Goal: Task Accomplishment & Management: Complete application form

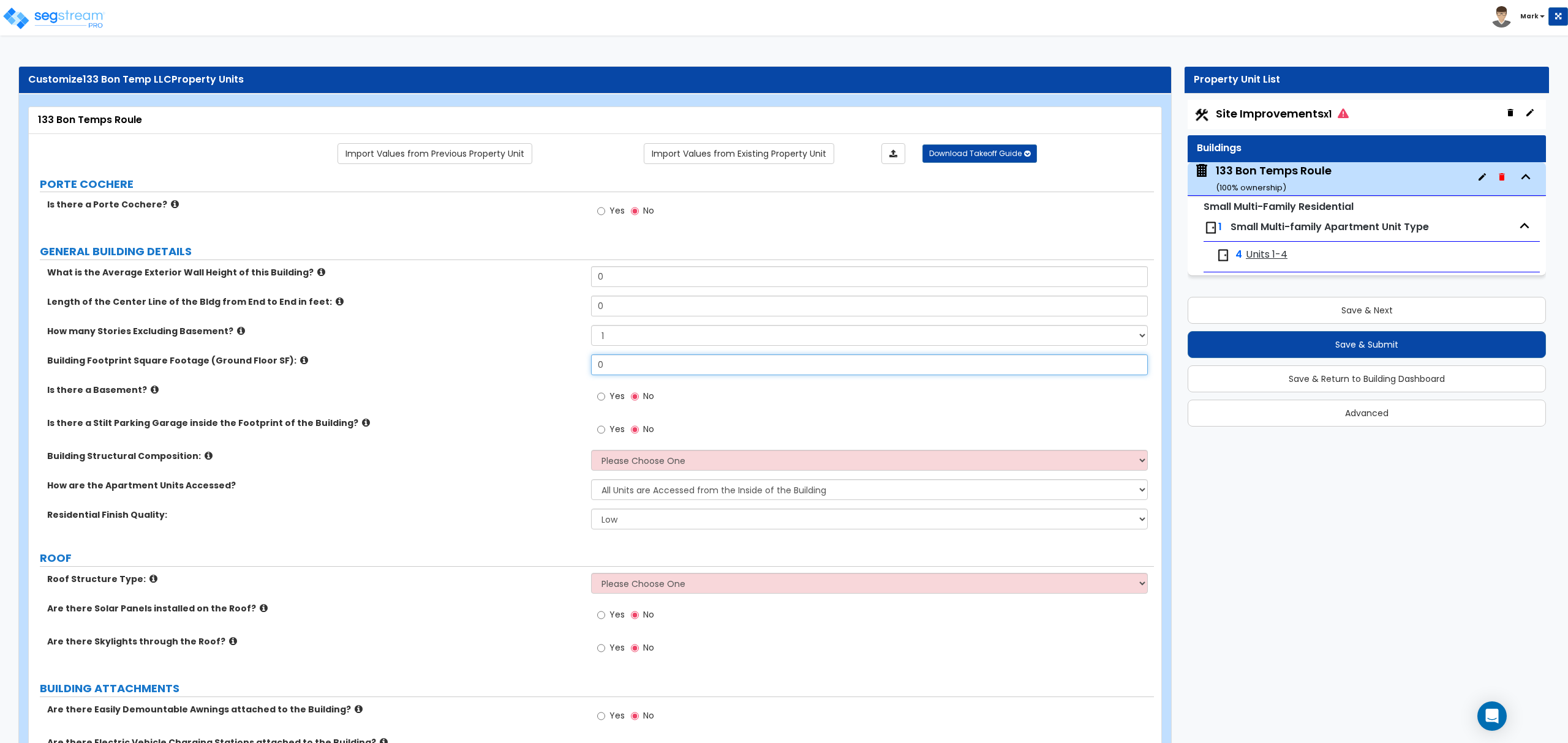
click at [684, 369] on input "0" at bounding box center [869, 365] width 556 height 21
click at [685, 367] on input "0" at bounding box center [869, 365] width 556 height 21
click at [653, 375] on input "0" at bounding box center [869, 365] width 556 height 21
click at [633, 371] on input "2,570" at bounding box center [869, 365] width 556 height 21
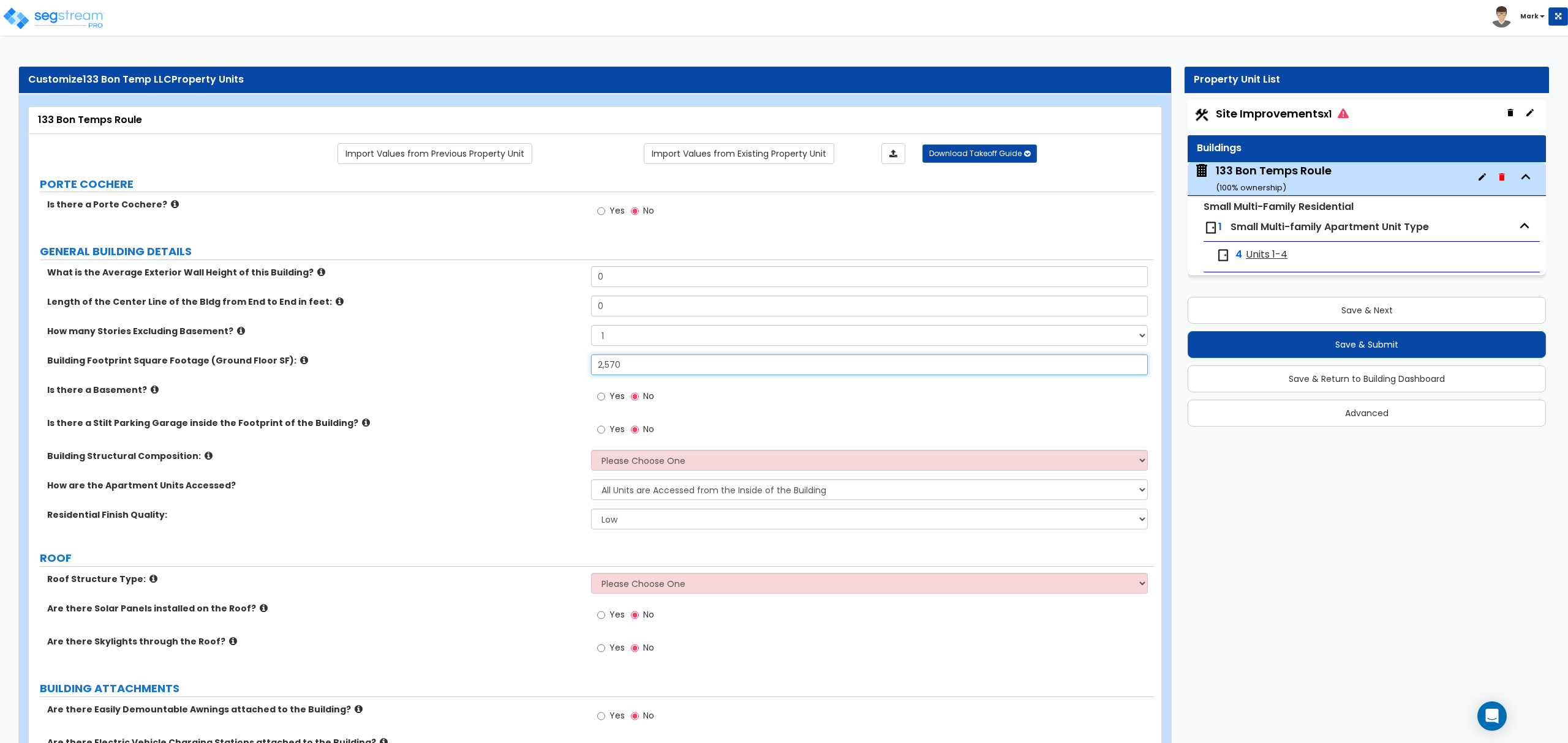
click at [633, 371] on input "2,570" at bounding box center [869, 365] width 556 height 21
type input "2,401"
click at [555, 392] on label "Is there a Basement?" at bounding box center [315, 390] width 534 height 13
click at [611, 454] on select "Please Choose One Reinforced Concrete Structural Steel Brick Masonry CMU Masonr…" at bounding box center [869, 461] width 556 height 21
select select "7"
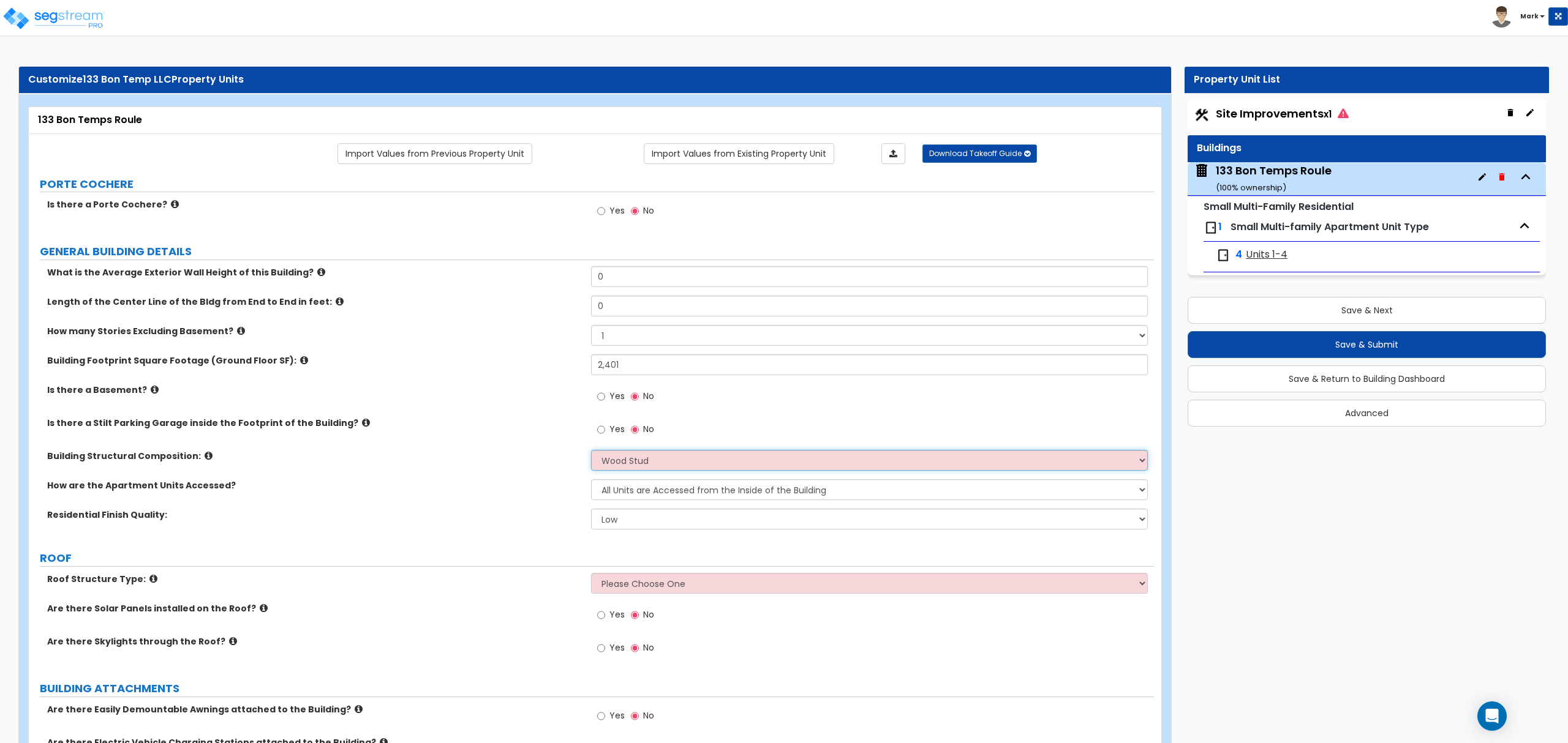
click at [591, 452] on select "Please Choose One Reinforced Concrete Structural Steel Brick Masonry CMU Masonr…" at bounding box center [869, 461] width 556 height 21
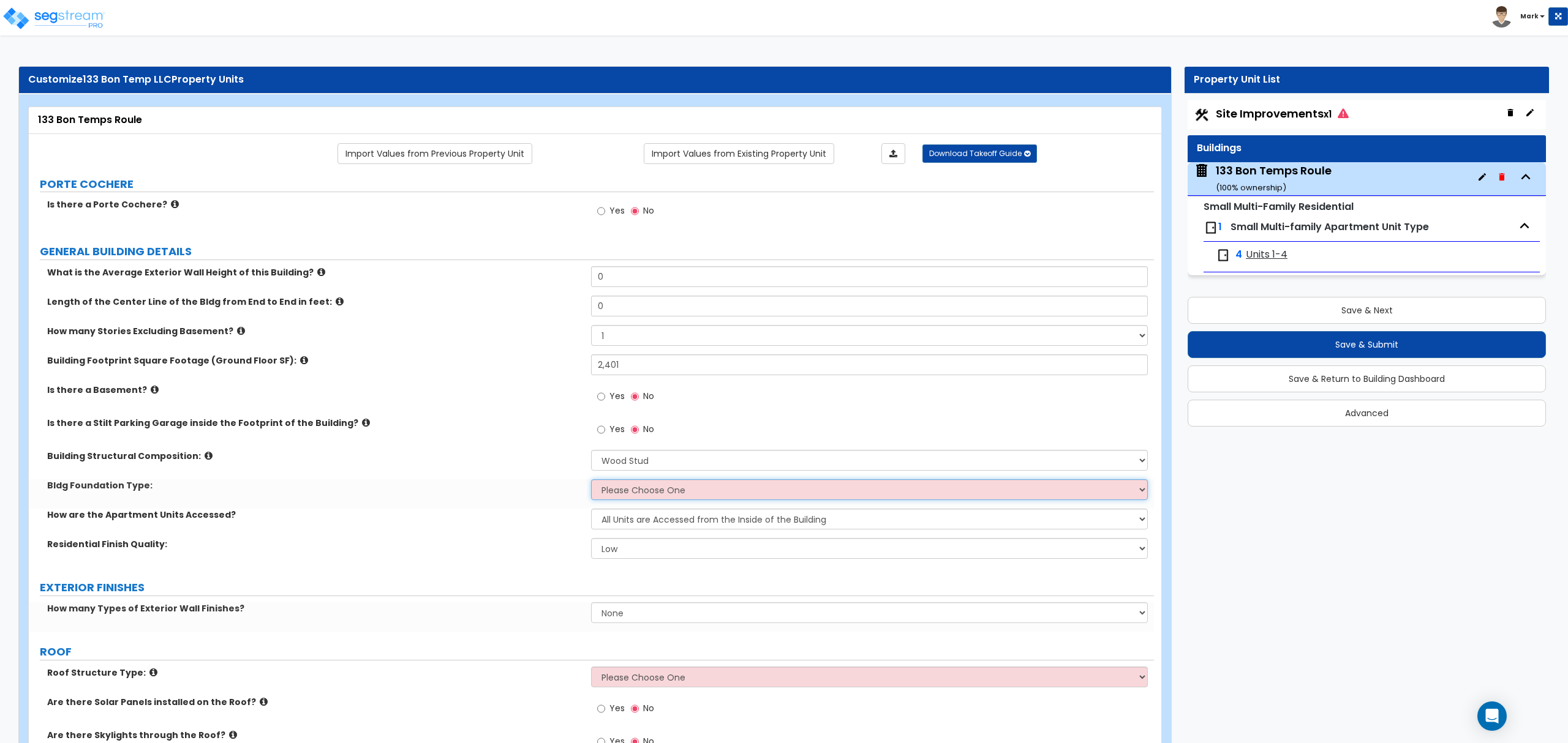
click at [667, 490] on select "Please Choose One Spread Ftg, Col, & Beam FDN Slab on Grade" at bounding box center [869, 490] width 556 height 21
select select "2"
click at [591, 481] on select "Please Choose One Spread Ftg, Col, & Beam FDN Slab on Grade" at bounding box center [869, 490] width 556 height 21
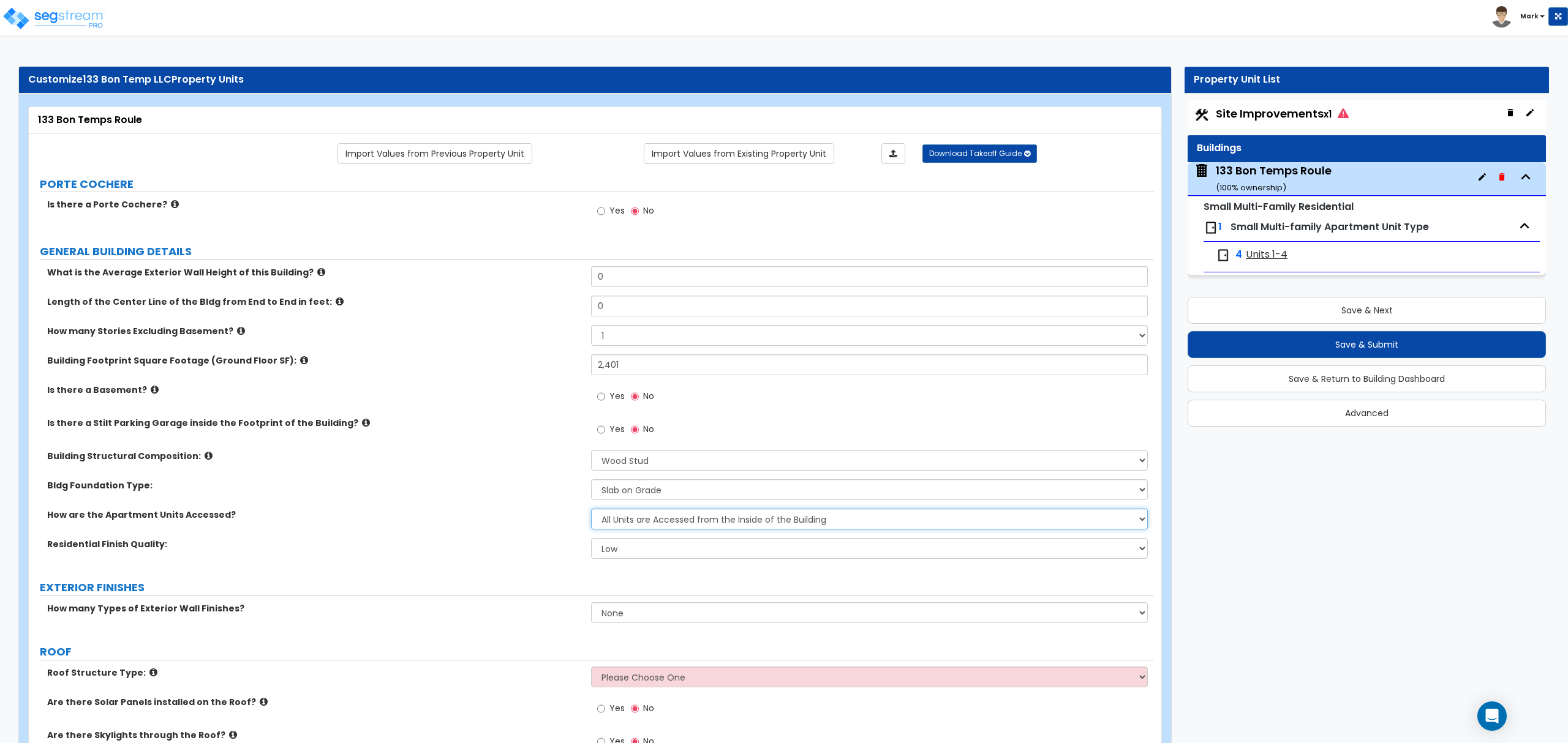
click at [654, 522] on select "All Units are Accessed from the Inside of the Building All Units are Accessed f…" at bounding box center [869, 519] width 556 height 21
click at [654, 520] on select "All Units are Accessed from the Inside of the Building All Units are Accessed f…" at bounding box center [869, 519] width 556 height 21
click at [625, 518] on select "All Units are Accessed from the Inside of the Building All Units are Accessed f…" at bounding box center [869, 519] width 556 height 21
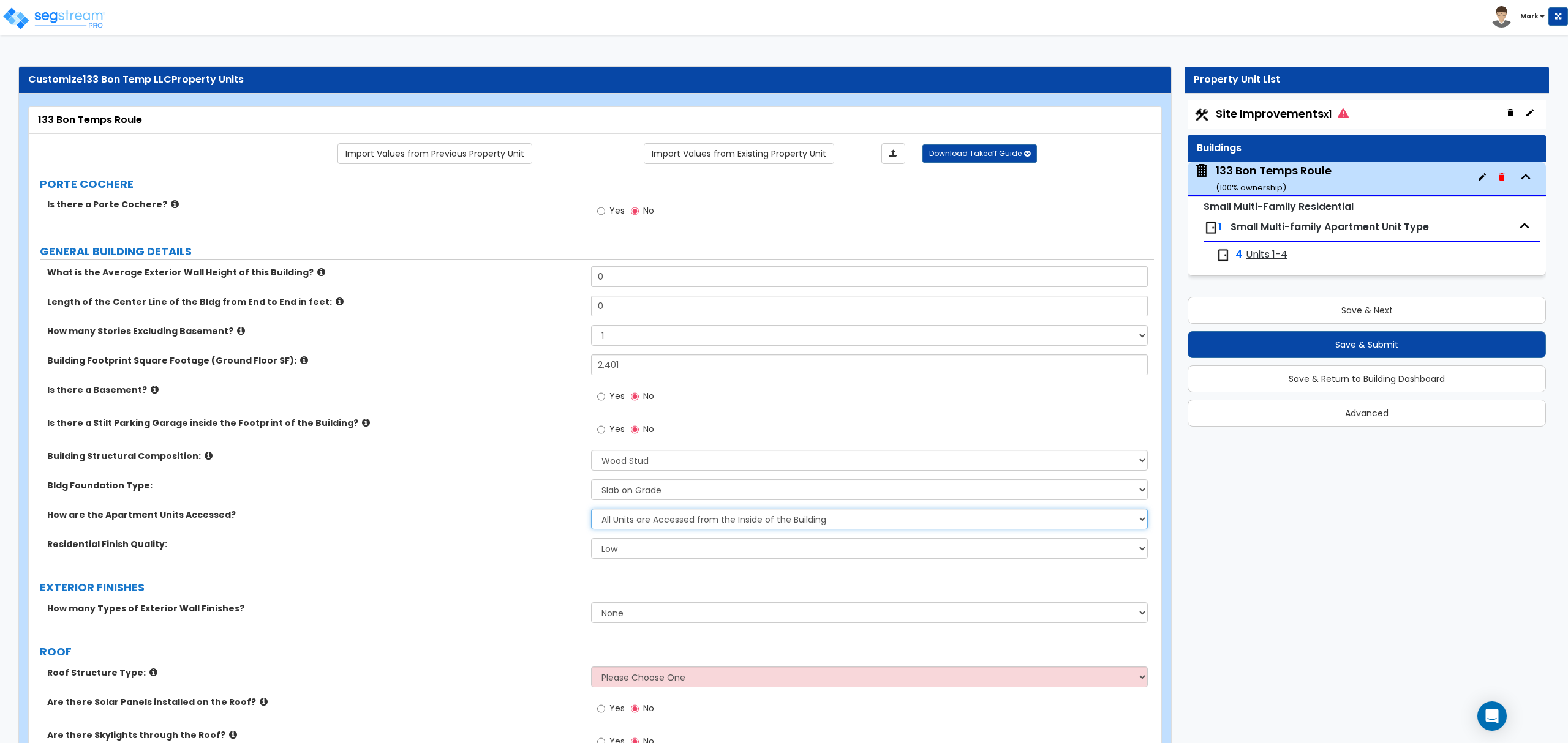
select select "2"
click at [591, 510] on select "All Units are Accessed from the Inside of the Building All Units are Accessed f…" at bounding box center [869, 519] width 556 height 21
click at [633, 559] on select "Low Average High" at bounding box center [869, 548] width 556 height 21
click at [591, 539] on select "Low Average High" at bounding box center [869, 548] width 556 height 21
drag, startPoint x: 633, startPoint y: 546, endPoint x: 635, endPoint y: 559, distance: 13.2
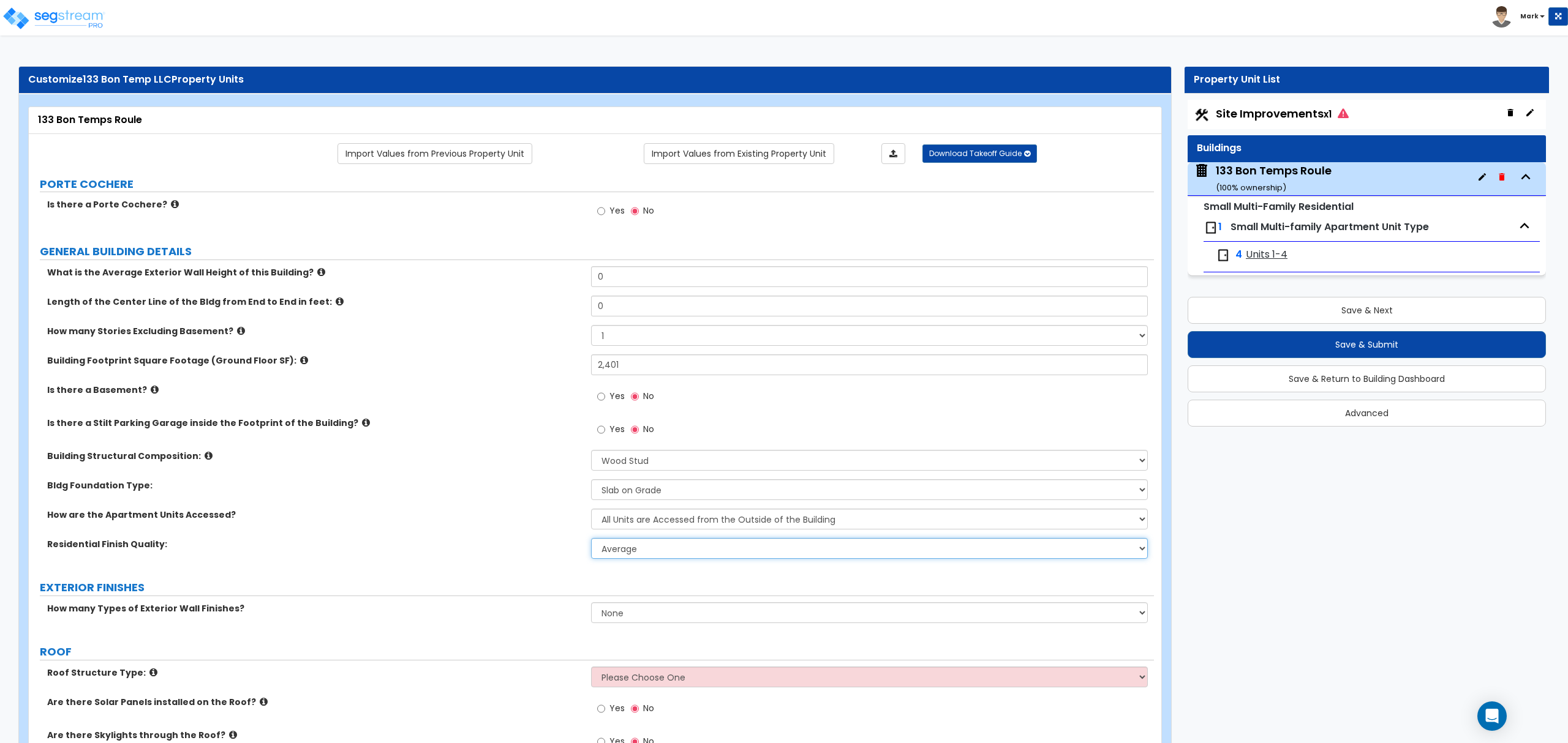
click at [633, 553] on select "Low Average High" at bounding box center [869, 548] width 556 height 21
select select "2"
click at [591, 539] on select "Low Average High" at bounding box center [869, 548] width 556 height 21
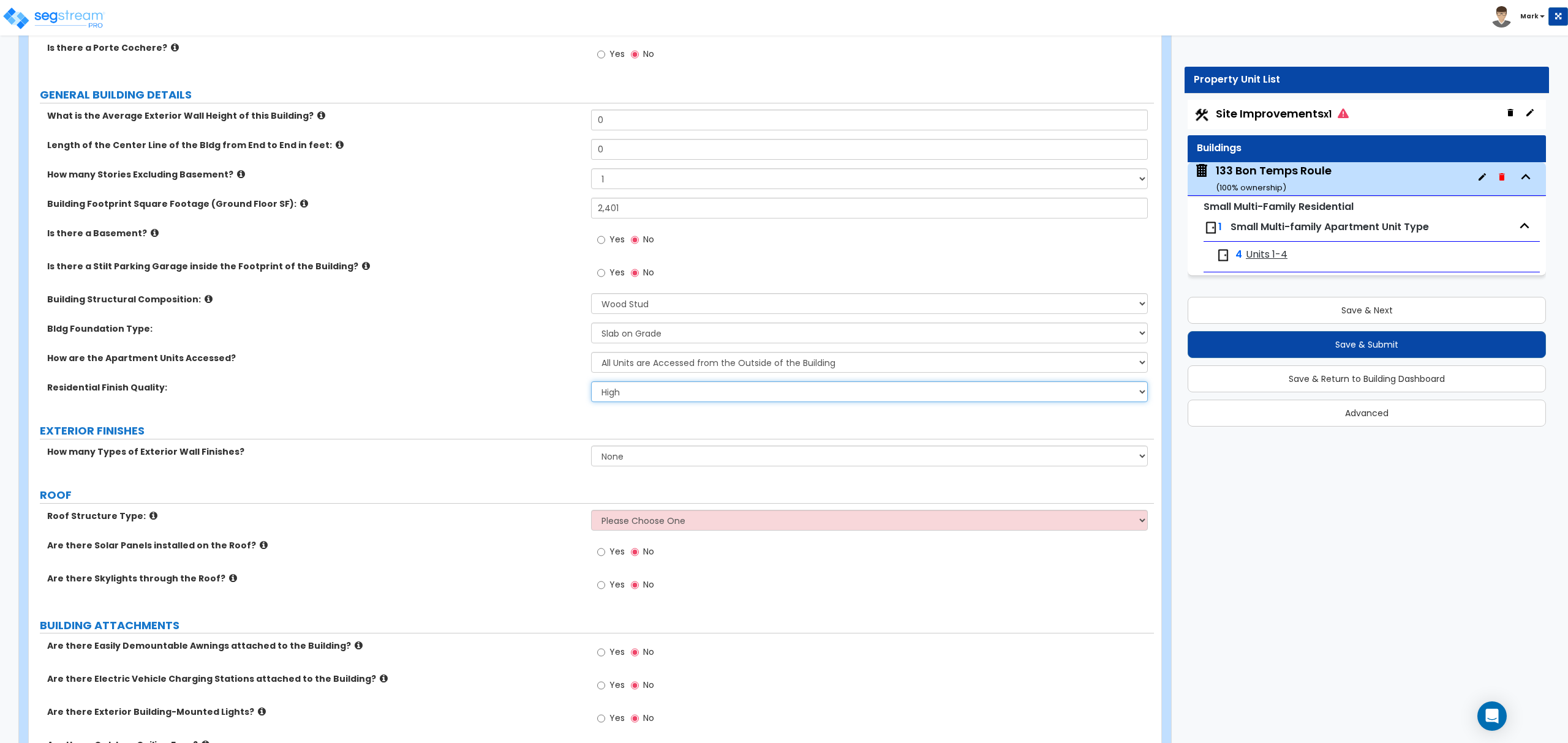
scroll to position [163, 0]
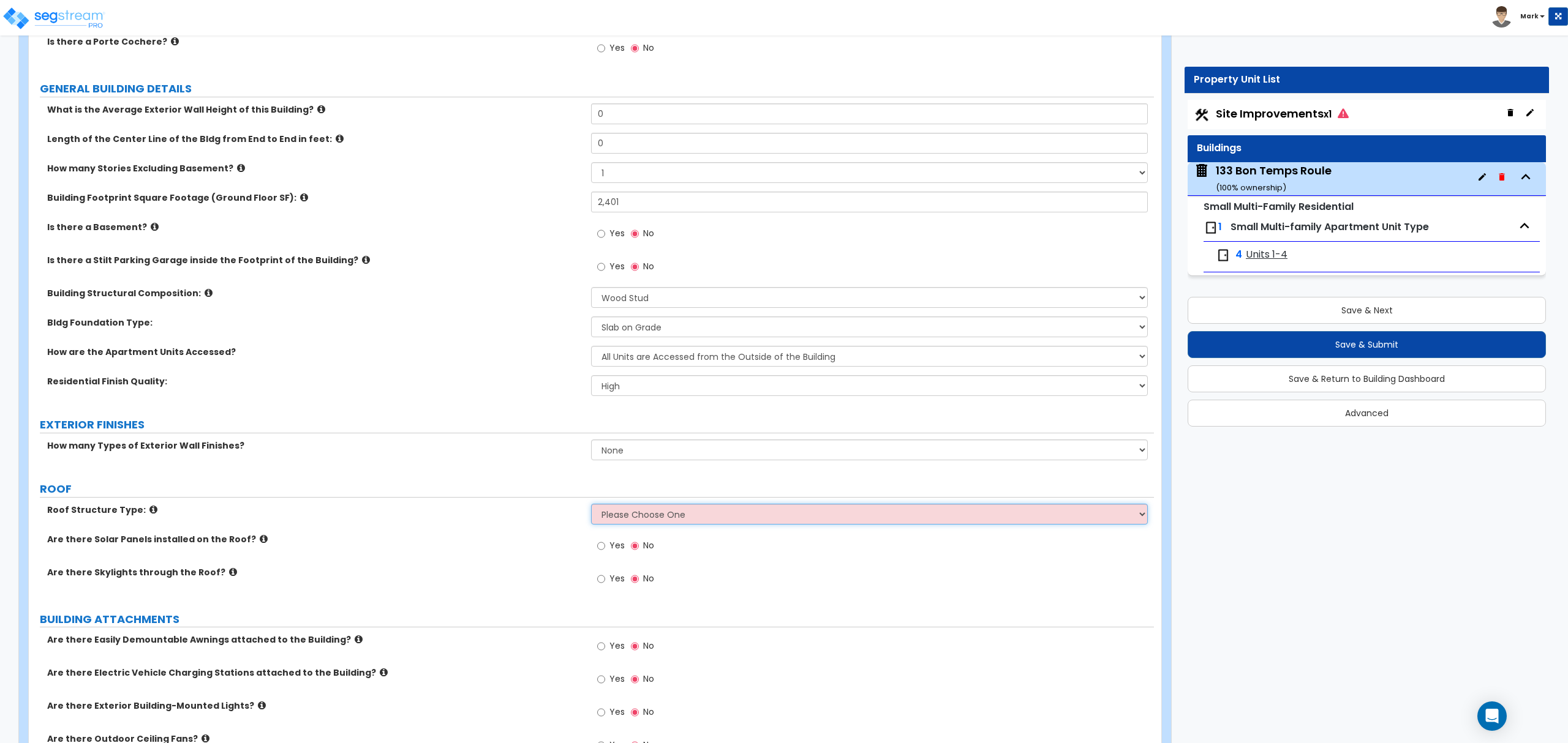
click at [659, 516] on select "Please Choose One Gabled Roof Flat Roof Hybrid Gable & Flat Roof" at bounding box center [869, 514] width 556 height 21
click at [652, 446] on select "None 1 2 3" at bounding box center [869, 450] width 556 height 21
select select "2"
click at [591, 441] on select "None 1 2 3" at bounding box center [869, 450] width 556 height 21
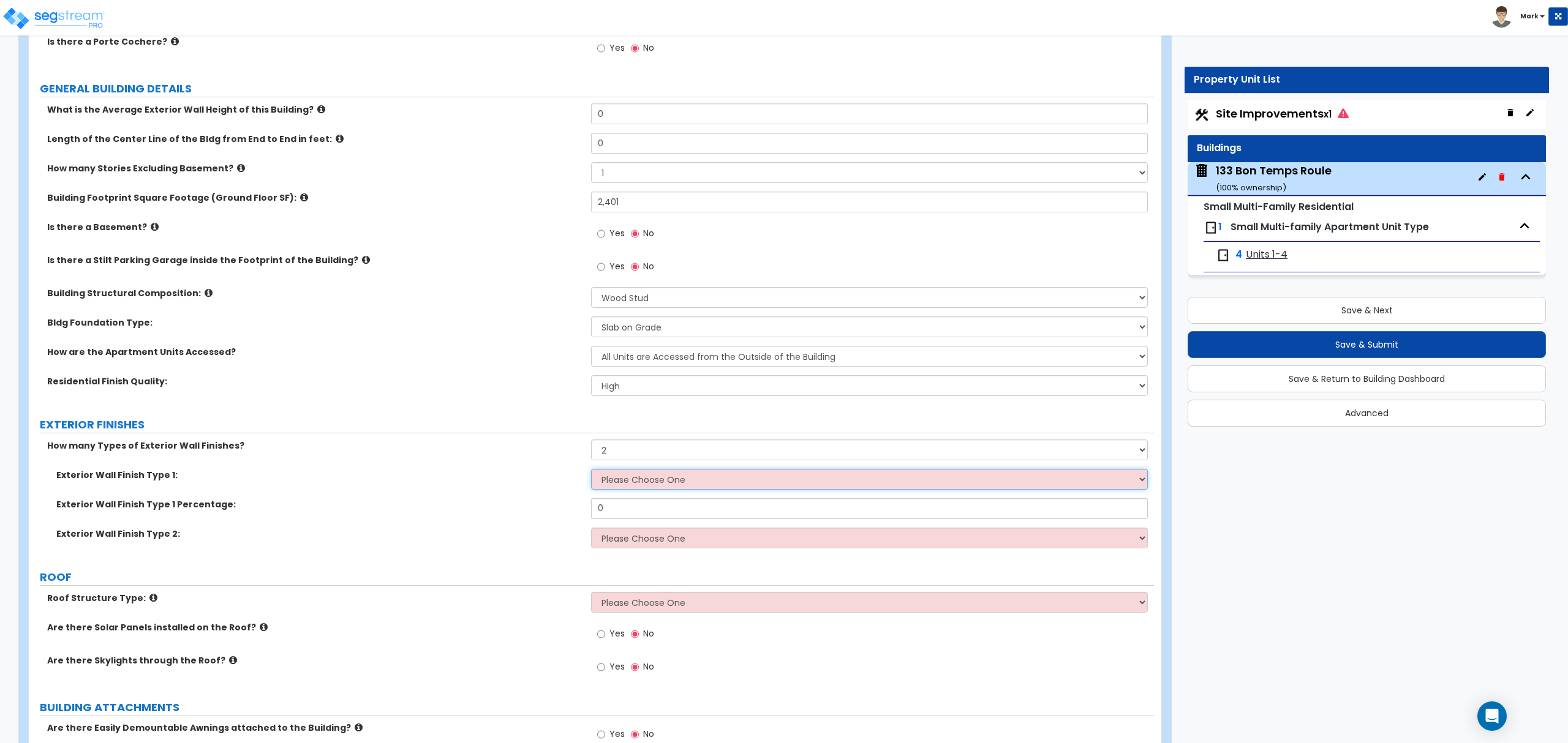
click at [640, 486] on select "Please Choose One No Finish/Shared Wall No Wall Brick Veneer Stone Veneer Wood …" at bounding box center [869, 479] width 556 height 21
select select "2"
click at [591, 470] on select "Please Choose One No Finish/Shared Wall No Wall Brick Veneer Stone Veneer Wood …" at bounding box center [869, 479] width 556 height 21
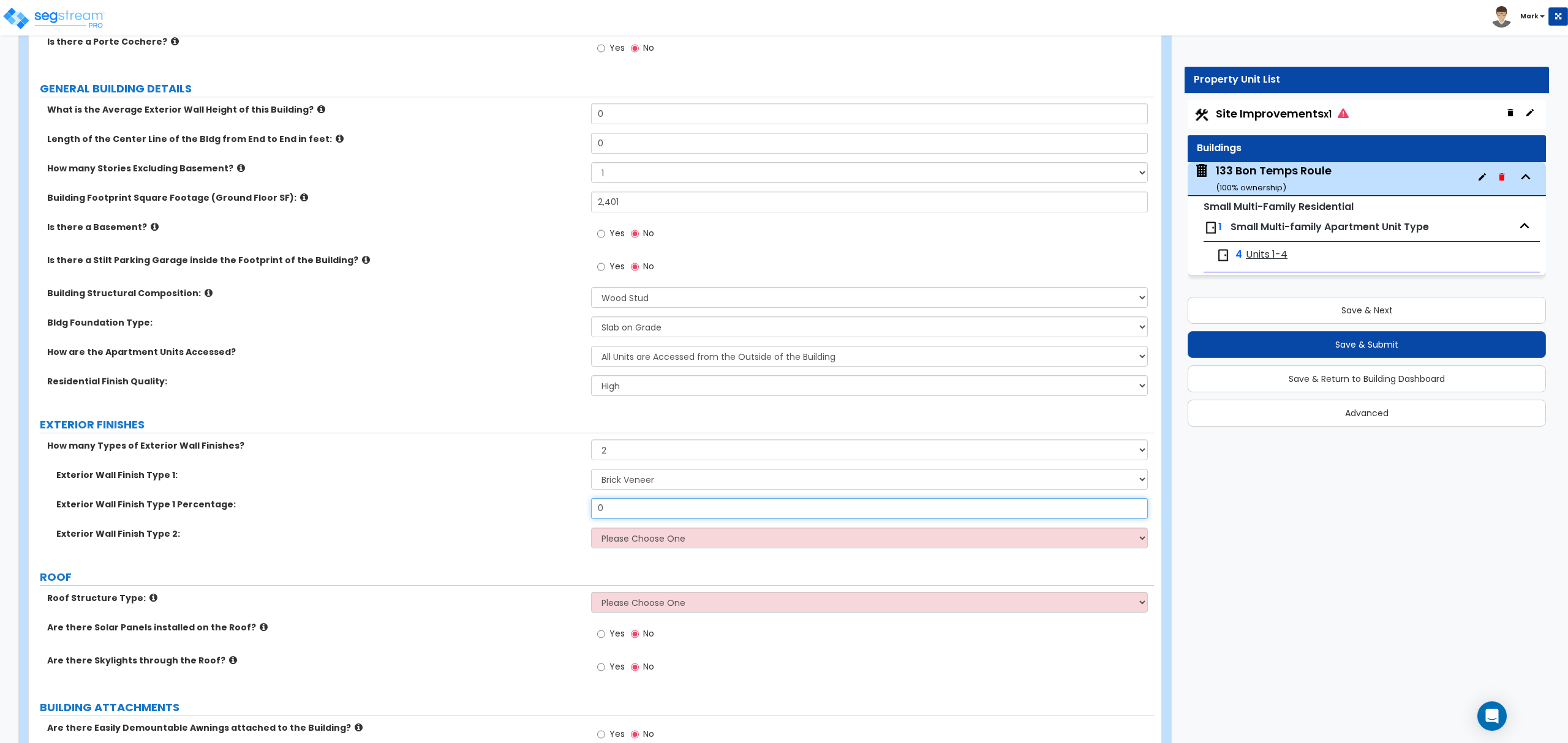
click at [642, 507] on input "0" at bounding box center [869, 509] width 556 height 21
drag, startPoint x: 642, startPoint y: 507, endPoint x: 653, endPoint y: 498, distance: 14.2
click at [642, 507] on input "0" at bounding box center [869, 509] width 556 height 21
type input "40"
click at [691, 547] on select "Please Choose One No Finish/Shared Wall No Wall Brick Veneer Stone Veneer Wood …" at bounding box center [869, 538] width 556 height 21
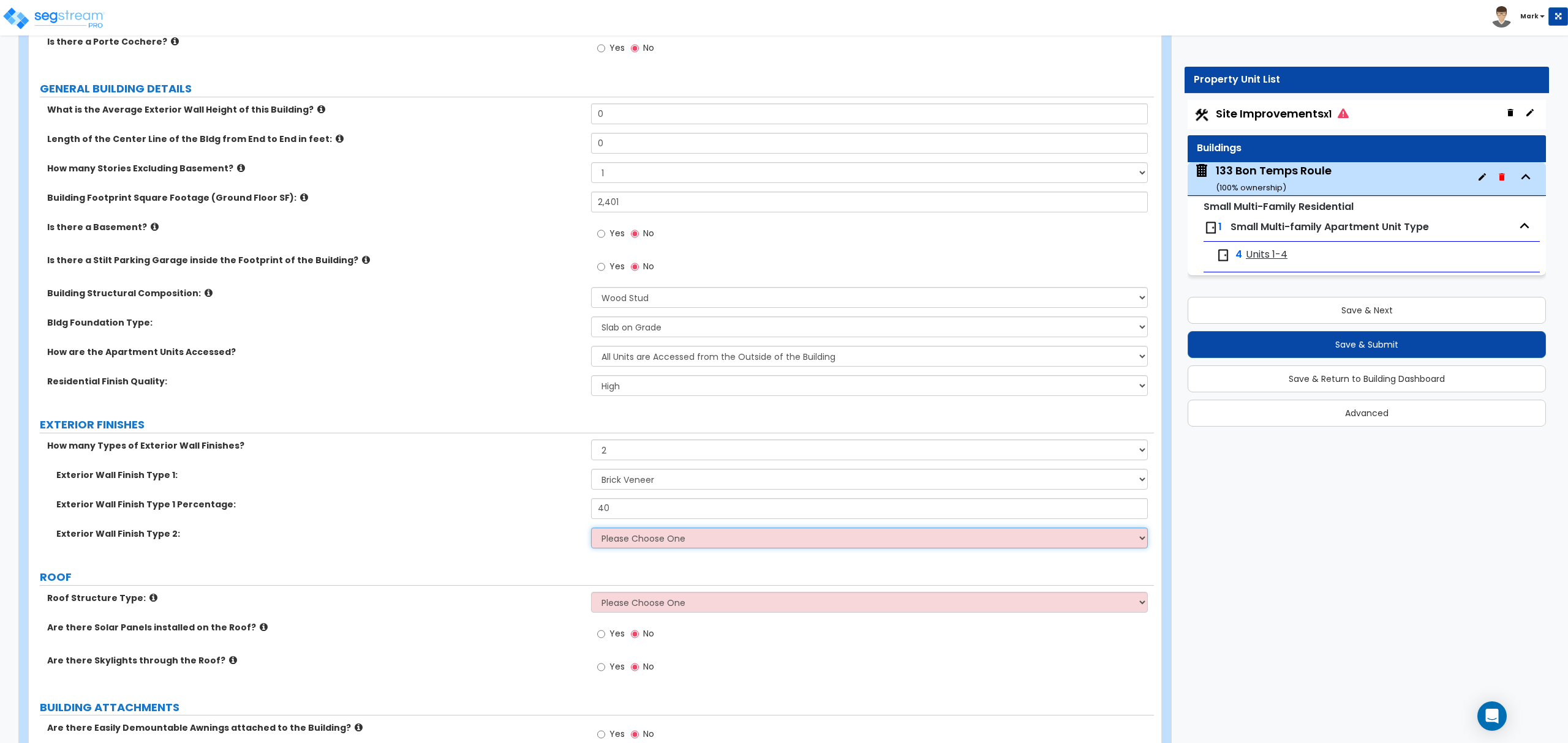
click at [638, 544] on select "Please Choose One No Finish/Shared Wall No Wall Brick Veneer Stone Veneer Wood …" at bounding box center [869, 538] width 556 height 21
select select "5"
click at [591, 529] on select "Please Choose One No Finish/Shared Wall No Wall Brick Veneer Stone Veneer Wood …" at bounding box center [869, 538] width 556 height 21
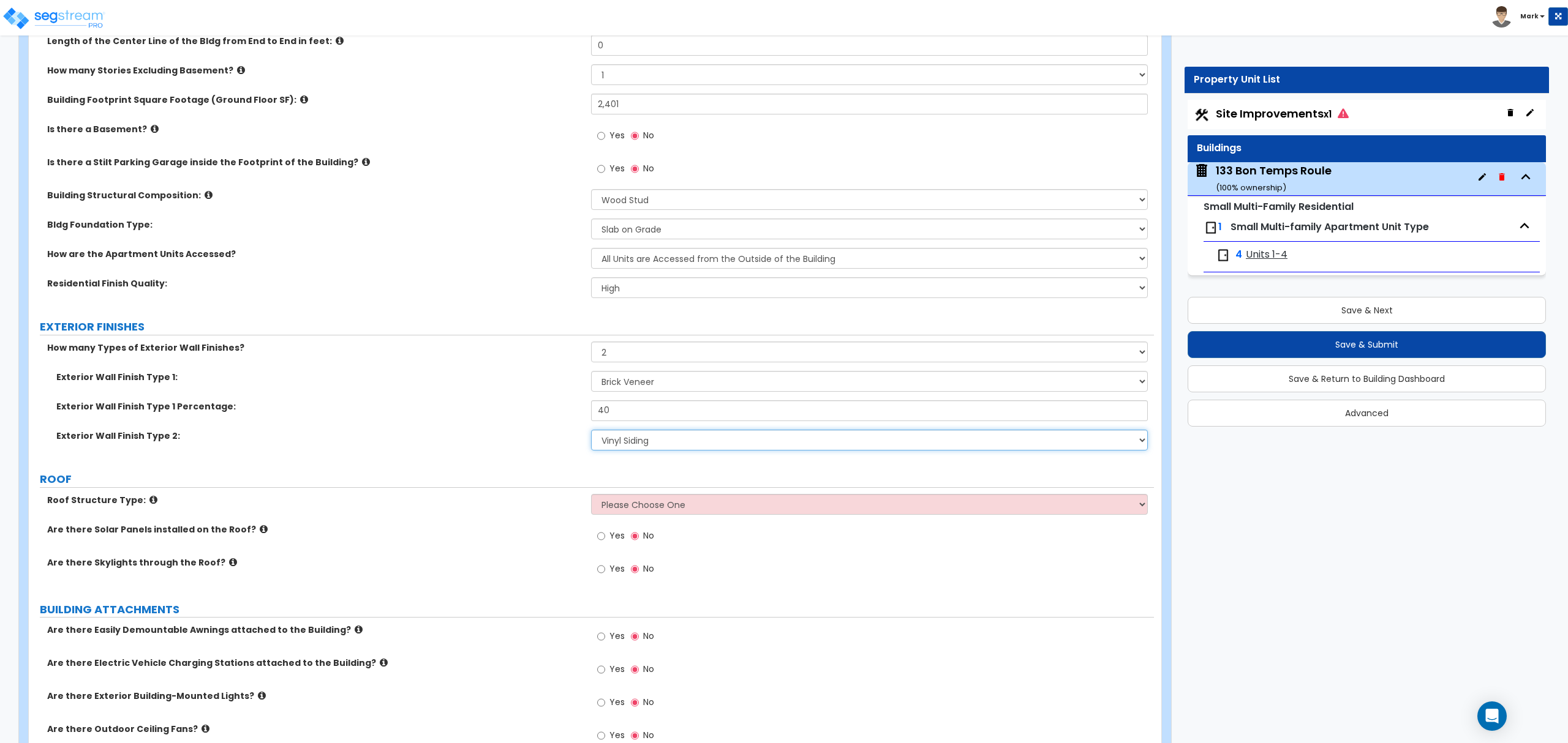
scroll to position [408, 0]
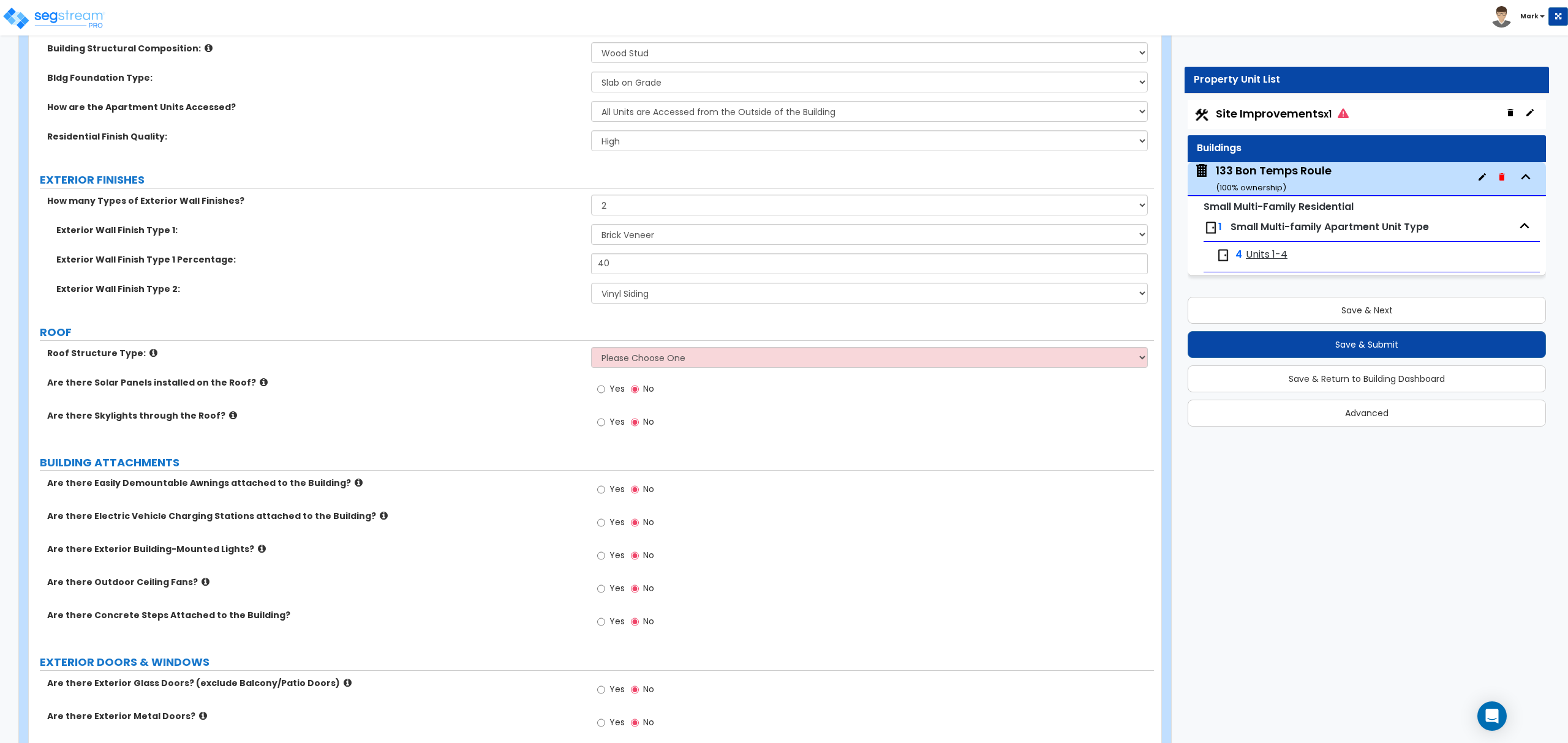
click at [530, 354] on label "Roof Structure Type:" at bounding box center [315, 353] width 534 height 13
click at [630, 360] on select "Please Choose One Gabled Roof Flat Roof Hybrid Gable & Flat Roof" at bounding box center [869, 358] width 556 height 21
select select "1"
click at [591, 349] on select "Please Choose One Gabled Roof Flat Roof Hybrid Gable & Flat Roof" at bounding box center [869, 358] width 556 height 21
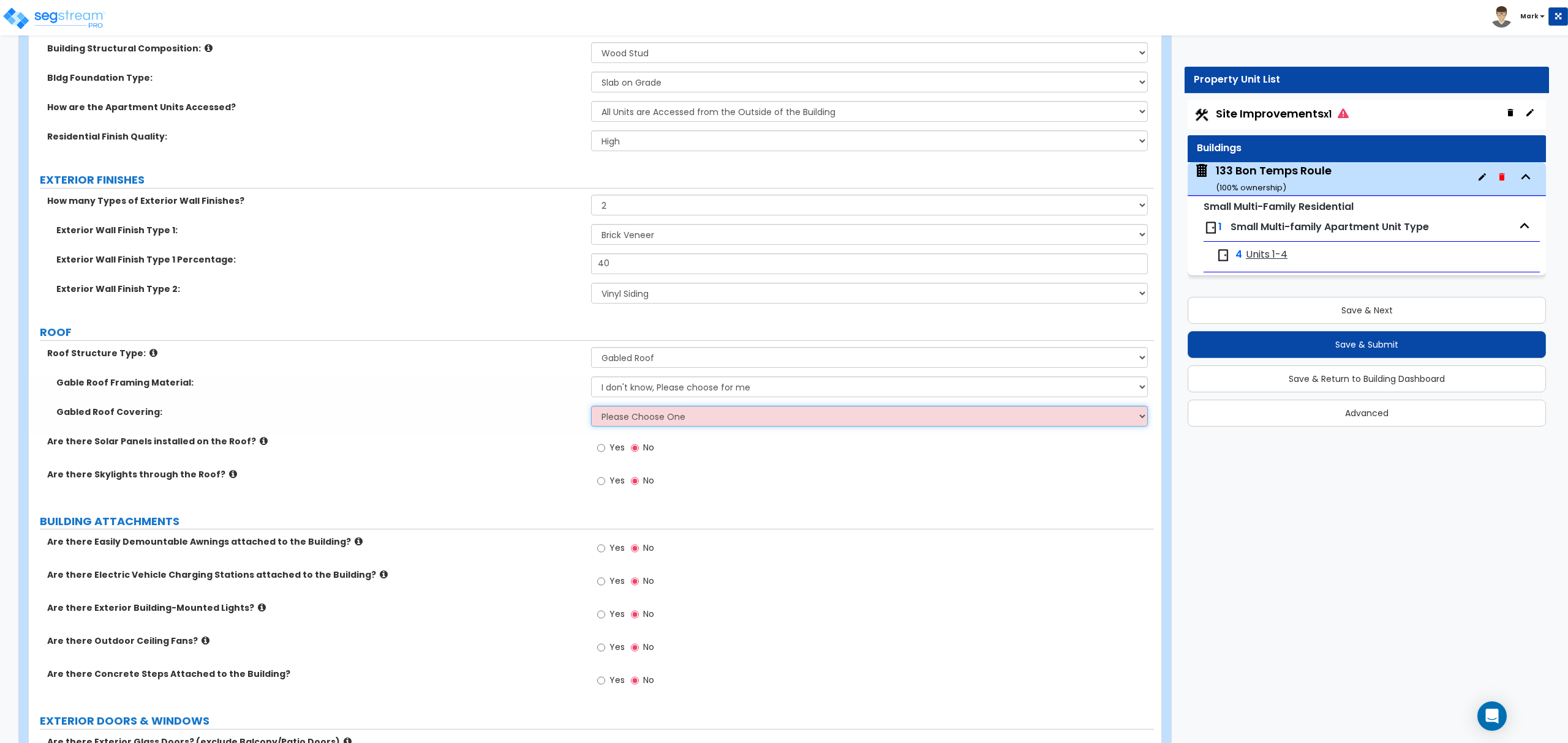
click at [621, 422] on select "Please Choose One Asphalt Shingle Clay Tile Wood Shingle Metal Shingle Standing…" at bounding box center [869, 416] width 556 height 21
select select "1"
click at [591, 407] on select "Please Choose One Asphalt Shingle Clay Tile Wood Shingle Metal Shingle Standing…" at bounding box center [869, 416] width 556 height 21
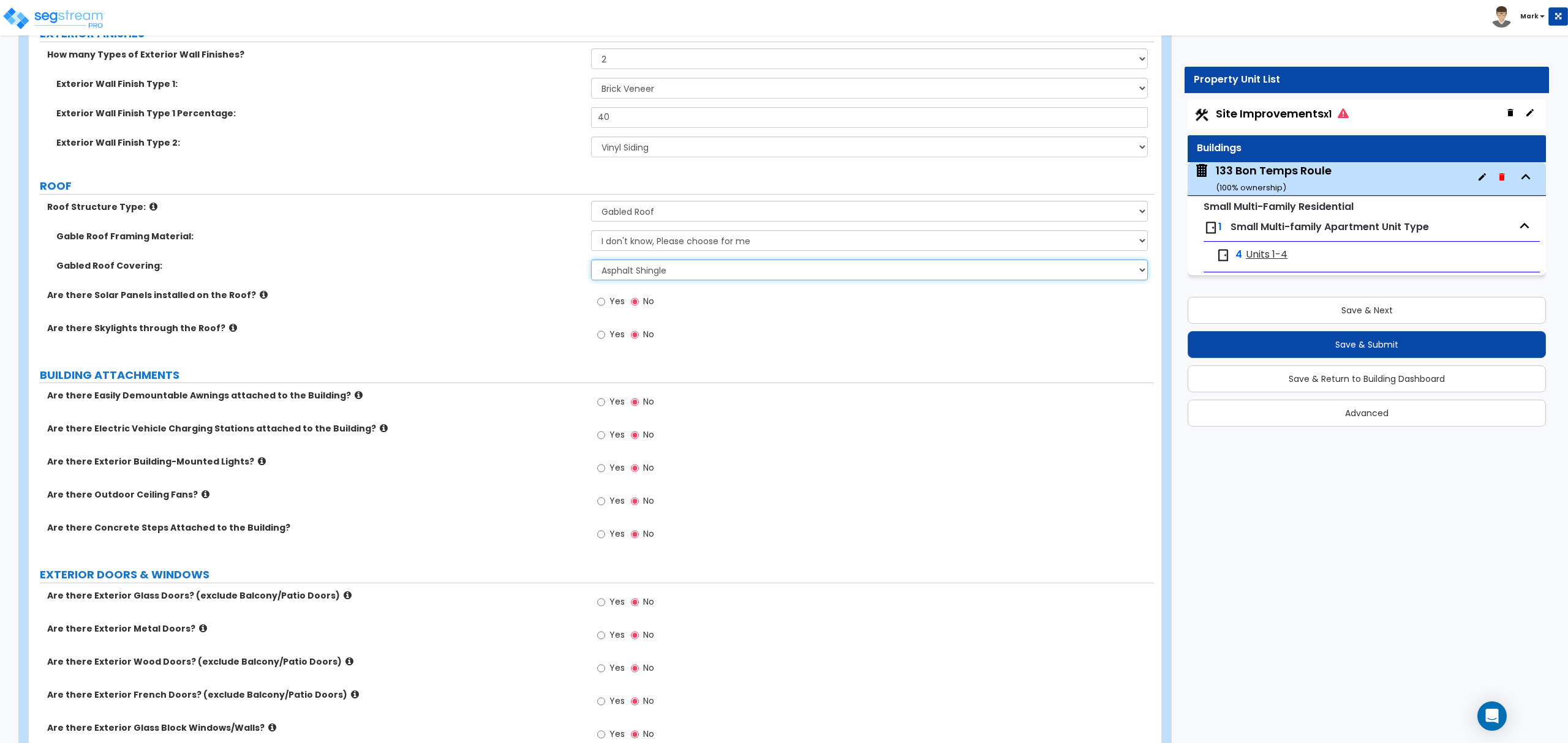
scroll to position [653, 0]
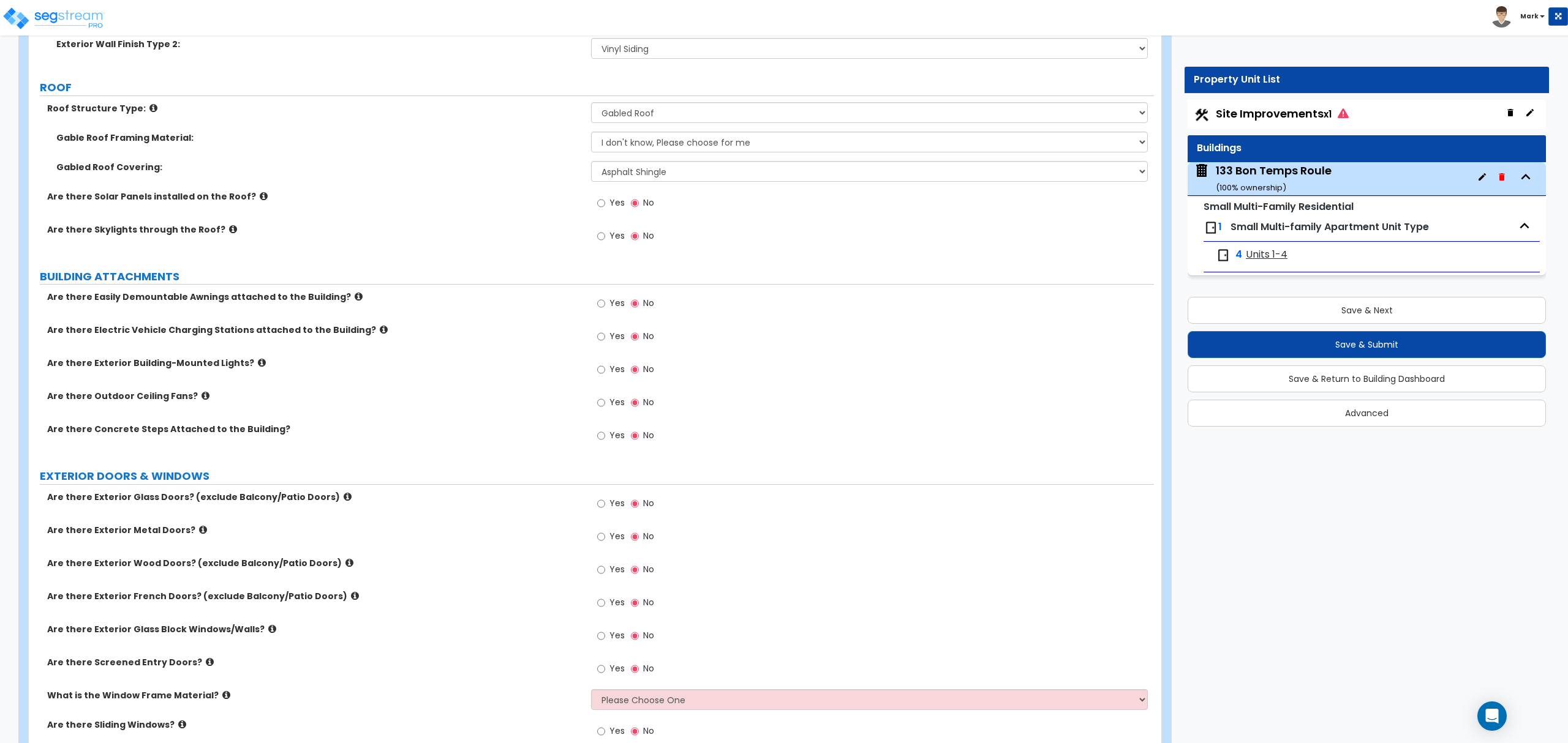
click at [258, 364] on icon at bounding box center [261, 362] width 8 height 9
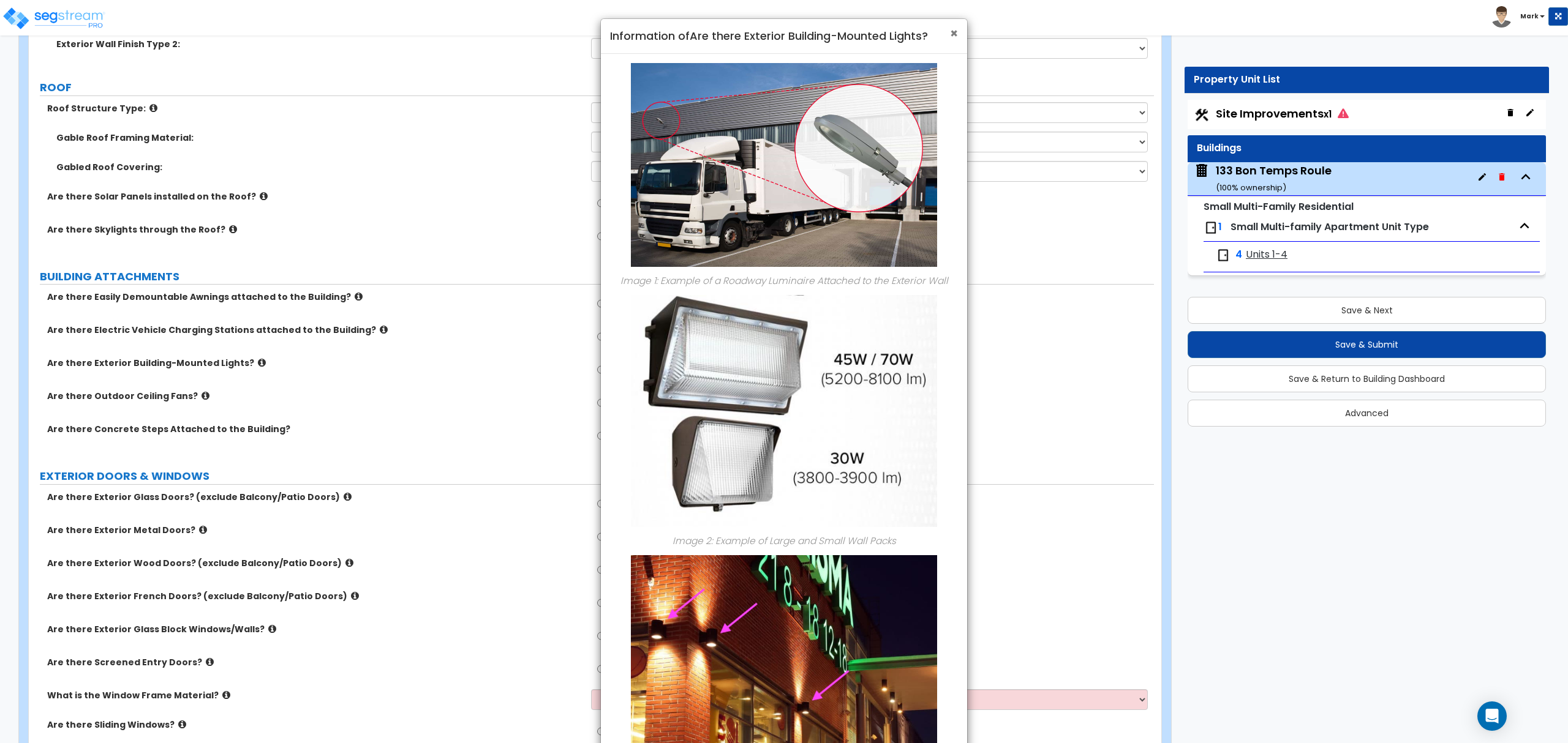
click at [950, 39] on span "×" at bounding box center [953, 33] width 8 height 18
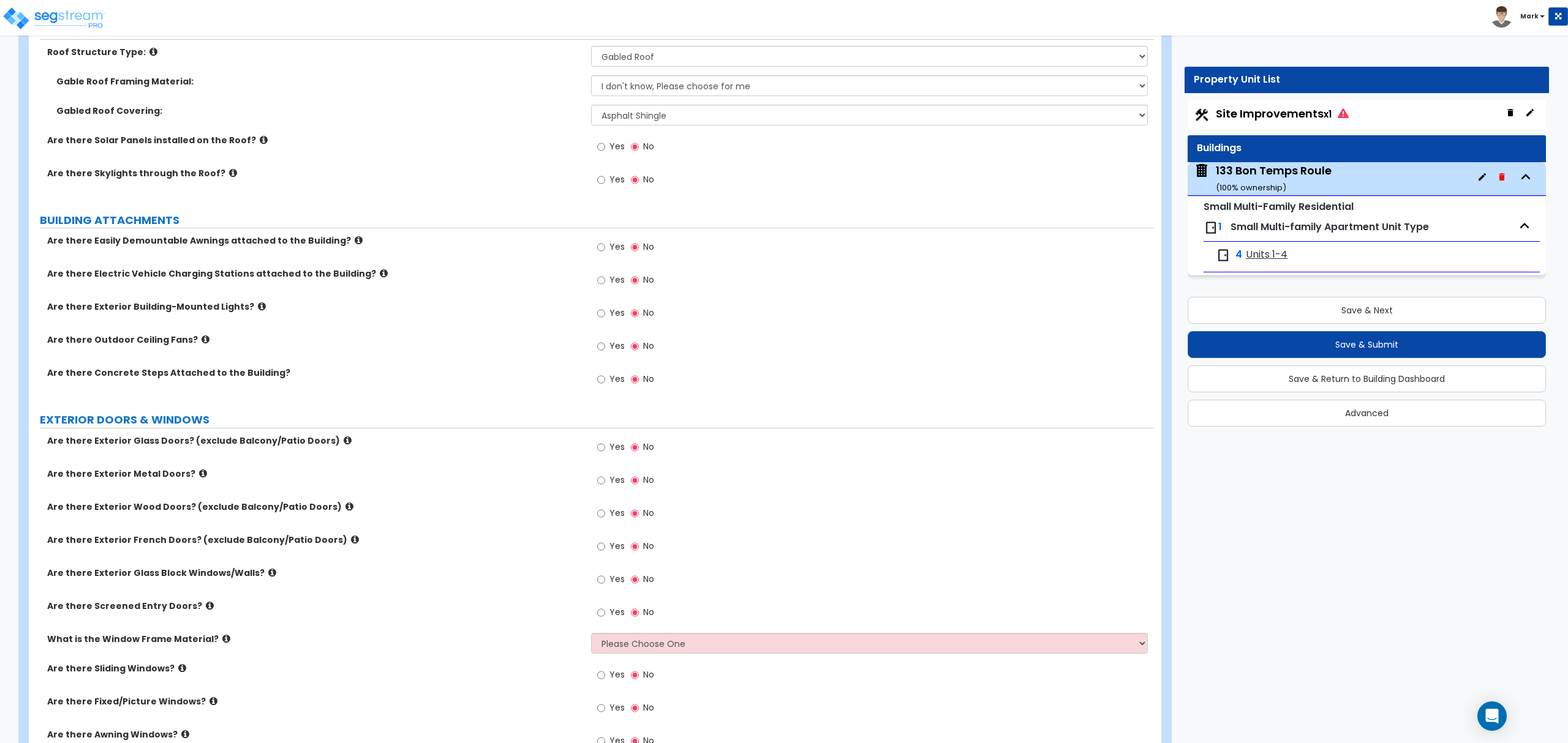
scroll to position [735, 0]
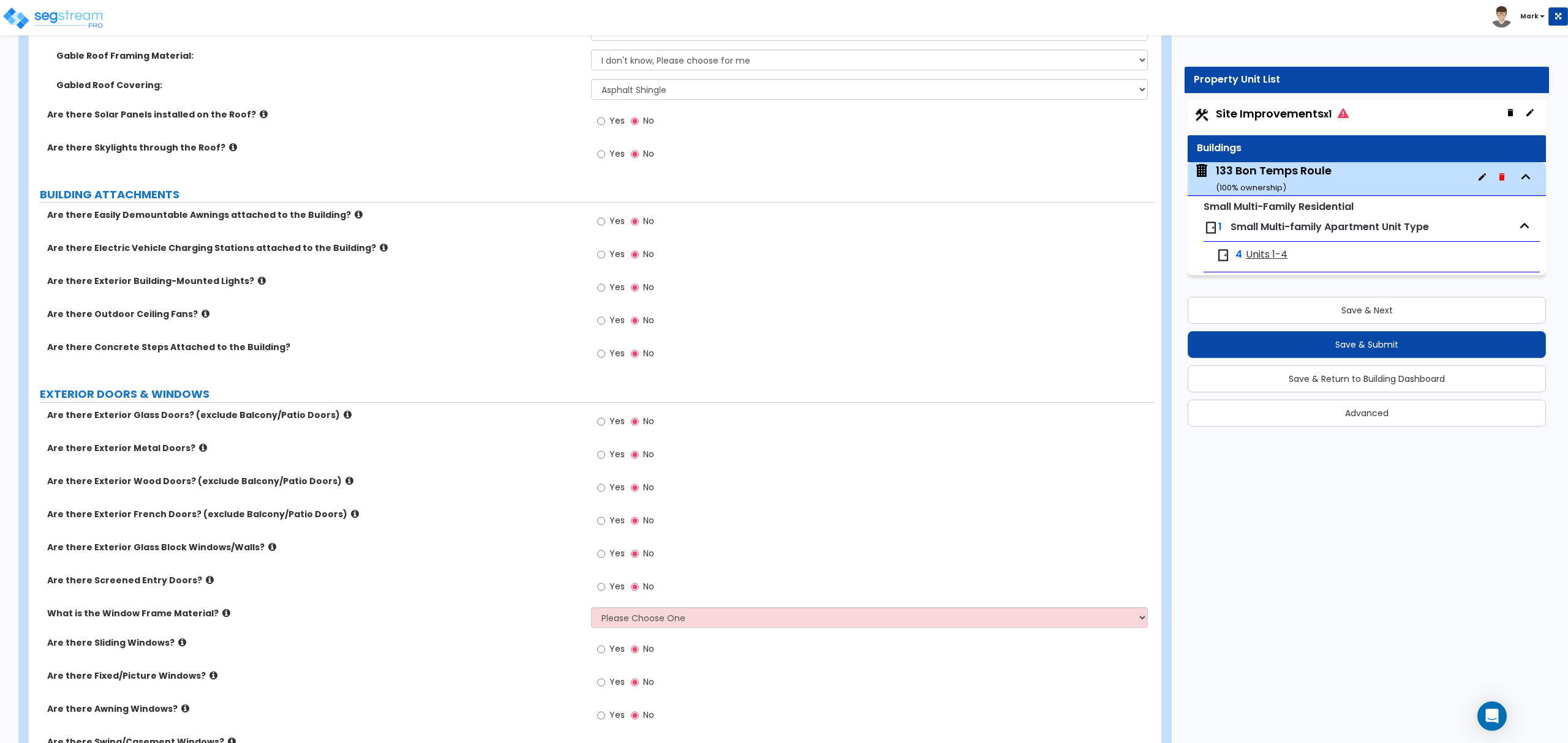
click at [605, 490] on label "Yes" at bounding box center [611, 489] width 28 height 21
click at [605, 490] on input "Yes" at bounding box center [601, 488] width 8 height 13
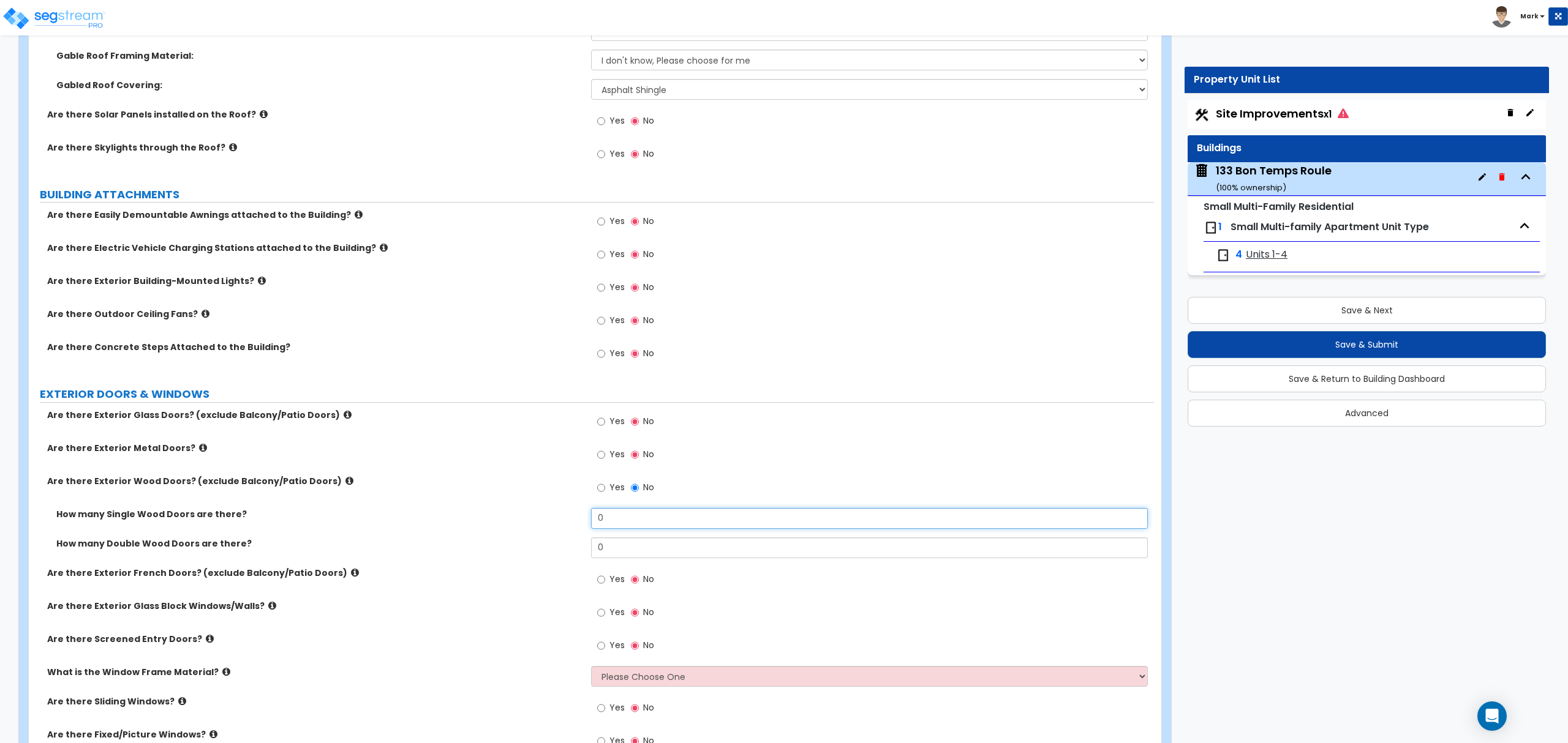
click at [603, 514] on input "0" at bounding box center [869, 518] width 556 height 21
type input "4"
click at [613, 433] on label "Yes" at bounding box center [611, 423] width 28 height 21
click at [605, 429] on input "Yes" at bounding box center [601, 422] width 8 height 13
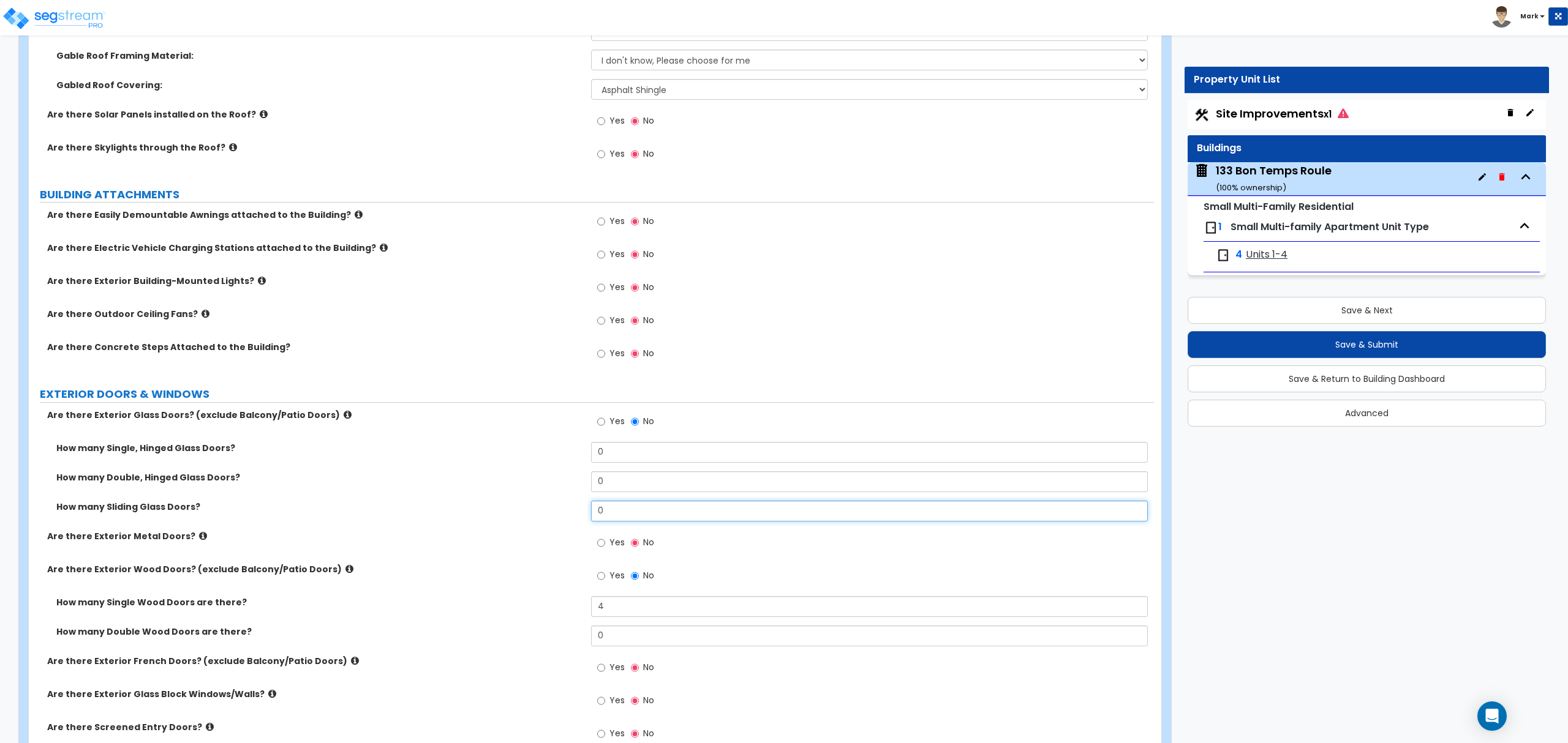
click at [626, 519] on input "0" at bounding box center [869, 511] width 556 height 21
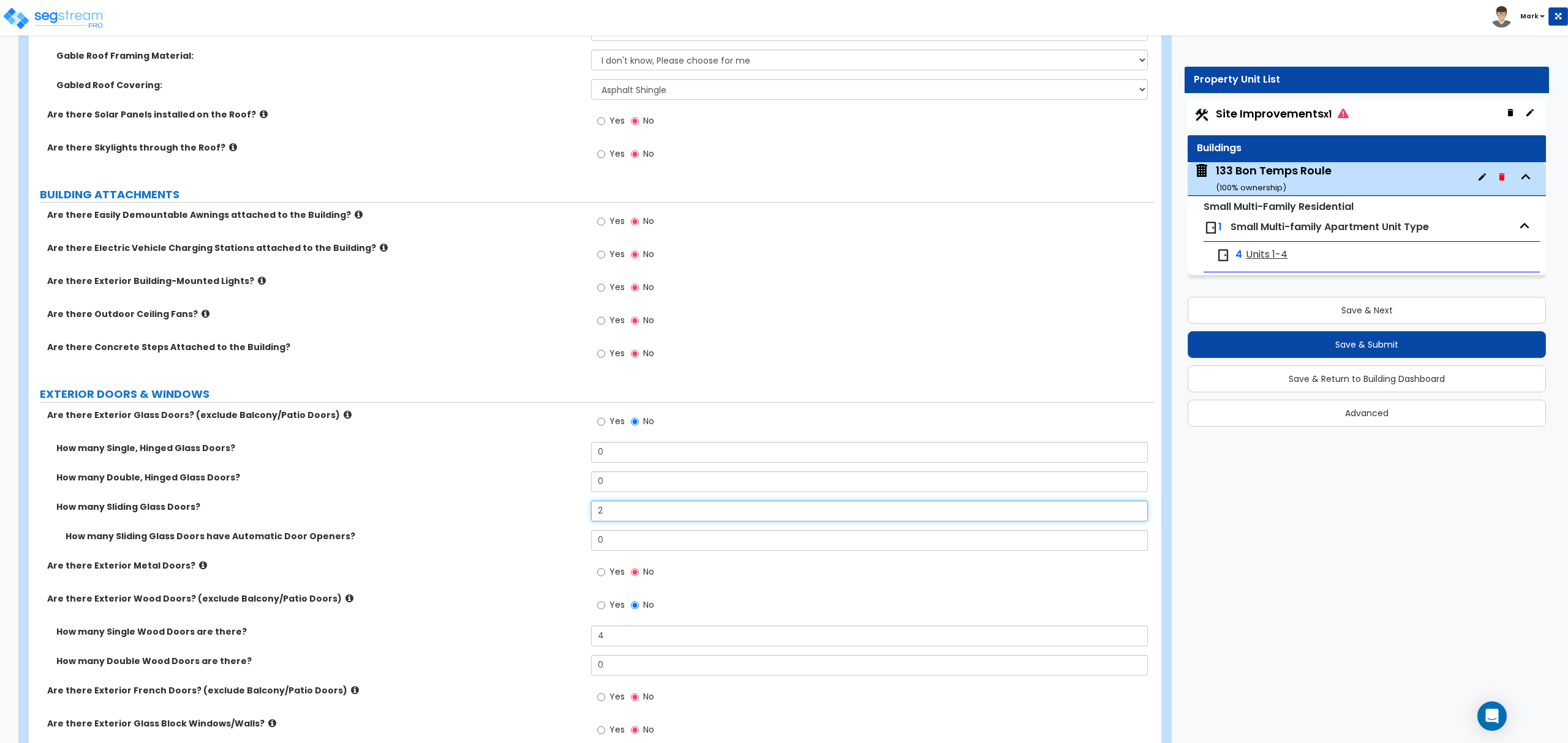
click at [620, 515] on input "2" at bounding box center [869, 511] width 556 height 21
click at [477, 501] on div "How many Double, Hinged Glass Doors? 0" at bounding box center [591, 486] width 1125 height 29
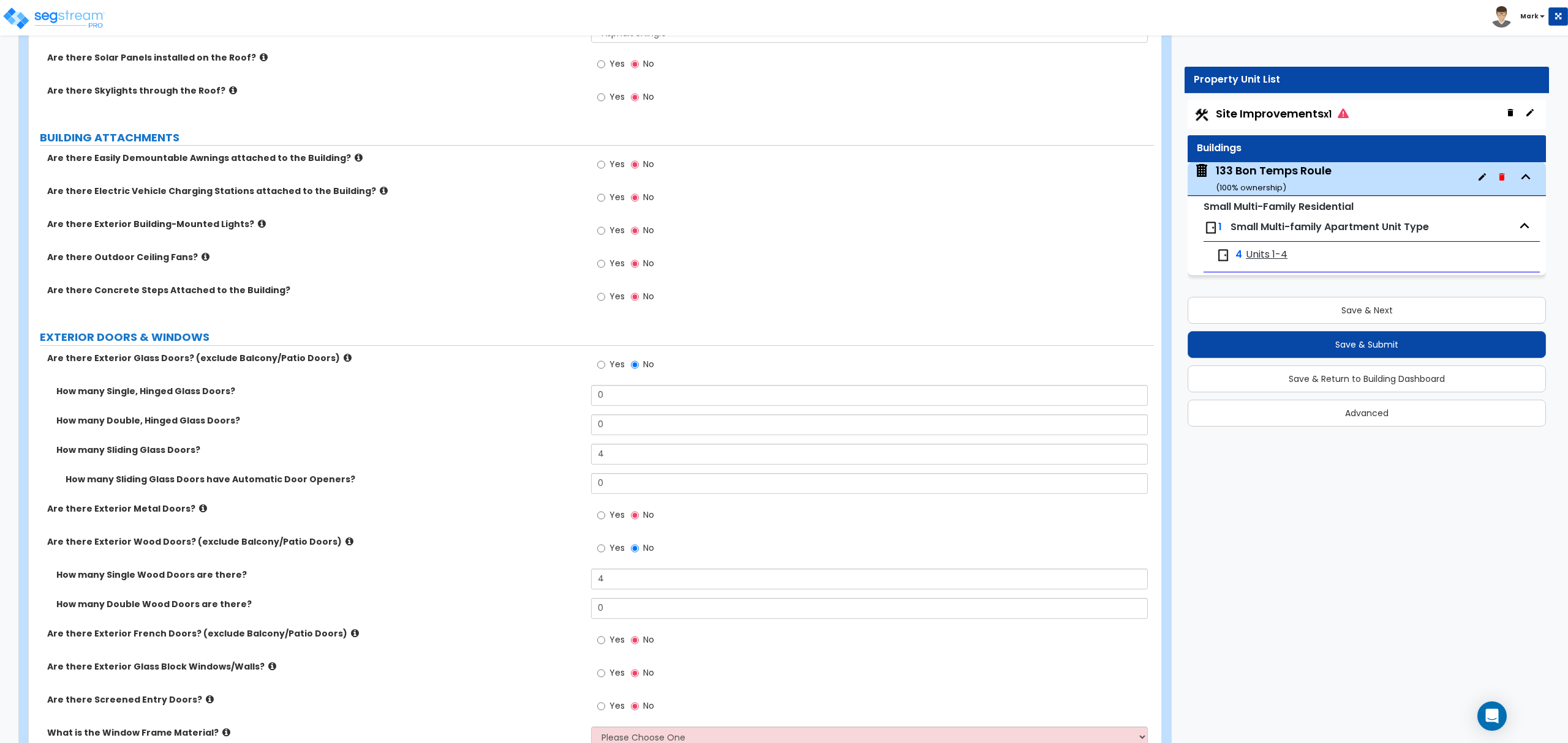
scroll to position [816, 0]
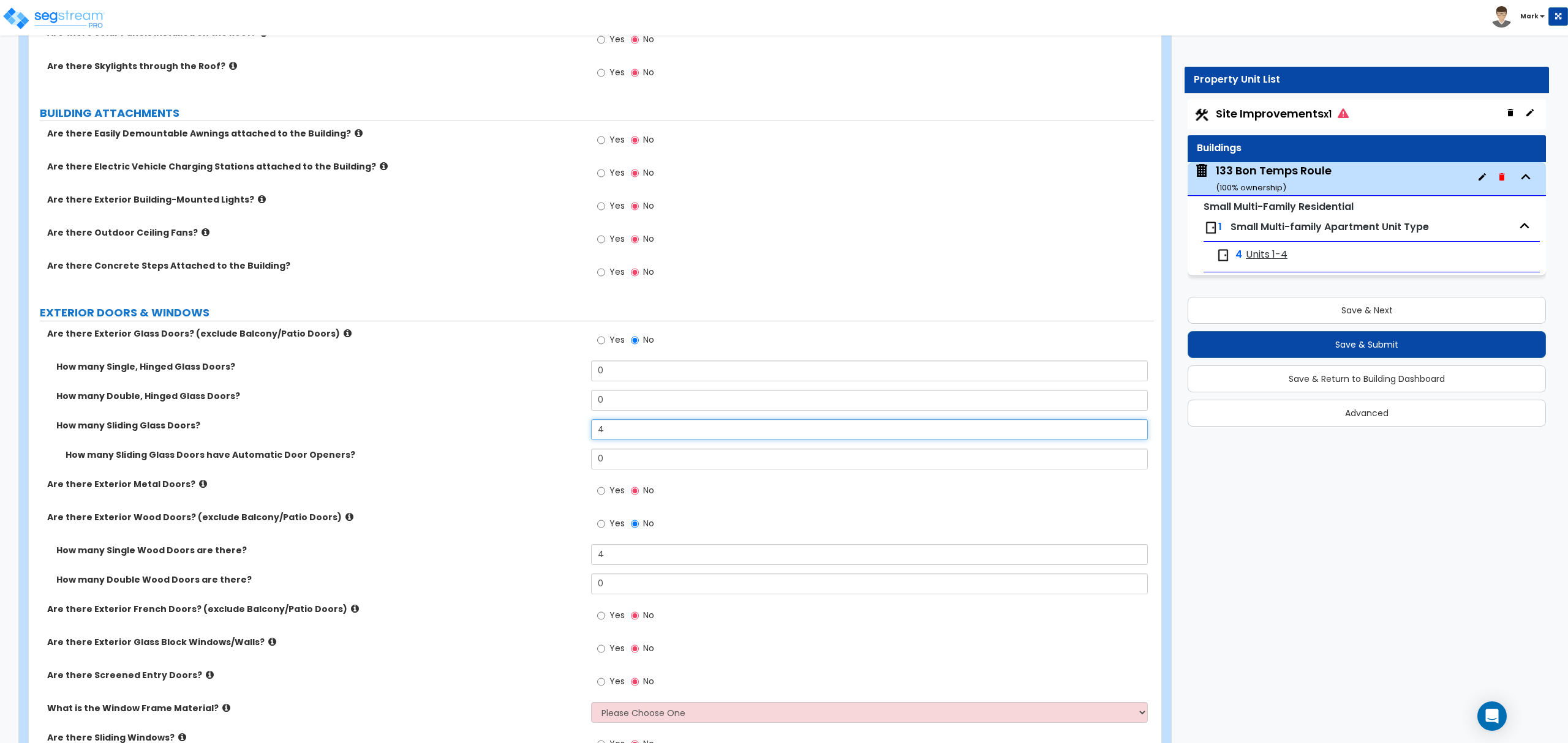
click at [614, 440] on input "4" at bounding box center [869, 430] width 556 height 21
type input "2"
drag, startPoint x: 449, startPoint y: 412, endPoint x: 461, endPoint y: 419, distance: 13.9
click at [450, 413] on div "How many Double, Hinged Glass Doors? 0" at bounding box center [591, 405] width 1125 height 29
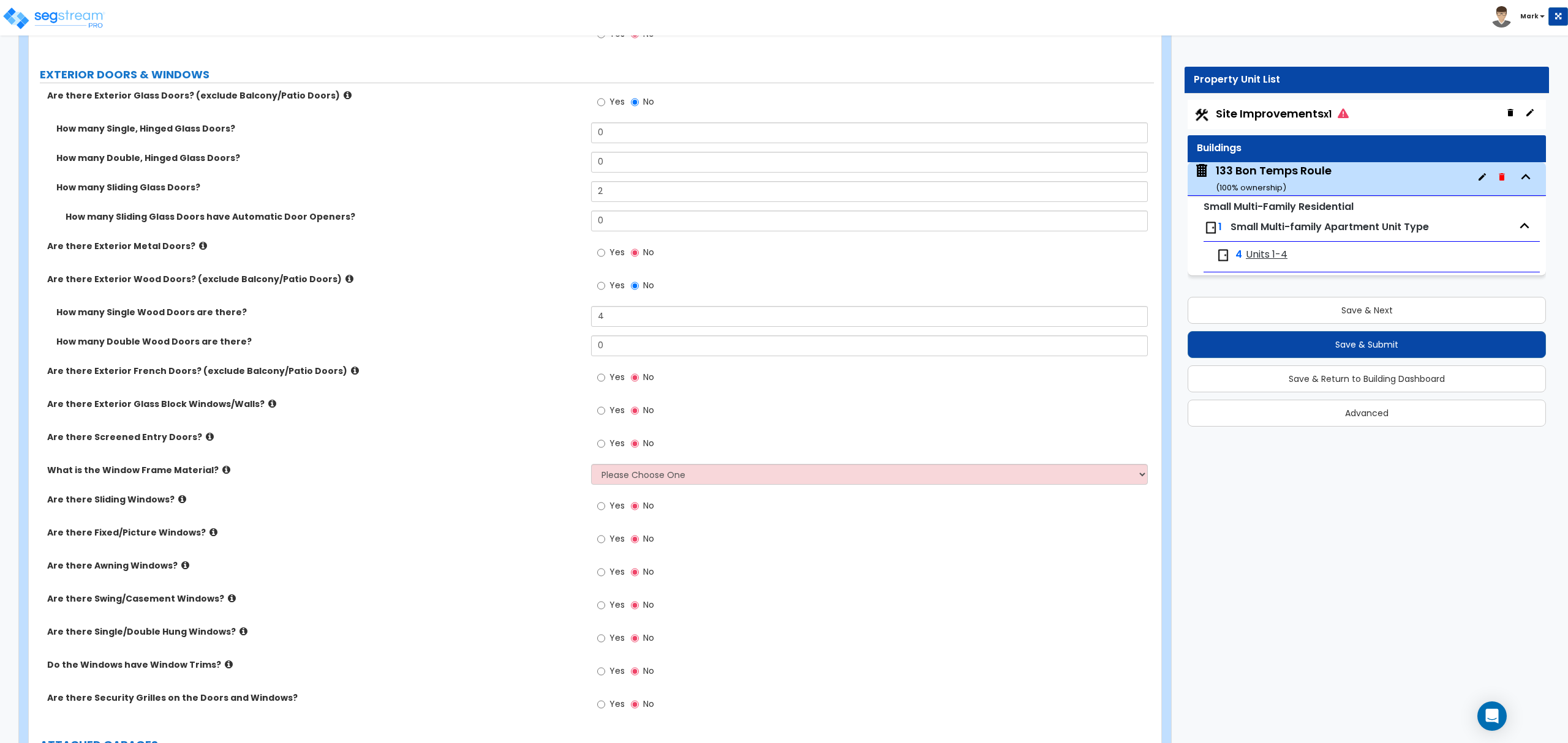
scroll to position [1061, 0]
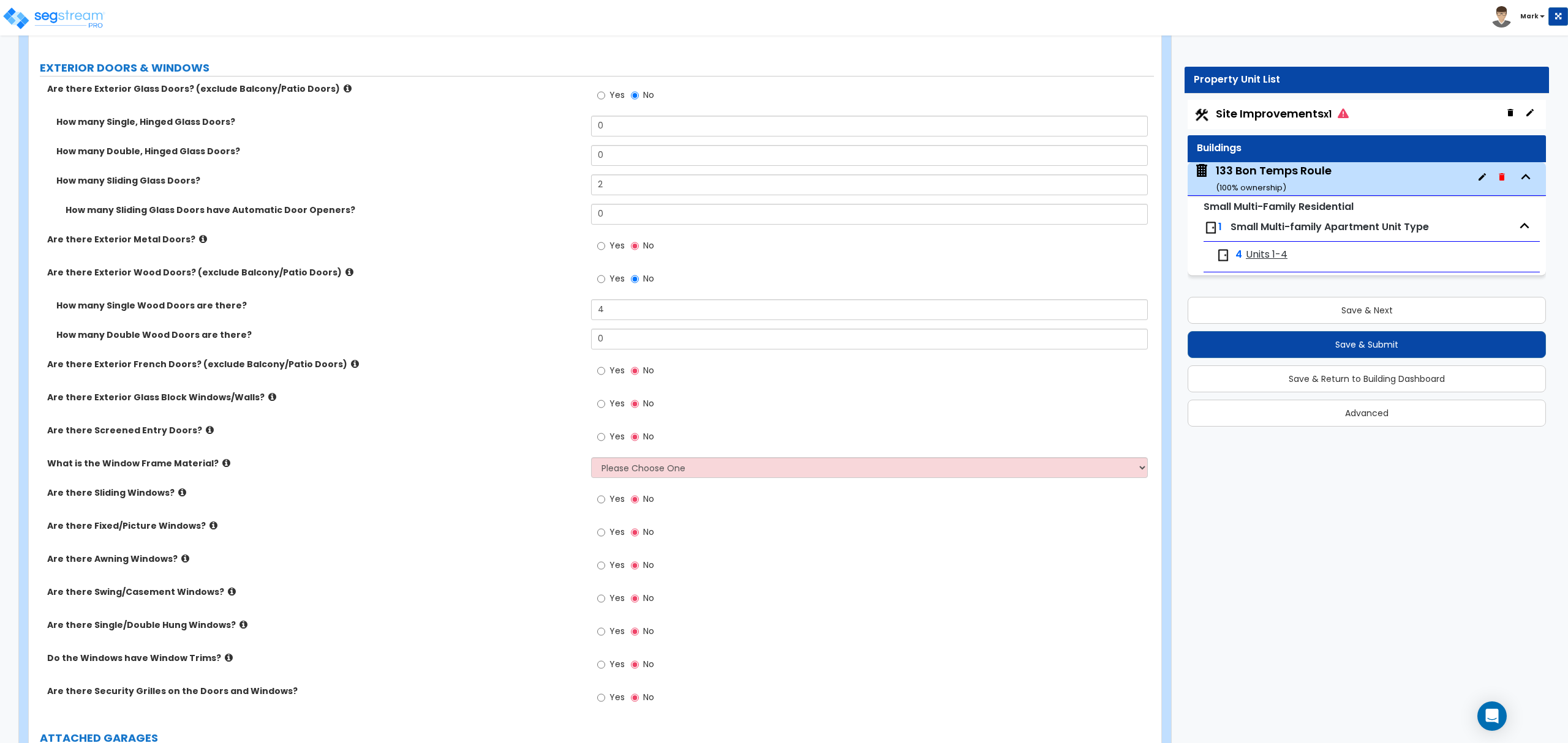
click at [268, 400] on icon at bounding box center [271, 397] width 8 height 9
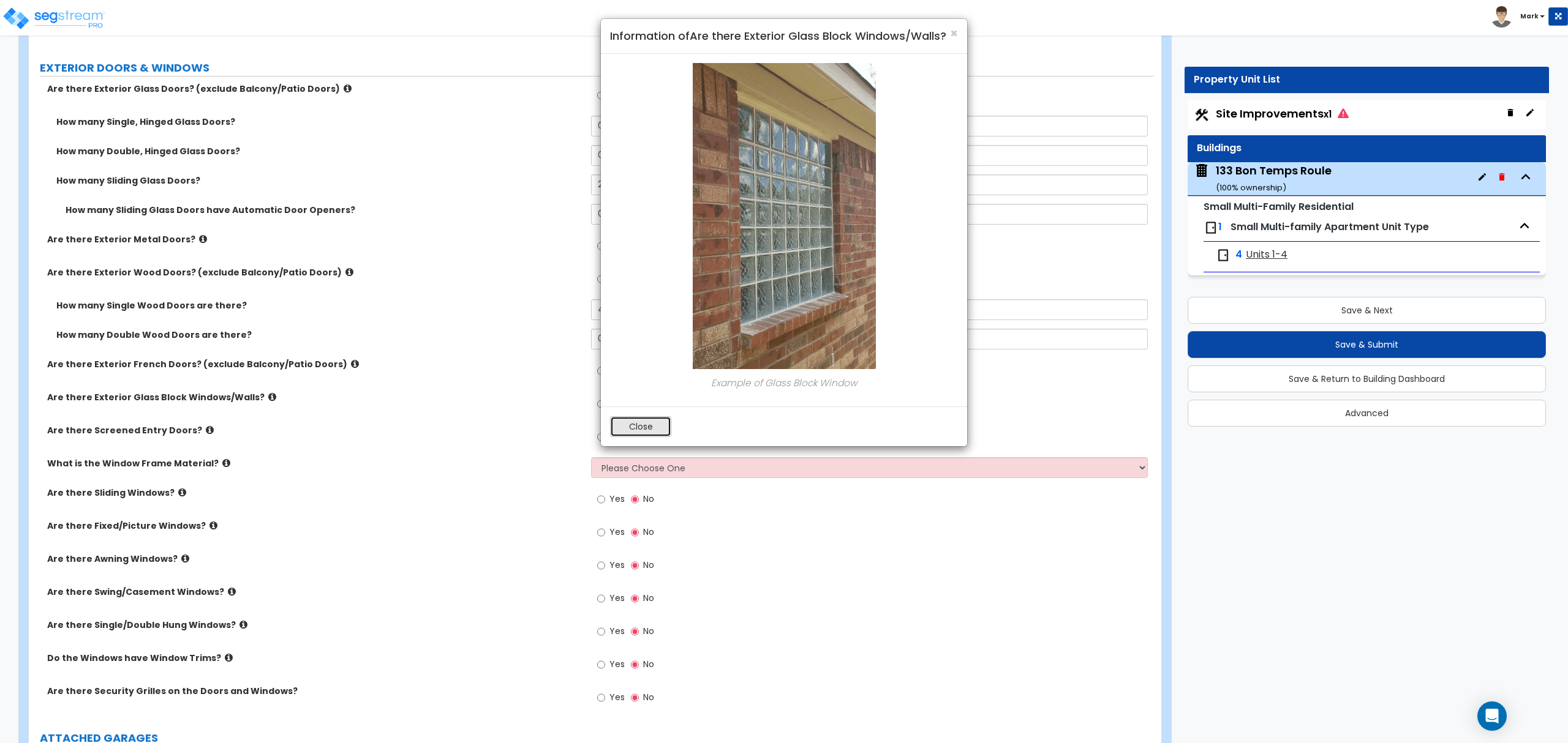
click at [630, 431] on button "Close" at bounding box center [640, 426] width 61 height 21
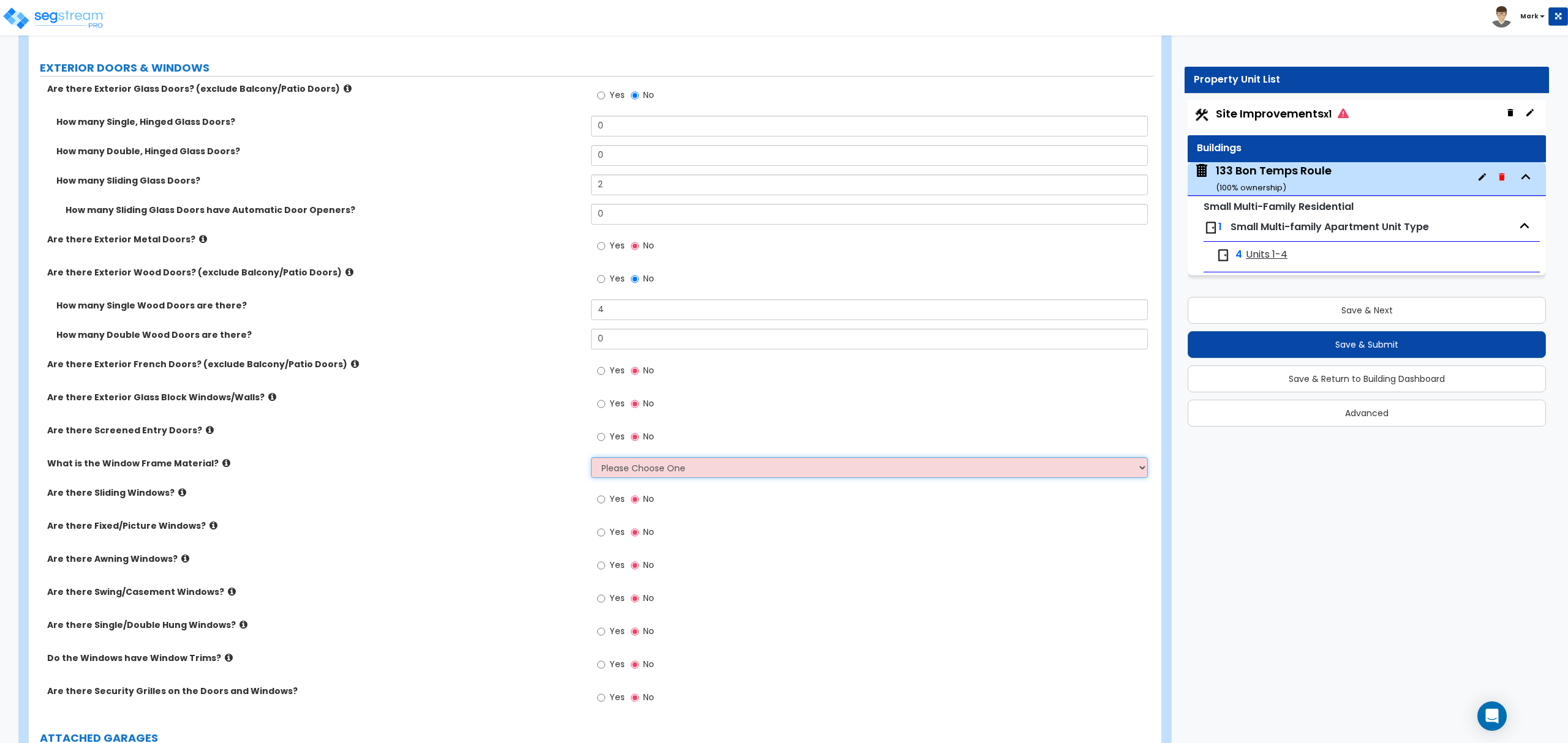
click at [638, 472] on select "Please Choose One Vinyl Aluminum Wood" at bounding box center [869, 468] width 556 height 21
select select "1"
click at [591, 459] on select "Please Choose One Vinyl Aluminum Wood" at bounding box center [869, 468] width 556 height 21
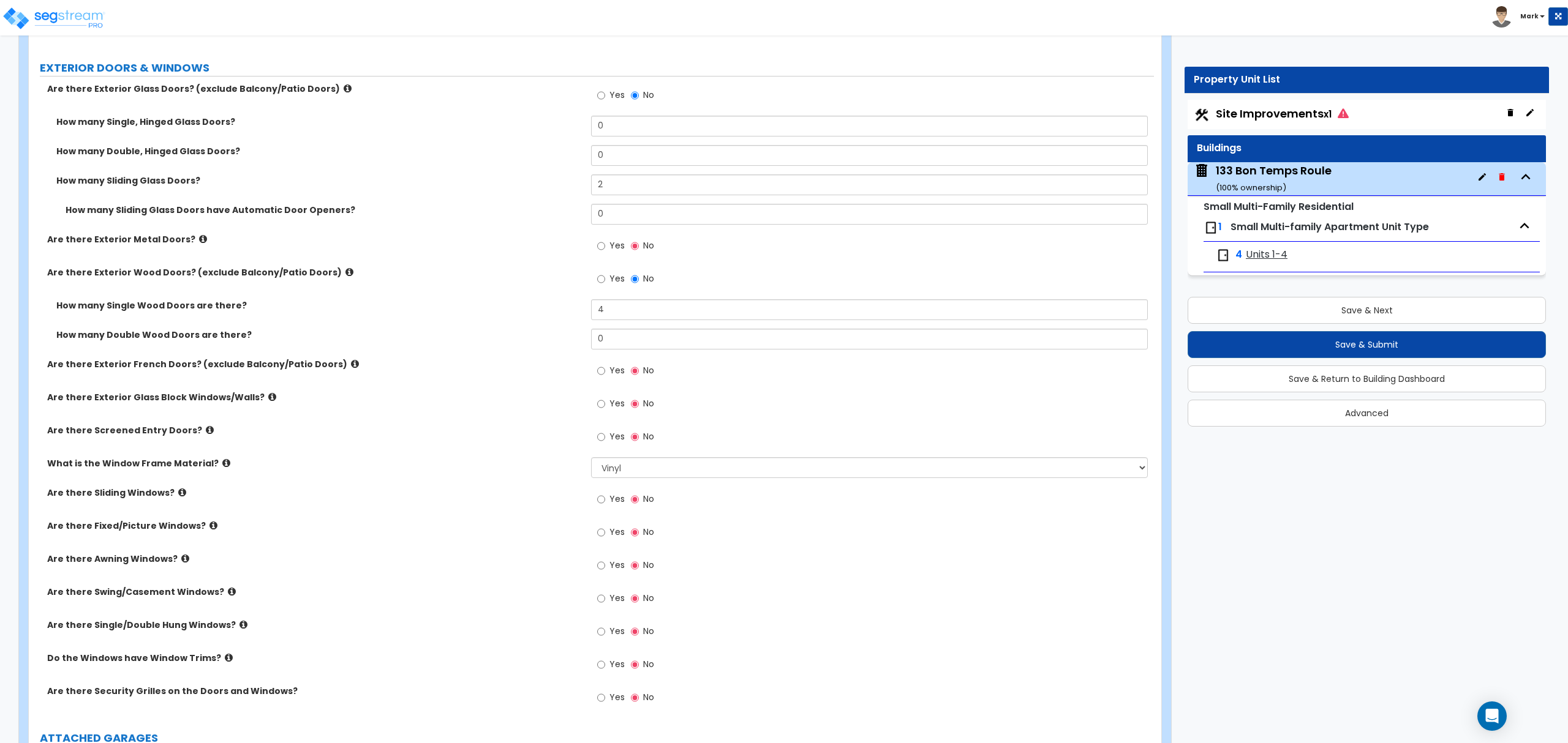
click at [216, 596] on label "Are there Swing/Casement Windows?" at bounding box center [315, 592] width 534 height 13
click at [237, 630] on label "Are there Single/Double Hung Windows?" at bounding box center [315, 625] width 534 height 13
click at [239, 628] on icon at bounding box center [243, 624] width 8 height 9
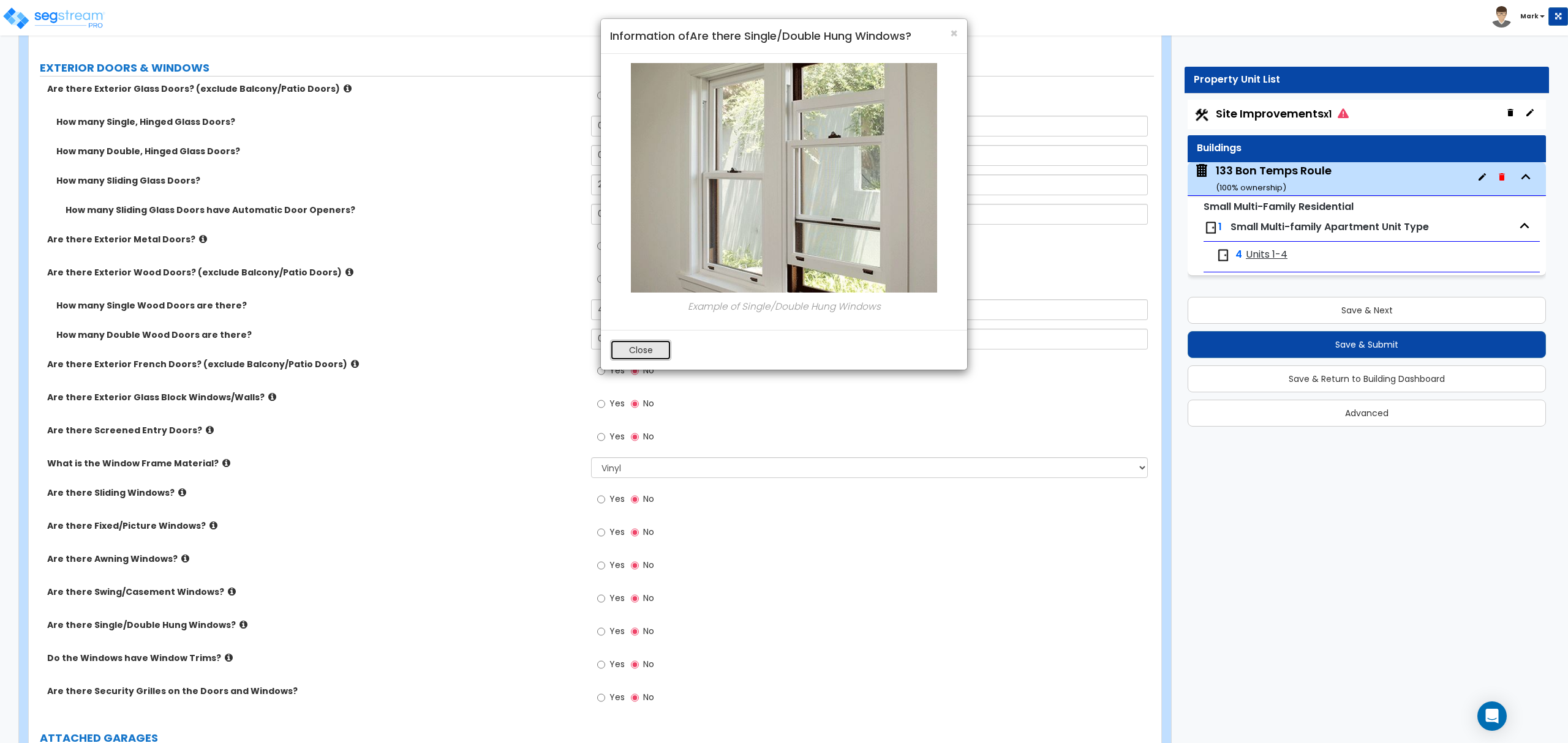
click at [631, 358] on button "Close" at bounding box center [640, 350] width 61 height 21
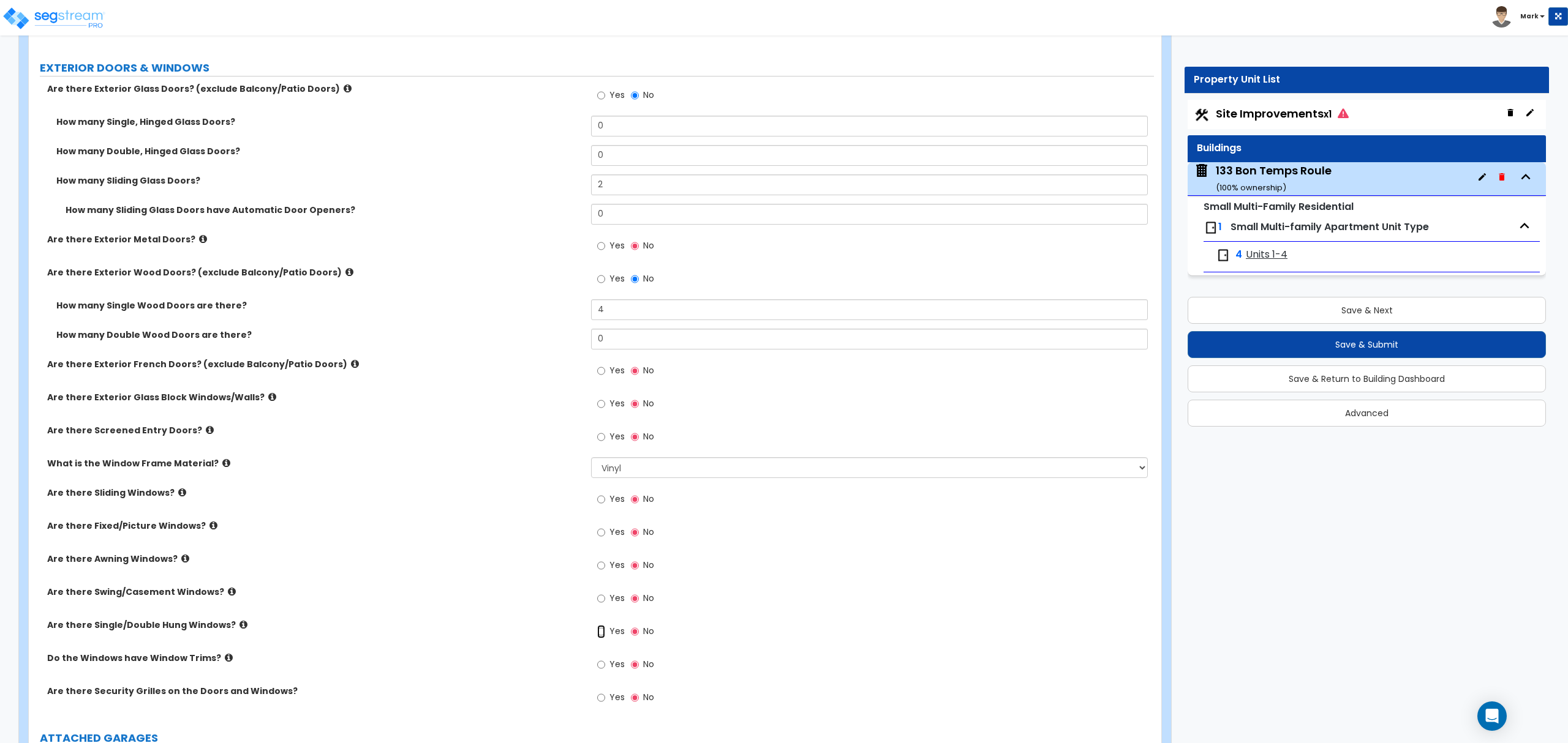
click at [605, 637] on input "Yes" at bounding box center [601, 631] width 8 height 13
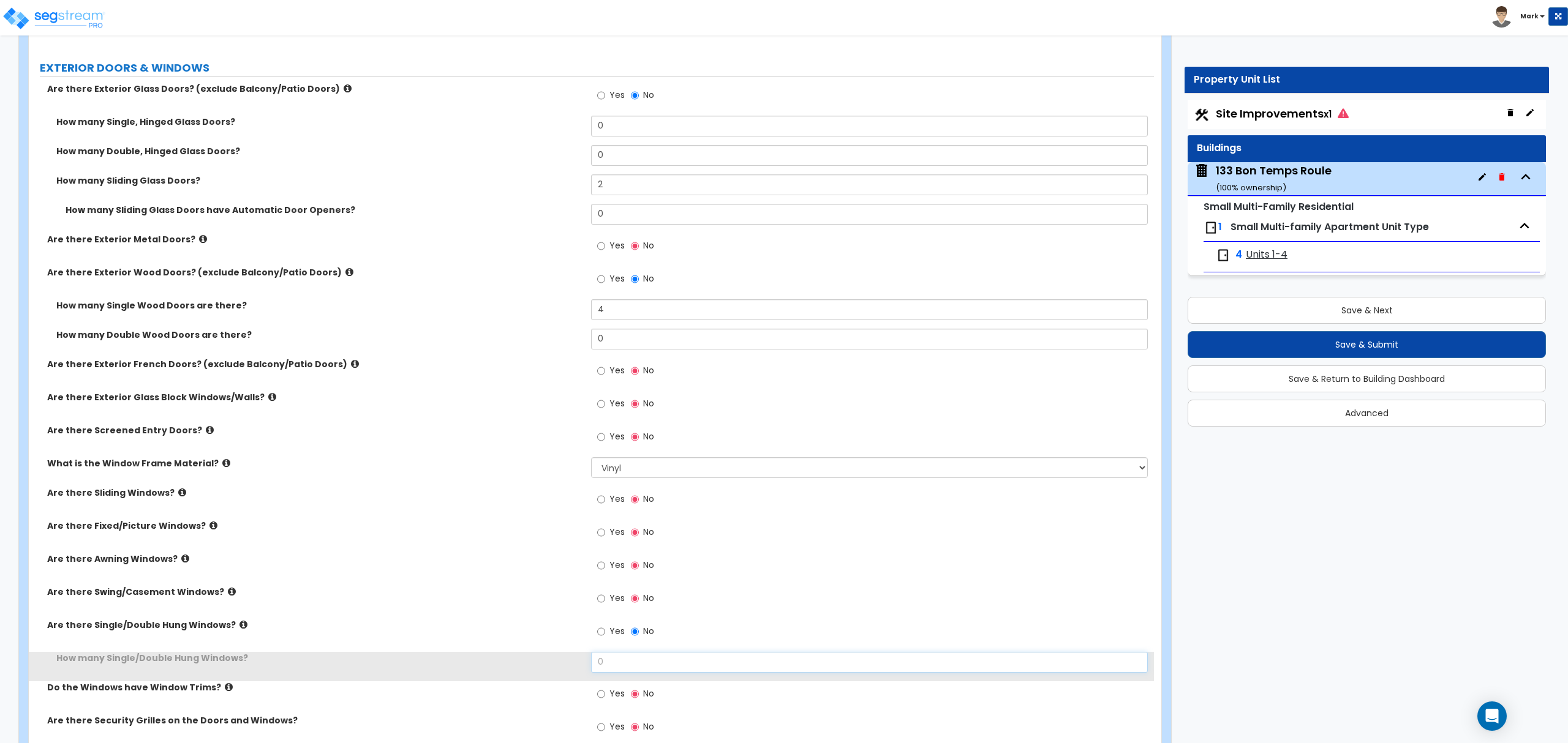
click at [624, 655] on input "0" at bounding box center [869, 662] width 556 height 21
type input "10"
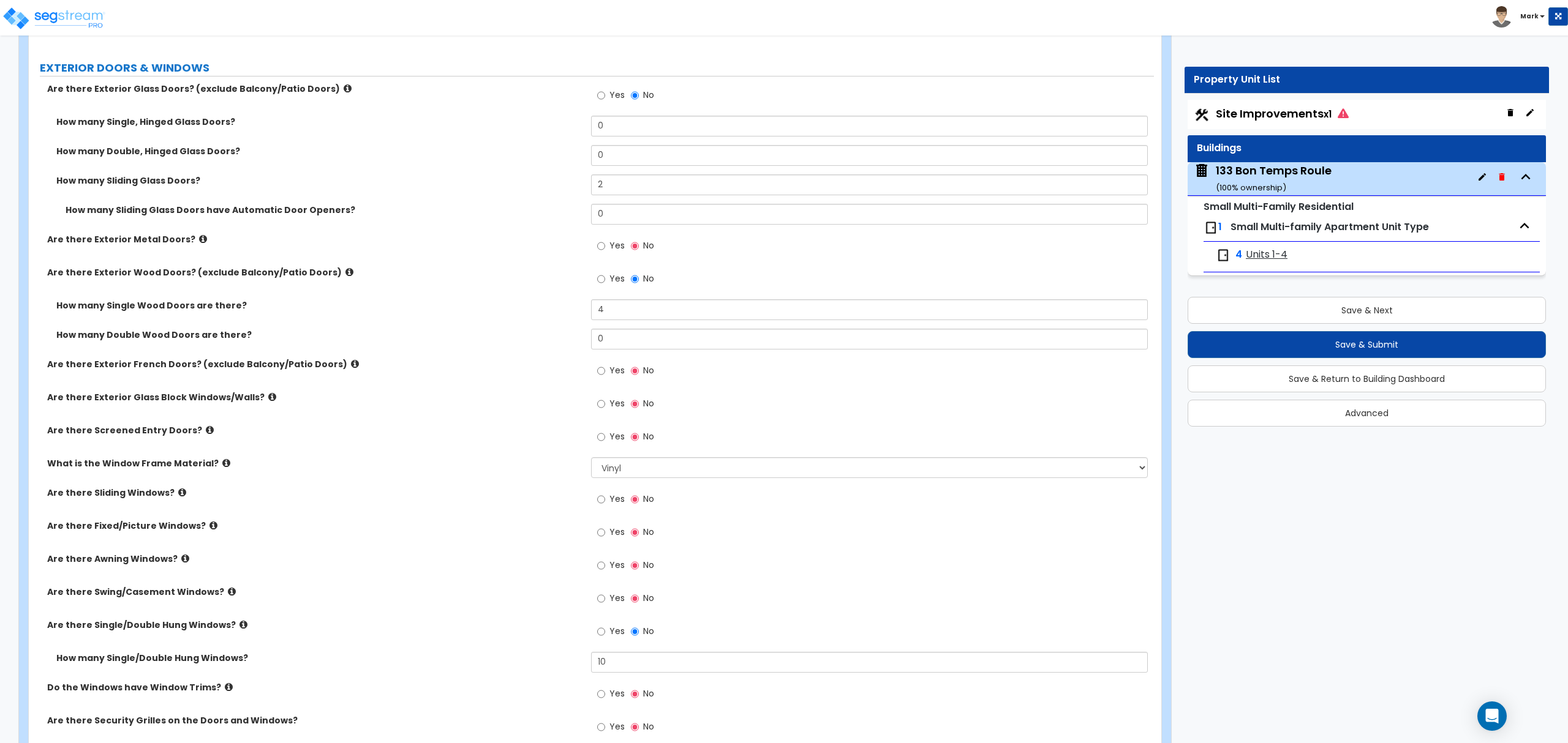
click at [457, 625] on label "Are there Single/Double Hung Windows?" at bounding box center [315, 625] width 534 height 13
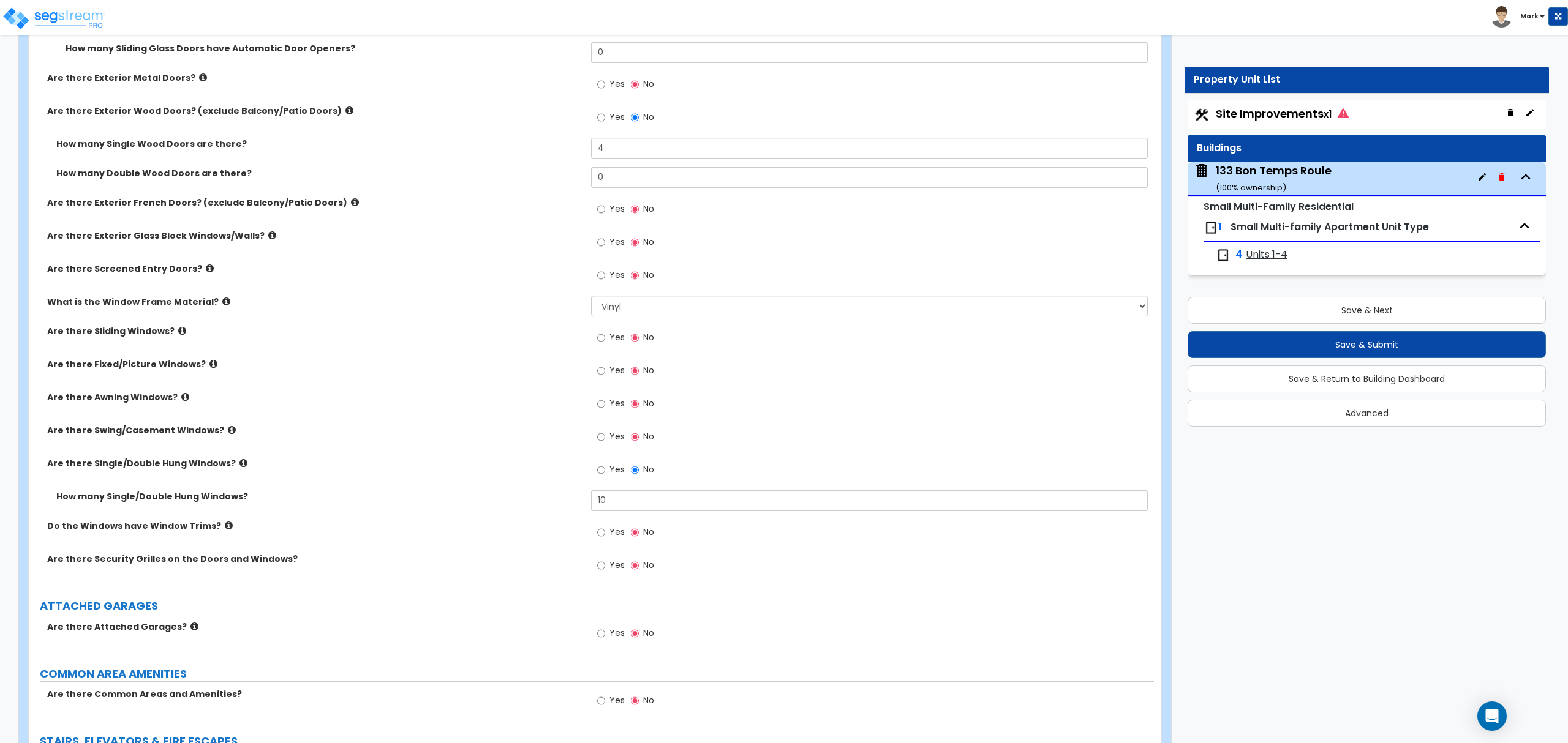
scroll to position [1306, 0]
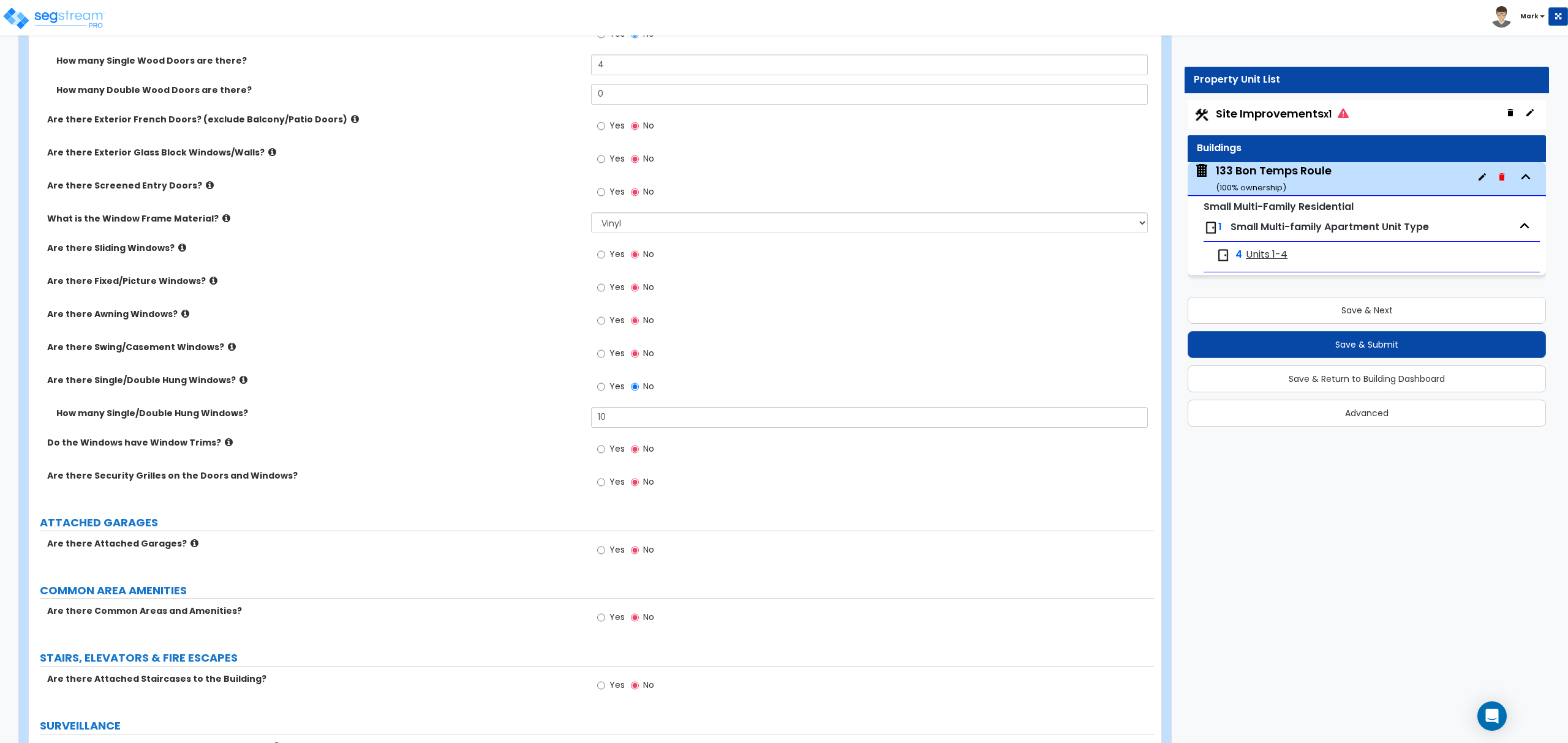
click at [223, 446] on label "Do the Windows have Window Trims?" at bounding box center [315, 442] width 534 height 13
click at [225, 447] on icon at bounding box center [228, 442] width 8 height 9
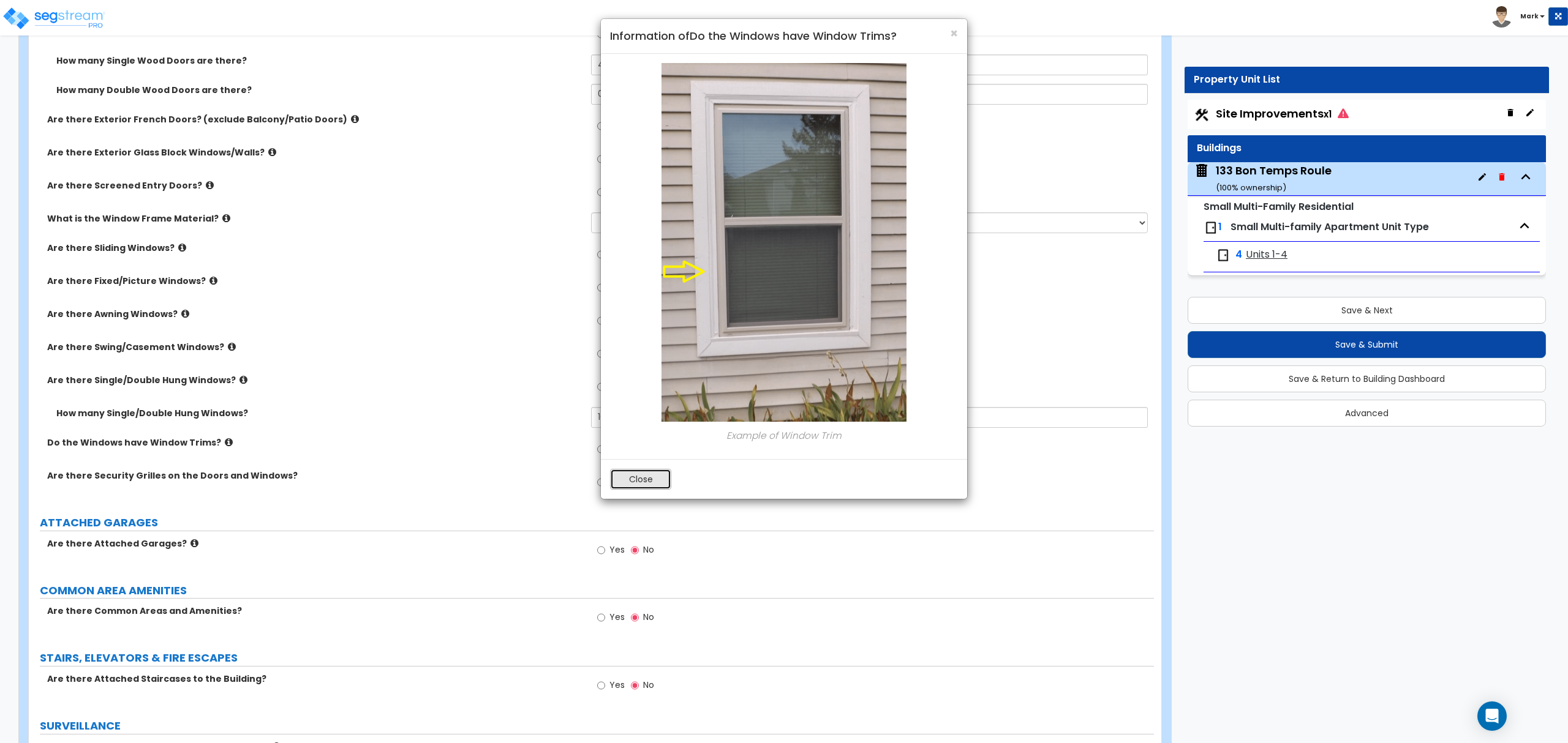
click at [656, 488] on button "Close" at bounding box center [640, 479] width 61 height 21
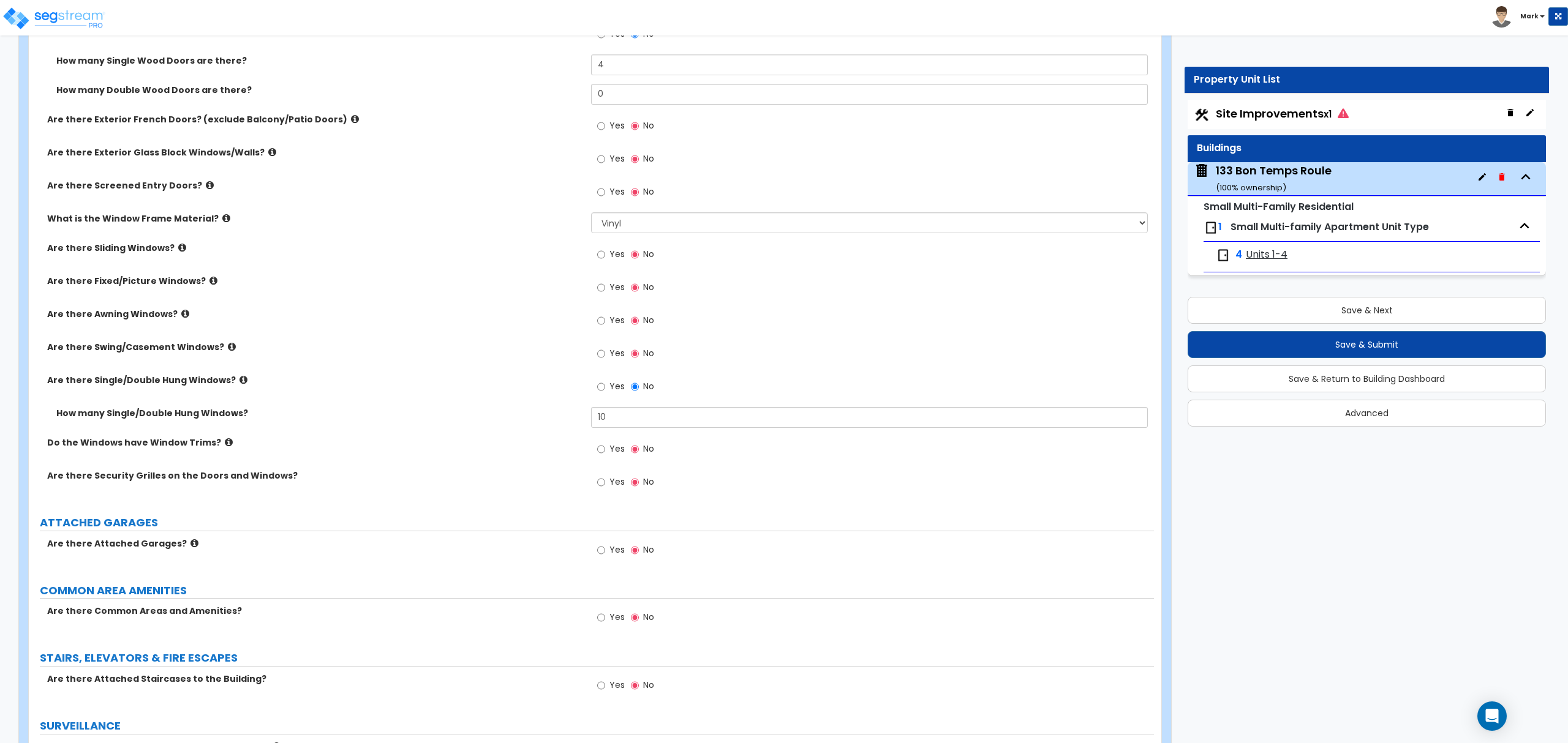
click at [225, 446] on icon at bounding box center [228, 442] width 8 height 9
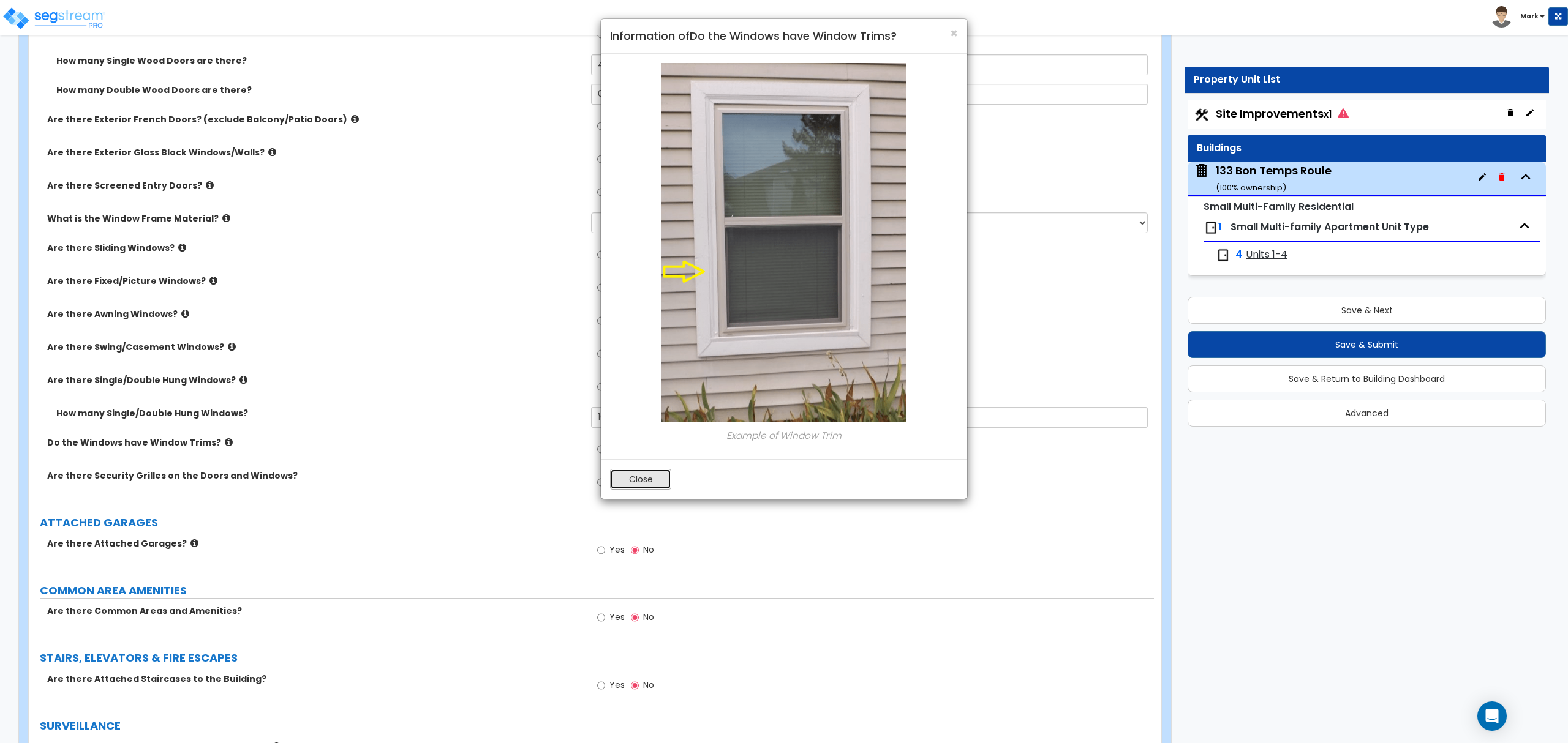
click at [649, 486] on button "Close" at bounding box center [640, 479] width 61 height 21
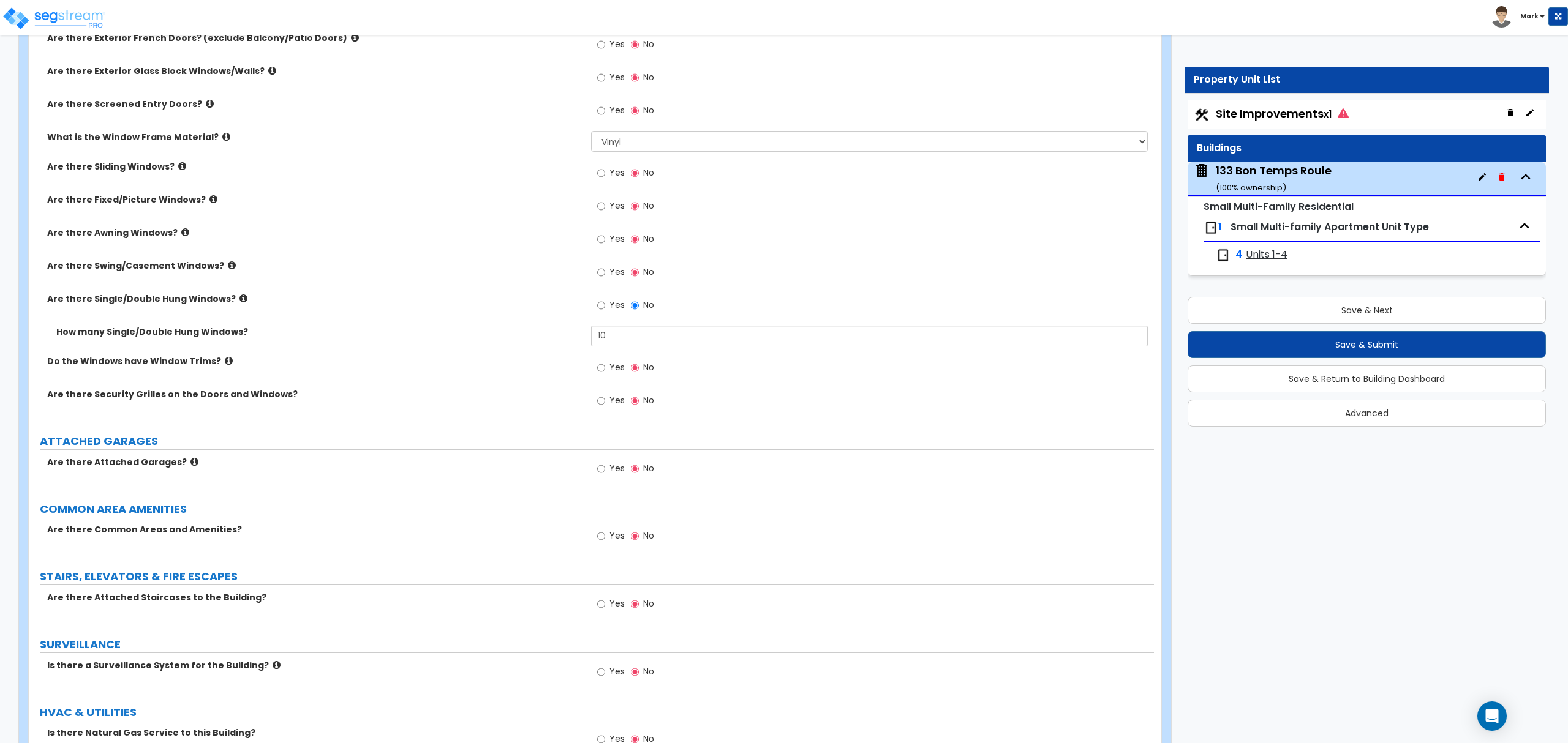
scroll to position [1469, 0]
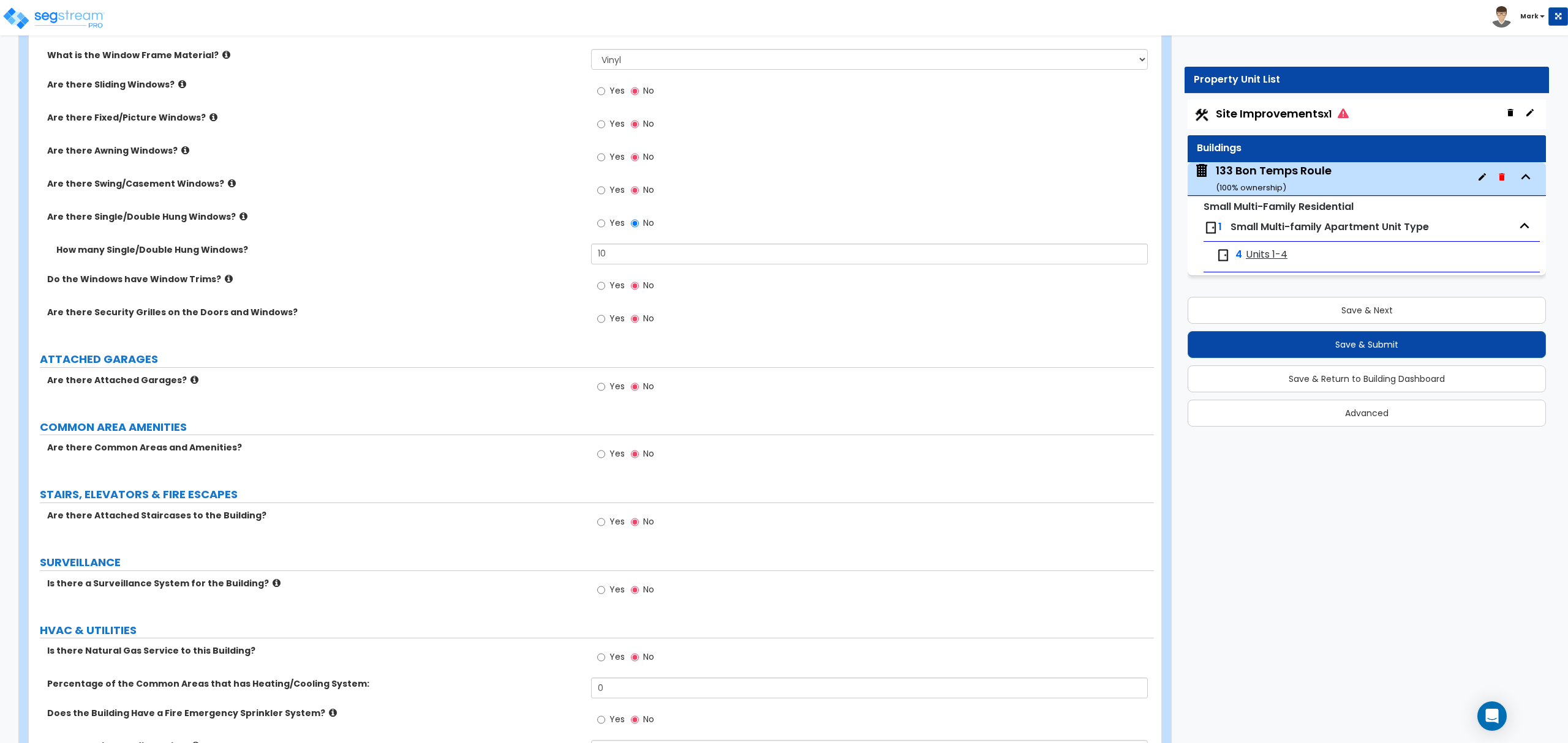
click at [466, 166] on div "Are there Awning Windows? Yes No" at bounding box center [591, 161] width 1125 height 33
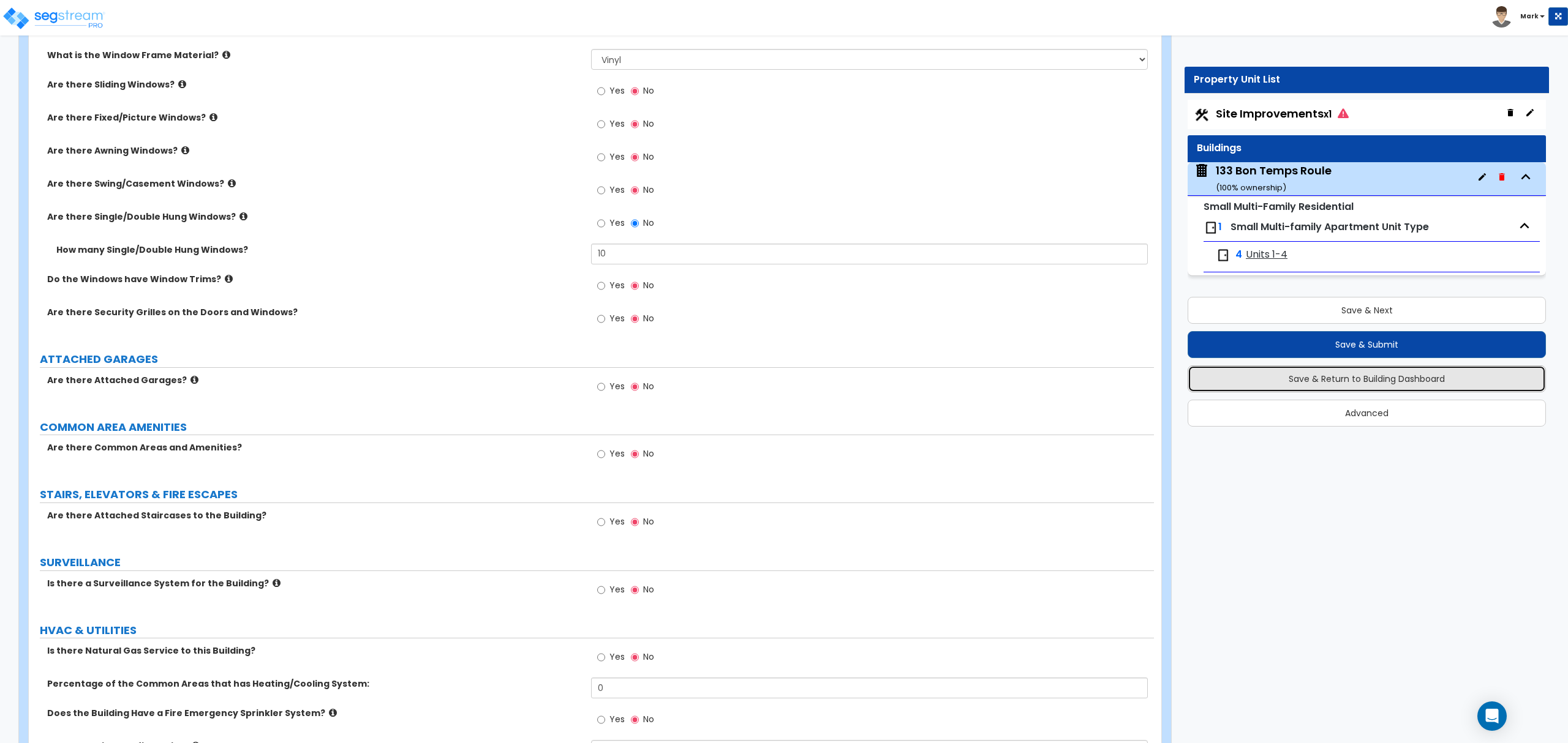
click at [1315, 388] on button "Save & Return to Building Dashboard" at bounding box center [1366, 378] width 358 height 27
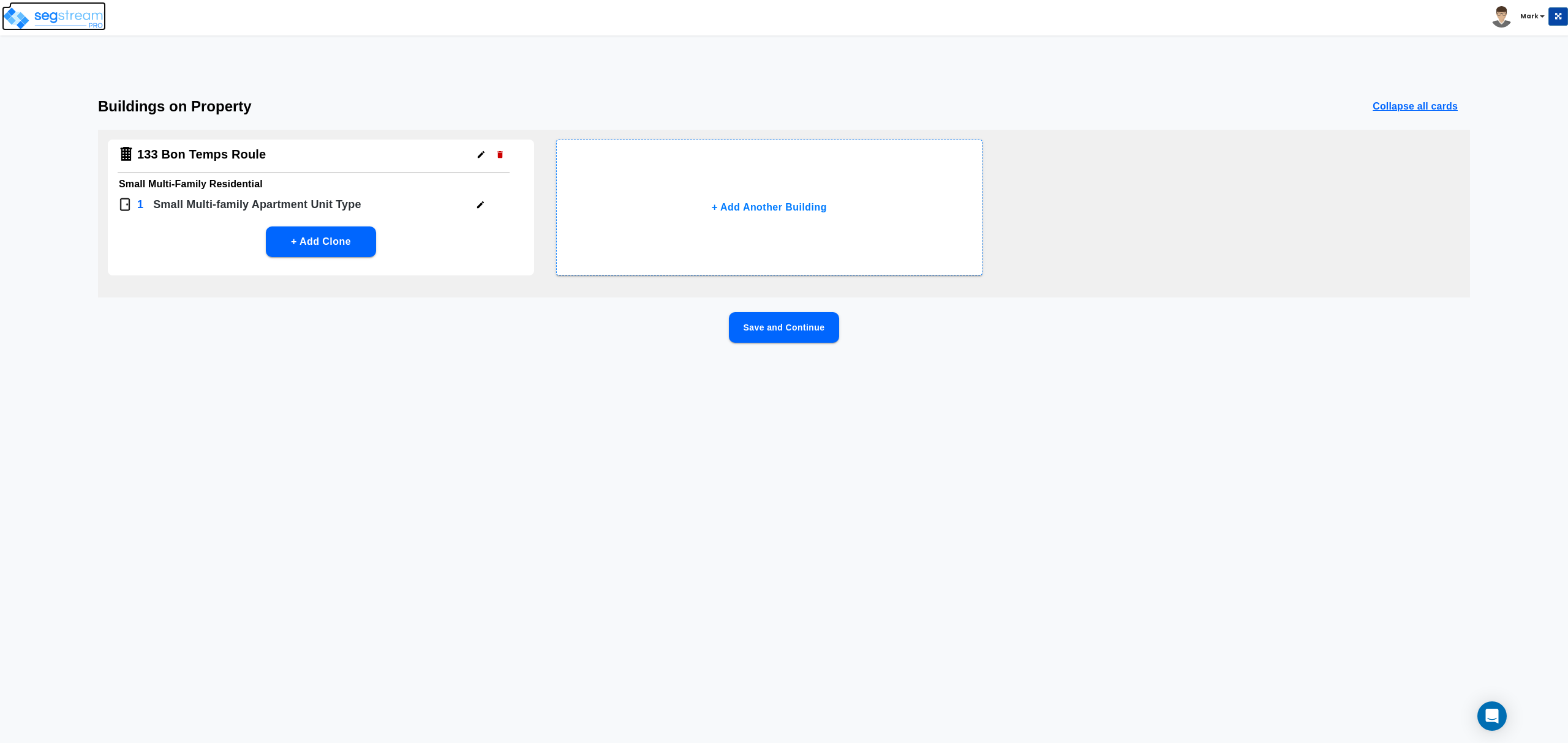
click at [95, 16] on img at bounding box center [54, 18] width 104 height 24
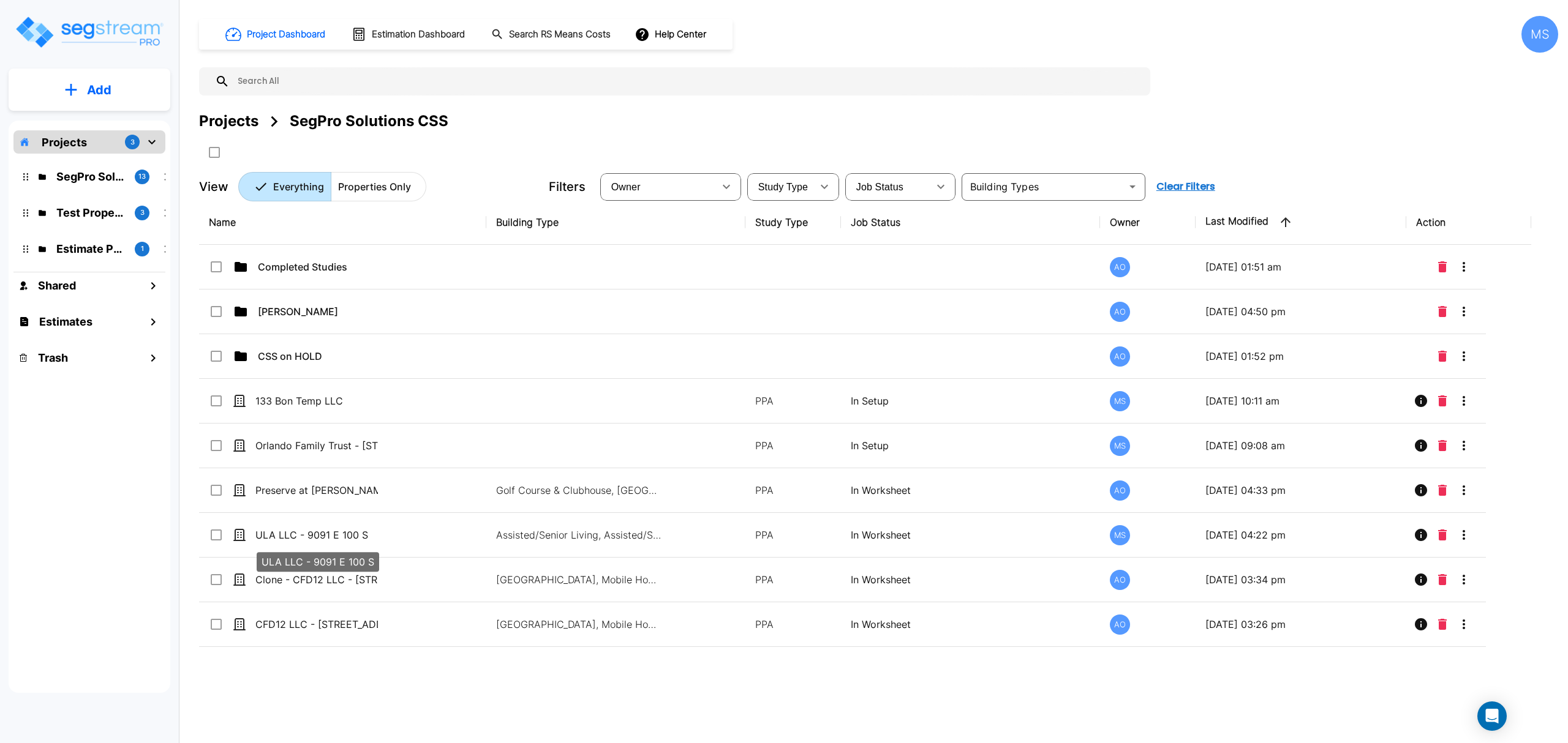
click at [296, 543] on p "ULA LLC - 9091 E 100 S" at bounding box center [317, 535] width 122 height 15
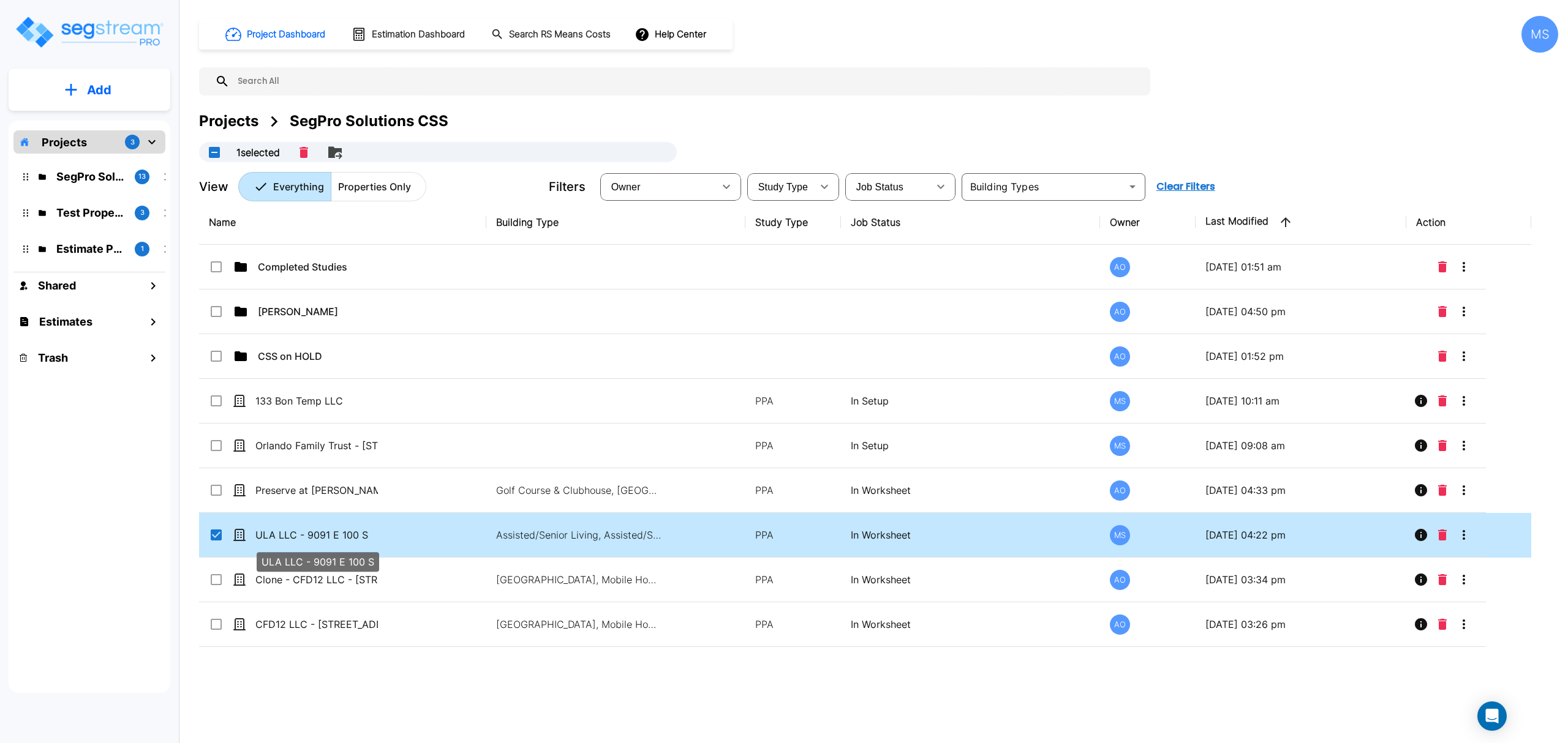
click at [299, 548] on div "Name Building Type Study Type Job Status Owner Last Modified Action Completed S…" at bounding box center [865, 431] width 1332 height 461
click at [307, 545] on td "ULA LLC - 9091 E 100 S" at bounding box center [342, 535] width 287 height 45
checkbox input "false"
click at [307, 545] on td "ULA LLC - 9091 E 100 S" at bounding box center [342, 535] width 287 height 45
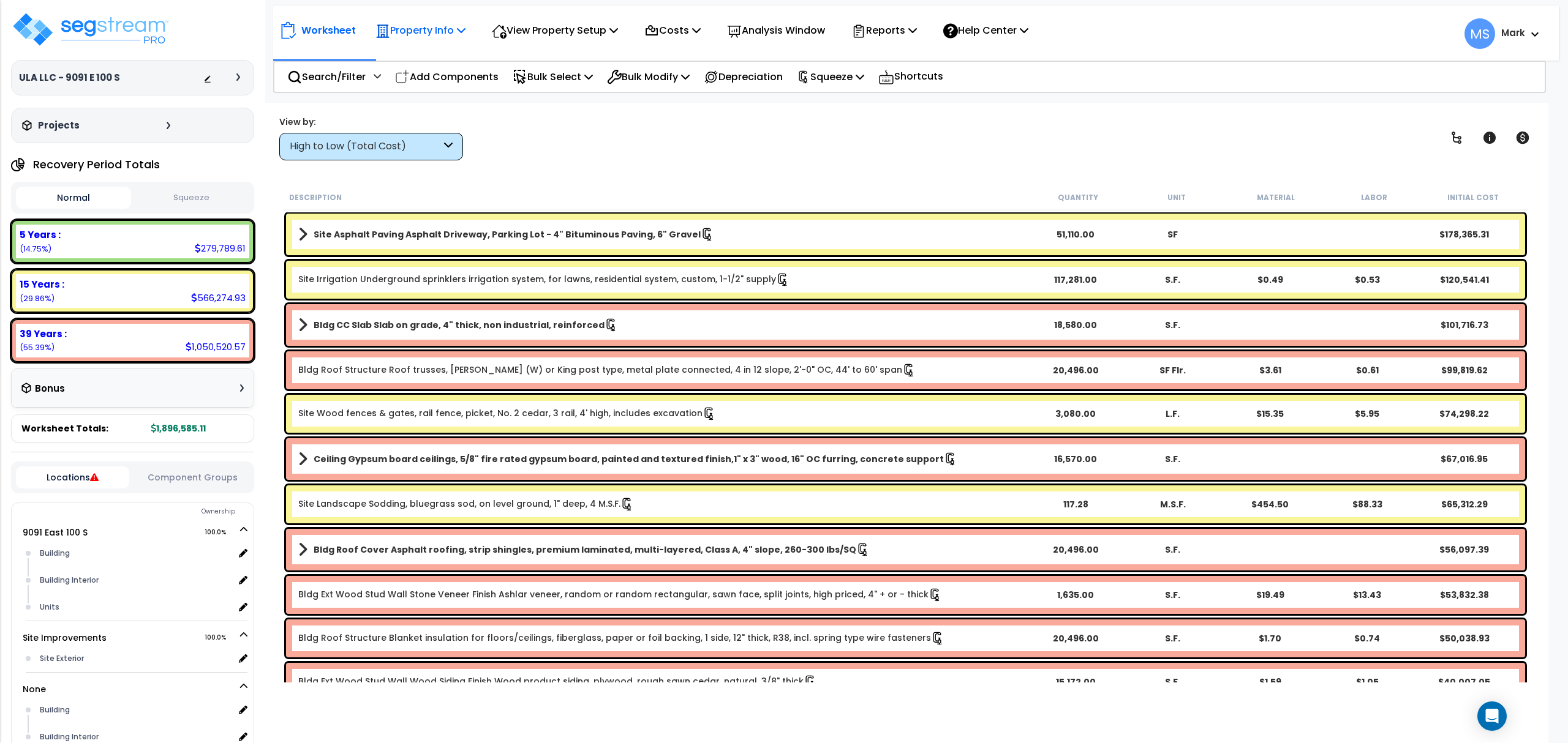
click at [415, 28] on p "Property Info" at bounding box center [420, 31] width 90 height 17
click at [435, 131] on link "Clone property" at bounding box center [430, 135] width 121 height 24
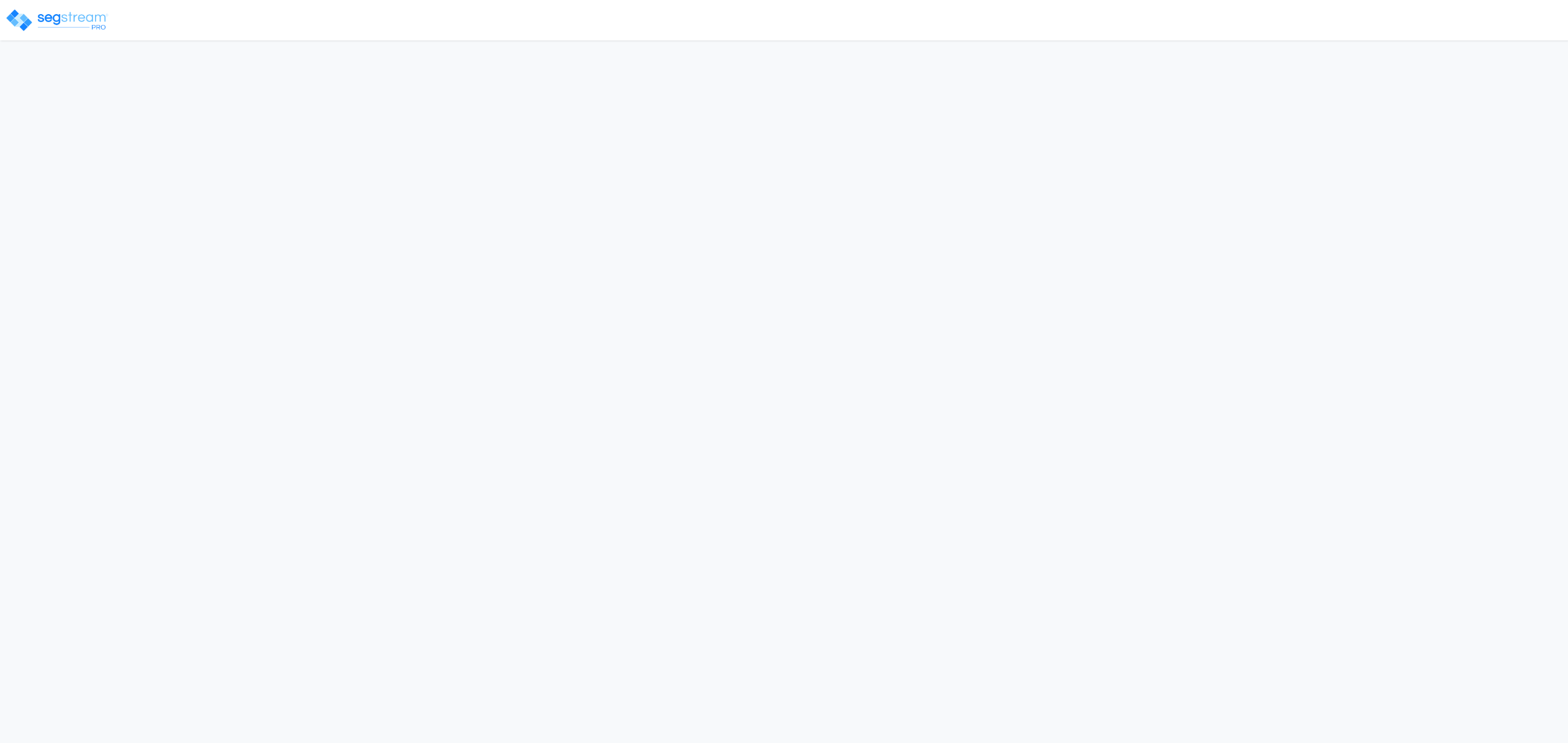
select select "2025"
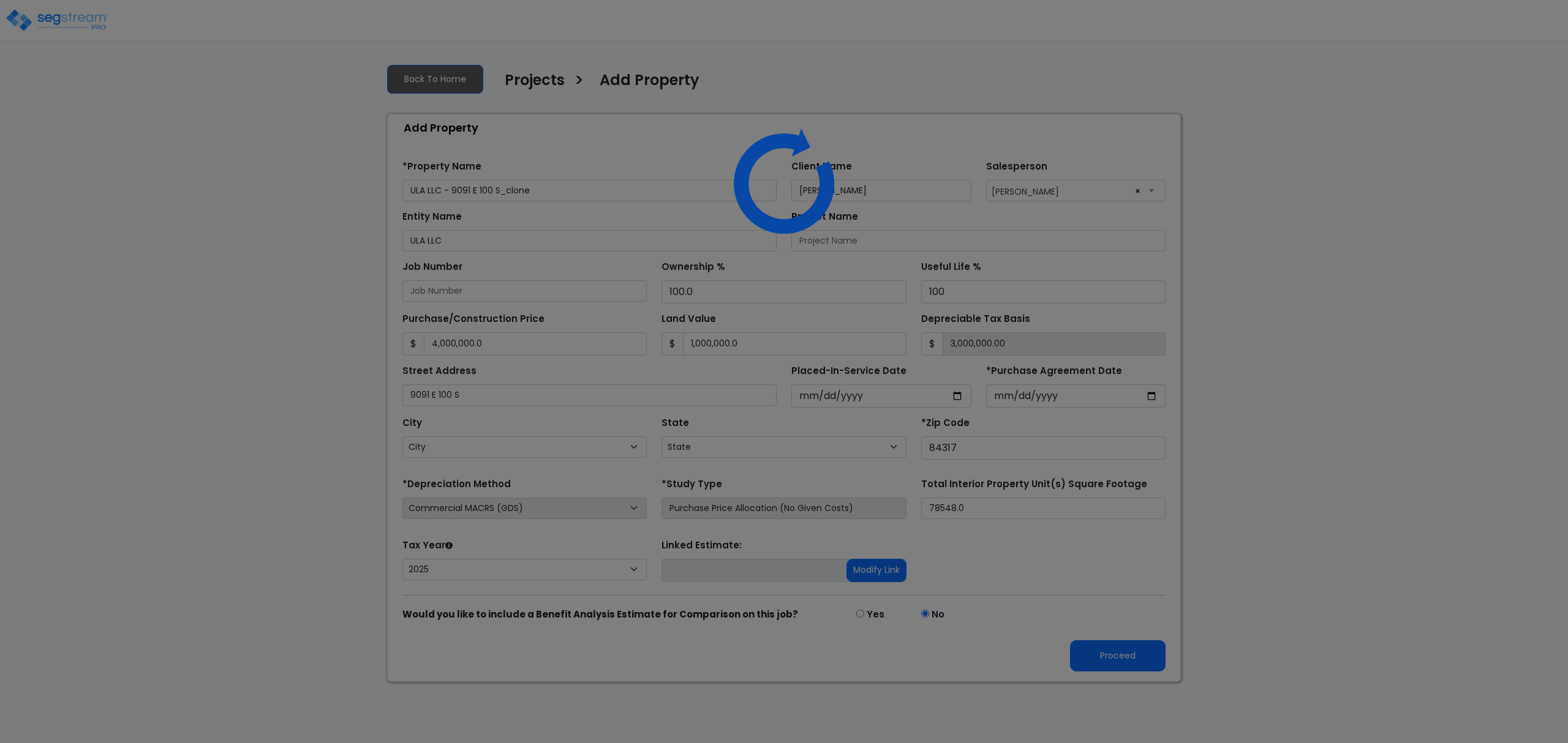
select select "UT"
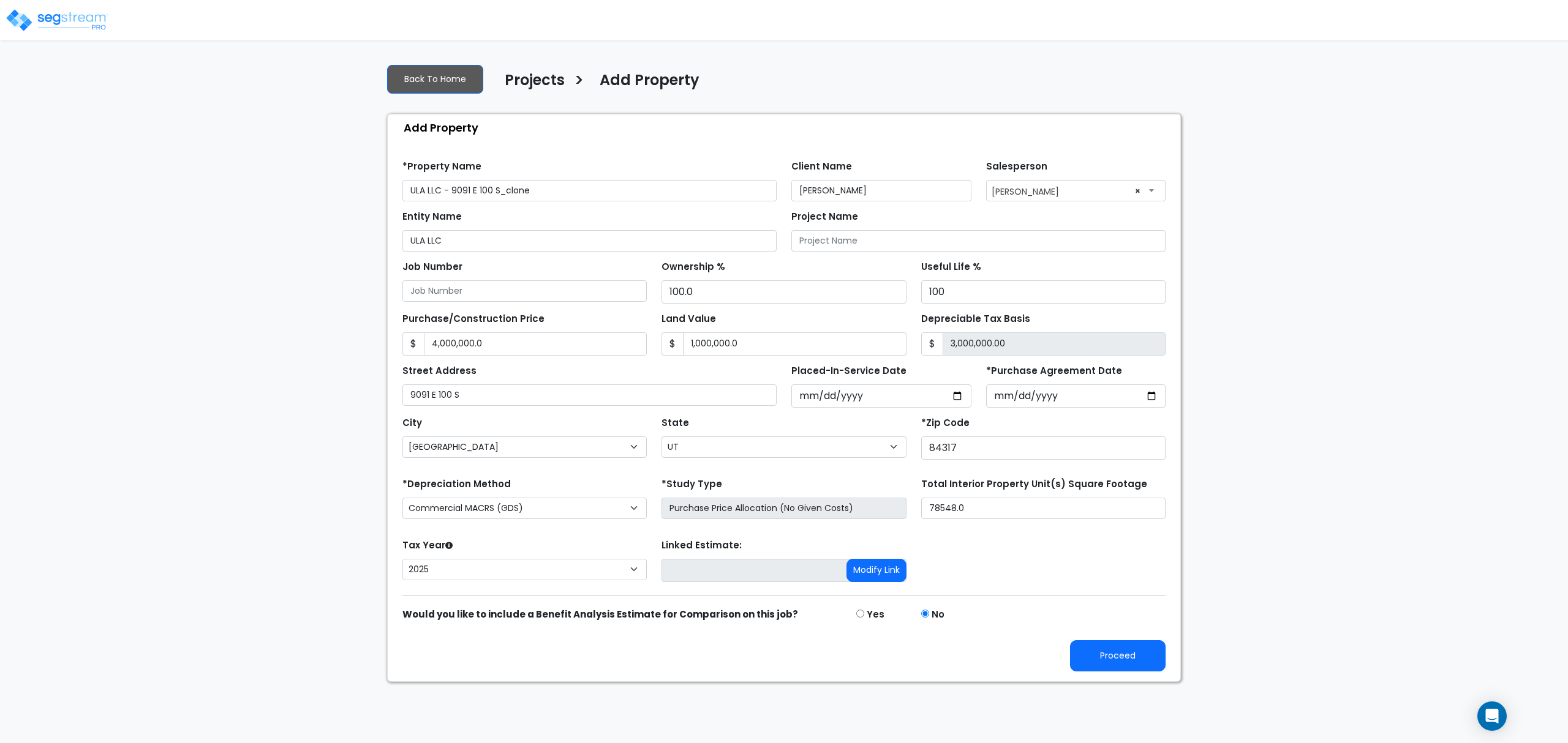
click at [64, 16] on img at bounding box center [57, 19] width 104 height 24
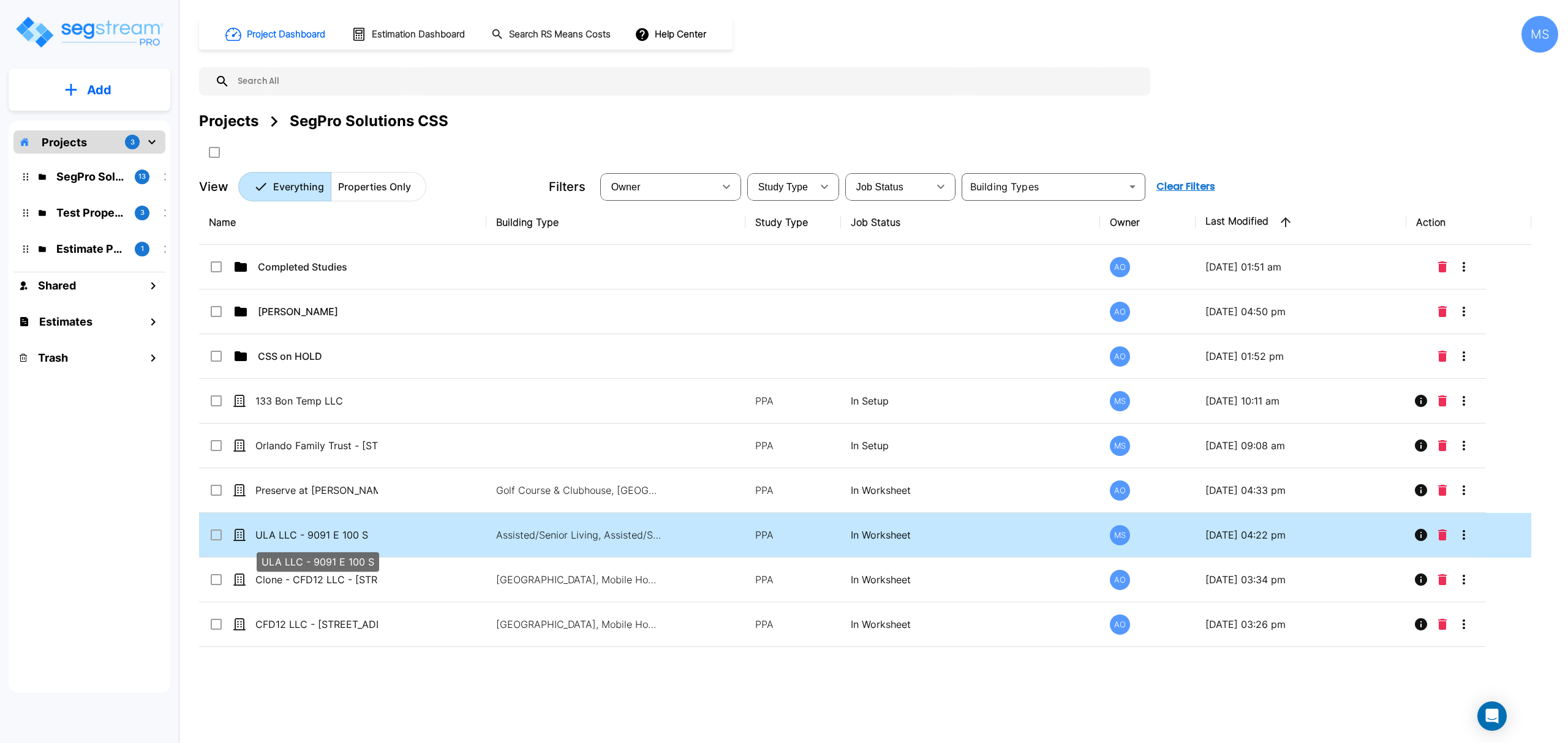
click at [303, 536] on p "ULA LLC - 9091 E 100 S" at bounding box center [317, 535] width 122 height 15
checkbox input "true"
click at [303, 536] on p "ULA LLC - 9091 E 100 S" at bounding box center [317, 535] width 122 height 15
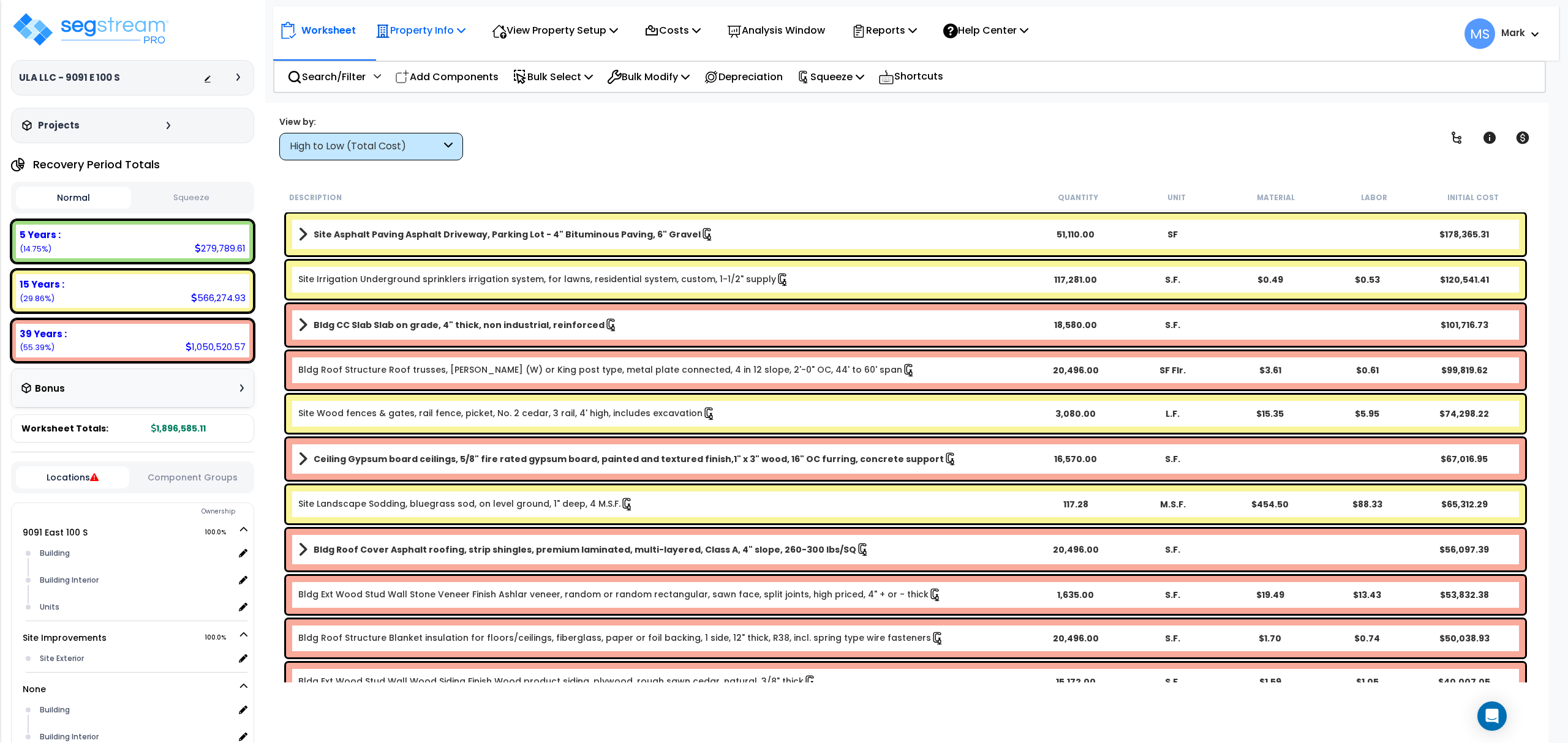
click at [411, 28] on p "Property Info" at bounding box center [420, 31] width 90 height 17
click at [427, 63] on link "Property Setup" at bounding box center [430, 58] width 121 height 24
click at [177, 297] on div "15 Years : 566,274.93 (29.86%)" at bounding box center [132, 291] width 233 height 33
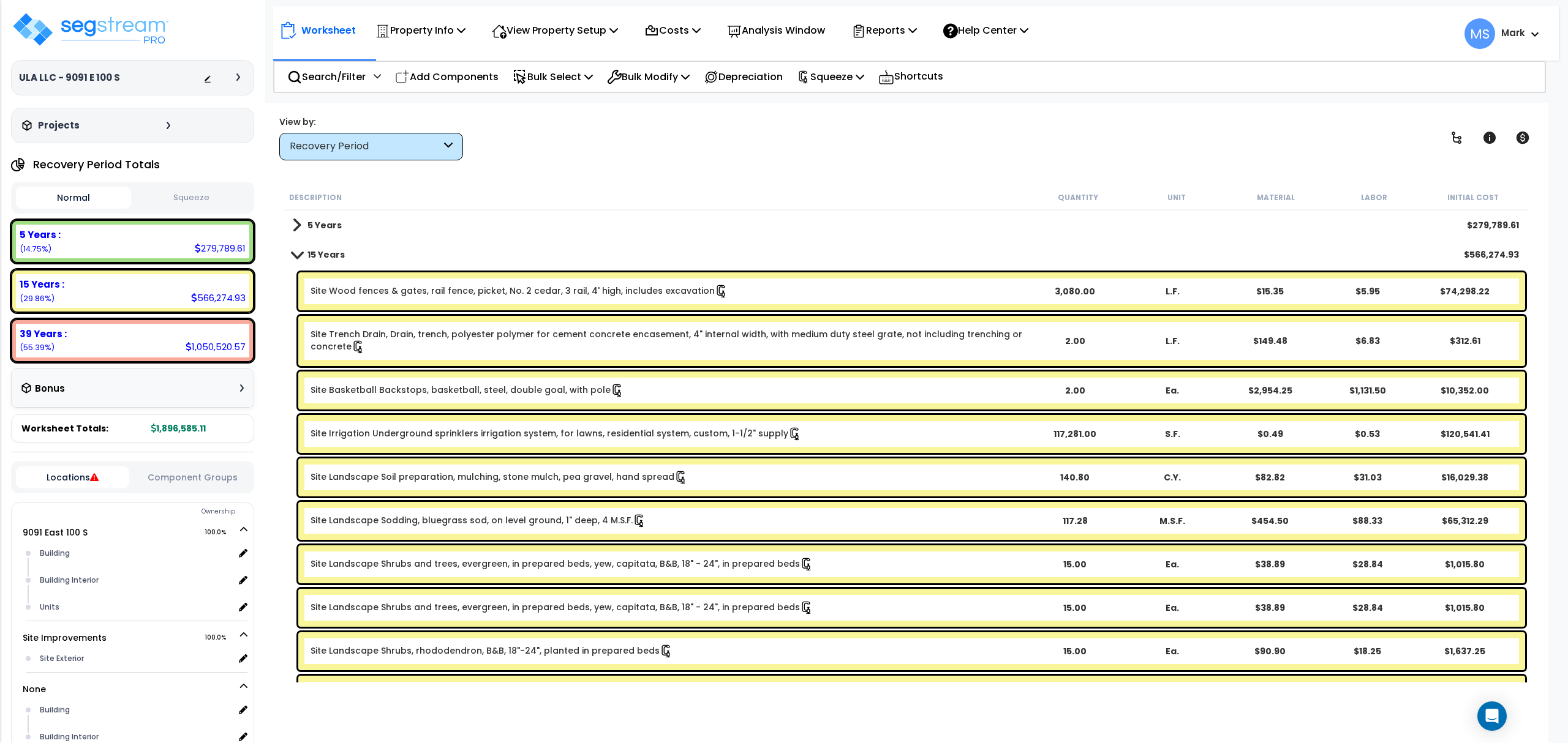
click at [326, 156] on div "Recovery Period" at bounding box center [371, 147] width 184 height 28
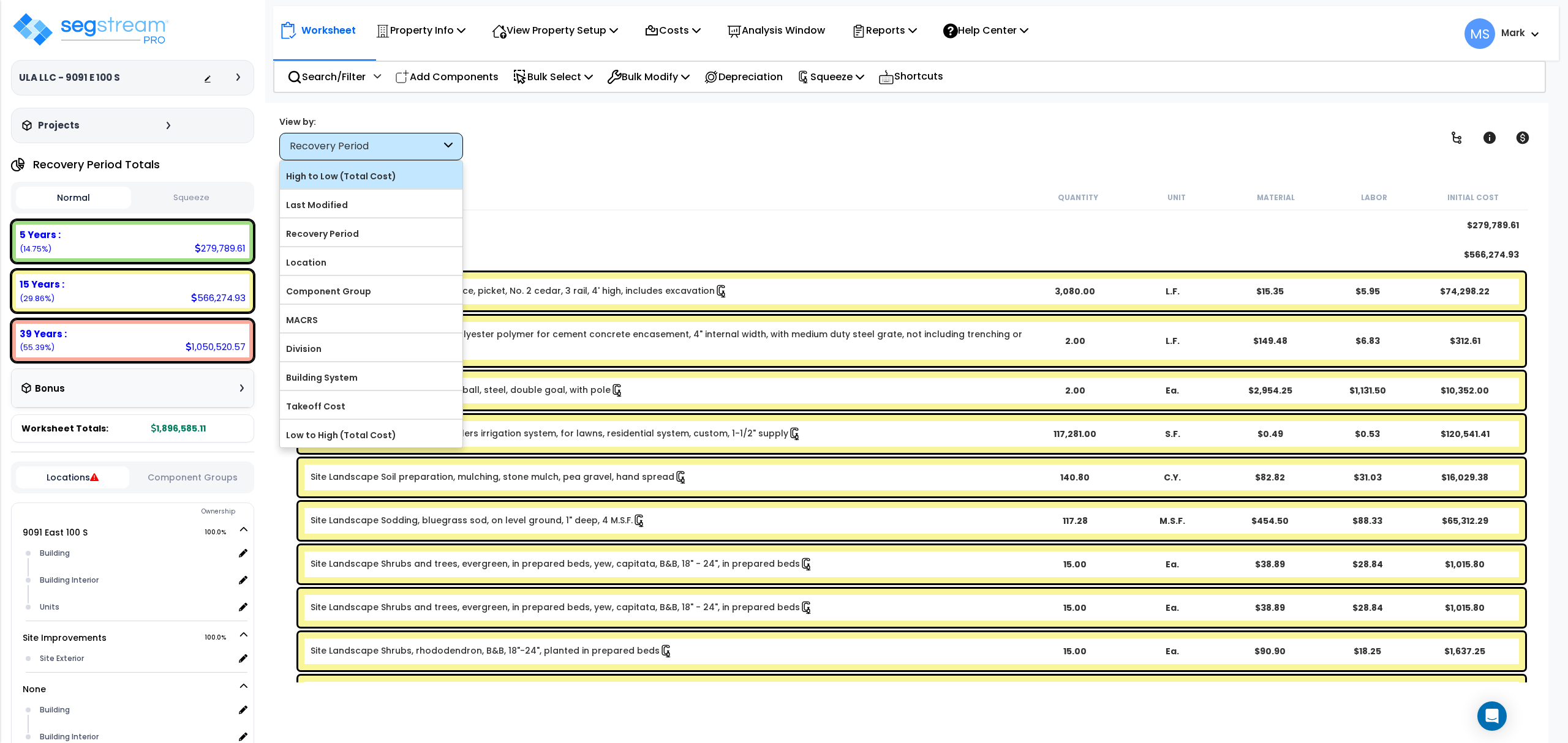
click at [329, 179] on label "High to Low (Total Cost)" at bounding box center [371, 176] width 182 height 18
click at [0, 0] on input "High to Low (Total Cost)" at bounding box center [0, 0] width 0 height 0
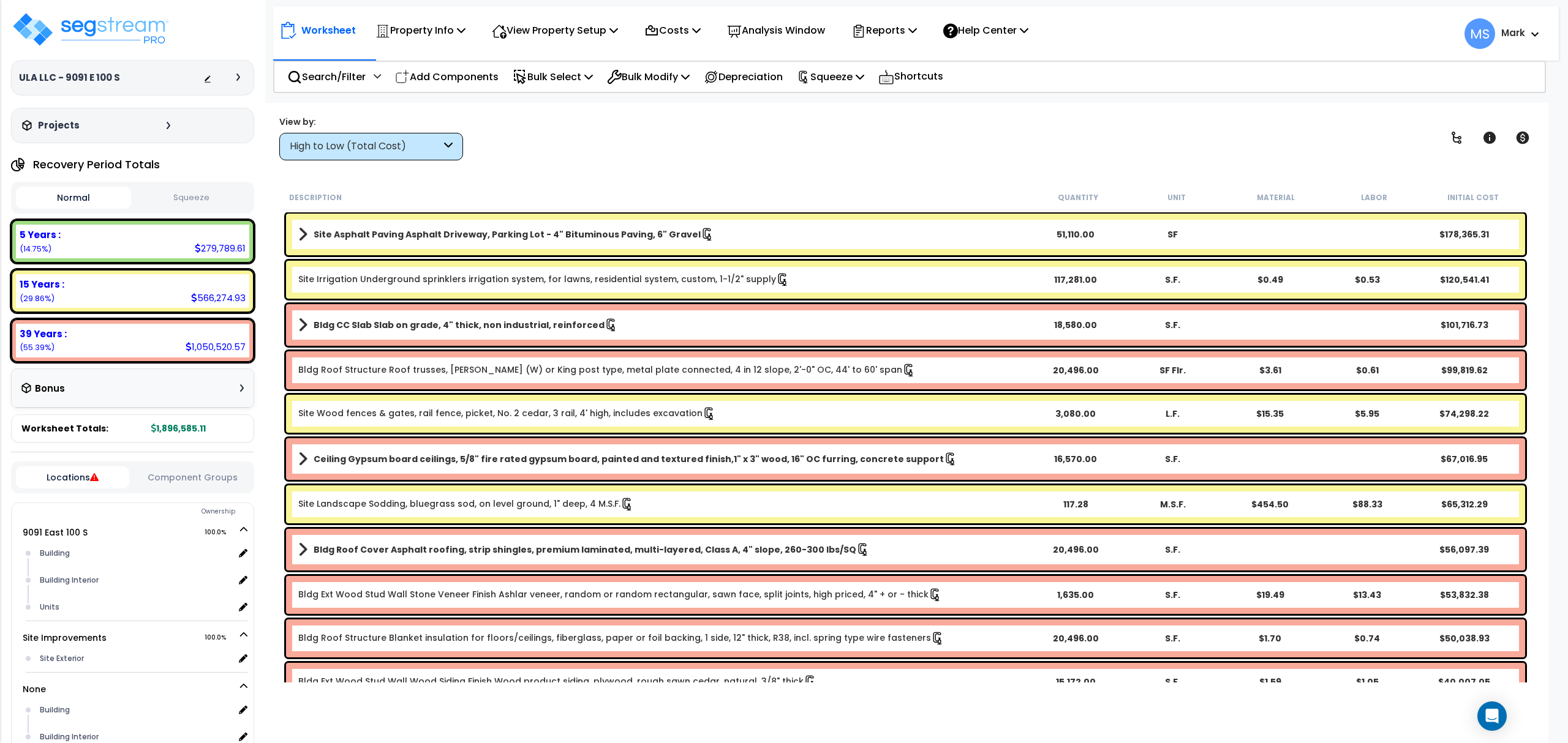
click at [477, 246] on div "Site Asphalt Paving Asphalt Driveway, Parking Lot - 4" Bituminous Paving, 6" Gr…" at bounding box center [905, 234] width 1239 height 42
click at [473, 282] on link "Site Irrigation Underground sprinklers irrigation system, for lawns, residentia…" at bounding box center [544, 279] width 491 height 13
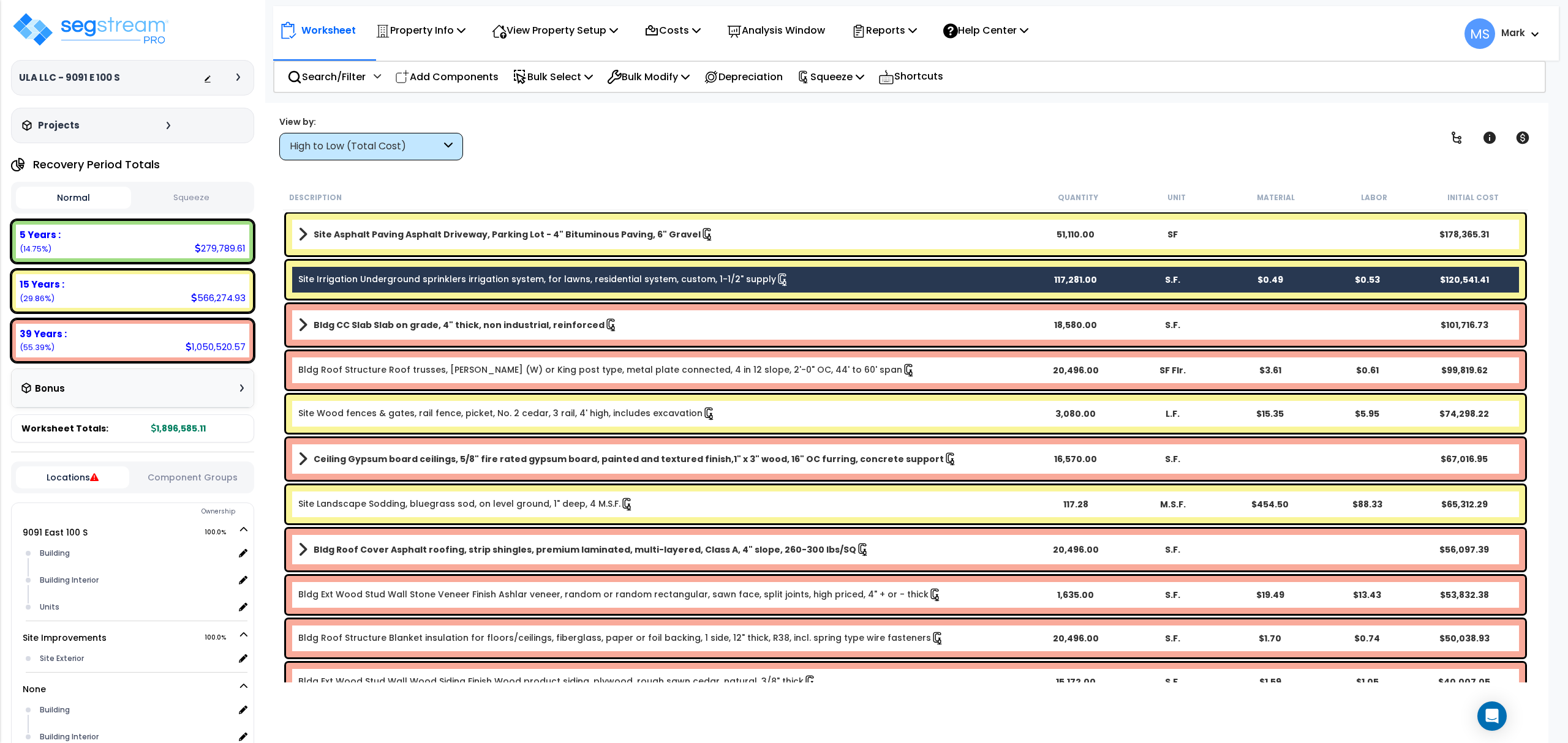
click at [464, 248] on div "Site Asphalt Paving Asphalt Driveway, Parking Lot - 4" Bituminous Paving, 6" Gr…" at bounding box center [905, 234] width 1239 height 42
click at [464, 237] on b "Site Asphalt Paving Asphalt Driveway, Parking Lot - 4" Bituminous Paving, 6" Gr…" at bounding box center [507, 234] width 387 height 13
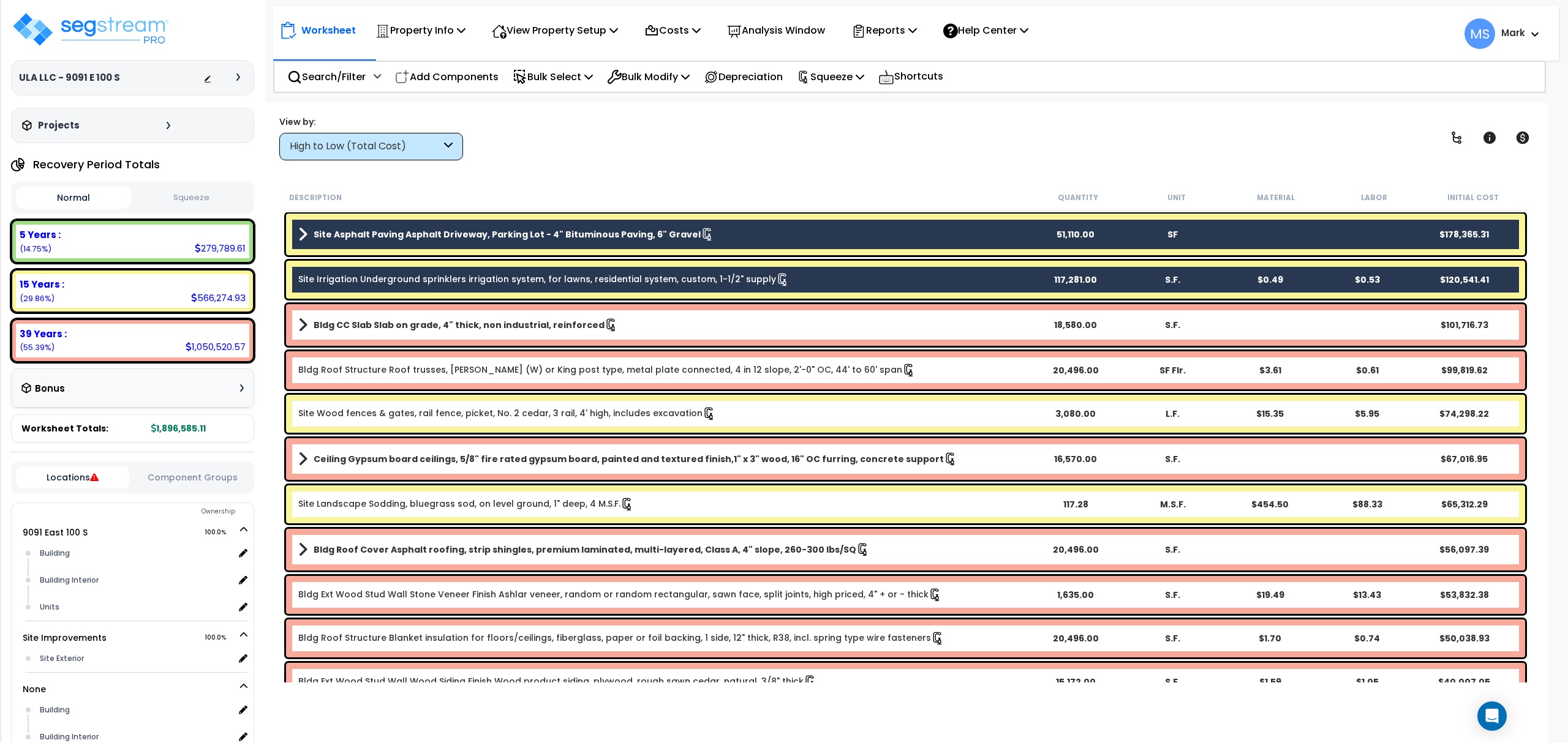
click at [459, 422] on div "Site Wood fences & gates, rail fence, picket, No. 2 cedar, 3 rail, 4' high, inc…" at bounding box center [905, 414] width 1239 height 38
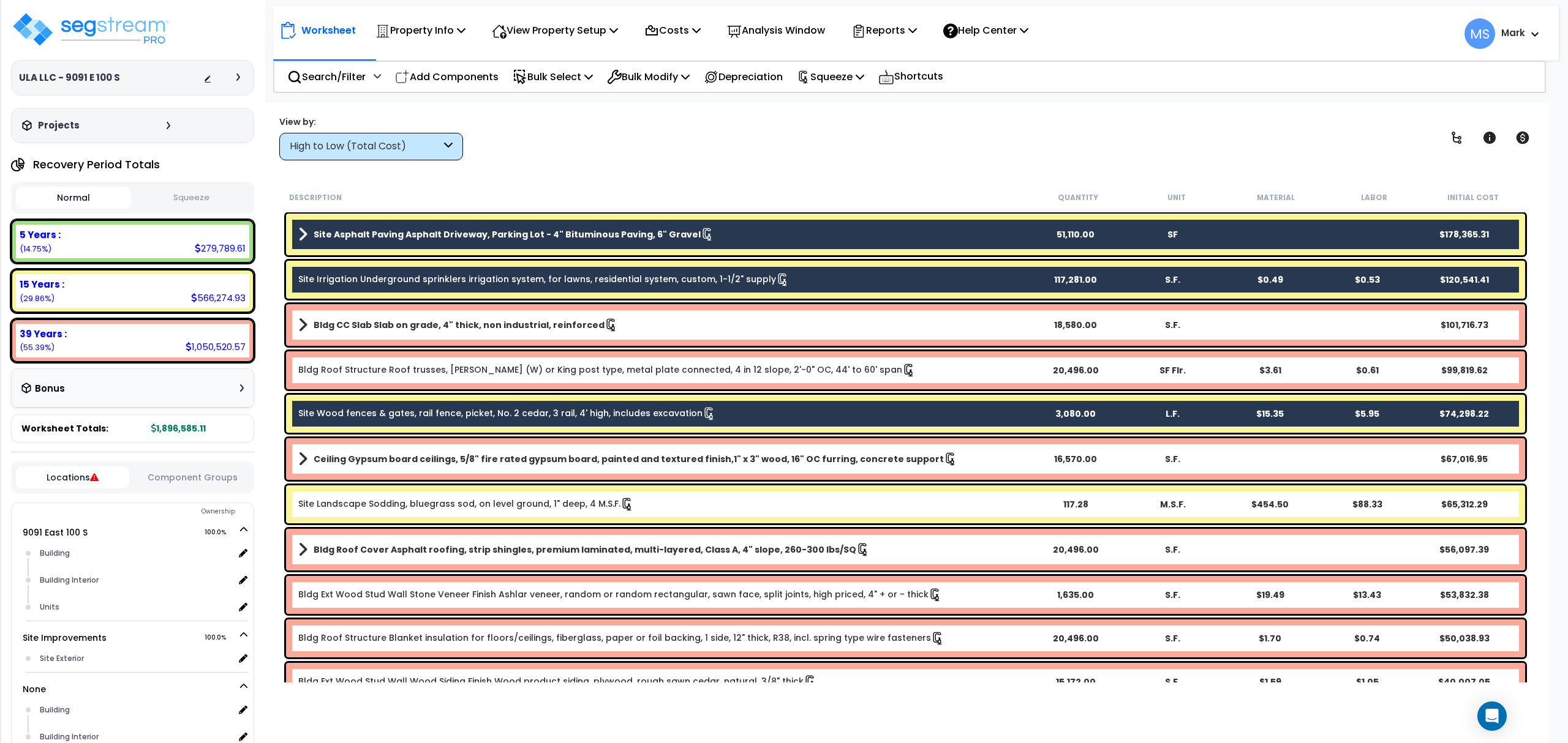
click at [467, 500] on link "Site Landscape Sodding, bluegrass sod, on level ground, 1" deep, 4 M.S.F." at bounding box center [466, 504] width 335 height 13
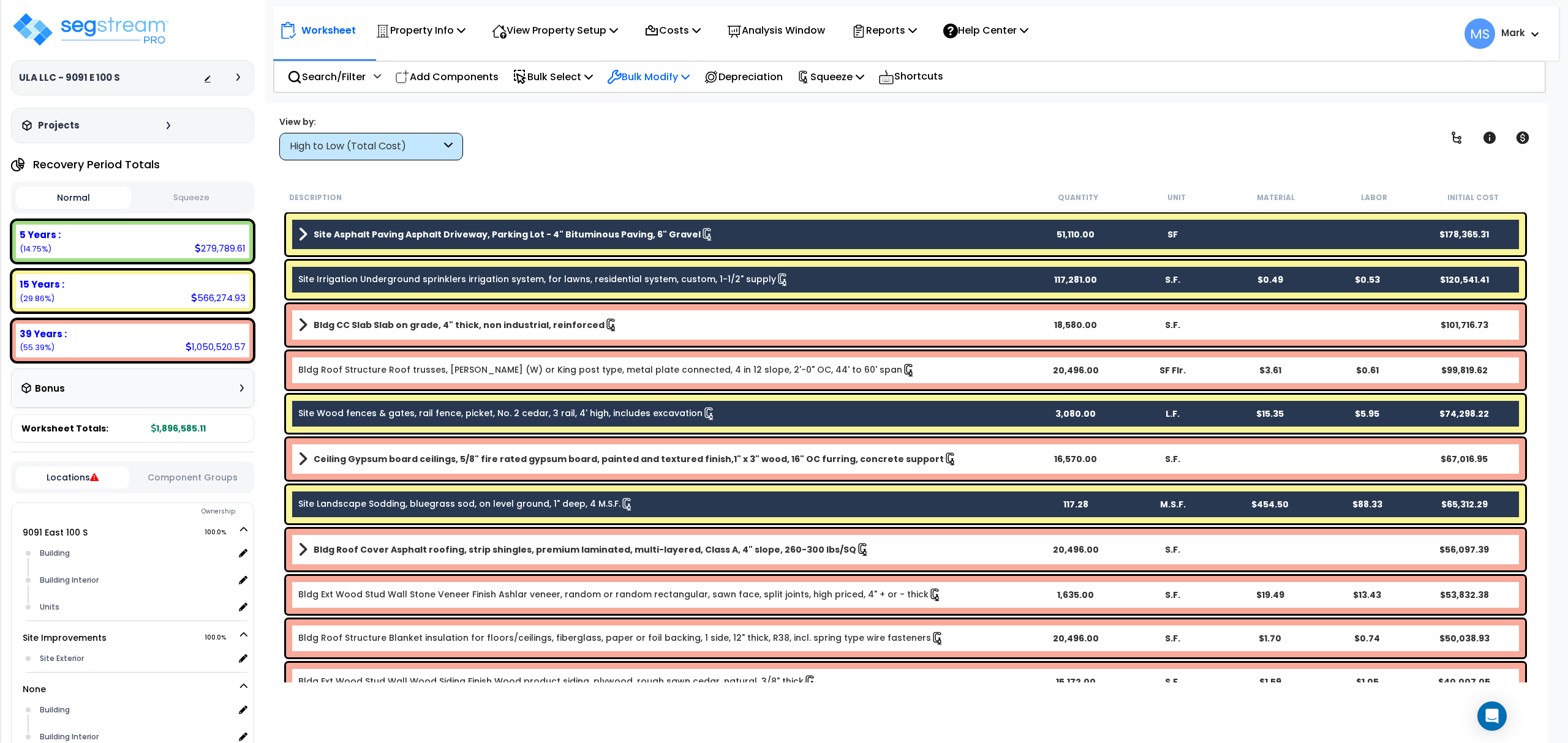
click at [687, 81] on p "Bulk Modify" at bounding box center [648, 77] width 83 height 17
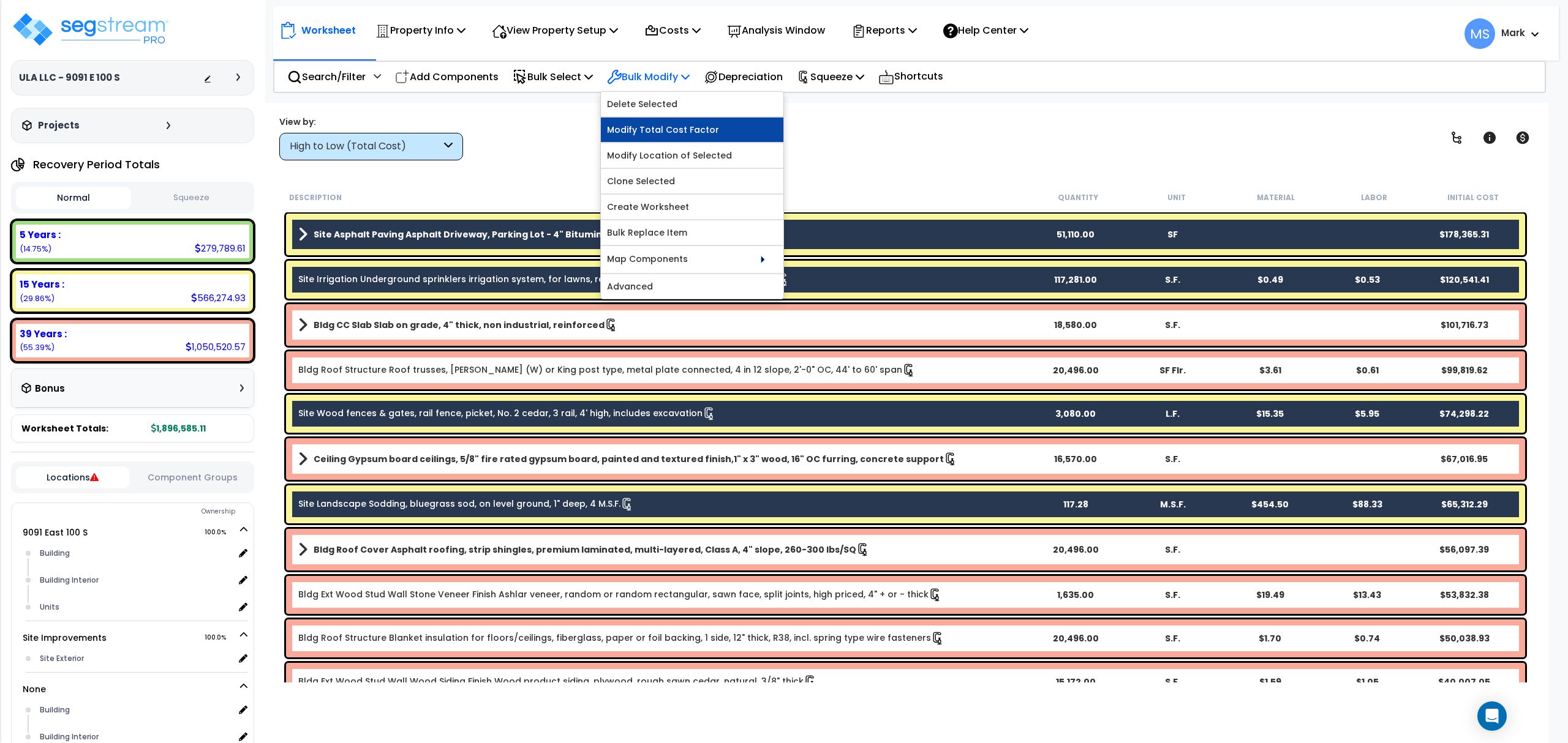
click at [686, 135] on link "Modify Total Cost Factor" at bounding box center [692, 129] width 182 height 24
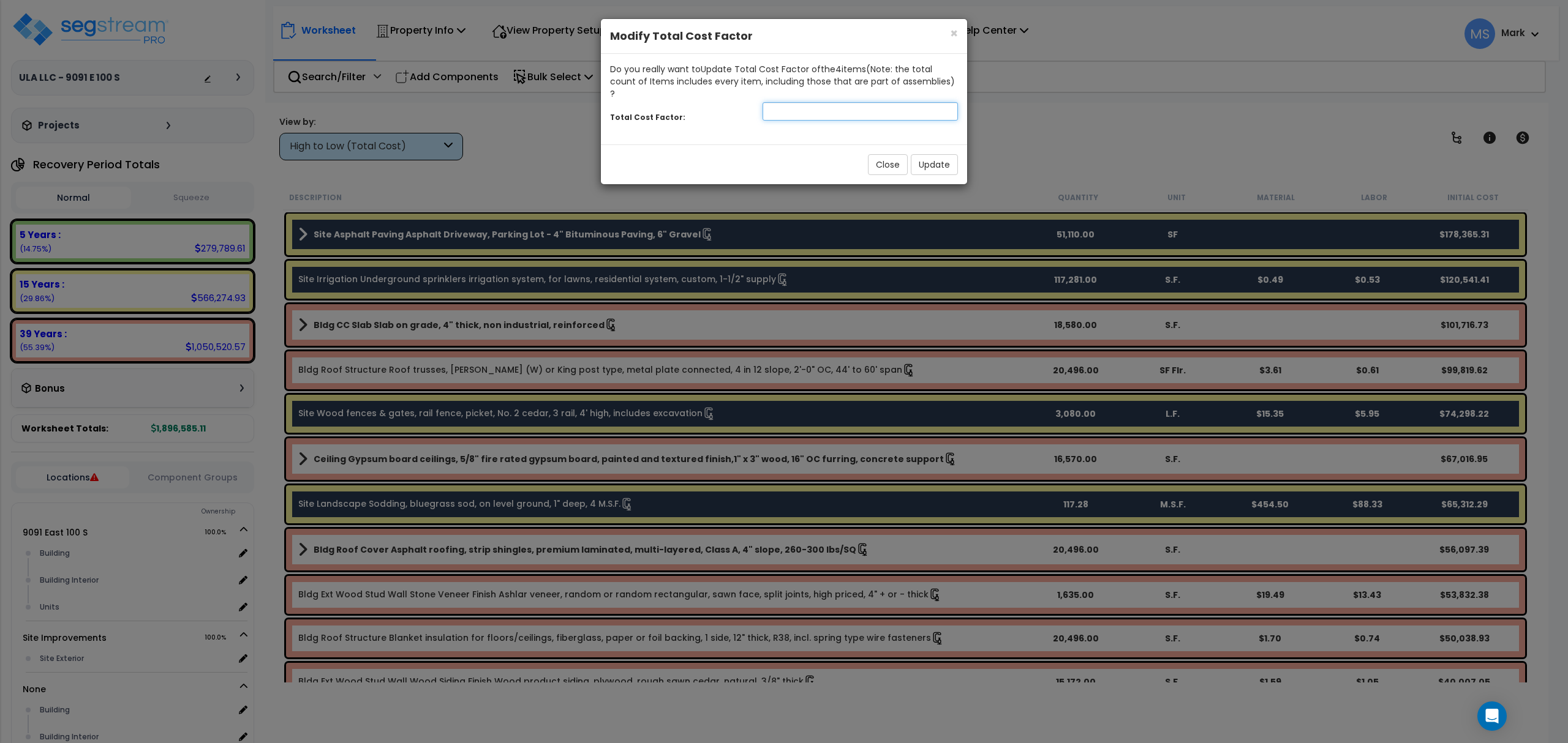
click at [845, 103] on input "number" at bounding box center [860, 111] width 196 height 18
type input ".5"
click at [941, 154] on button "Update" at bounding box center [934, 165] width 47 height 21
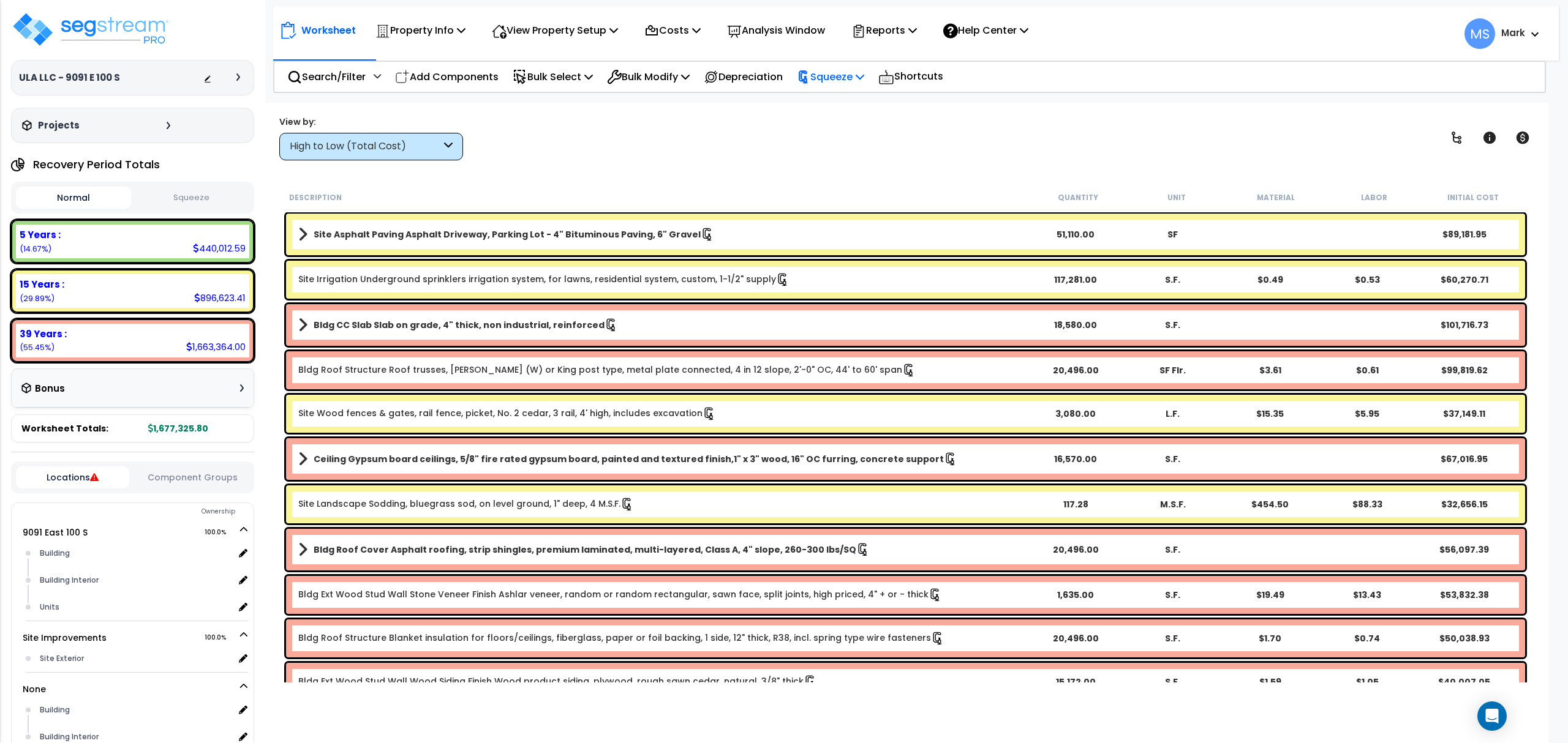
click at [858, 88] on div "Squeeze" at bounding box center [830, 77] width 68 height 29
click at [860, 114] on link "Re-squeeze" at bounding box center [851, 106] width 121 height 28
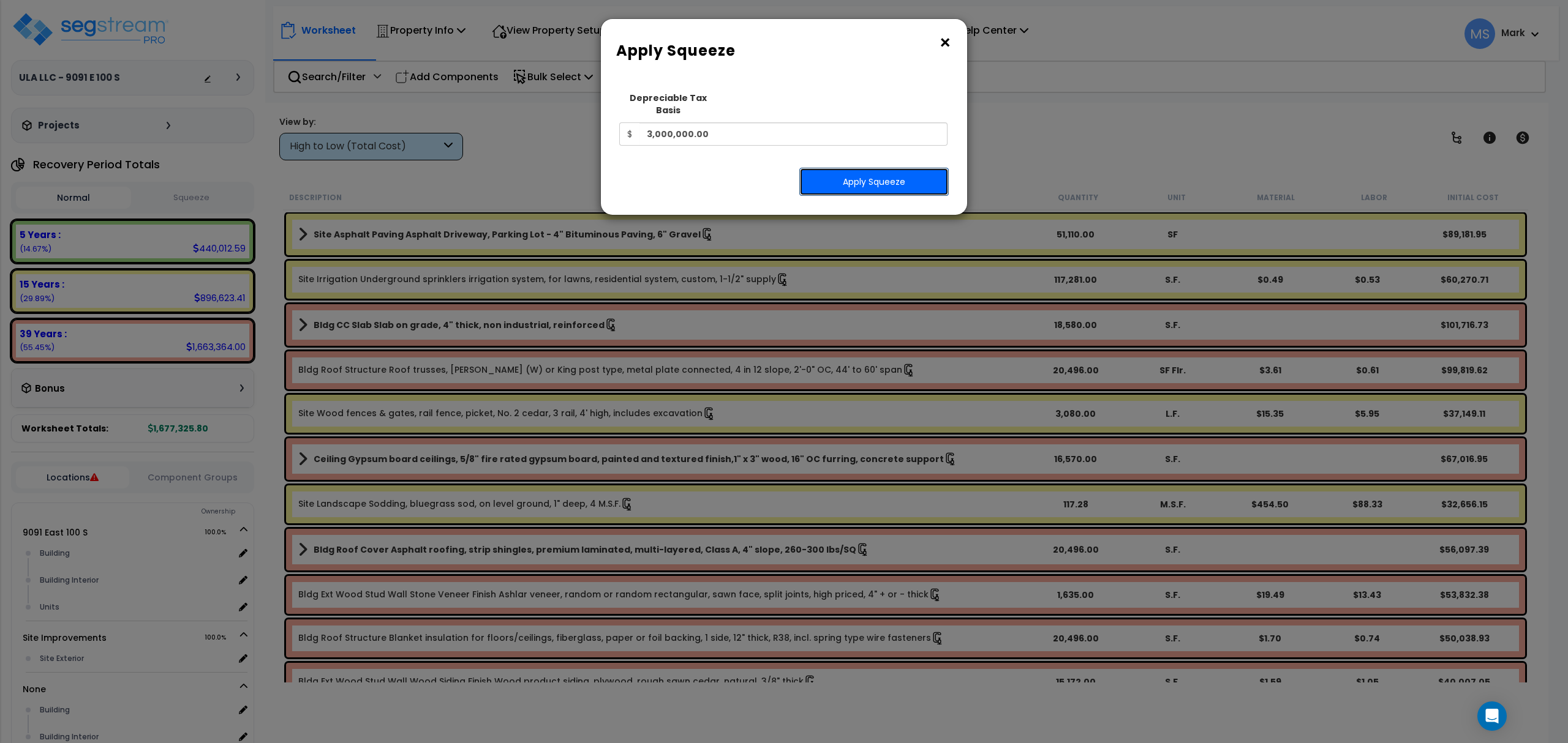
click at [864, 177] on button "Apply Squeeze" at bounding box center [873, 182] width 150 height 28
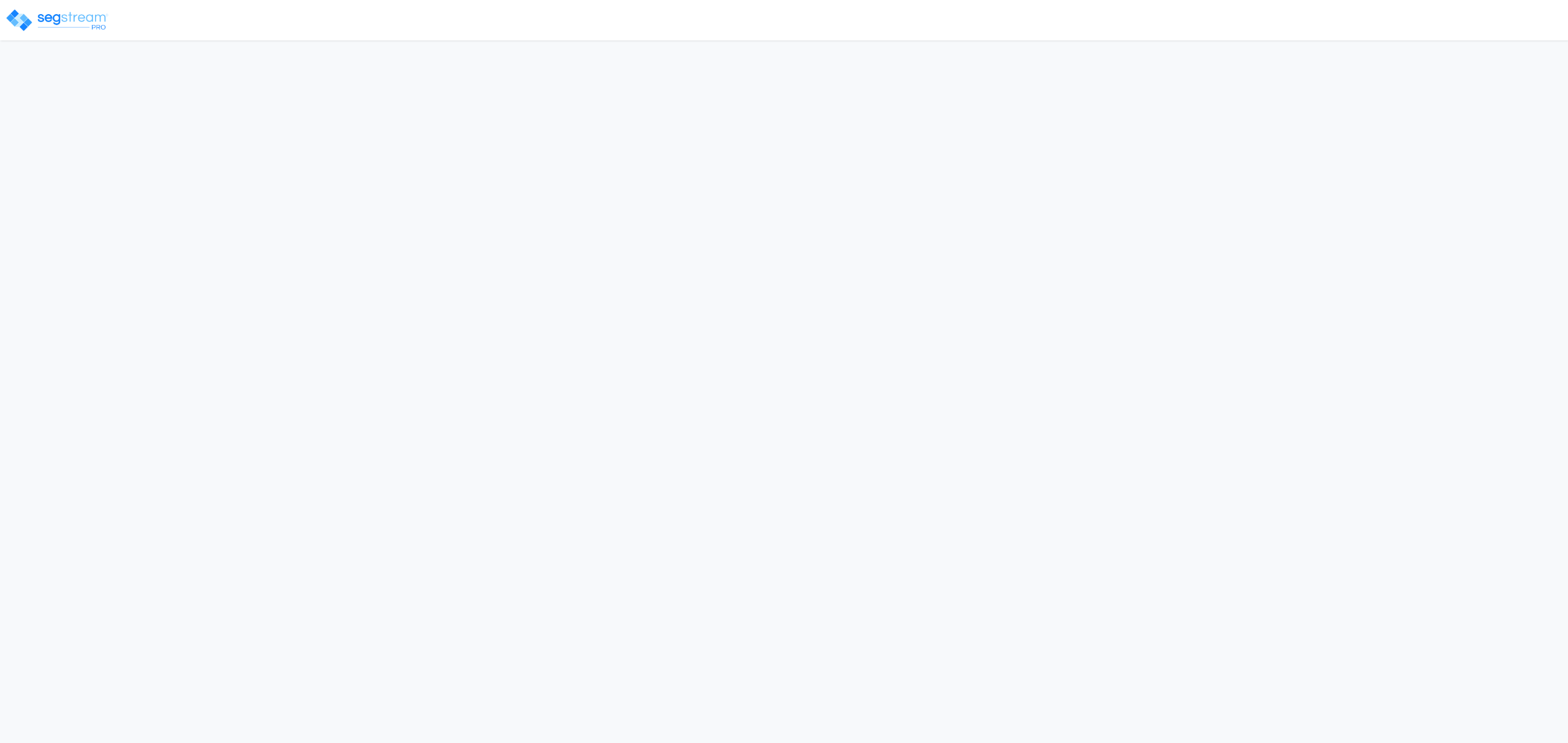
select select "2025"
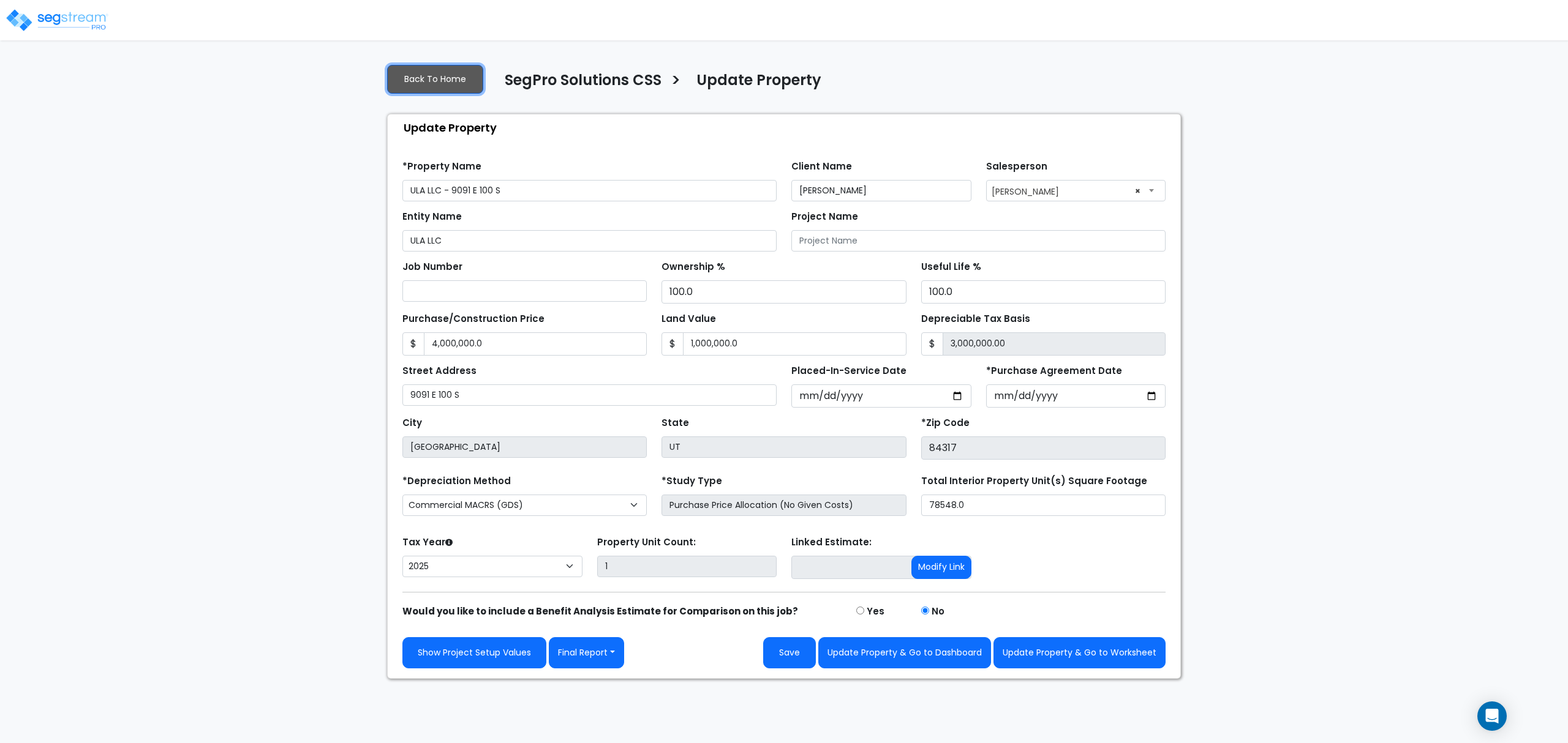
click at [467, 89] on link "Back To Home" at bounding box center [435, 79] width 96 height 29
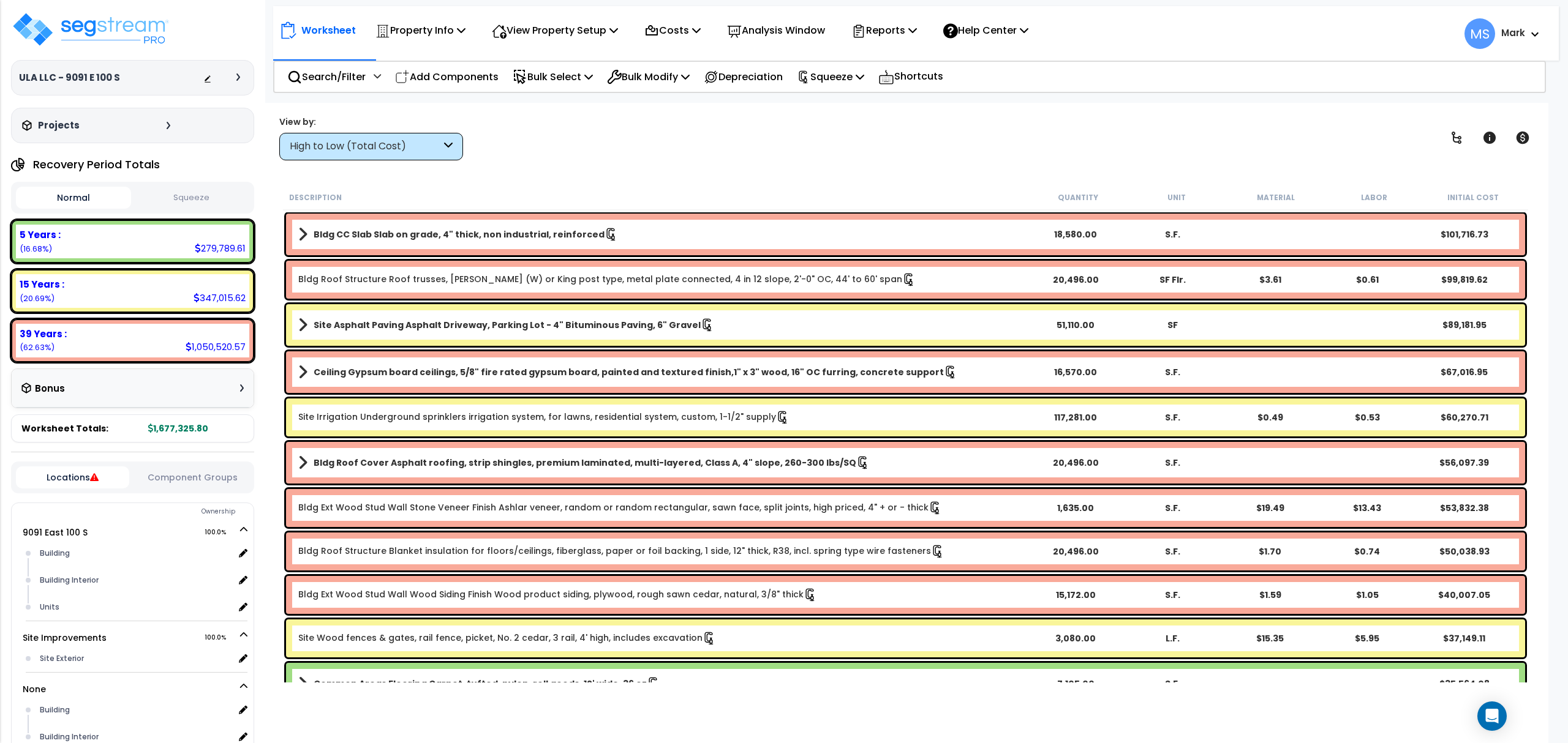
click at [521, 321] on b "Site Asphalt Paving Asphalt Driveway, Parking Lot - 4" Bituminous Paving, 6" Gr…" at bounding box center [507, 325] width 387 height 13
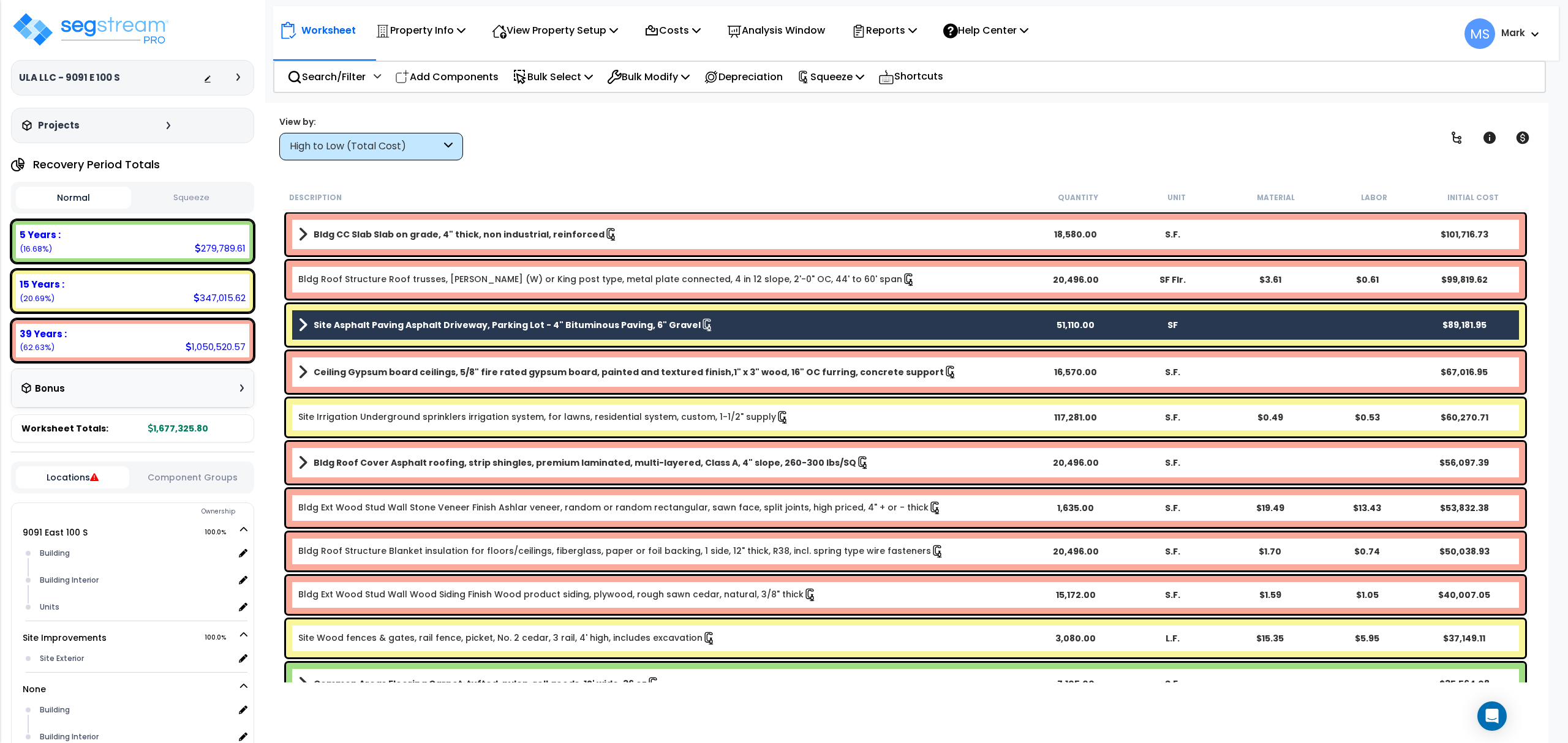
click at [524, 422] on link "Site Irrigation Underground sprinklers irrigation system, for lawns, residentia…" at bounding box center [544, 417] width 491 height 13
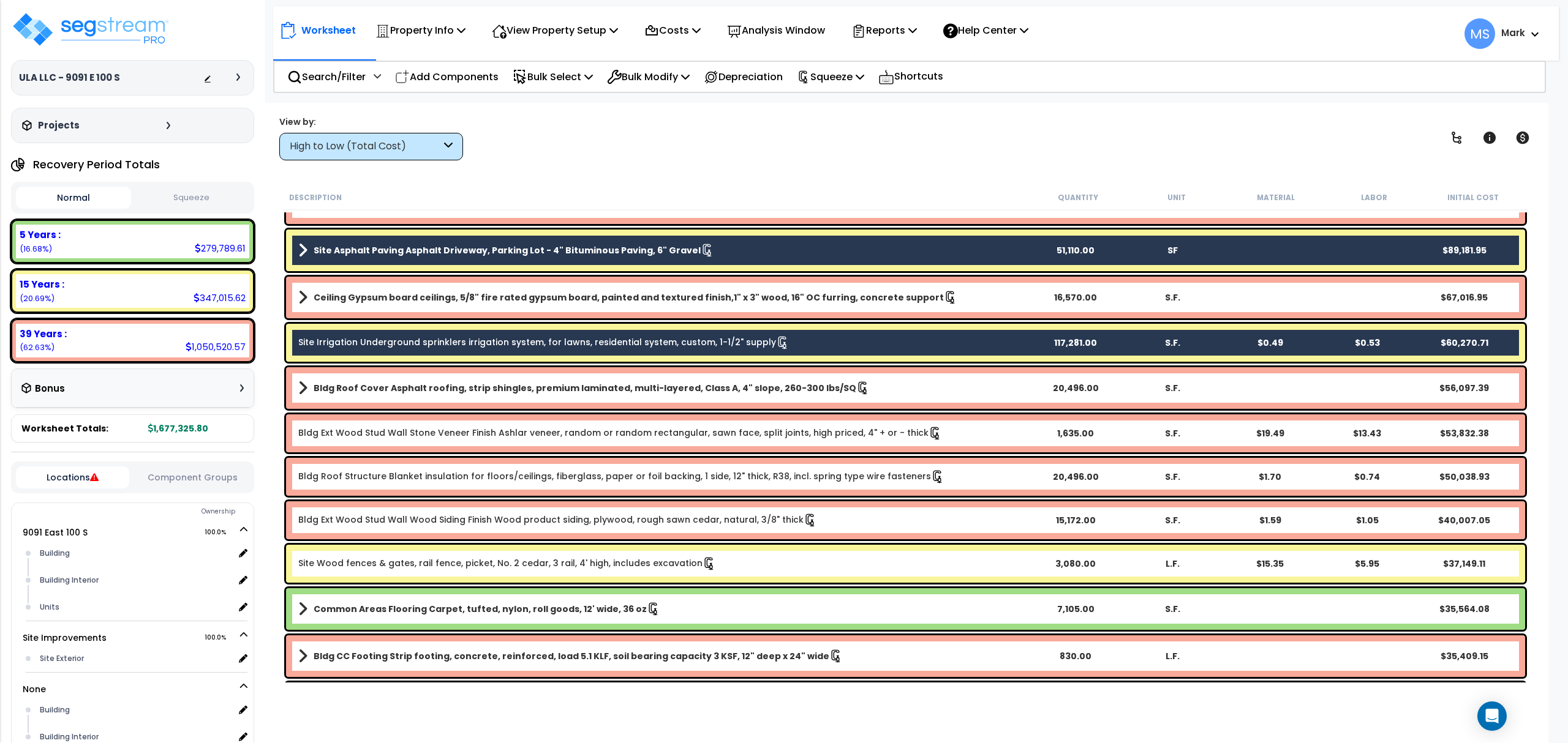
scroll to position [163, 0]
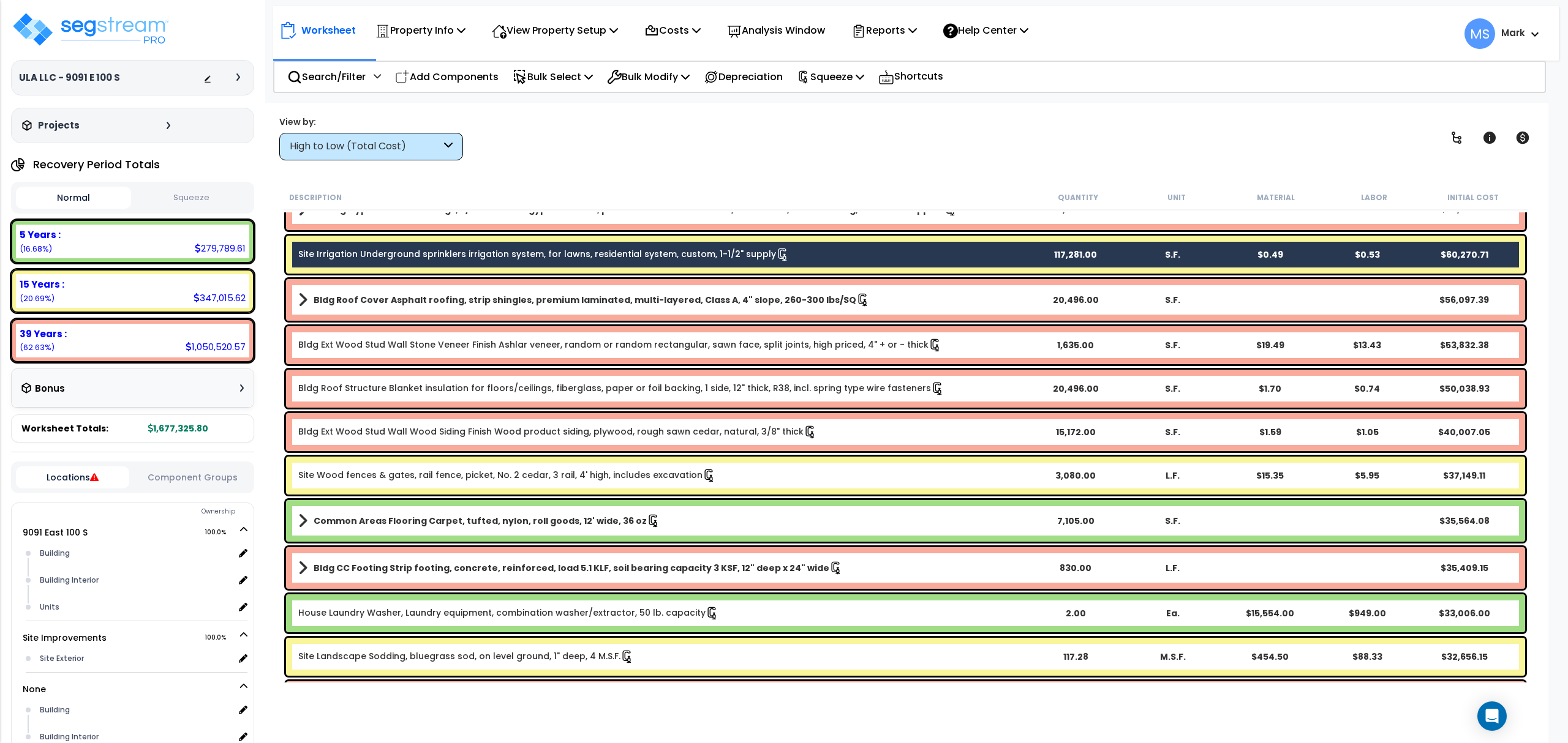
click at [508, 481] on div "Site Wood fences & gates, rail fence, picket, No. 2 cedar, 3 rail, 4' high, inc…" at bounding box center [905, 475] width 1239 height 38
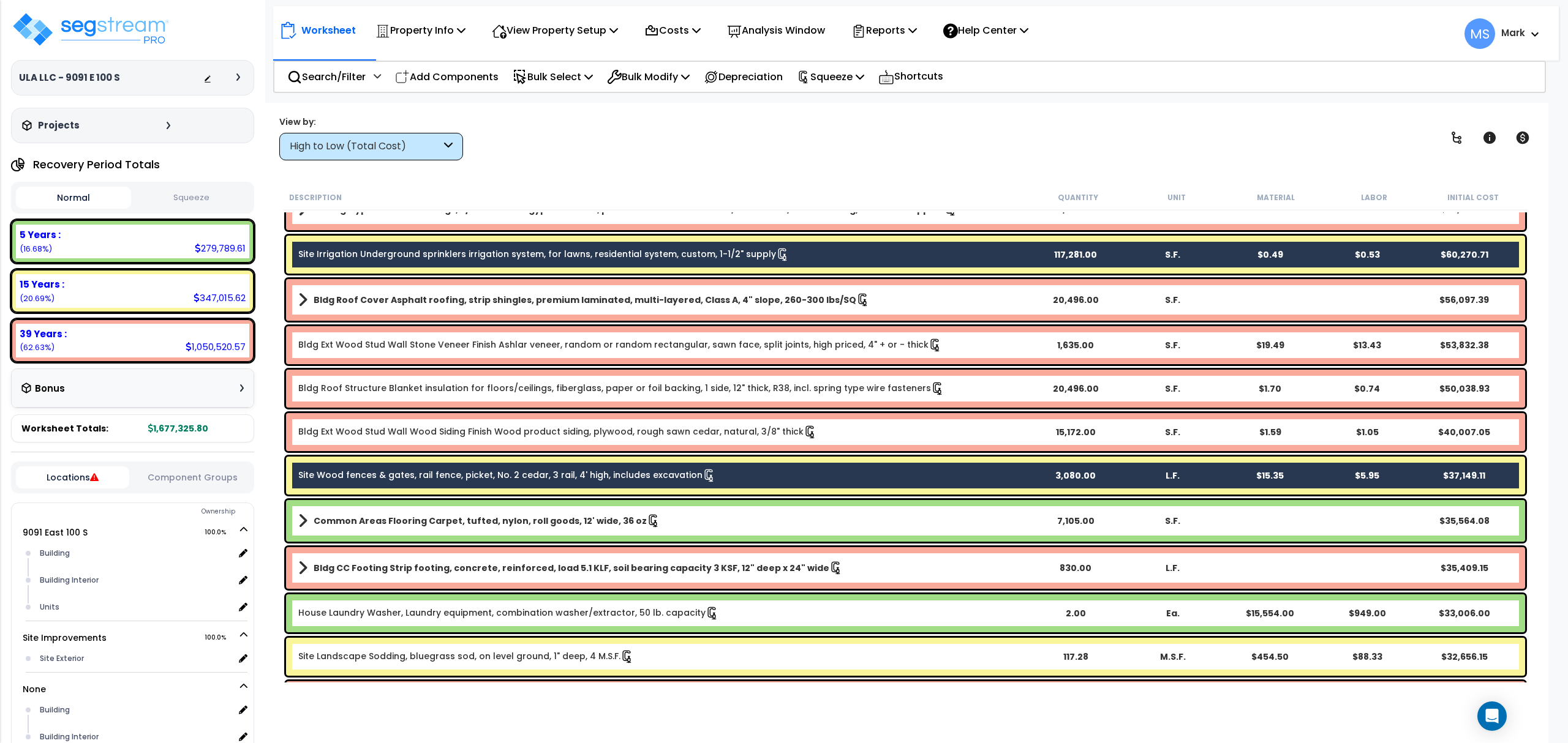
click at [474, 657] on link "Site Landscape Sodding, bluegrass sod, on level ground, 1" deep, 4 M.S.F." at bounding box center [466, 657] width 335 height 13
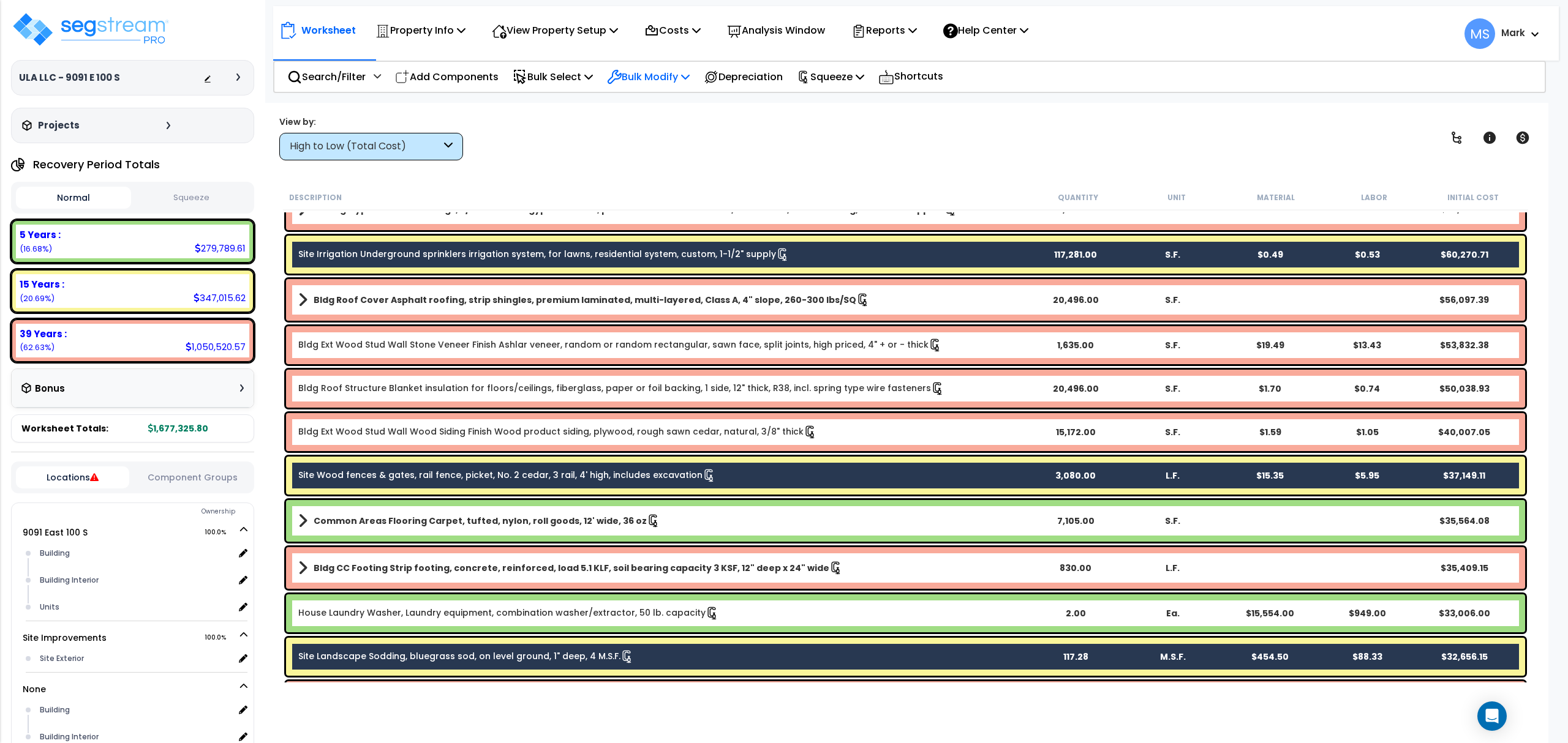
click at [667, 76] on p "Bulk Modify" at bounding box center [648, 77] width 83 height 17
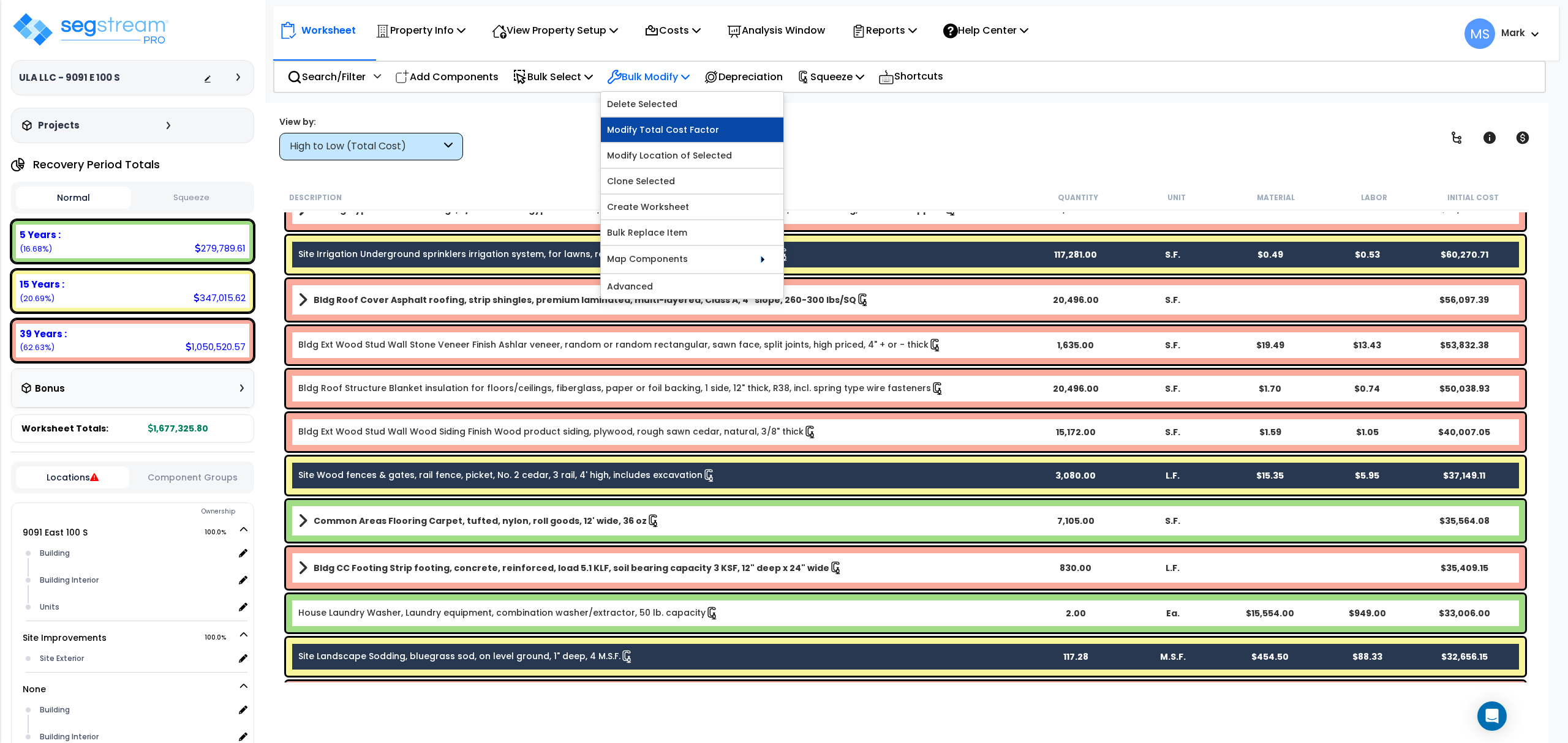
click at [692, 135] on link "Modify Total Cost Factor" at bounding box center [692, 129] width 182 height 24
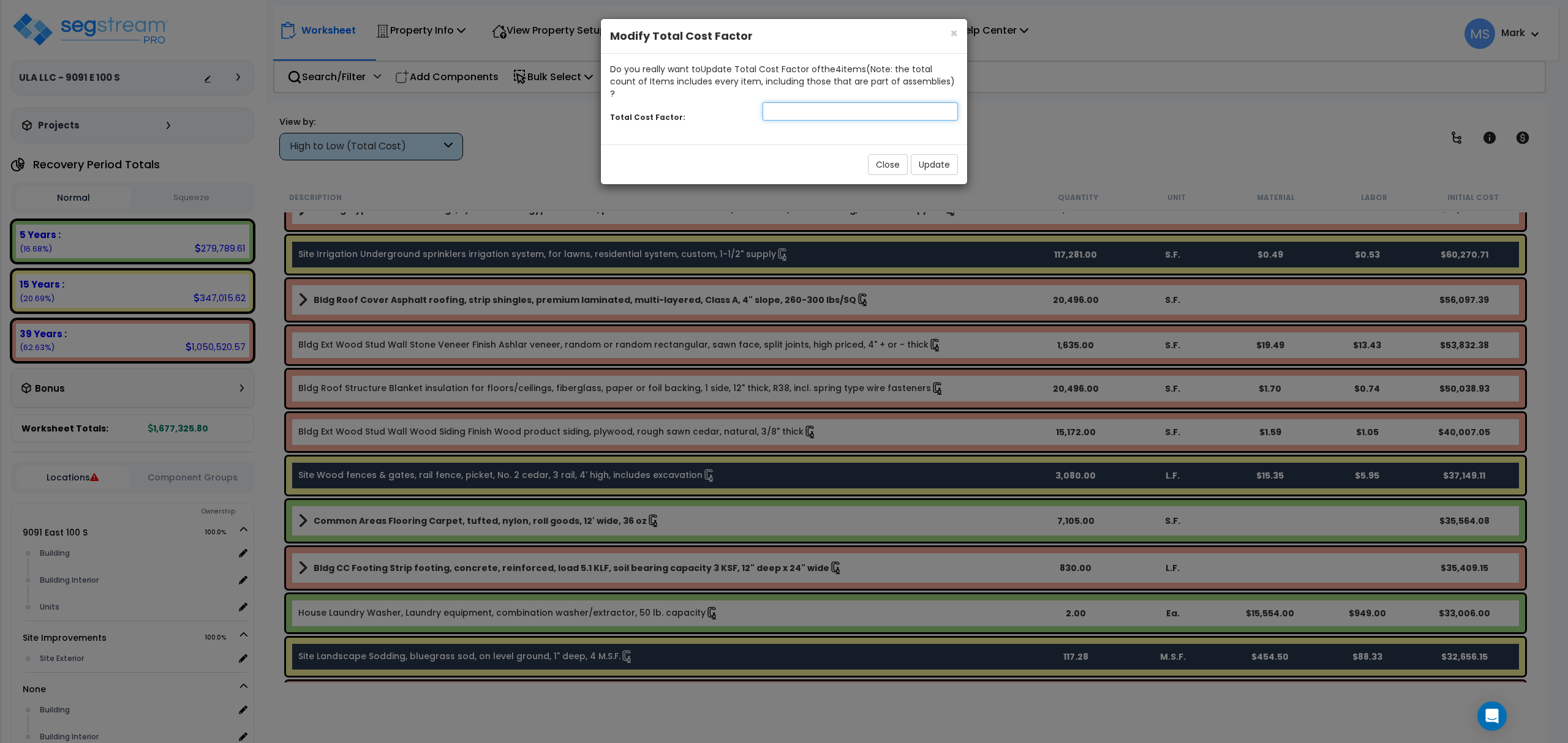
click at [794, 102] on input "number" at bounding box center [860, 111] width 196 height 18
type input ".4"
click at [939, 154] on button "Update" at bounding box center [934, 165] width 47 height 21
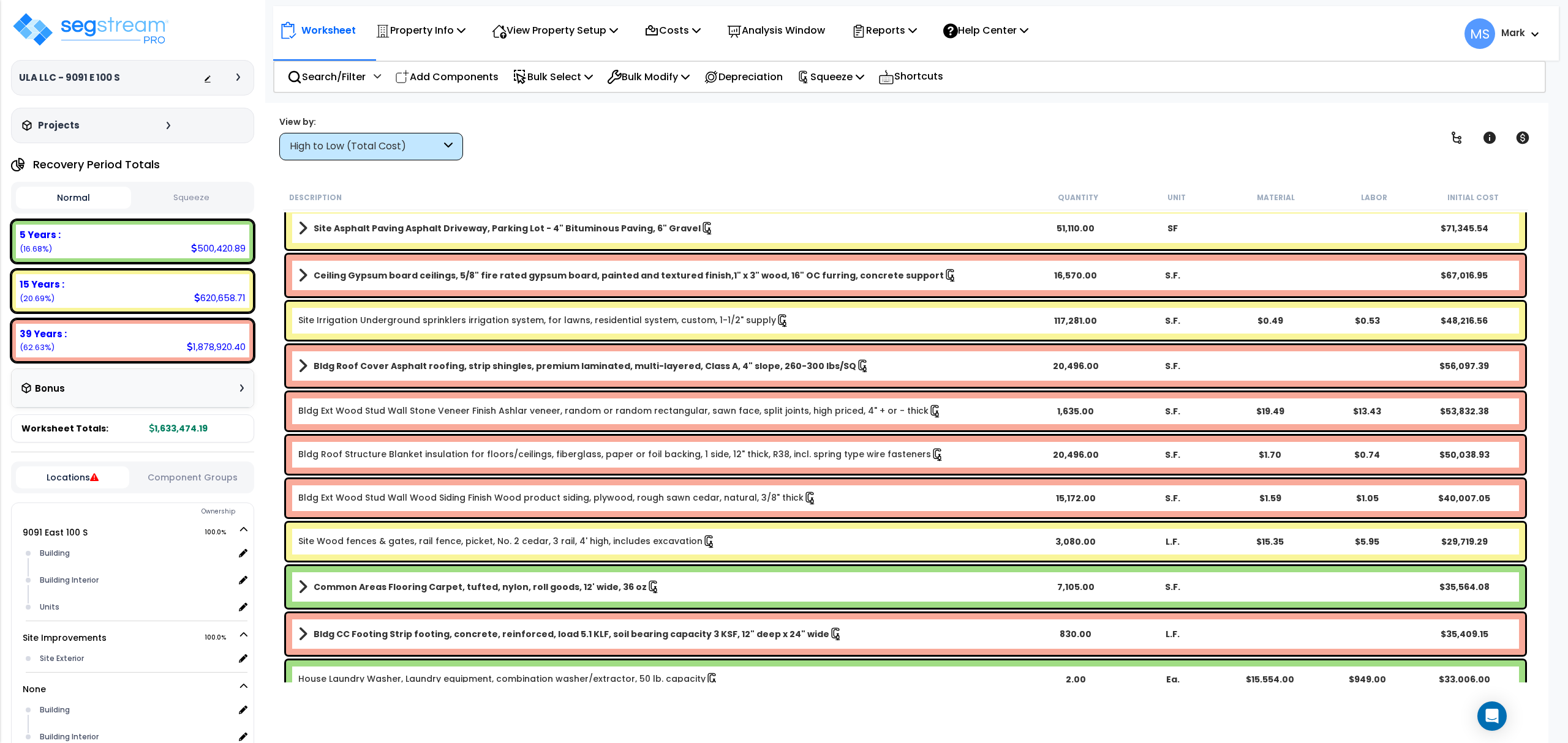
scroll to position [0, 0]
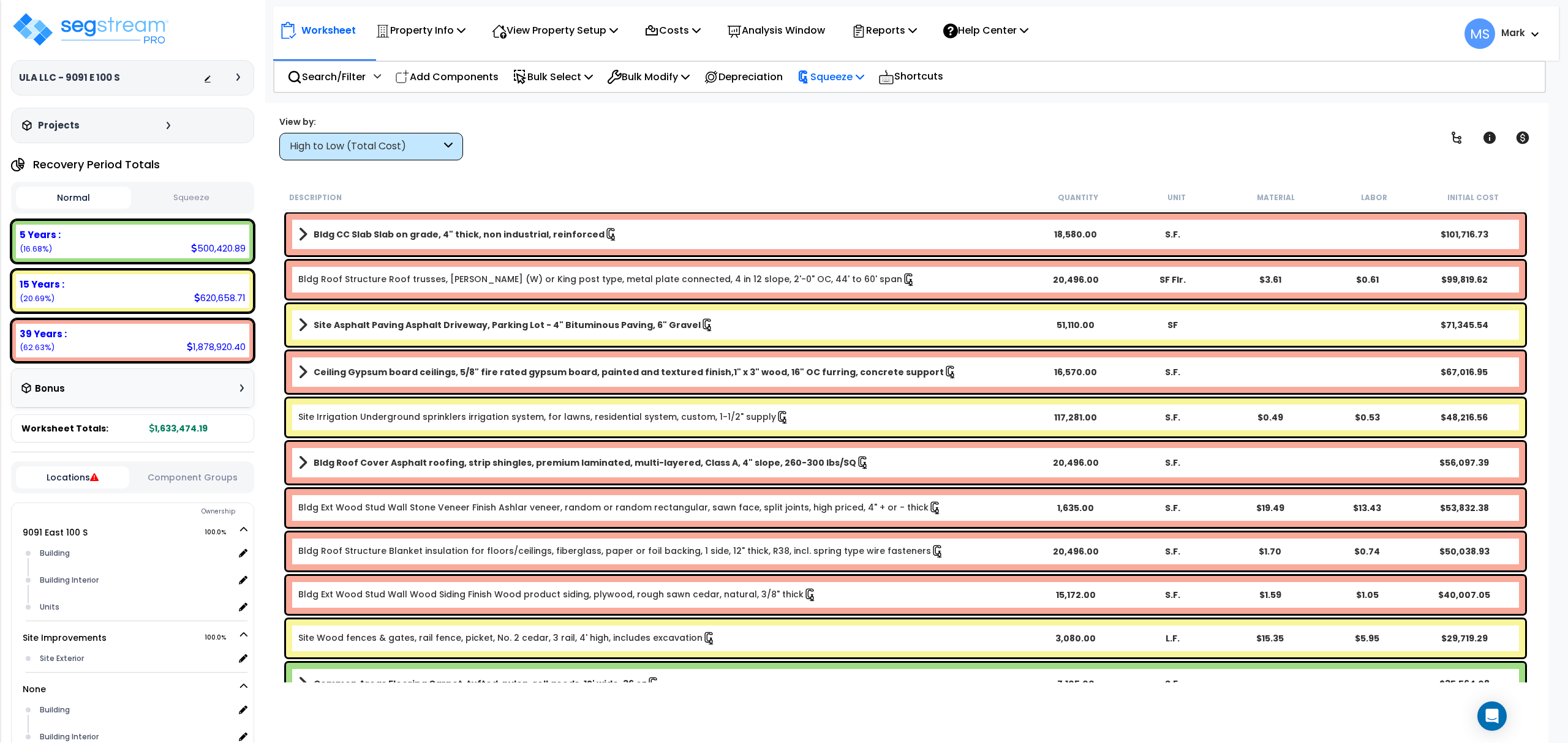
click at [860, 70] on p "Squeeze" at bounding box center [830, 77] width 68 height 17
click at [867, 99] on link "Re-squeeze" at bounding box center [851, 106] width 121 height 28
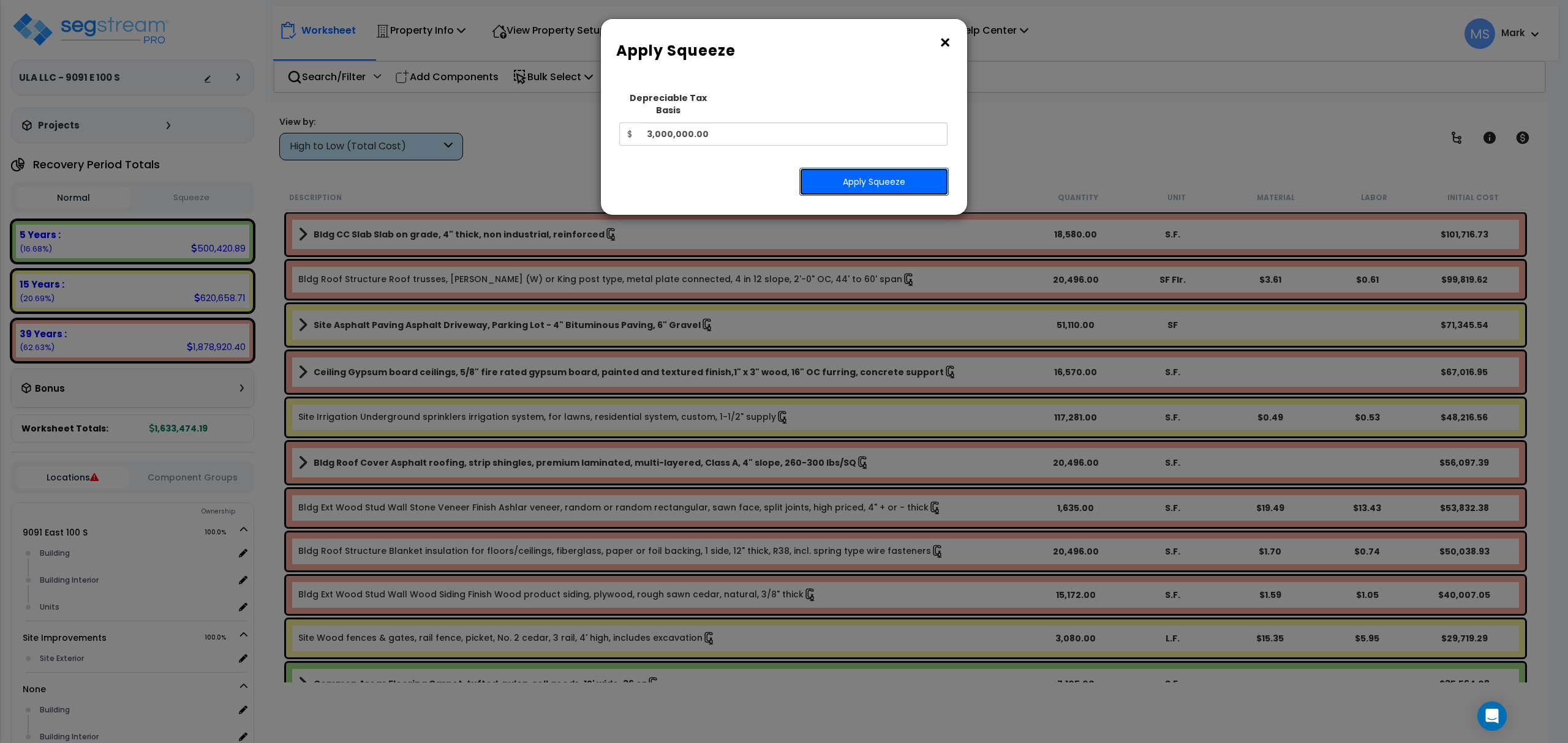
click at [855, 168] on button "Apply Squeeze" at bounding box center [873, 182] width 150 height 28
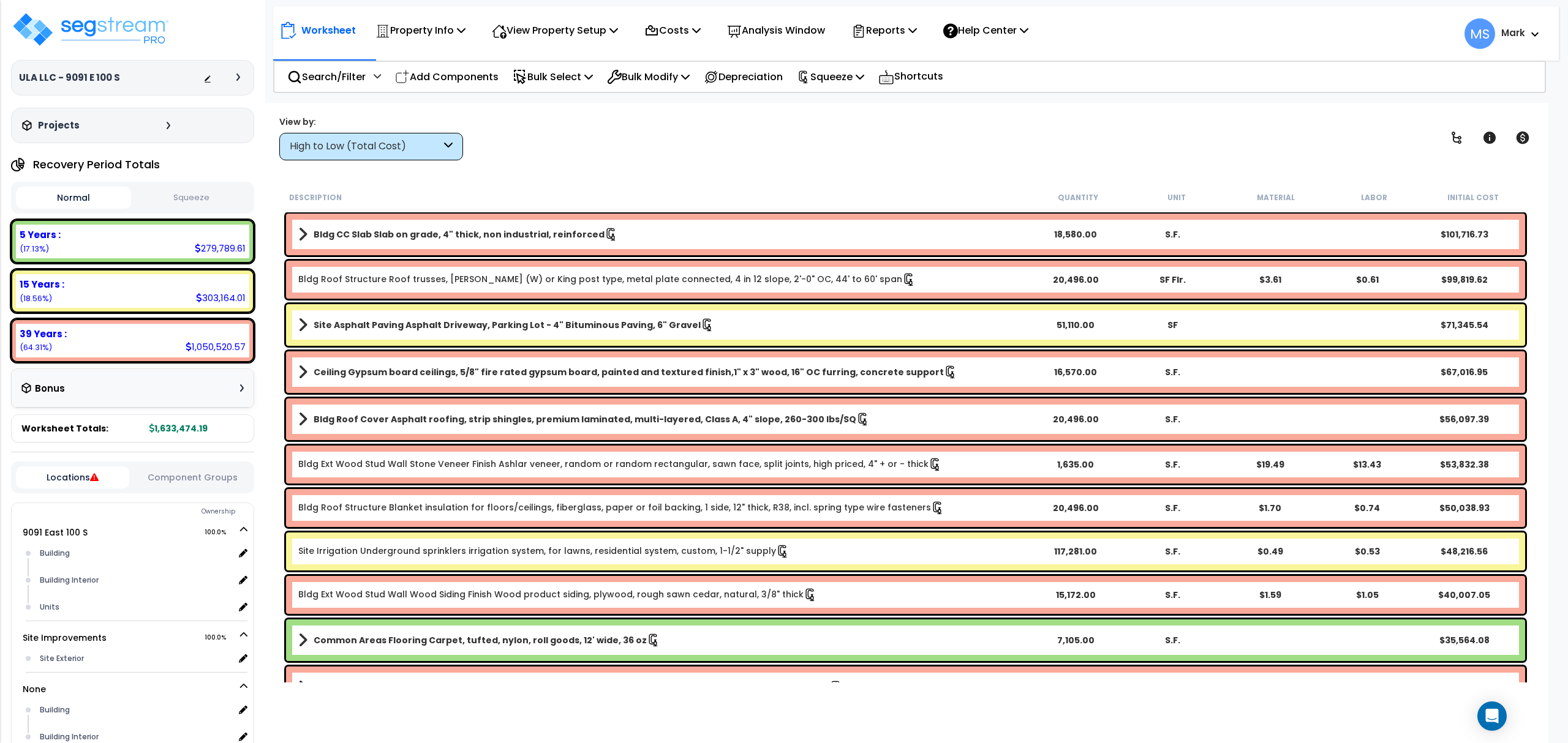
click at [439, 333] on link "Site Asphalt Paving Asphalt Driveway, Parking Lot - 4" Bituminous Paving, 6" Gr…" at bounding box center [663, 325] width 729 height 17
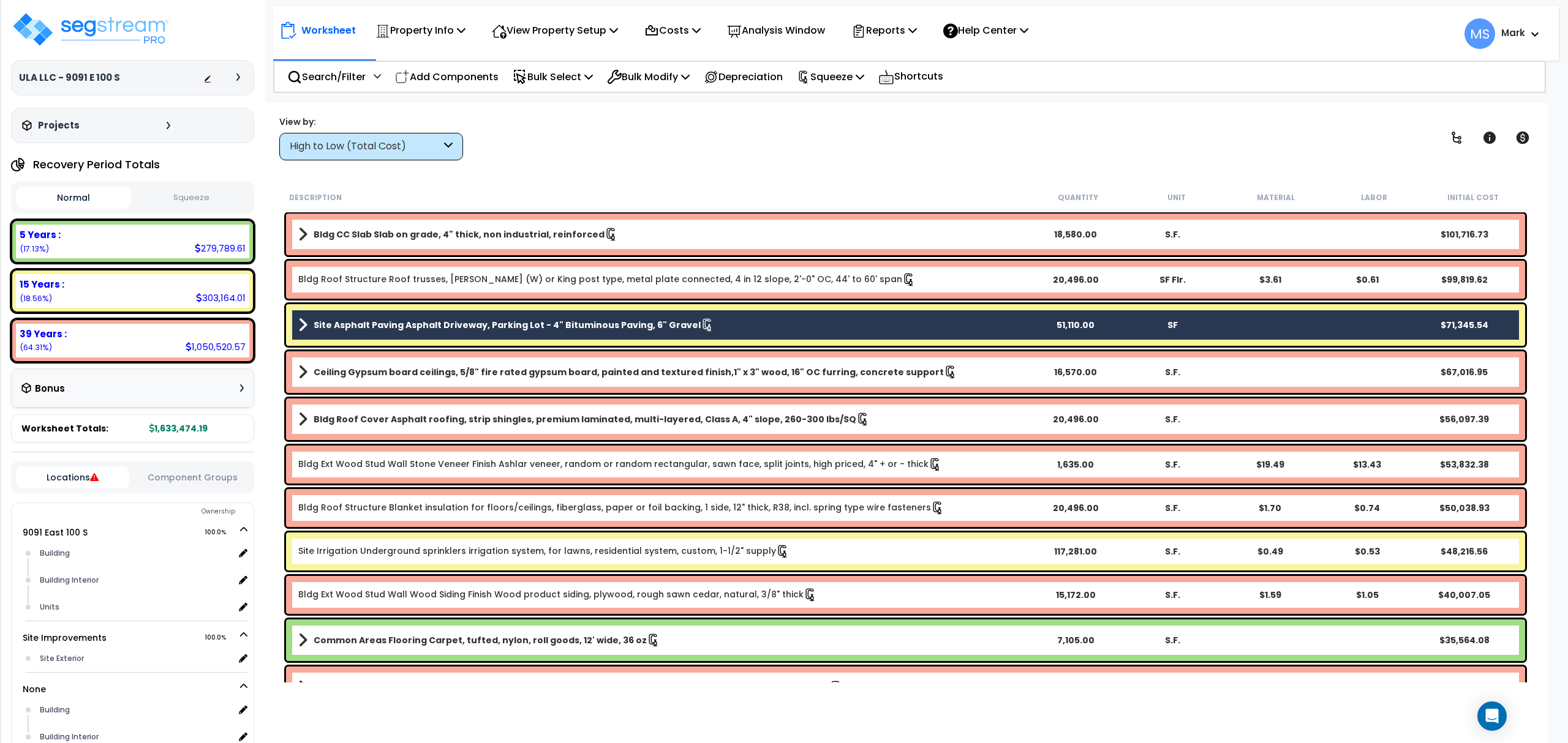
click at [442, 551] on link "Site Irrigation Underground sprinklers irrigation system, for lawns, residentia…" at bounding box center [544, 551] width 491 height 13
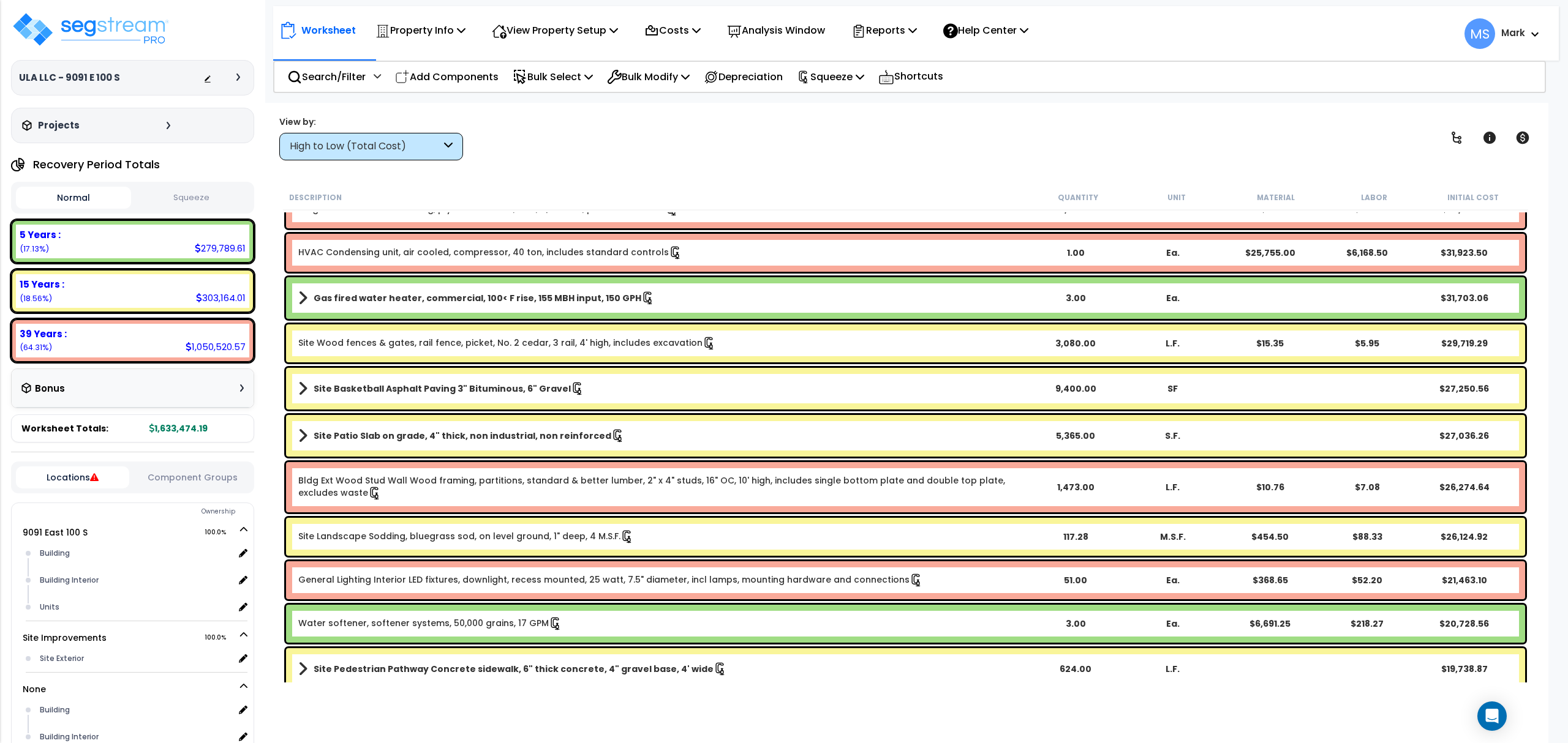
scroll to position [571, 0]
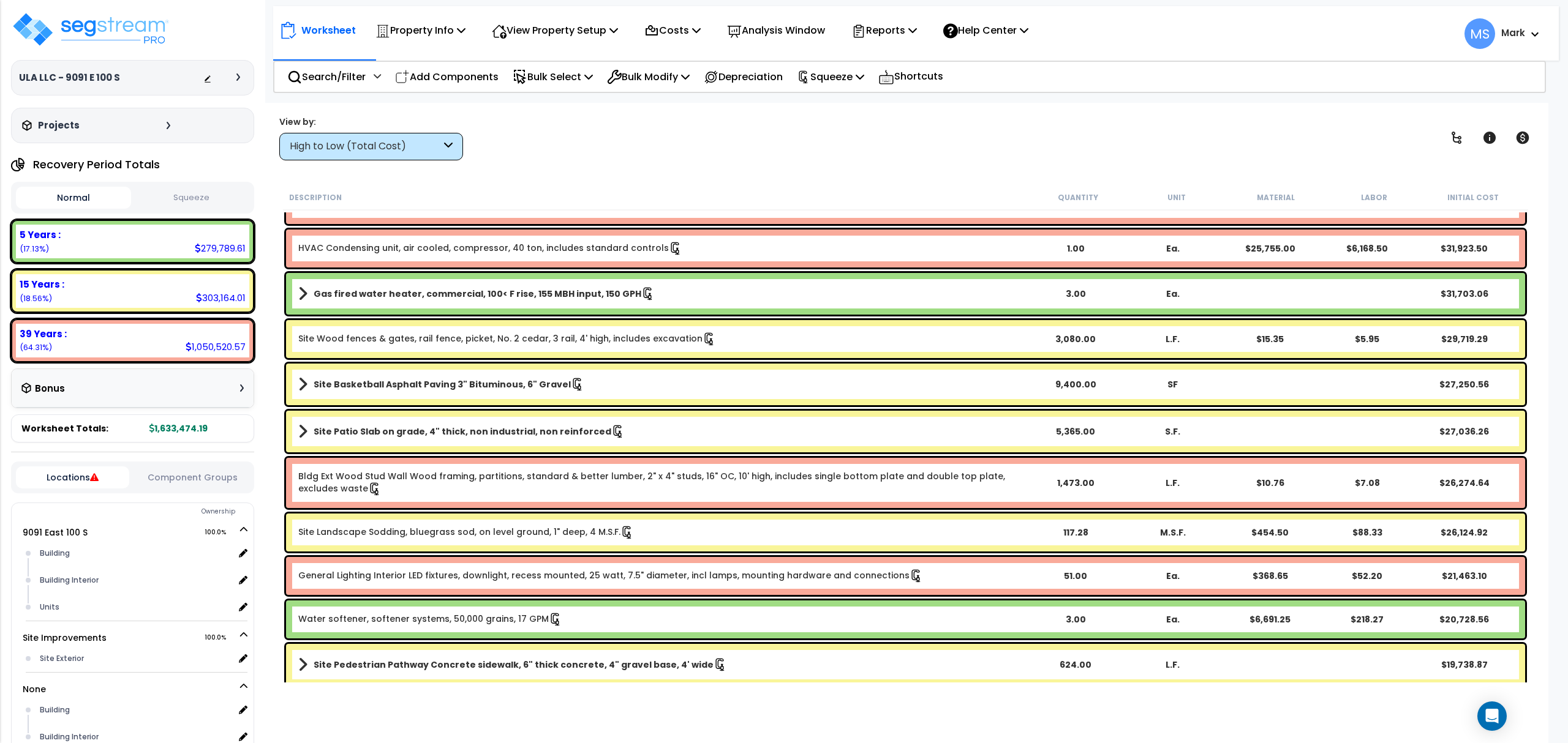
click at [406, 341] on link "Site Wood fences & gates, rail fence, picket, No. 2 cedar, 3 rail, 4' high, inc…" at bounding box center [507, 339] width 418 height 13
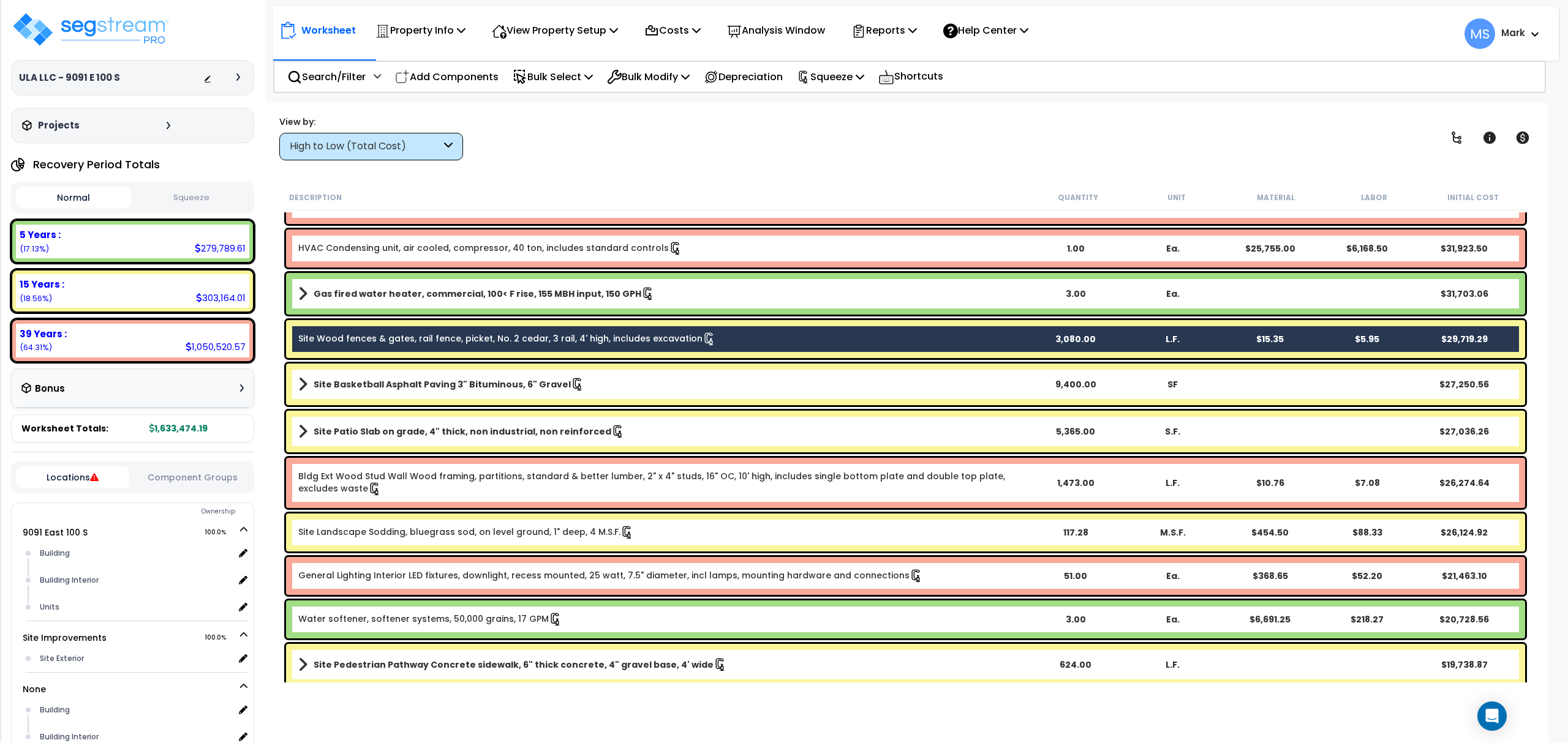
click at [415, 383] on b "Site Basketball Asphalt Paving 3" Bituminous, 6" Gravel" at bounding box center [443, 385] width 258 height 13
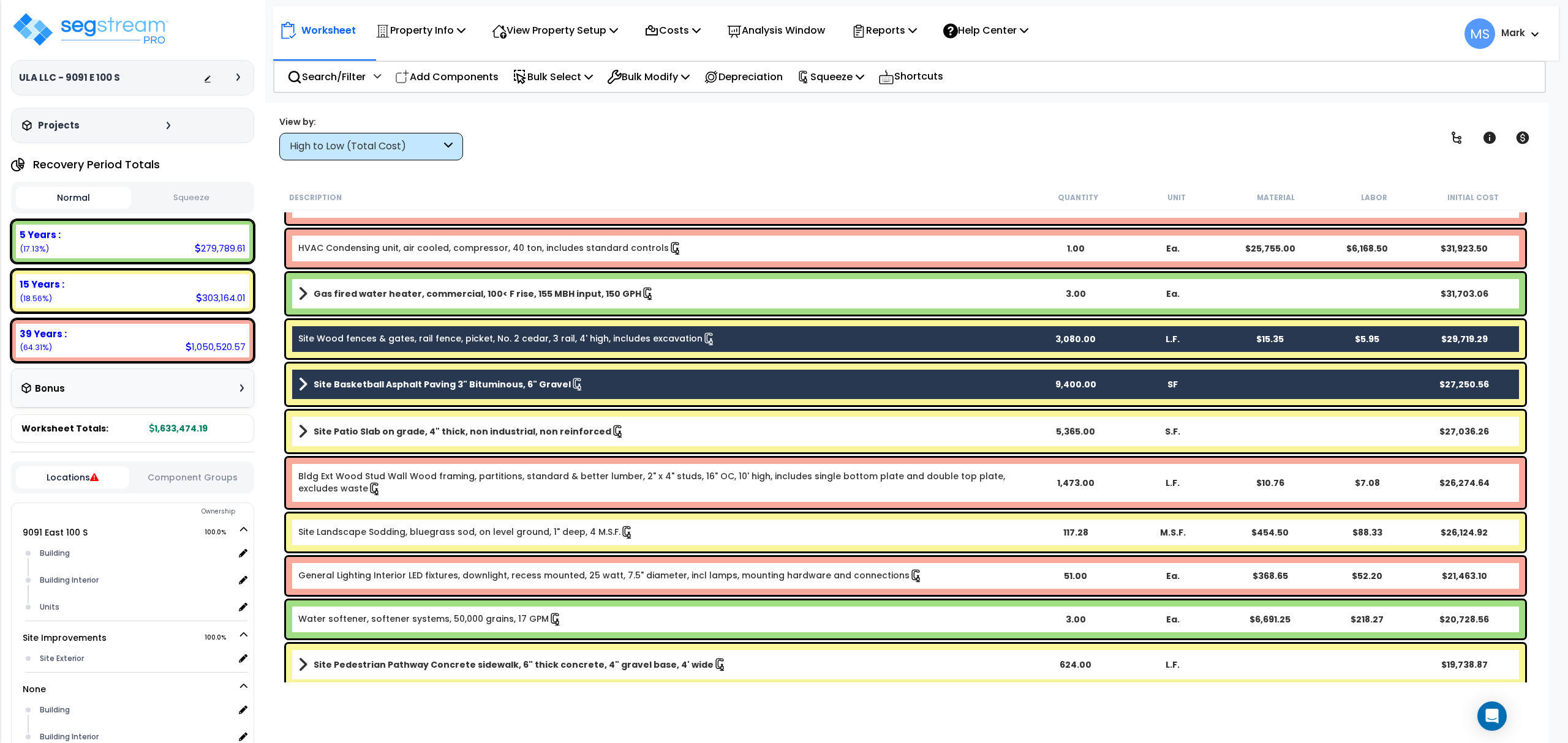
click at [416, 429] on b "Site Patio Slab on grade, 4" thick, non industrial, non reinforced" at bounding box center [463, 432] width 298 height 13
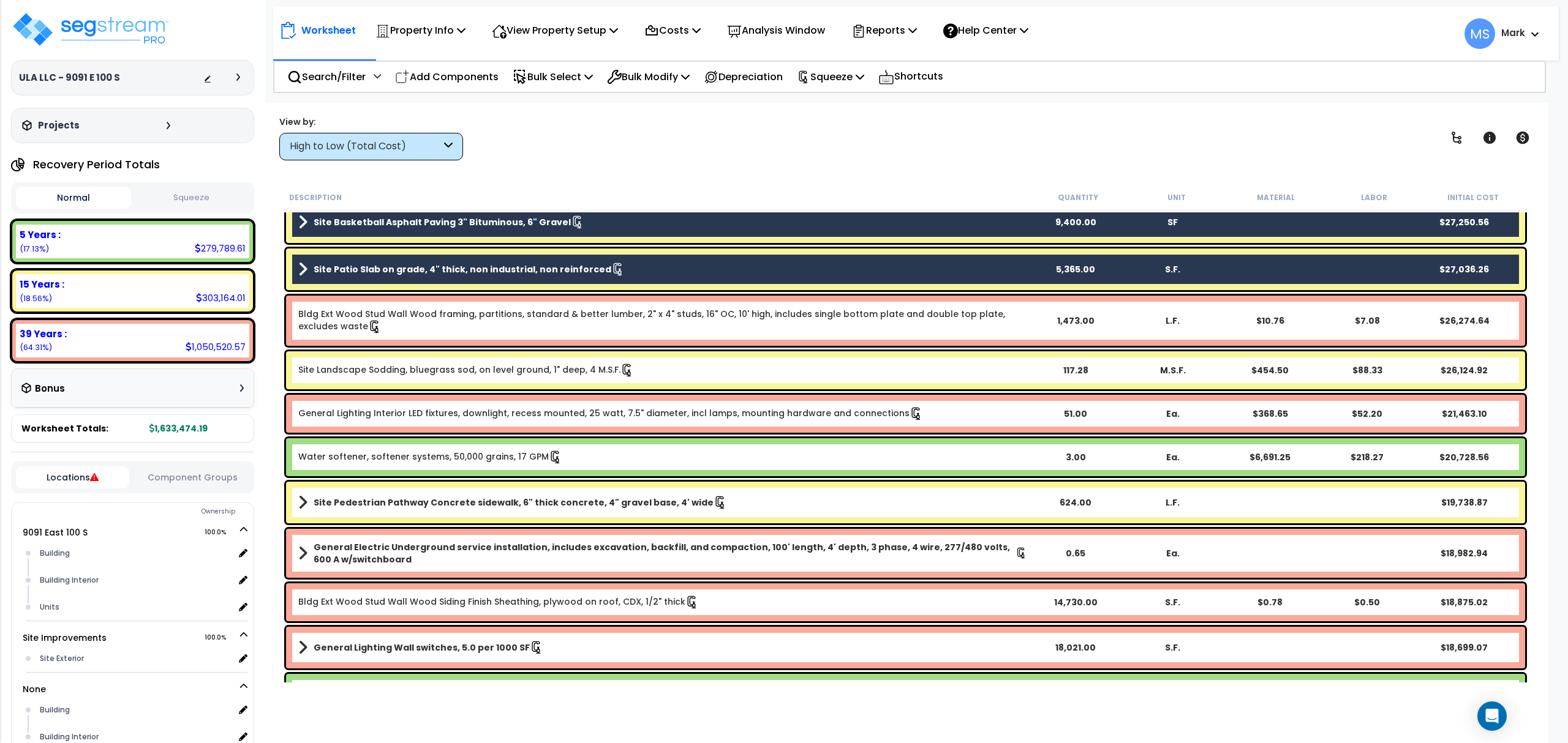
scroll to position [735, 0]
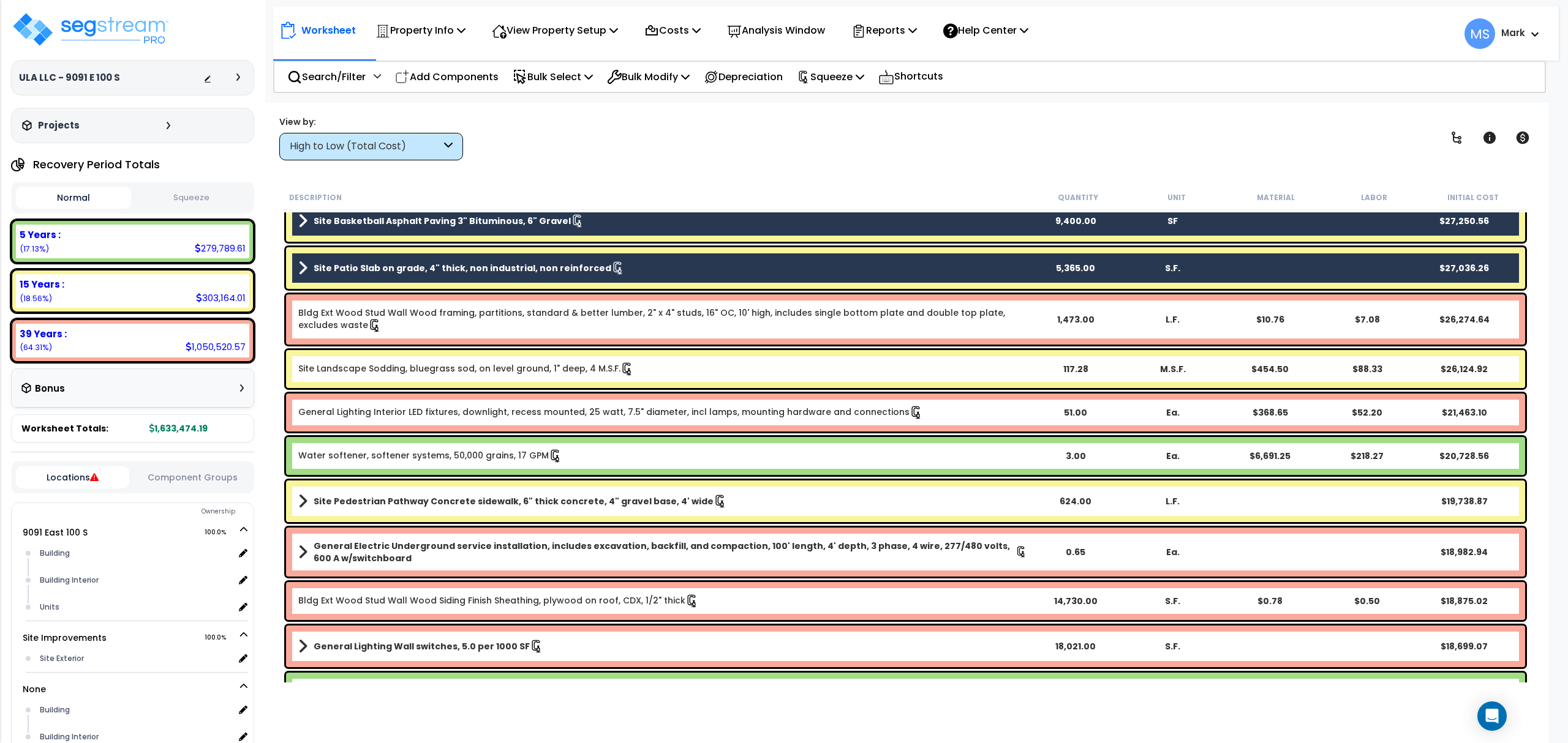
click at [420, 378] on div "Site Landscape Sodding, bluegrass sod, on level ground, 1" deep, 4 M.S.F. 117.2…" at bounding box center [905, 369] width 1239 height 38
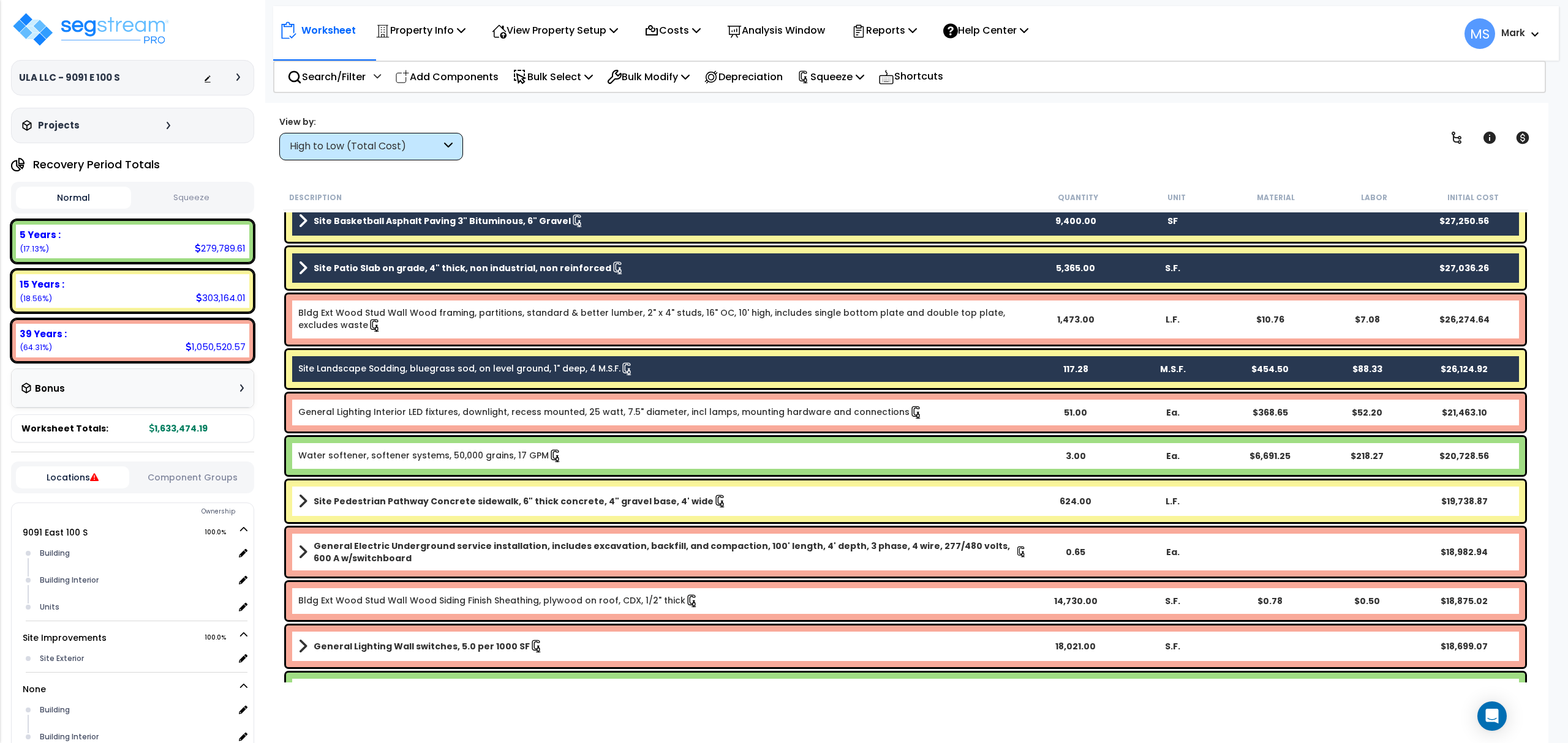
click at [403, 500] on b "Site Pedestrian Pathway Concrete sidewalk, 6" thick concrete, 4" gravel base, 4…" at bounding box center [514, 502] width 400 height 13
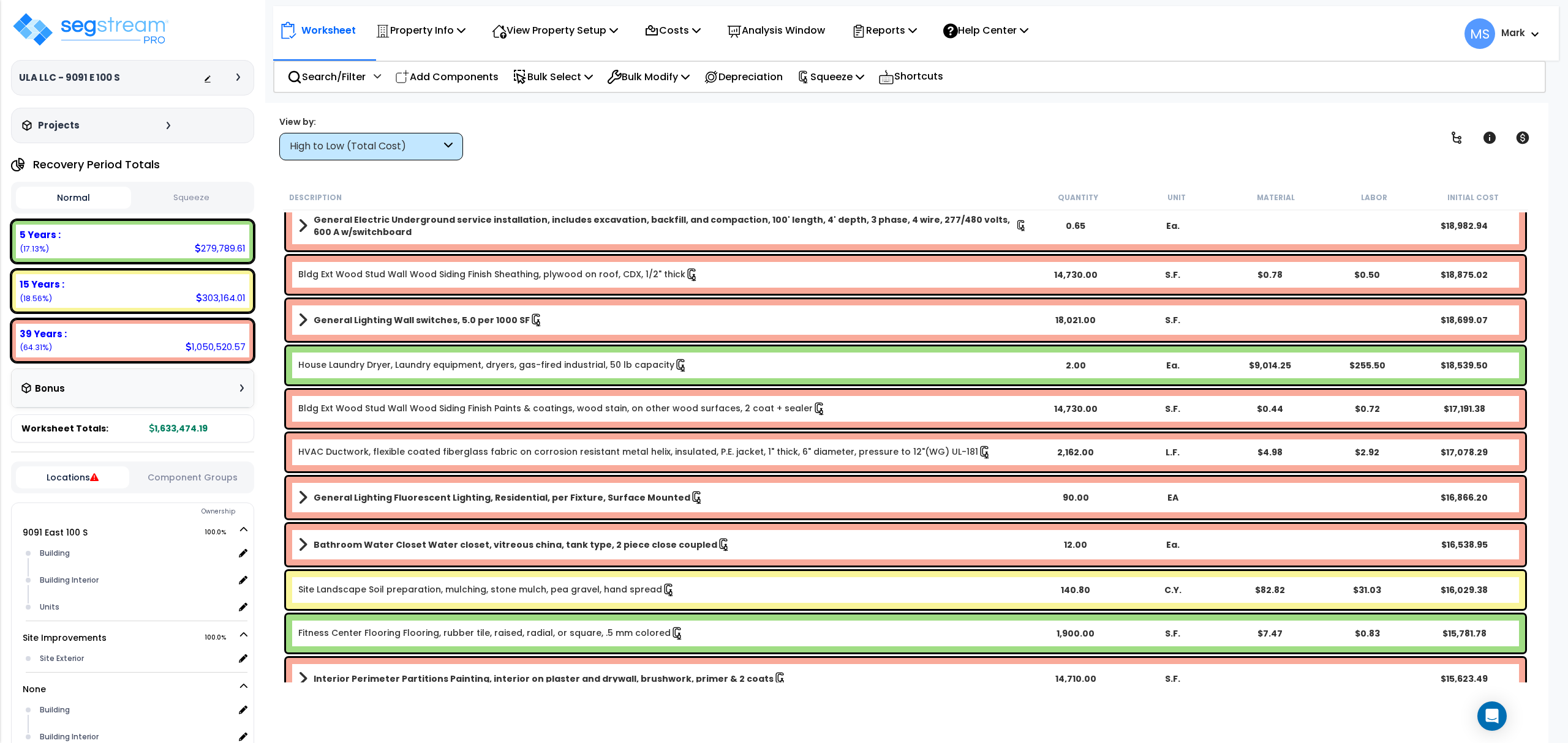
scroll to position [1224, 0]
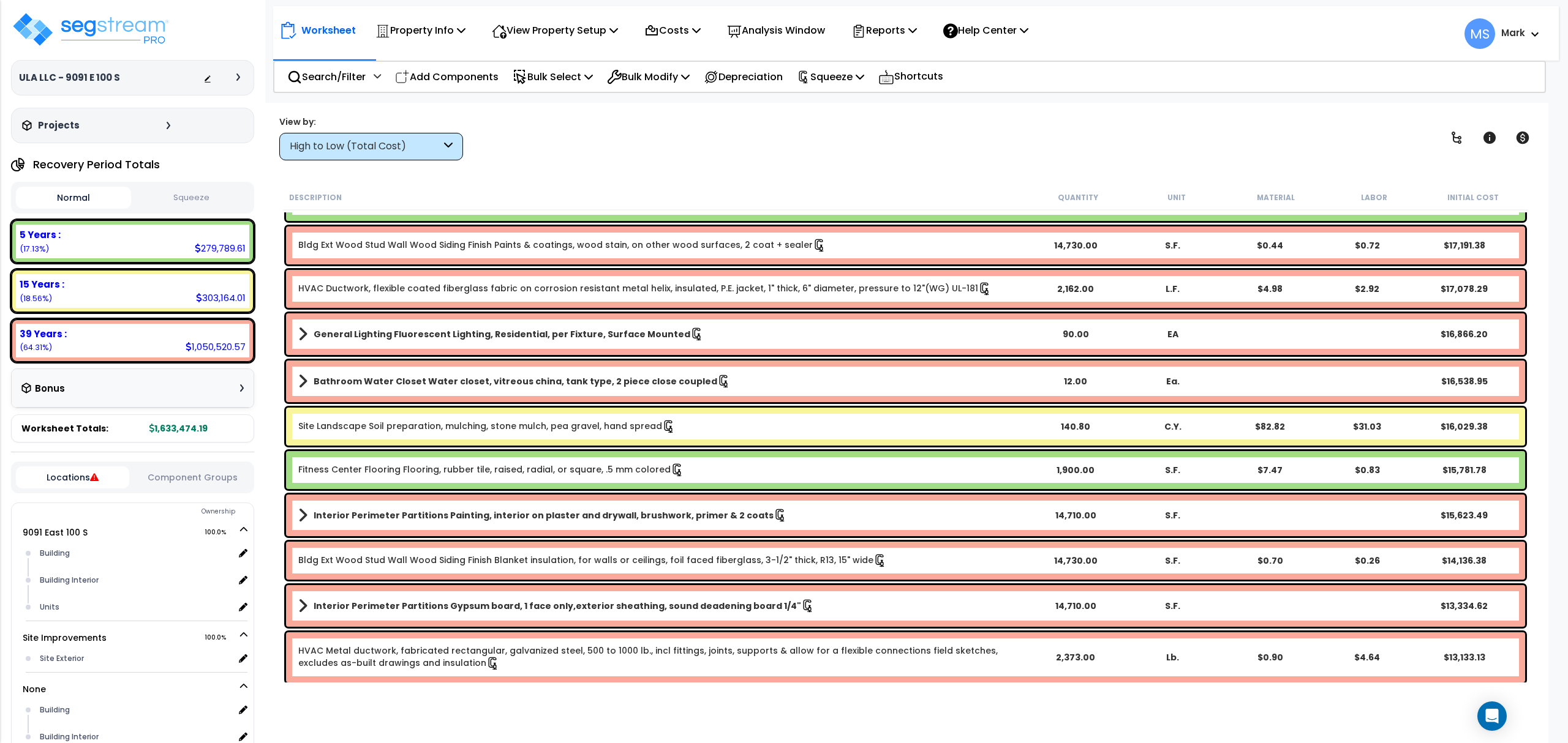
click at [402, 429] on link "Site Landscape Soil preparation, mulching, stone mulch, pea gravel, hand spread" at bounding box center [487, 426] width 377 height 13
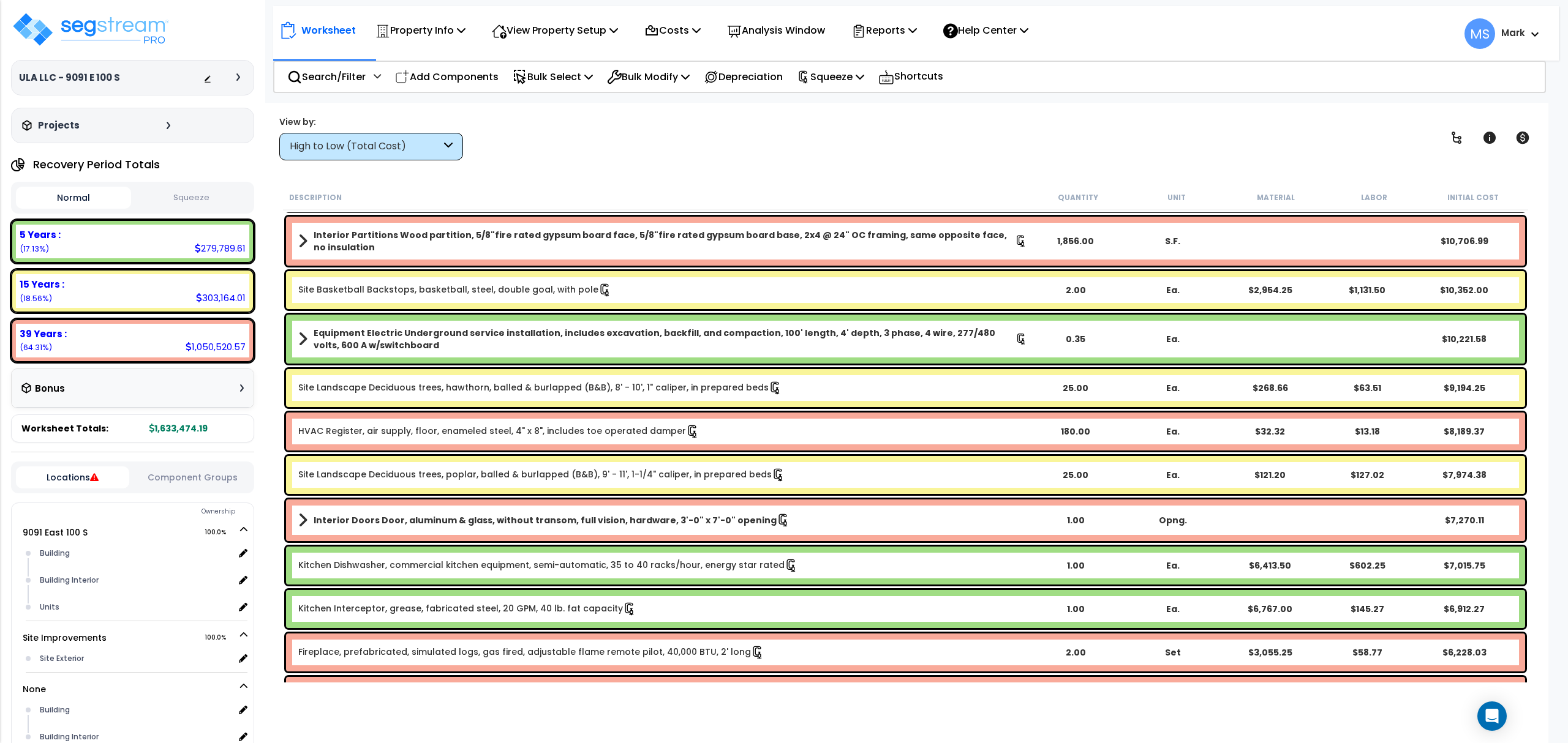
scroll to position [1714, 0]
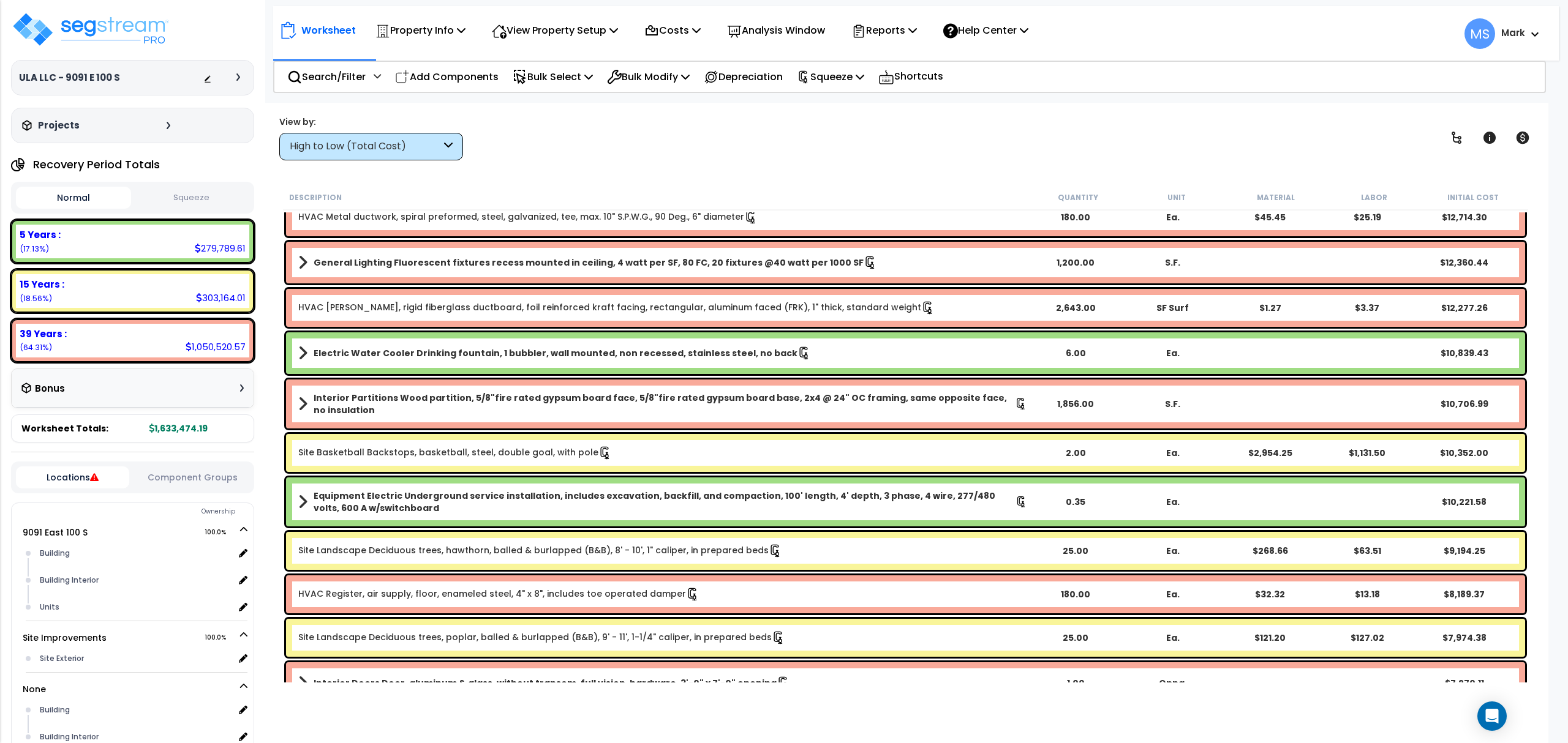
click at [403, 459] on div "Site Basketball Backstops, basketball, steel, double goal, with pole 2.00 Ea. $…" at bounding box center [905, 453] width 1239 height 38
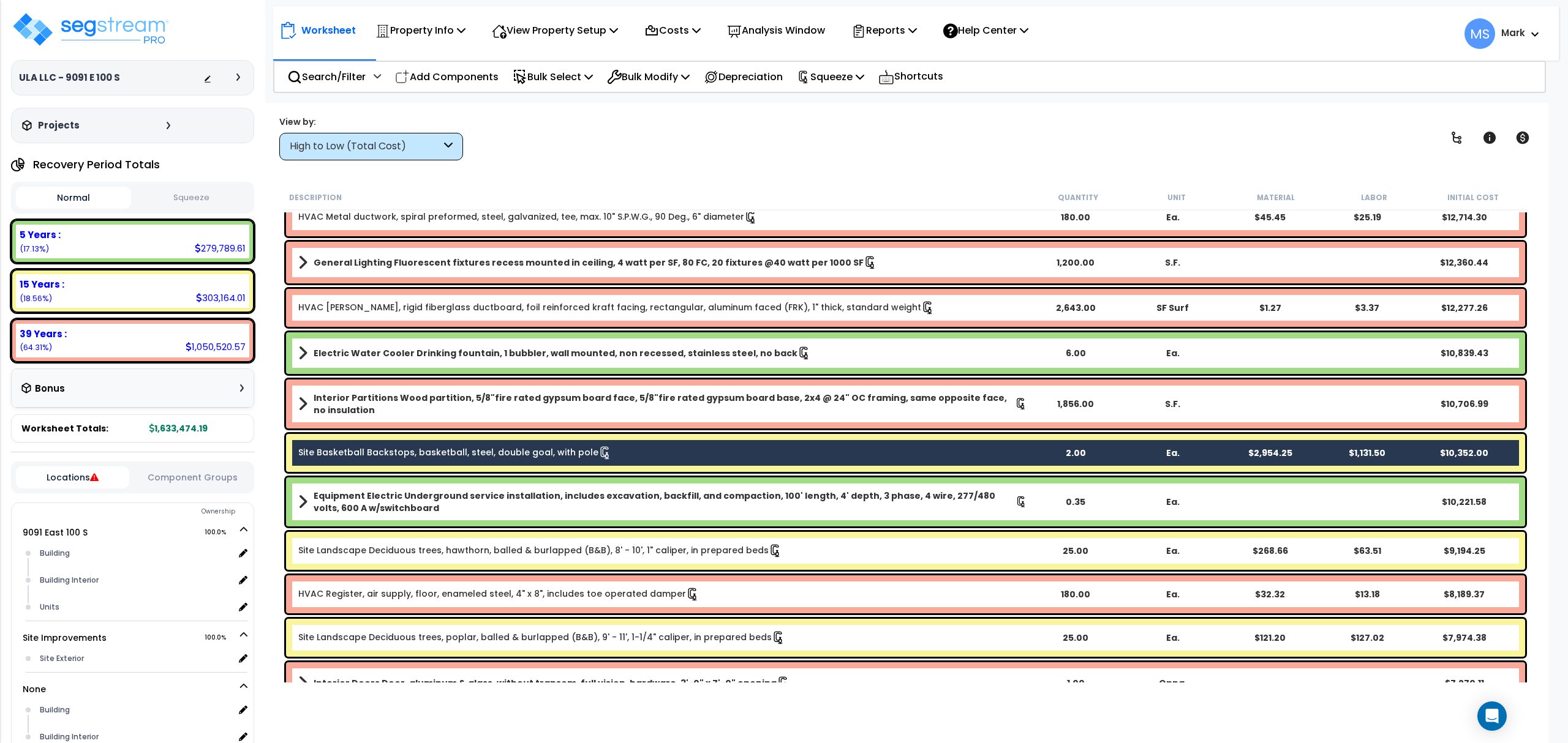
click at [390, 559] on div "Site Landscape Deciduous trees, hawthorn, balled & burlapped (B&B), 8' - 10', 1…" at bounding box center [905, 551] width 1239 height 38
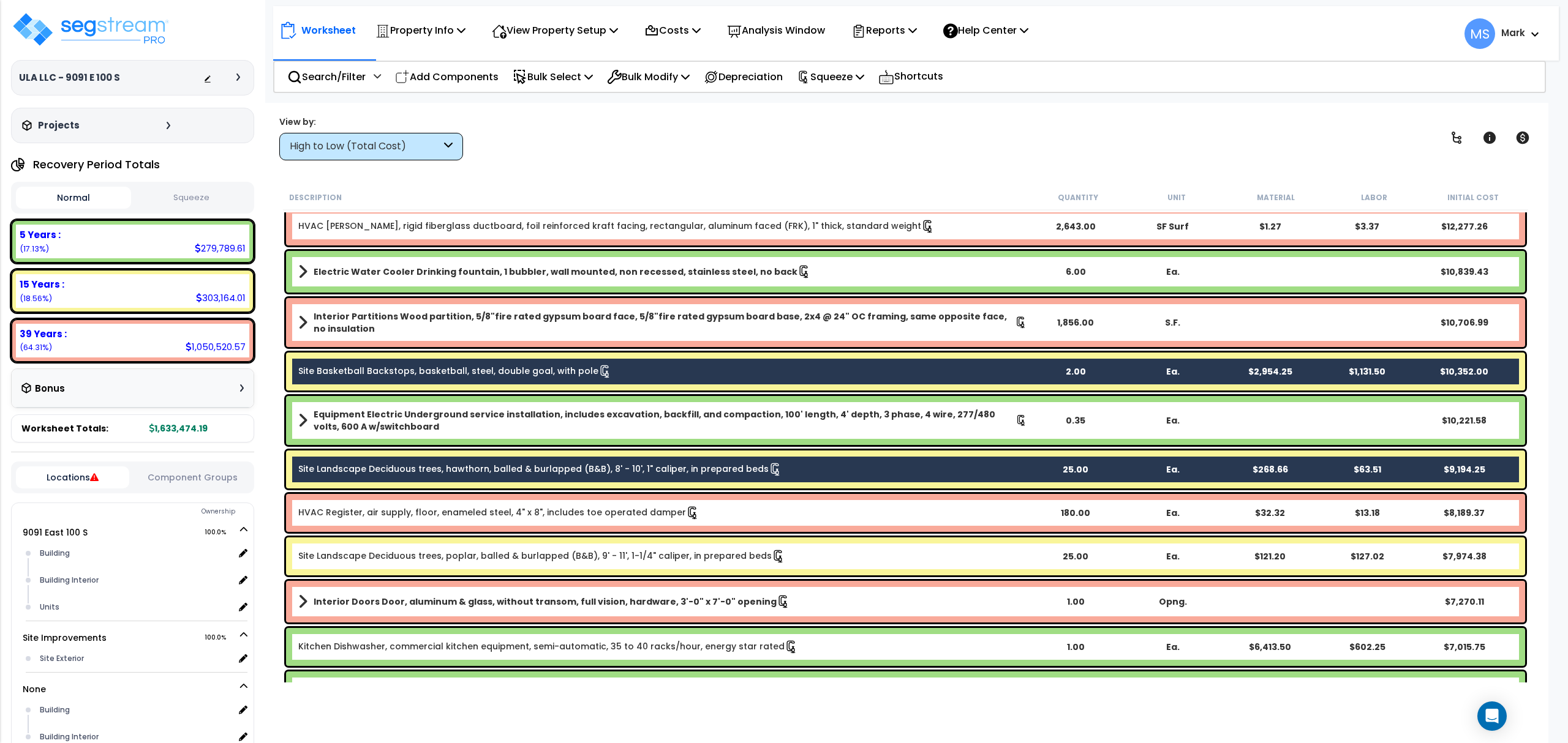
click at [392, 554] on link "Site Landscape Deciduous trees, poplar, balled & burlapped (B&B), 9' - 11', 1-1…" at bounding box center [542, 556] width 487 height 13
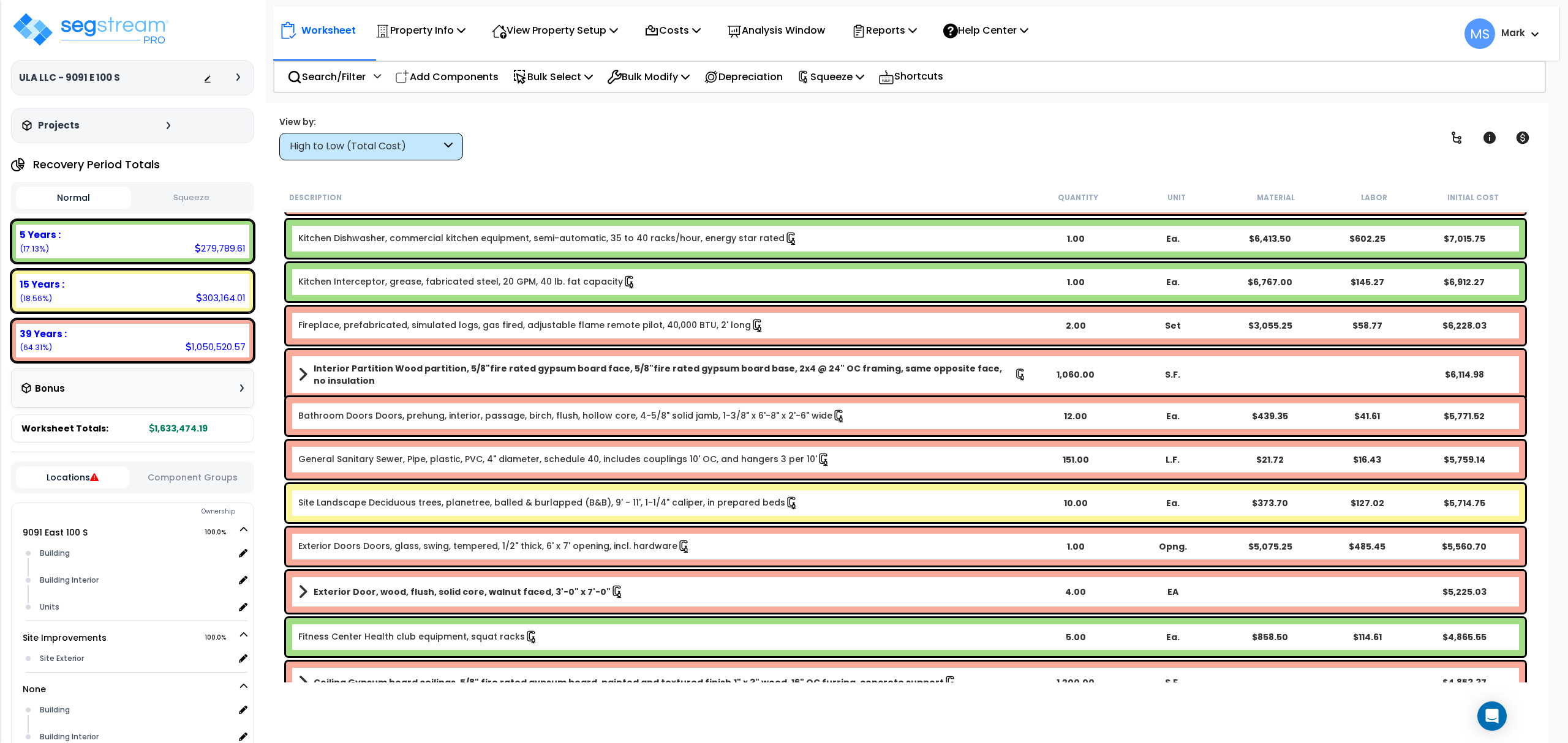
click at [395, 502] on link "Site Landscape Deciduous trees, planetree, balled & burlapped (B&B), 9' - 11', …" at bounding box center [548, 503] width 500 height 13
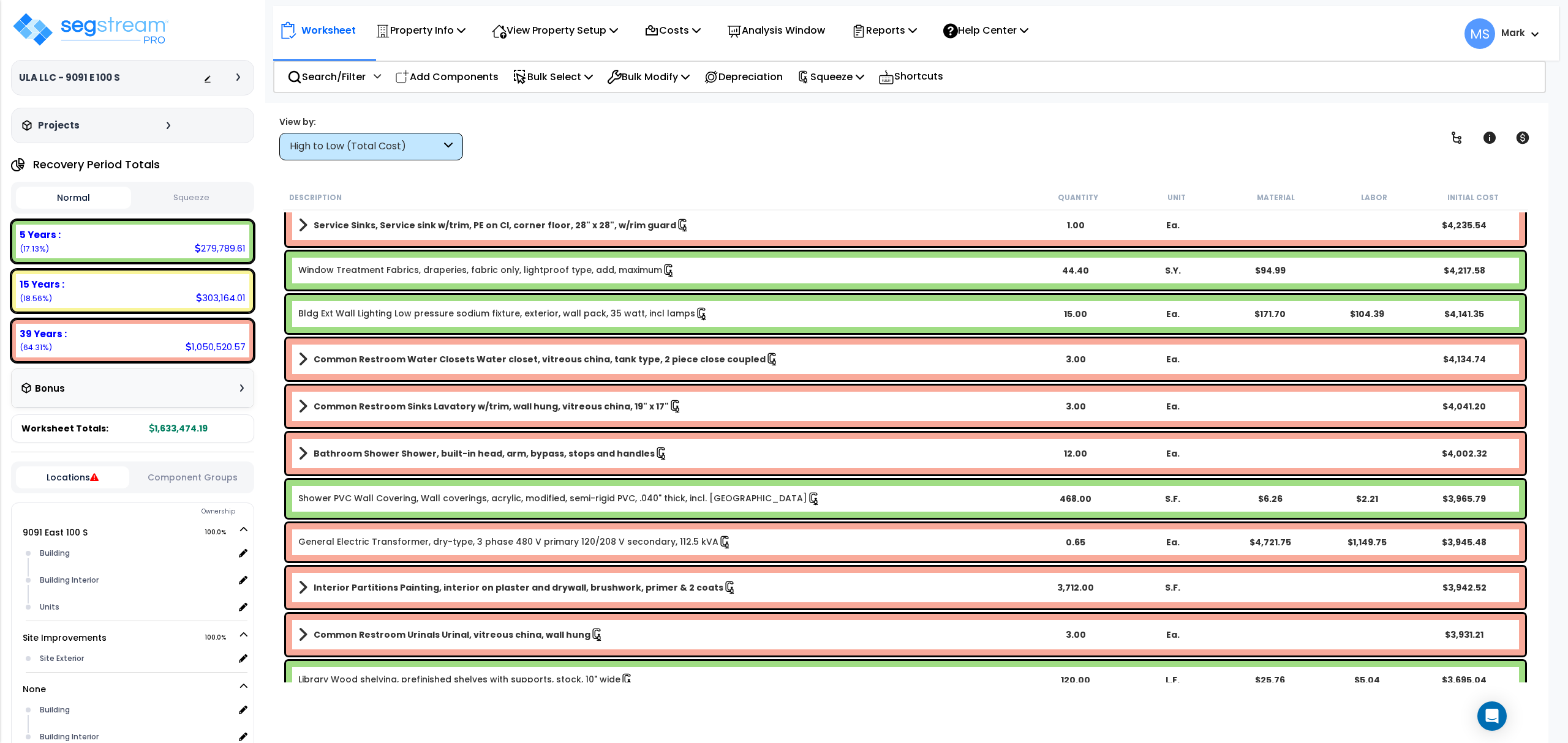
click at [187, 301] on div "15 Years : 303,164.01 (18.56%)" at bounding box center [132, 291] width 233 height 33
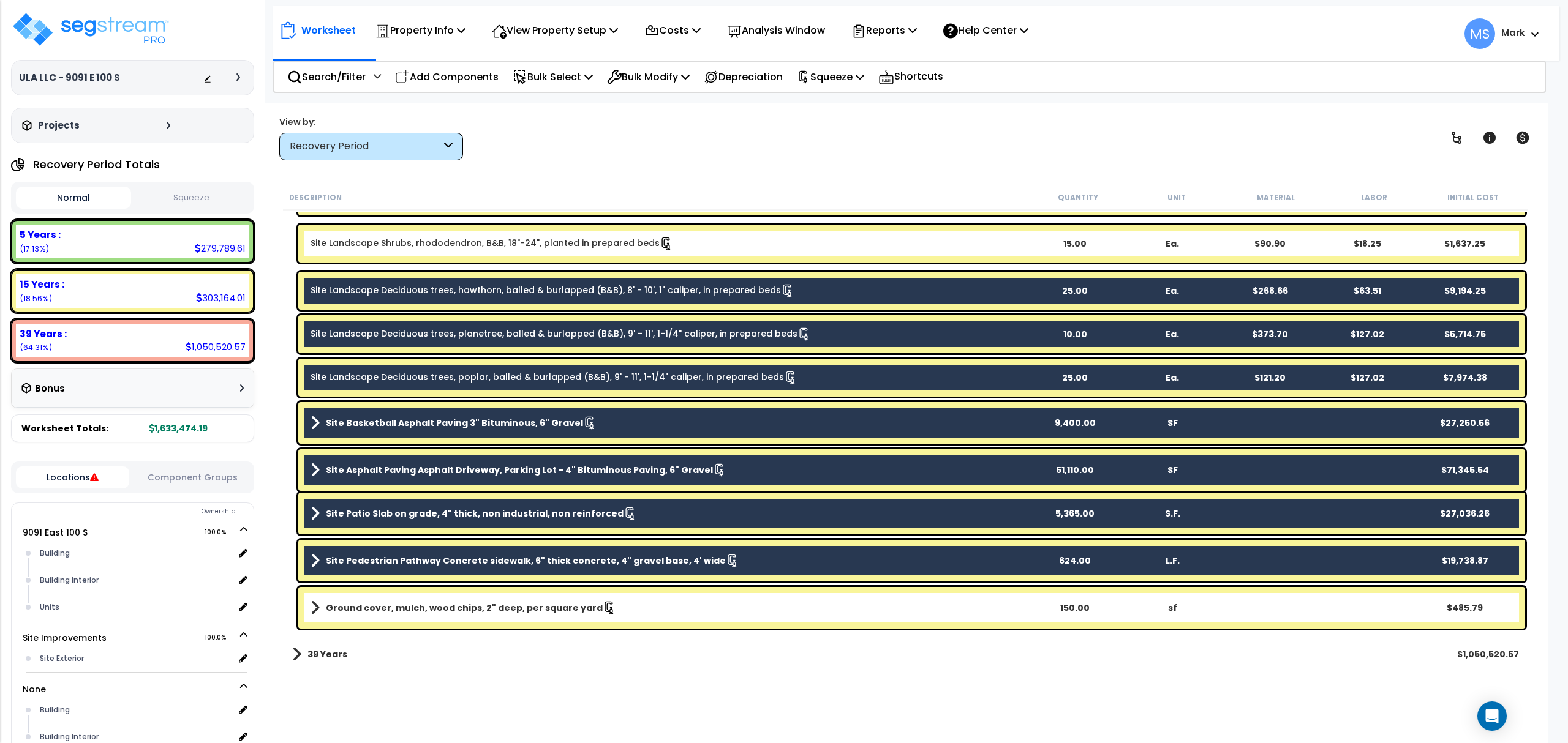
scroll to position [54, 0]
click at [477, 610] on b "Ground cover, mulch, wood chips, 2" deep, per square yard" at bounding box center [464, 608] width 277 height 13
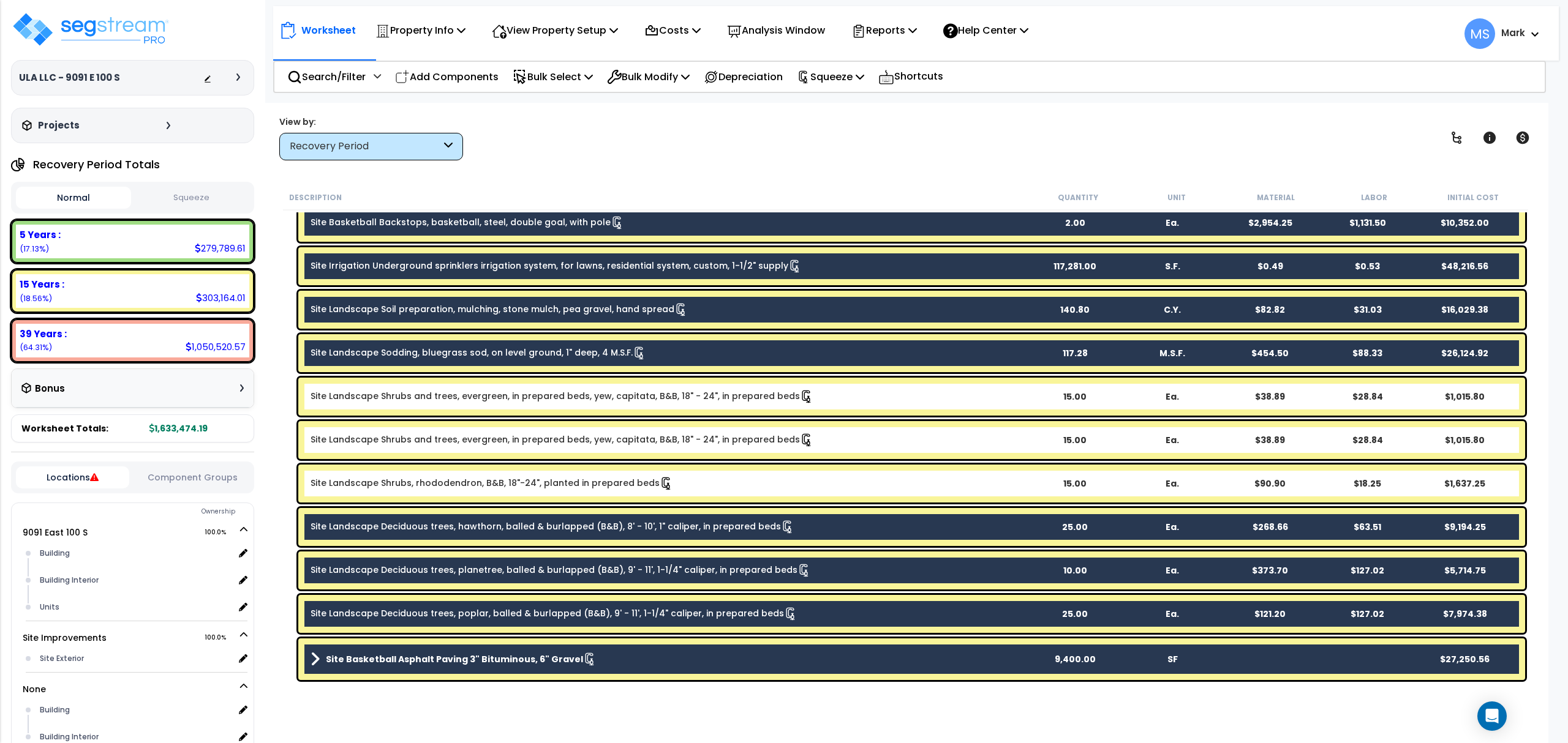
scroll to position [197, 0]
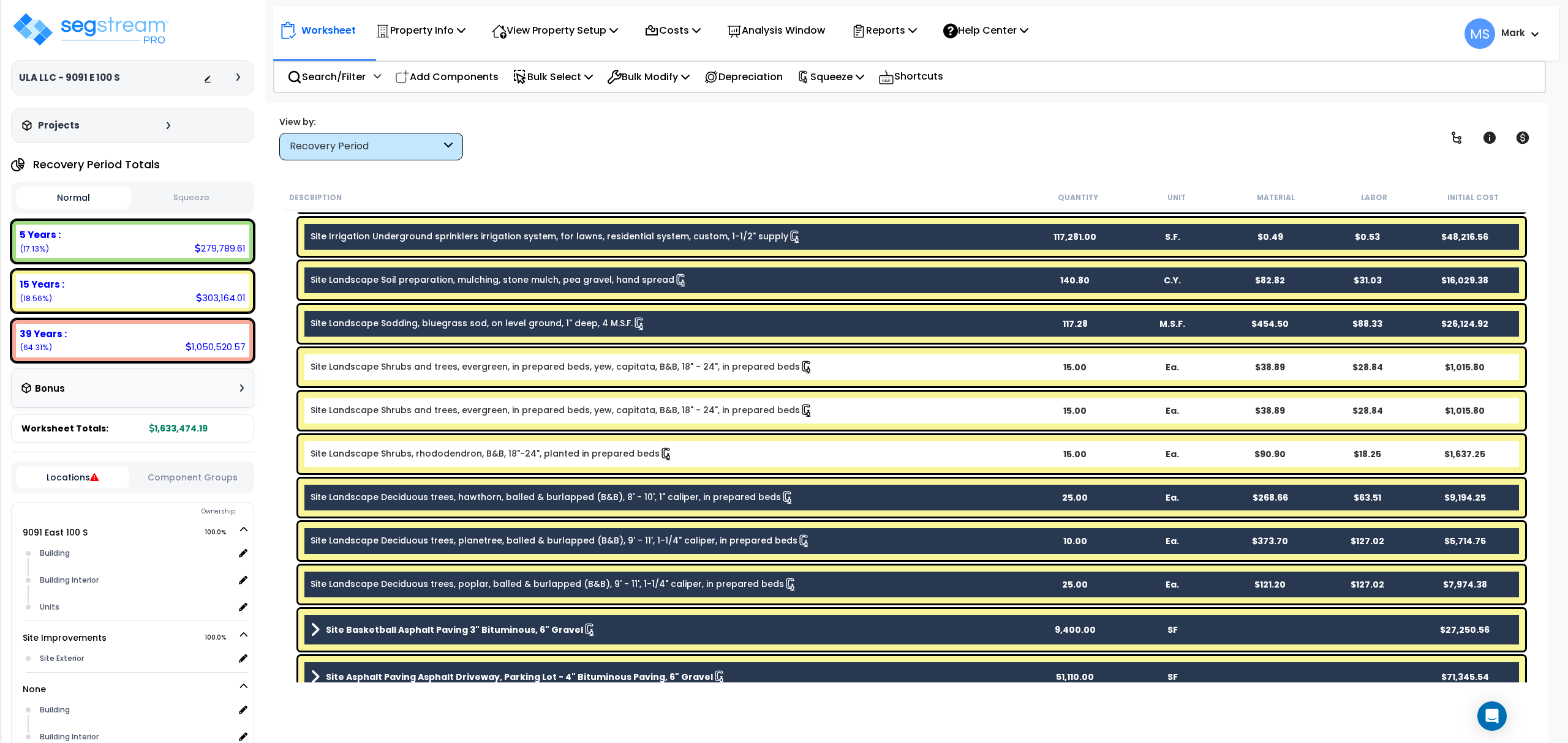
click at [447, 468] on div "Site Landscape Shrubs, rhododendron, B&B, 18"-24", planted in prepared beds 15.…" at bounding box center [912, 454] width 1227 height 38
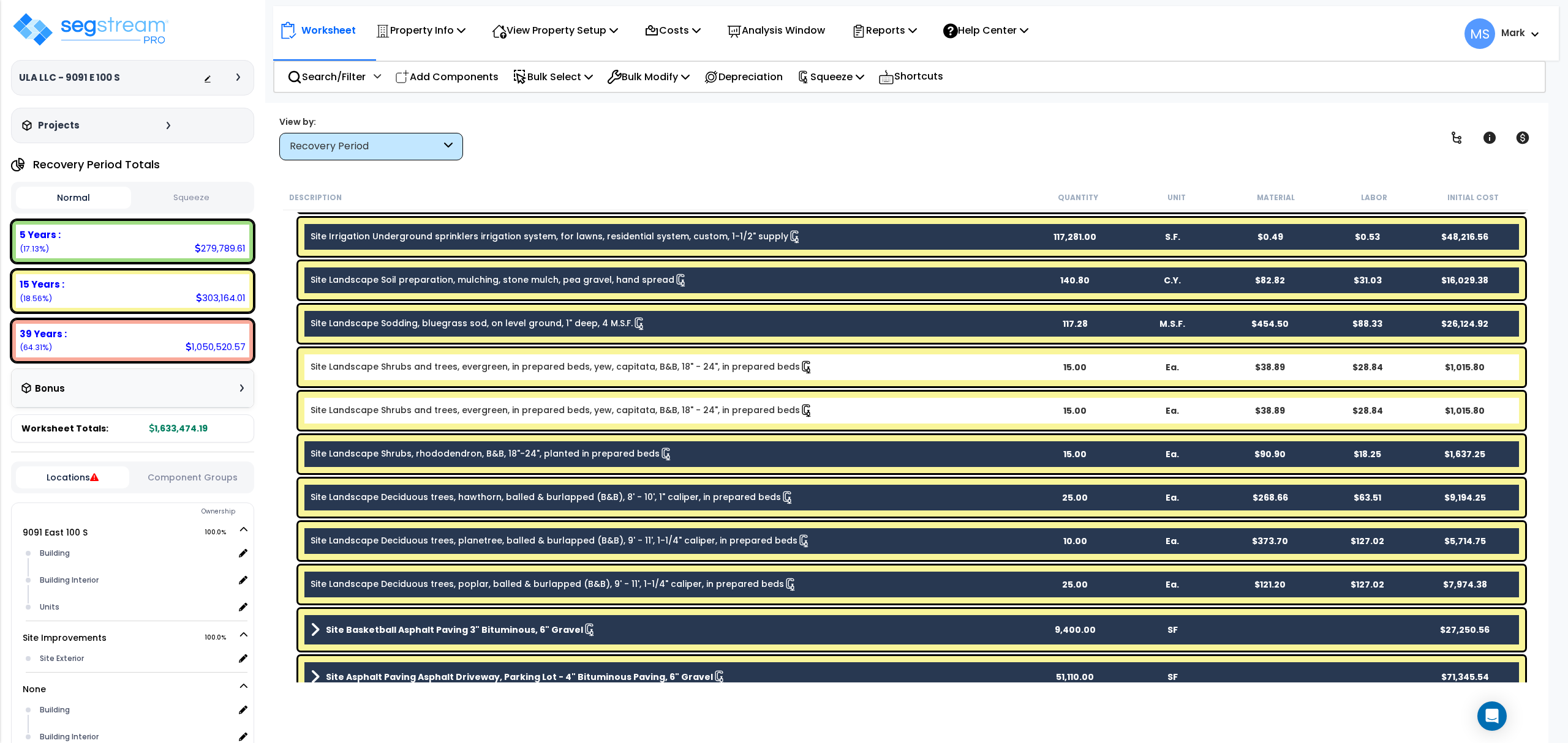
click at [448, 466] on div "Site Landscape Shrubs, rhododendron, B&B, 18"-24", planted in prepared beds 15.…" at bounding box center [912, 454] width 1227 height 38
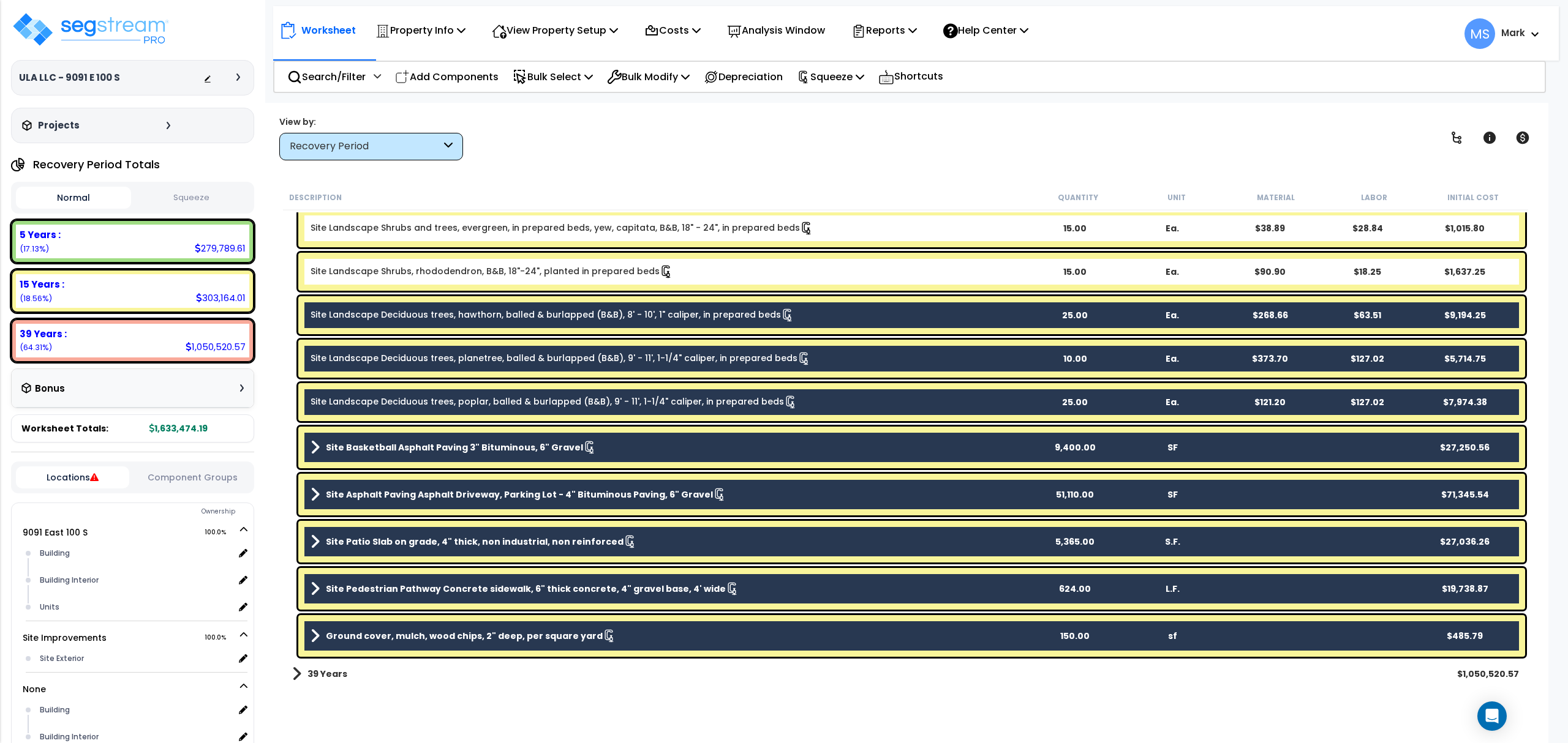
scroll to position [385, 0]
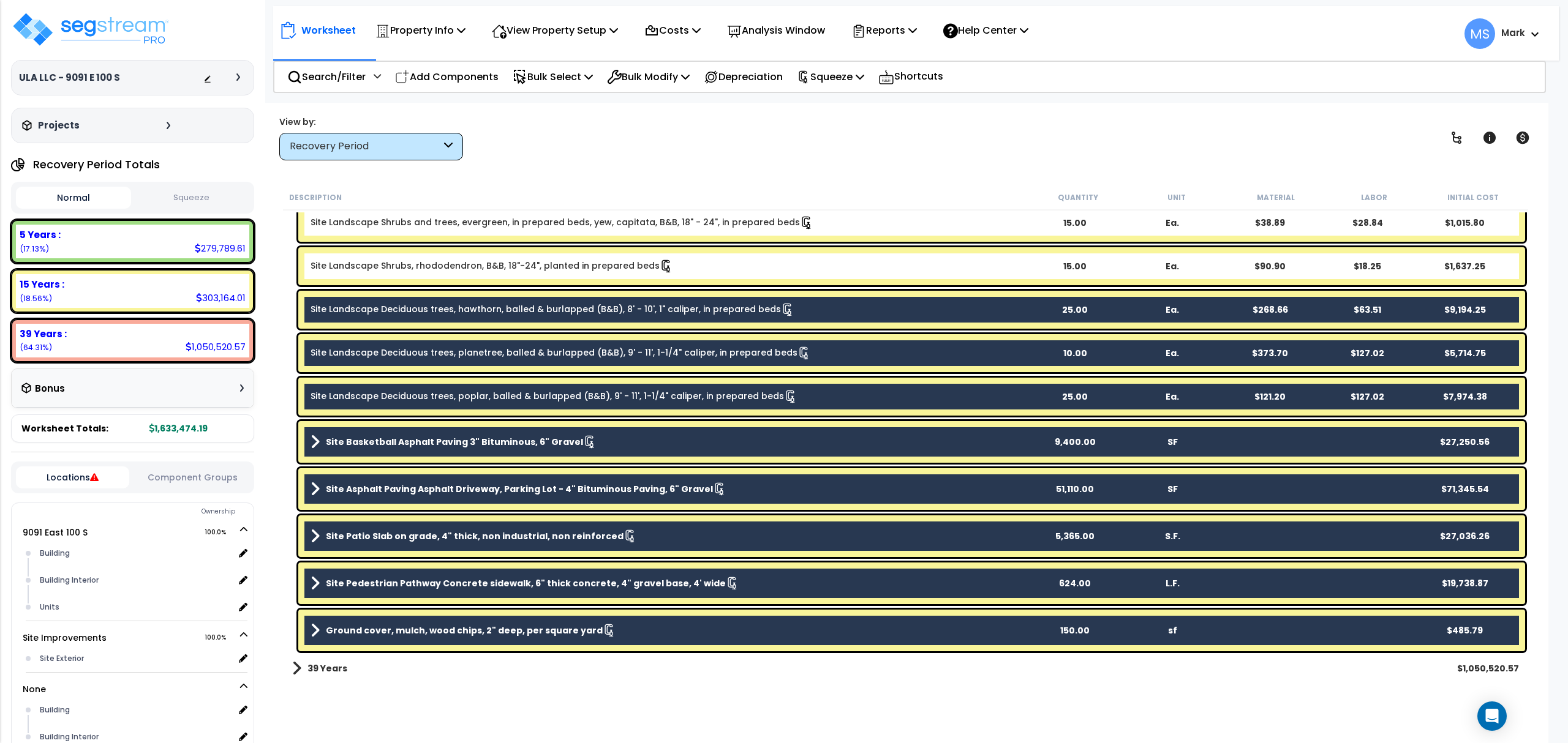
click at [1275, 634] on div "Ground cover, mulch, wood chips, 2" deep, per square yard 150.00 sf $485.79" at bounding box center [912, 630] width 1227 height 42
click at [479, 620] on div "Ground cover, mulch, wood chips, 2" deep, per square yard 150.00 sf $485.79" at bounding box center [912, 630] width 1227 height 42
click at [483, 628] on b "Ground cover, mulch, wood chips, 2" deep, per square yard" at bounding box center [464, 631] width 277 height 13
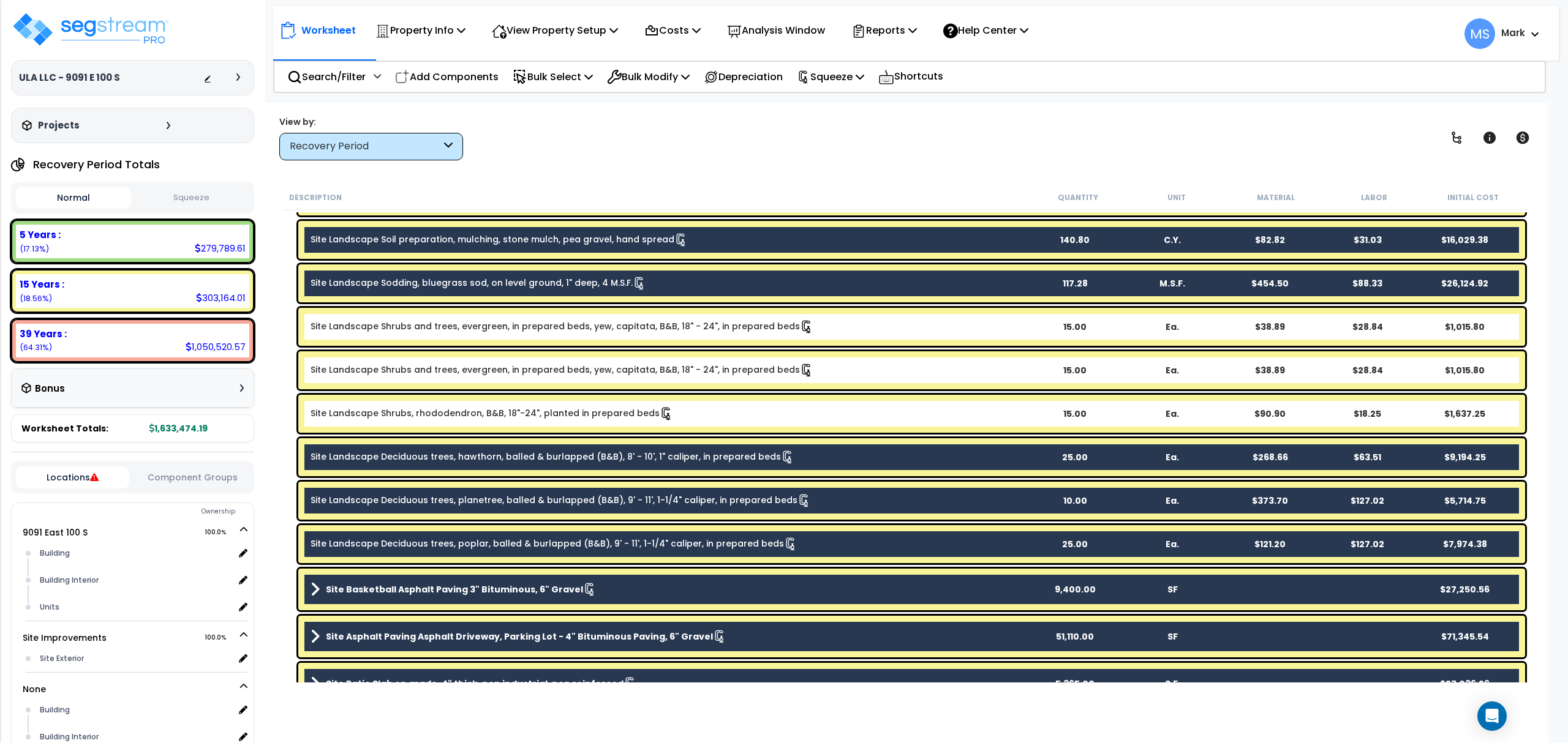
scroll to position [58, 0]
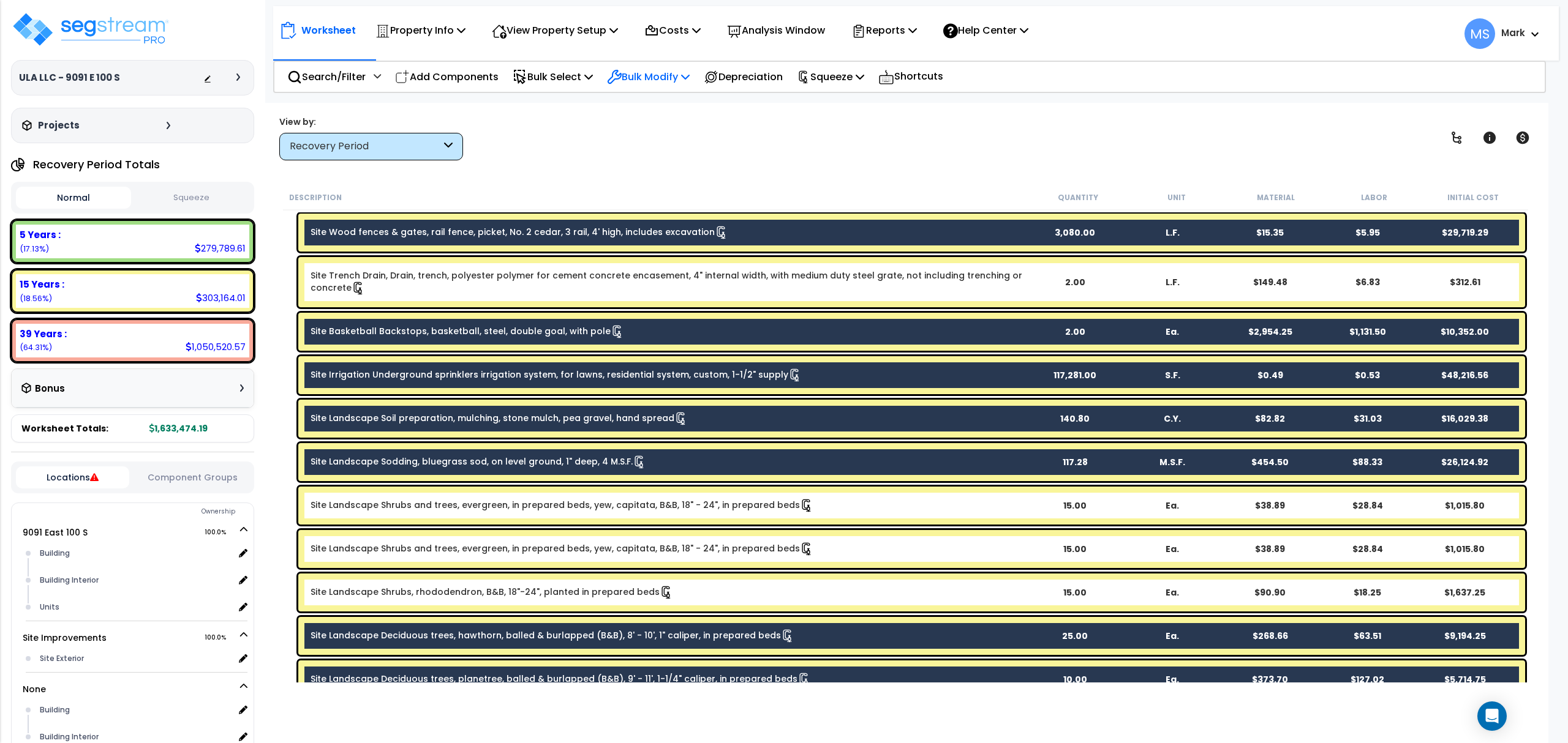
click at [667, 74] on p "Bulk Modify" at bounding box center [648, 77] width 83 height 17
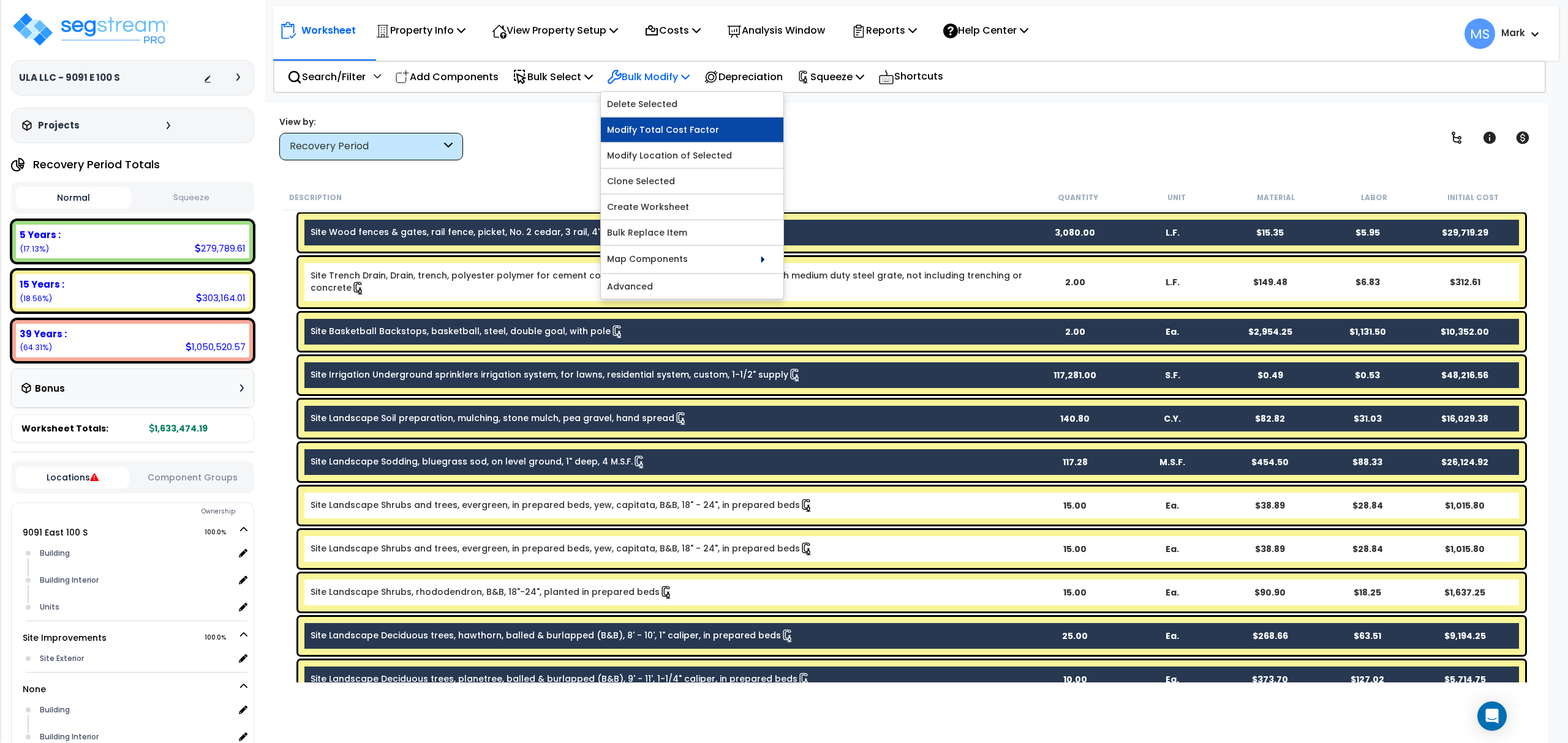
click at [671, 130] on link "Modify Total Cost Factor" at bounding box center [692, 129] width 182 height 24
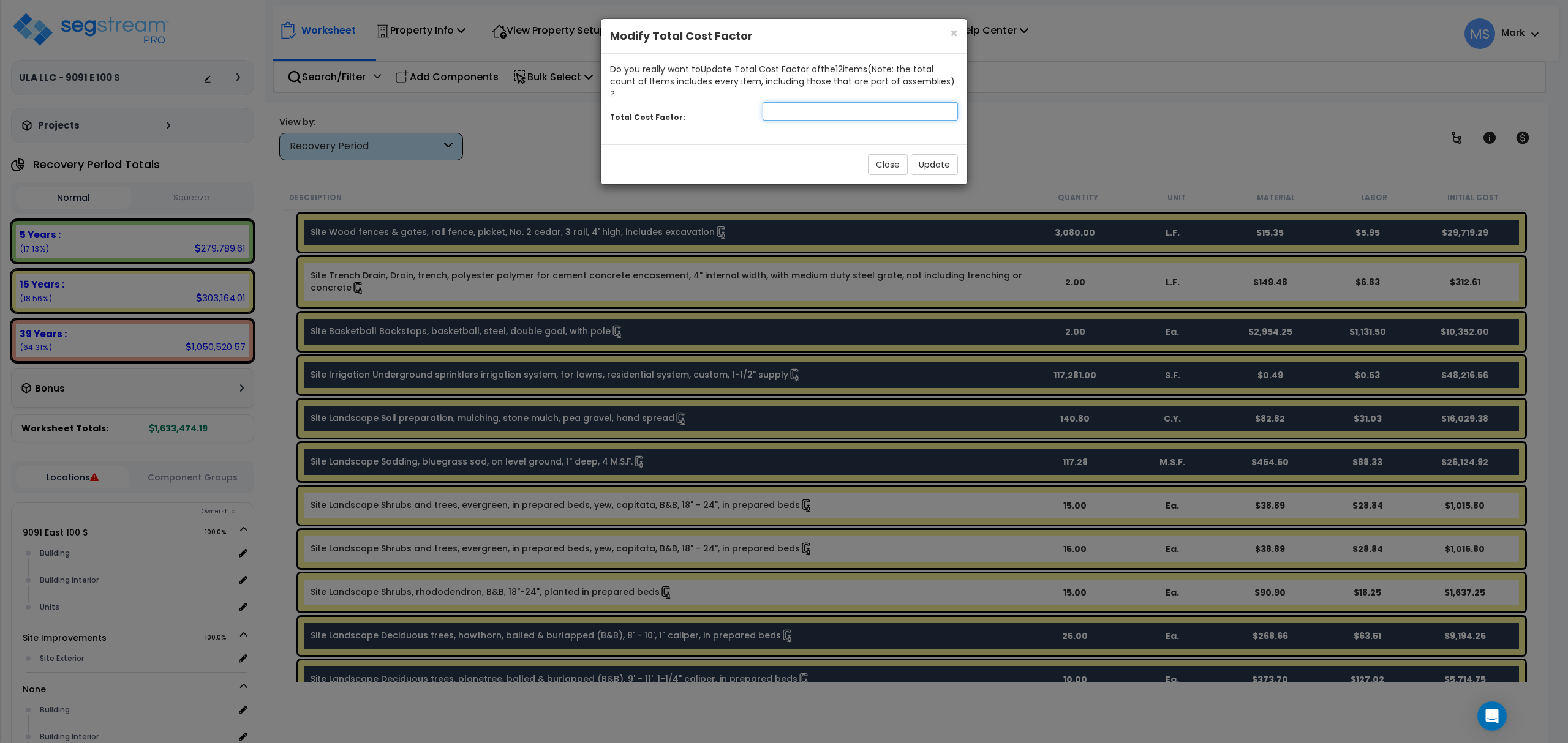
click at [780, 104] on input "number" at bounding box center [860, 111] width 196 height 18
type input ".5"
click at [936, 154] on button "Update" at bounding box center [934, 165] width 47 height 21
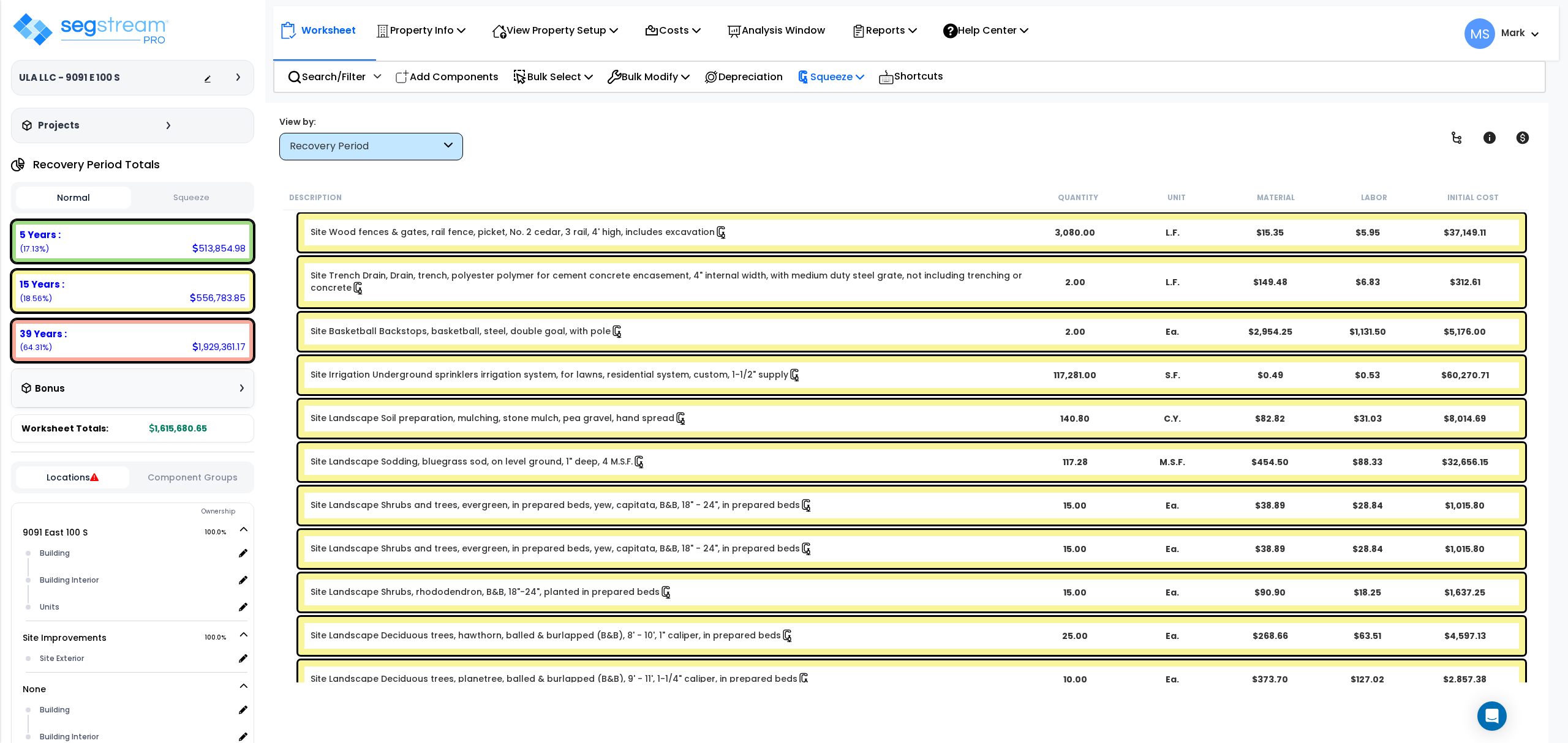
click at [824, 79] on p "Squeeze" at bounding box center [830, 77] width 68 height 17
click at [832, 108] on link "Re-squeeze" at bounding box center [851, 106] width 121 height 28
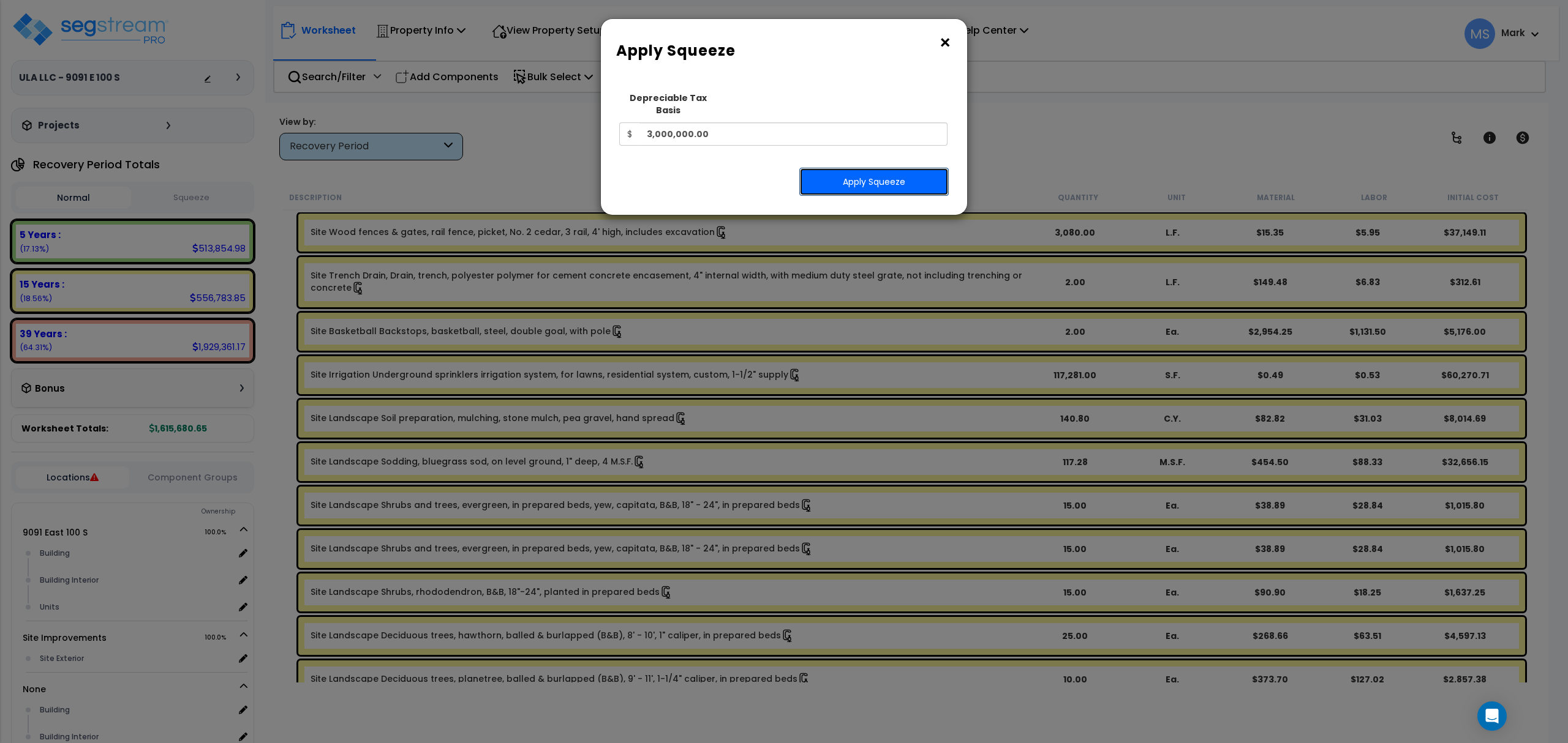
click at [850, 168] on button "Apply Squeeze" at bounding box center [873, 182] width 150 height 28
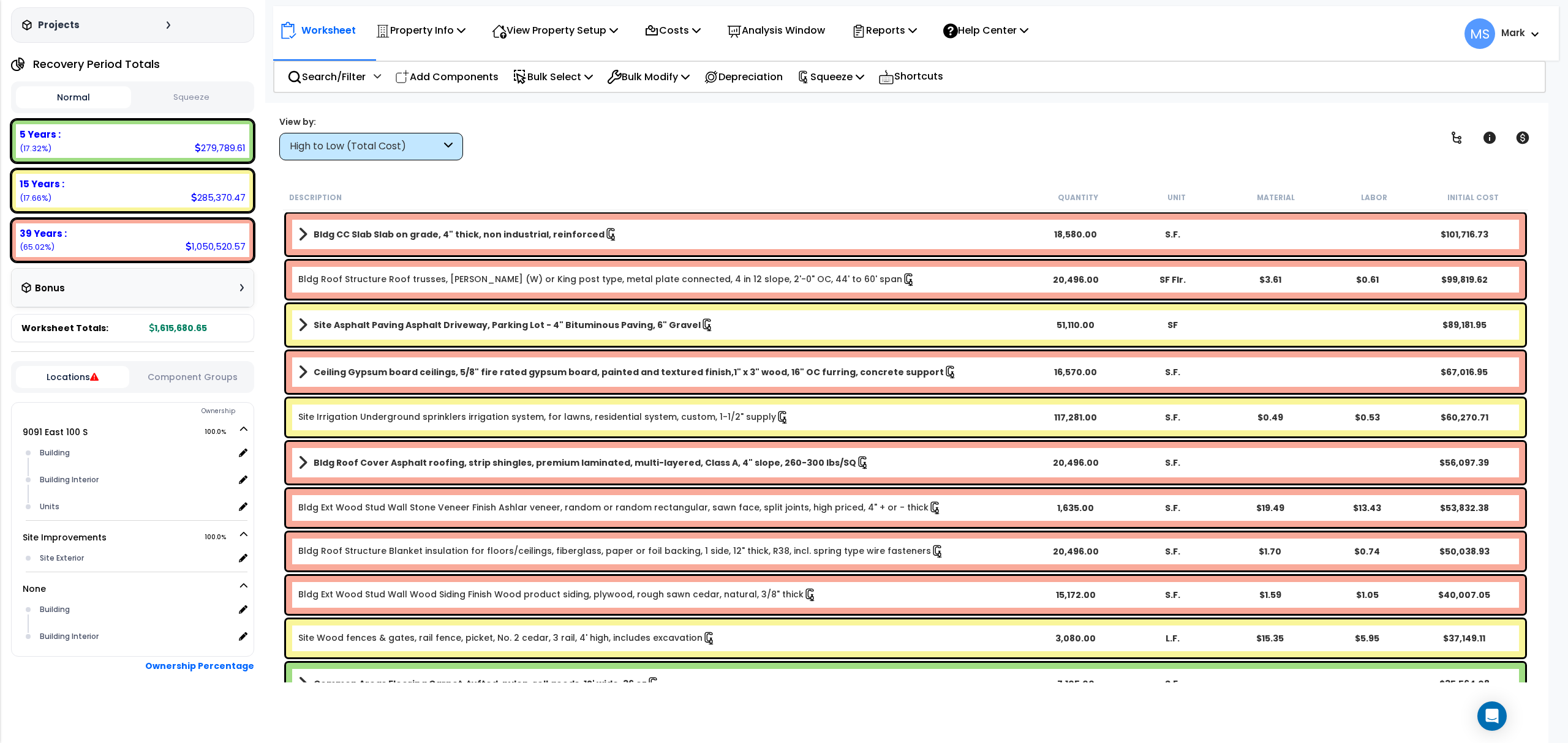
click at [491, 326] on b "Site Asphalt Paving Asphalt Driveway, Parking Lot - 4" Bituminous Paving, 6" Gr…" at bounding box center [507, 325] width 387 height 13
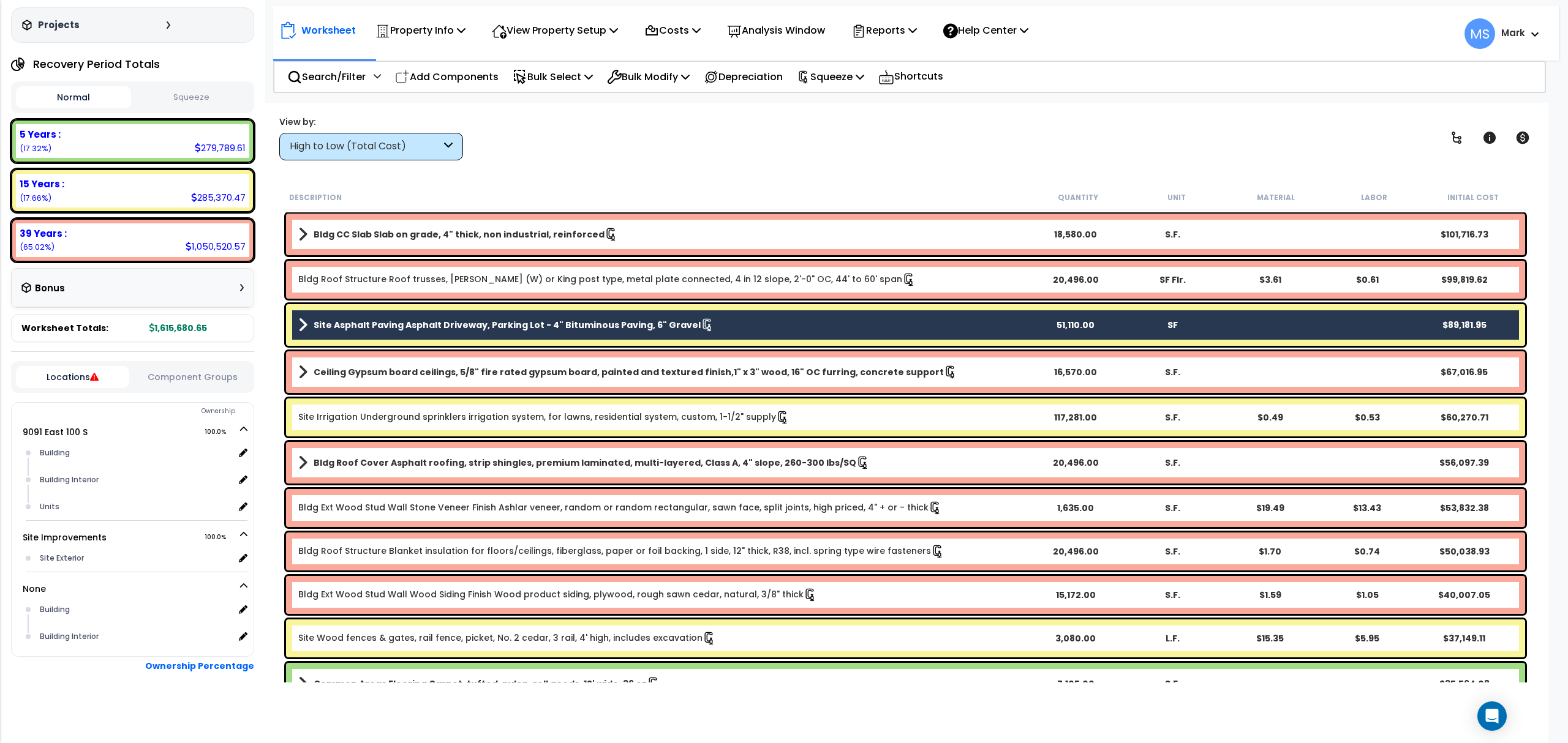
click at [502, 431] on div "Site Irrigation Underground sprinklers irrigation system, for lawns, residentia…" at bounding box center [905, 417] width 1239 height 38
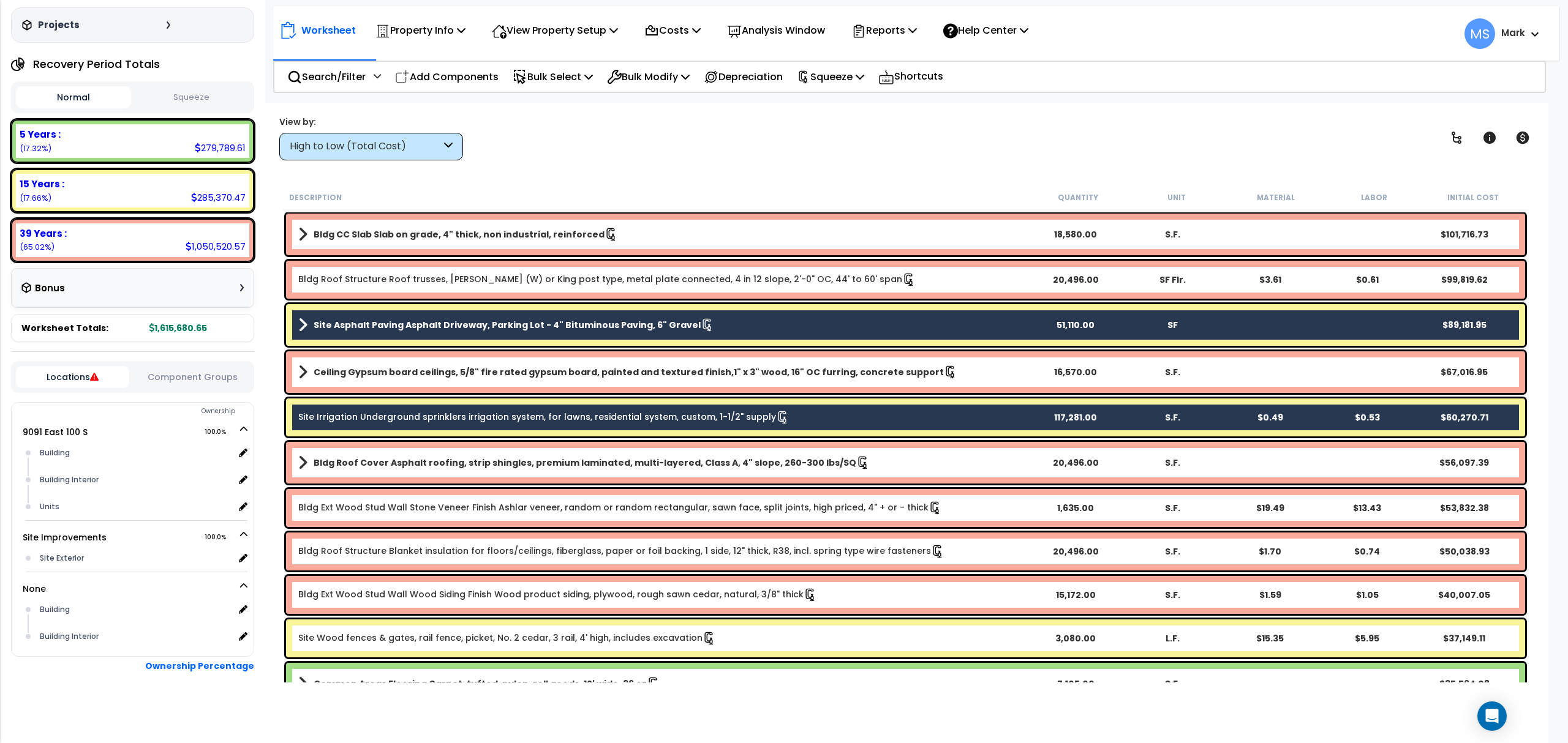
click at [498, 650] on div "Site Wood fences & gates, rail fence, picket, No. 2 cedar, 3 rail, 4' high, inc…" at bounding box center [905, 639] width 1239 height 38
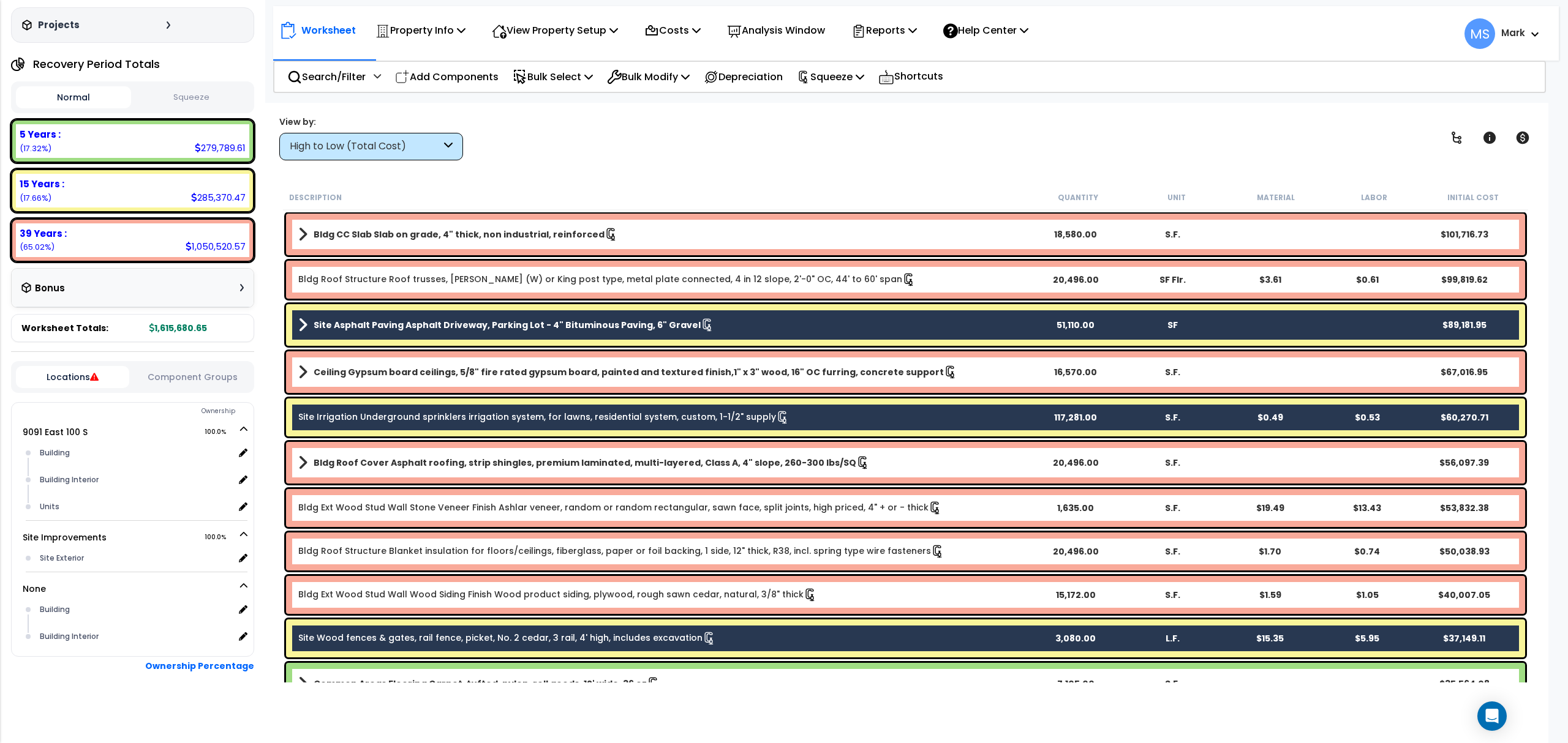
scroll to position [245, 0]
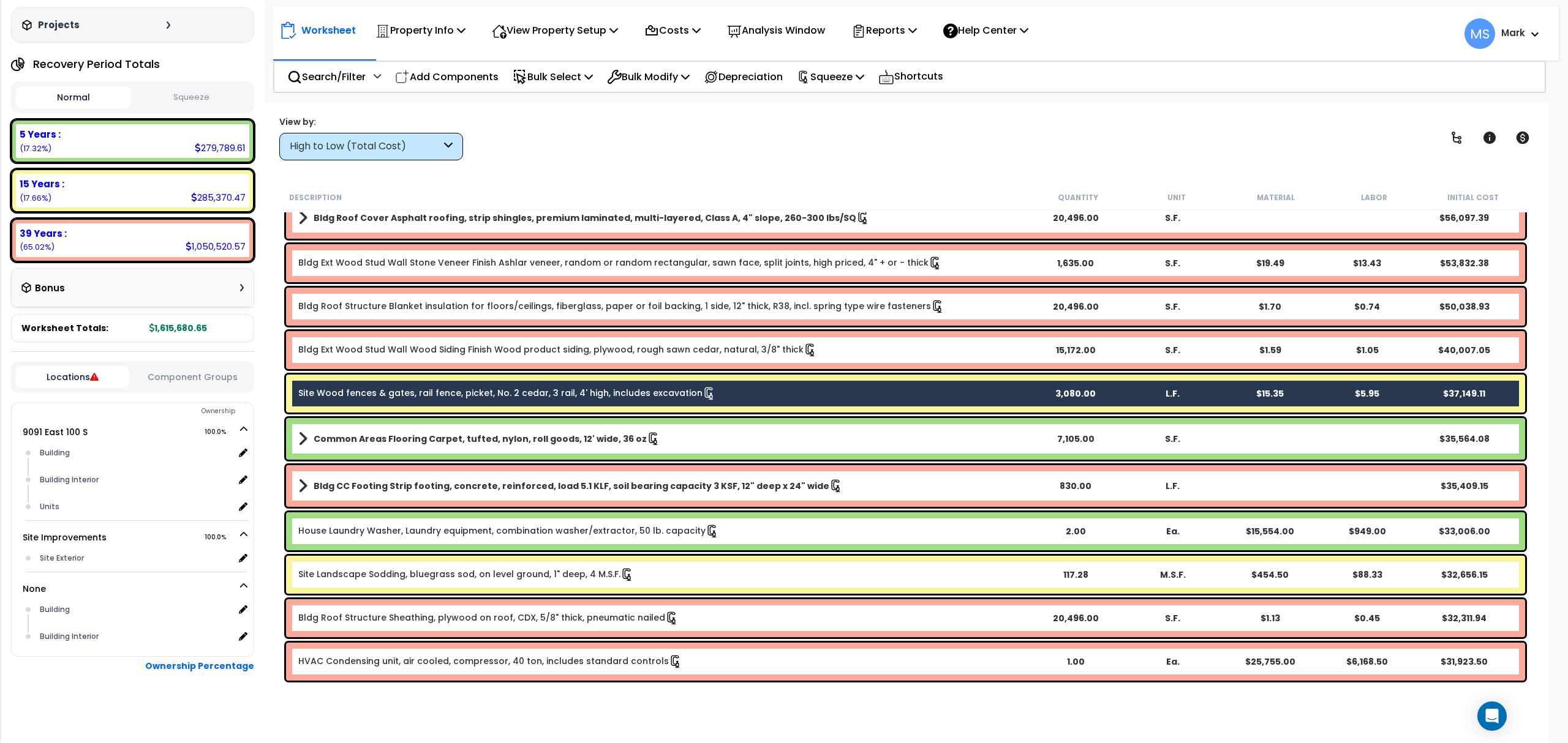
click at [457, 579] on link "Site Landscape Sodding, bluegrass sod, on level ground, 1" deep, 4 M.S.F." at bounding box center [466, 575] width 335 height 13
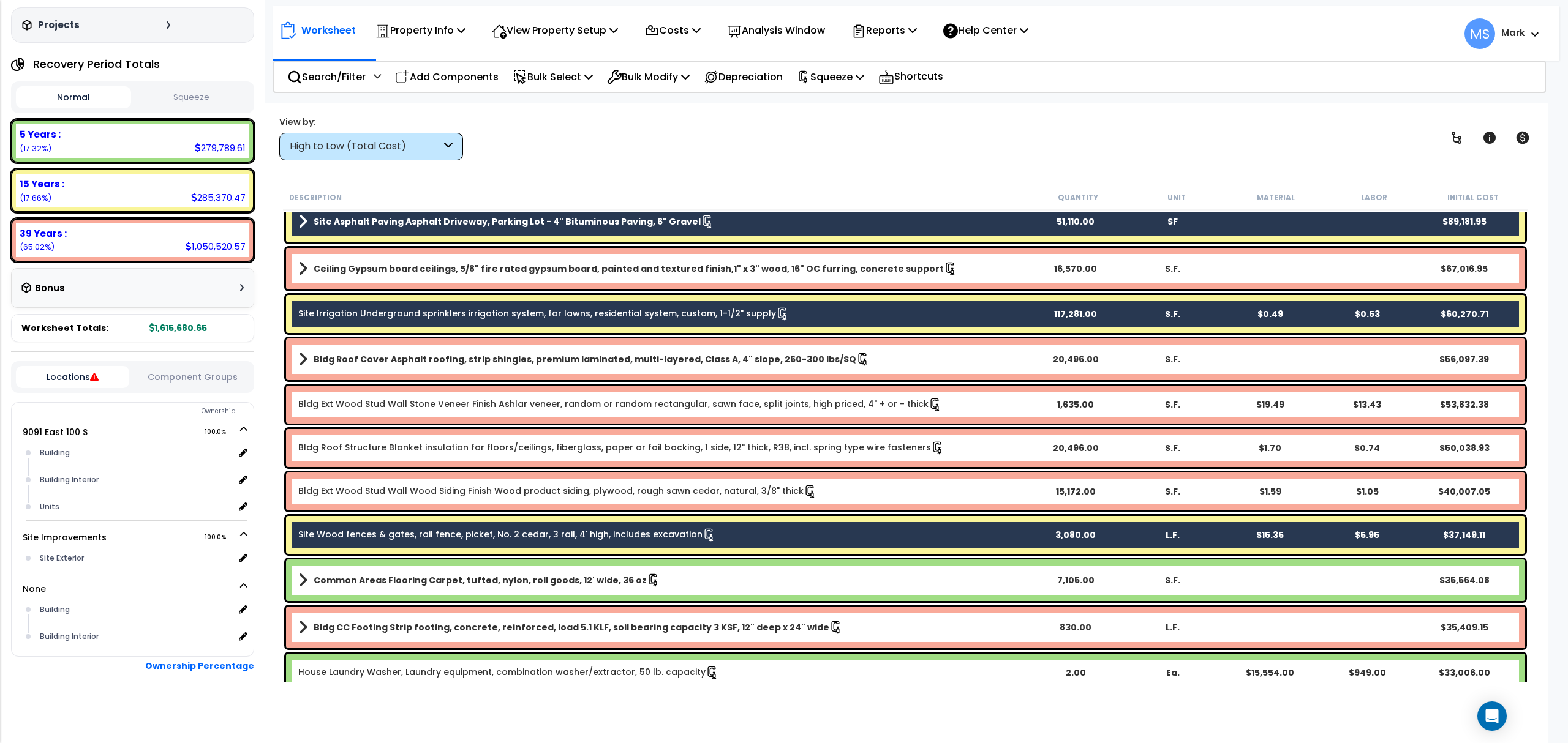
scroll to position [0, 0]
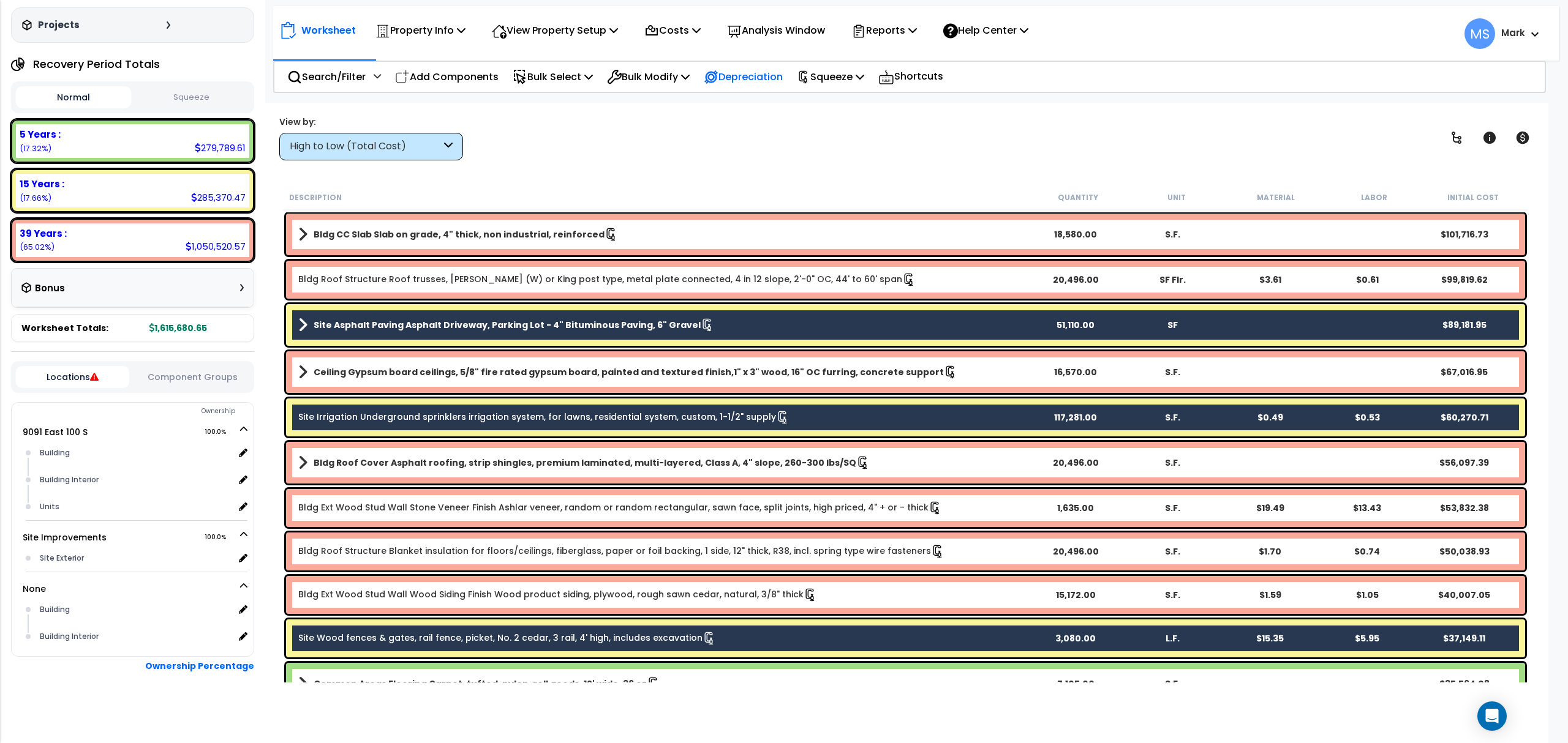
click at [743, 82] on p "Depreciation" at bounding box center [743, 77] width 79 height 17
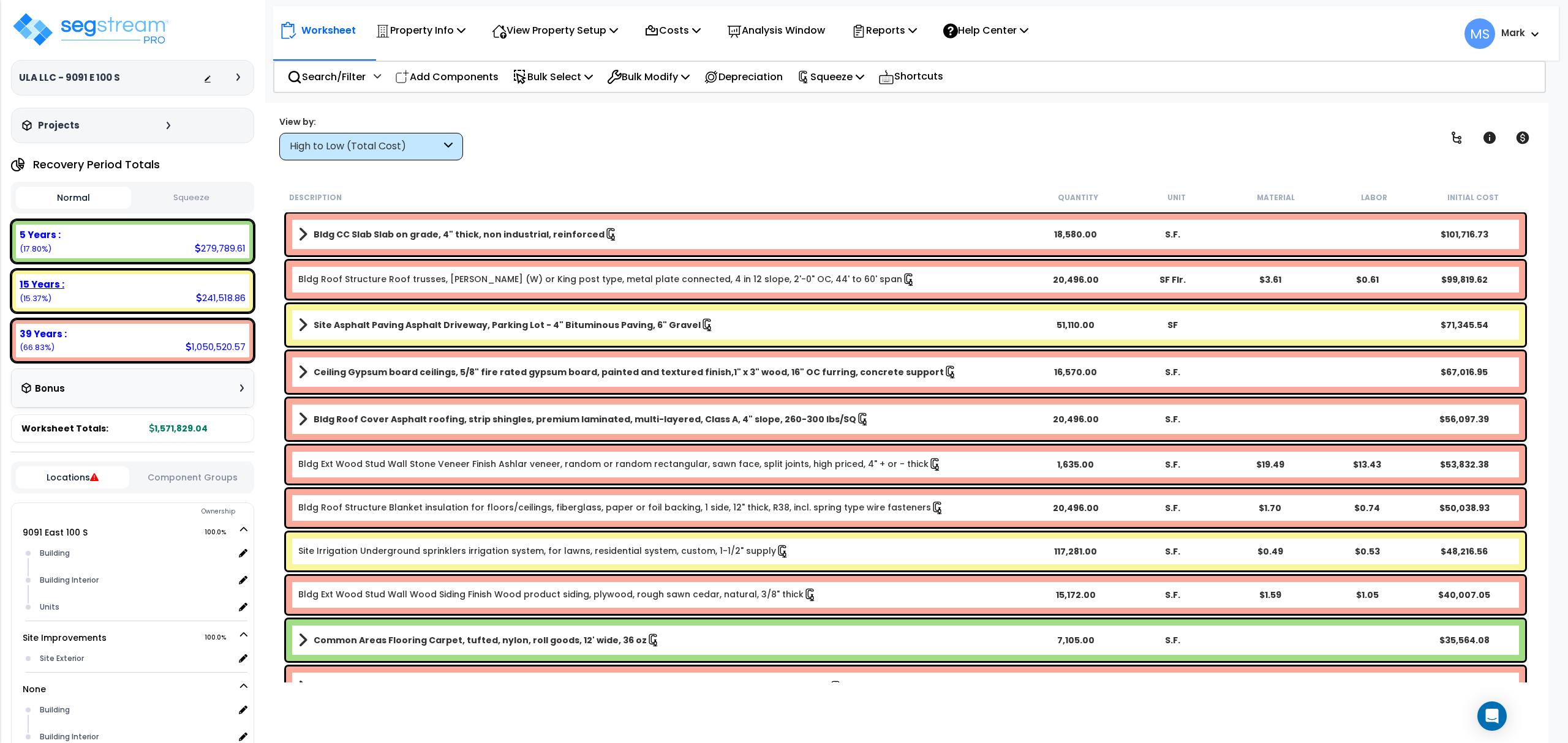
click at [173, 297] on div "15 Years : 241,518.86 (15.37%)" at bounding box center [132, 291] width 233 height 33
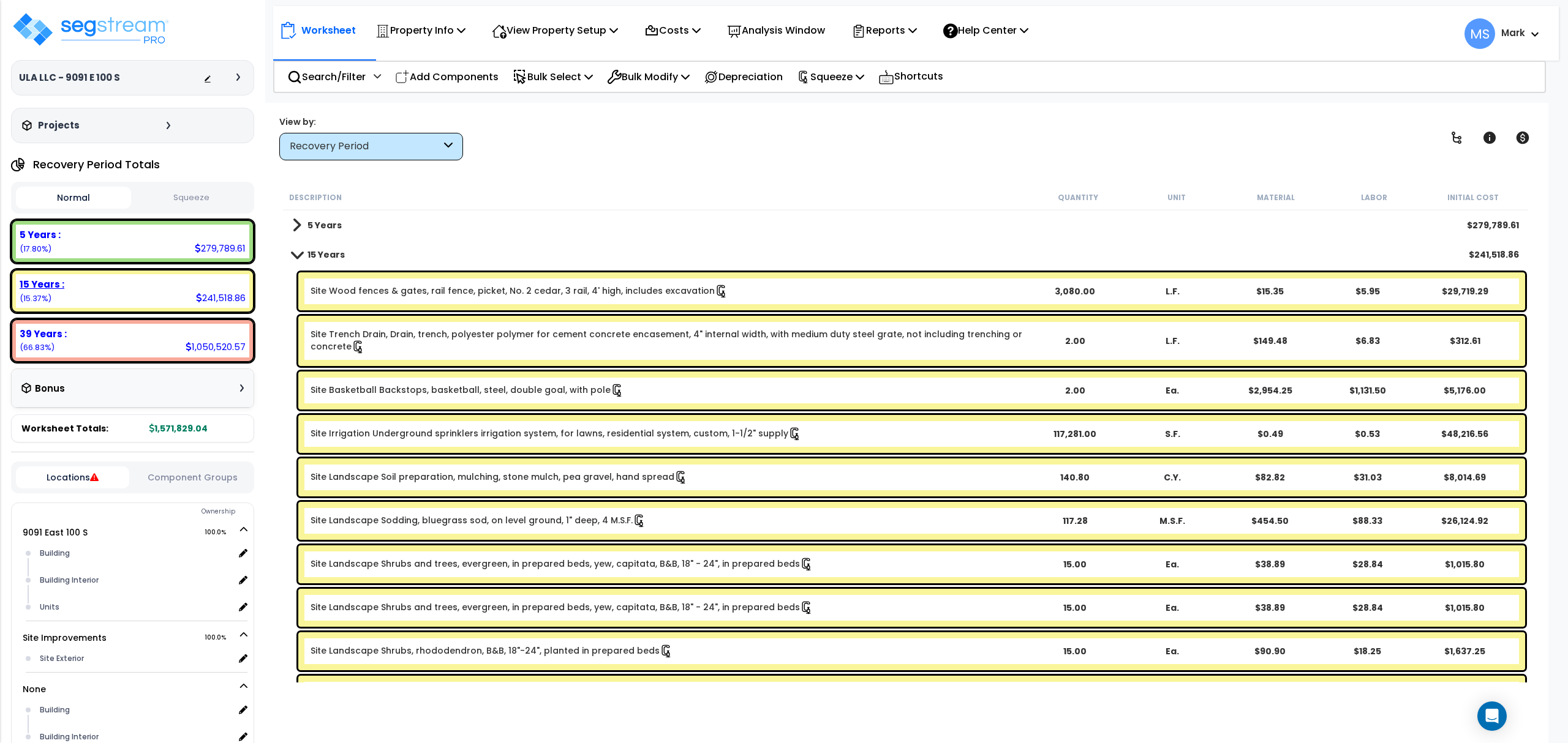
click at [143, 299] on div "15 Years : 241,518.86 (15.37%)" at bounding box center [132, 291] width 233 height 33
click at [169, 263] on div "5 Years : 279,789.61 (17.80%)" at bounding box center [132, 241] width 243 height 43
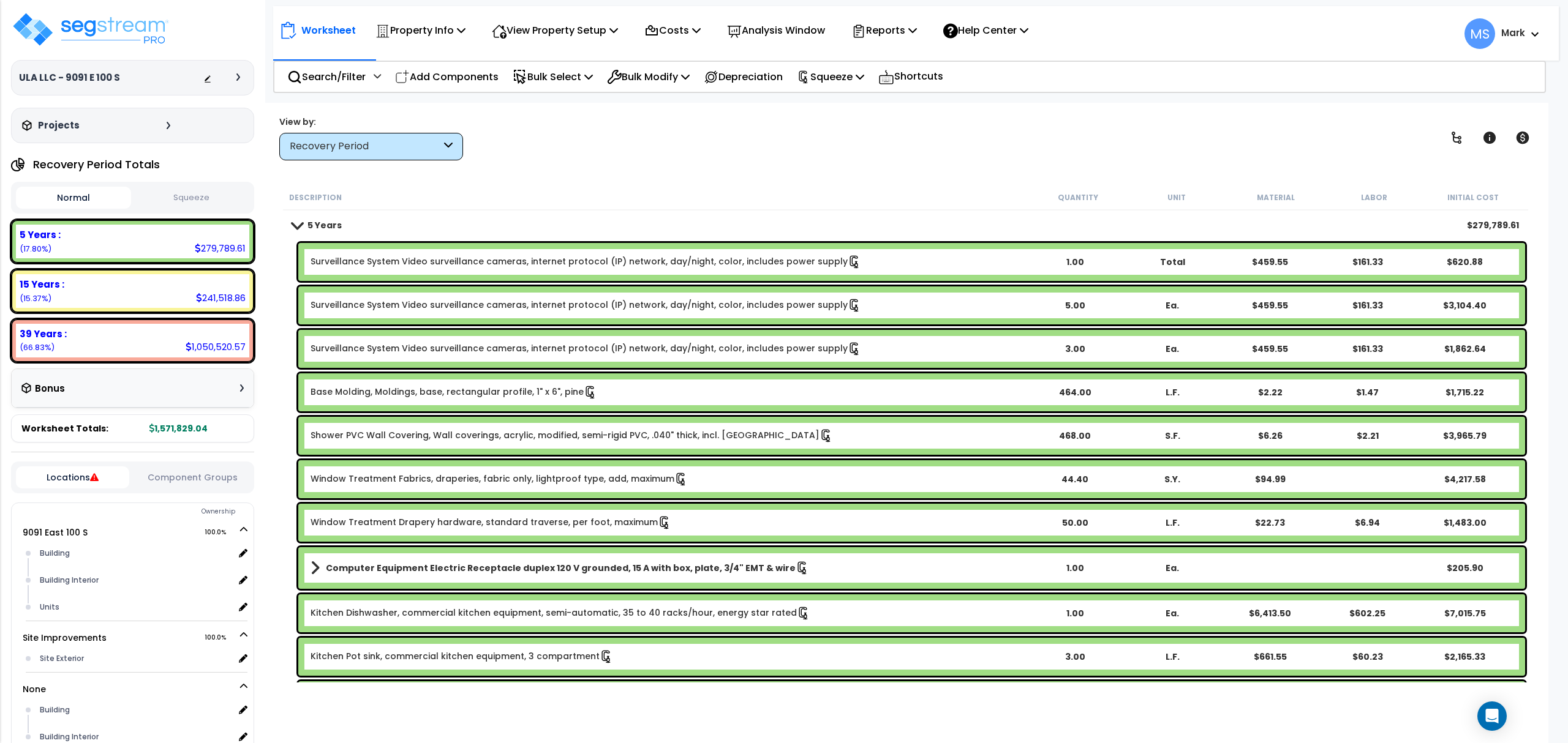
click at [398, 157] on div "Recovery Period" at bounding box center [371, 147] width 184 height 28
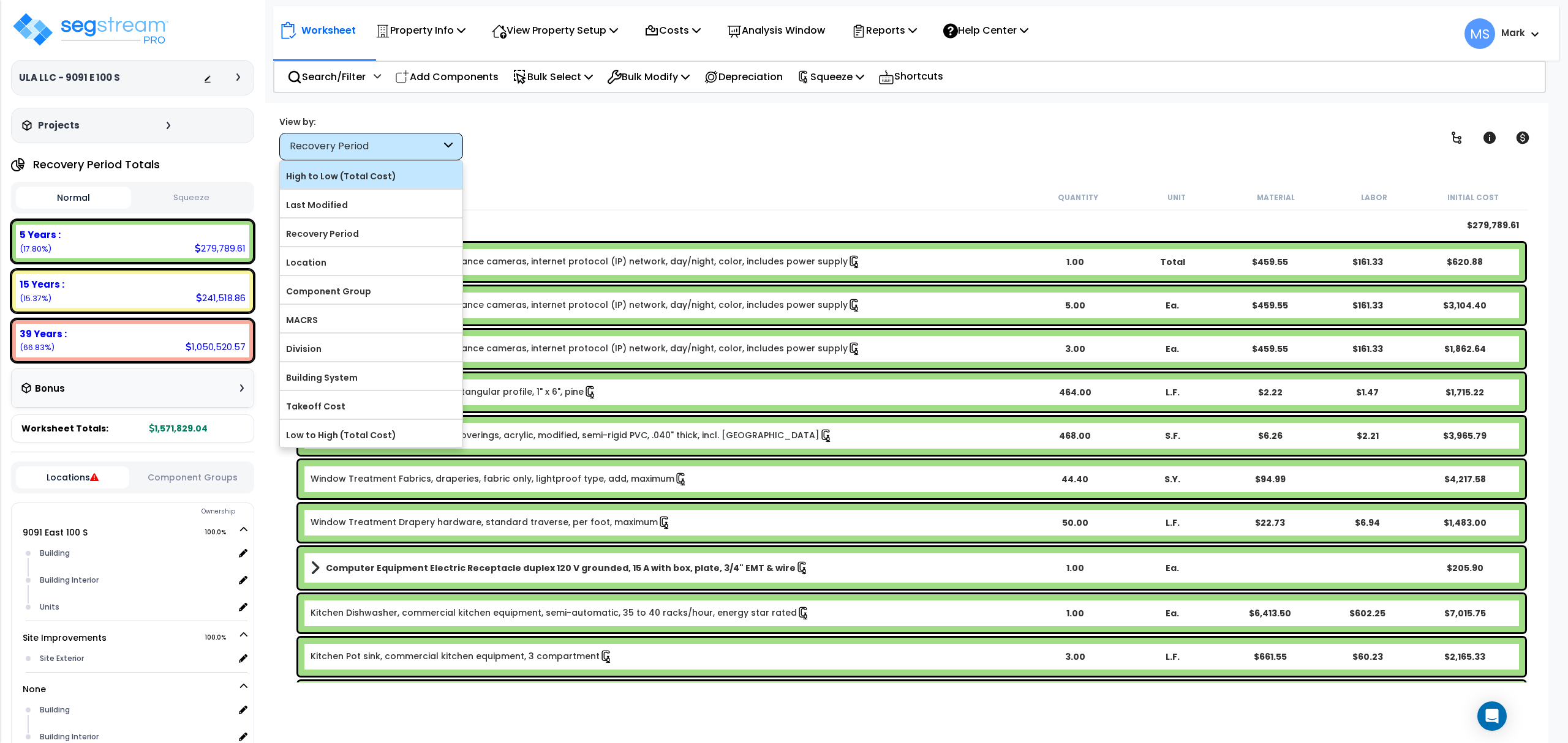
click at [390, 180] on label "High to Low (Total Cost)" at bounding box center [371, 176] width 182 height 18
click at [0, 0] on input "High to Low (Total Cost)" at bounding box center [0, 0] width 0 height 0
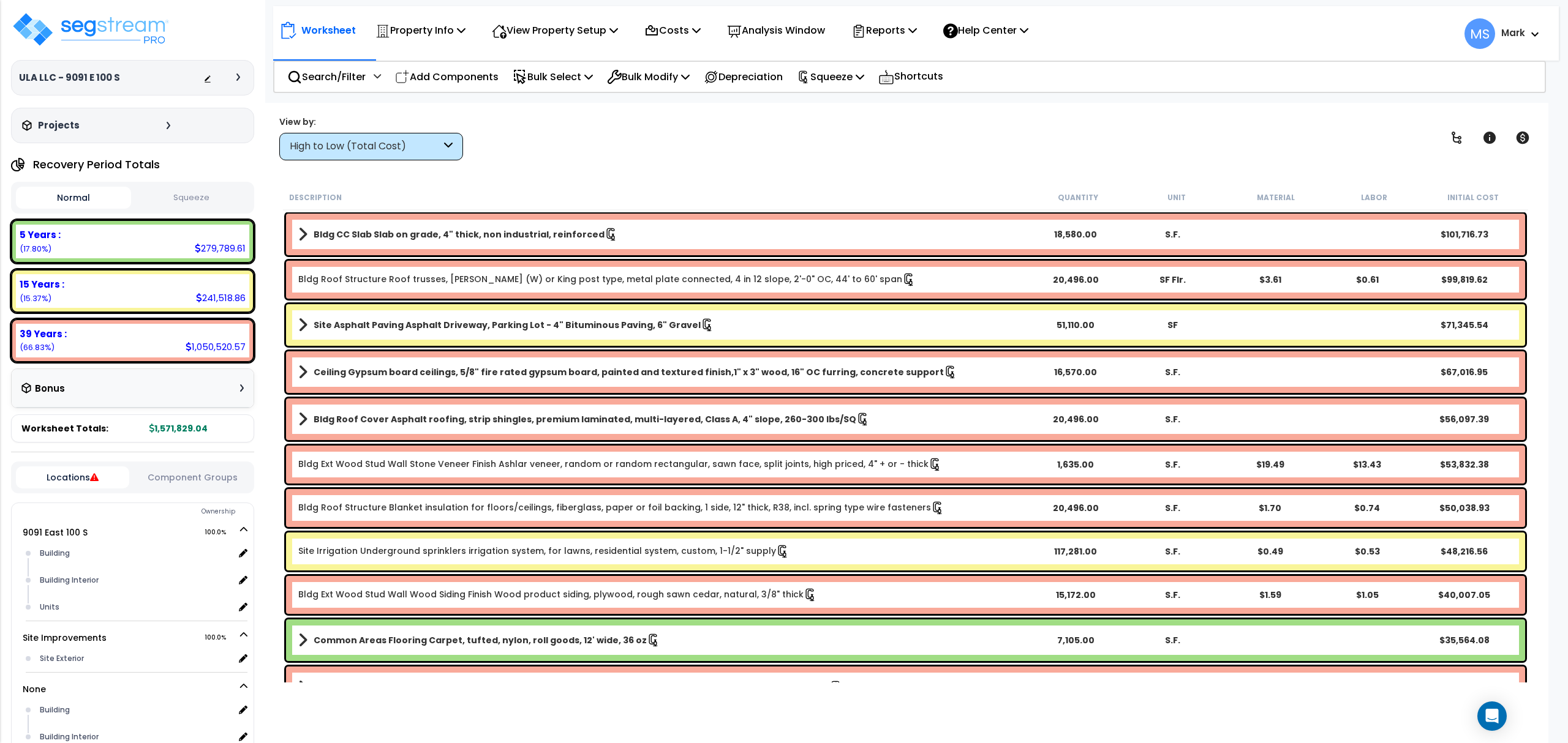
scroll to position [54, 0]
click at [892, 27] on p "Reports" at bounding box center [884, 31] width 65 height 17
click at [895, 110] on link "Manage Report Custom Fields" at bounding box center [905, 115] width 121 height 37
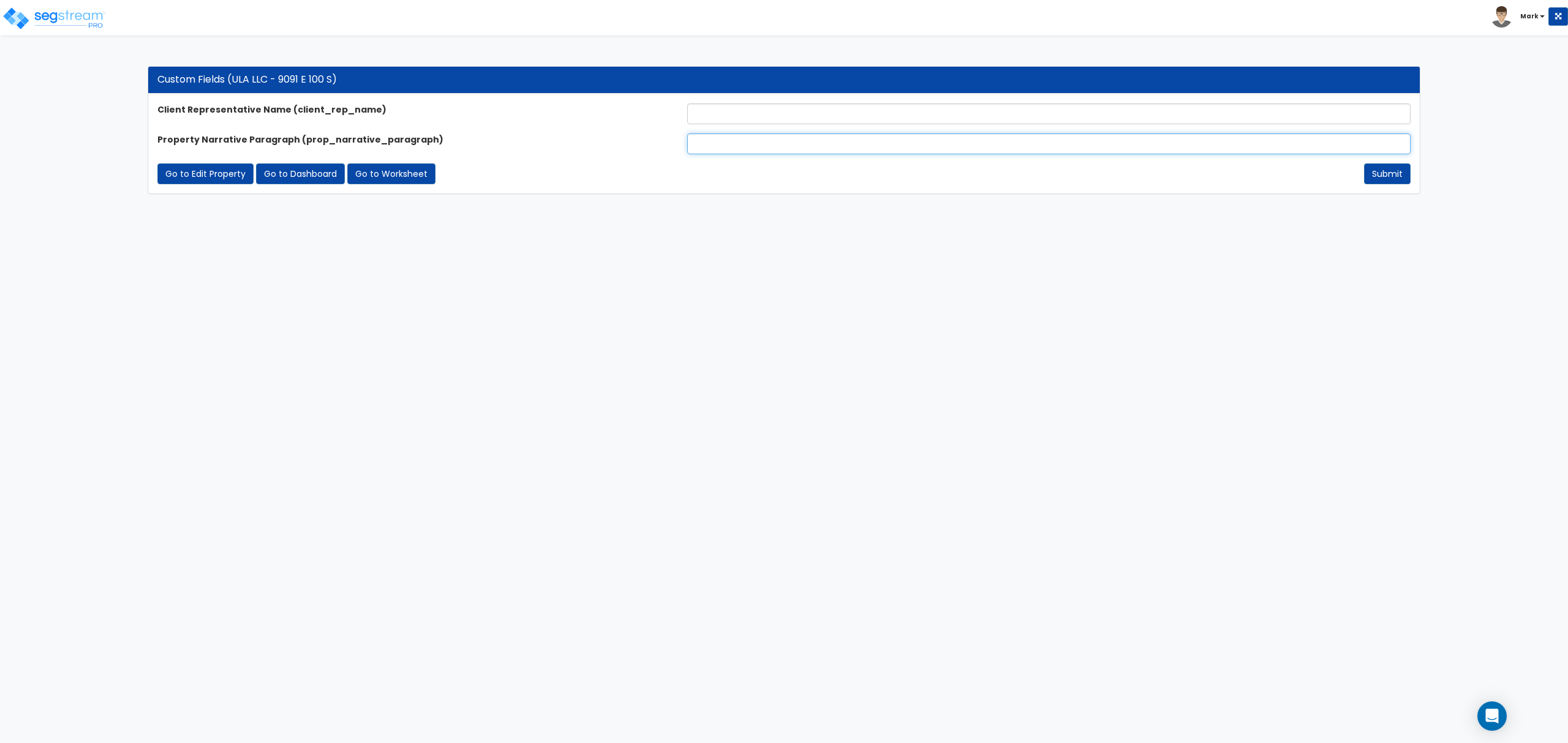
click at [801, 152] on input "text" at bounding box center [1048, 144] width 723 height 21
paste input "The subject property is a youth treatment facility comprising three buildings t…"
type input "The subject property is a youth treatment facility comprising three buildings t…"
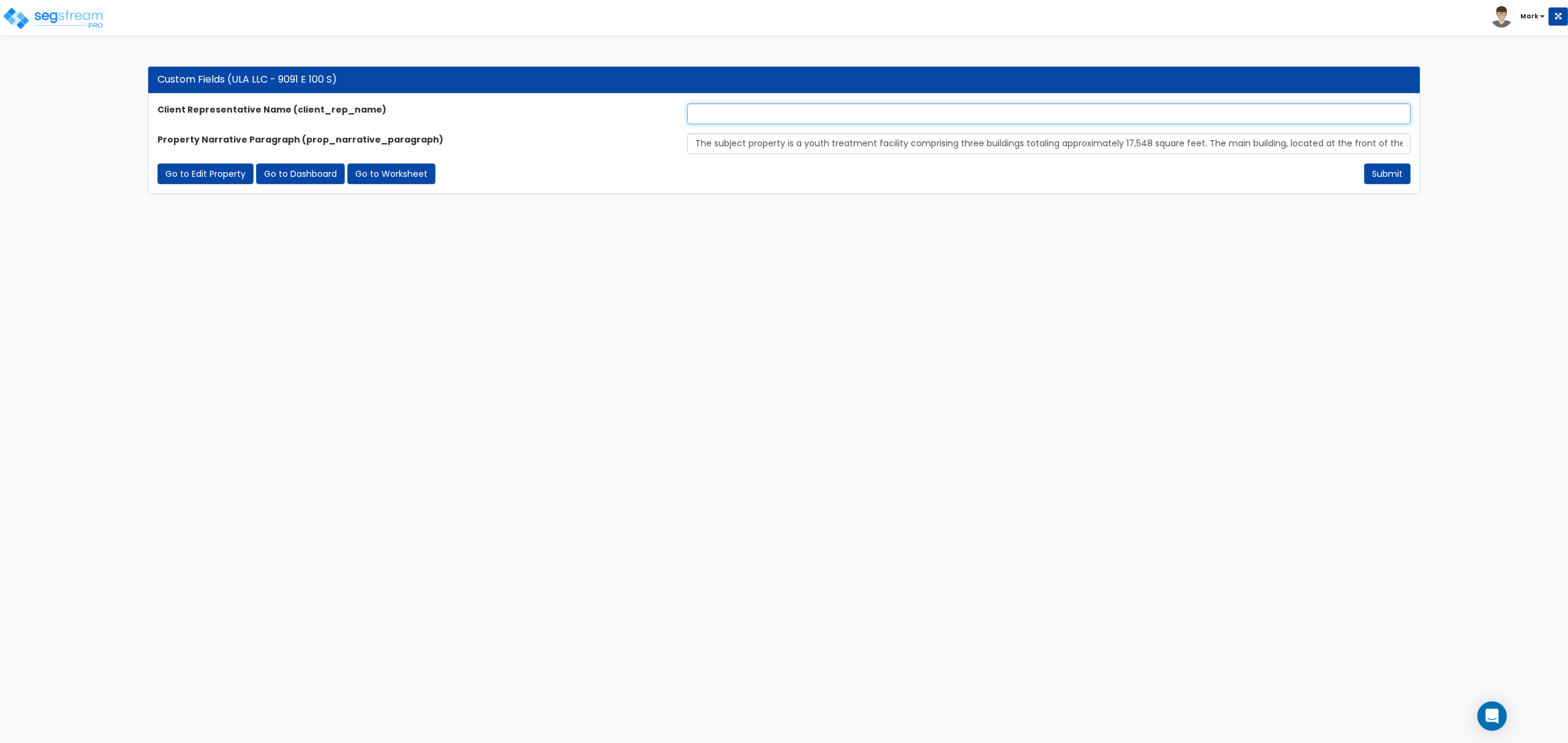
click at [798, 118] on input "text" at bounding box center [1048, 114] width 723 height 21
type input "[PERSON_NAME]"
click at [1383, 174] on button "Submit" at bounding box center [1387, 174] width 47 height 21
click at [1387, 179] on button "Submit" at bounding box center [1387, 174] width 47 height 21
click at [1394, 177] on button "Submit" at bounding box center [1387, 174] width 47 height 21
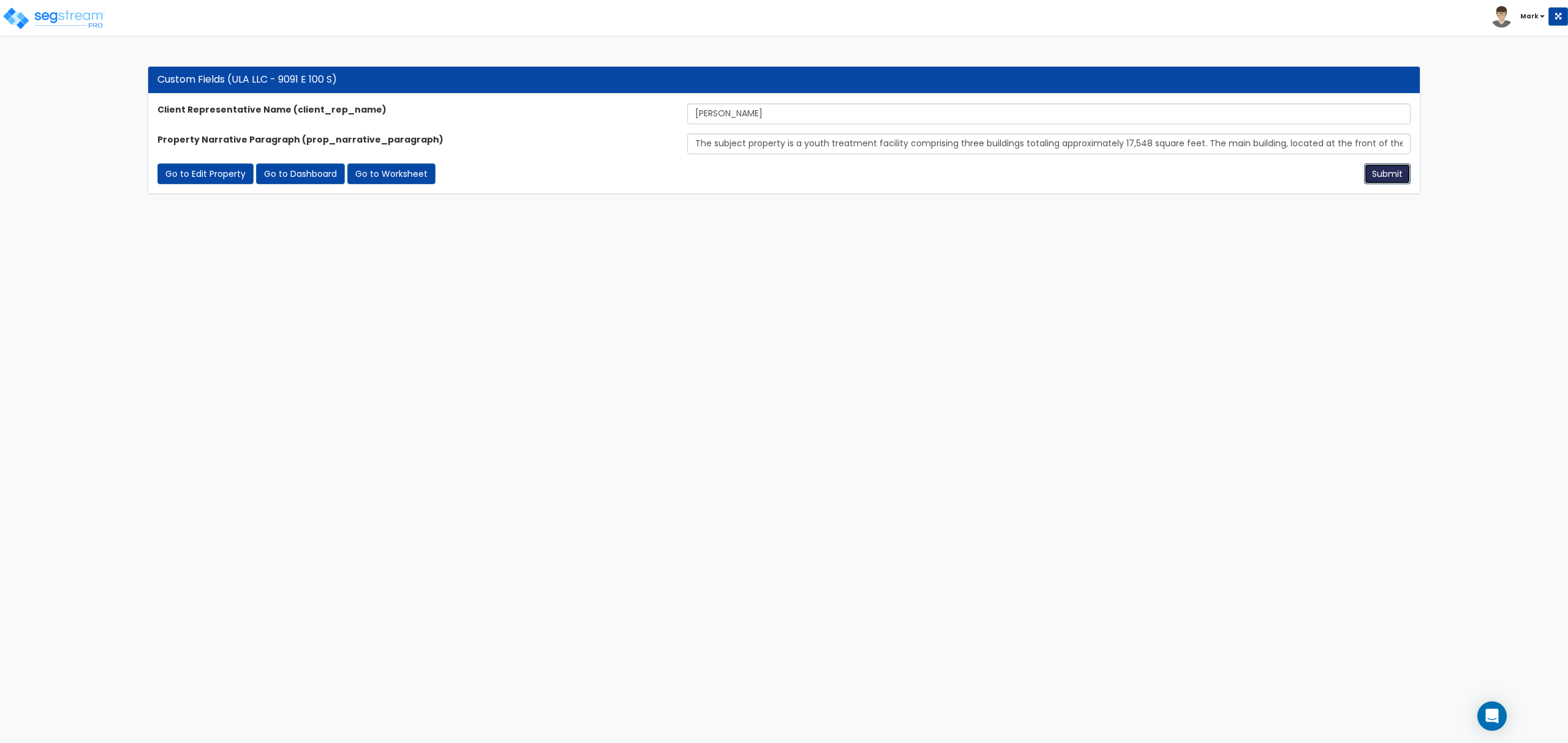
drag, startPoint x: 1393, startPoint y: 175, endPoint x: 1407, endPoint y: 184, distance: 16.6
click at [1400, 179] on button "Submit" at bounding box center [1387, 174] width 47 height 21
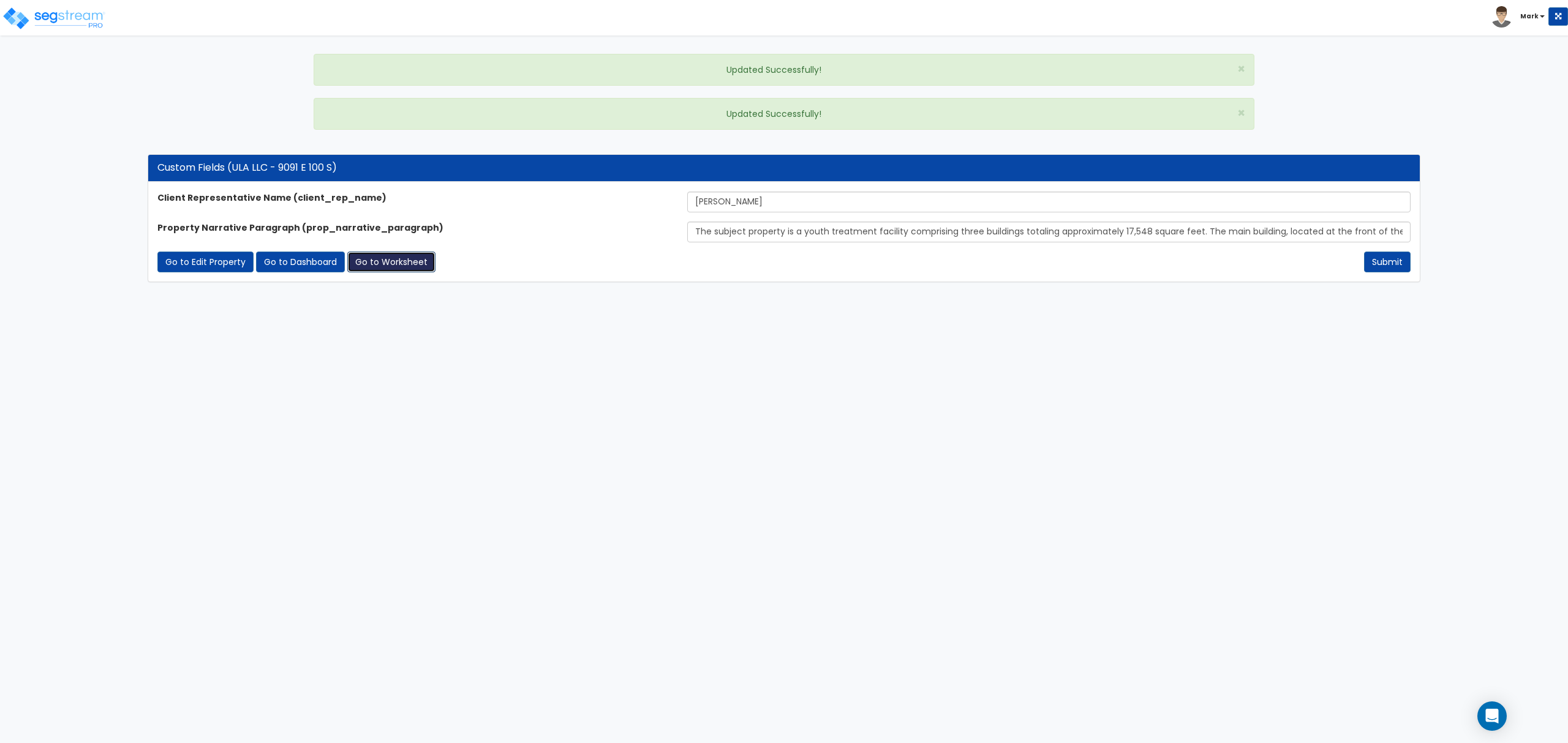
click at [382, 263] on link "Go to Worksheet" at bounding box center [391, 262] width 88 height 21
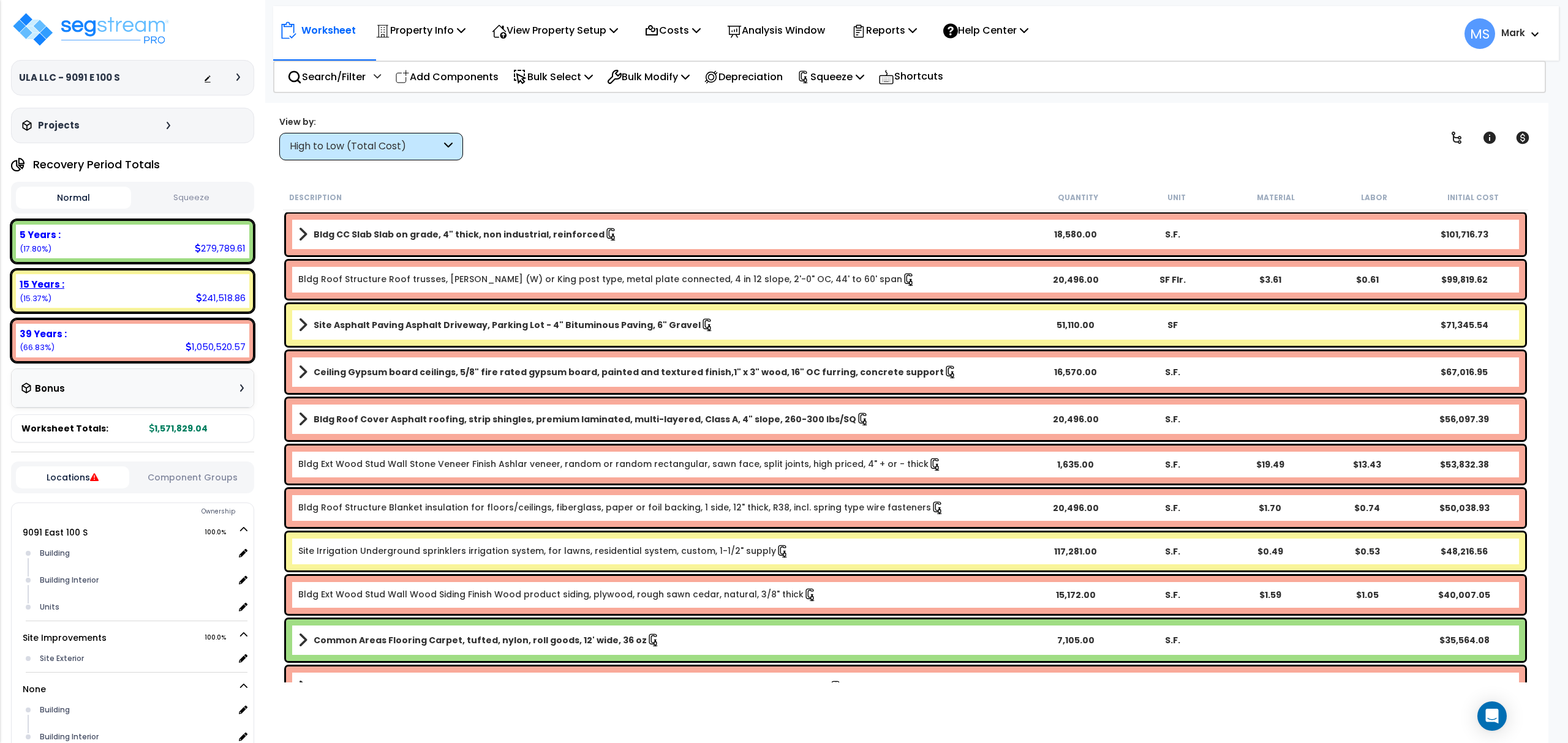
click at [168, 302] on div "15 Years : 241,518.86 (15.37%)" at bounding box center [132, 291] width 233 height 33
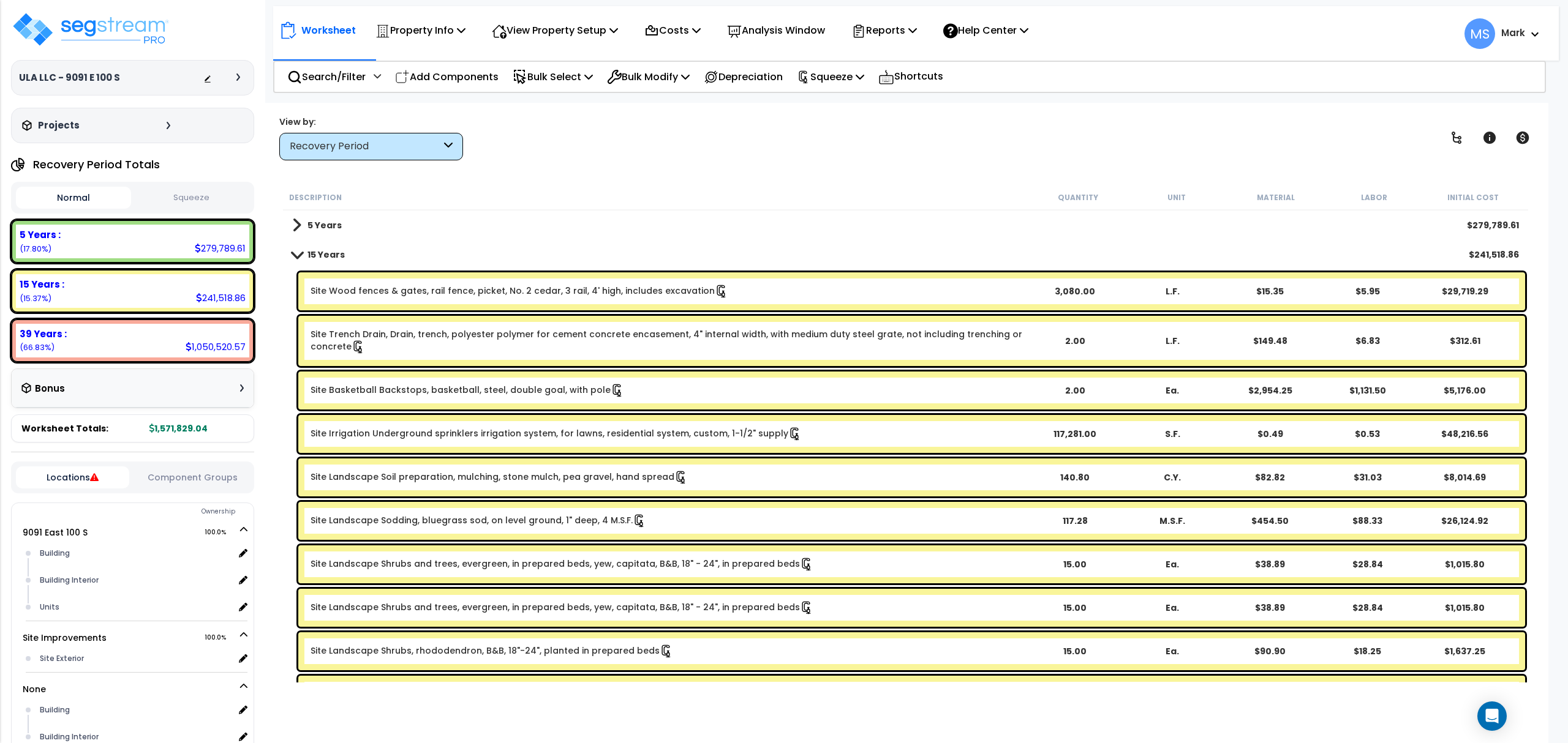
click at [530, 404] on div "Site Basketball Backstops, basketball, steel, double goal, with pole 2.00 Ea. $…" at bounding box center [912, 390] width 1227 height 38
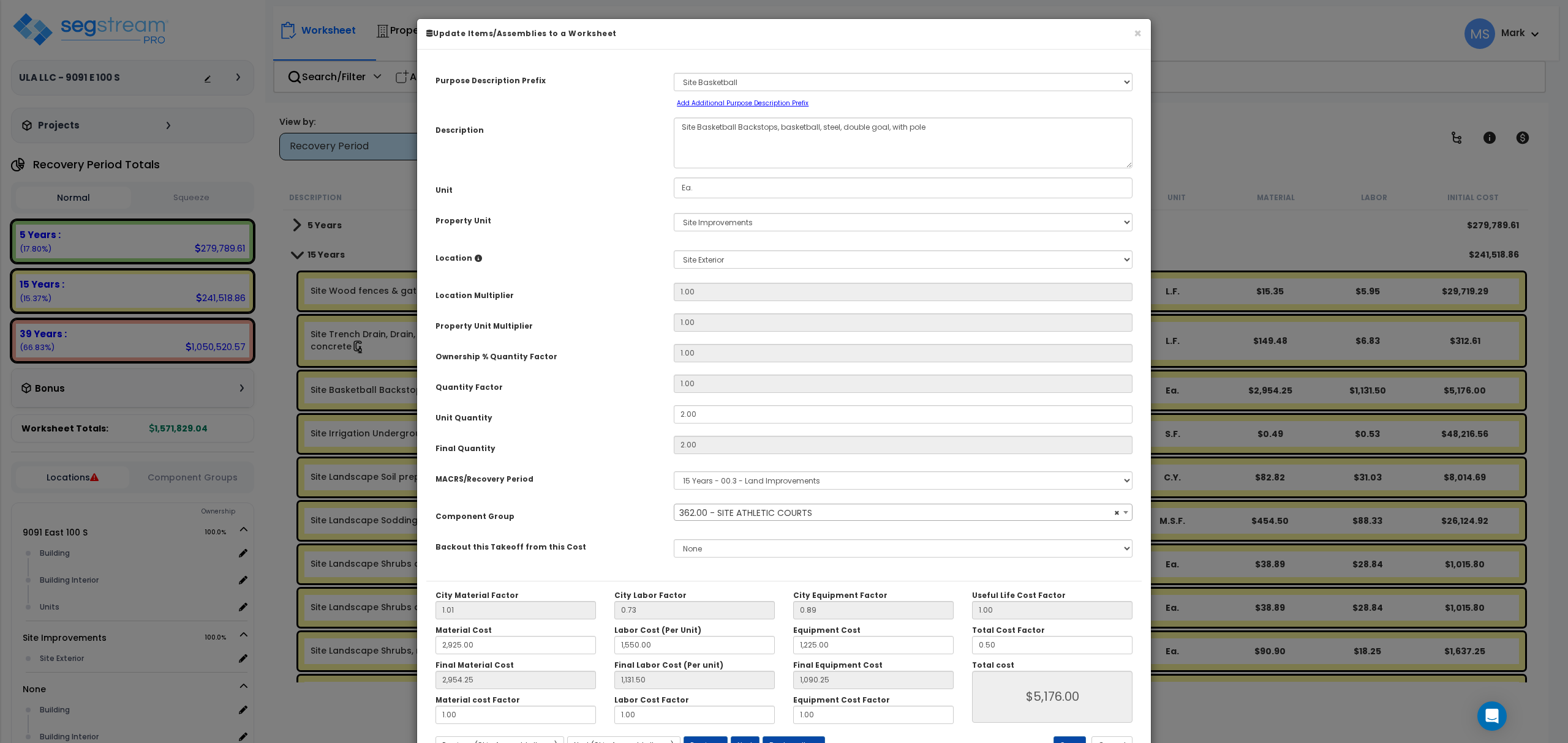
select select "46158"
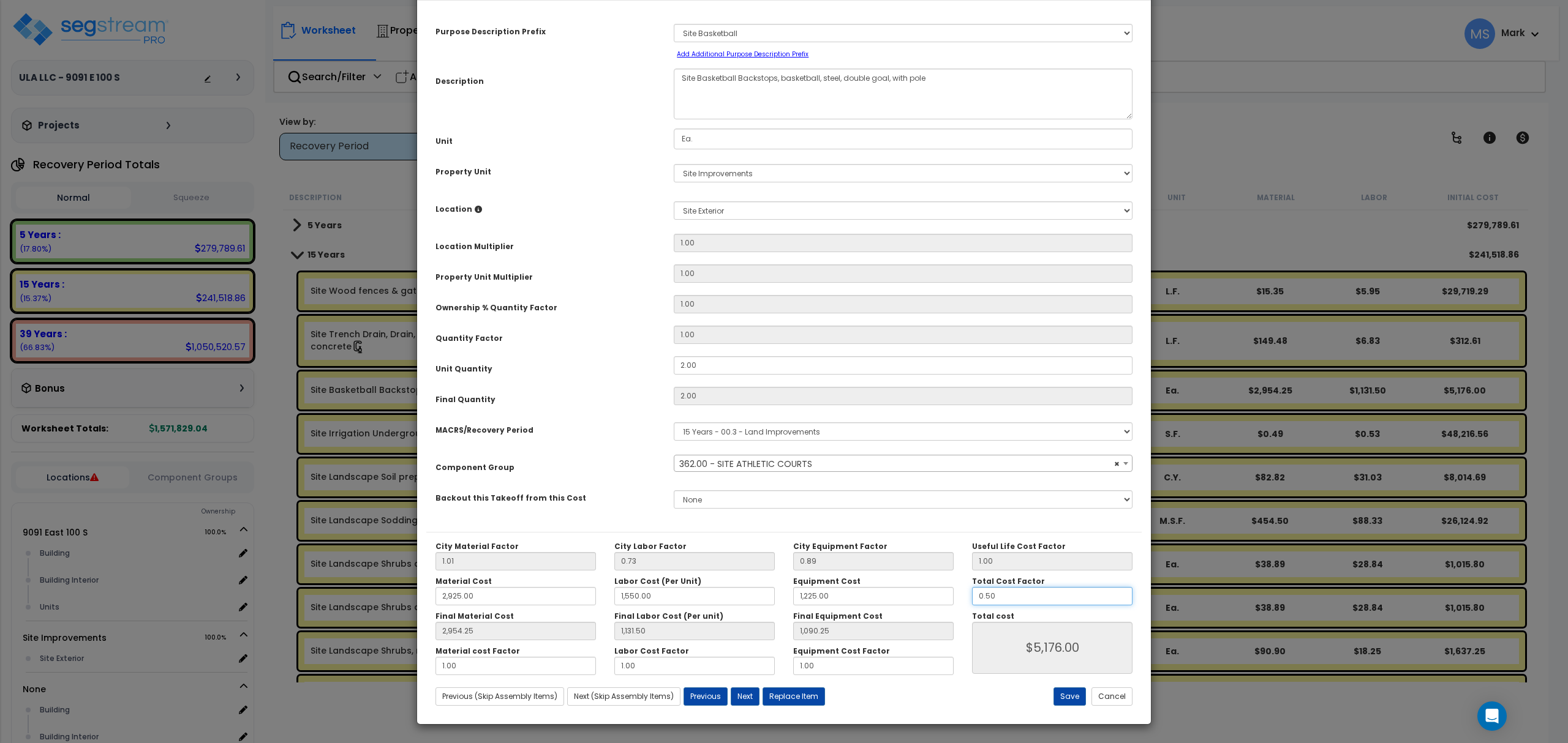
click at [1004, 598] on input "0.50" at bounding box center [1052, 596] width 161 height 18
click at [1112, 696] on button "Cancel" at bounding box center [1111, 696] width 41 height 18
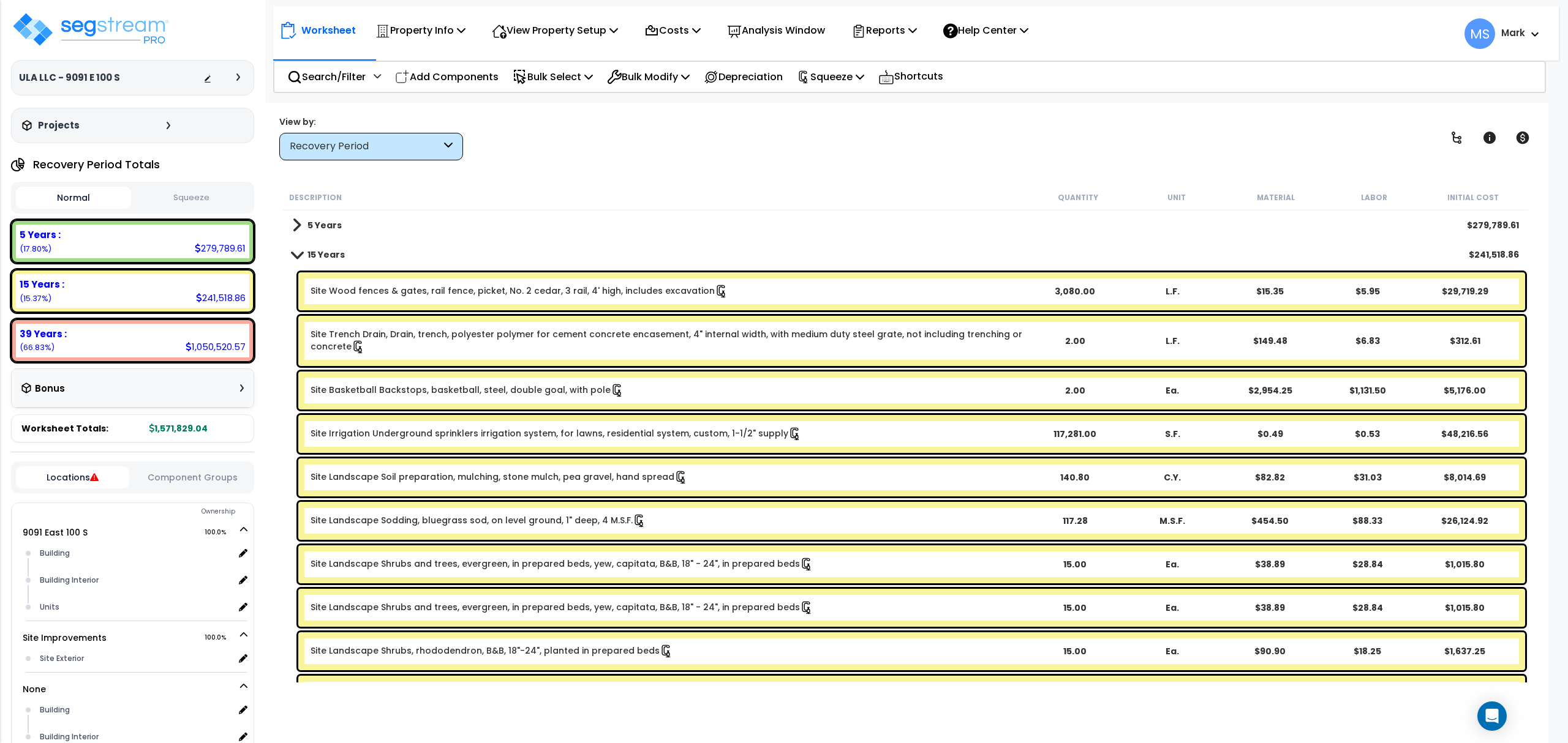
click at [473, 393] on link "Site Basketball Backstops, basketball, steel, double goal, with pole" at bounding box center [467, 390] width 314 height 13
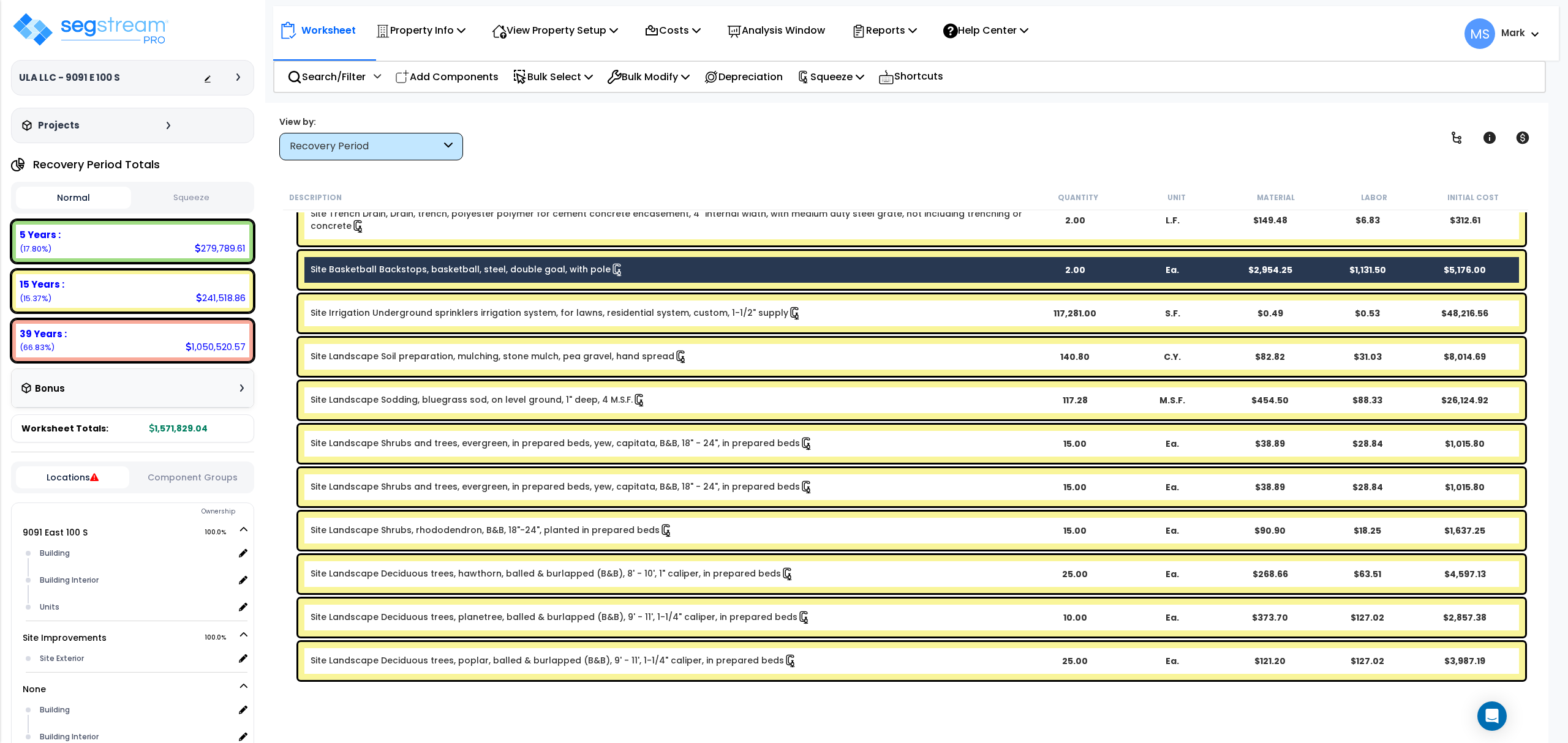
scroll to position [81, 0]
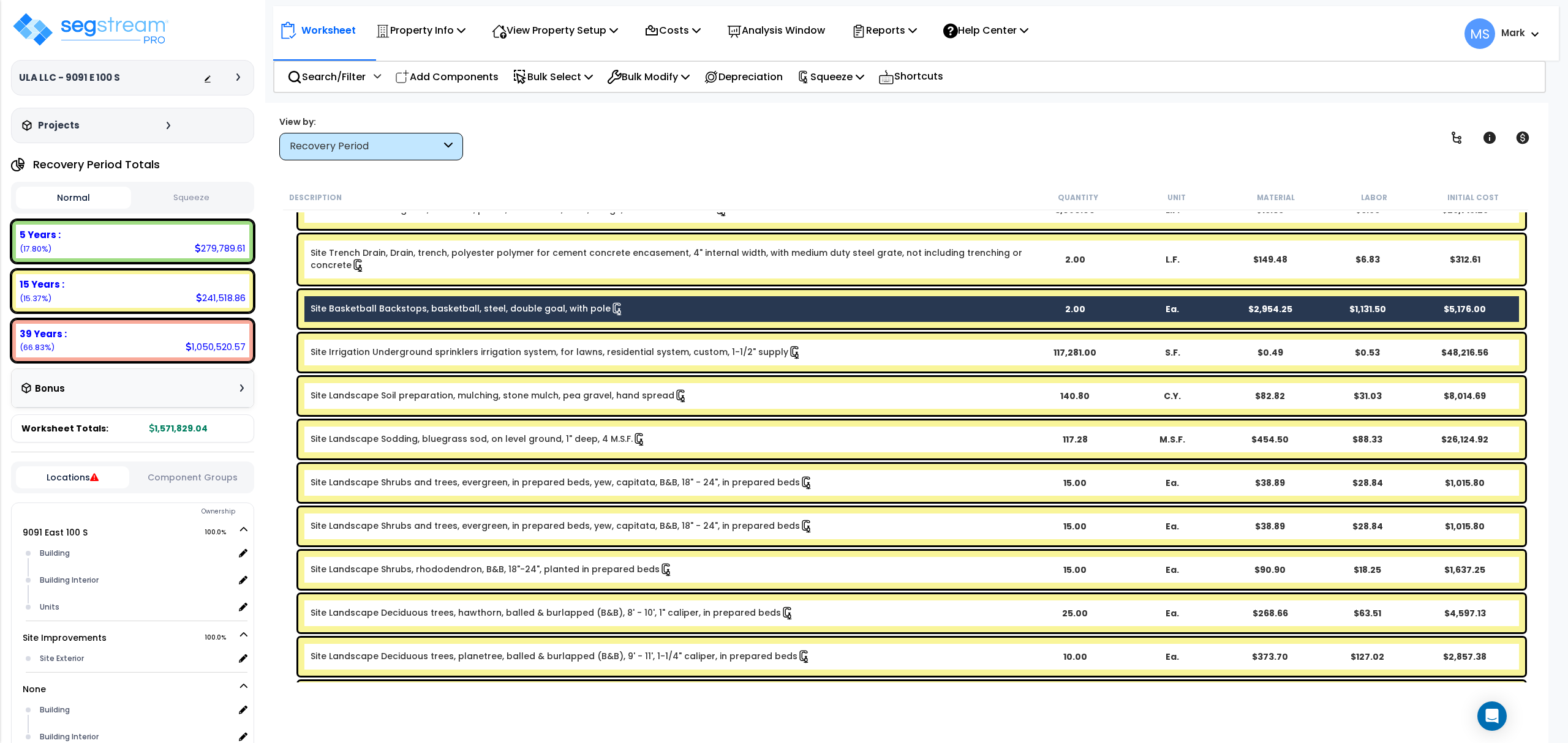
drag, startPoint x: 554, startPoint y: 319, endPoint x: 500, endPoint y: 309, distance: 54.9
click at [500, 309] on link "Site Basketball Backstops, basketball, steel, double goal, with pole" at bounding box center [467, 309] width 314 height 13
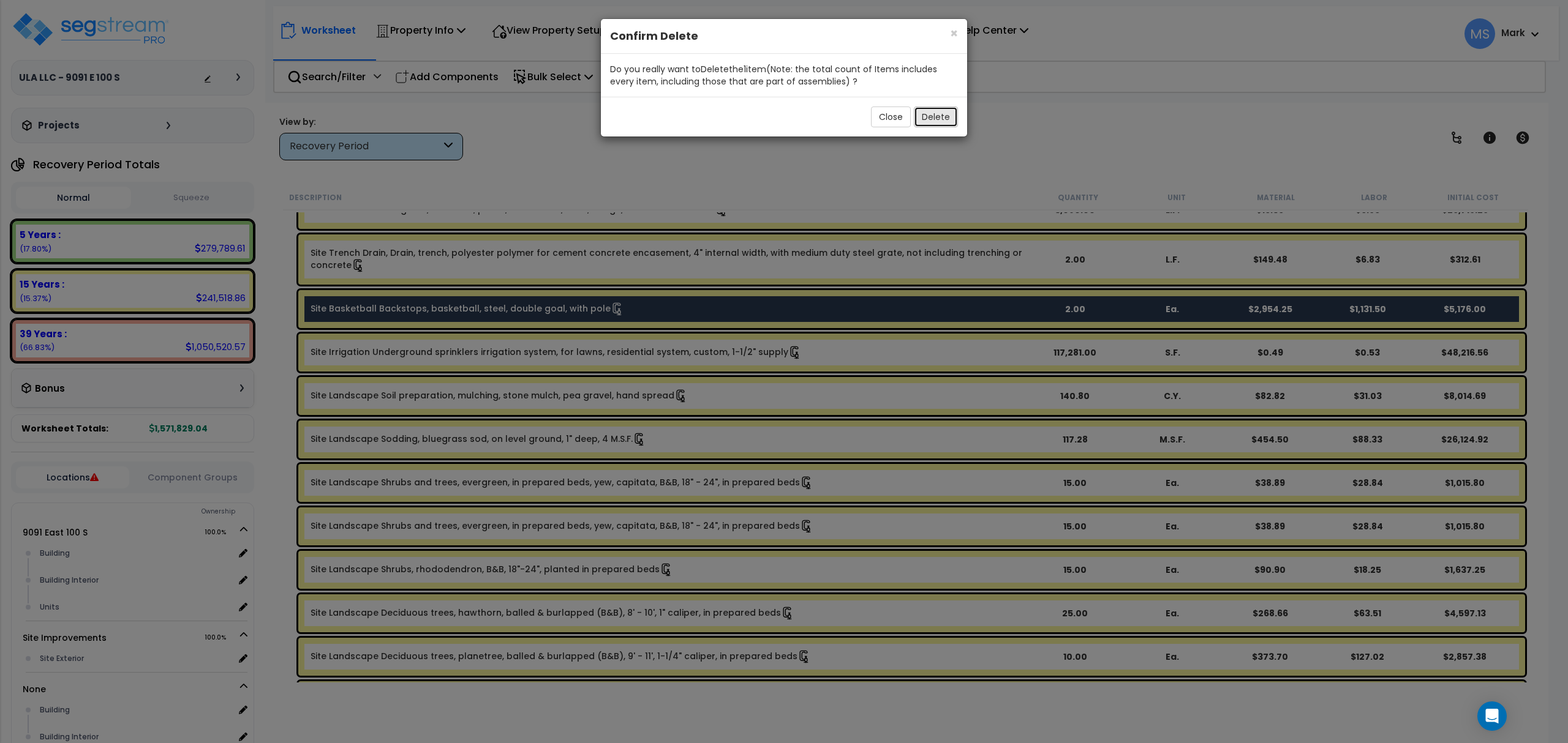
click at [924, 122] on button "Delete" at bounding box center [935, 117] width 44 height 21
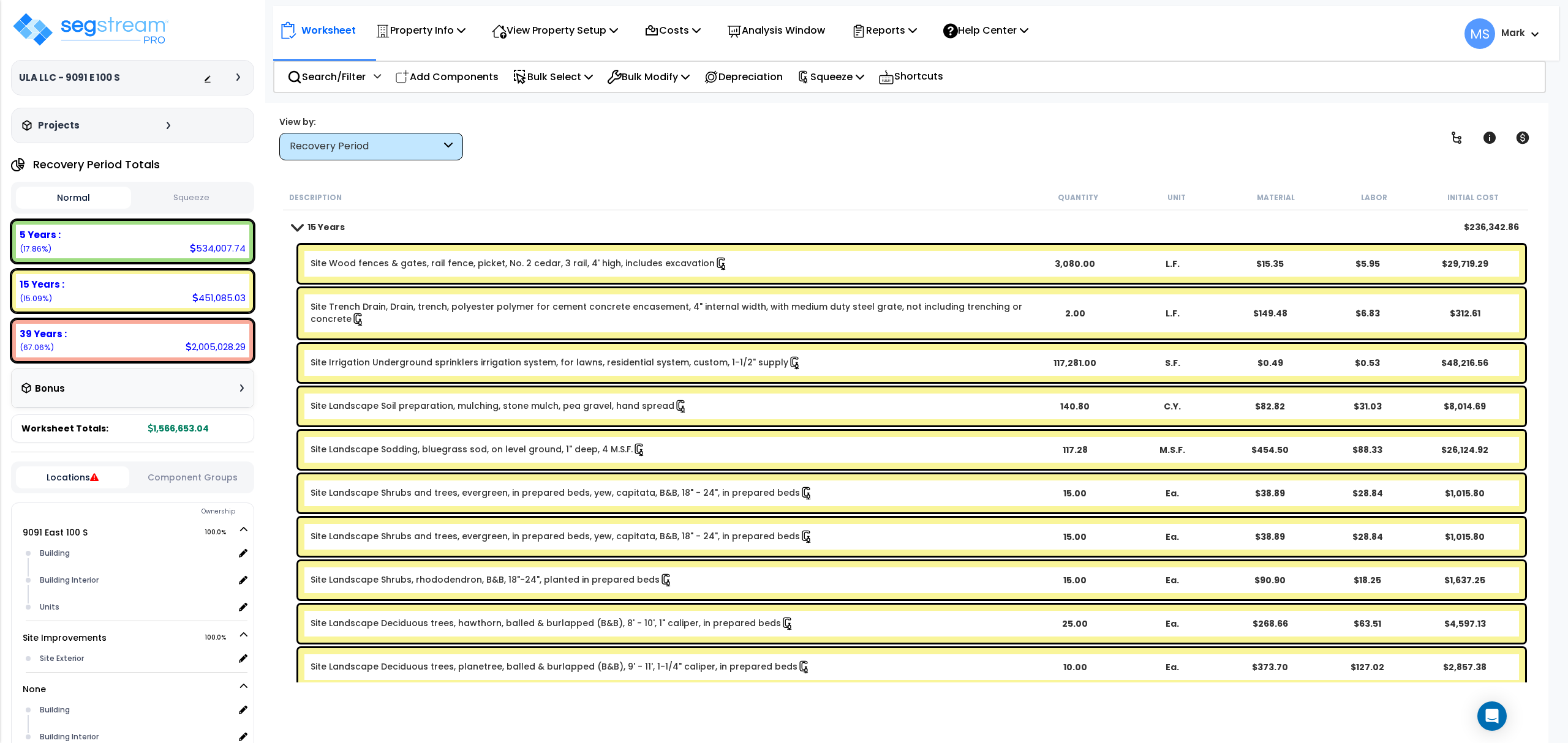
scroll to position [0, 0]
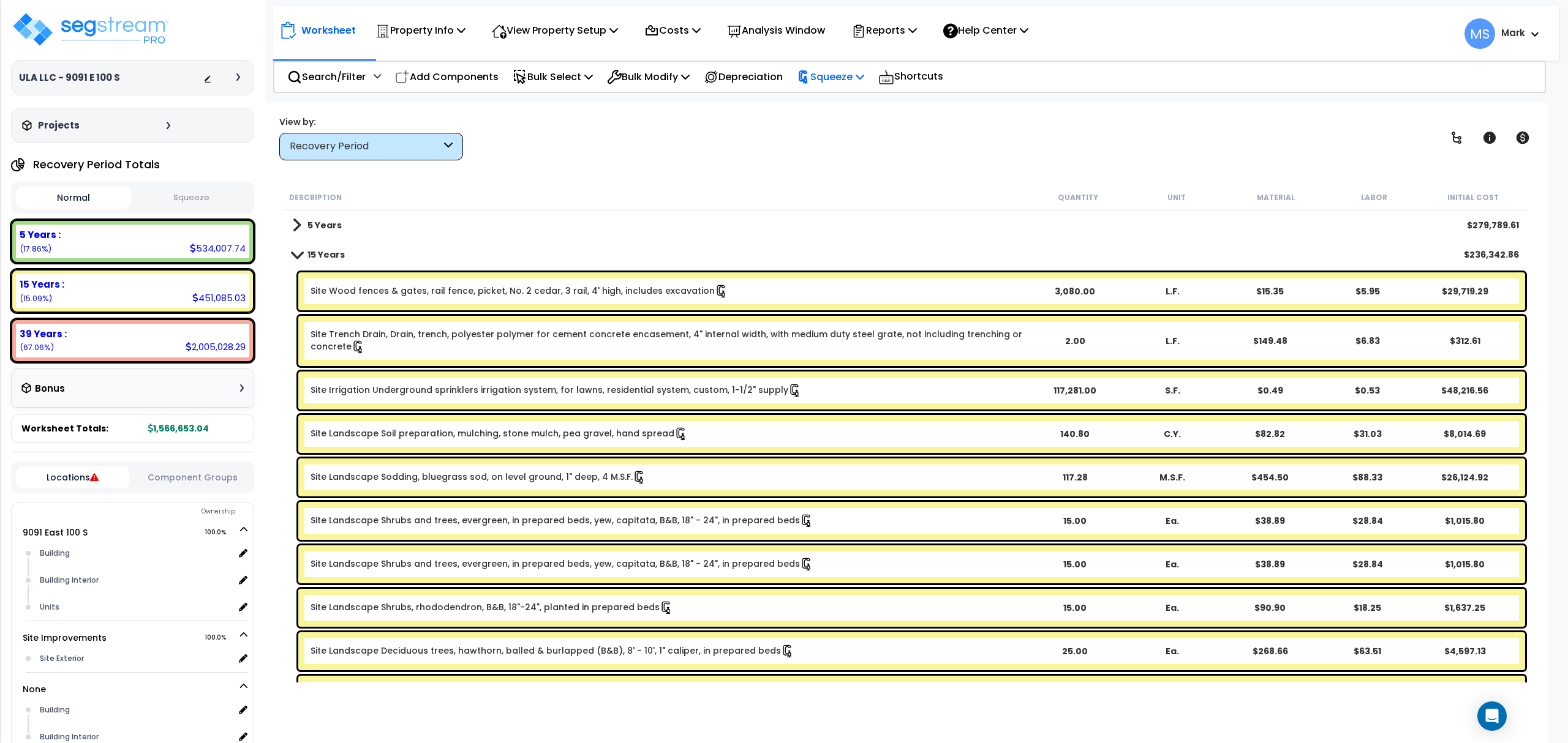
click at [824, 89] on div "Squeeze" at bounding box center [830, 77] width 68 height 29
click at [841, 113] on link "Re-squeeze" at bounding box center [851, 106] width 121 height 28
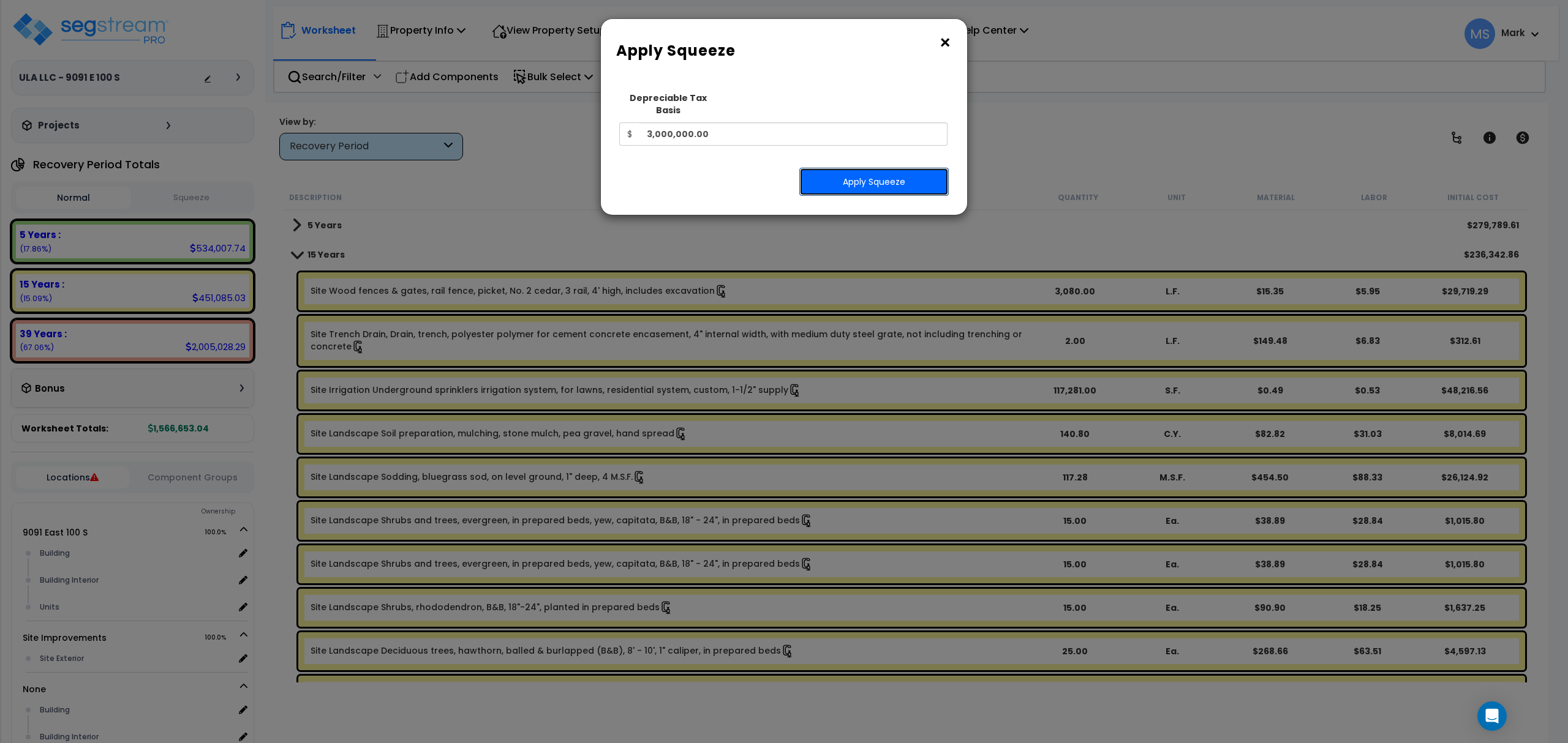
click at [862, 174] on button "Apply Squeeze" at bounding box center [873, 182] width 150 height 28
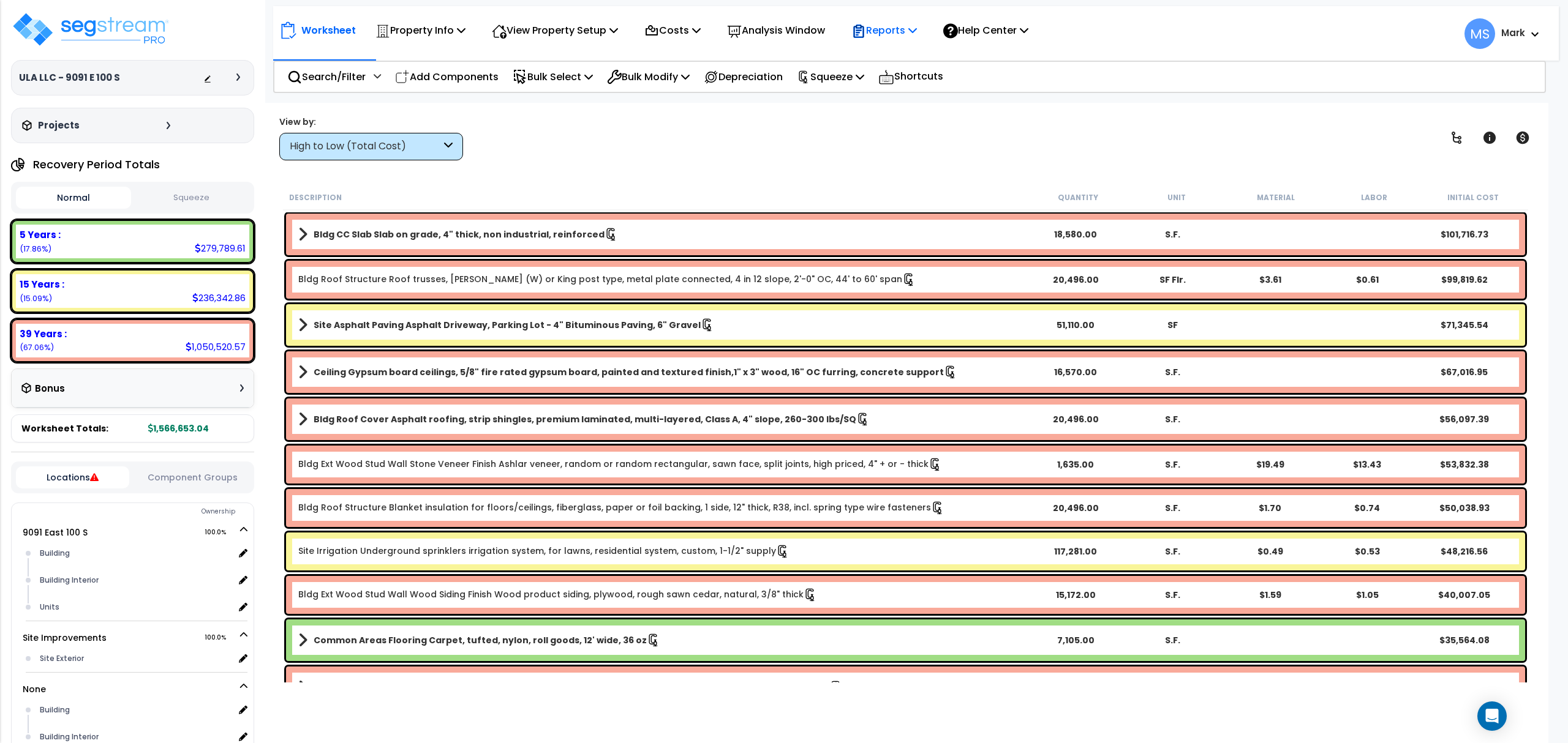
click at [917, 29] on p "Reports" at bounding box center [884, 31] width 65 height 17
click at [956, 120] on link "Manage Report Custom Fields" at bounding box center [905, 115] width 121 height 37
click at [866, 28] on icon at bounding box center [858, 31] width 15 height 15
click at [937, 92] on link "Manage Report Images" at bounding box center [905, 83] width 121 height 24
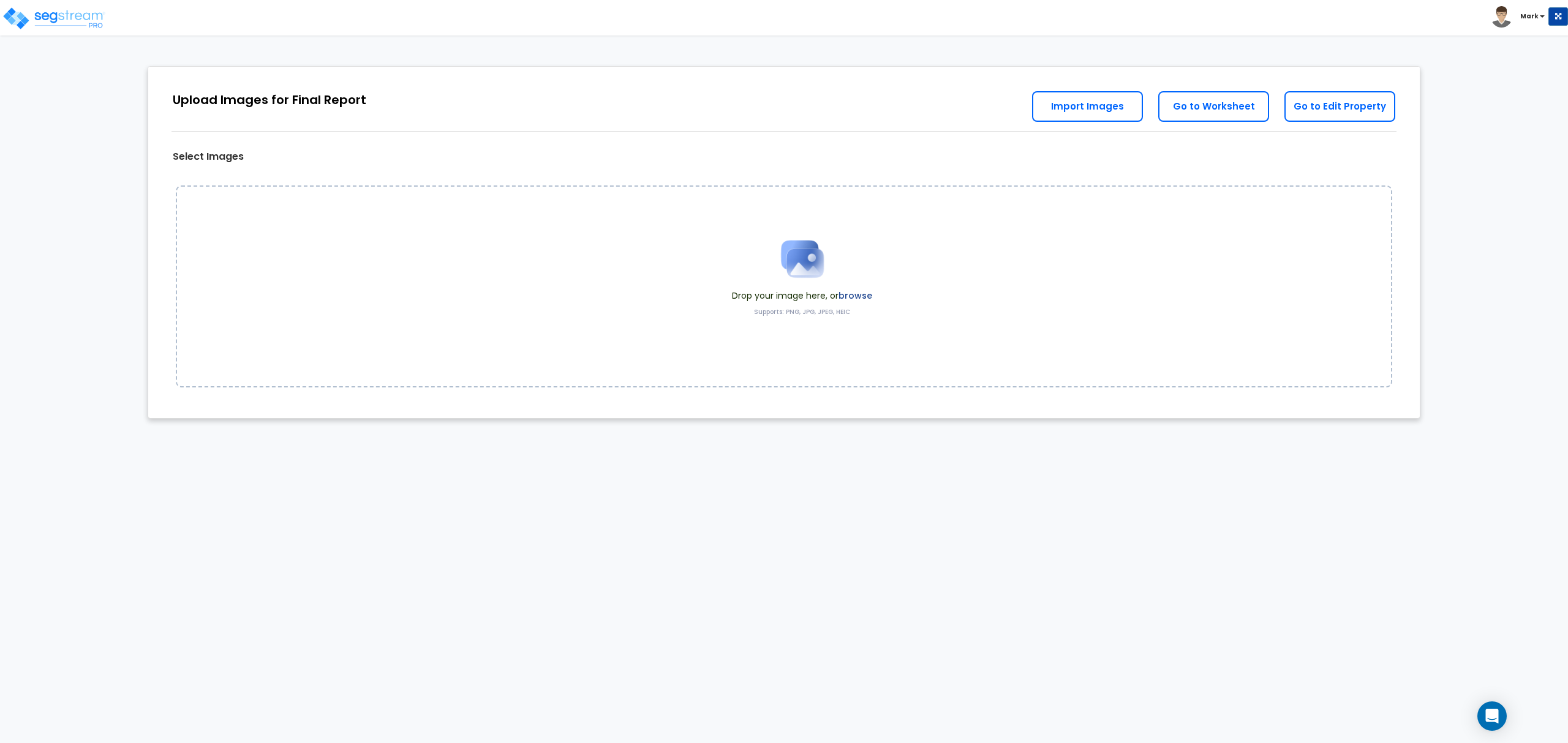
click at [853, 289] on span at bounding box center [802, 259] width 141 height 61
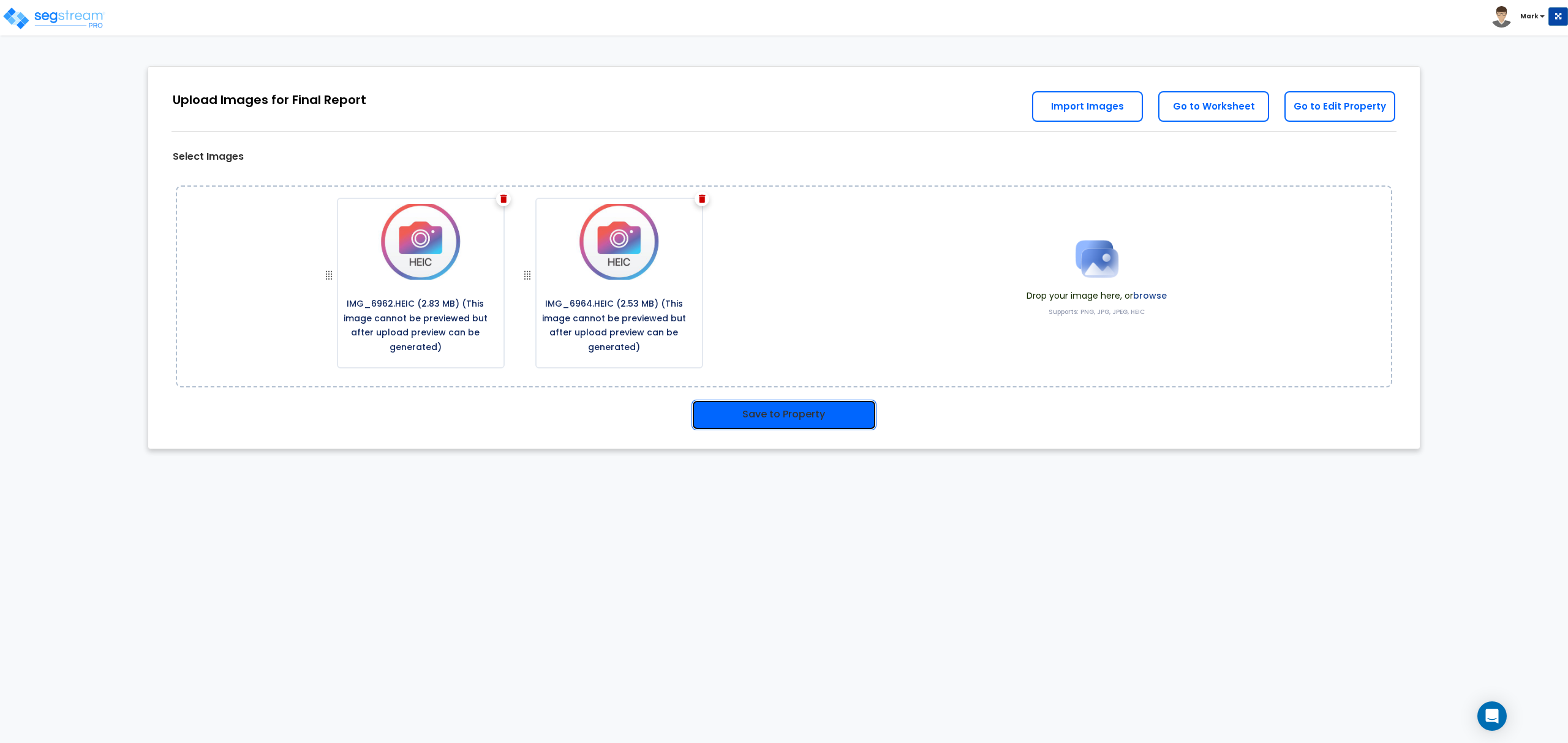
click at [839, 415] on button "Save to Property" at bounding box center [784, 415] width 185 height 31
click at [819, 404] on button "Save to Property" at bounding box center [784, 415] width 185 height 31
click at [1223, 113] on link "Go to Worksheet" at bounding box center [1213, 106] width 111 height 31
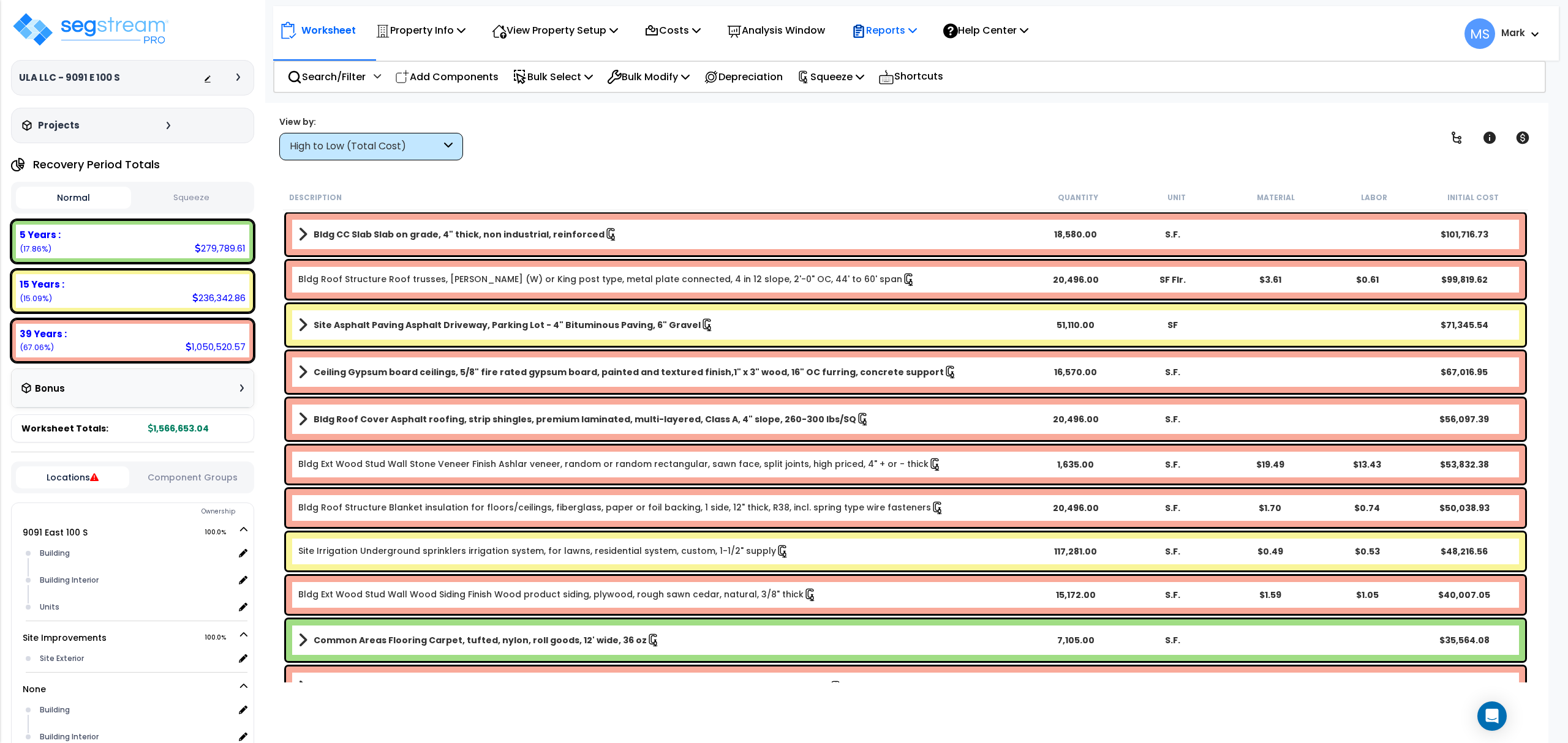
click at [915, 30] on p "Reports" at bounding box center [884, 31] width 65 height 17
click at [932, 89] on link "Manage Report Images" at bounding box center [905, 83] width 121 height 24
click at [116, 25] on img at bounding box center [90, 29] width 159 height 37
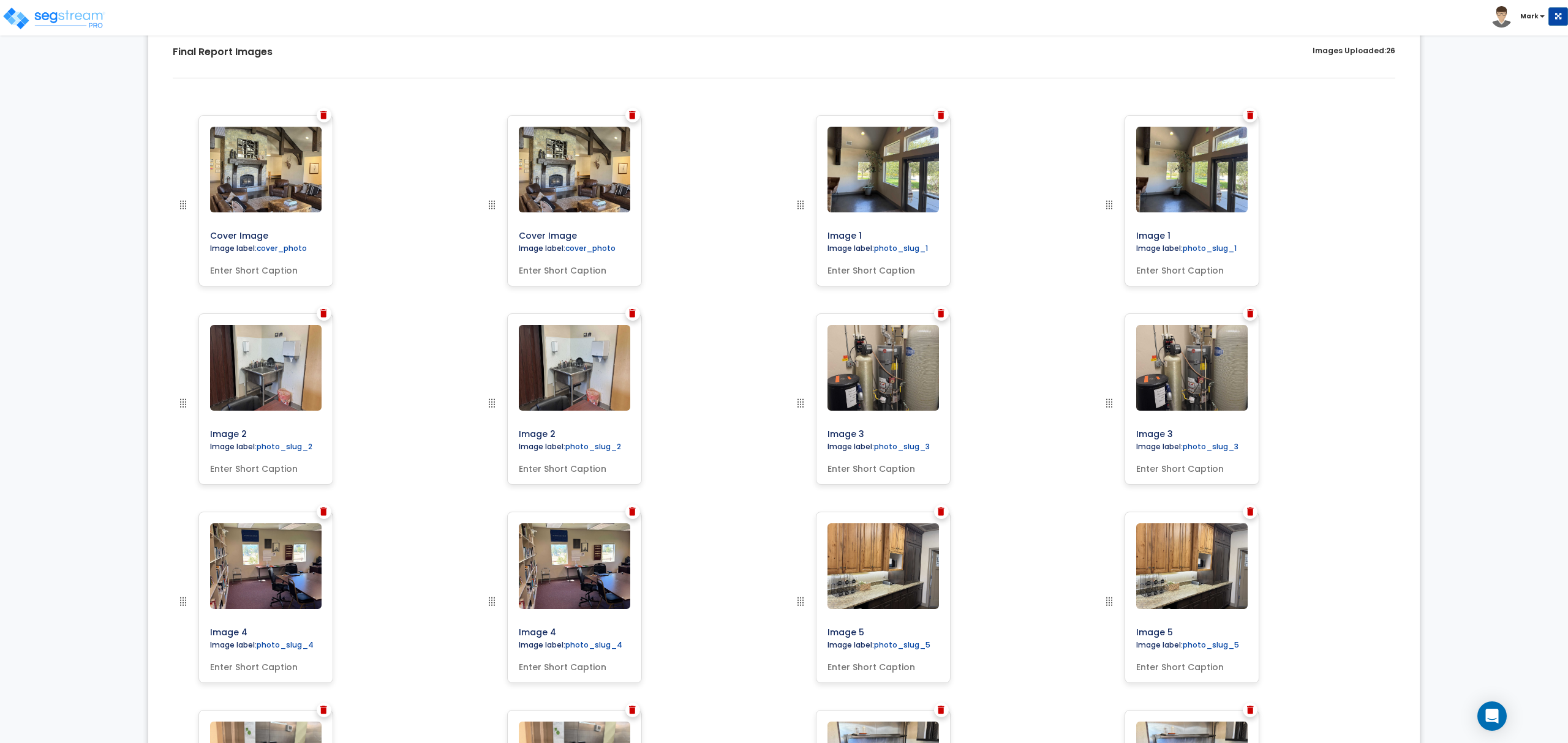
scroll to position [163, 0]
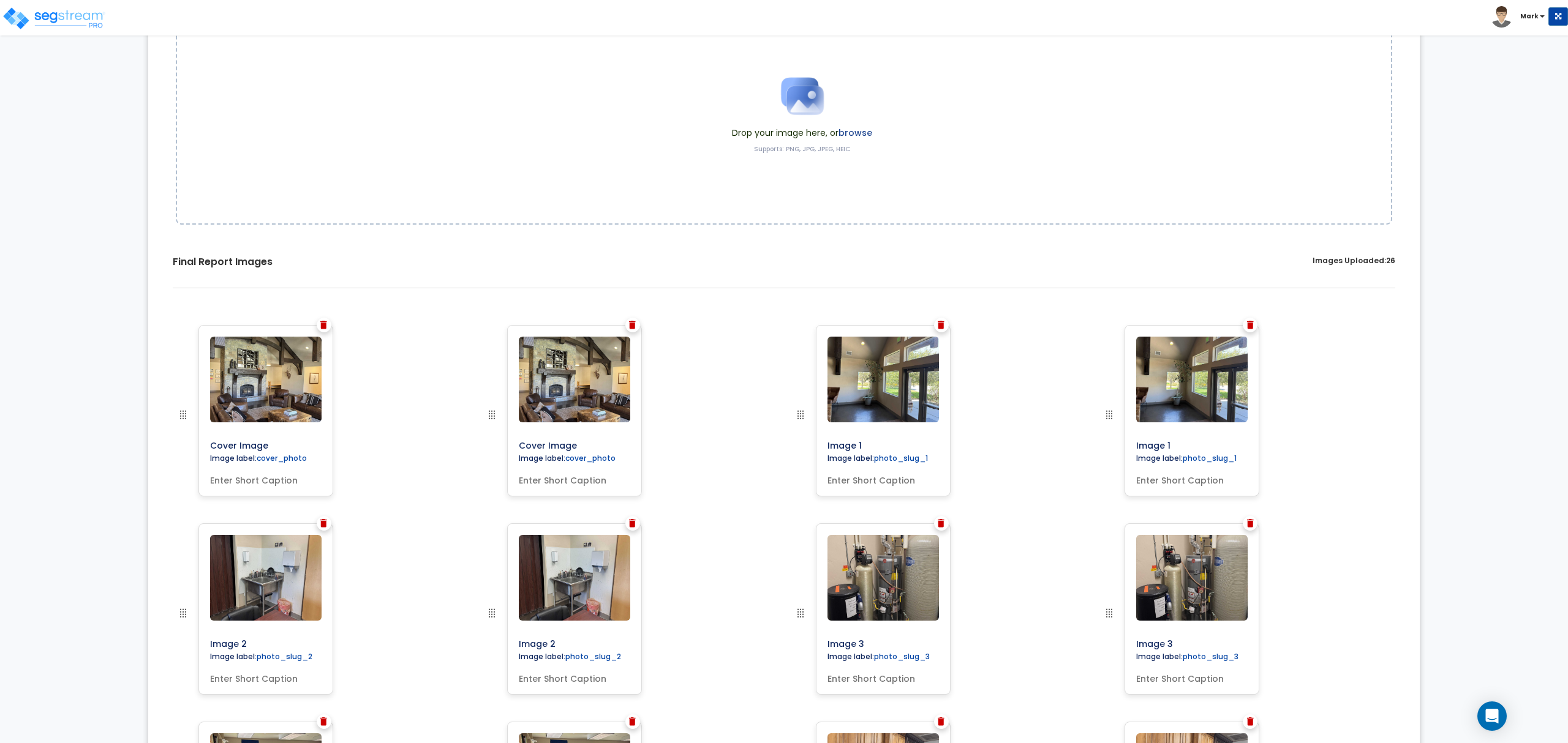
click at [633, 327] on img at bounding box center [633, 325] width 7 height 8
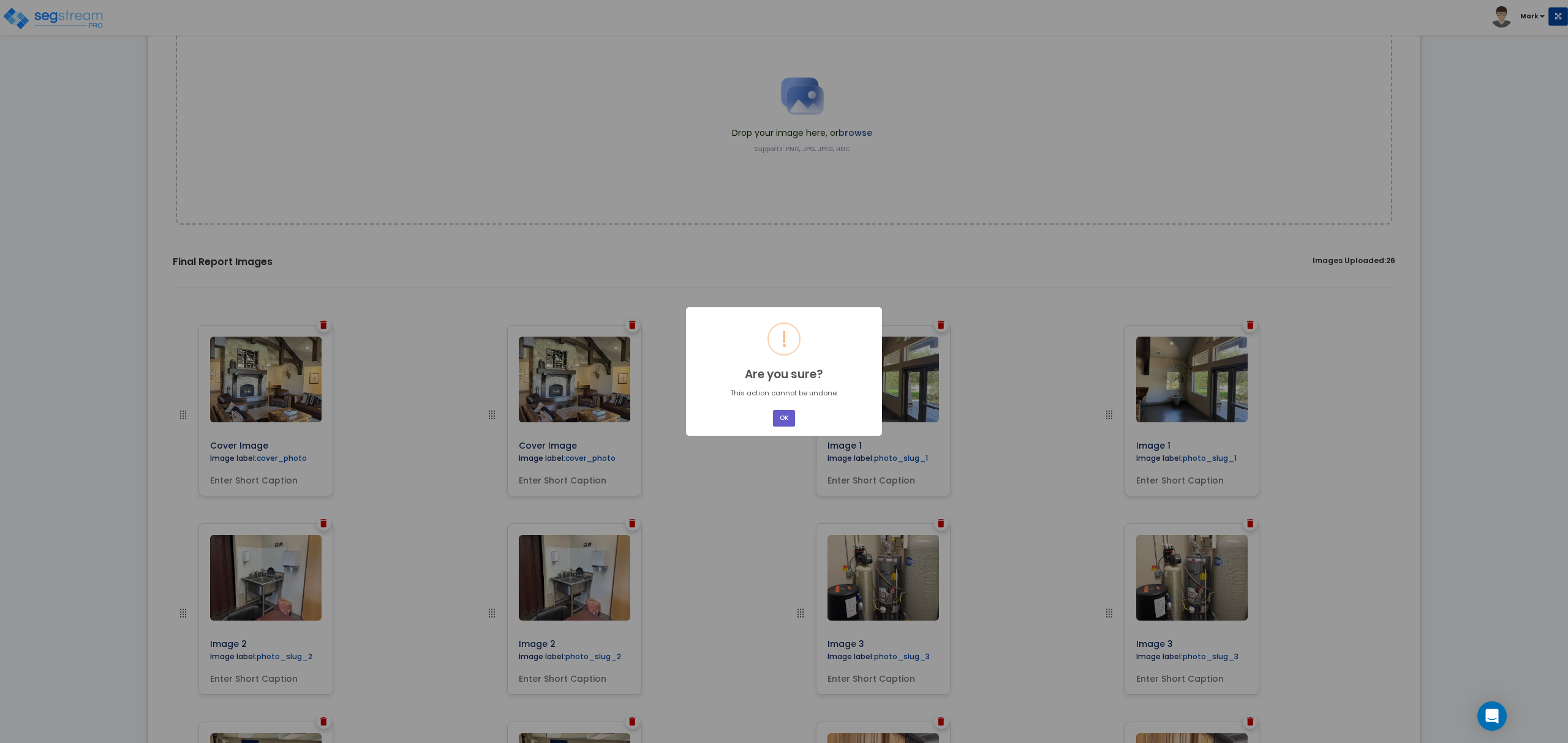
click at [782, 415] on button "OK" at bounding box center [784, 419] width 22 height 17
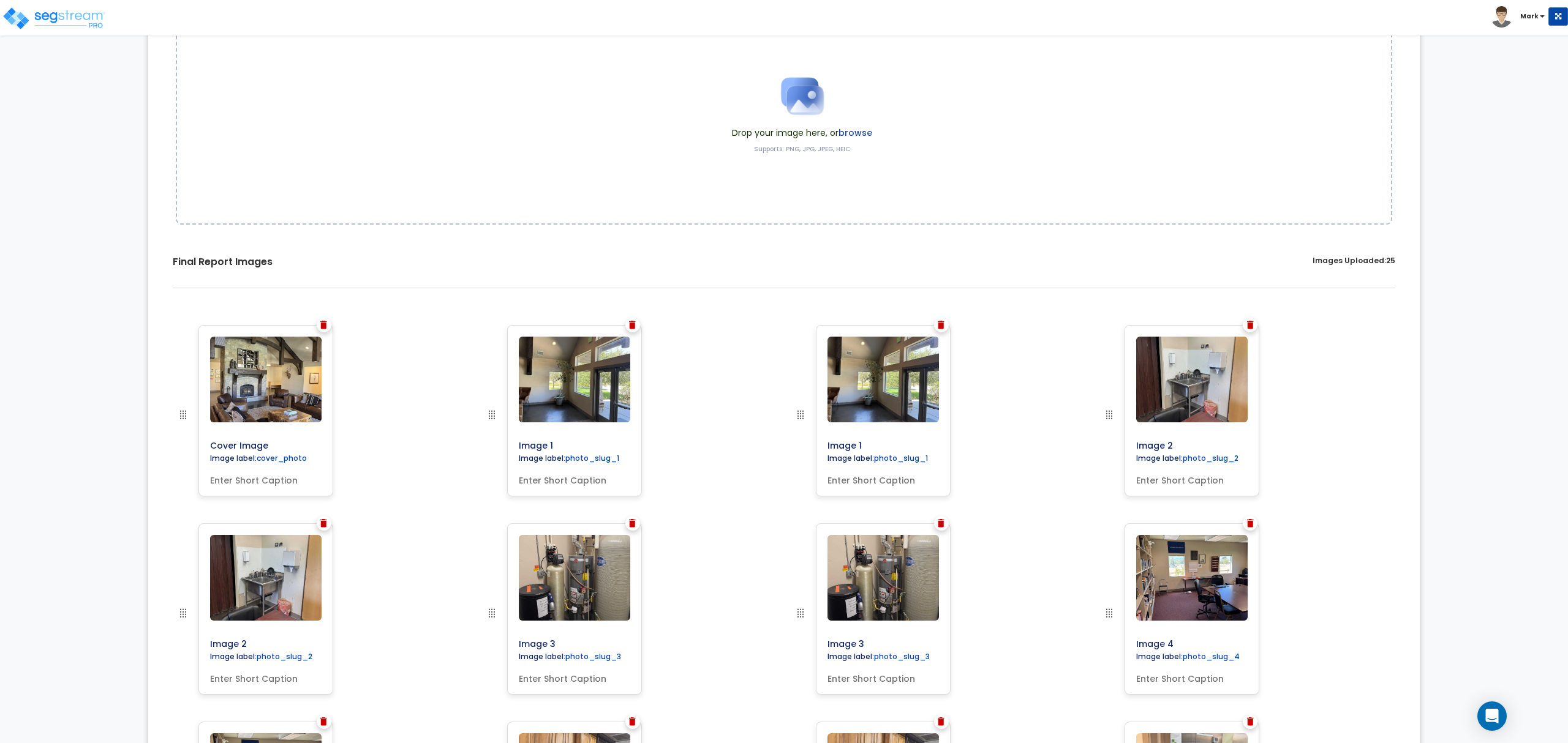
click at [633, 327] on img at bounding box center [633, 325] width 7 height 8
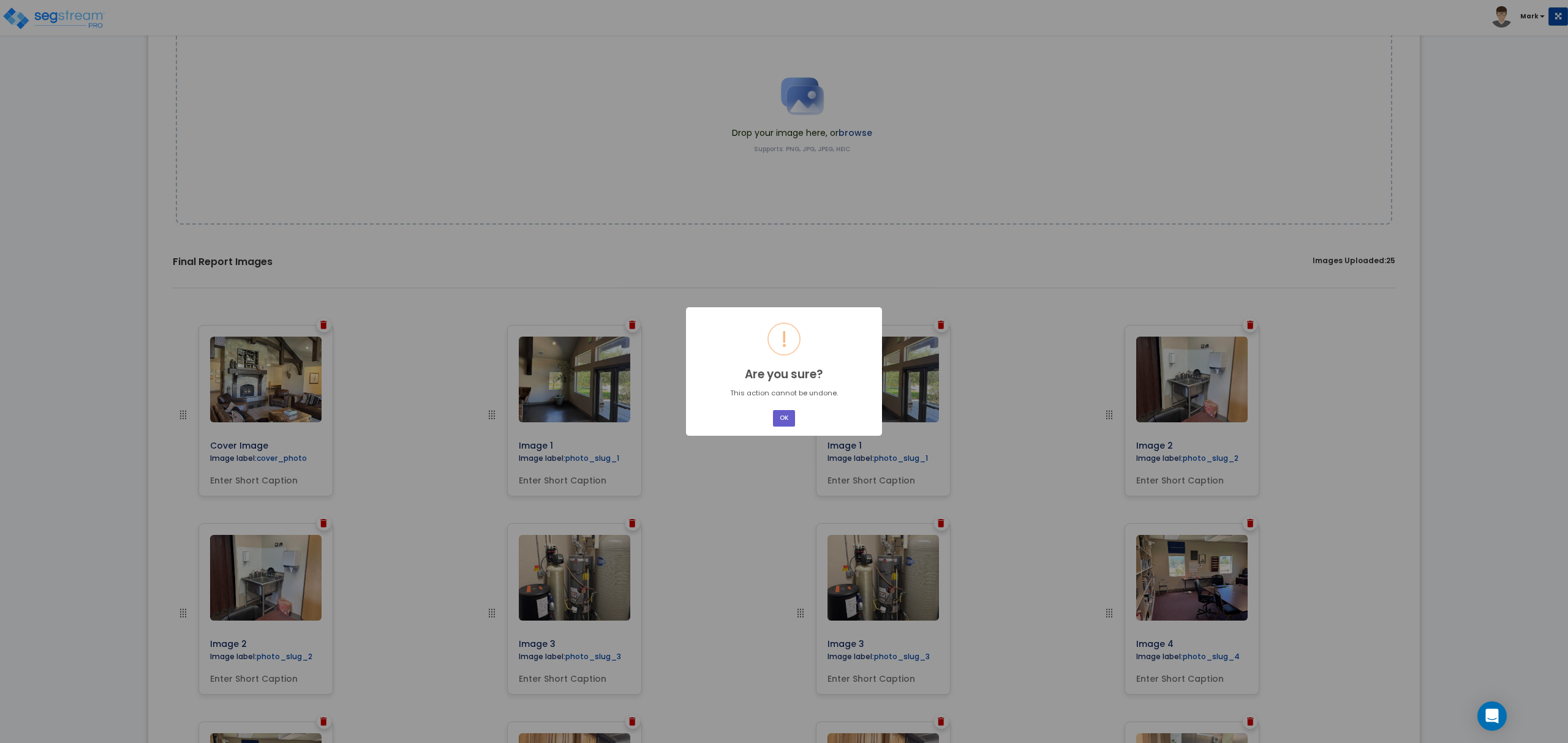
click at [784, 417] on button "OK" at bounding box center [784, 419] width 22 height 17
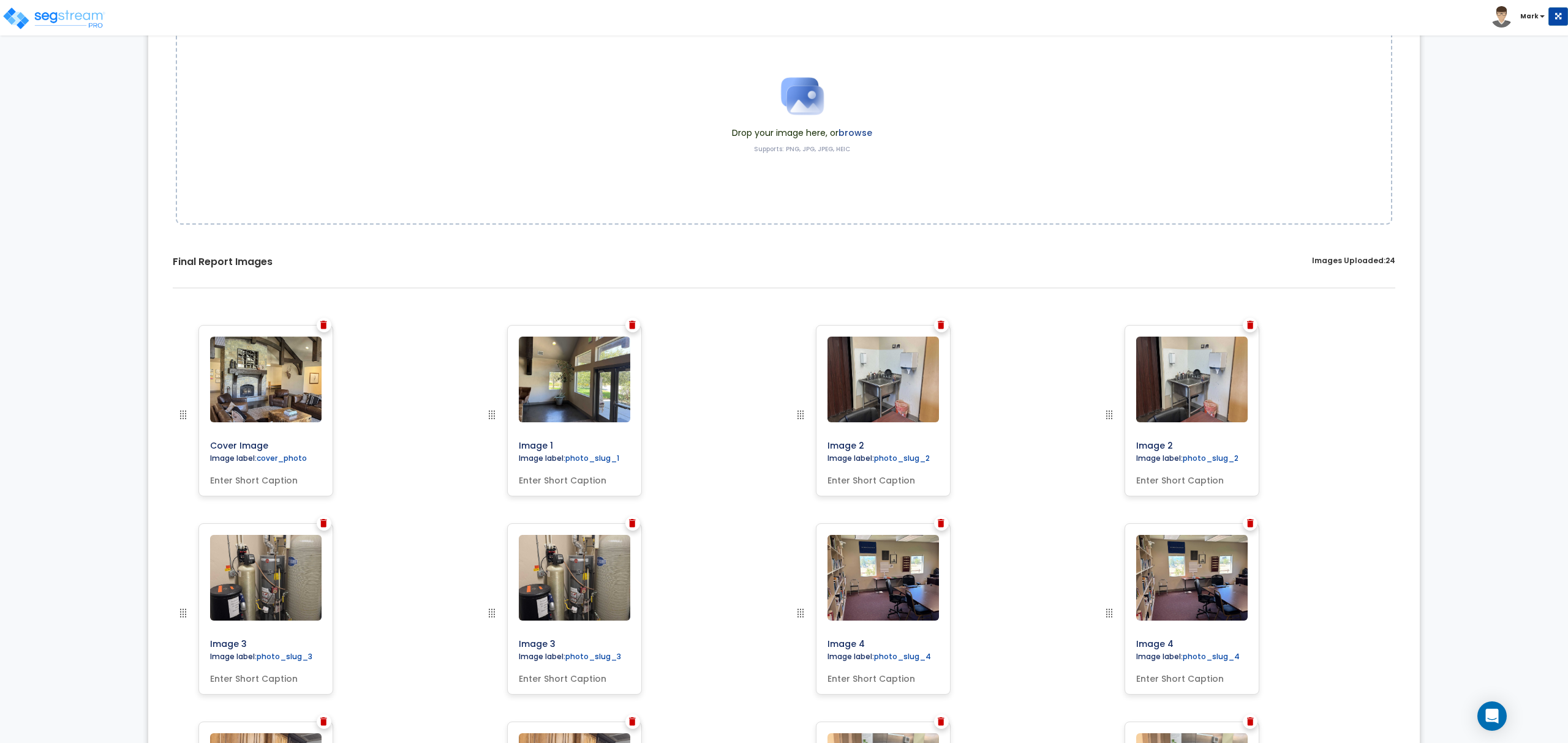
click at [1247, 329] on img at bounding box center [1251, 325] width 7 height 8
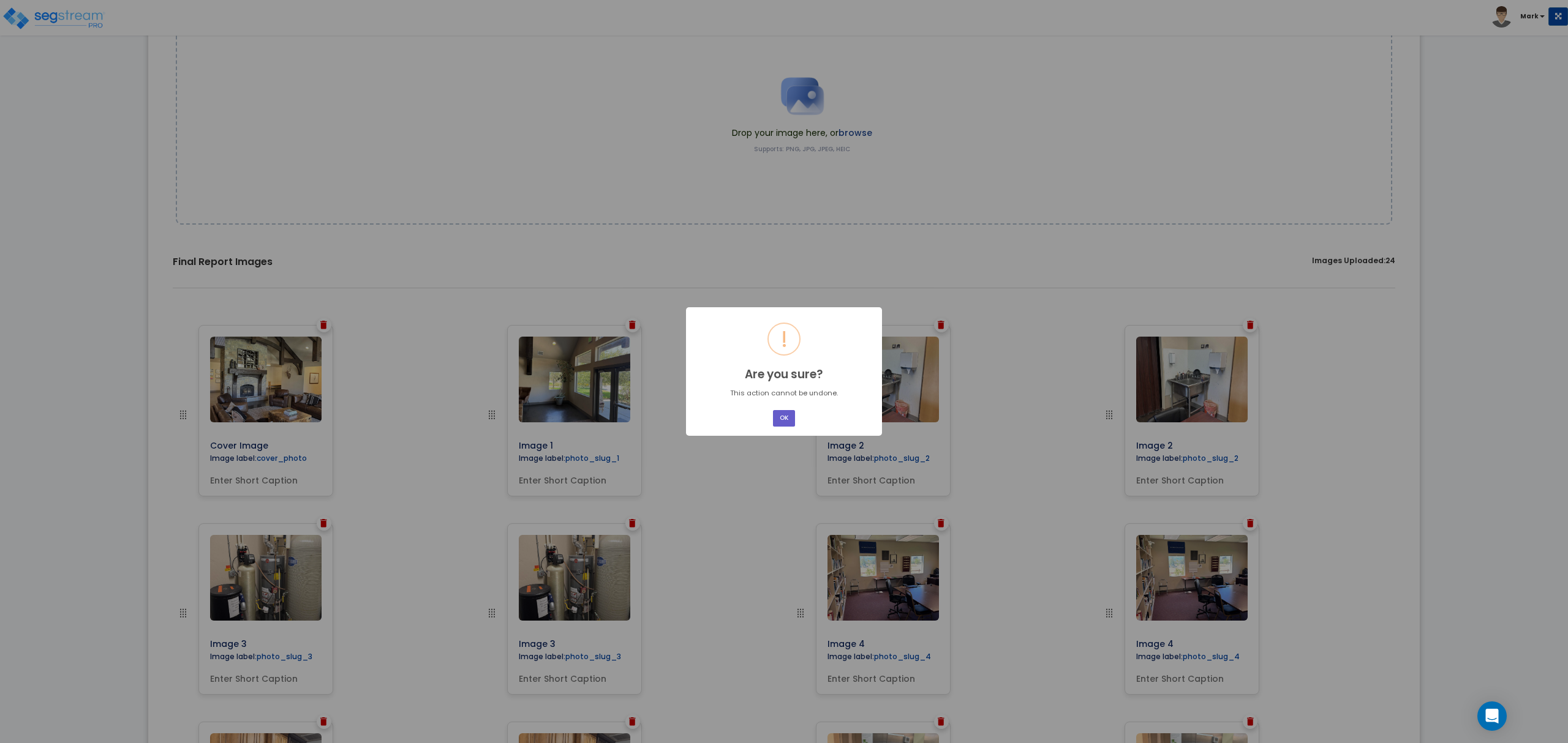
click at [777, 422] on button "OK" at bounding box center [784, 419] width 22 height 17
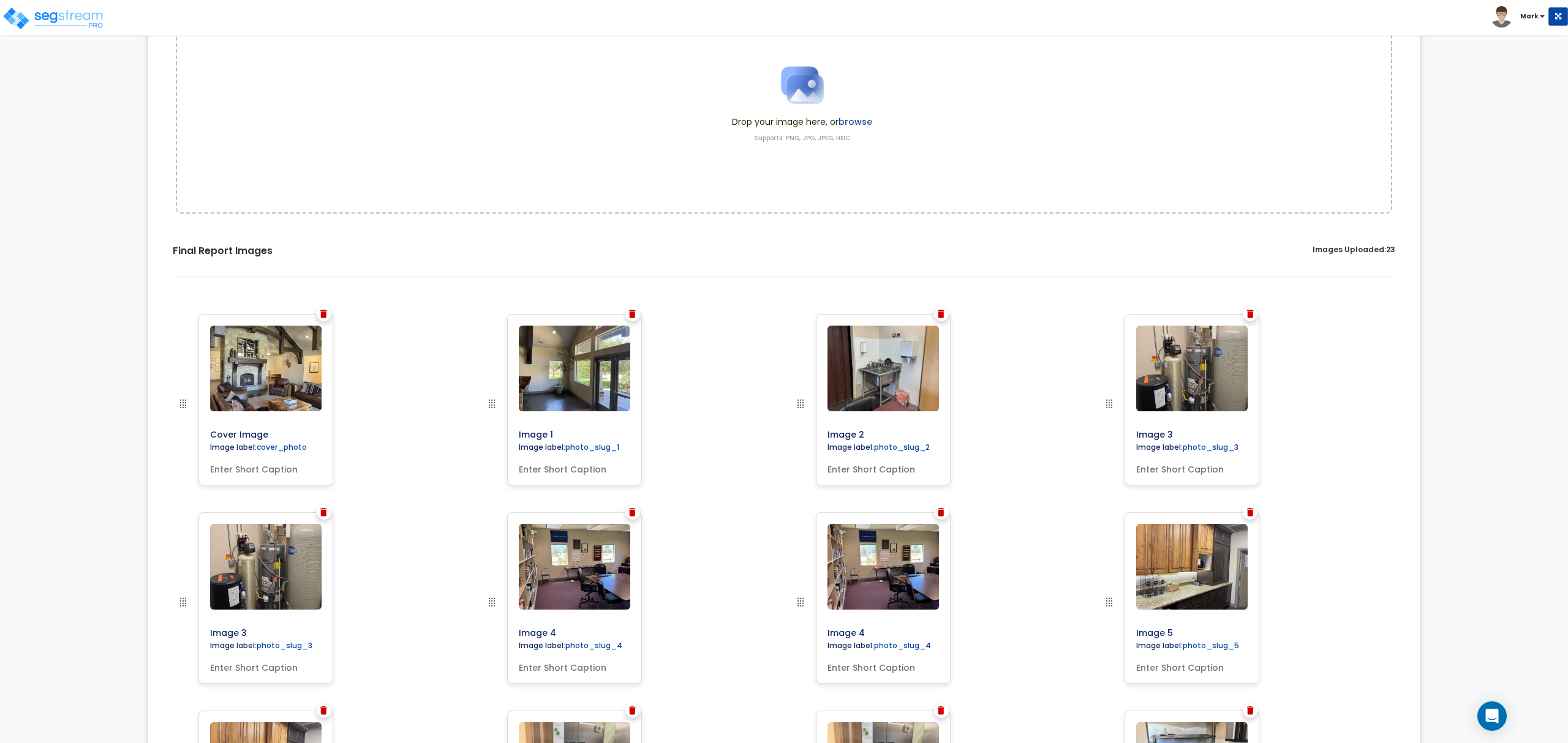
scroll to position [326, 0]
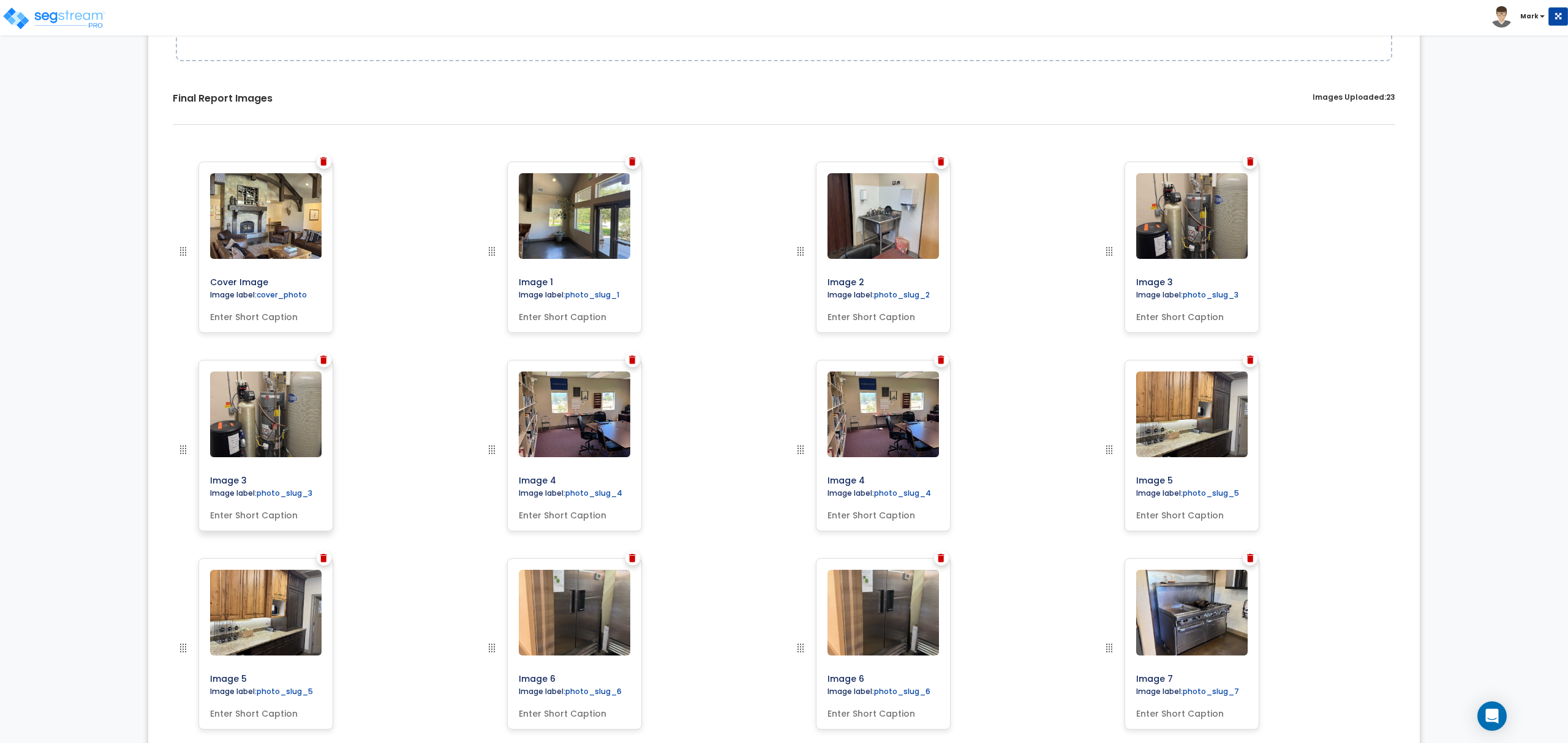
click at [316, 361] on div "Image 3 Image label: photo_slug_3" at bounding box center [266, 445] width 135 height 171
click at [324, 362] on img at bounding box center [324, 360] width 7 height 8
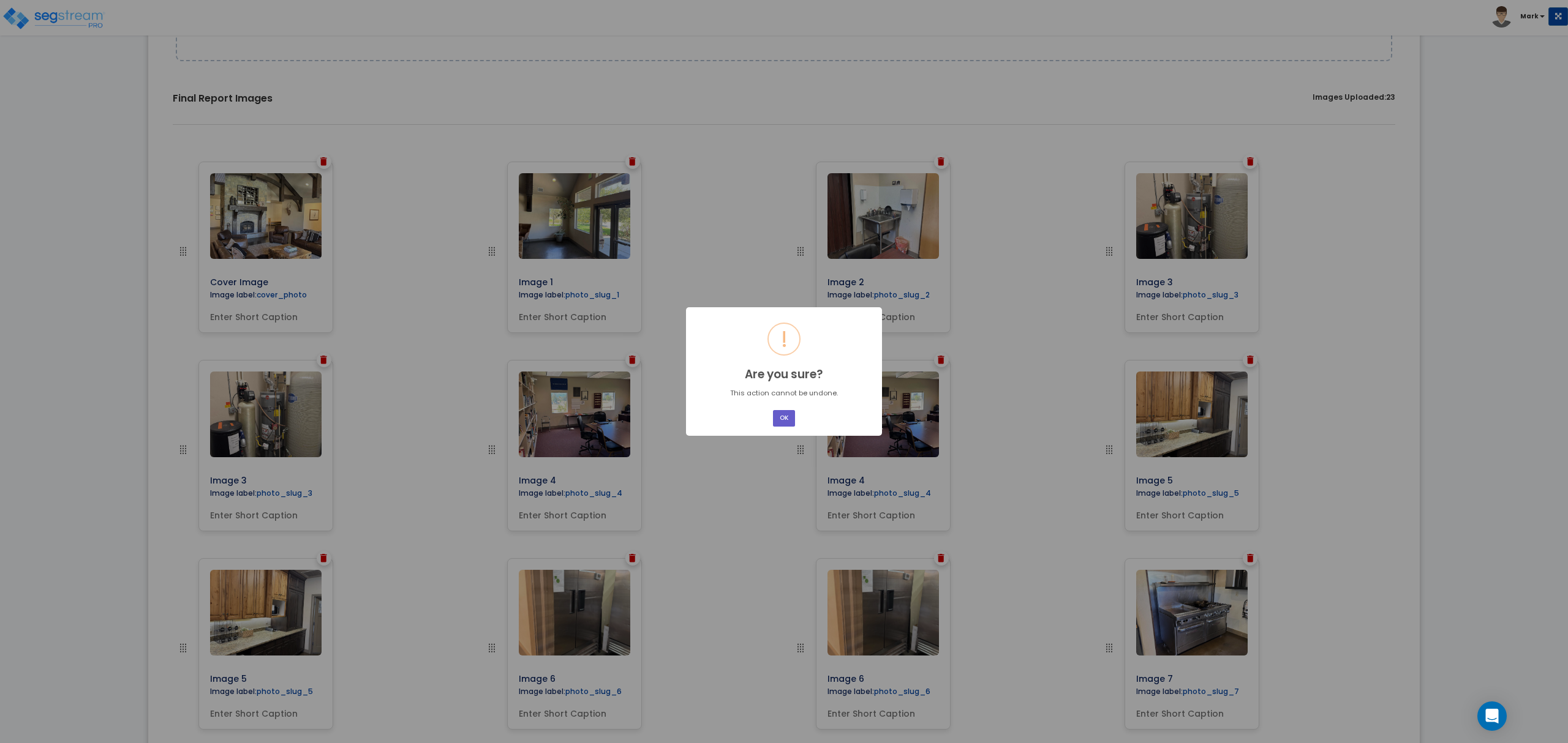
click at [784, 417] on button "OK" at bounding box center [784, 419] width 22 height 17
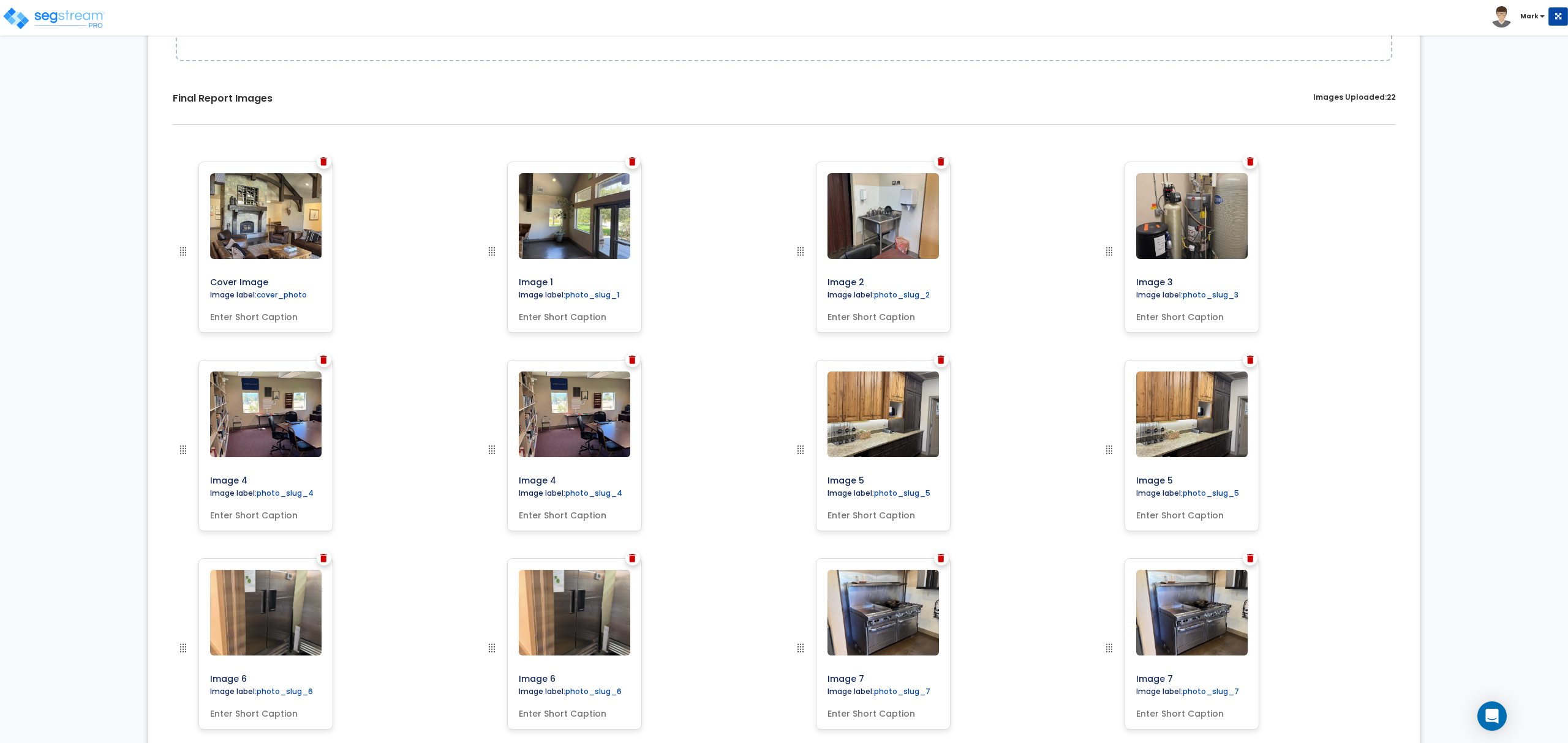
click at [324, 362] on img at bounding box center [324, 360] width 7 height 8
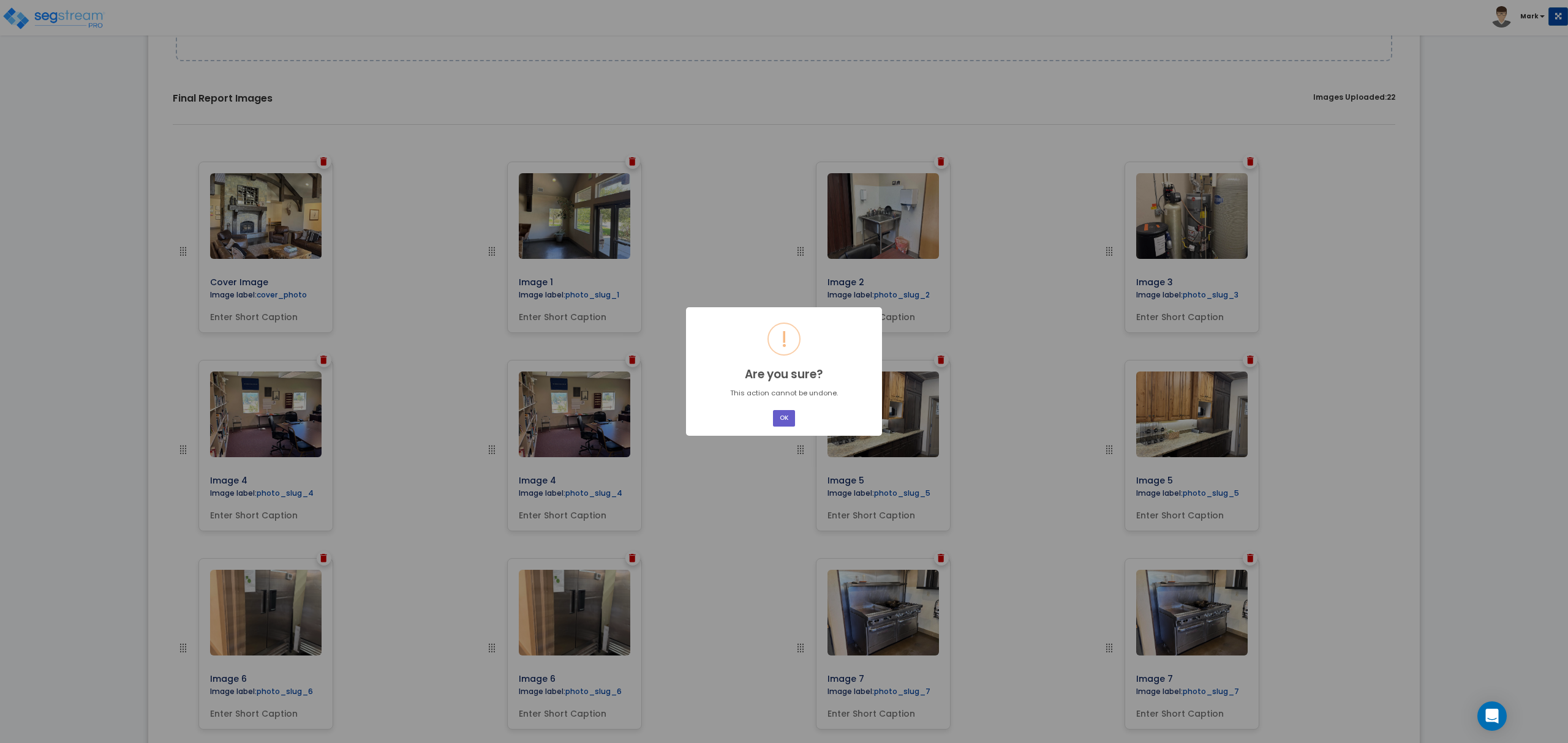
click at [789, 417] on button "OK" at bounding box center [784, 419] width 22 height 17
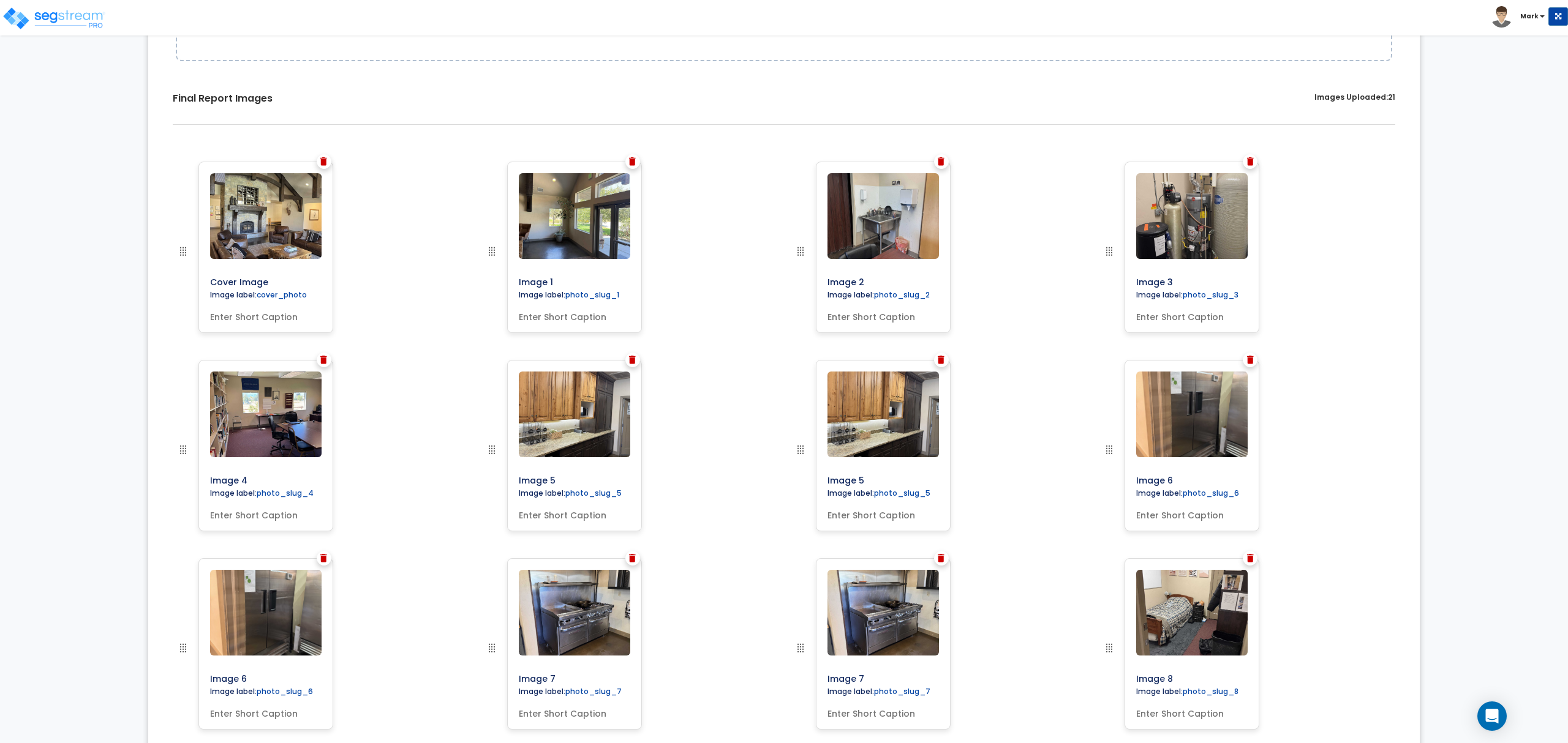
click at [638, 358] on div at bounding box center [632, 360] width 15 height 15
click at [633, 361] on img at bounding box center [633, 360] width 7 height 8
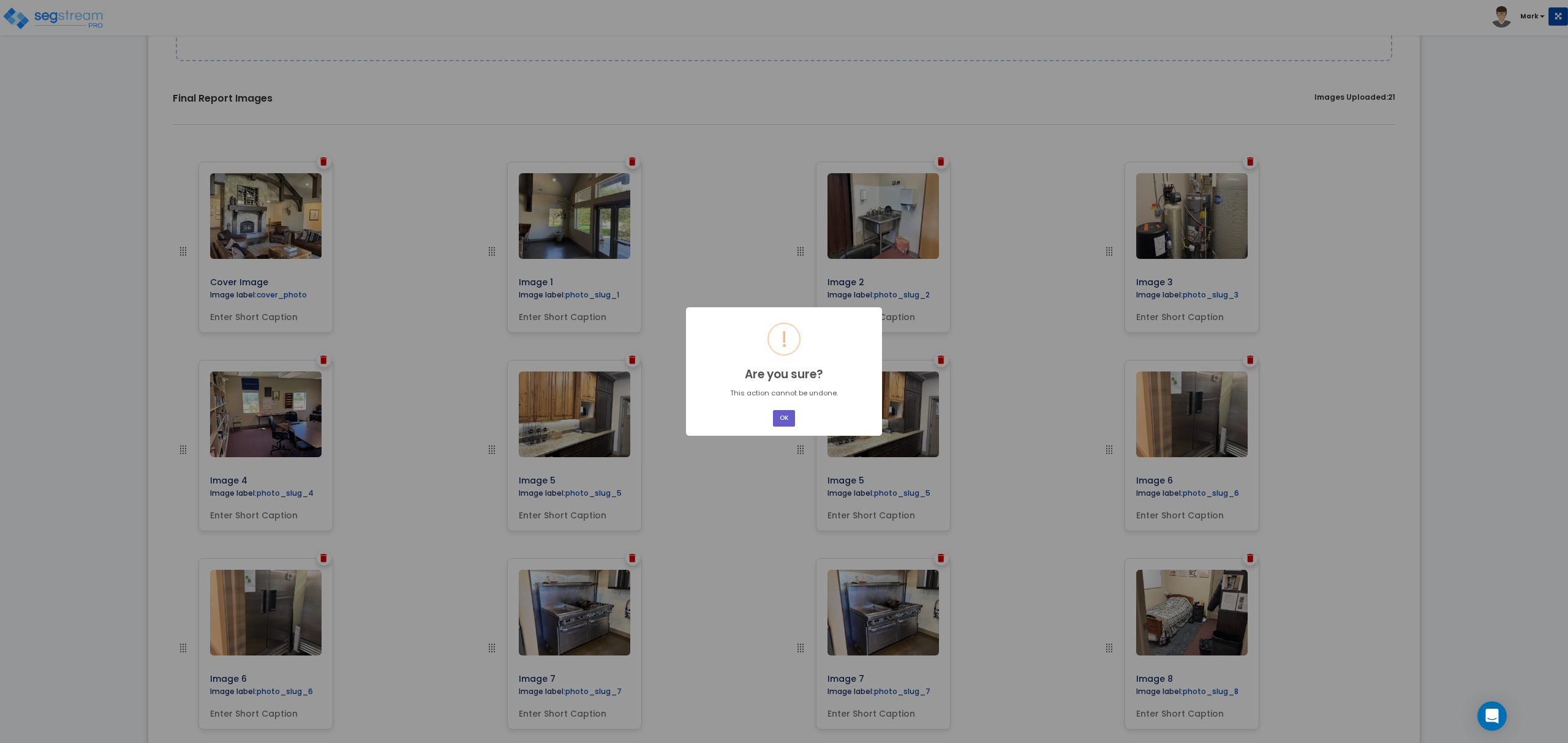
click at [777, 415] on button "OK" at bounding box center [784, 419] width 22 height 17
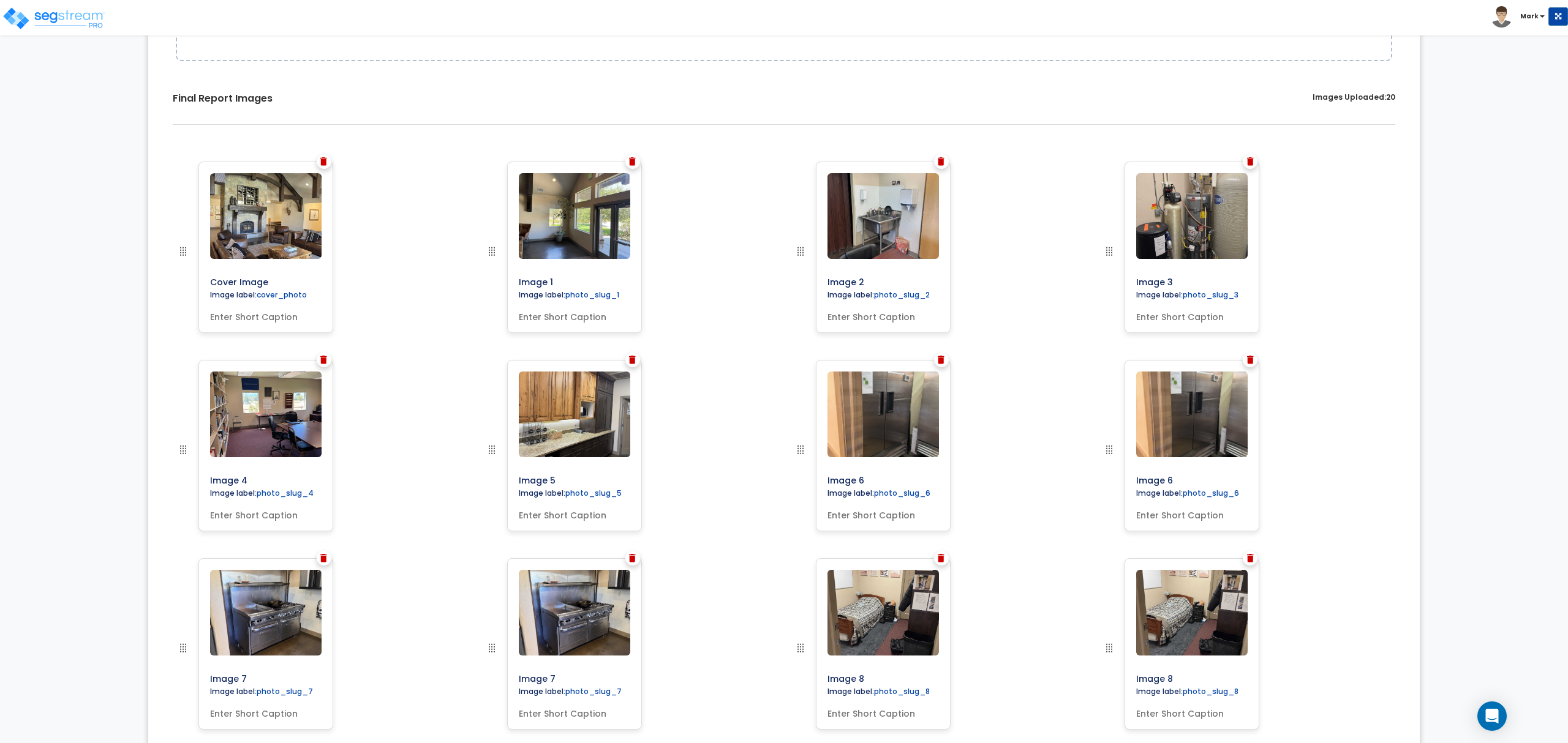
click at [1253, 362] on div at bounding box center [1249, 360] width 15 height 15
click at [1251, 360] on img at bounding box center [1251, 360] width 7 height 8
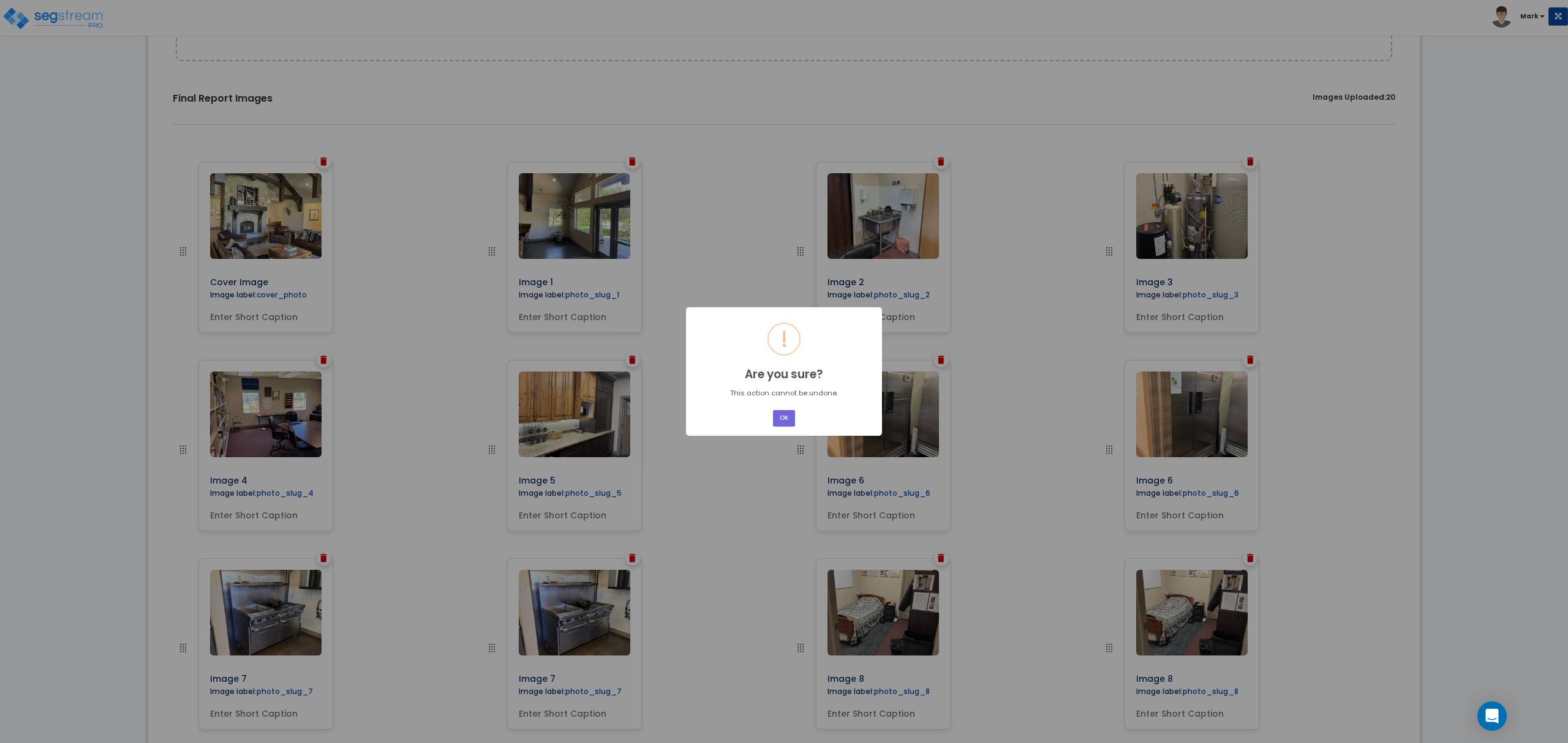
click at [801, 419] on div "× ! Are you sure? This action cannot be undone. OK No Cancel" at bounding box center [784, 372] width 196 height 129
click at [772, 414] on div "OK No Cancel" at bounding box center [784, 418] width 26 height 20
click at [785, 416] on button "OK" at bounding box center [784, 419] width 22 height 17
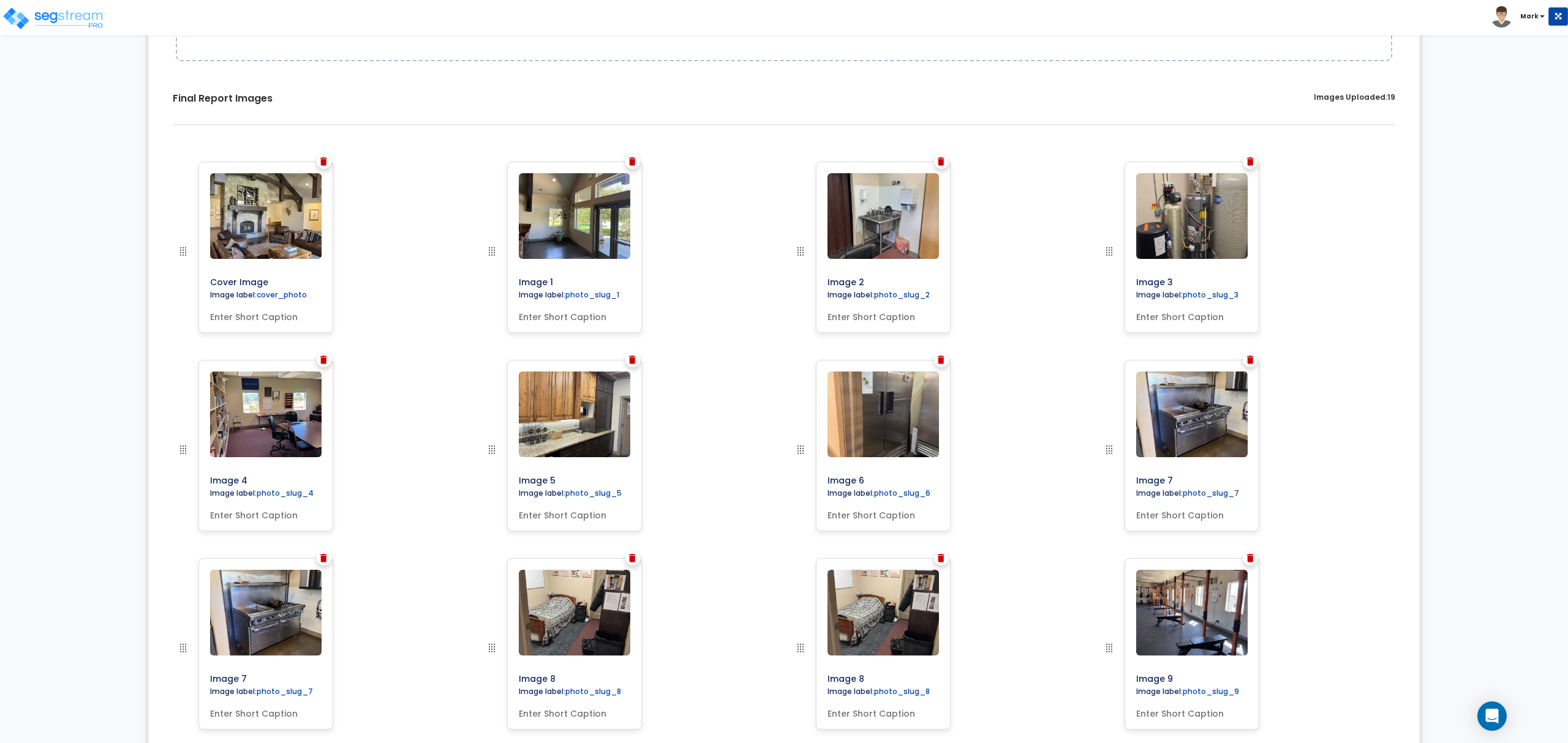
click at [1247, 359] on img at bounding box center [1251, 360] width 7 height 8
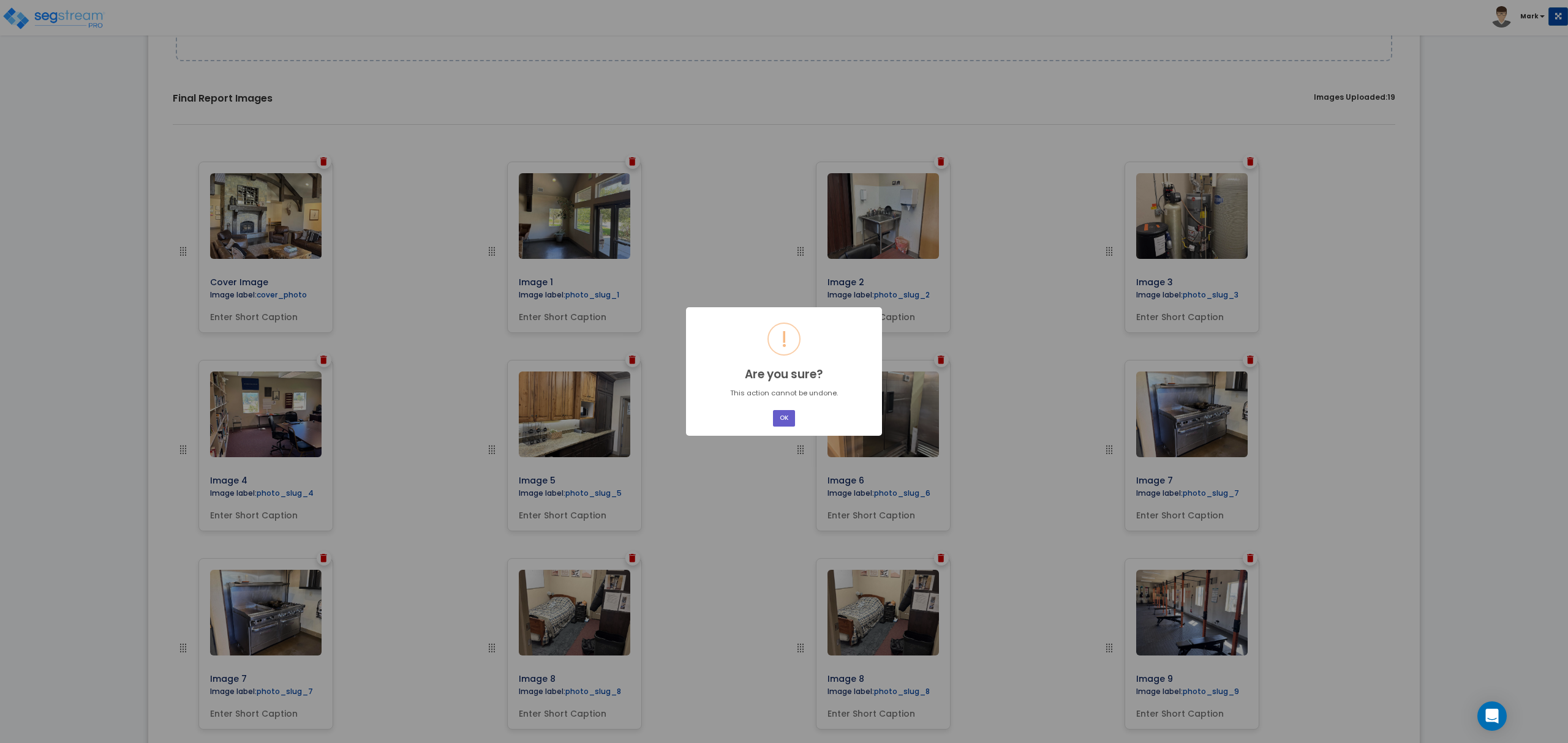
click at [774, 415] on button "OK" at bounding box center [784, 419] width 22 height 17
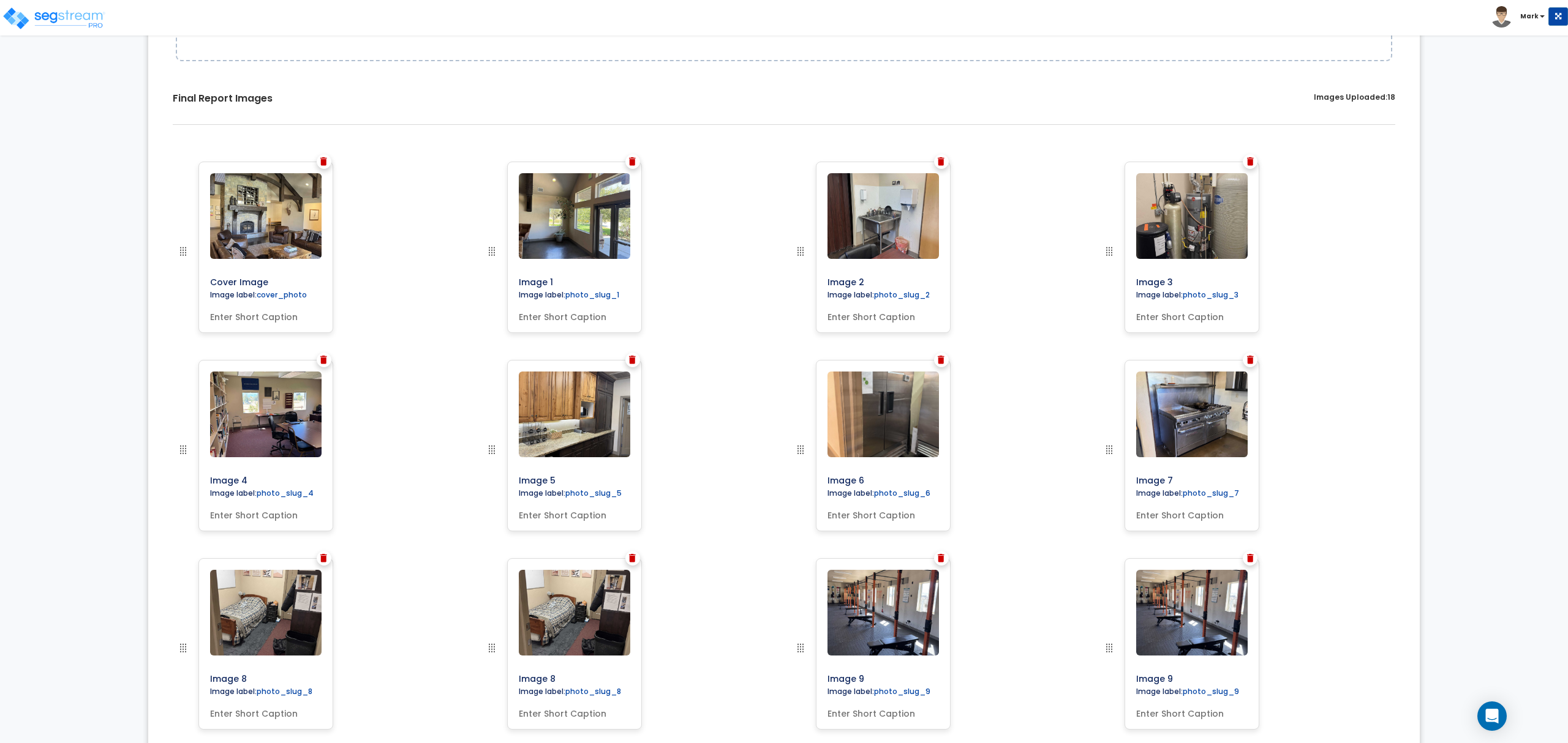
click at [322, 557] on img at bounding box center [324, 558] width 7 height 8
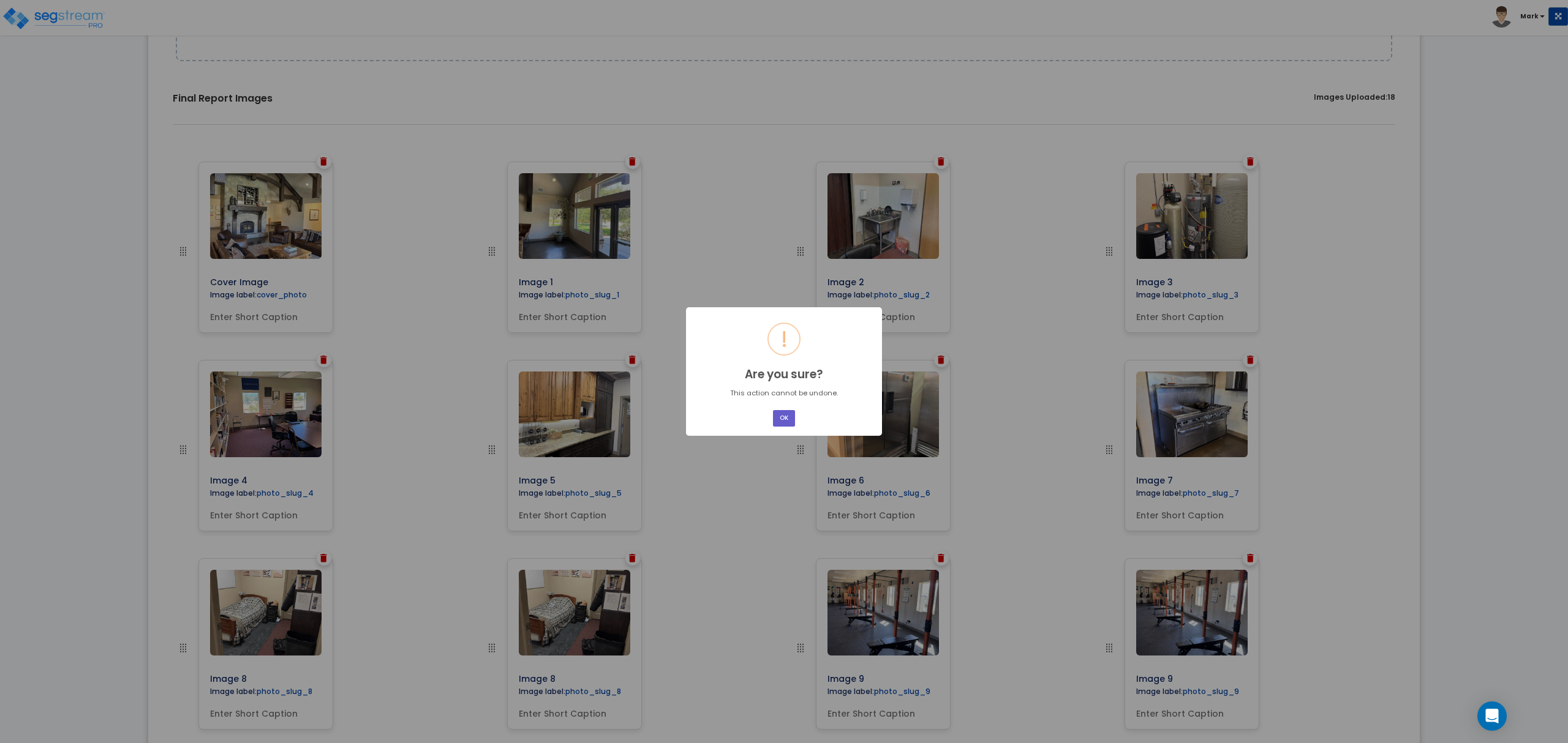
click at [780, 416] on button "OK" at bounding box center [784, 419] width 22 height 17
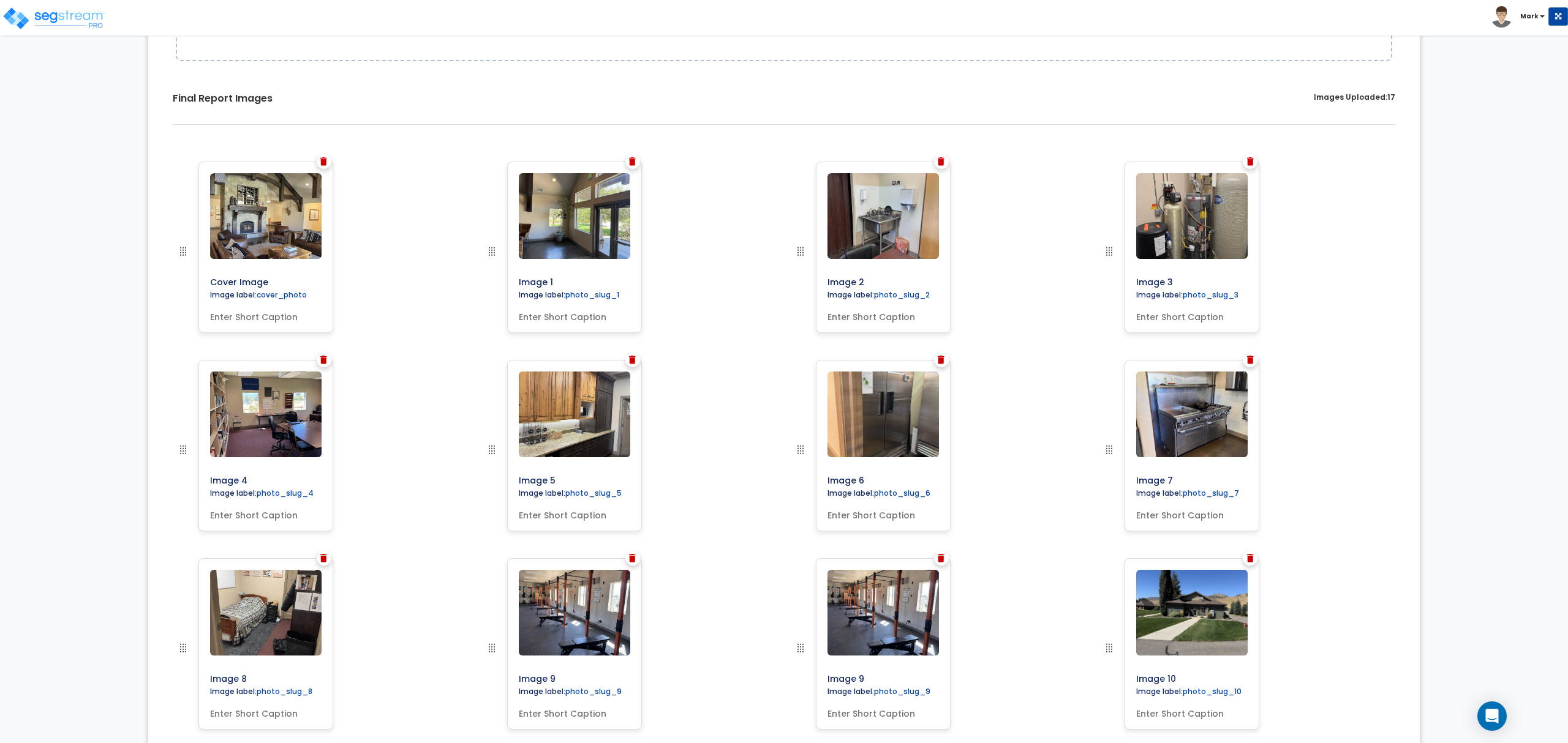
click at [941, 561] on img at bounding box center [941, 558] width 7 height 8
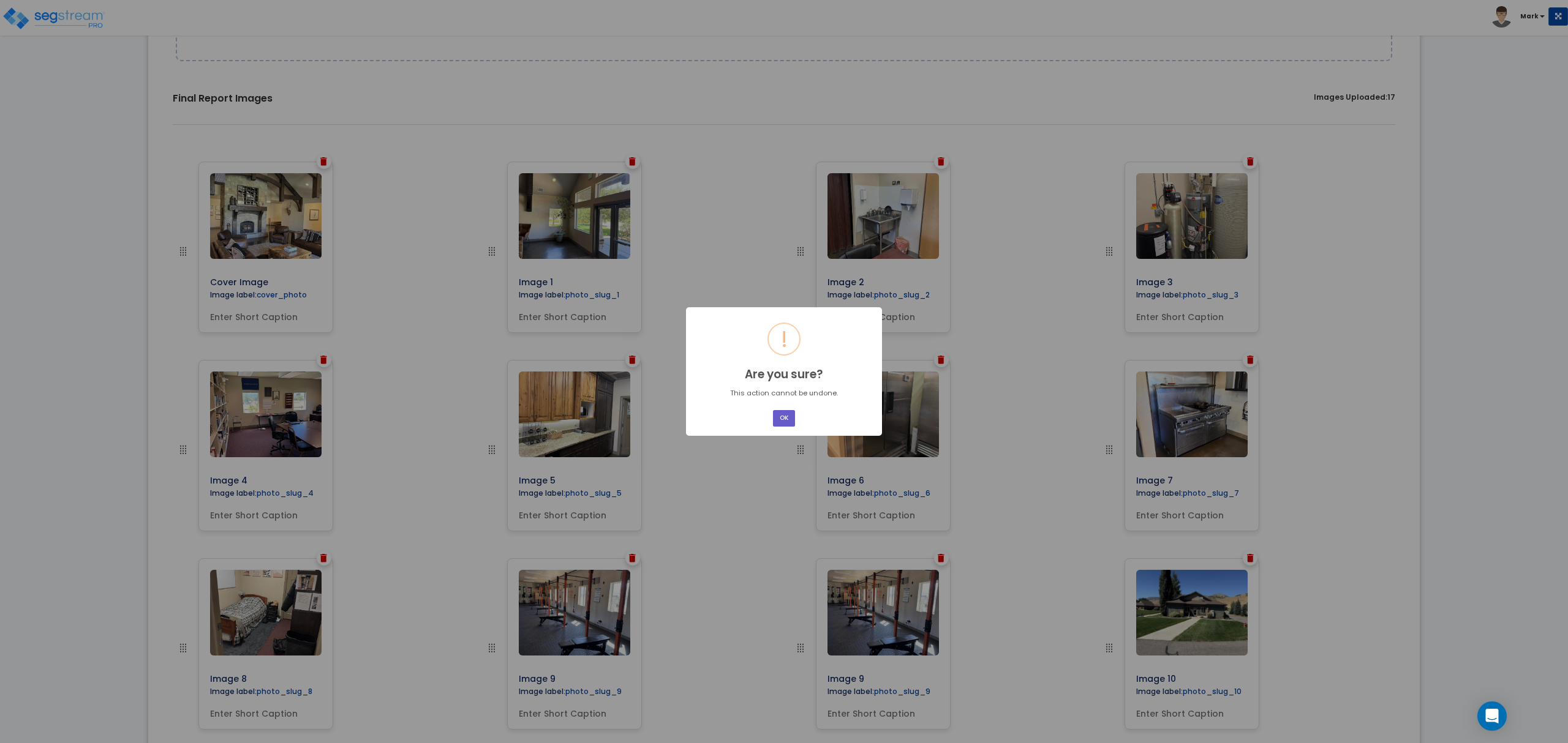
click at [784, 415] on button "OK" at bounding box center [784, 419] width 22 height 17
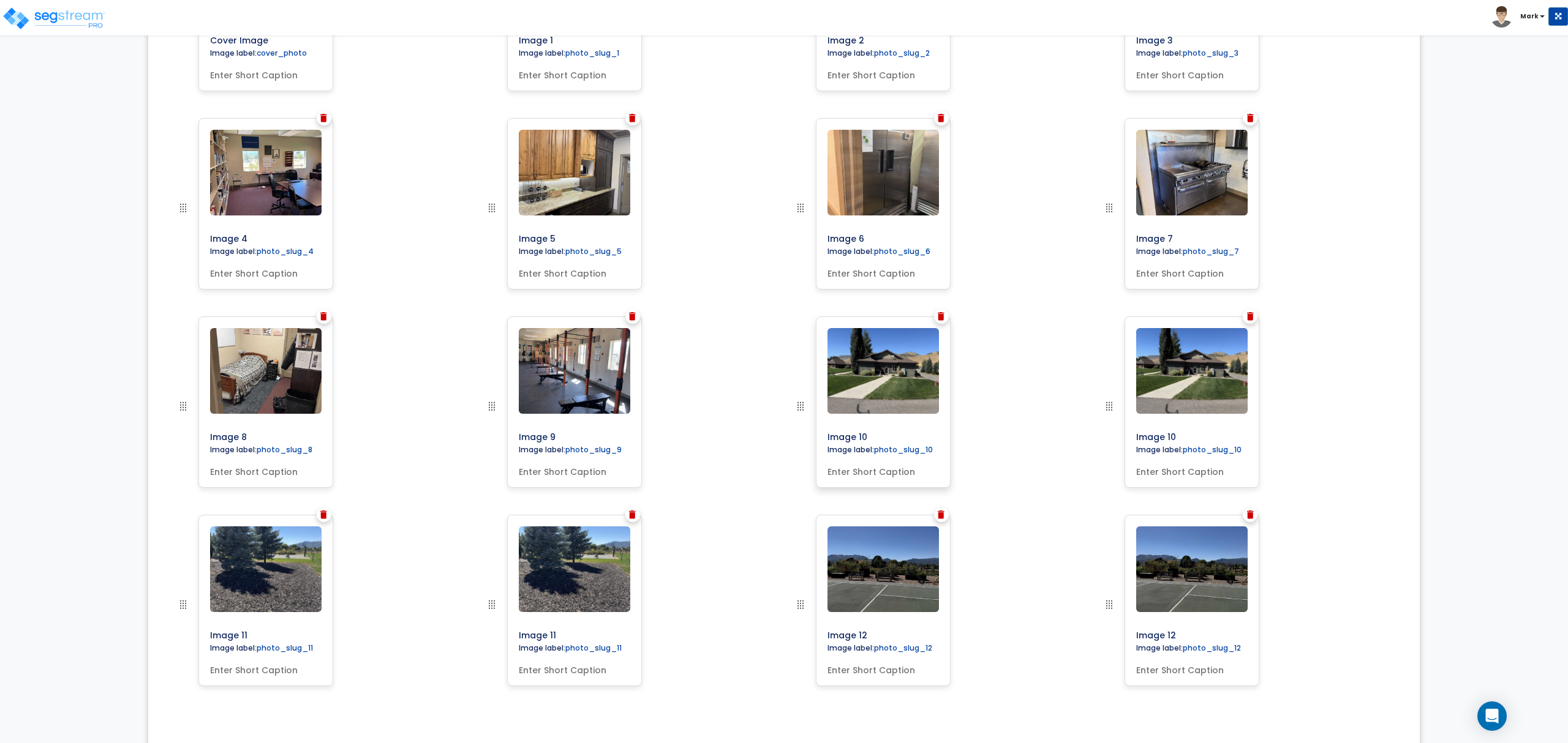
scroll to position [571, 0]
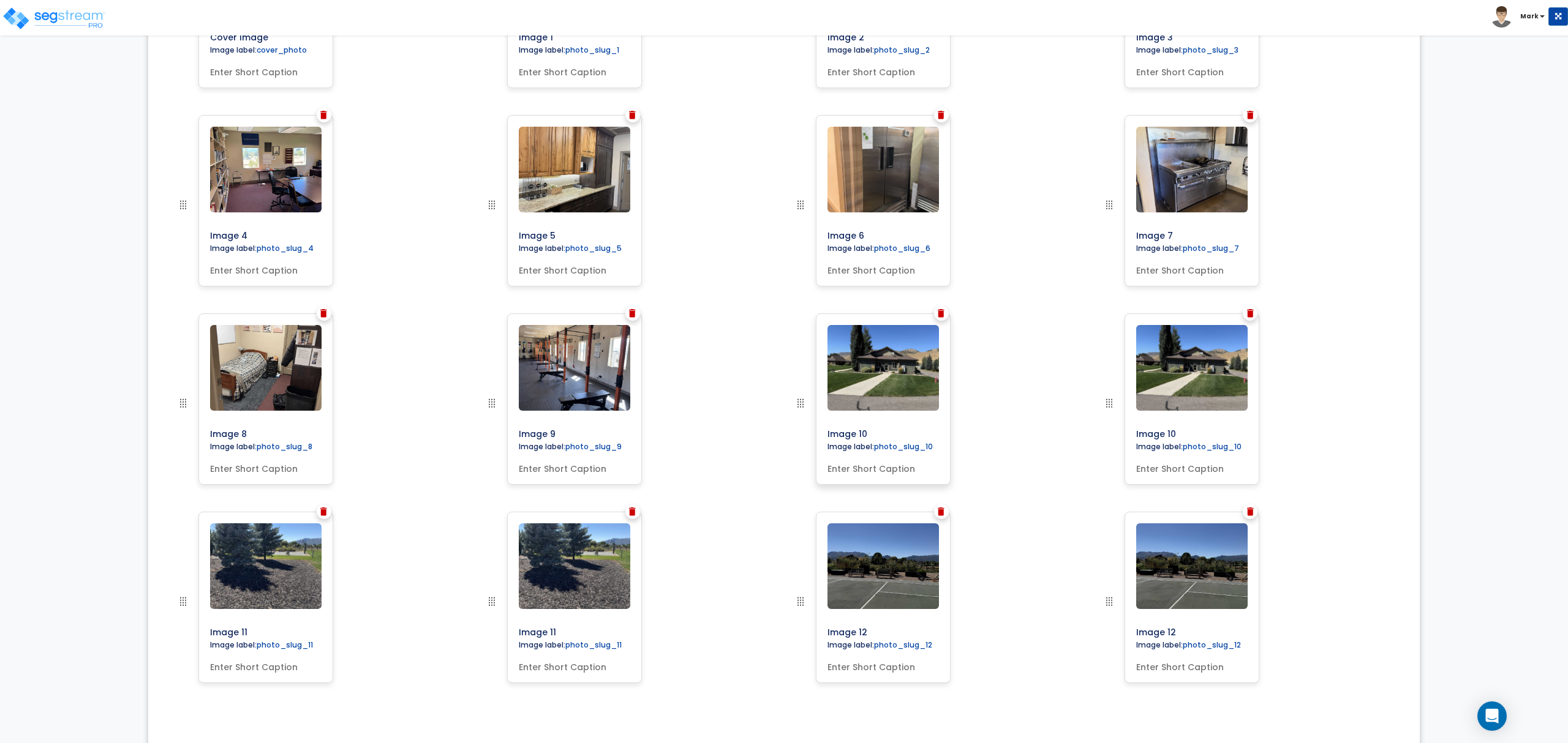
click at [939, 321] on div at bounding box center [883, 367] width 121 height 95
click at [939, 317] on img at bounding box center [941, 313] width 7 height 8
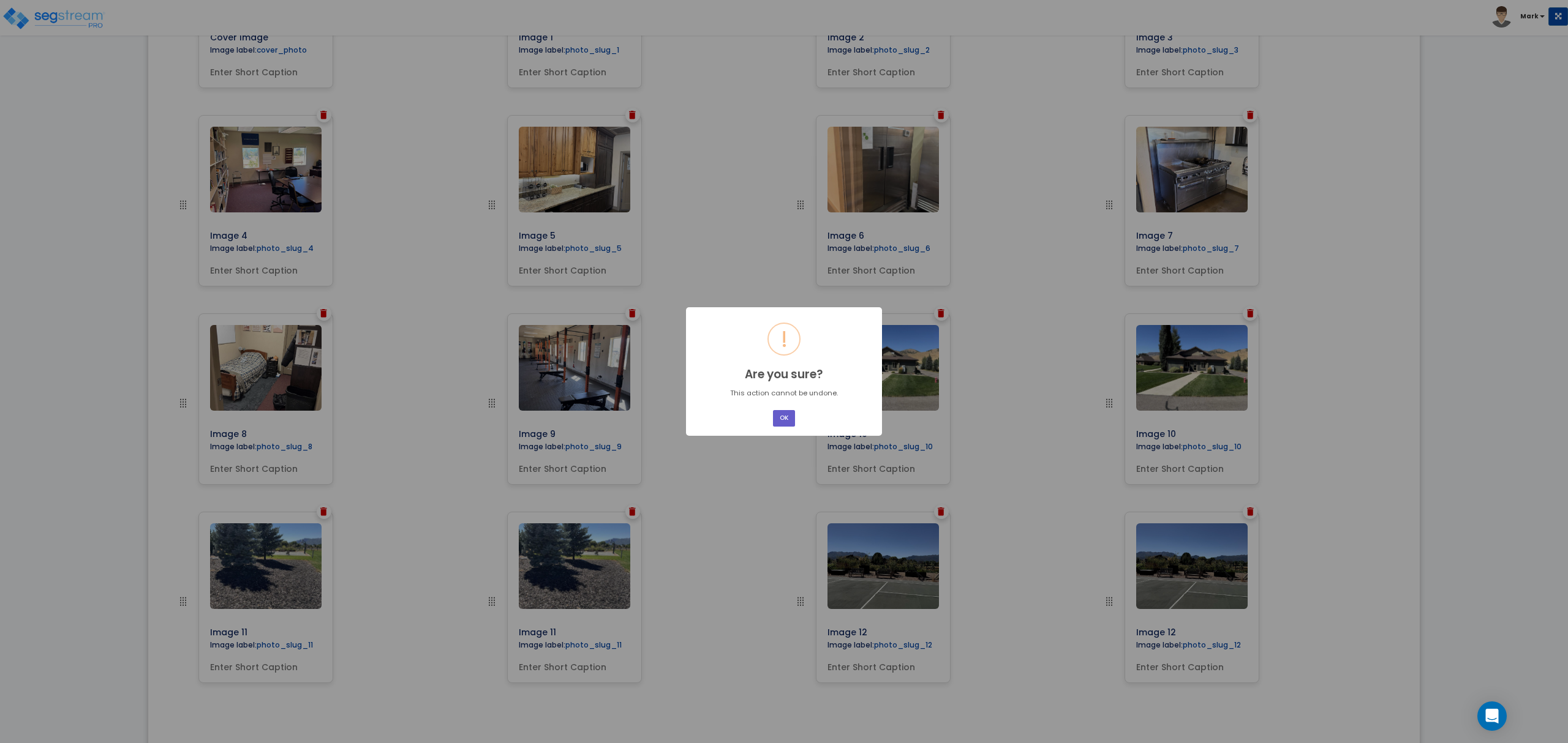
click at [782, 419] on button "OK" at bounding box center [784, 419] width 22 height 17
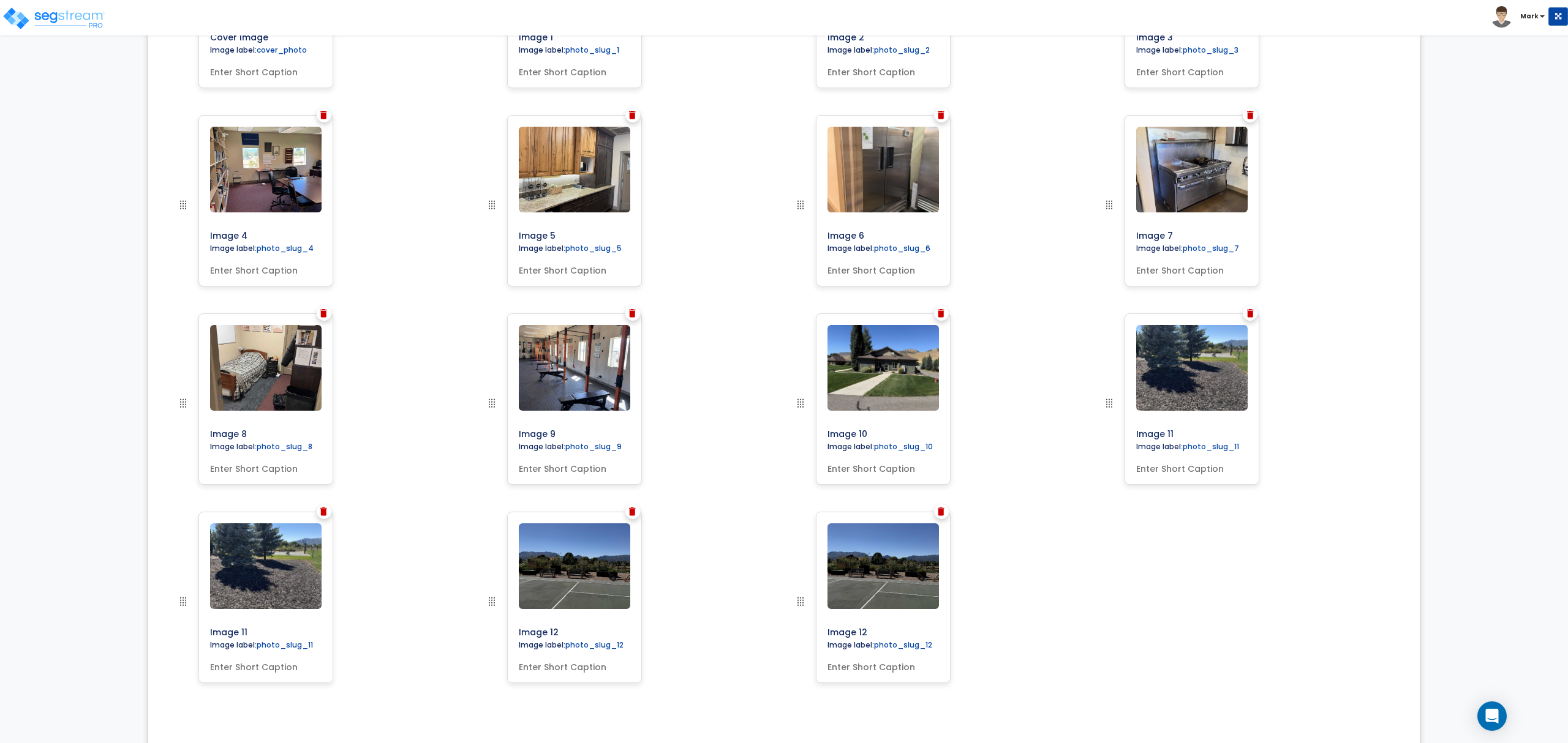
click at [633, 513] on img at bounding box center [633, 511] width 7 height 8
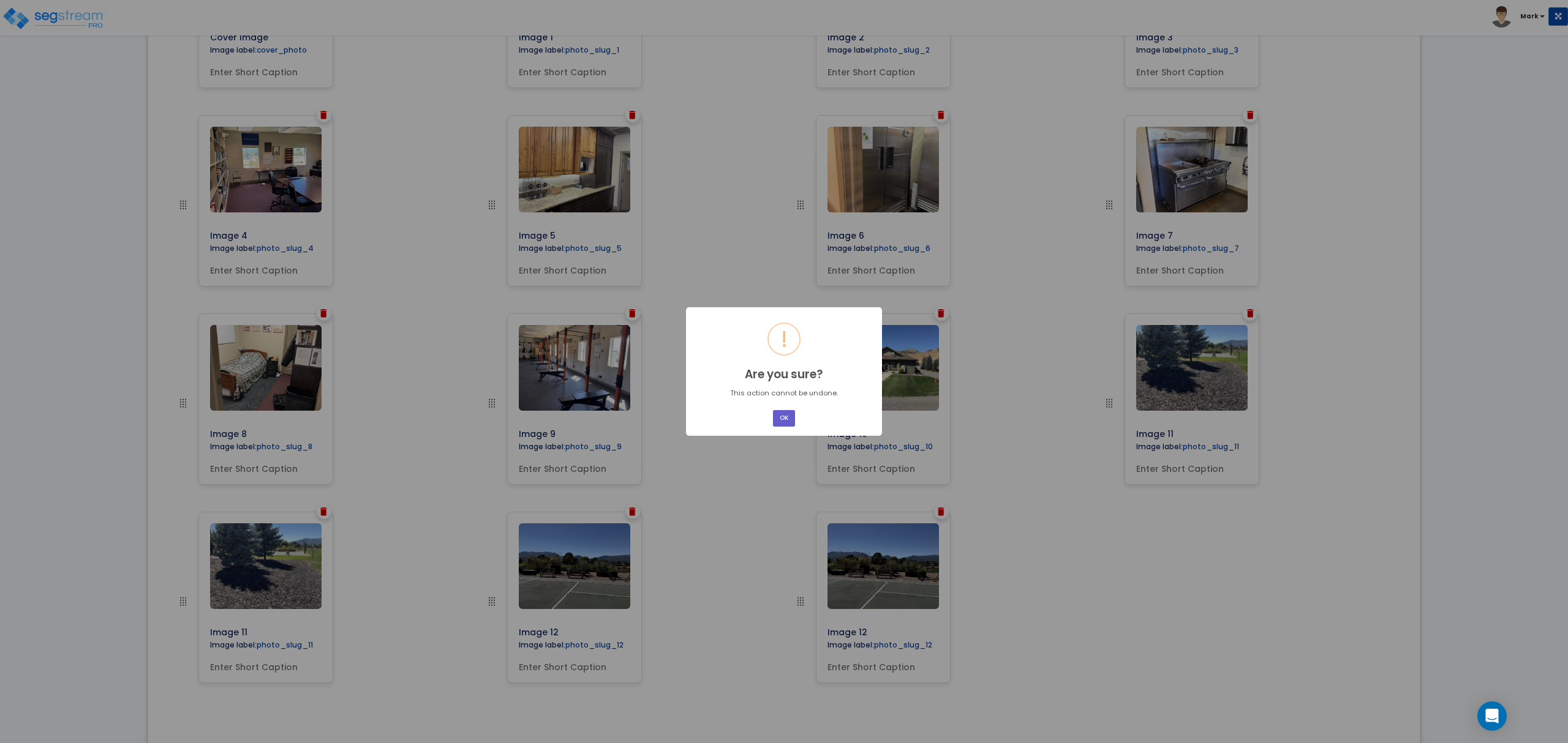
click at [790, 414] on button "OK" at bounding box center [784, 419] width 22 height 17
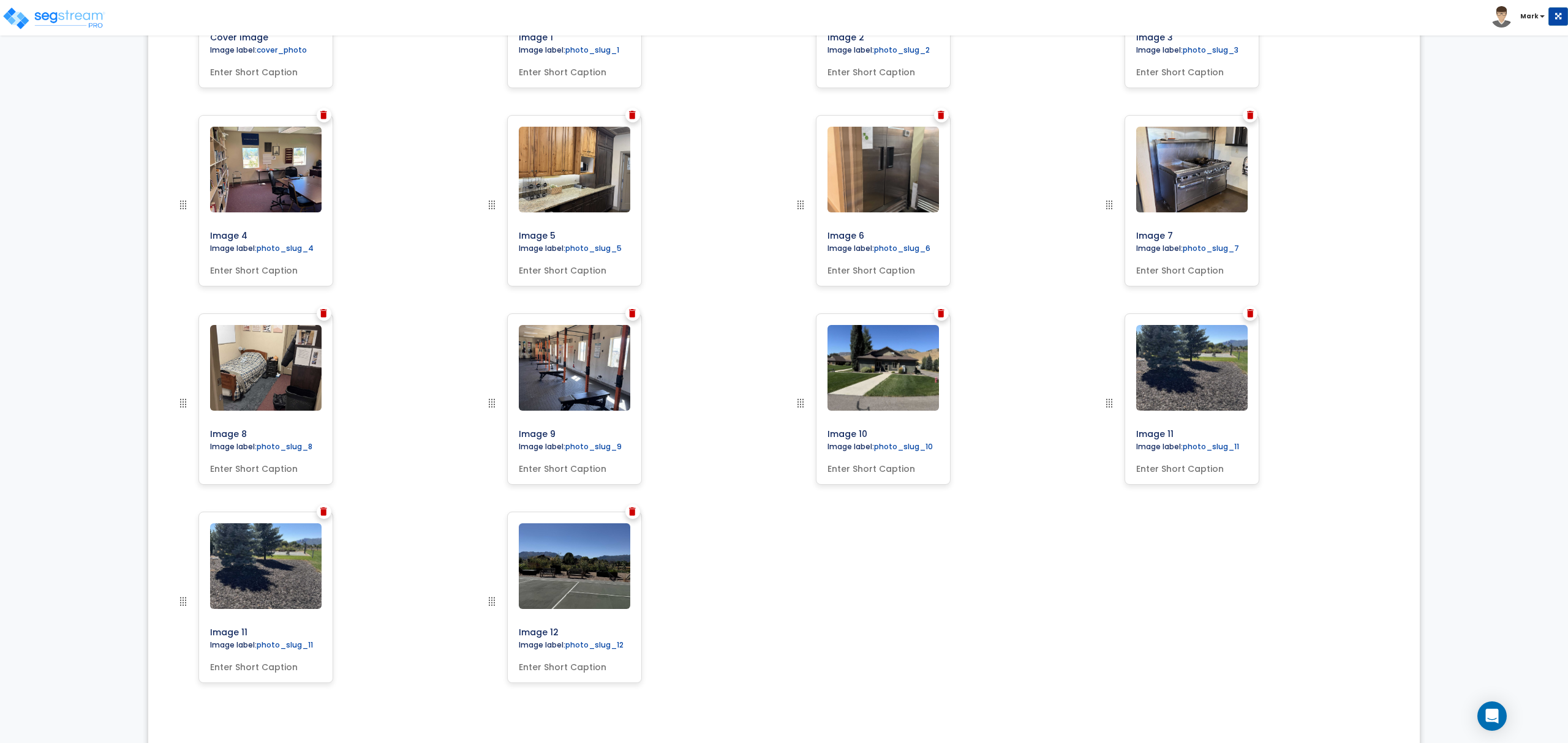
click at [1247, 317] on img at bounding box center [1251, 313] width 7 height 8
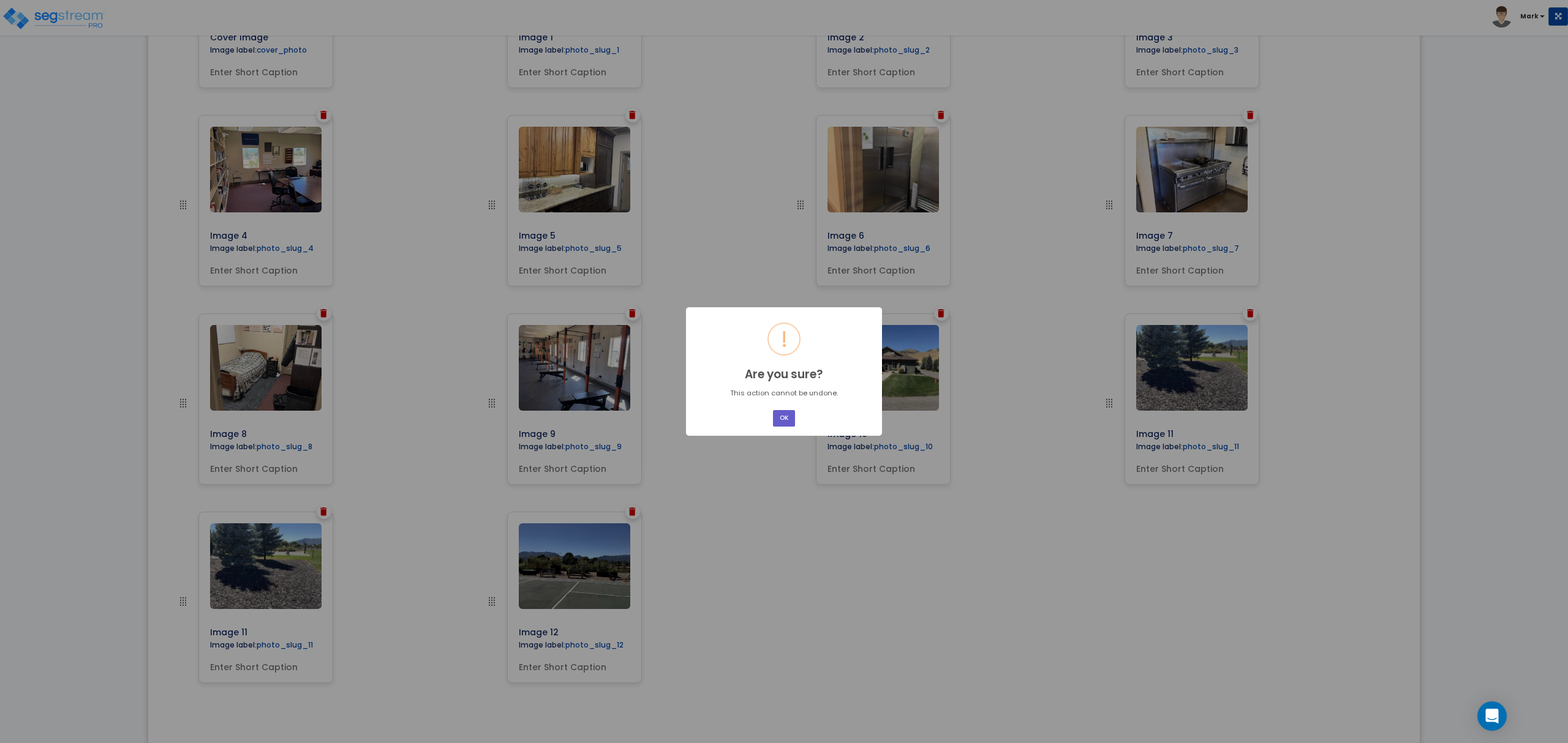
click at [779, 415] on button "OK" at bounding box center [784, 419] width 22 height 17
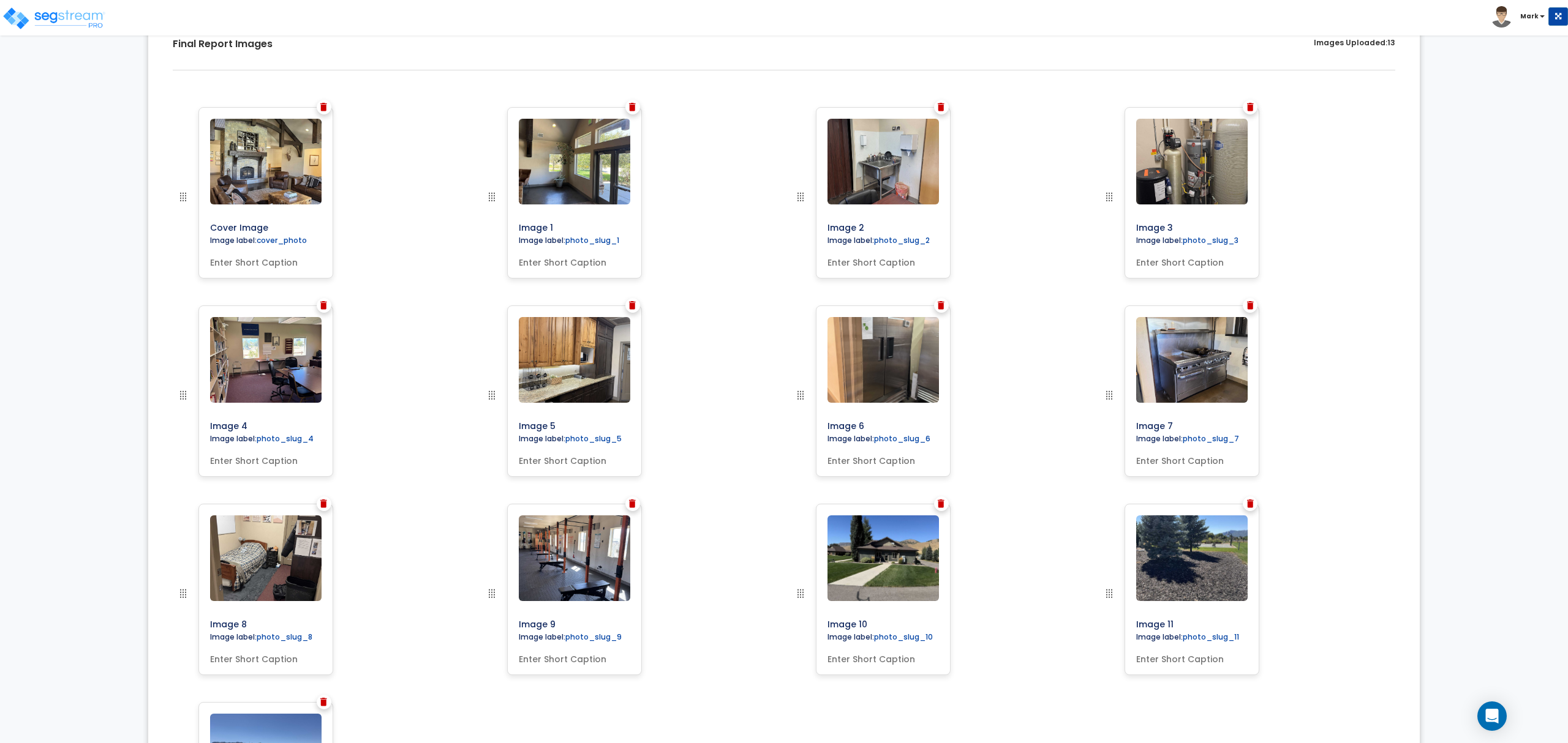
scroll to position [343, 0]
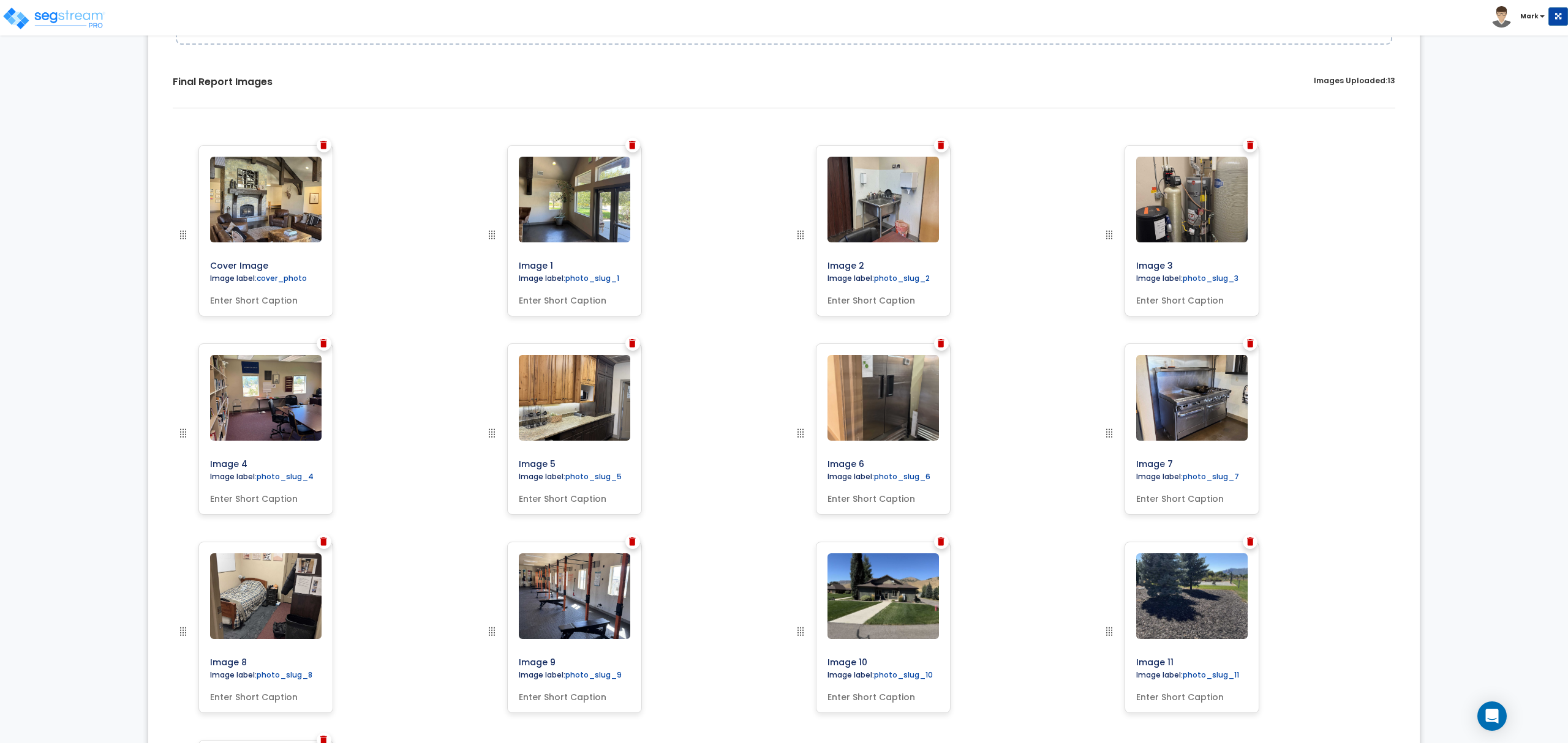
click at [939, 148] on img at bounding box center [941, 145] width 7 height 8
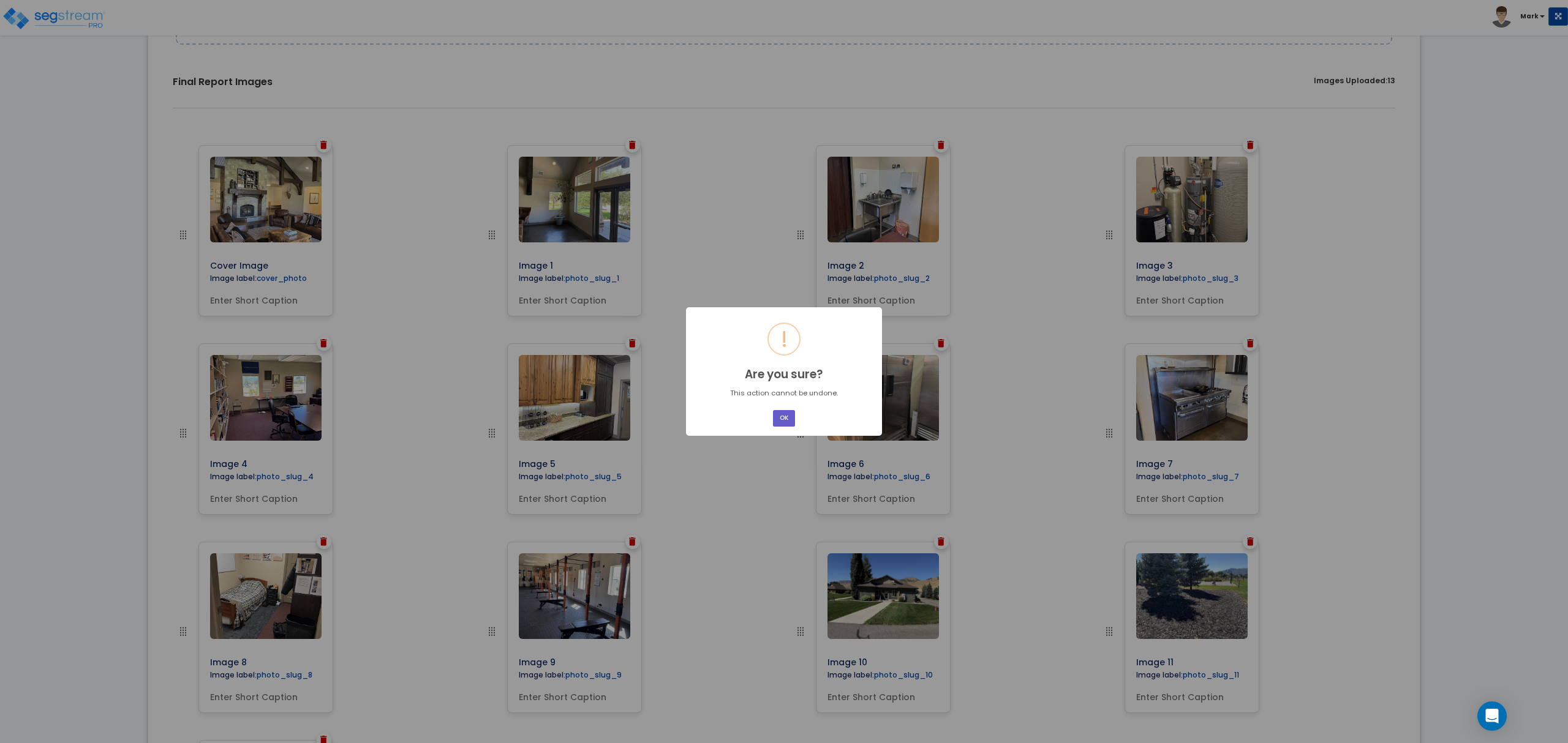
click at [782, 417] on button "OK" at bounding box center [784, 419] width 22 height 17
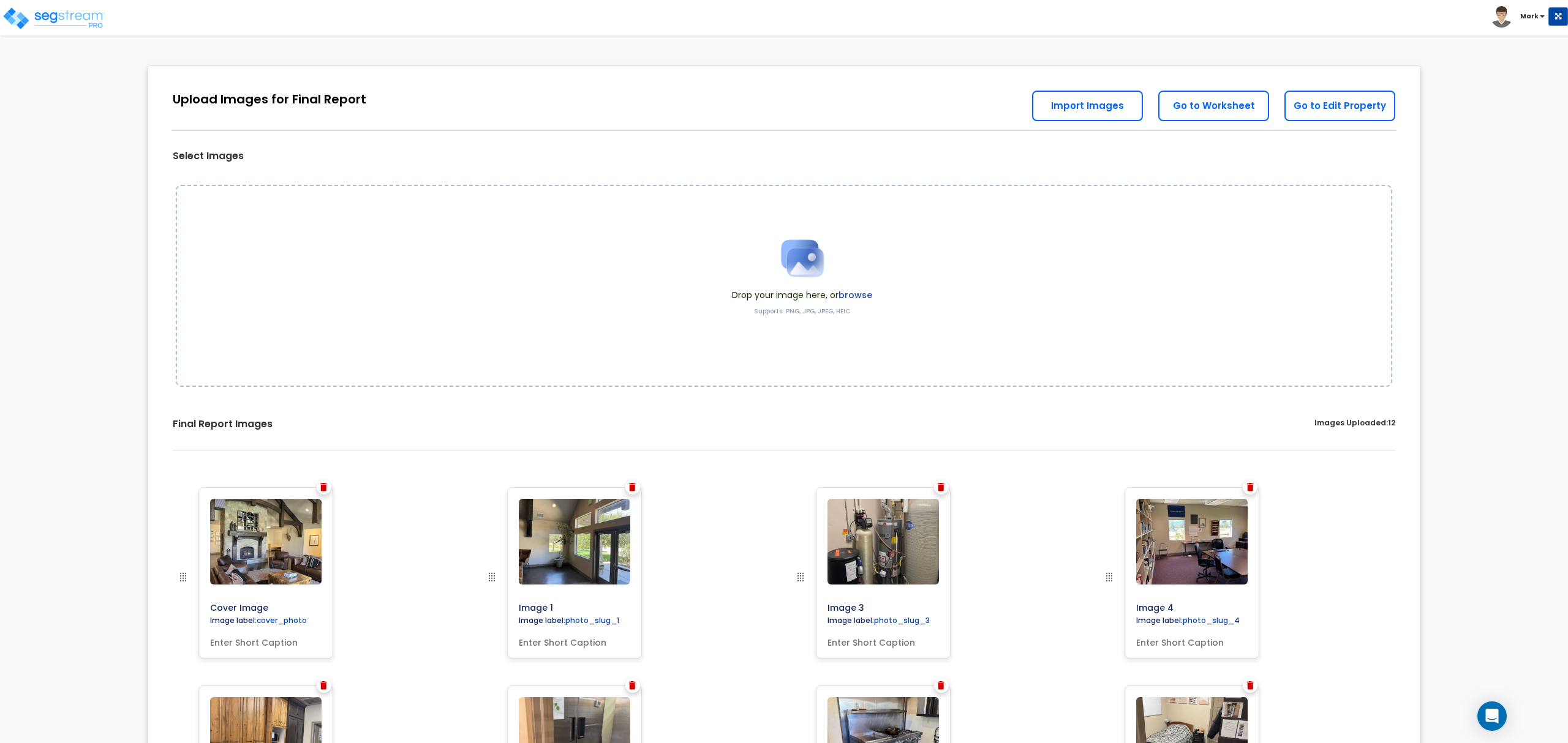
scroll to position [0, 0]
click at [861, 294] on label "browse" at bounding box center [855, 296] width 33 height 13
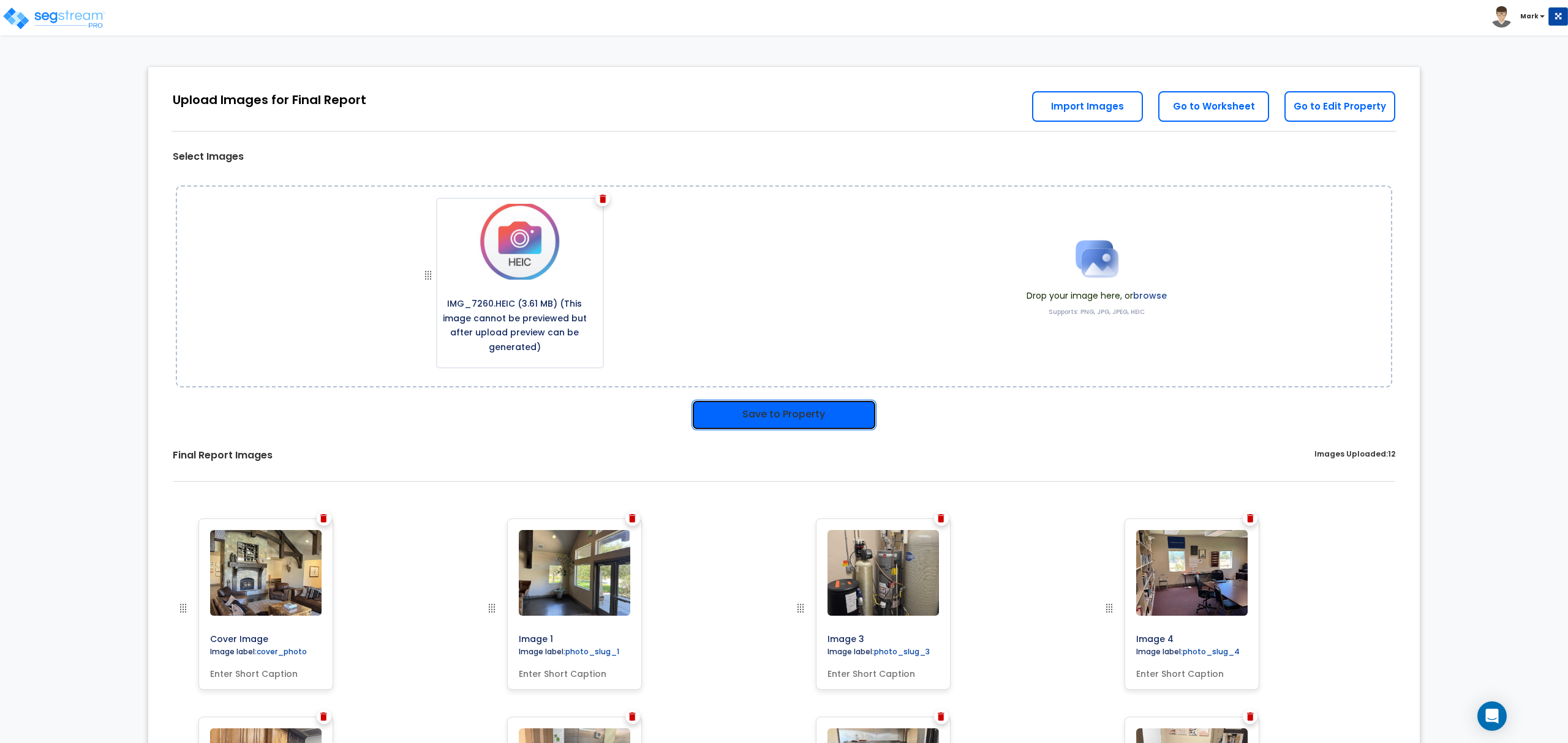
click at [775, 420] on button "Save to Property" at bounding box center [784, 415] width 185 height 31
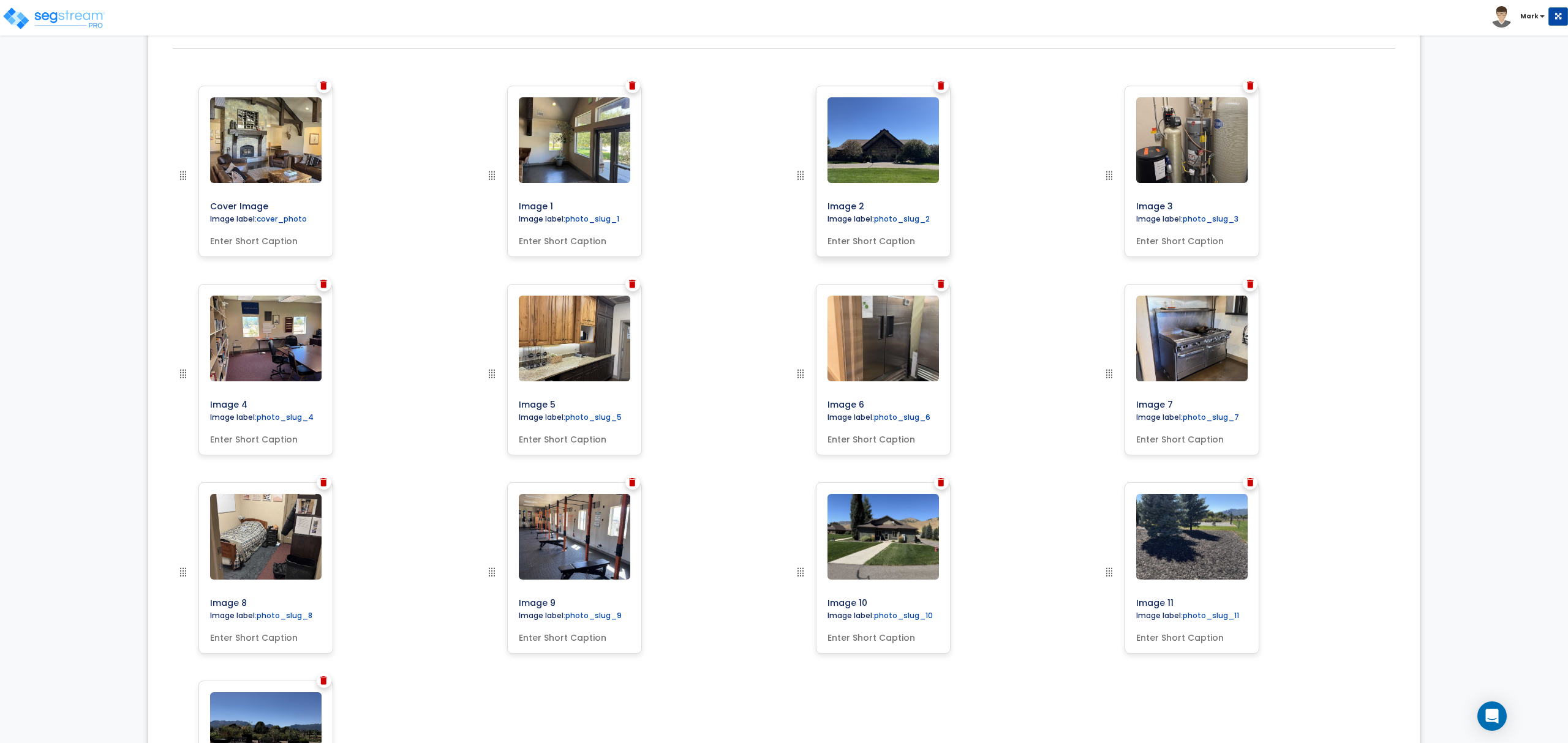
scroll to position [98, 0]
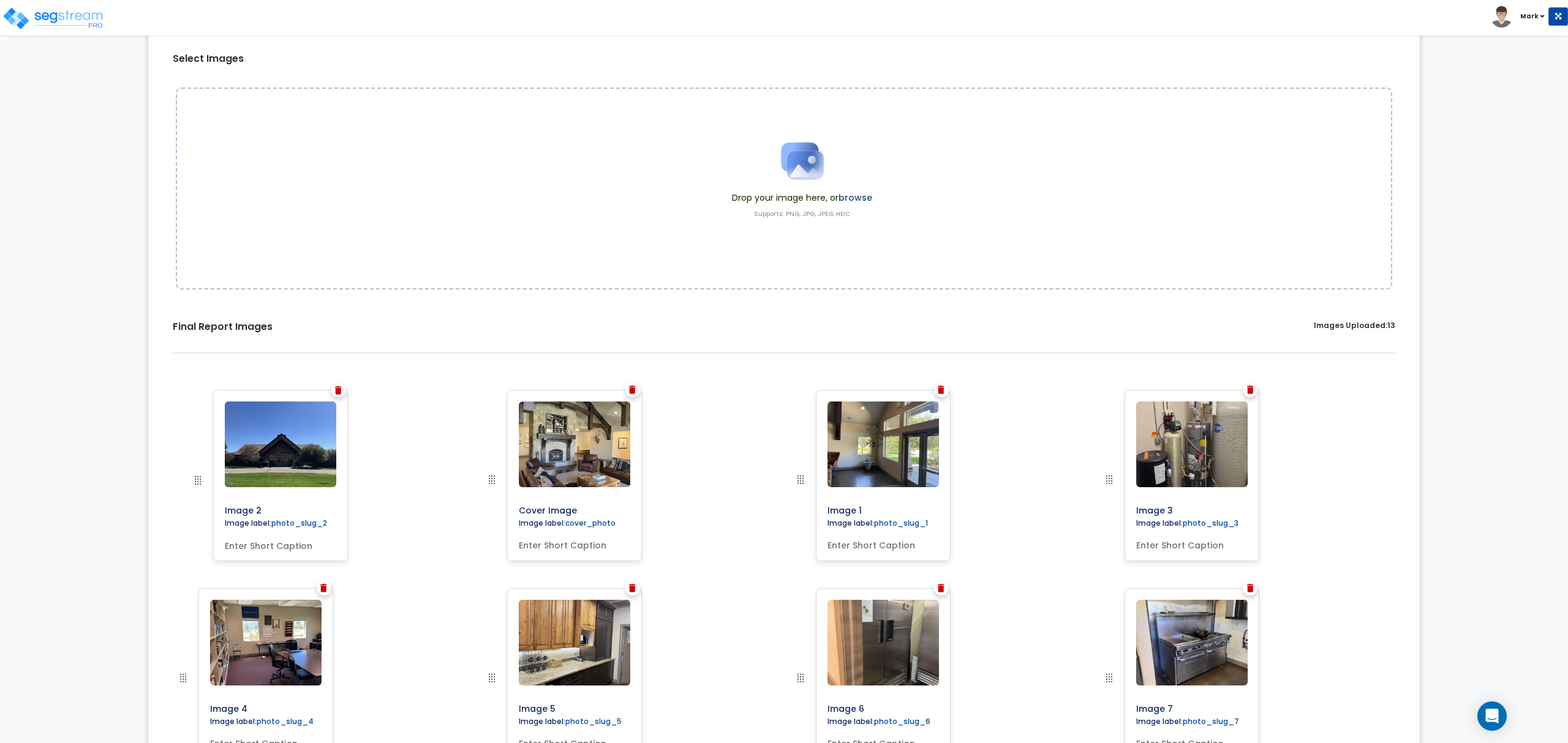
drag, startPoint x: 758, startPoint y: 485, endPoint x: 253, endPoint y: 477, distance: 505.1
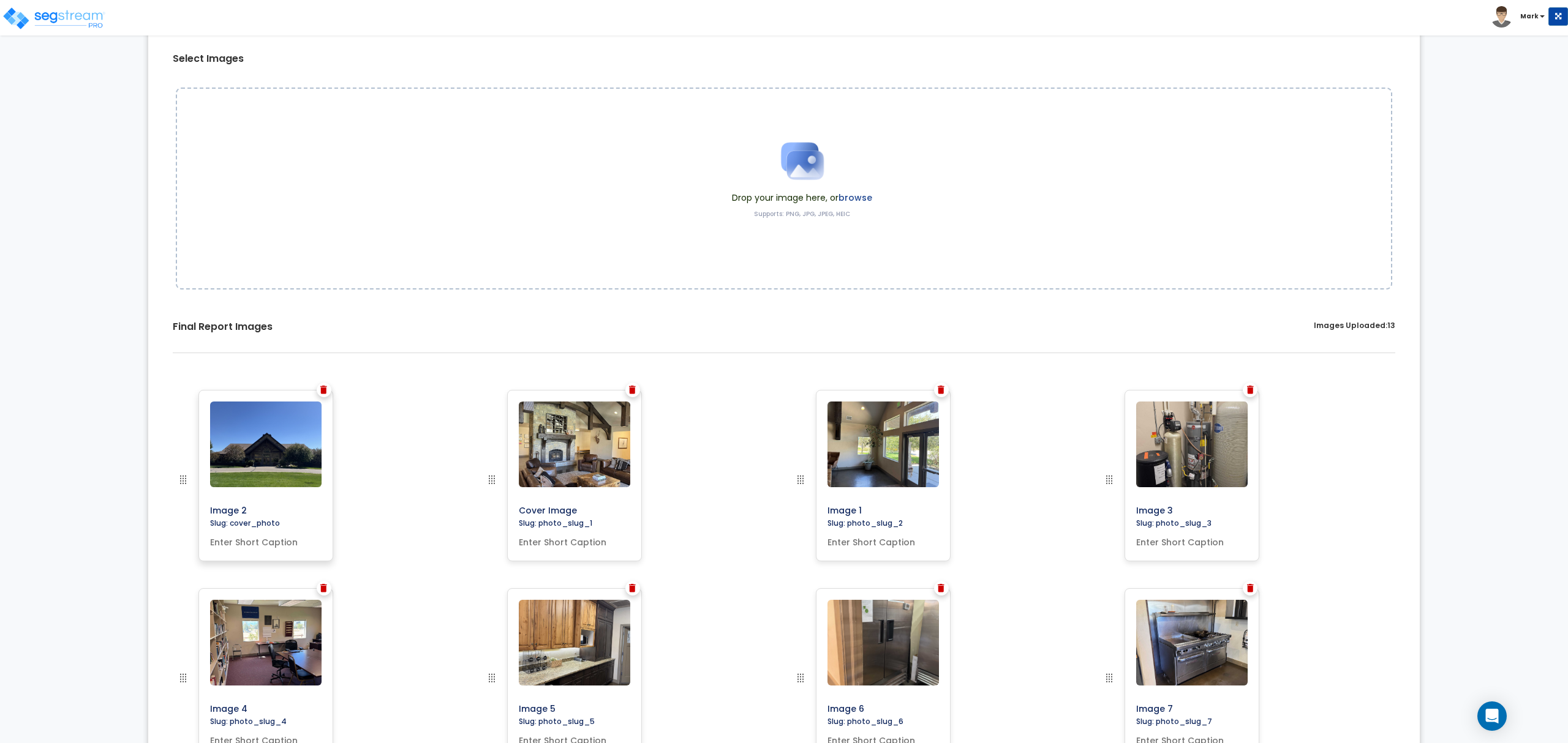
click at [278, 461] on img at bounding box center [266, 444] width 111 height 86
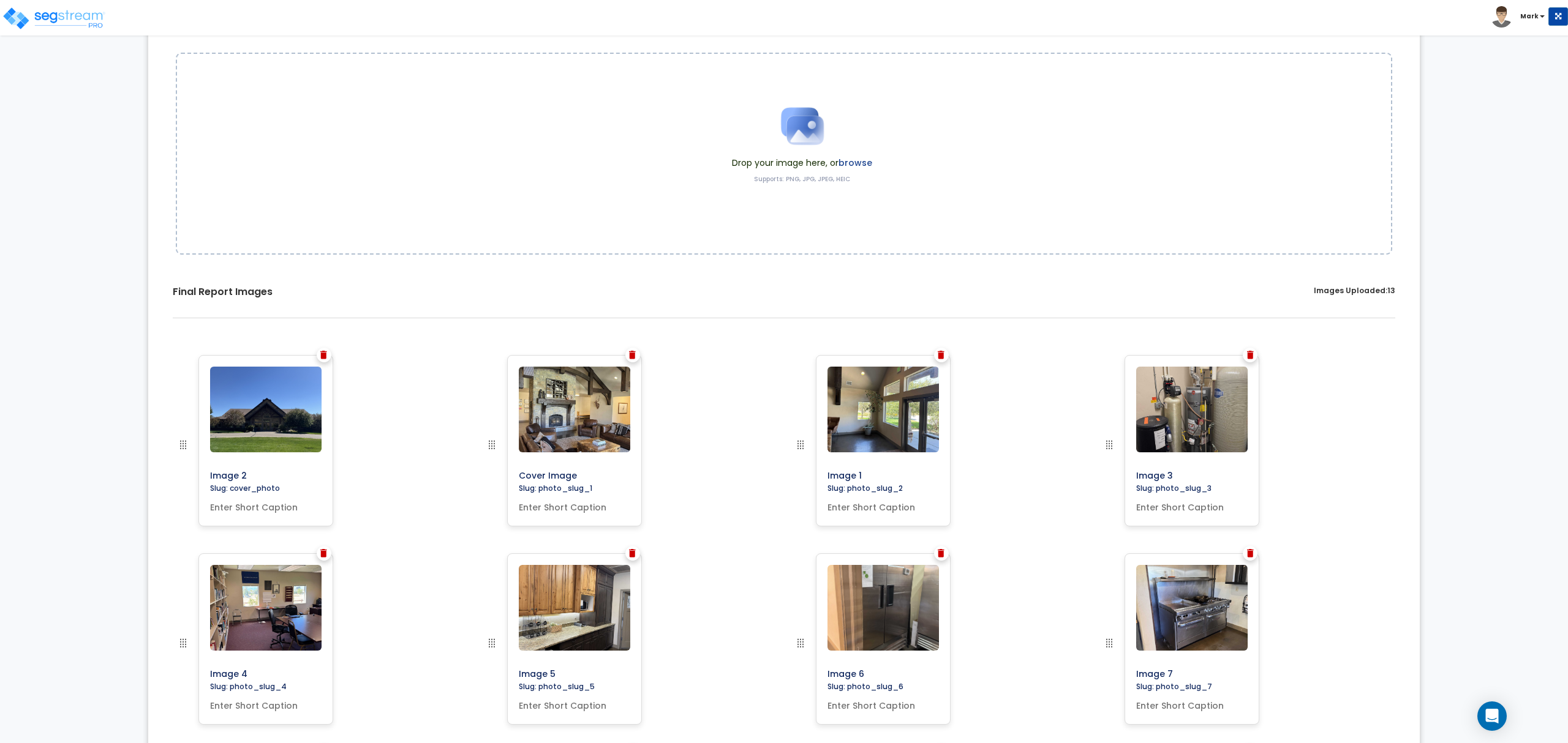
scroll to position [0, 0]
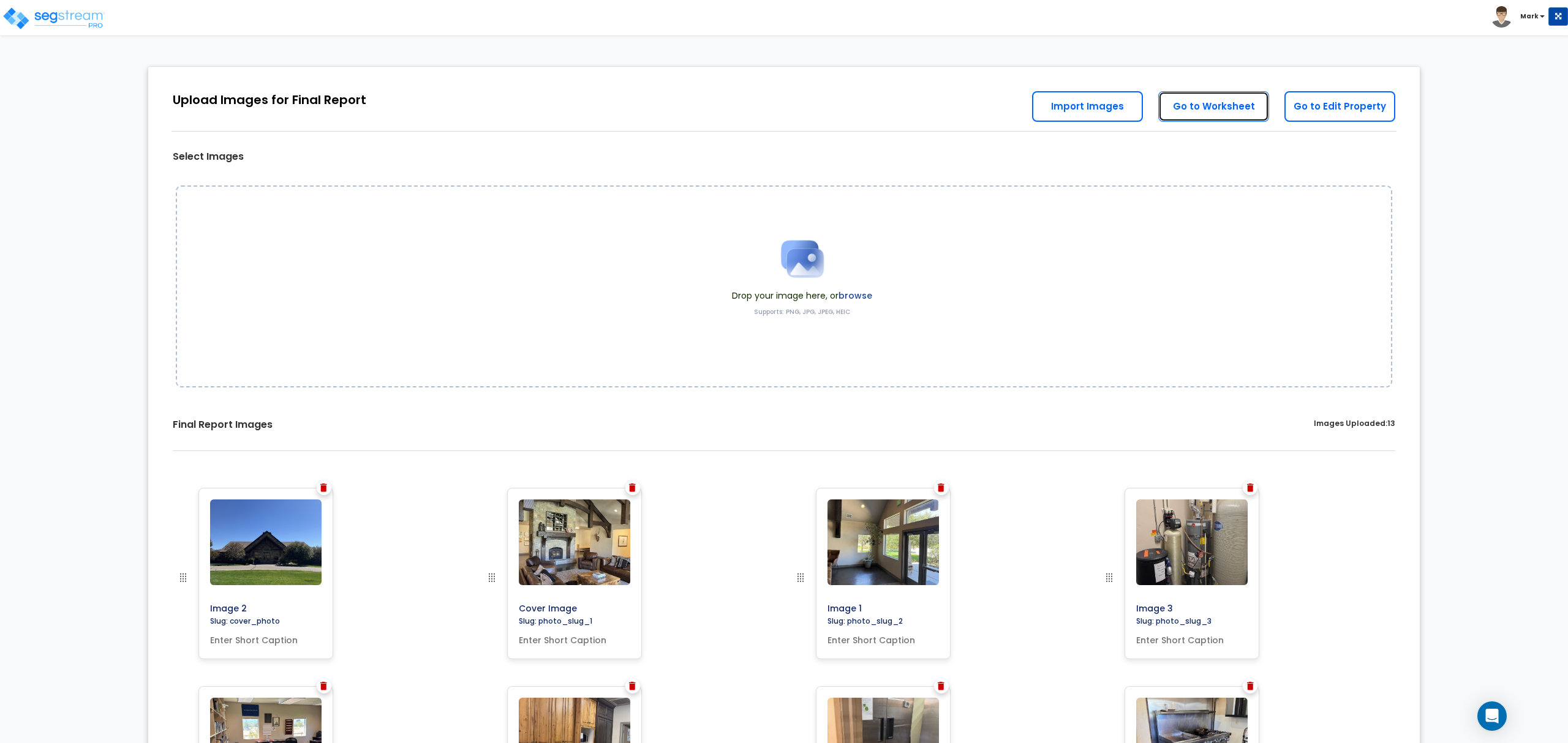
click at [1236, 106] on link "Go to Worksheet" at bounding box center [1213, 106] width 111 height 31
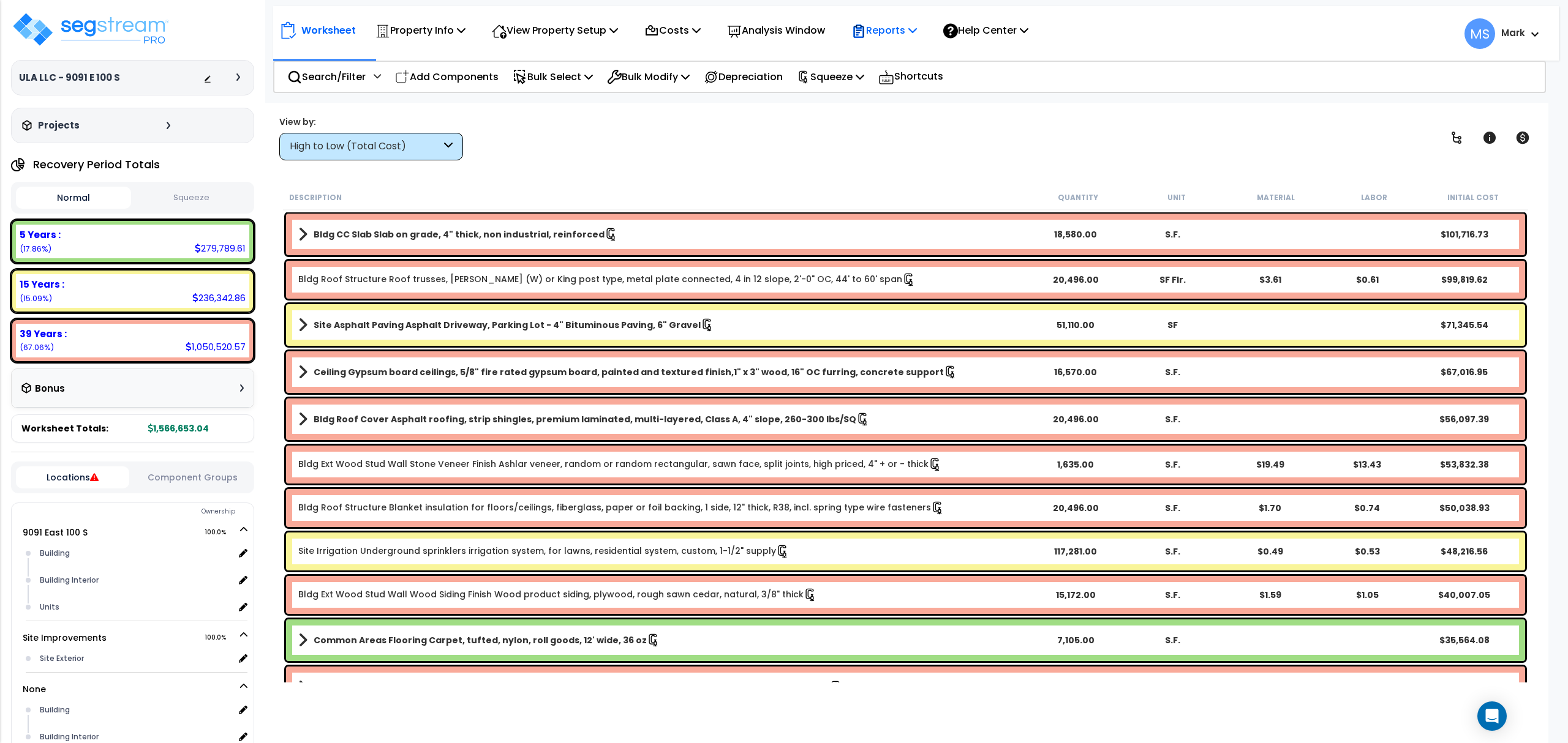
click at [878, 38] on p "Reports" at bounding box center [884, 31] width 65 height 17
click at [833, 150] on div "View by: High to Low (Total Cost) High to Low (Total Cost)" at bounding box center [905, 137] width 1261 height 45
click at [127, 39] on img at bounding box center [90, 29] width 159 height 37
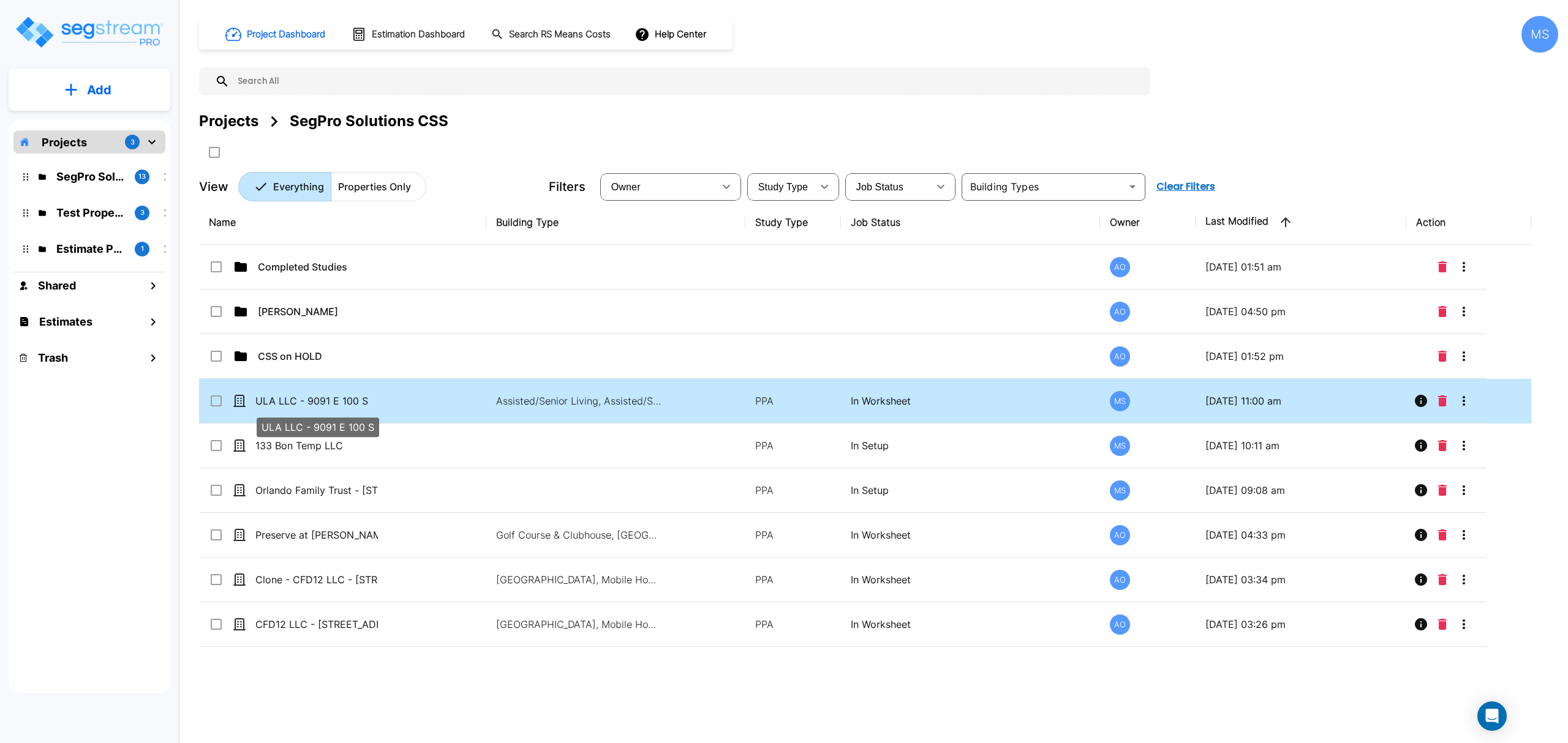
click at [305, 403] on p "ULA LLC - 9091 E 100 S" at bounding box center [317, 401] width 122 height 15
checkbox input "true"
click at [305, 403] on p "ULA LLC - 9091 E 100 S" at bounding box center [317, 401] width 122 height 15
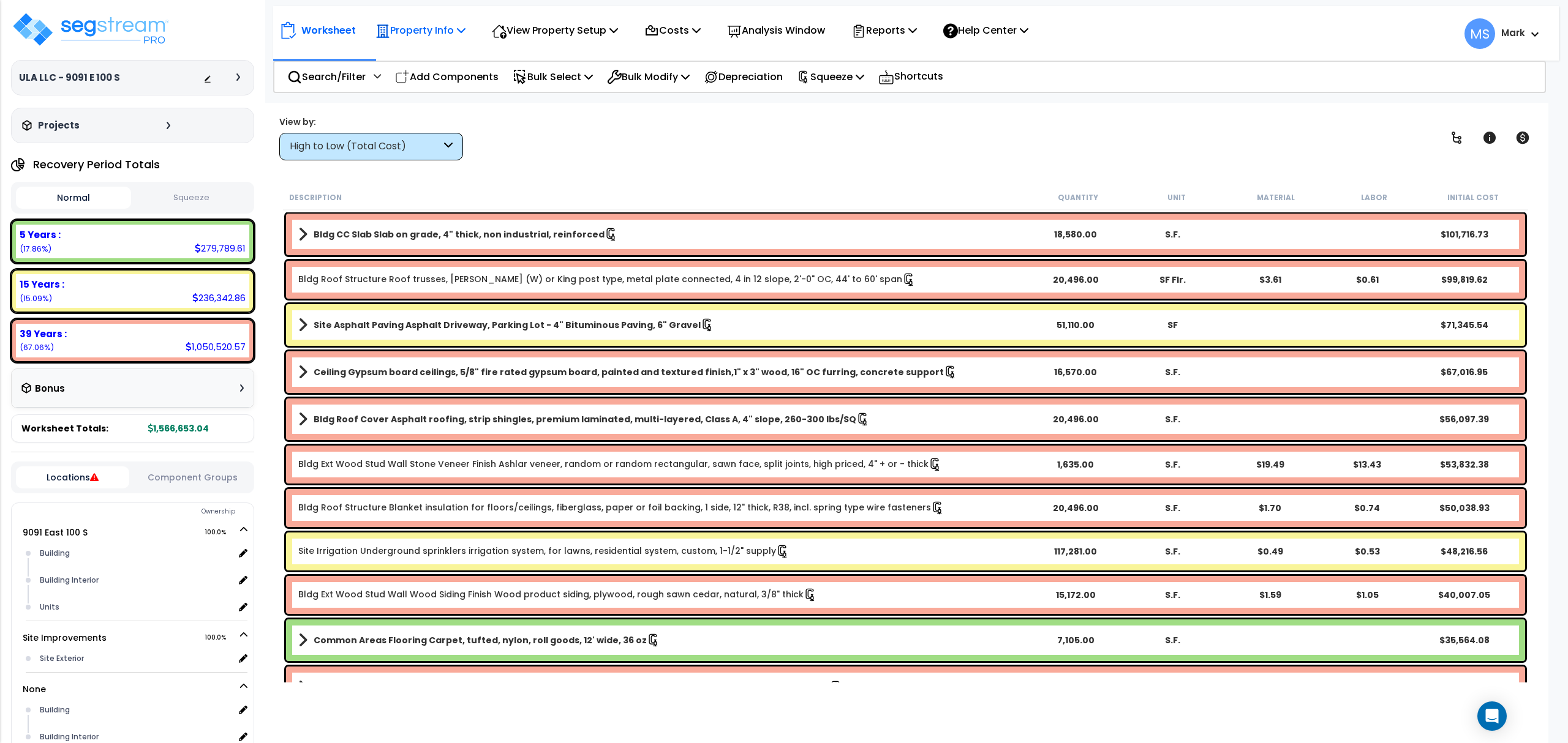
click at [425, 27] on p "Property Info" at bounding box center [420, 31] width 90 height 17
click at [424, 55] on link "Property Setup" at bounding box center [430, 58] width 121 height 24
click at [70, 16] on img at bounding box center [90, 29] width 159 height 37
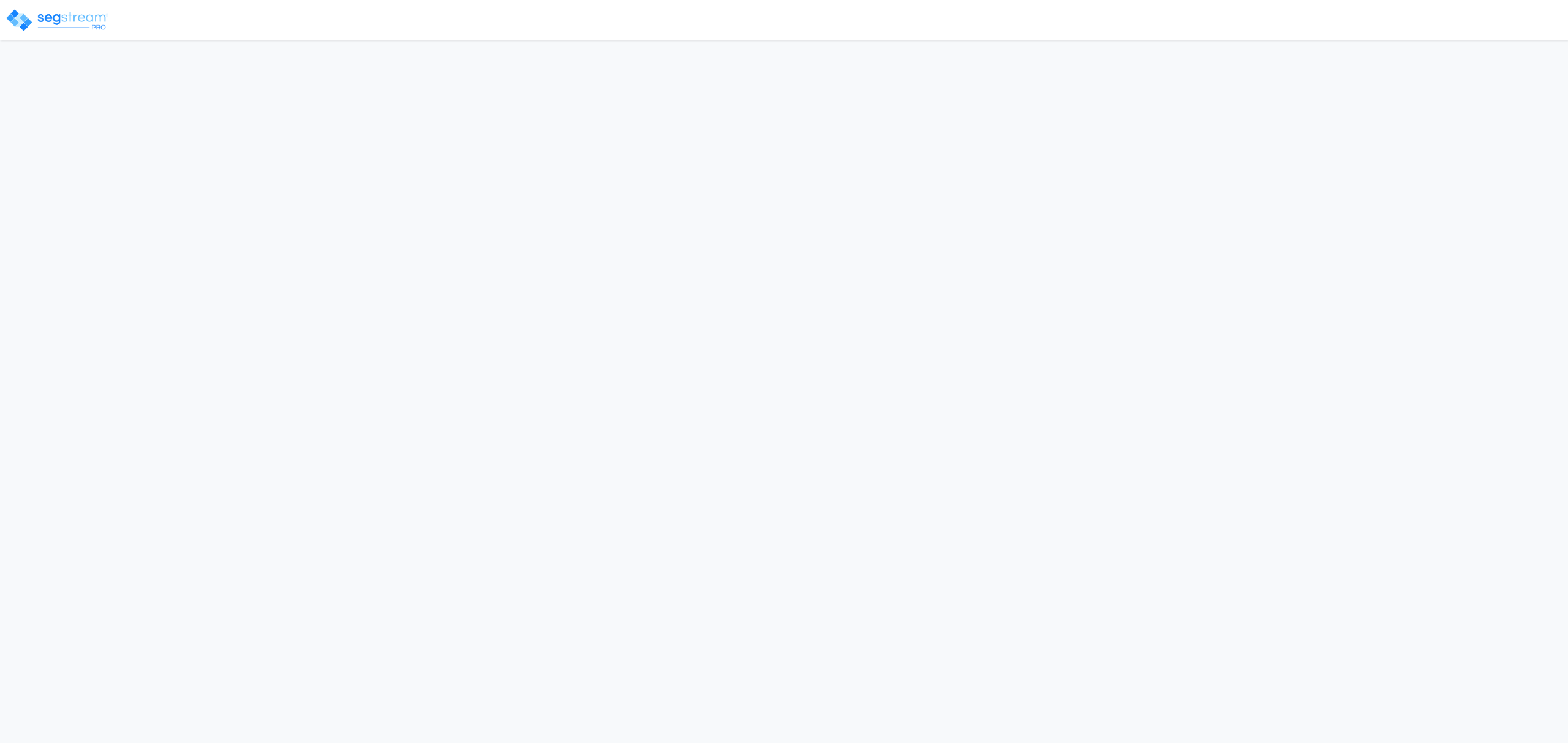
select select "2025"
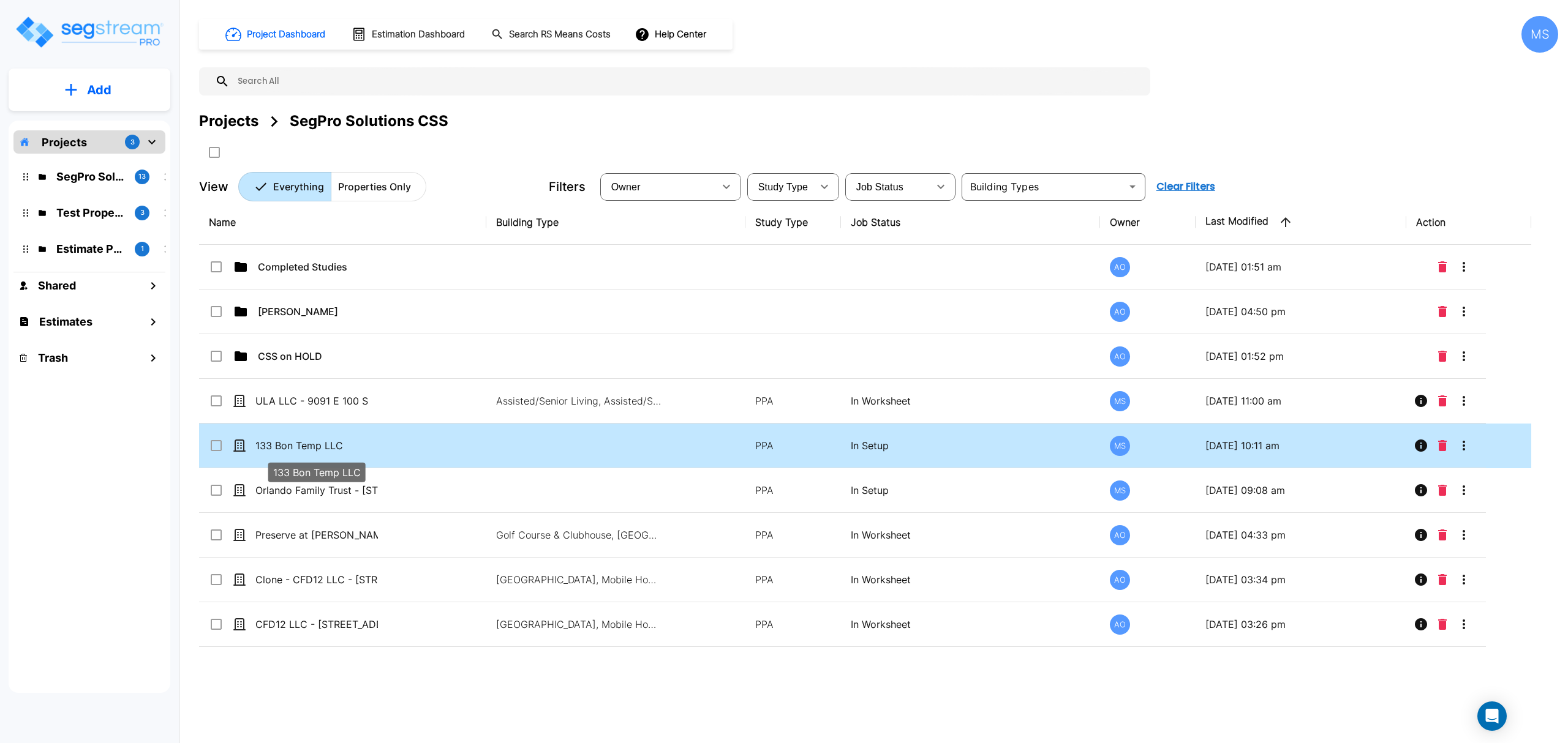
click at [319, 452] on p "133 Bon Temp LLC" at bounding box center [317, 445] width 122 height 15
checkbox input "true"
click at [319, 452] on p "133 Bon Temp LLC" at bounding box center [317, 445] width 122 height 15
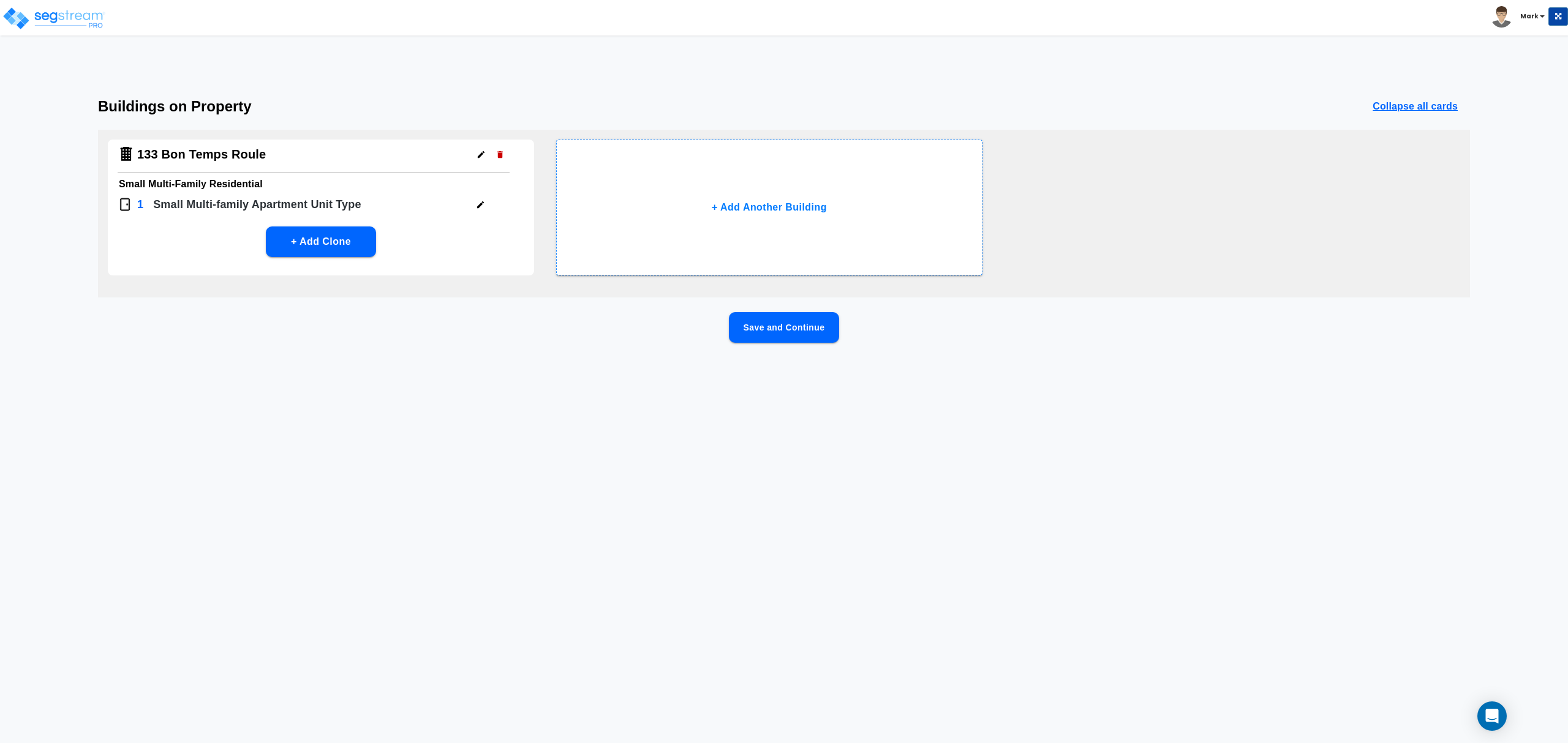
click at [809, 329] on button "Save and Continue" at bounding box center [784, 328] width 110 height 31
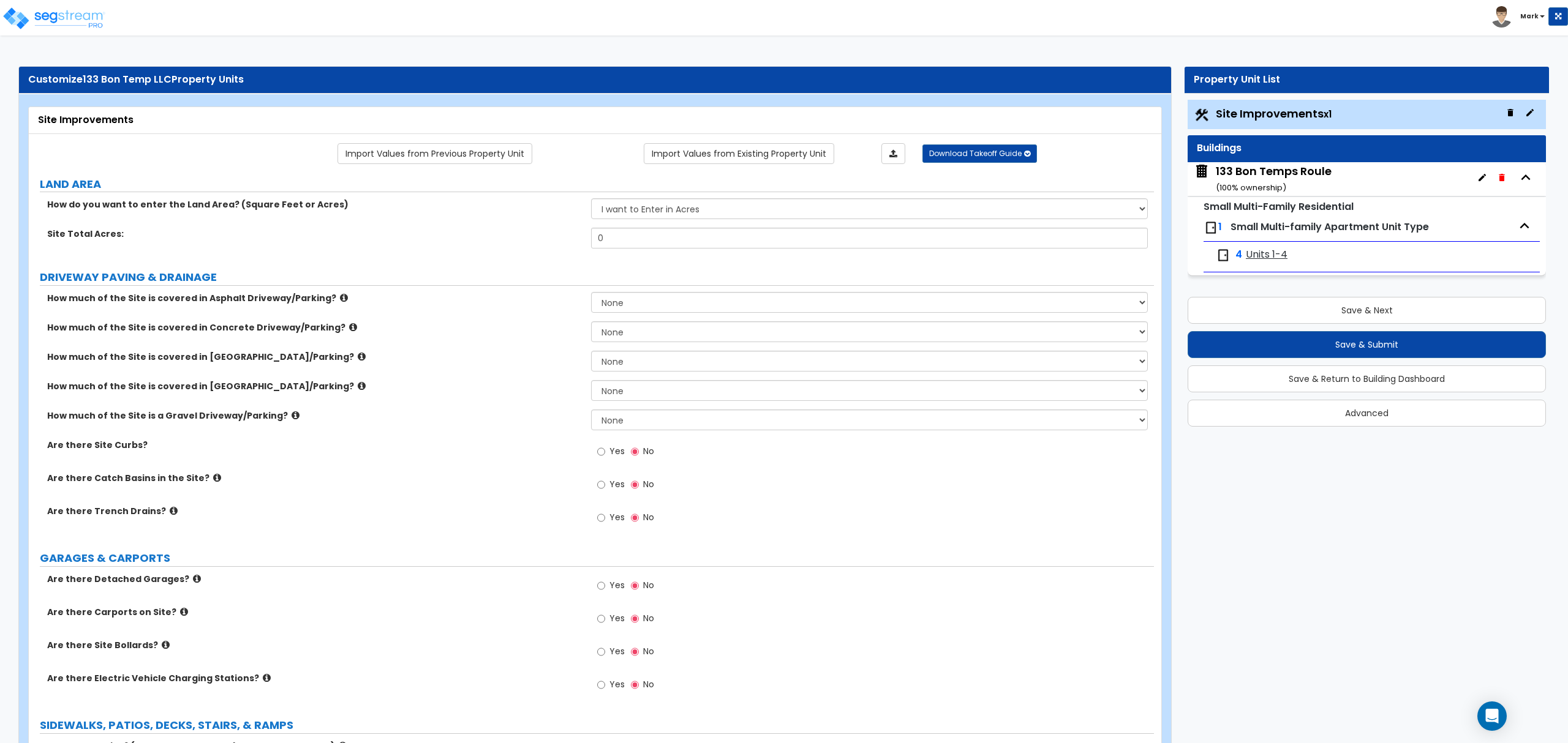
click at [601, 274] on label "DRIVEWAY PAVING & DRAINAGE" at bounding box center [596, 277] width 1114 height 16
click at [611, 248] on input "0" at bounding box center [869, 238] width 556 height 21
type input "4"
click at [642, 333] on select "None I want to Enter an Approximate Percentage I want to Enter the Square Foota…" at bounding box center [869, 332] width 556 height 21
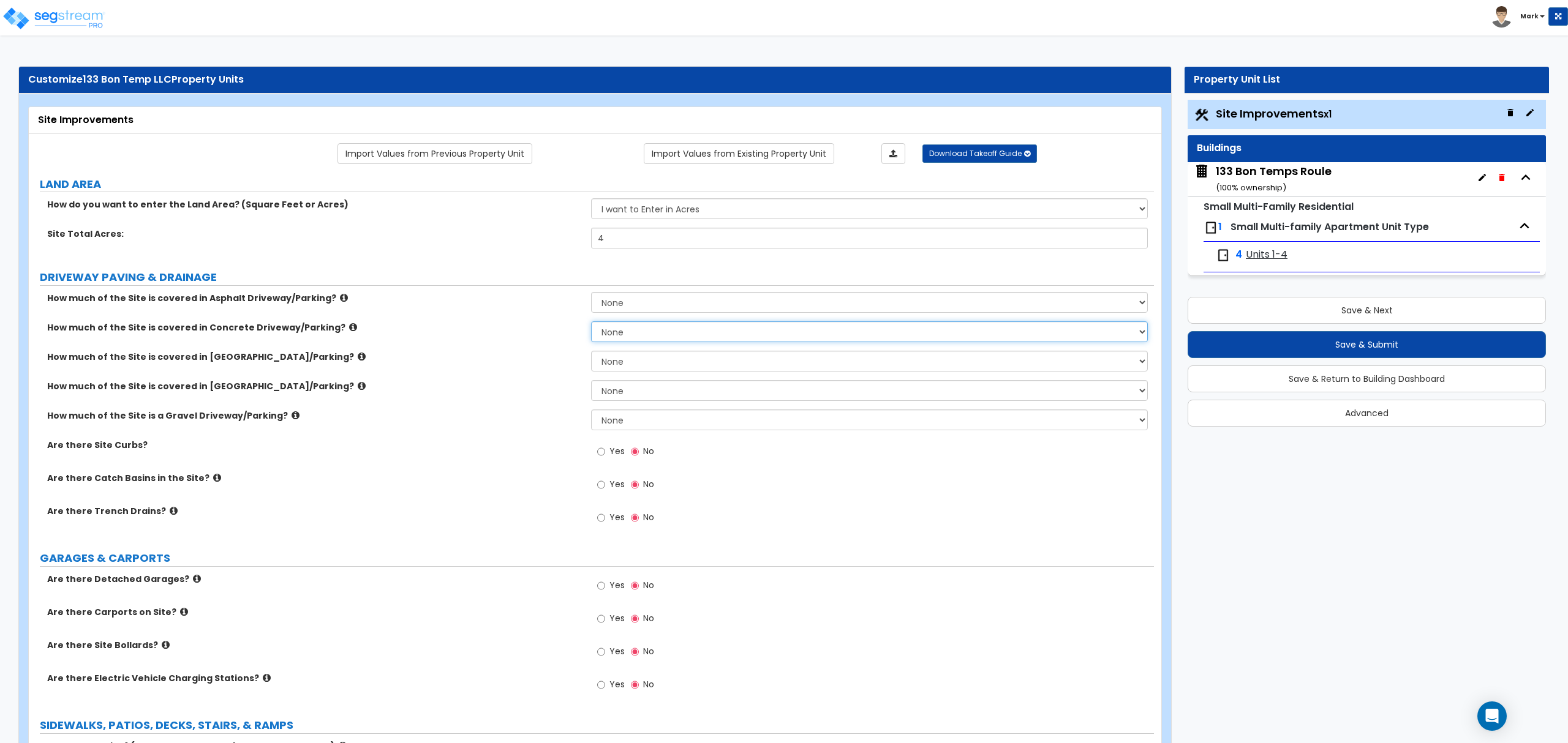
select select "2"
click at [591, 323] on select "None I want to Enter an Approximate Percentage I want to Enter the Square Foota…" at bounding box center [869, 332] width 556 height 21
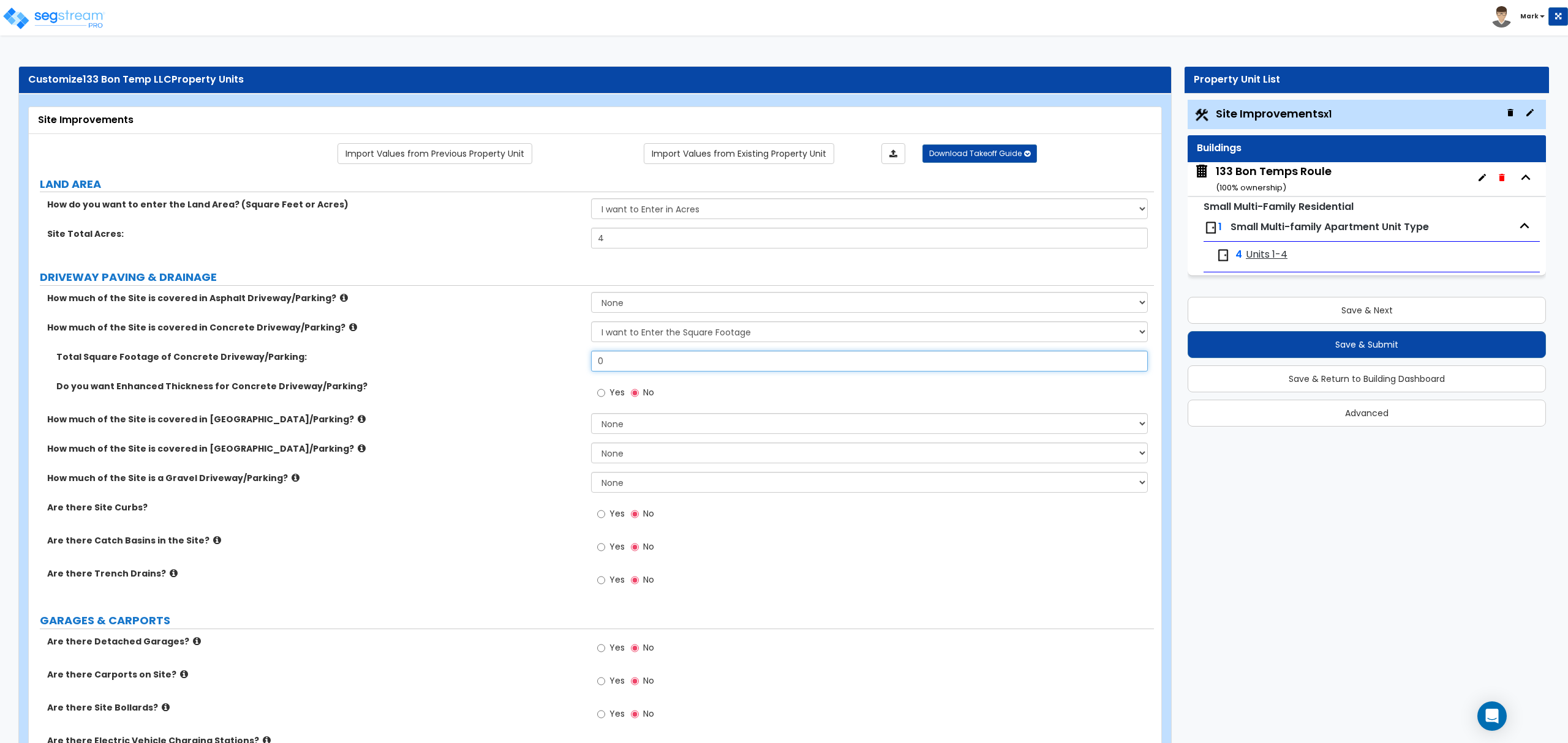
click at [632, 365] on input "0" at bounding box center [869, 361] width 556 height 21
type input "2,050"
click at [523, 383] on label "Do you want Enhanced Thickness for Concrete Driveway/Parking?" at bounding box center [319, 386] width 525 height 13
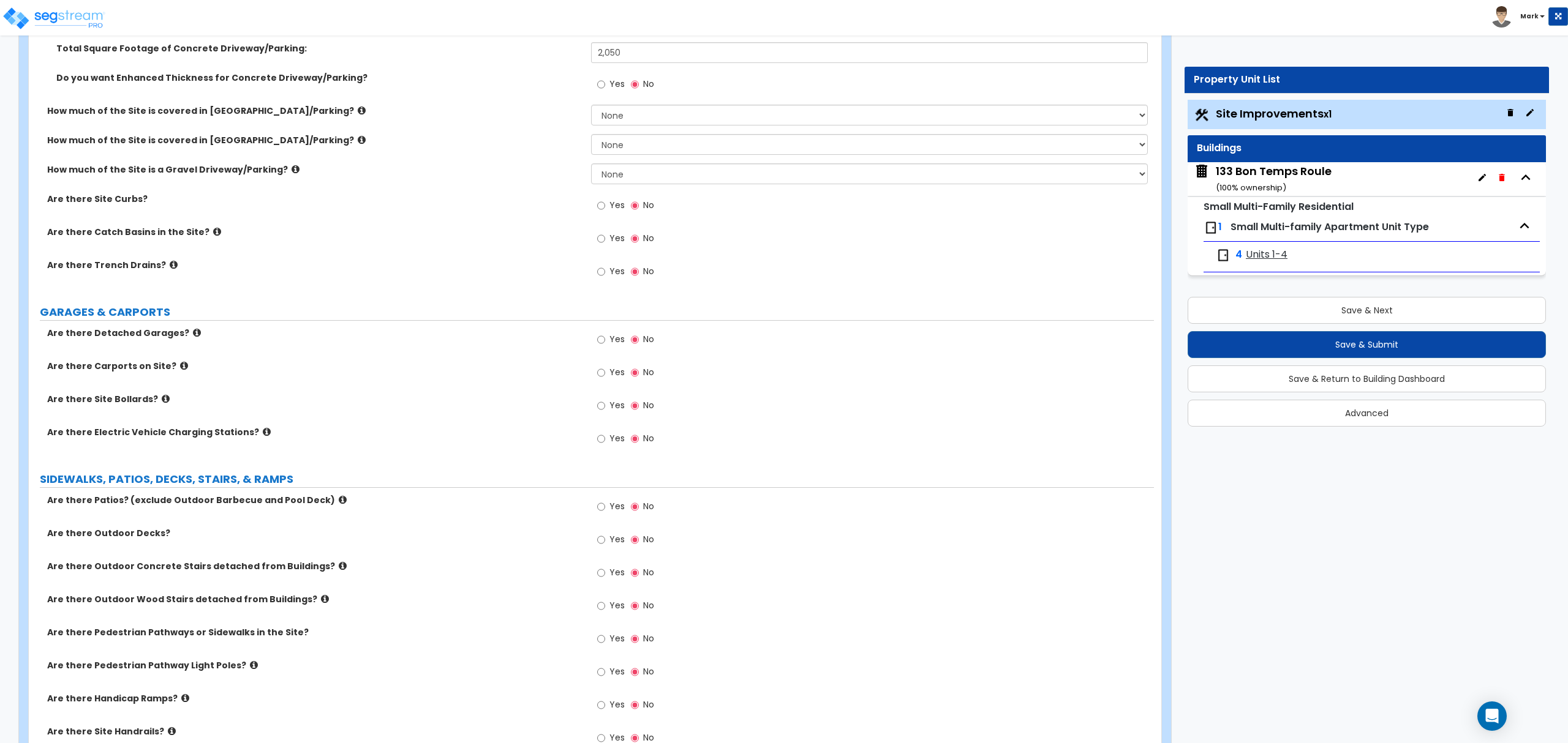
scroll to position [326, 0]
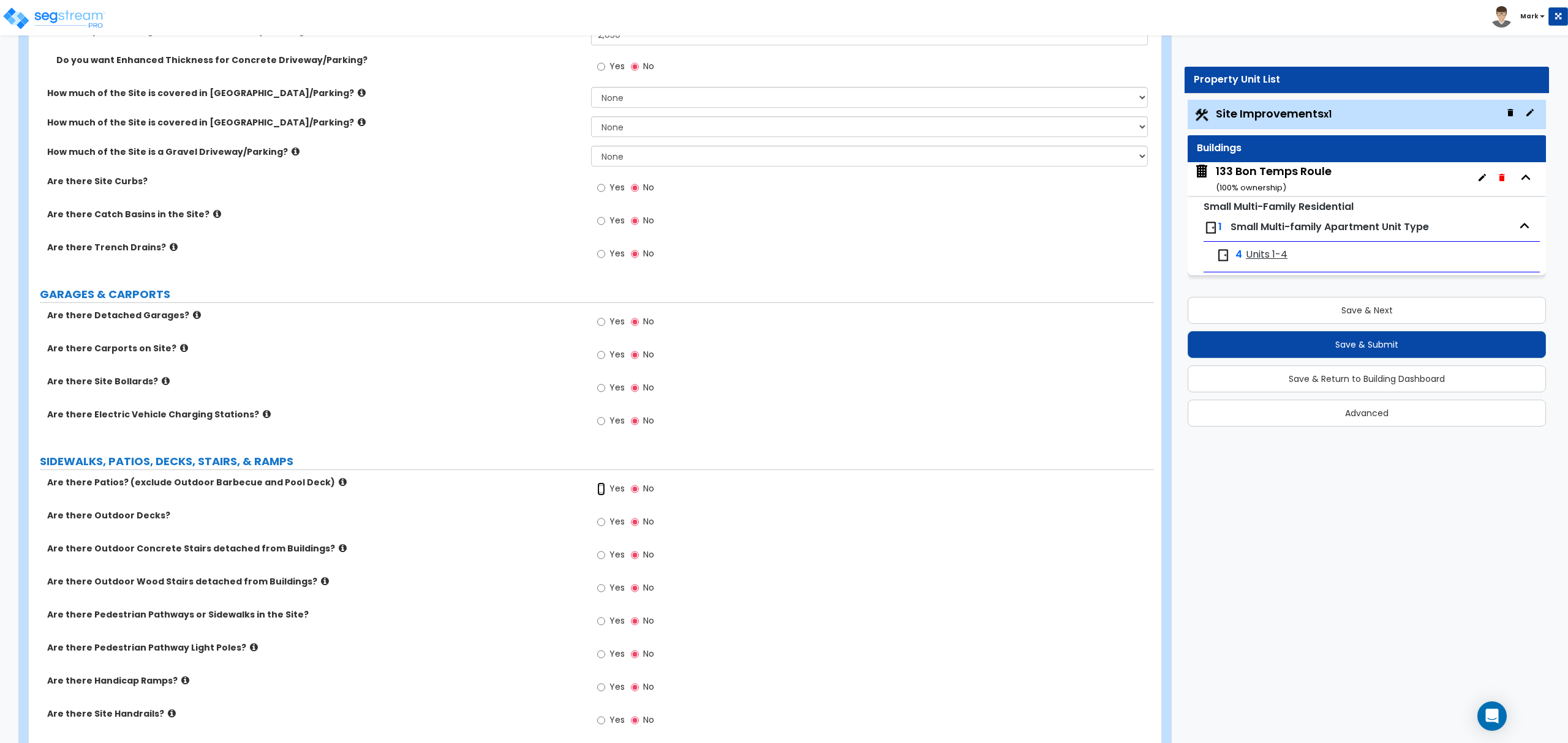
click at [601, 488] on input "Yes" at bounding box center [601, 488] width 8 height 13
radio input "true"
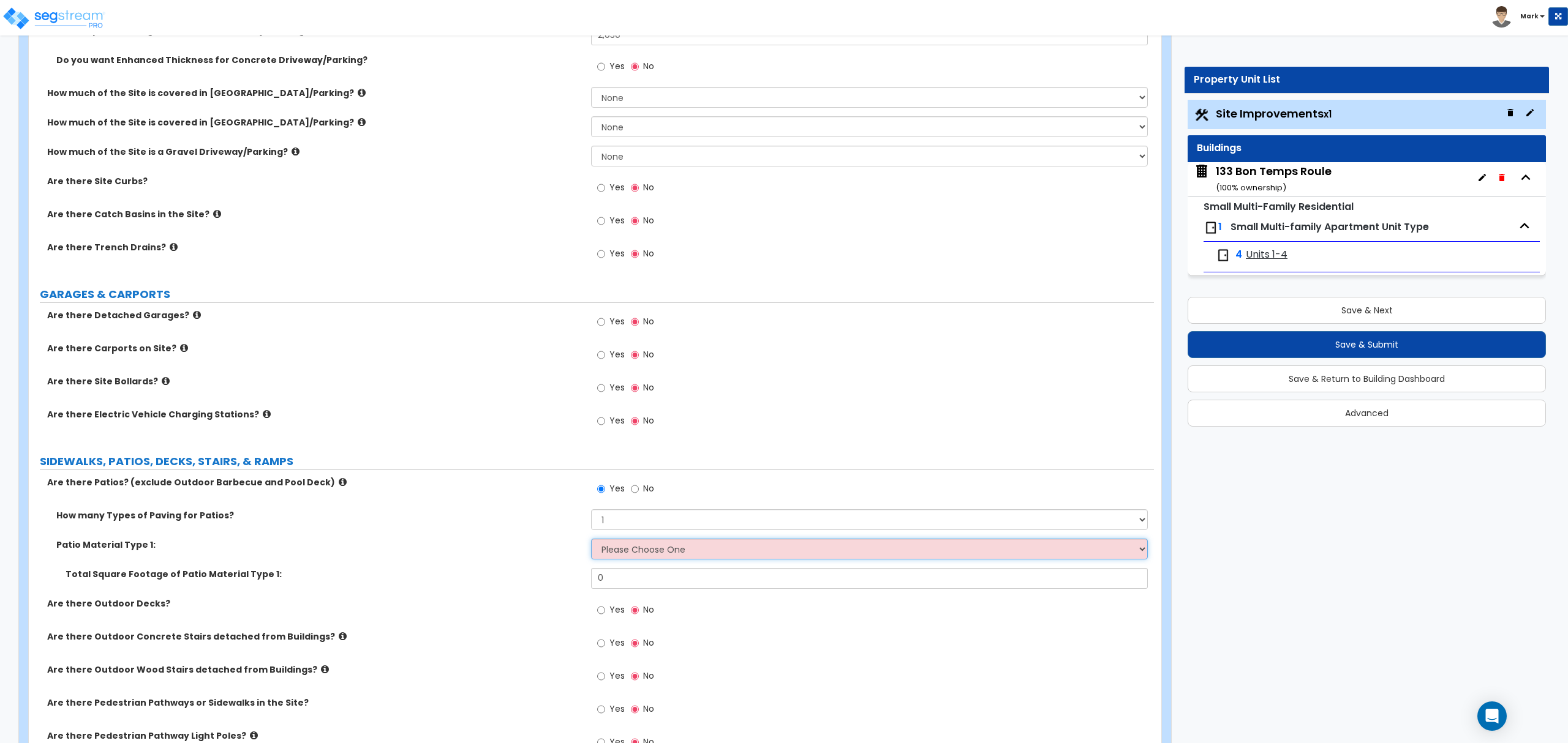
drag, startPoint x: 615, startPoint y: 543, endPoint x: 617, endPoint y: 552, distance: 9.2
click at [615, 543] on select "Please Choose One Bare Concrete Stamped Concrete Brick Pavers Stone Pavers Tile…" at bounding box center [869, 549] width 556 height 21
select select "1"
click at [591, 540] on select "Please Choose One Bare Concrete Stamped Concrete Brick Pavers Stone Pavers Tile…" at bounding box center [869, 549] width 556 height 21
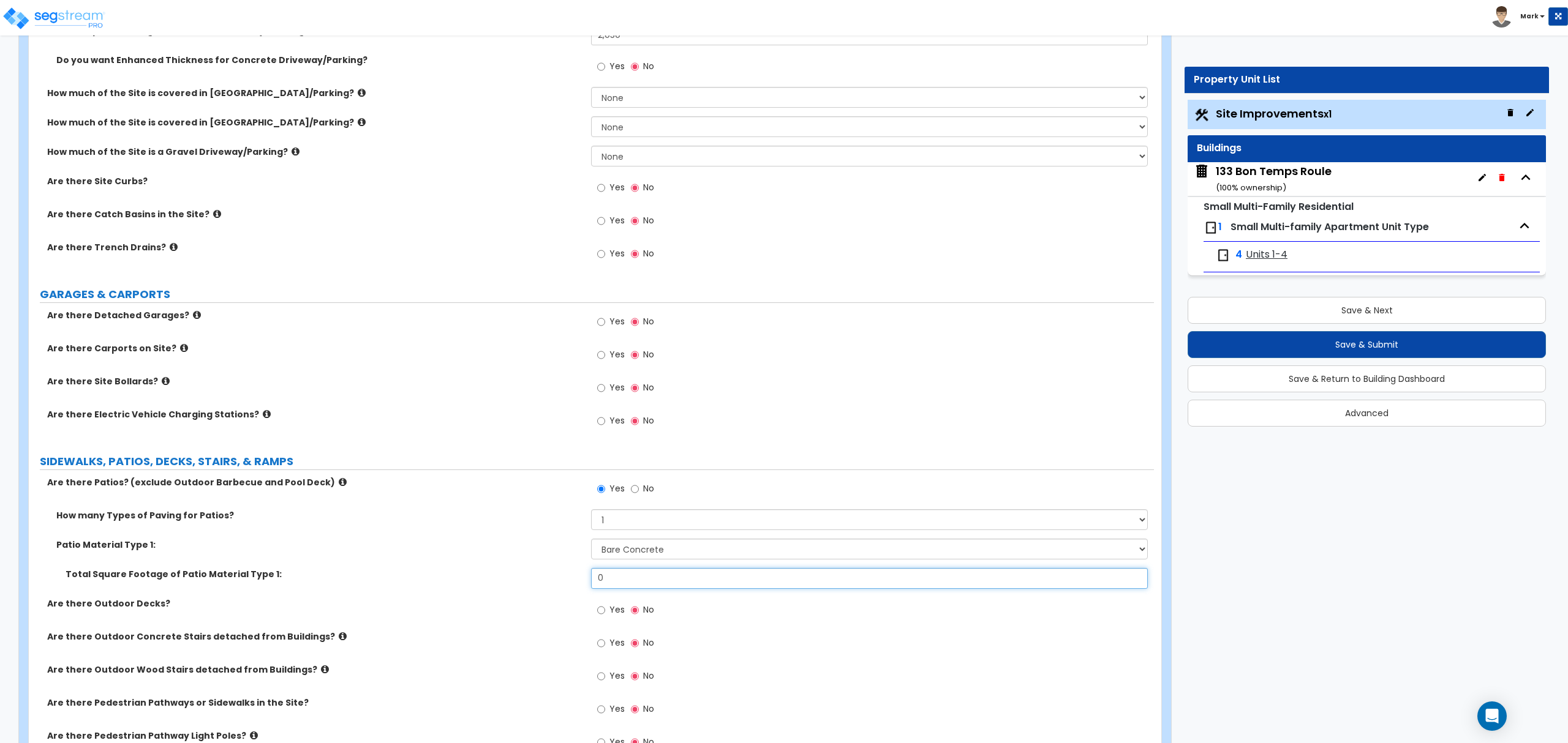
click at [635, 581] on input "0" at bounding box center [869, 579] width 556 height 21
click at [635, 583] on input "0" at bounding box center [869, 579] width 556 height 21
type input "100"
click at [415, 534] on div "How many Types of Paving for Patios? 1 2 3 4" at bounding box center [591, 524] width 1125 height 29
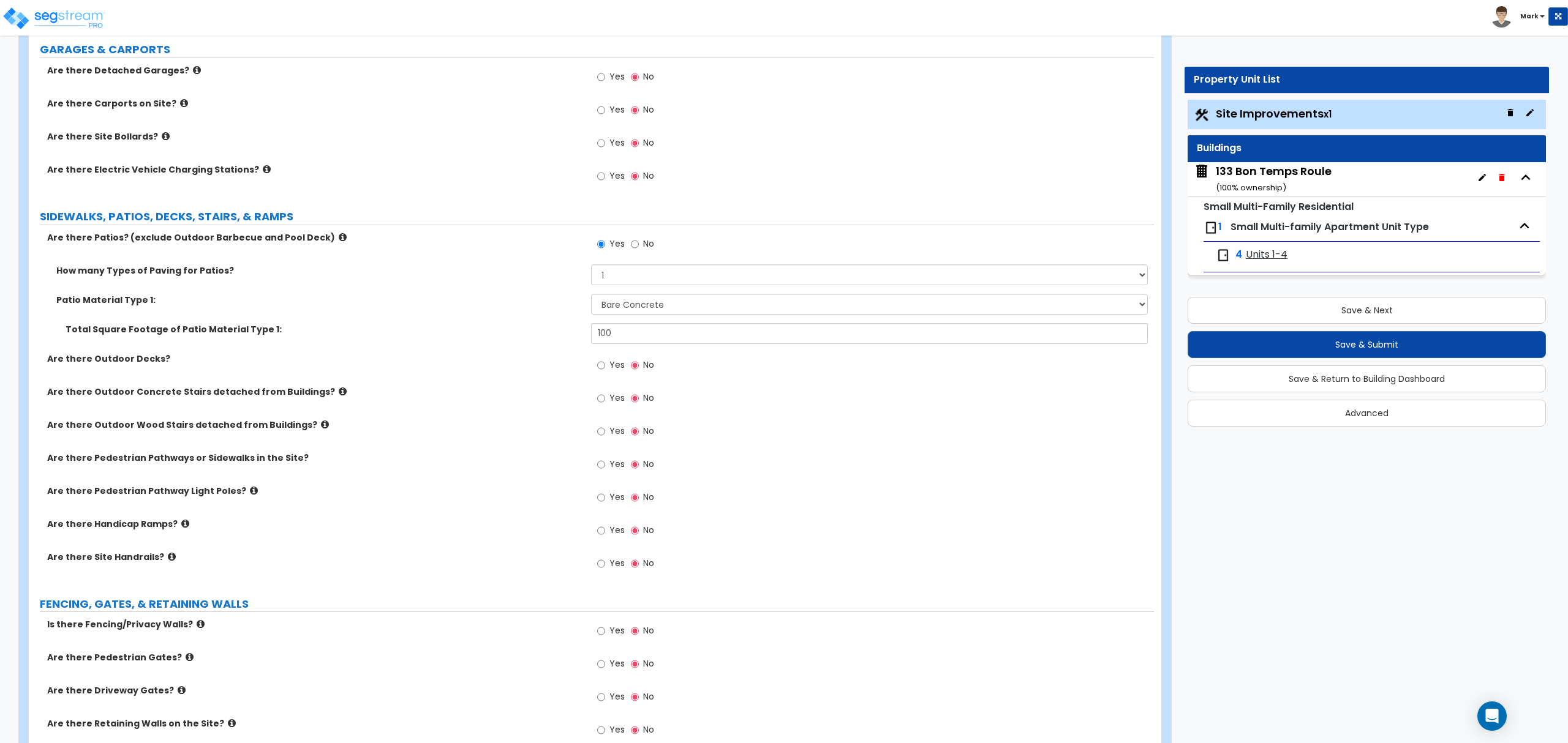
scroll to position [653, 0]
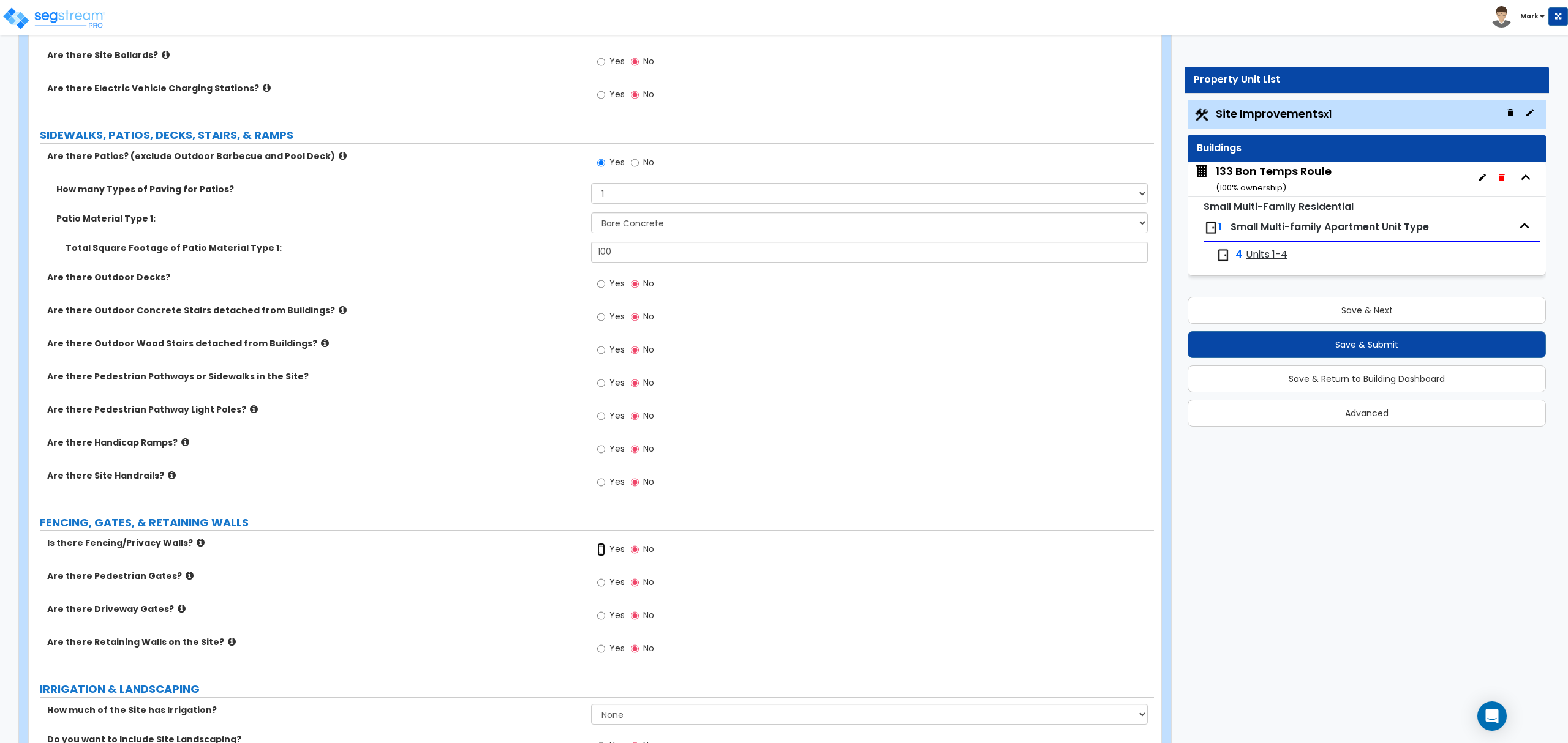
click at [604, 557] on input "Yes" at bounding box center [601, 550] width 8 height 13
radio input "true"
click at [610, 609] on label "Yes" at bounding box center [611, 617] width 28 height 21
click at [605, 609] on input "Yes" at bounding box center [601, 616] width 8 height 13
radio input "true"
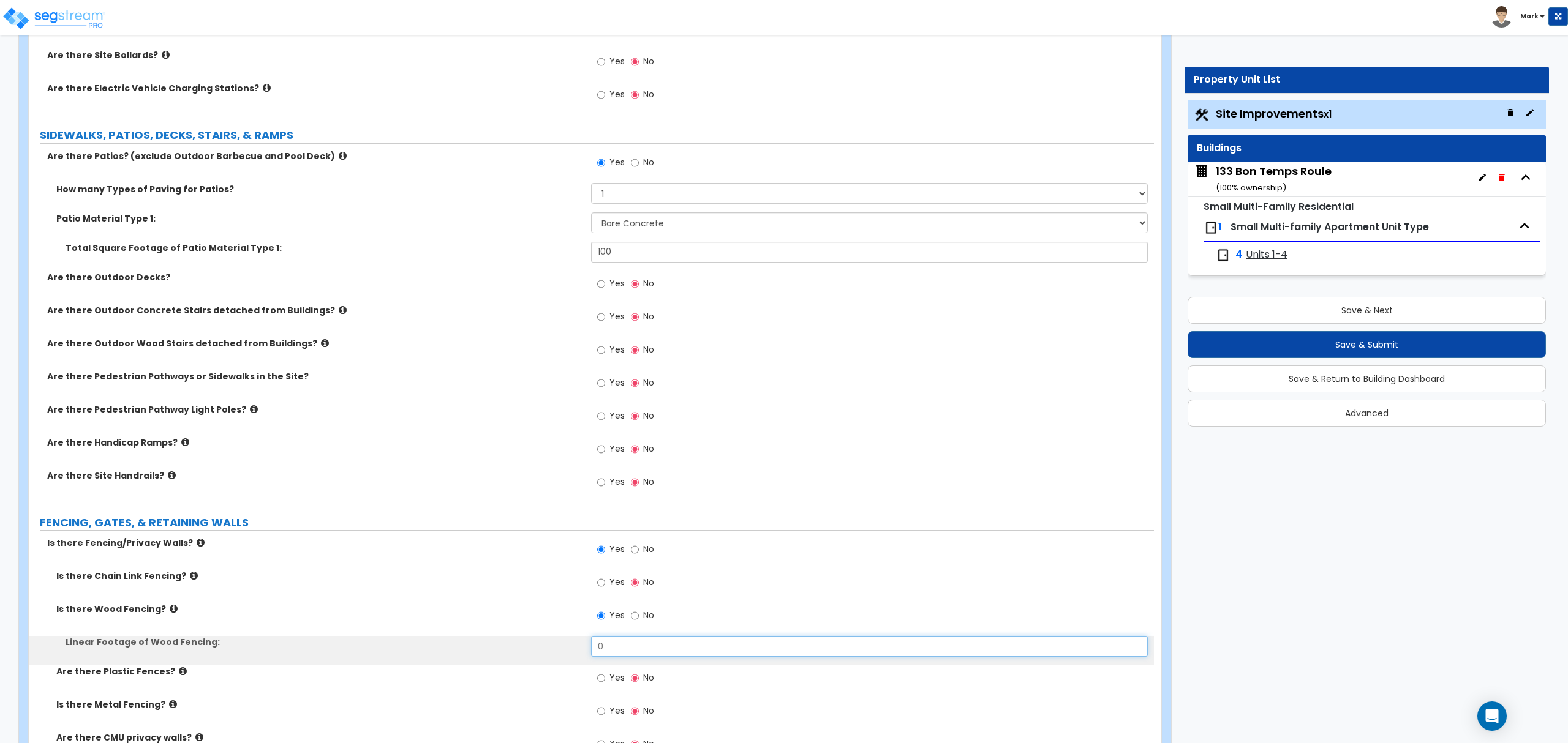
click at [619, 638] on input "0" at bounding box center [869, 646] width 556 height 21
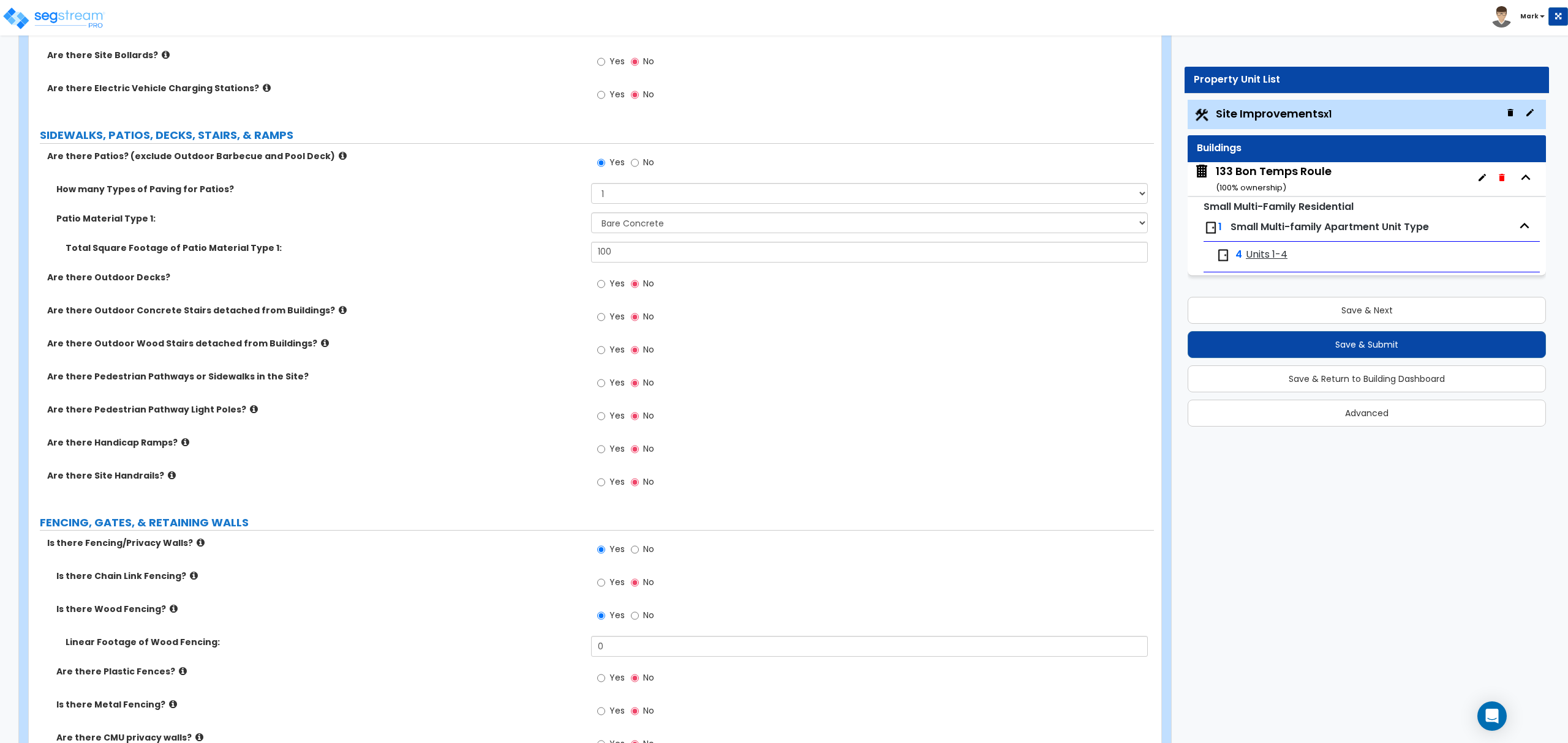
click at [615, 636] on div "Yes No" at bounding box center [872, 620] width 562 height 33
click at [612, 646] on input "0" at bounding box center [869, 646] width 556 height 21
click at [614, 645] on input "0" at bounding box center [869, 646] width 556 height 21
type input "4"
type input "240"
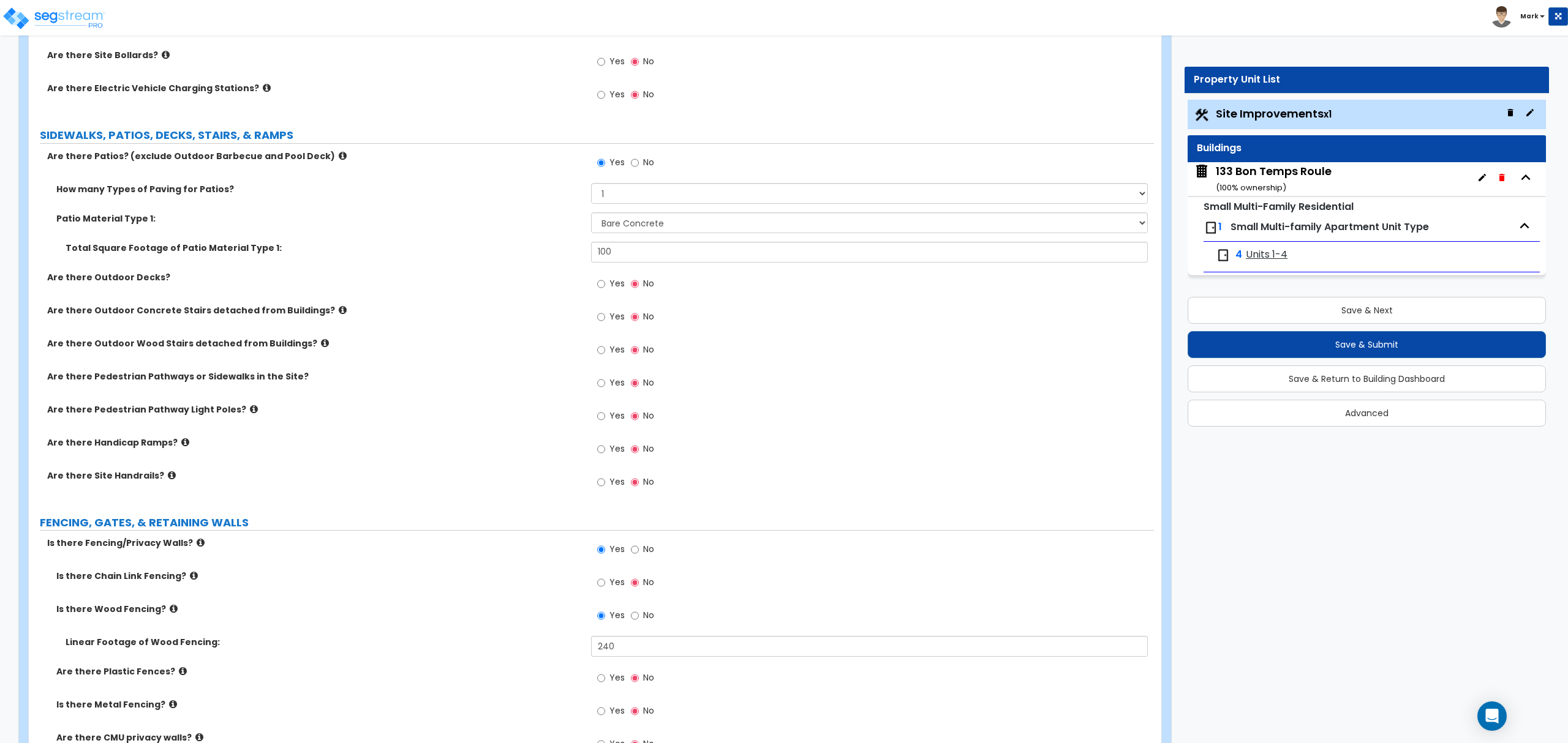
drag, startPoint x: 458, startPoint y: 630, endPoint x: 448, endPoint y: 640, distance: 14.1
click at [454, 630] on div "Is there Wood Fencing? Yes No" at bounding box center [591, 620] width 1125 height 33
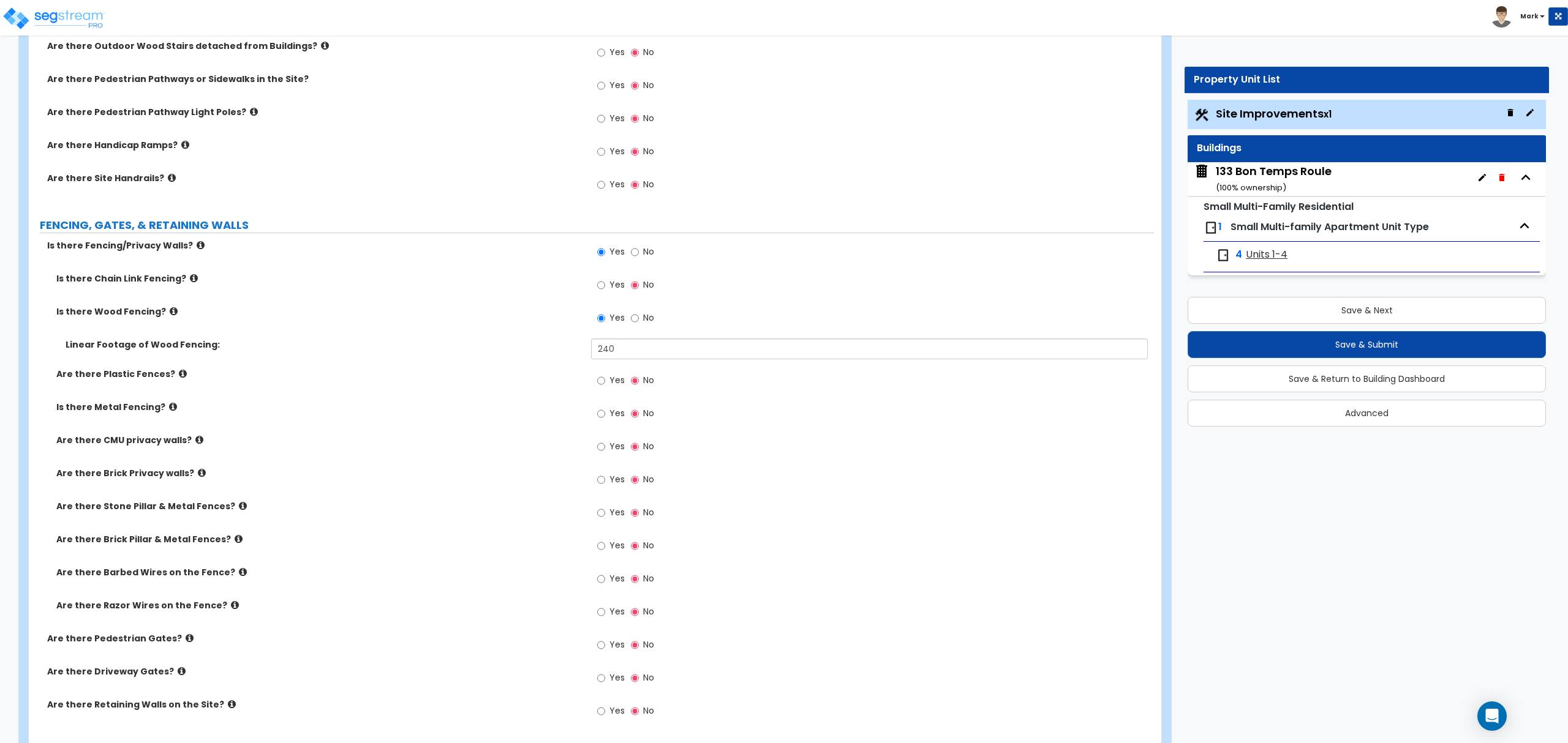
scroll to position [980, 0]
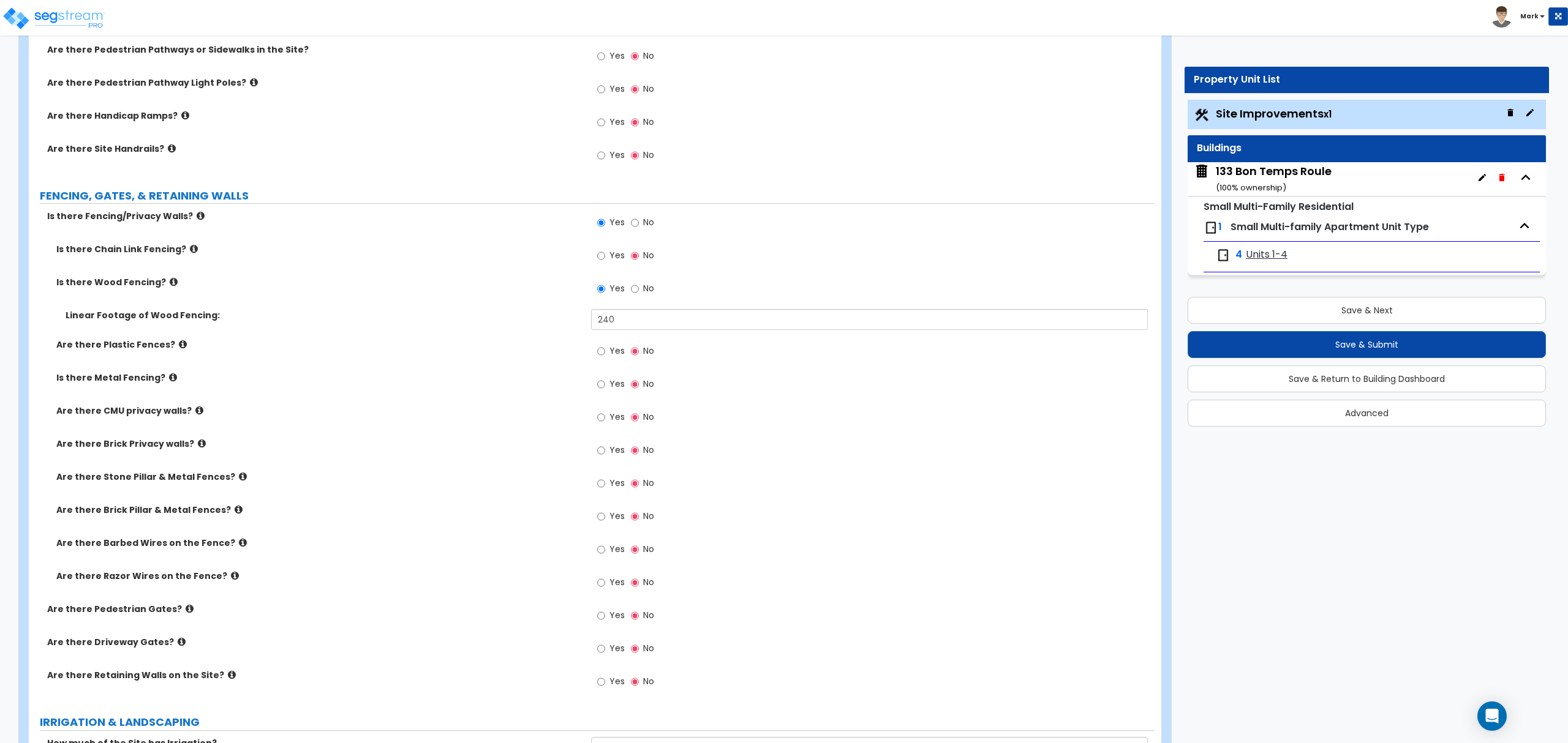
drag, startPoint x: 172, startPoint y: 622, endPoint x: 176, endPoint y: 616, distance: 7.2
drag, startPoint x: 176, startPoint y: 616, endPoint x: 166, endPoint y: 628, distance: 15.6
click at [166, 628] on div "Are there Pedestrian Gates? Yes No" at bounding box center [591, 620] width 1125 height 33
click at [186, 610] on icon at bounding box center [189, 609] width 8 height 9
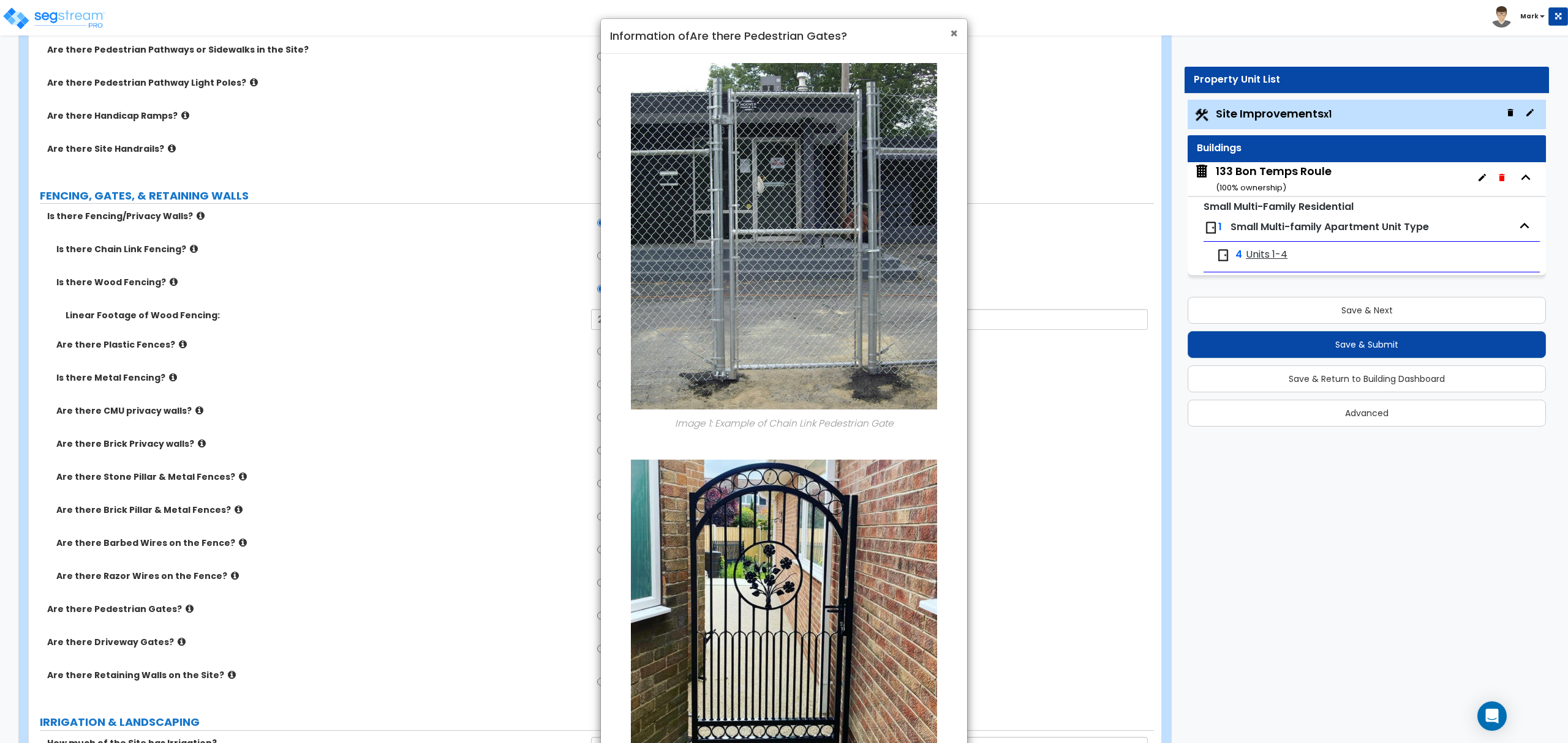
click at [953, 35] on span "×" at bounding box center [953, 33] width 8 height 18
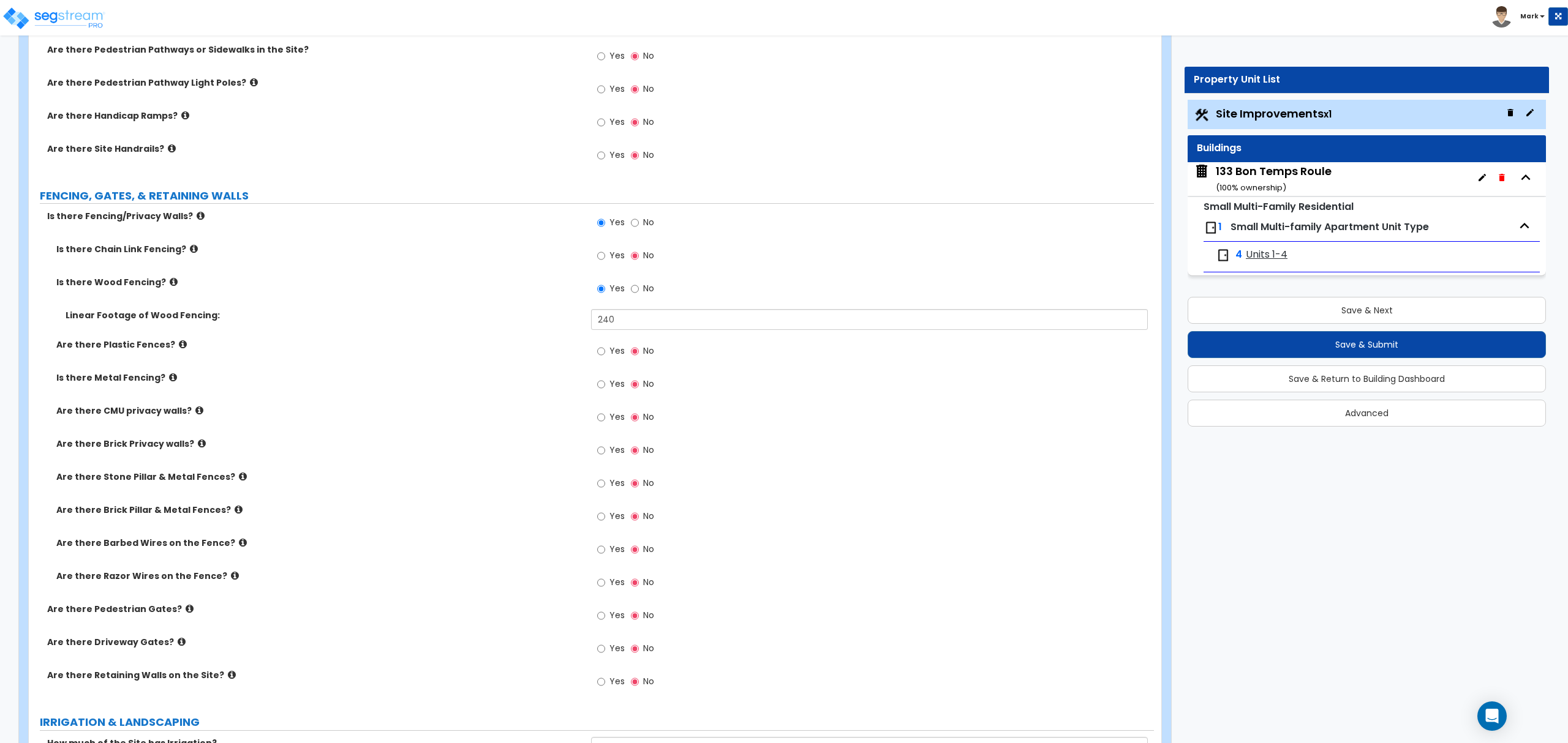
click at [610, 616] on span "Yes" at bounding box center [617, 616] width 15 height 13
click at [605, 616] on input "Yes" at bounding box center [601, 616] width 8 height 13
radio input "true"
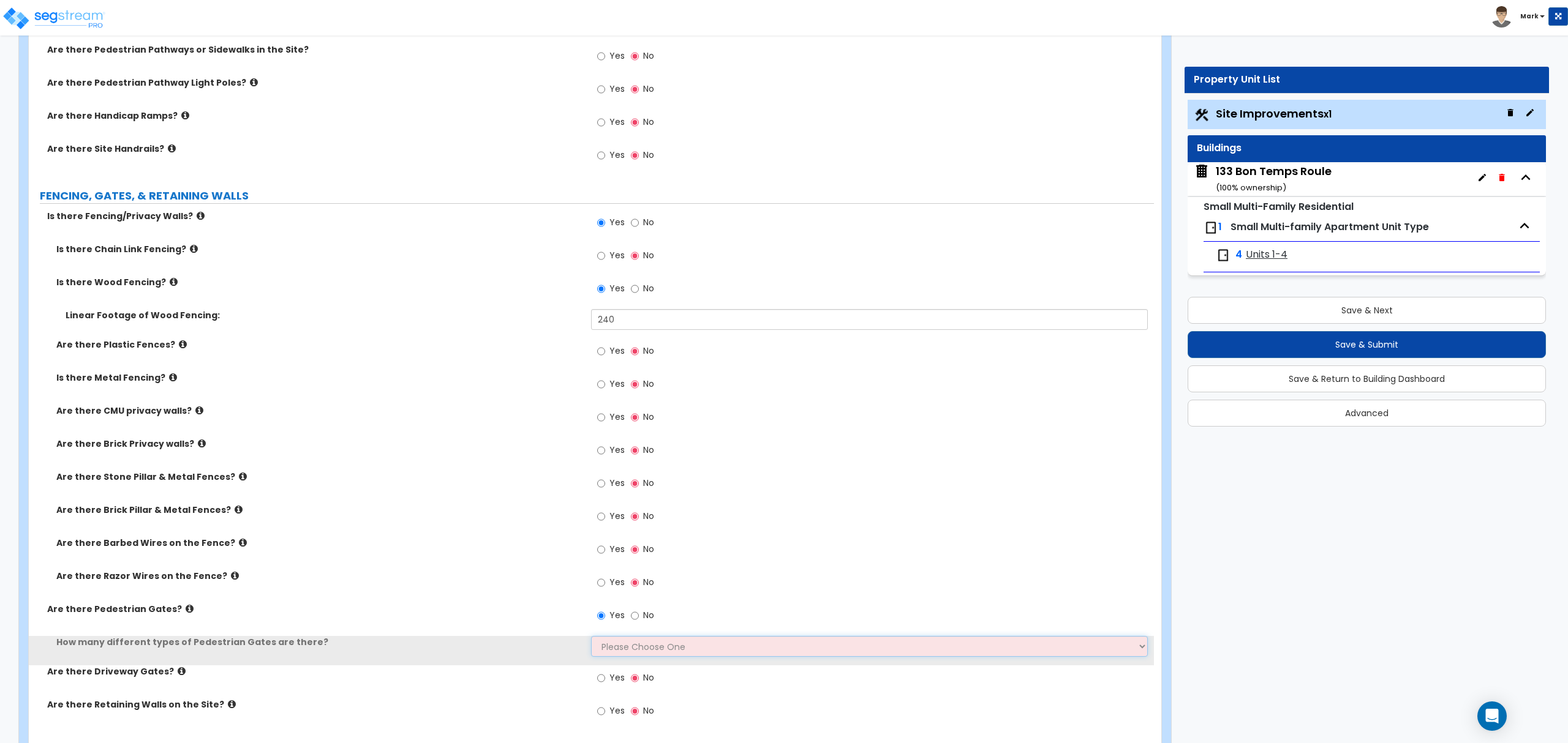
click at [625, 644] on select "Please Choose One 1 2 3" at bounding box center [869, 646] width 556 height 21
select select "1"
click at [591, 638] on select "Please Choose One 1 2 3" at bounding box center [869, 646] width 556 height 21
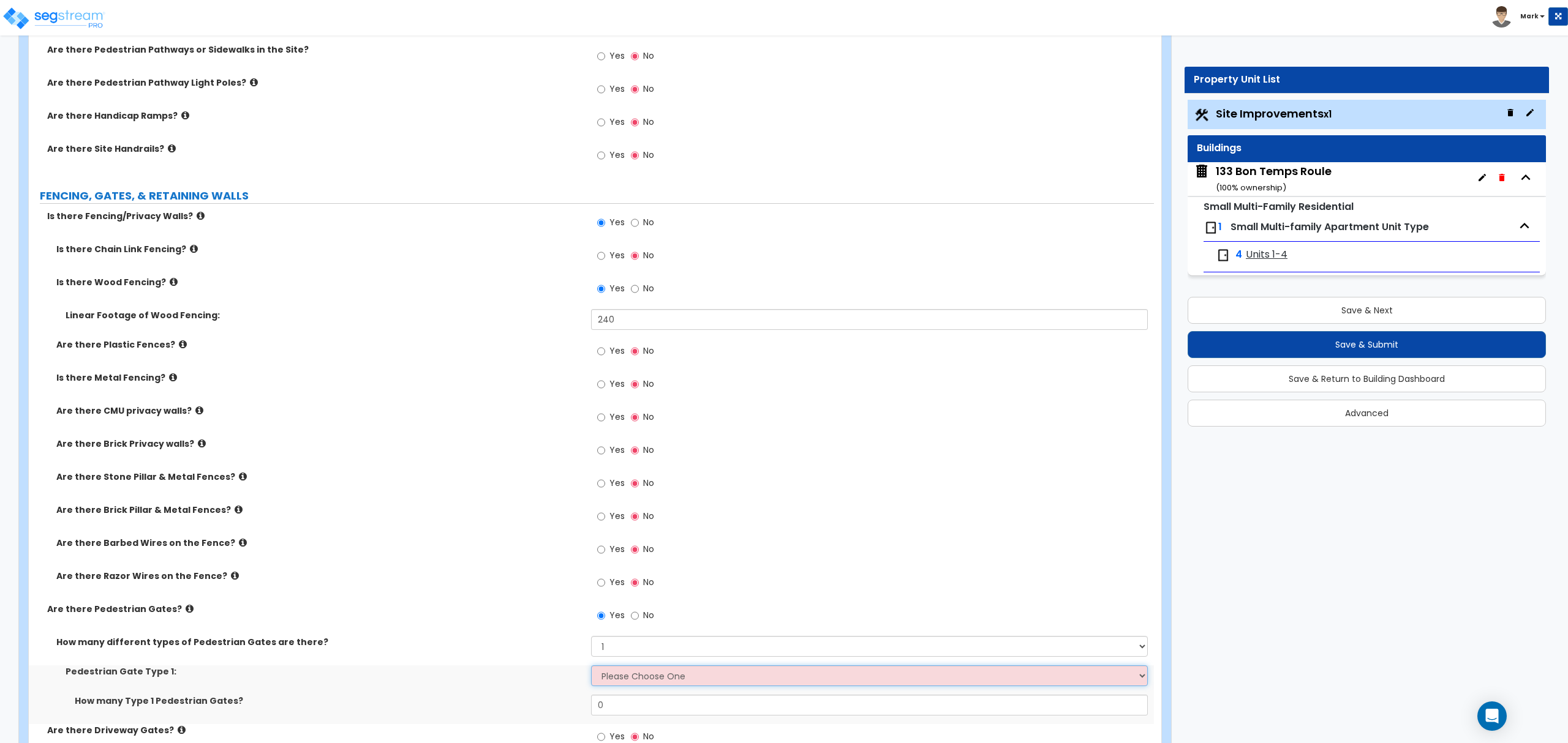
click at [637, 679] on select "Please Choose One Chain Link, 3 ft Height Chain Link, 4 ft Height Chain Link, 6…" at bounding box center [869, 676] width 556 height 21
select select "9"
click at [591, 667] on select "Please Choose One Chain Link, 3 ft Height Chain Link, 4 ft Height Chain Link, 6…" at bounding box center [869, 676] width 556 height 21
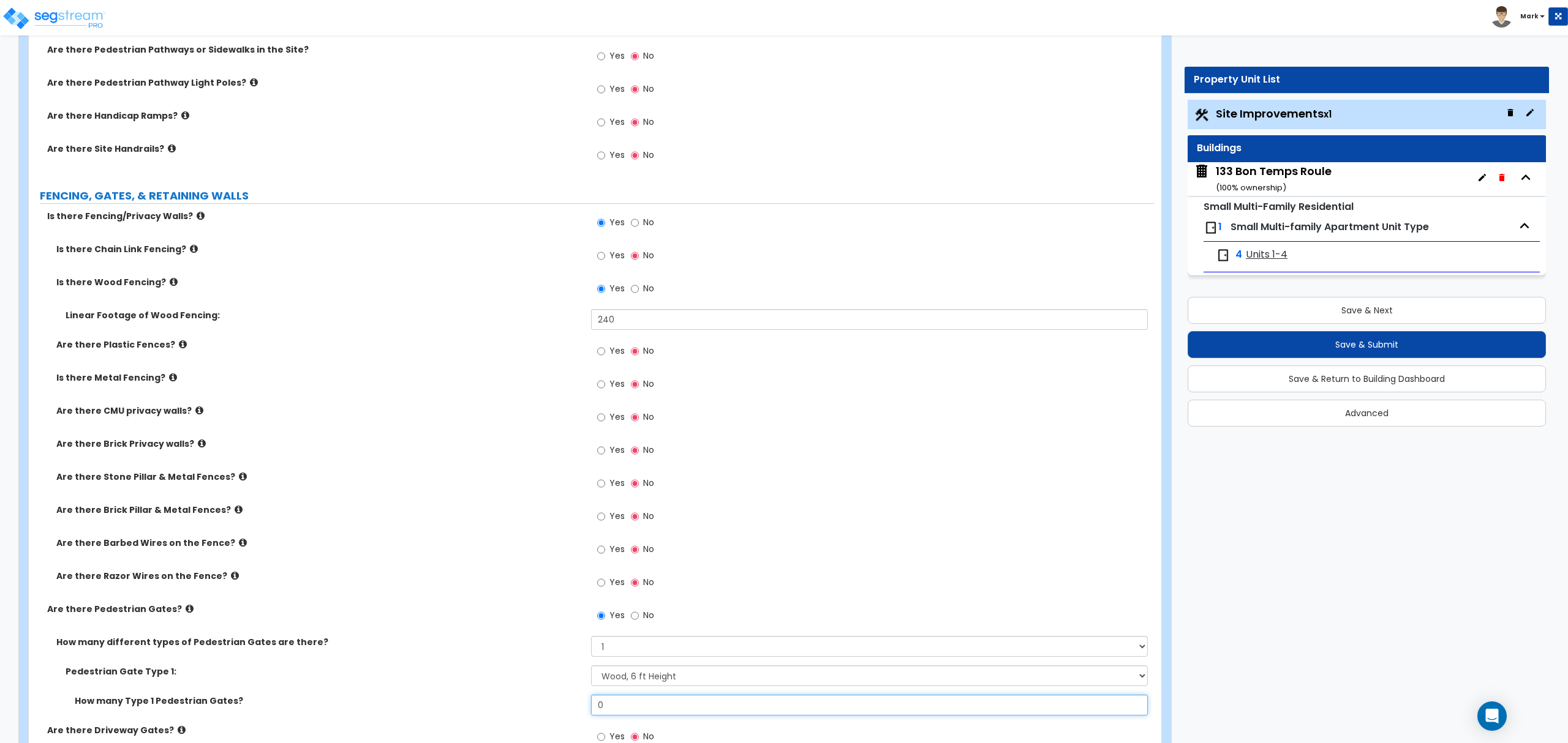
click at [608, 712] on input "0" at bounding box center [869, 705] width 556 height 21
click at [609, 712] on input "0" at bounding box center [869, 705] width 556 height 21
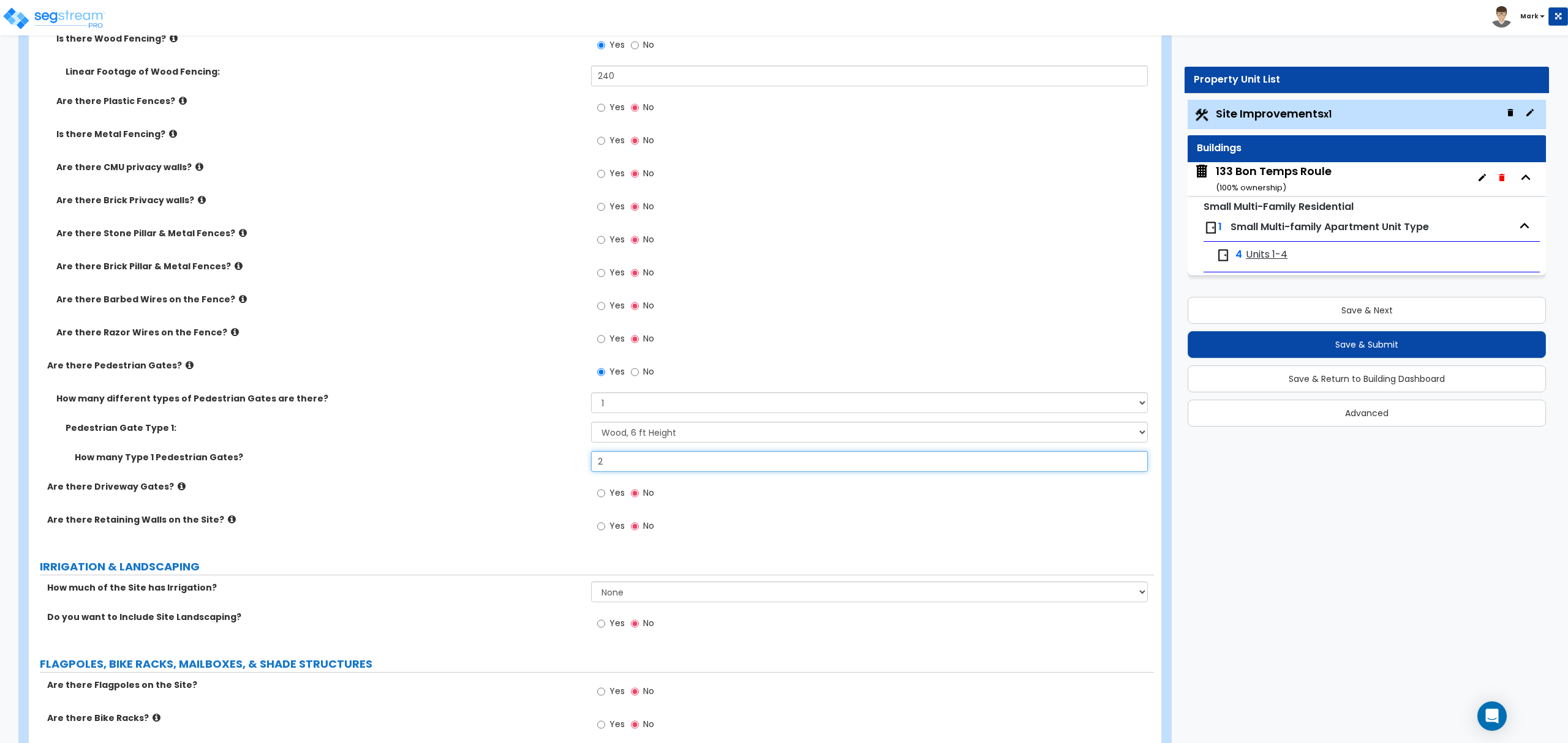
scroll to position [1224, 0]
type input "2"
click at [601, 595] on select "None I want to Enter an Approximate Percentage I want to Enter the Square Foota…" at bounding box center [869, 591] width 556 height 21
select select "2"
click at [591, 582] on select "None I want to Enter an Approximate Percentage I want to Enter the Square Foota…" at bounding box center [869, 591] width 556 height 21
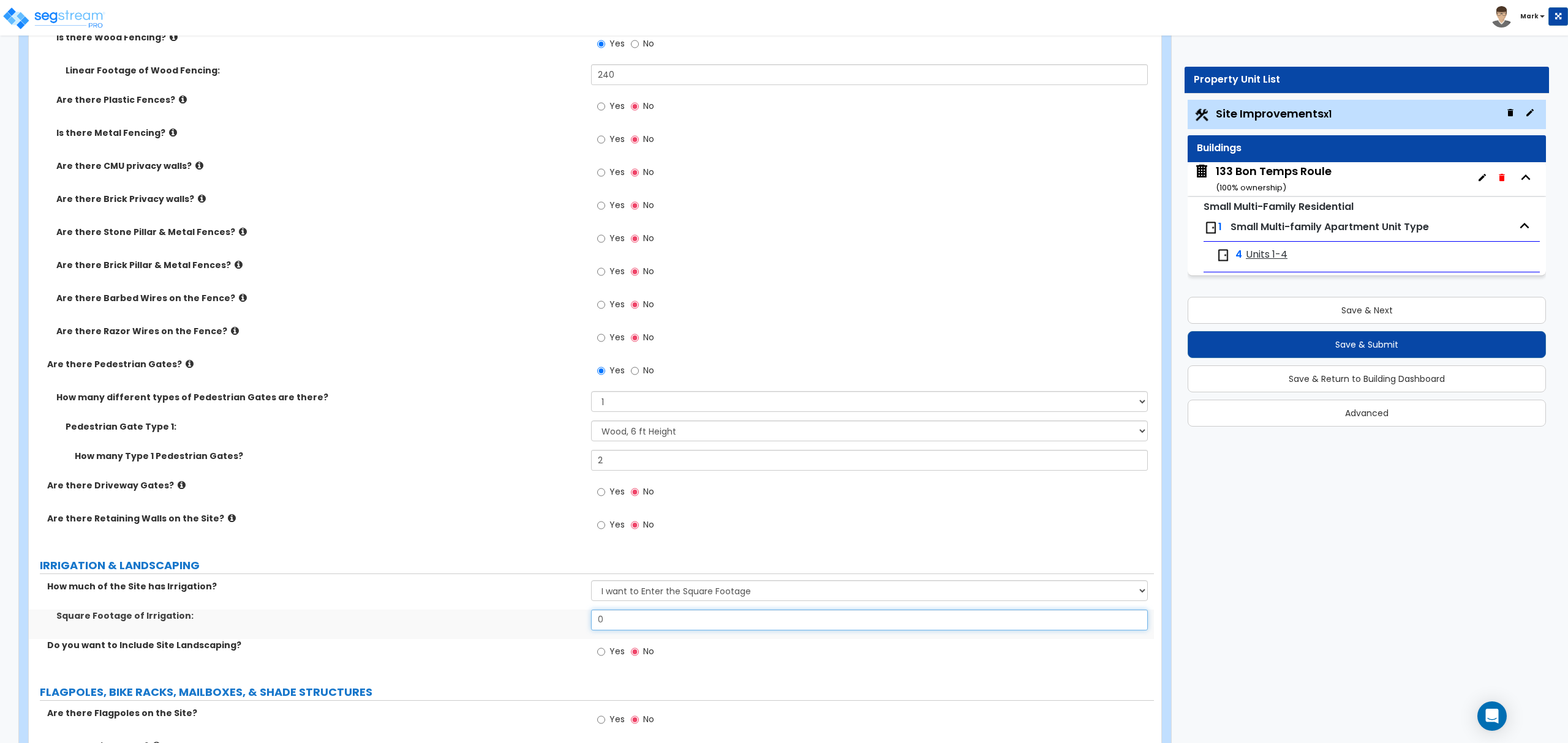
click at [647, 622] on input "0" at bounding box center [869, 620] width 556 height 21
click at [601, 616] on input "0" at bounding box center [869, 620] width 556 height 21
click at [601, 620] on input "0" at bounding box center [869, 620] width 556 height 21
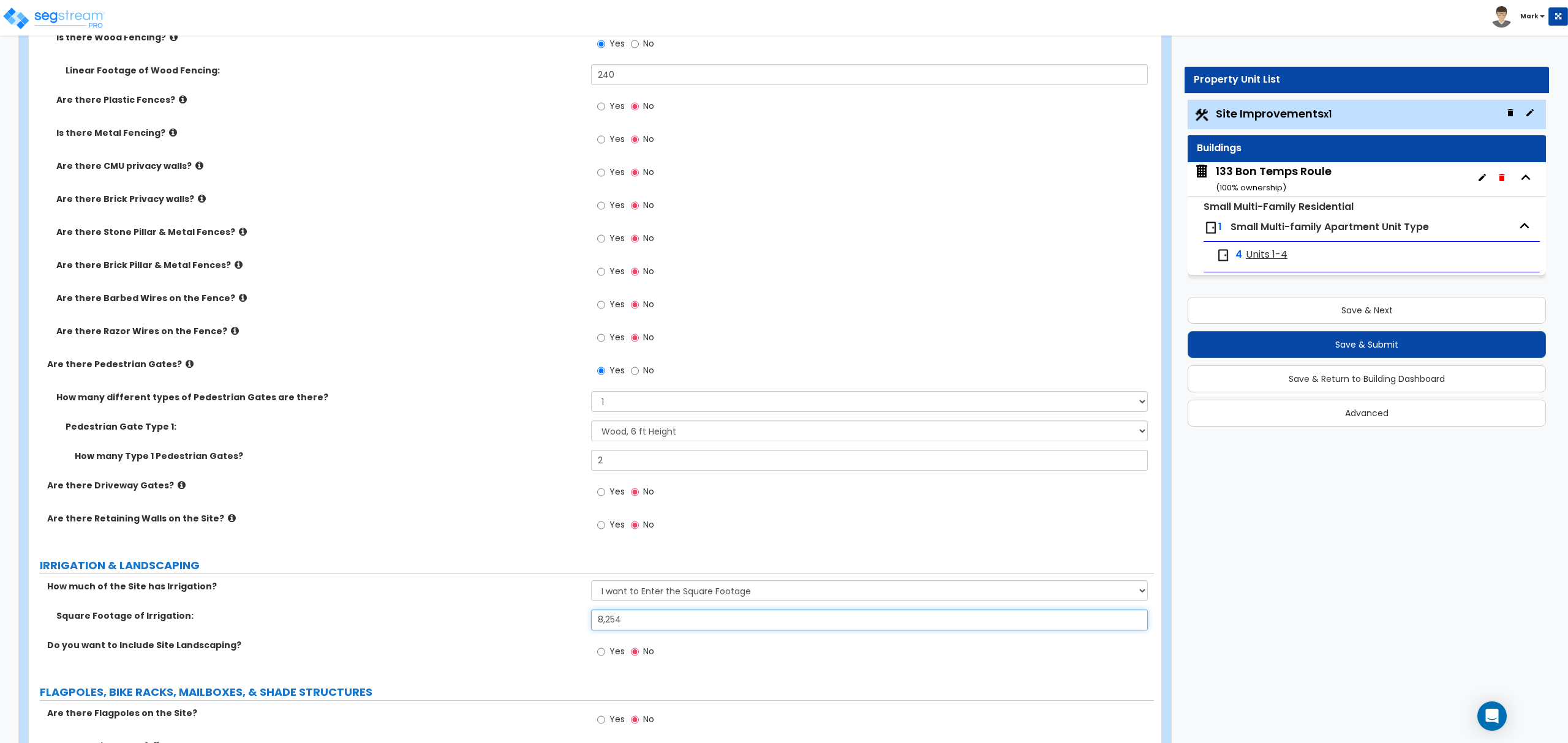
type input "8,254"
drag, startPoint x: 487, startPoint y: 617, endPoint x: 592, endPoint y: 676, distance: 120.4
click at [539, 630] on div "Square Footage of Irrigation: 8,254" at bounding box center [591, 624] width 1125 height 29
click at [609, 664] on label "Yes" at bounding box center [611, 653] width 28 height 21
click at [605, 659] on input "Yes" at bounding box center [601, 651] width 8 height 13
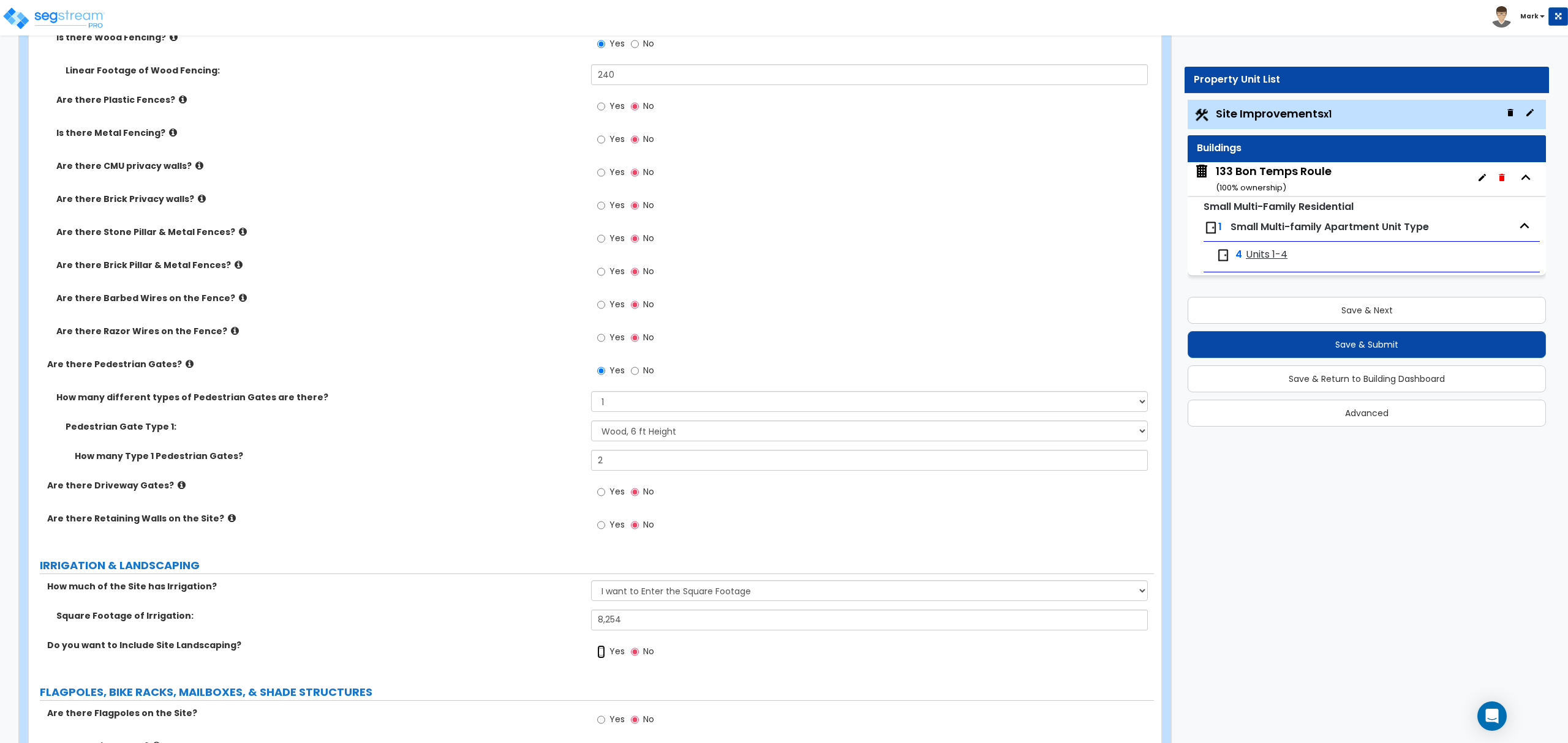
radio input "true"
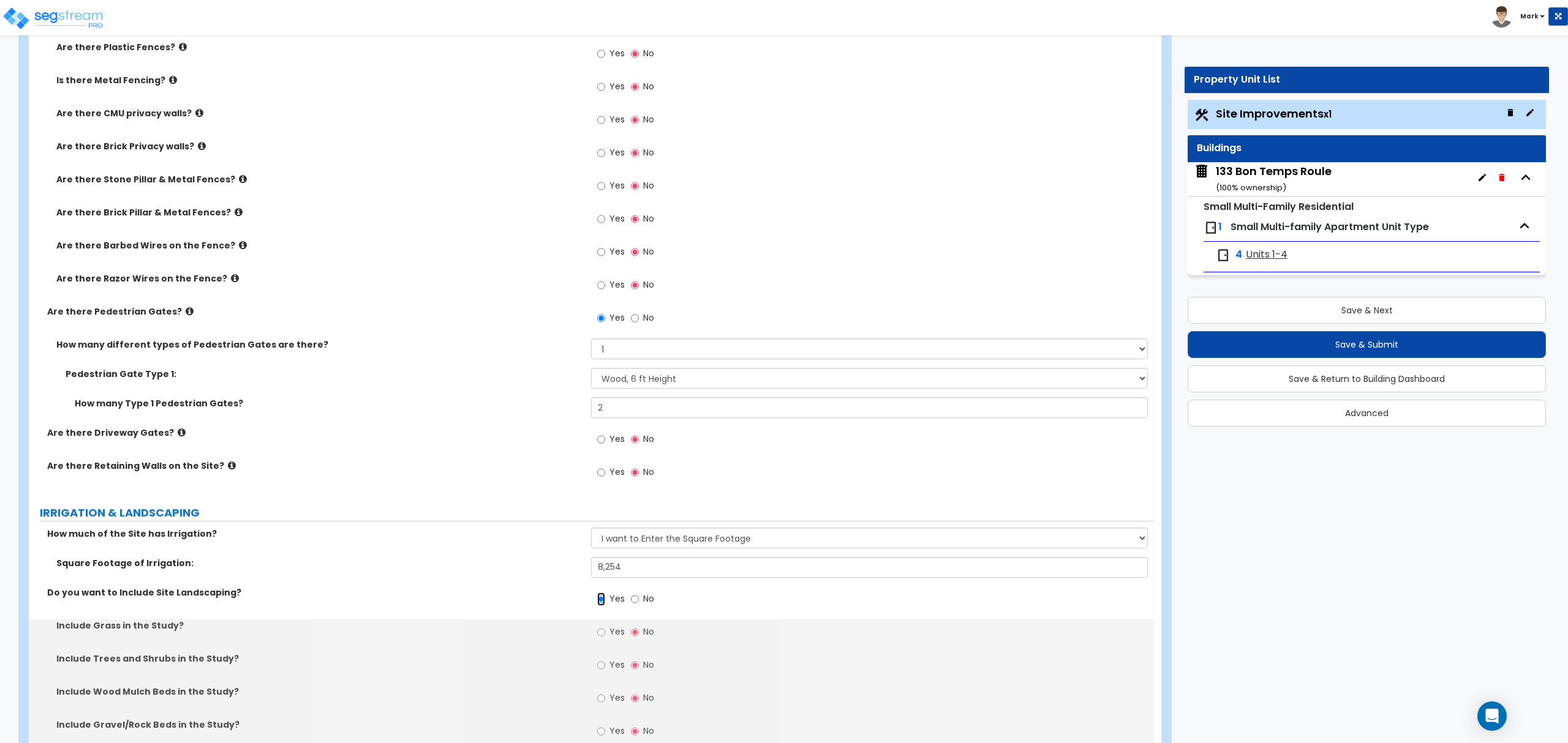
scroll to position [1306, 0]
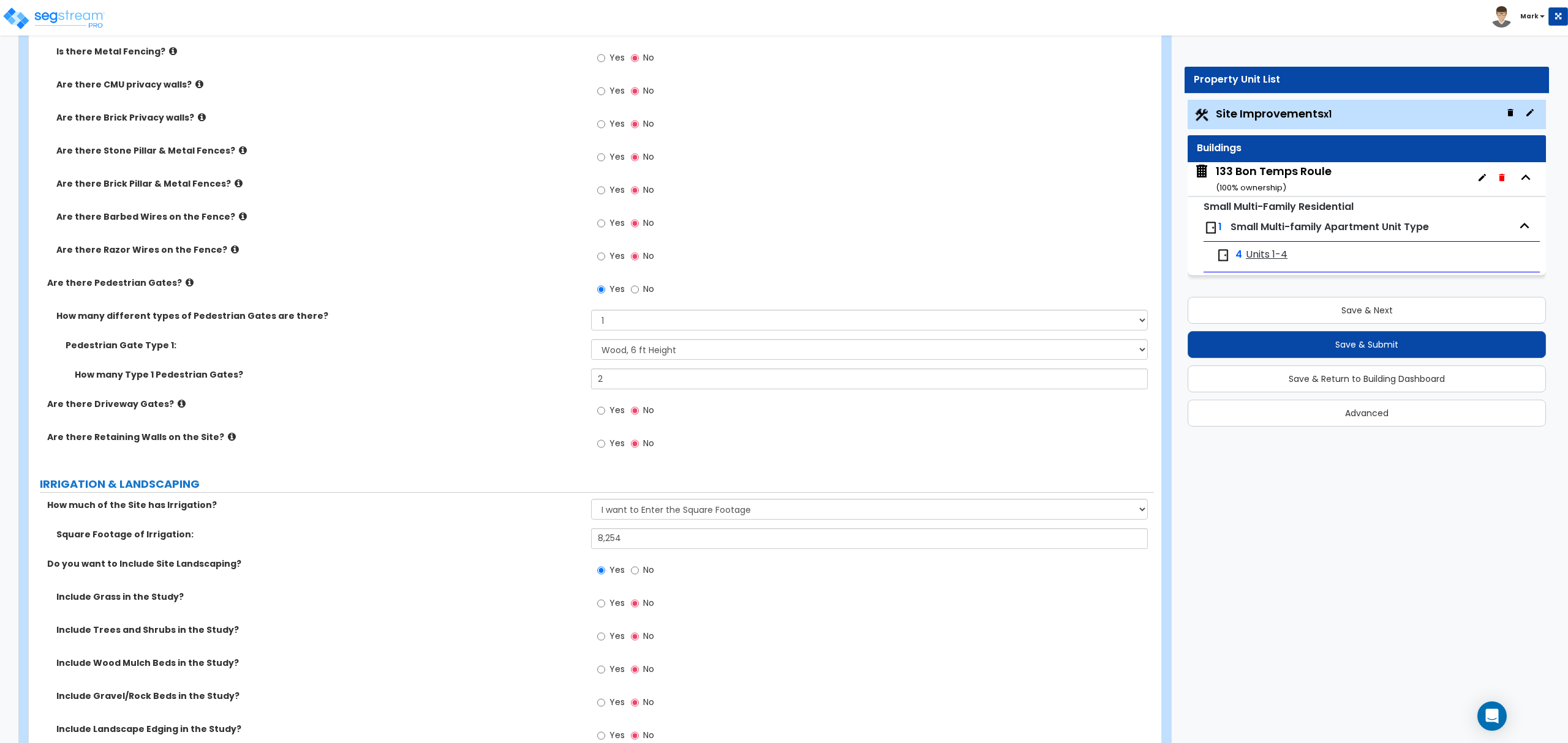
click at [617, 604] on span "Yes" at bounding box center [617, 603] width 15 height 13
click at [605, 604] on input "Yes" at bounding box center [601, 603] width 8 height 13
radio input "true"
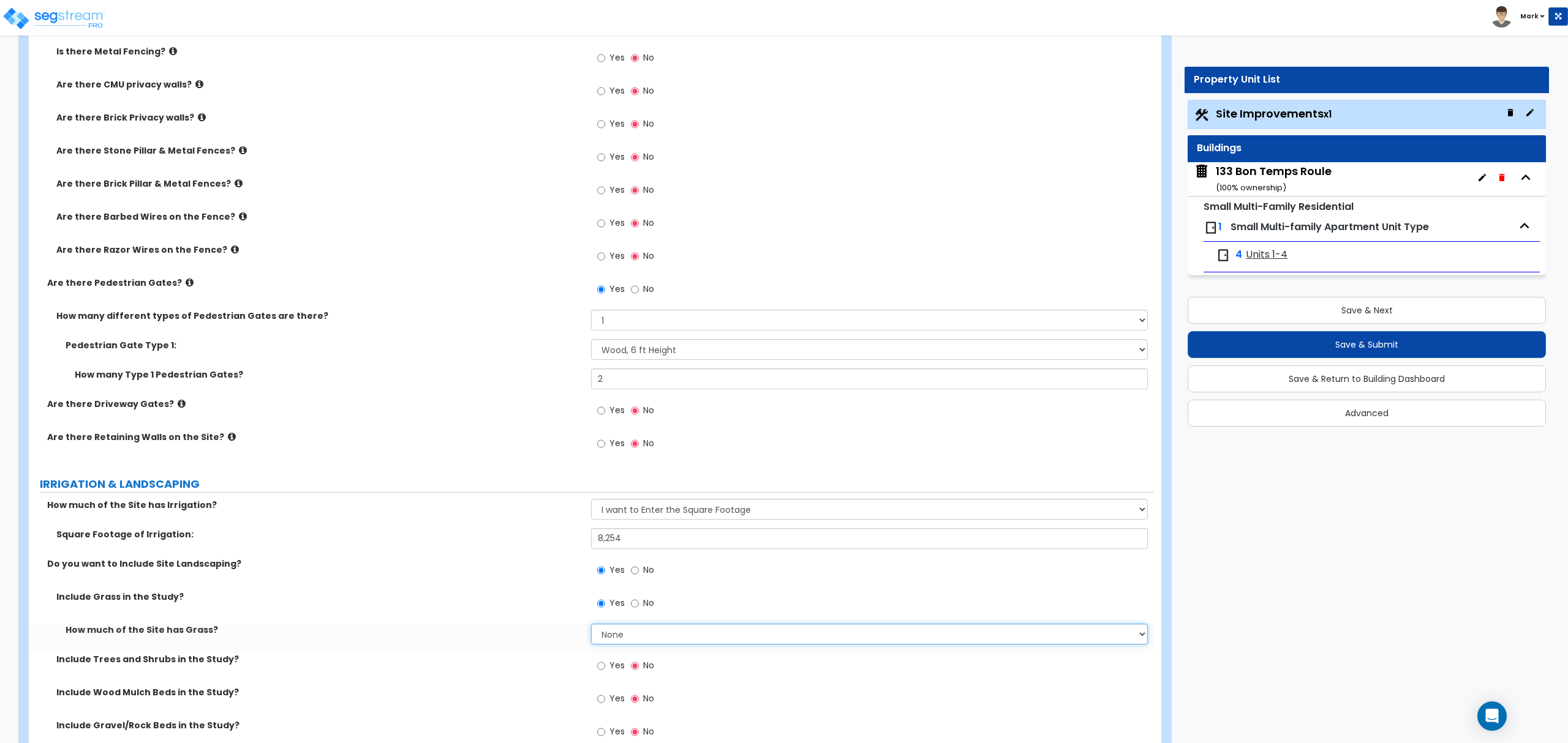
drag, startPoint x: 633, startPoint y: 637, endPoint x: 637, endPoint y: 642, distance: 6.4
click at [635, 637] on select "None I want to Enter an Approximate Percentage I want to Enter the Square Foota…" at bounding box center [869, 634] width 556 height 21
select select "2"
click at [591, 625] on select "None I want to Enter an Approximate Percentage I want to Enter the Square Foota…" at bounding box center [869, 634] width 556 height 21
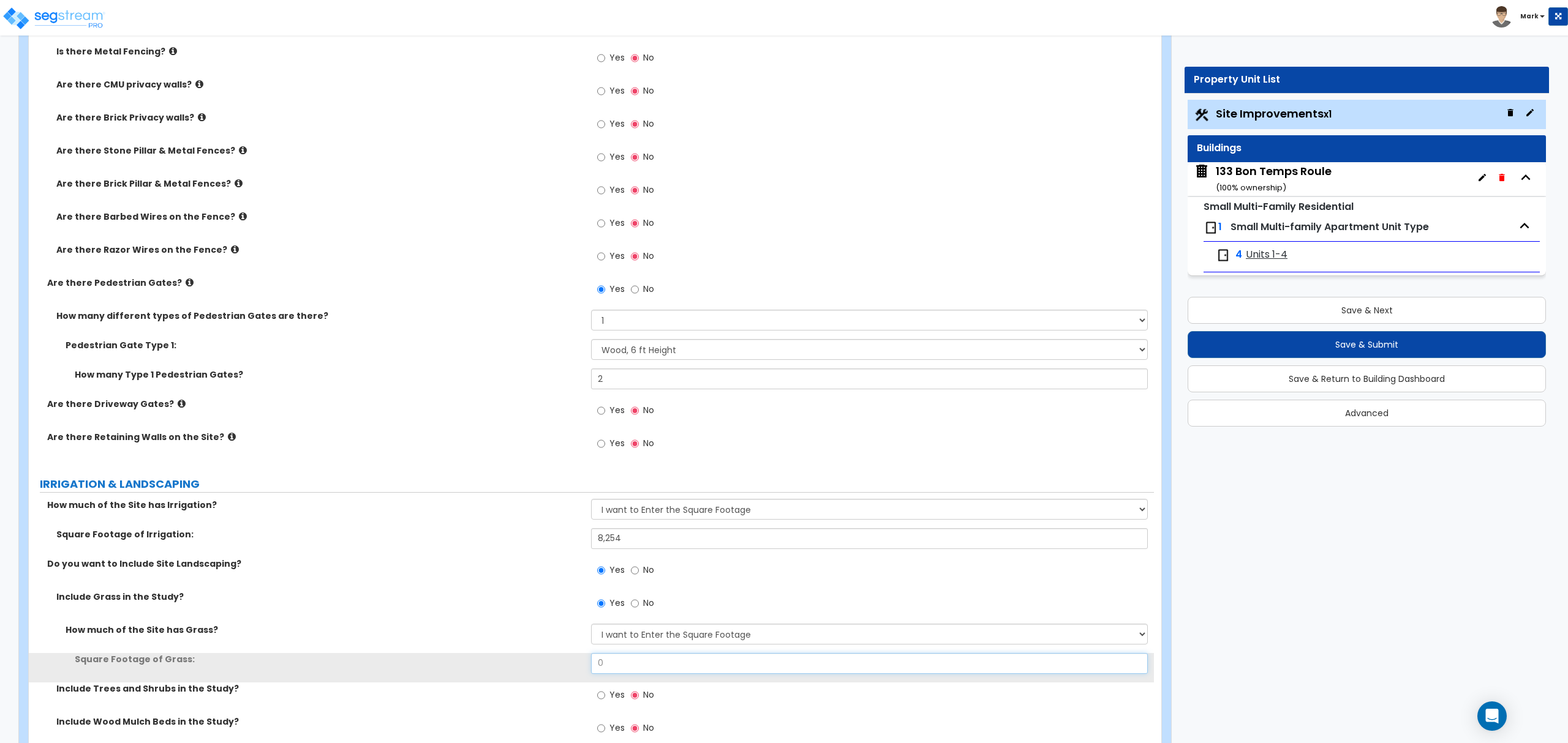
click at [642, 664] on input "0" at bounding box center [869, 664] width 556 height 21
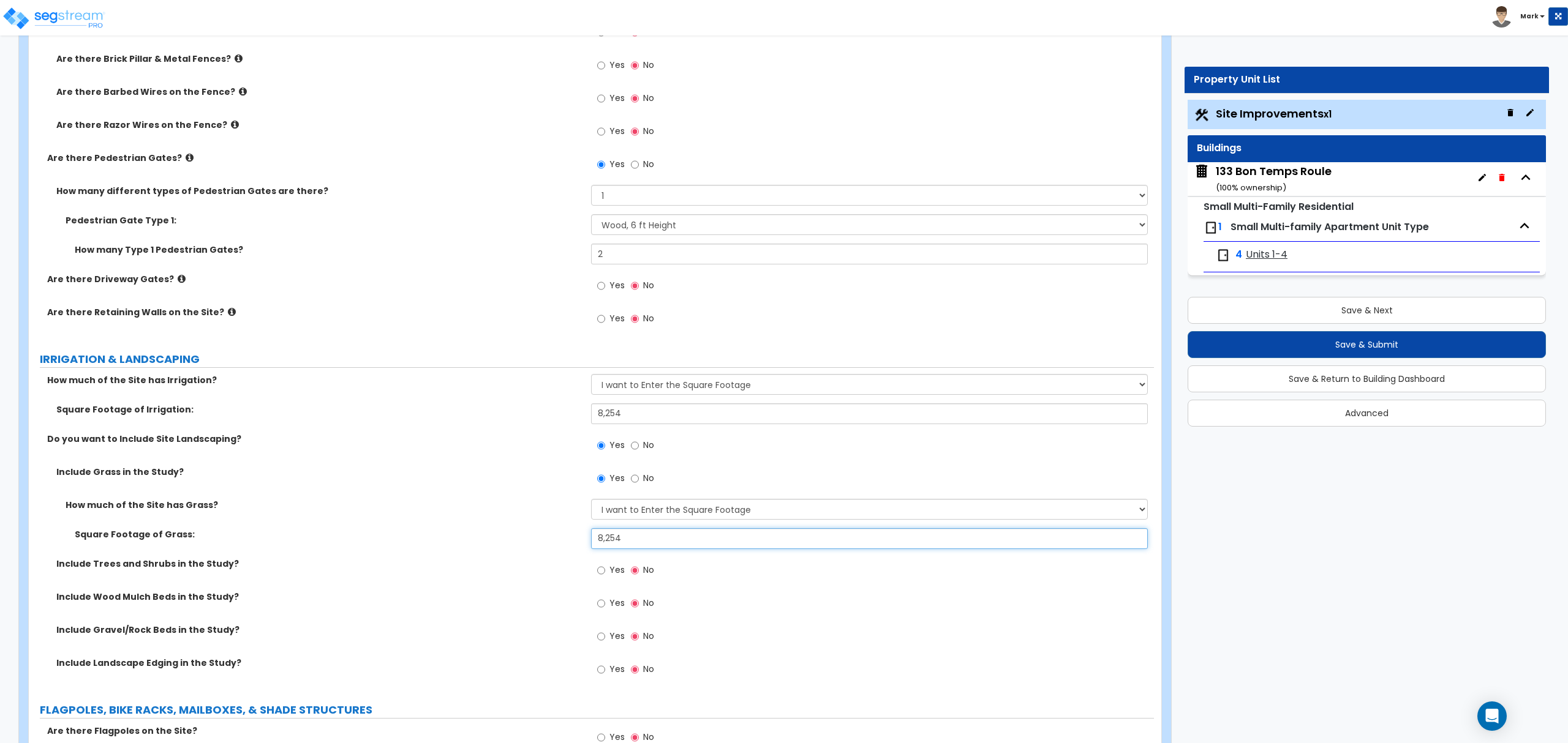
scroll to position [1469, 0]
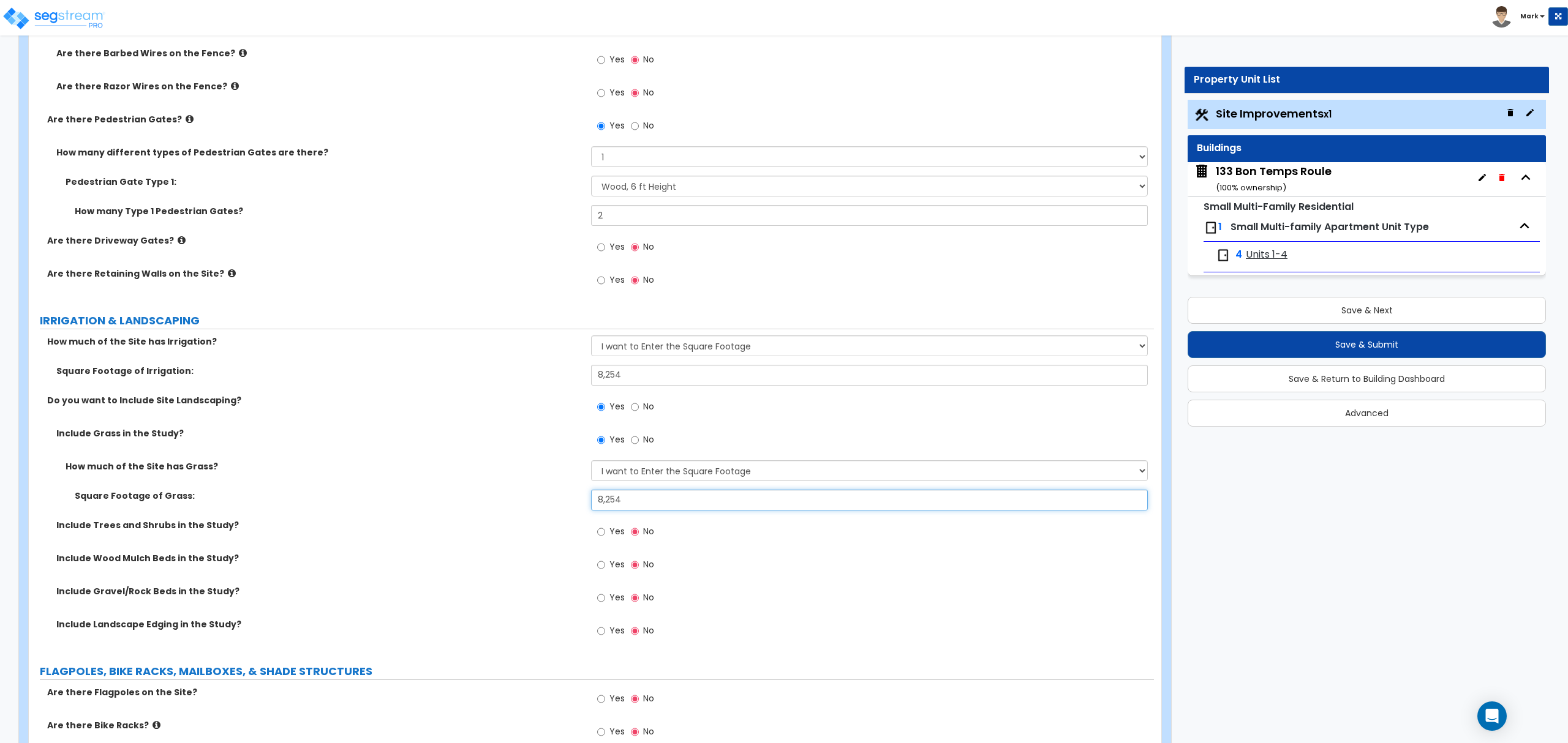
type input "8,254"
click at [611, 529] on span "Yes" at bounding box center [617, 532] width 15 height 13
click at [605, 529] on input "Yes" at bounding box center [601, 532] width 8 height 13
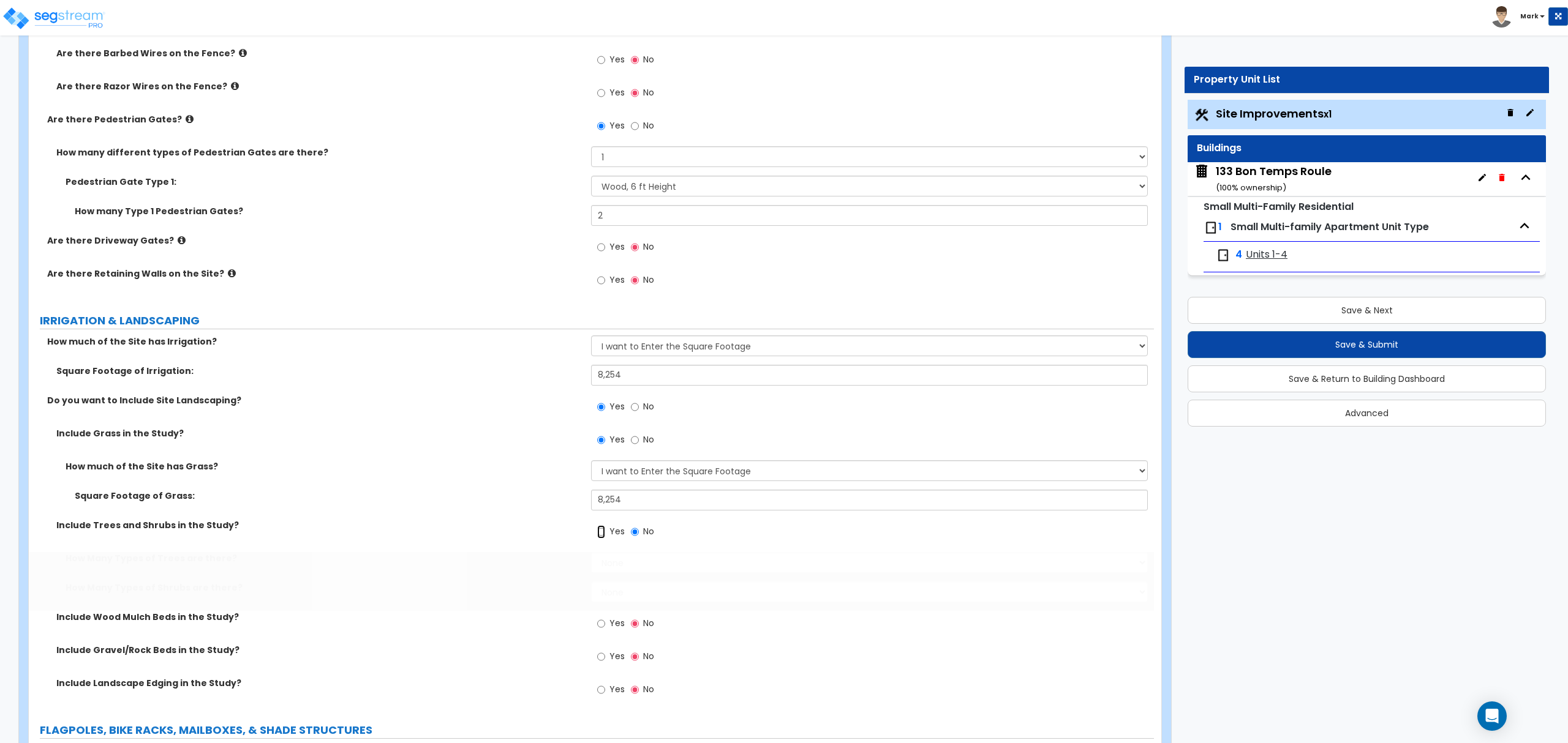
radio input "true"
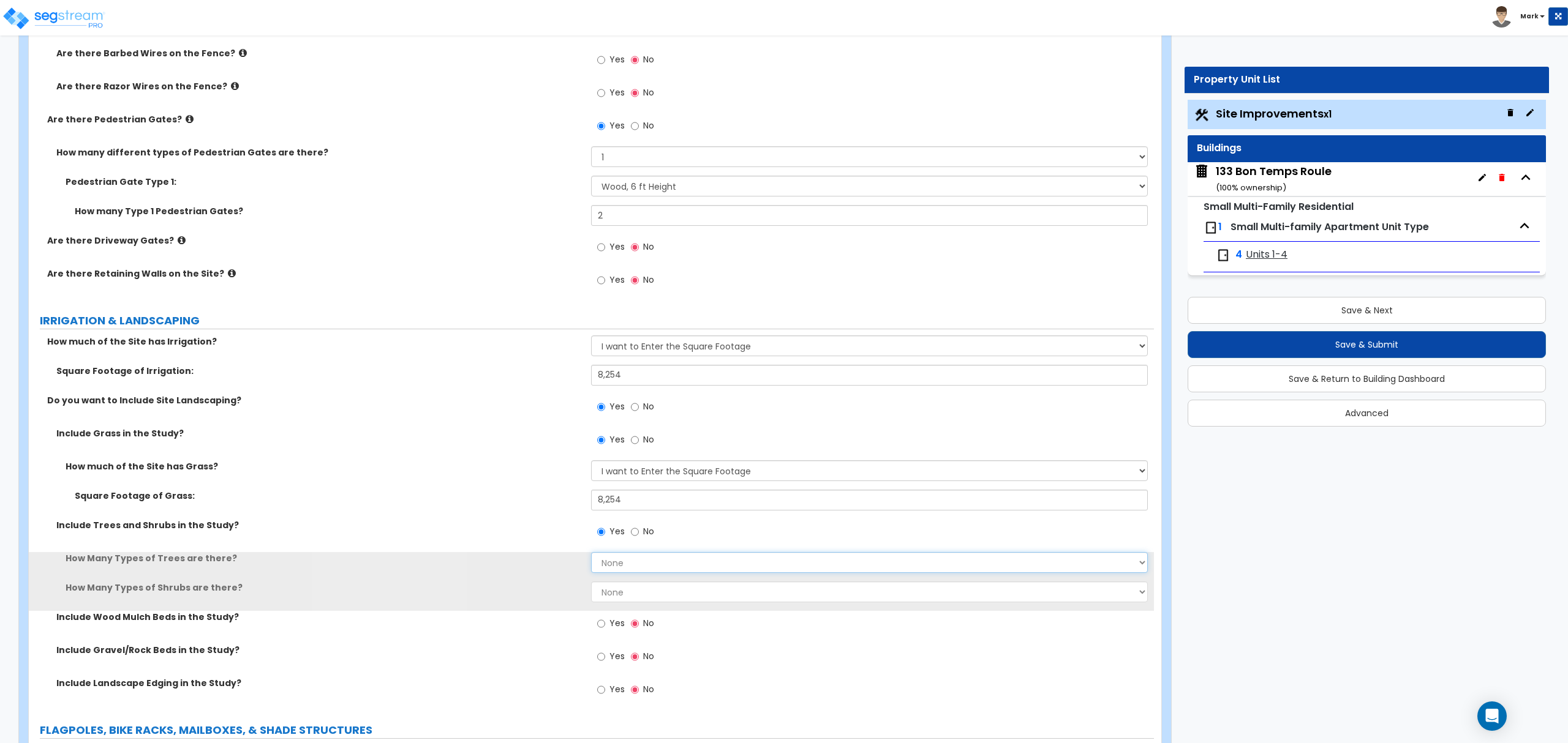
click at [638, 567] on select "None 1 2 3" at bounding box center [869, 563] width 556 height 21
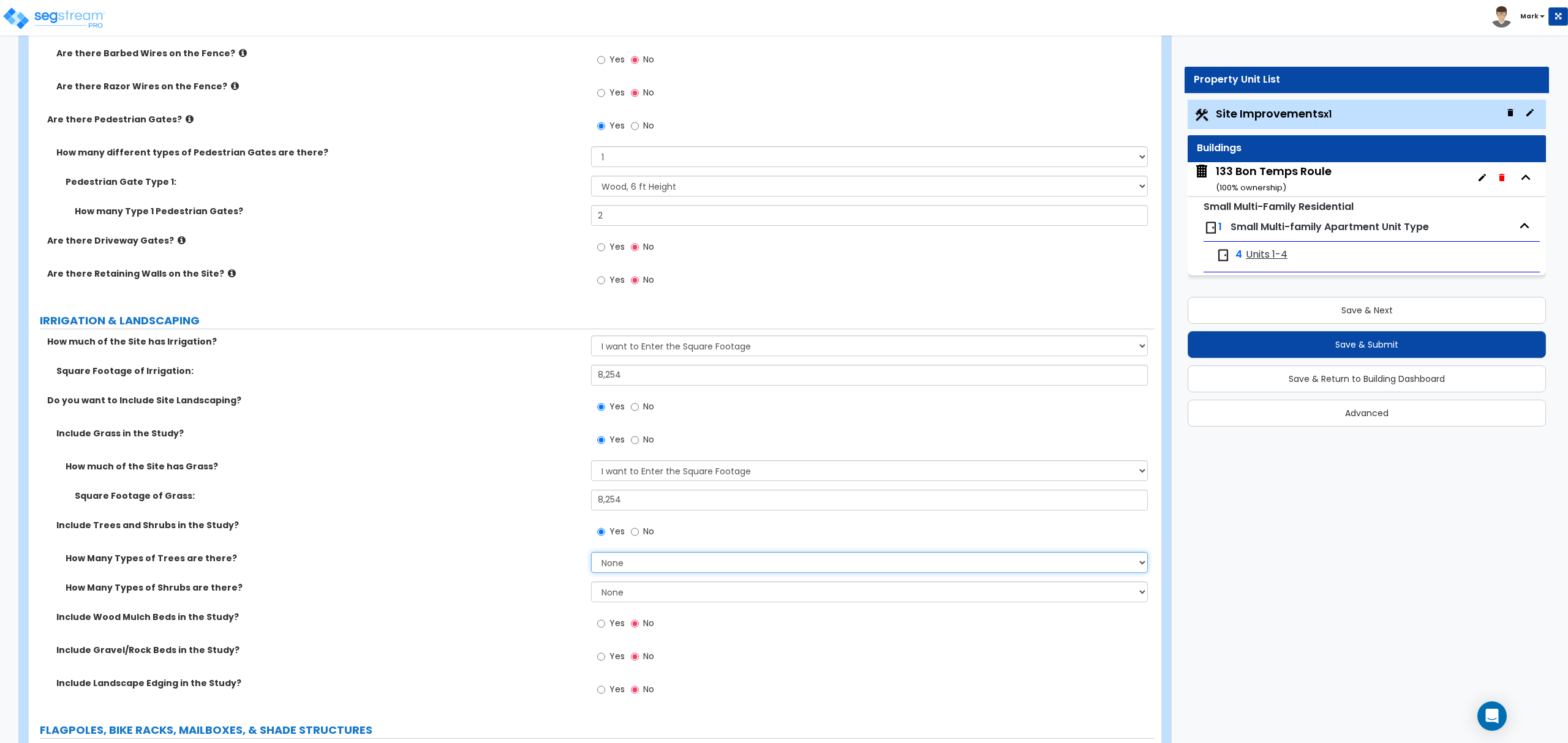
select select "1"
click at [591, 554] on select "None 1 2 3" at bounding box center [869, 563] width 556 height 21
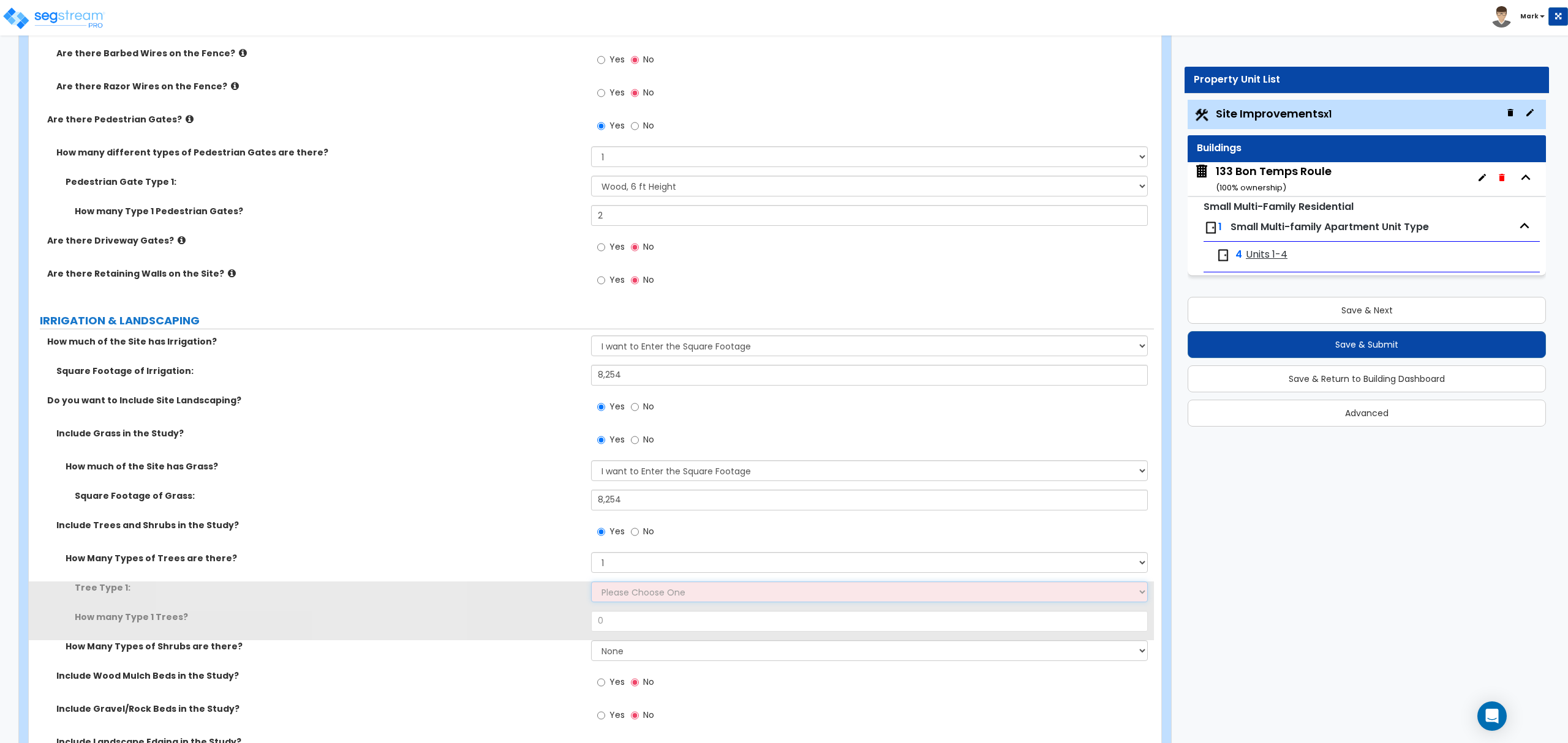
click at [656, 602] on select "Please Choose One Honey Locust Planetree Poplar Elm Hawthorn Linden Maple Red M…" at bounding box center [869, 592] width 556 height 21
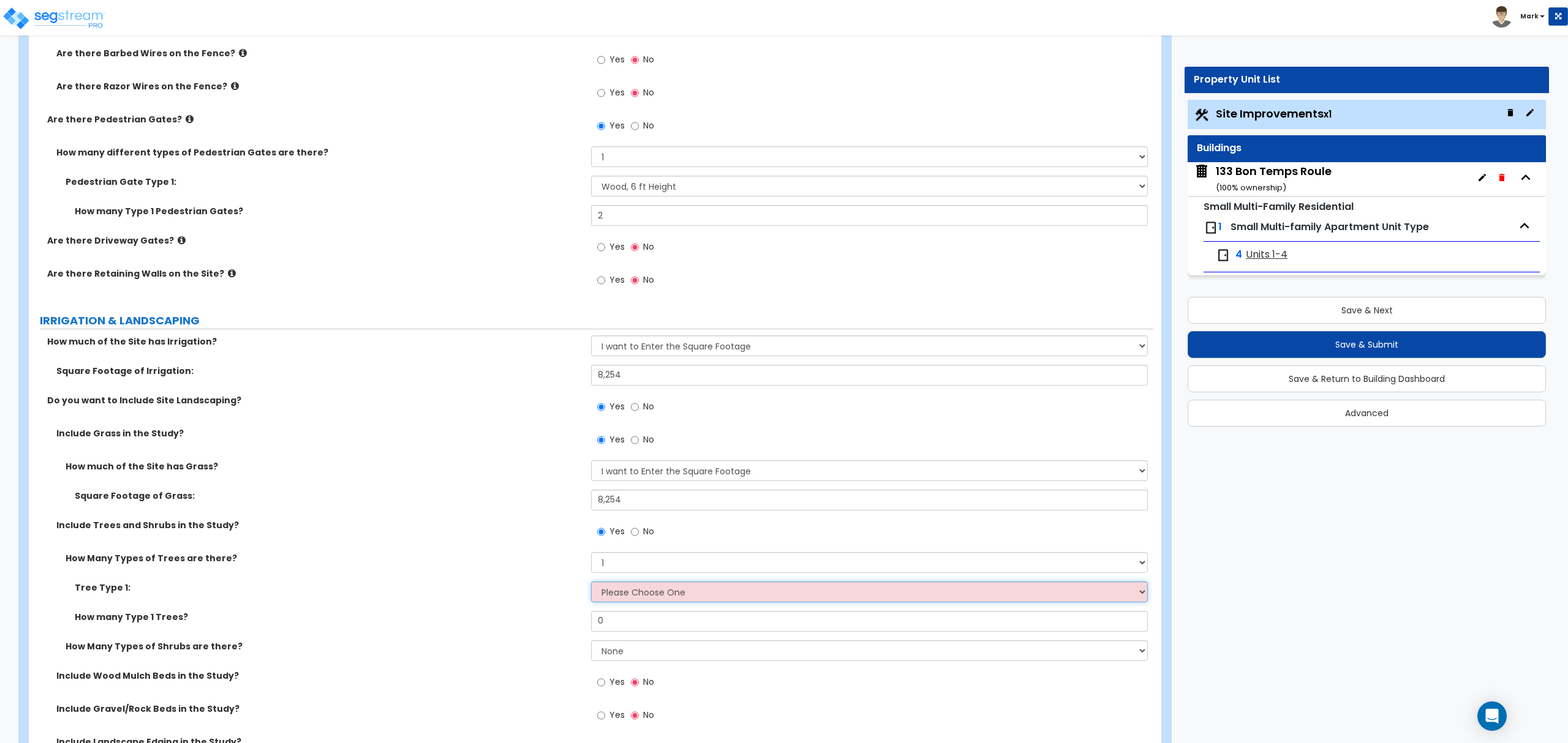
select select "10"
click at [591, 584] on select "Please Choose One Honey Locust Planetree Poplar Elm Hawthorn Linden Maple Red M…" at bounding box center [869, 592] width 556 height 21
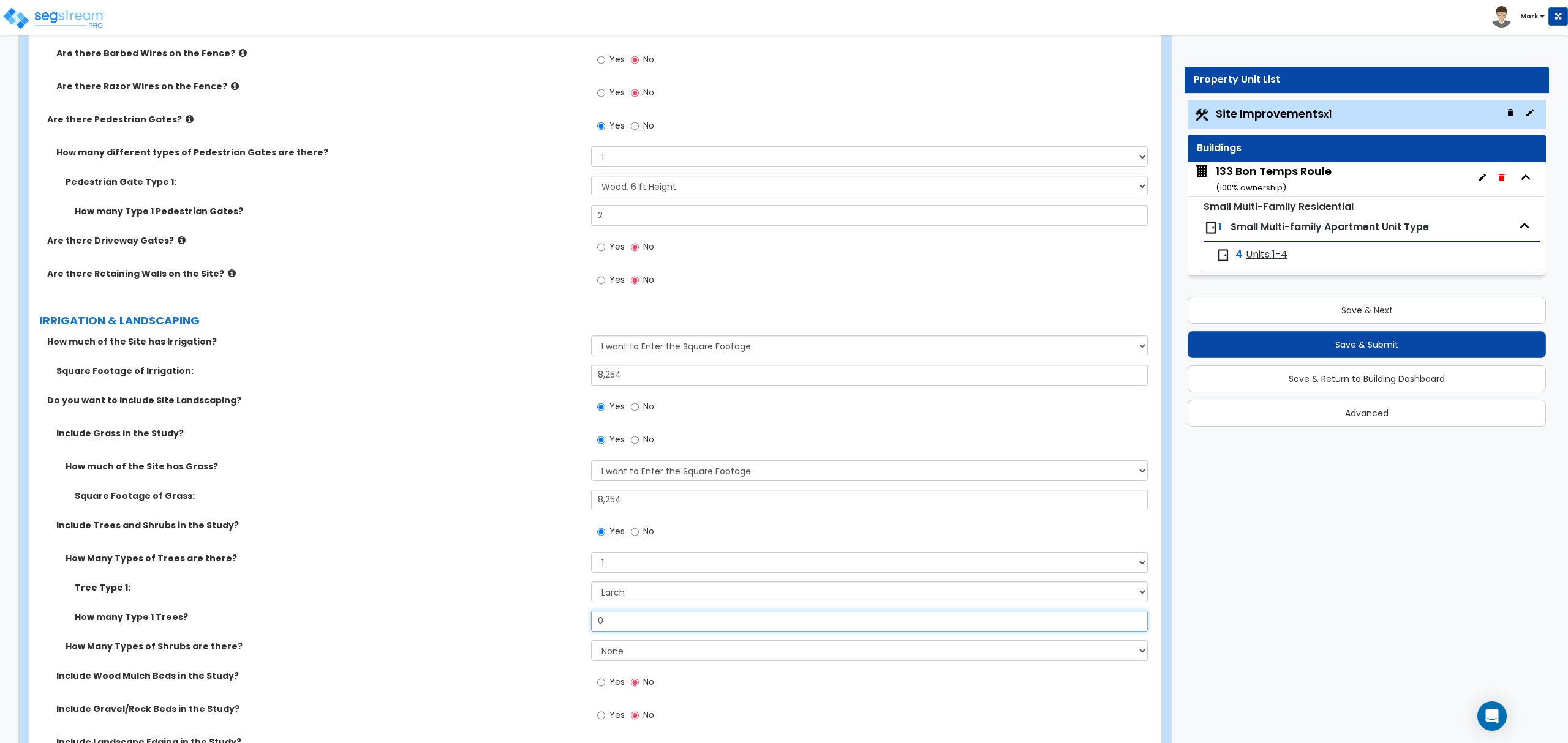
drag, startPoint x: 633, startPoint y: 633, endPoint x: 633, endPoint y: 625, distance: 8.0
click at [633, 628] on input "0" at bounding box center [869, 621] width 556 height 21
click at [633, 625] on input "0" at bounding box center [869, 621] width 556 height 21
click at [635, 625] on input "0" at bounding box center [869, 621] width 556 height 21
type input "5"
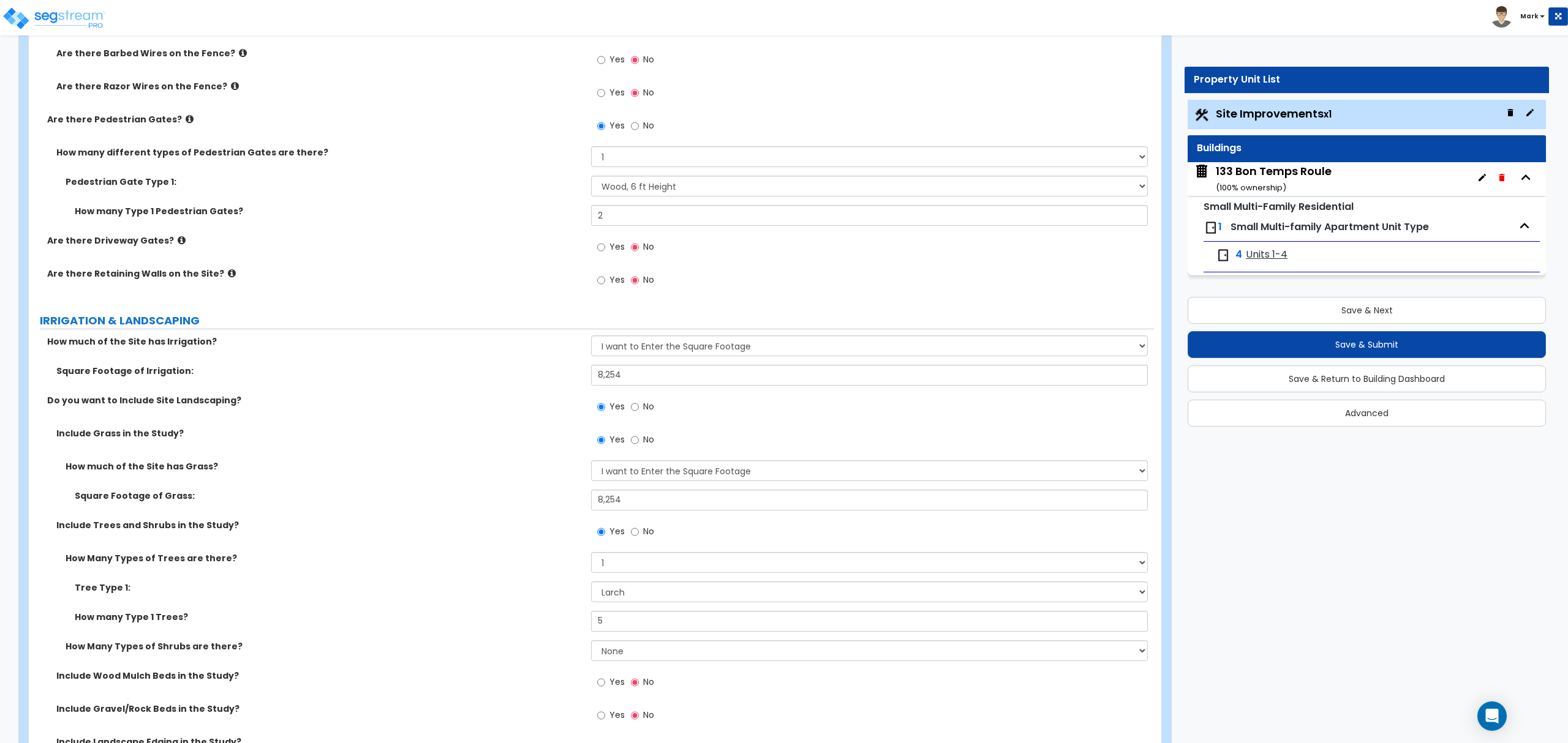
drag, startPoint x: 407, startPoint y: 566, endPoint x: 429, endPoint y: 561, distance: 22.6
click at [424, 564] on label "How Many Types of Trees are there?" at bounding box center [324, 559] width 516 height 13
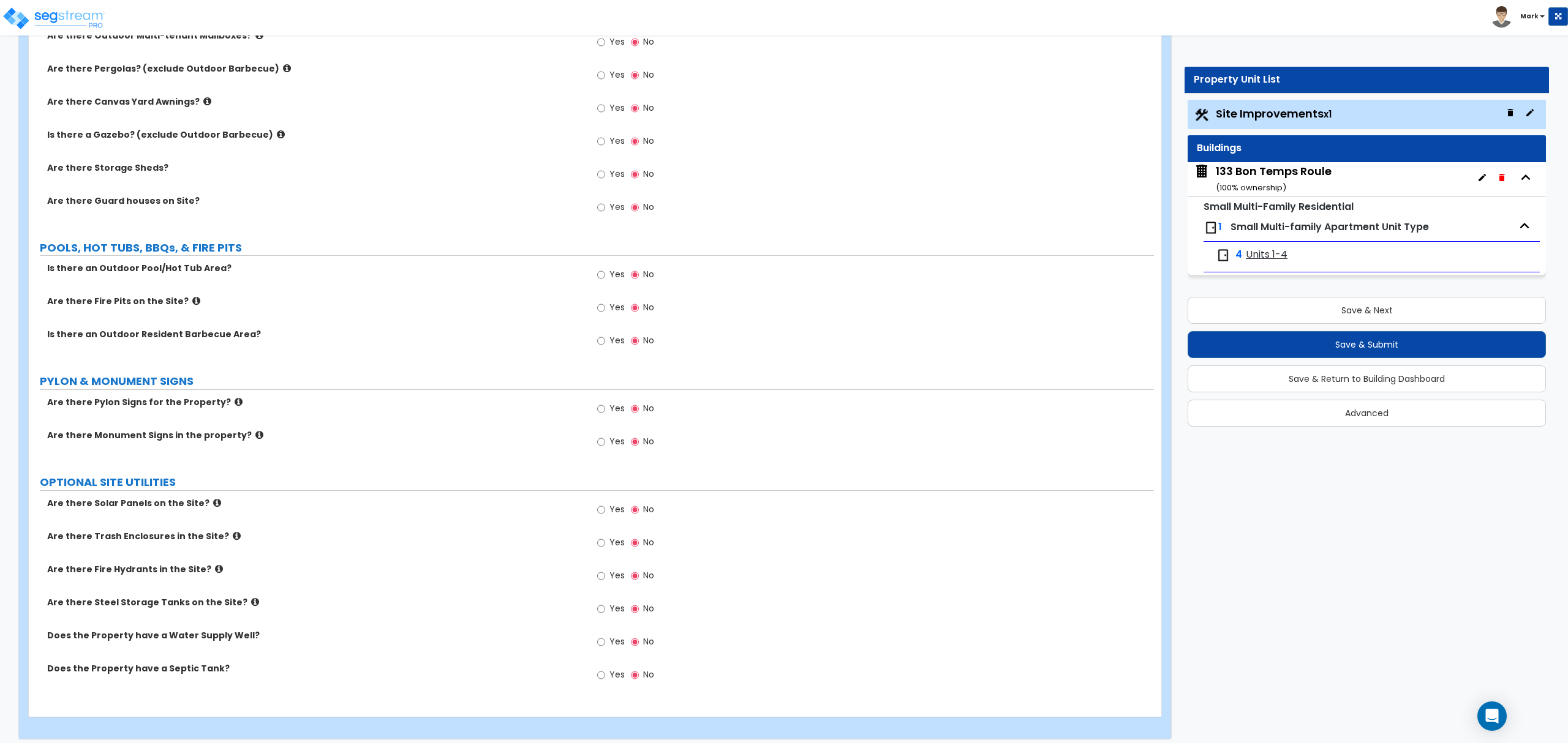
scroll to position [2322, 0]
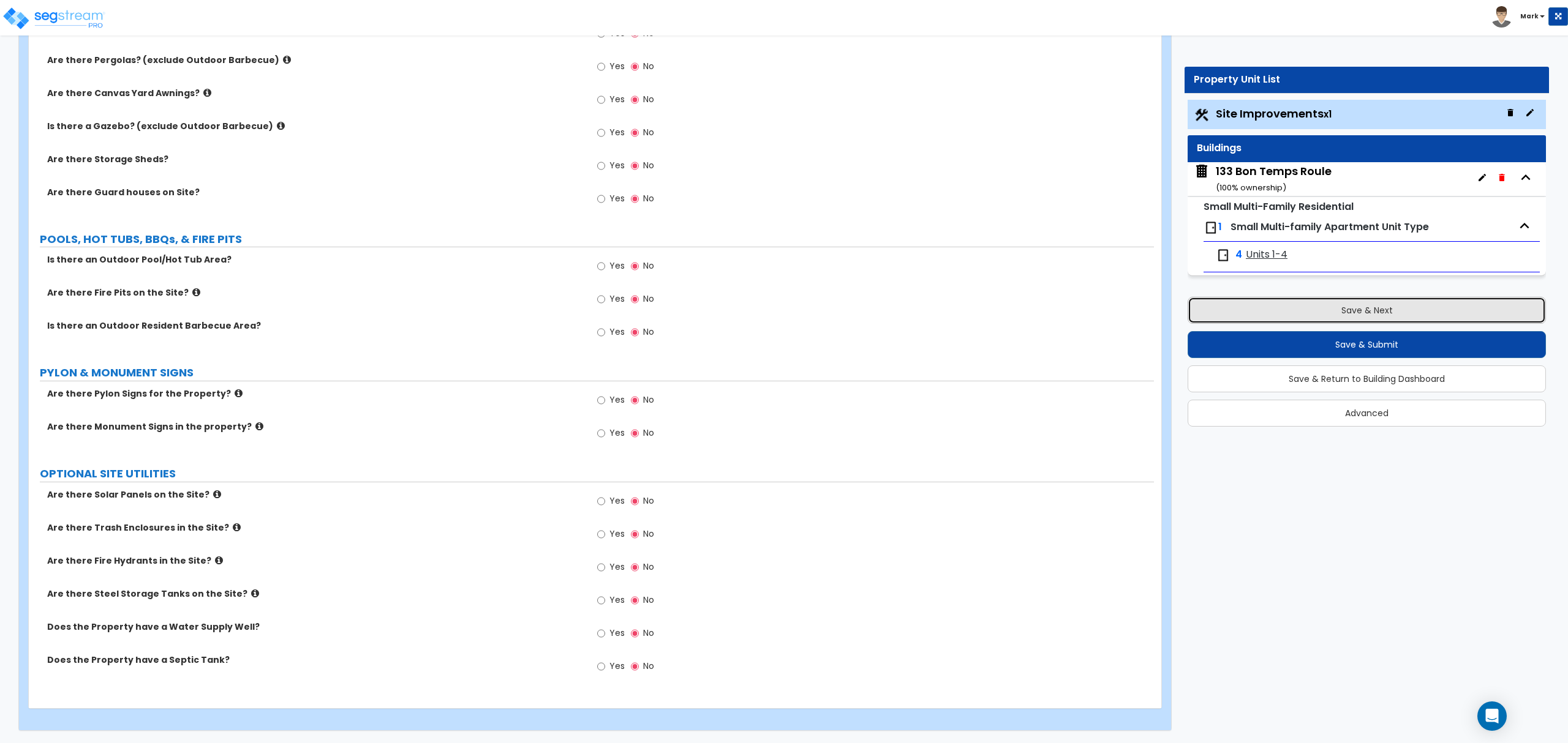
click at [1308, 317] on button "Save & Next" at bounding box center [1366, 310] width 358 height 27
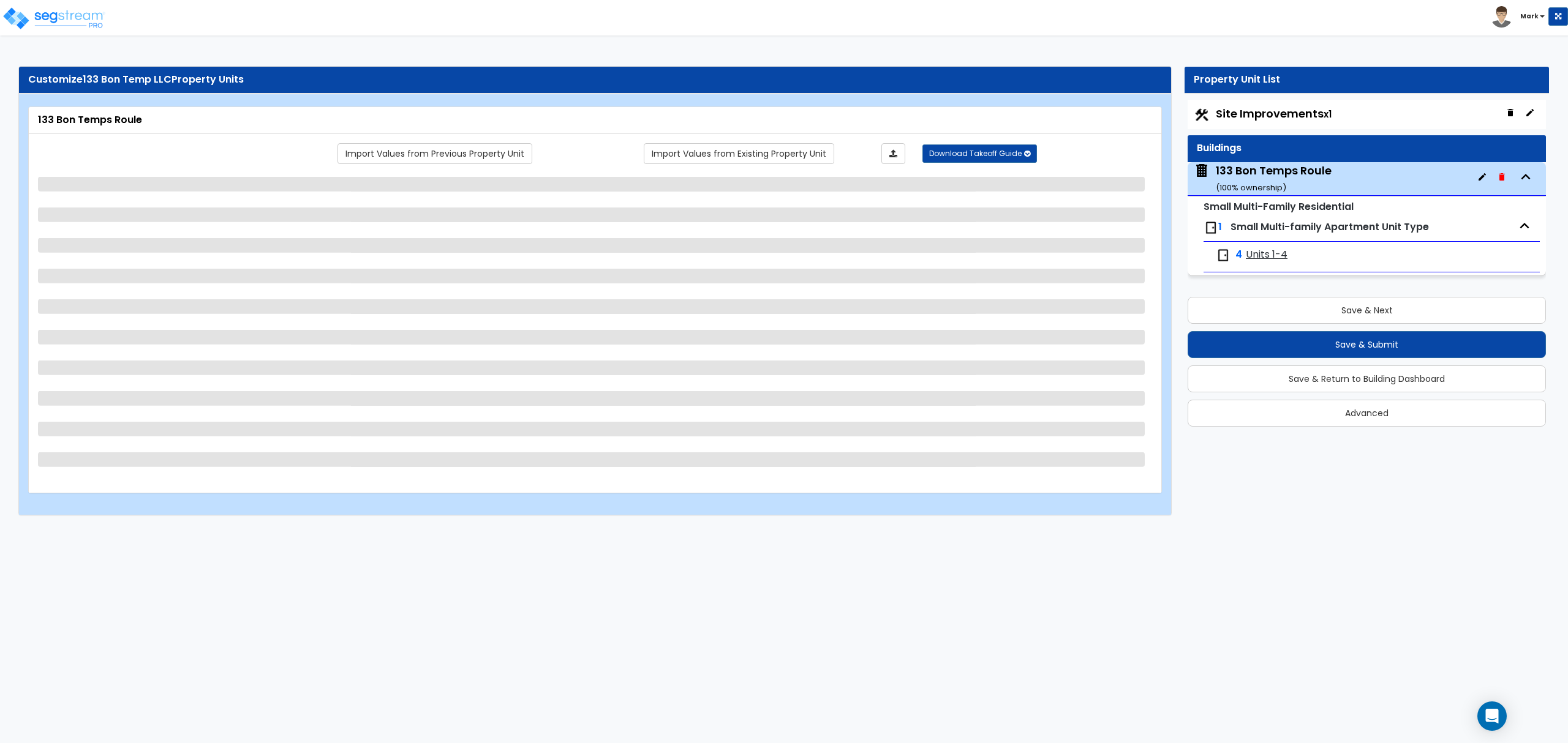
select select "7"
select select "2"
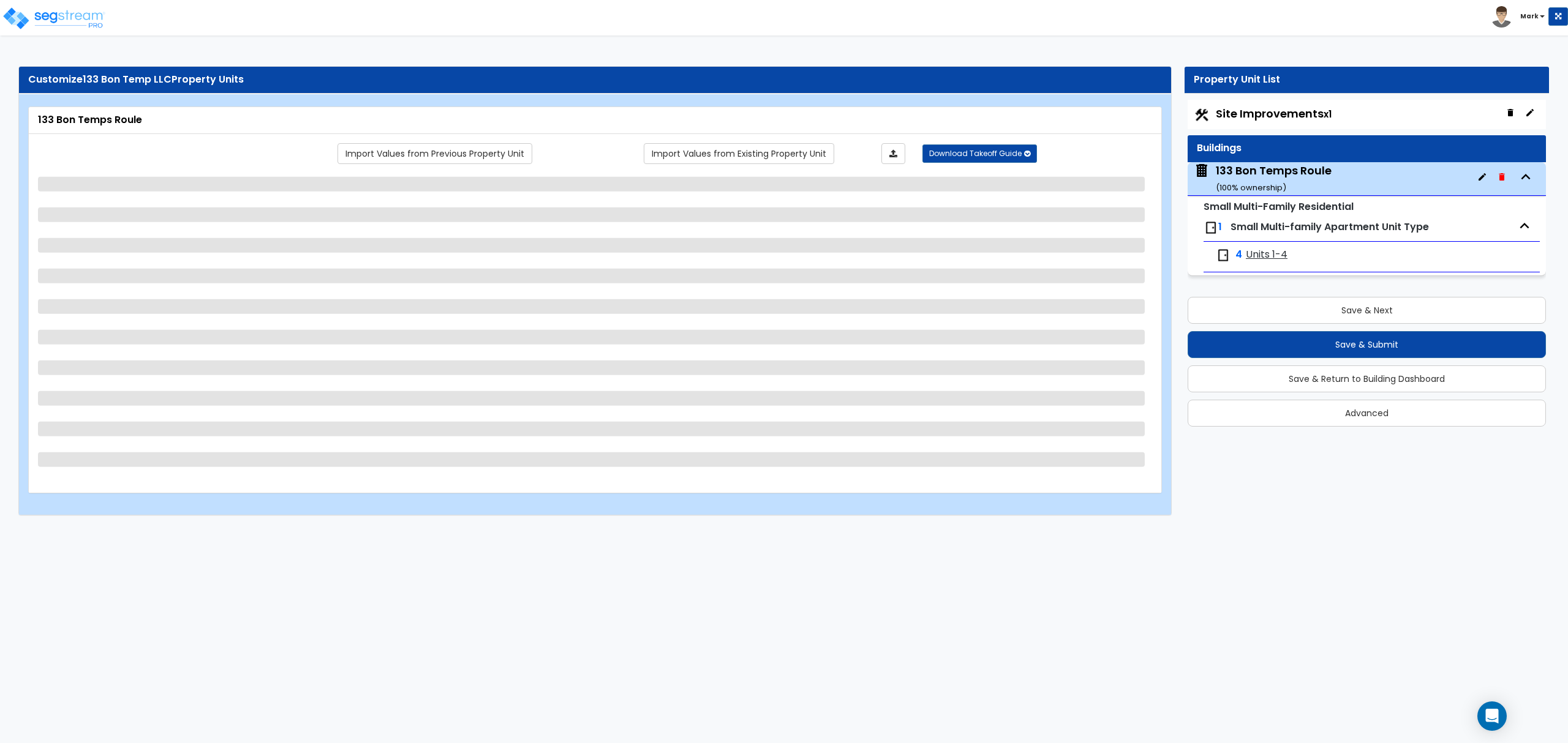
select select "2"
select select "5"
select select "1"
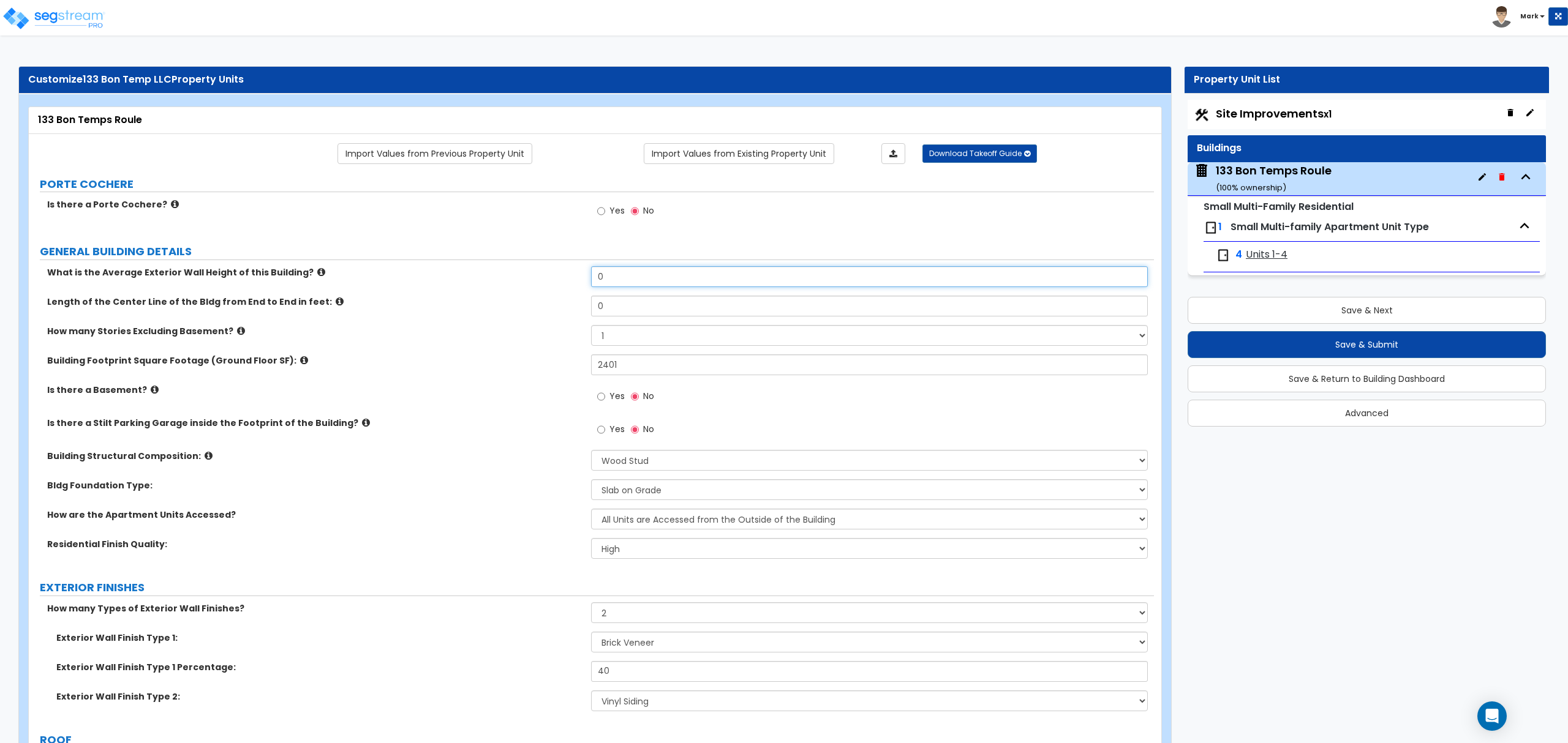
drag, startPoint x: 615, startPoint y: 273, endPoint x: 604, endPoint y: 275, distance: 11.2
click at [604, 275] on input "0" at bounding box center [869, 277] width 556 height 21
type input "25"
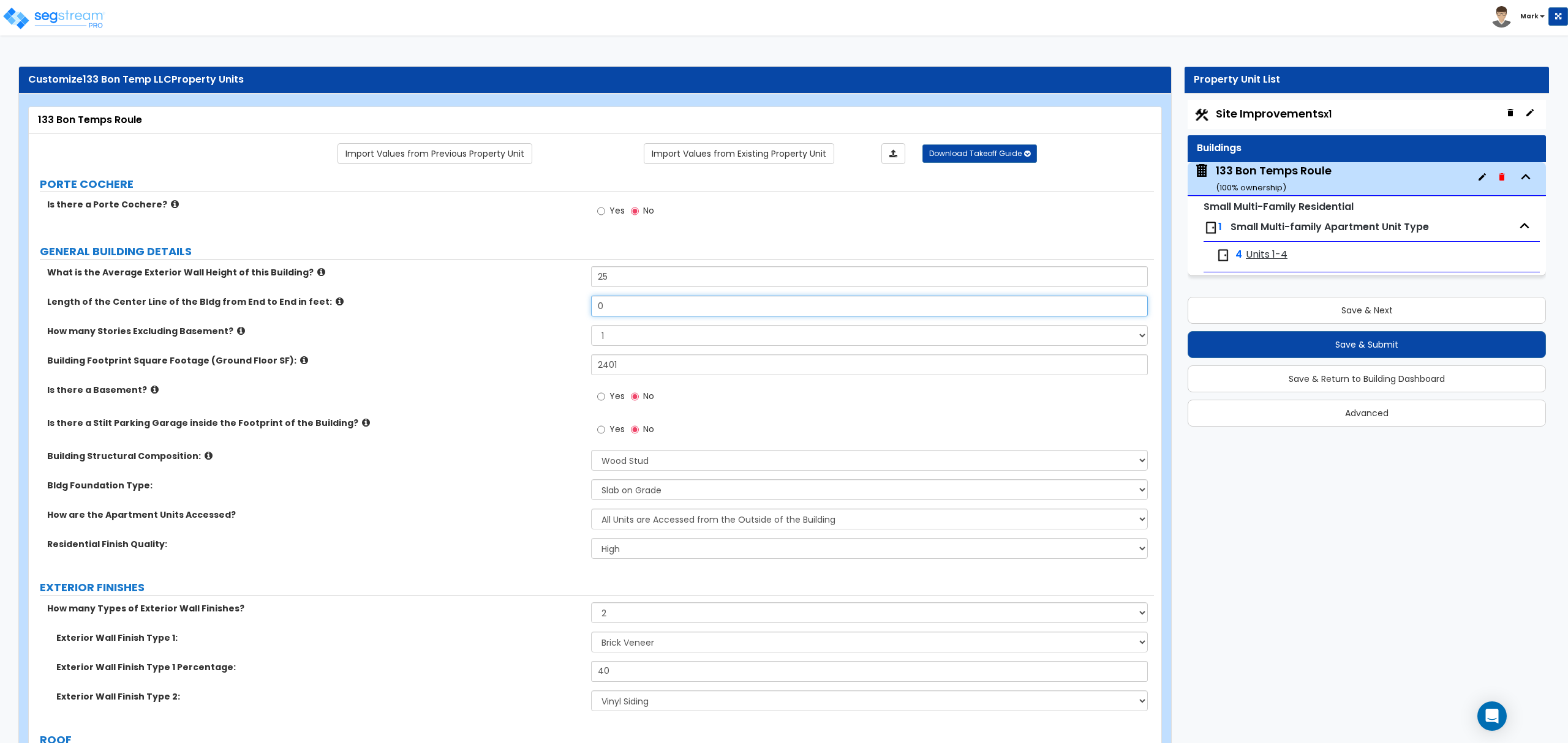
click at [734, 312] on input "0" at bounding box center [869, 306] width 556 height 21
type input "50"
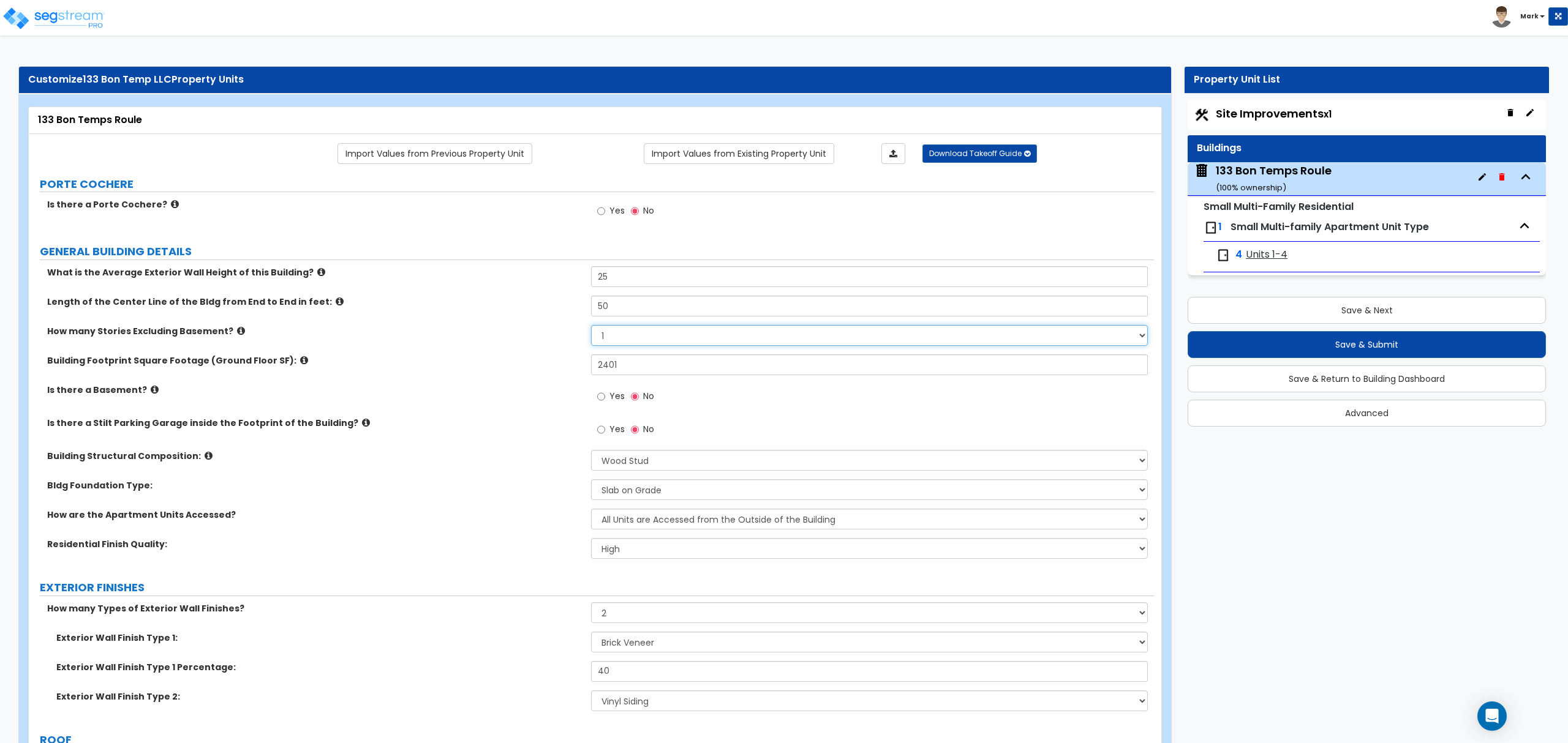
click at [662, 344] on select "1 2 3 4 5" at bounding box center [869, 335] width 556 height 21
select select "2"
click at [591, 326] on select "1 2 3 4 5" at bounding box center [869, 335] width 556 height 21
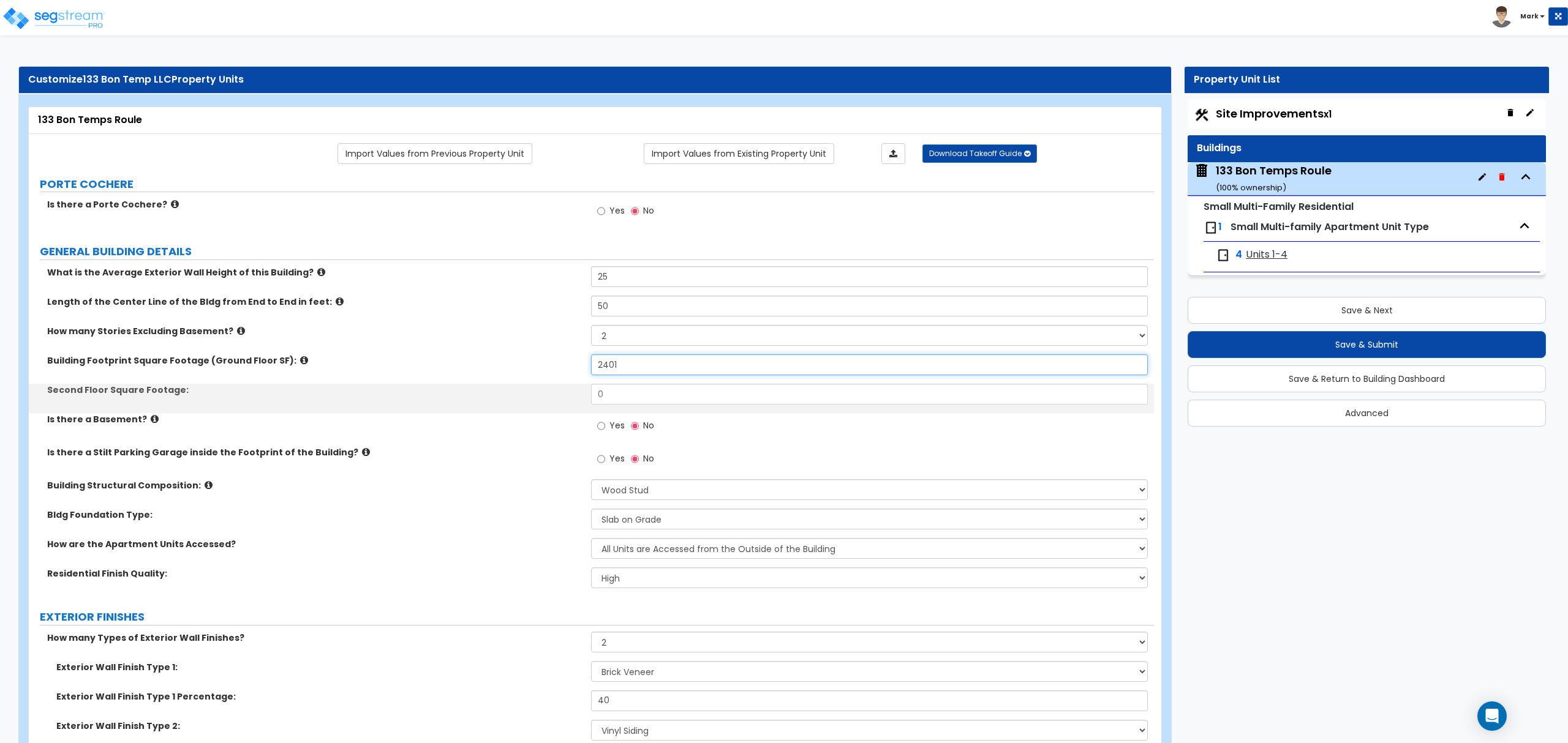
click at [656, 367] on input "2401" at bounding box center [869, 365] width 556 height 21
click at [656, 394] on input "0" at bounding box center [869, 394] width 556 height 21
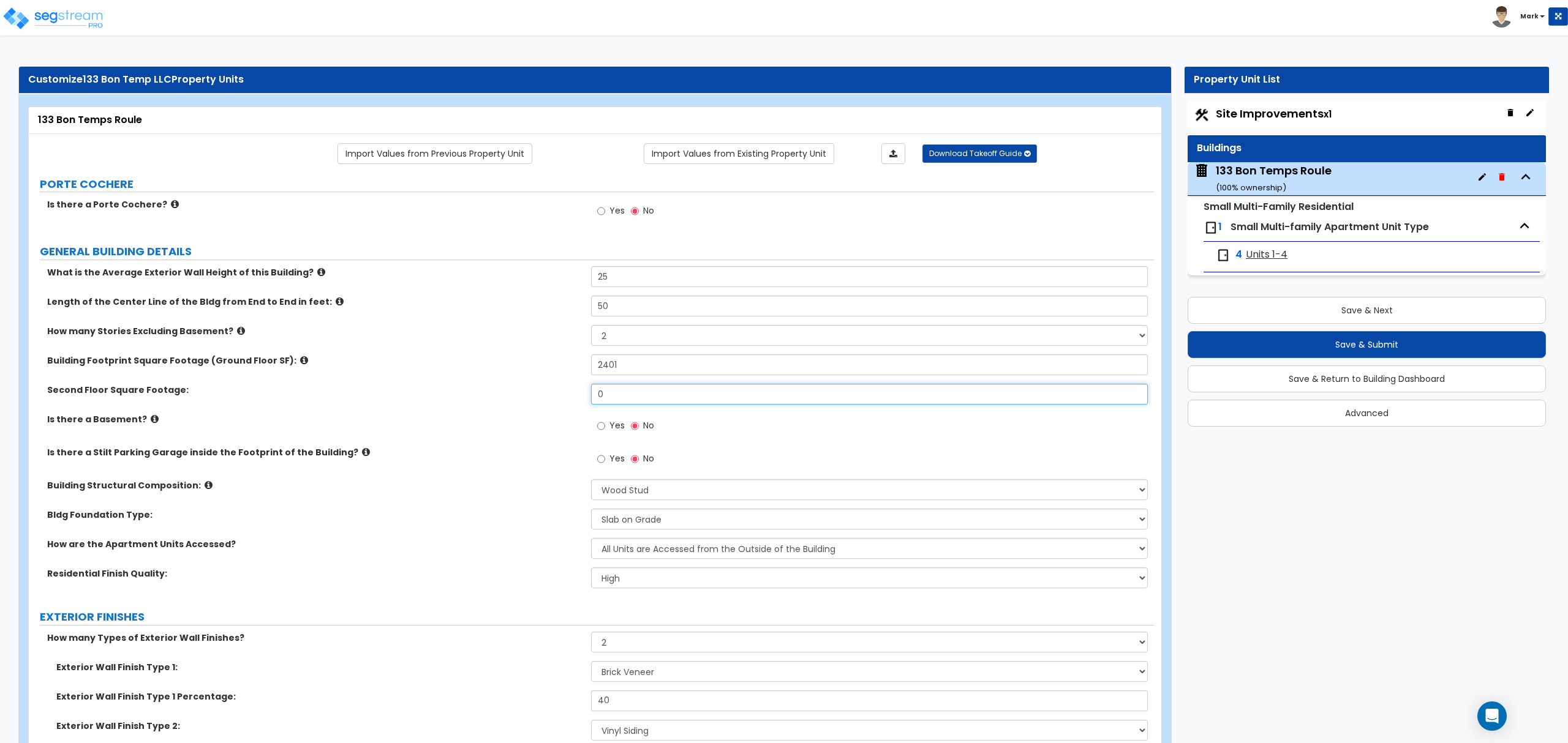
click at [754, 404] on input "0" at bounding box center [869, 394] width 556 height 21
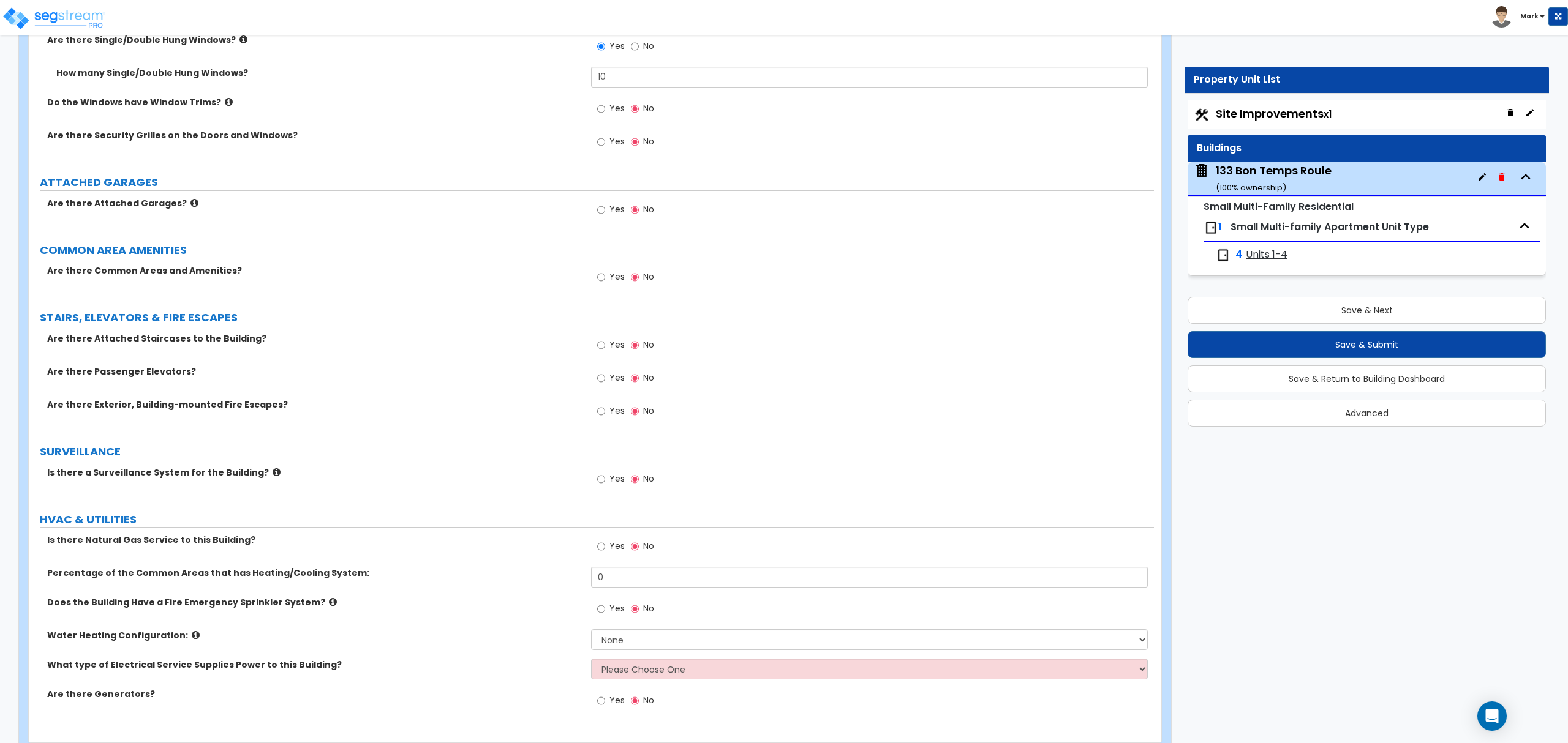
scroll to position [1713, 0]
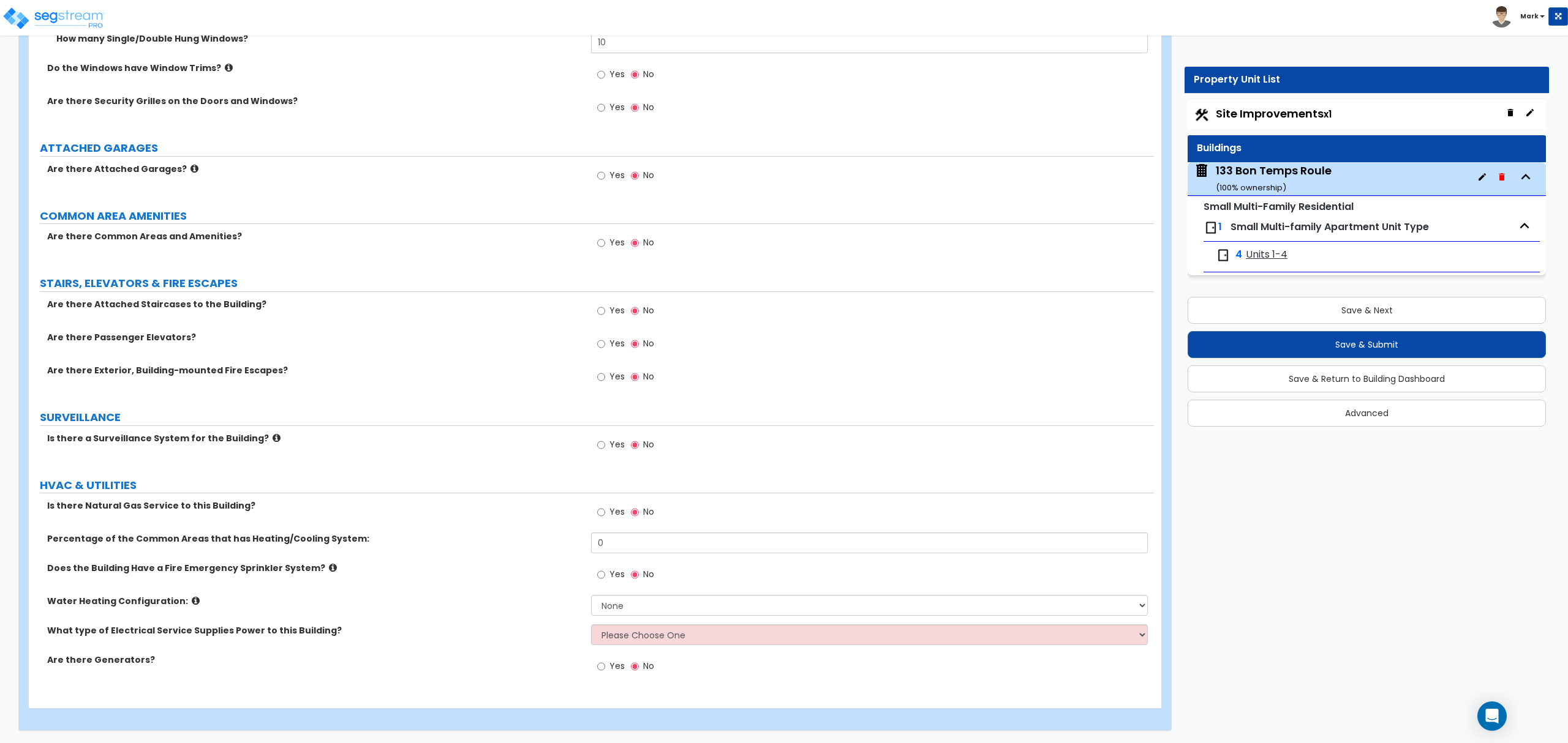
type input "2,401"
click at [603, 511] on input "Yes" at bounding box center [601, 512] width 8 height 13
radio input "true"
click at [626, 610] on select "None Water Heater for Multiple Units Water Heater for Individual Units" at bounding box center [869, 605] width 556 height 21
select select "2"
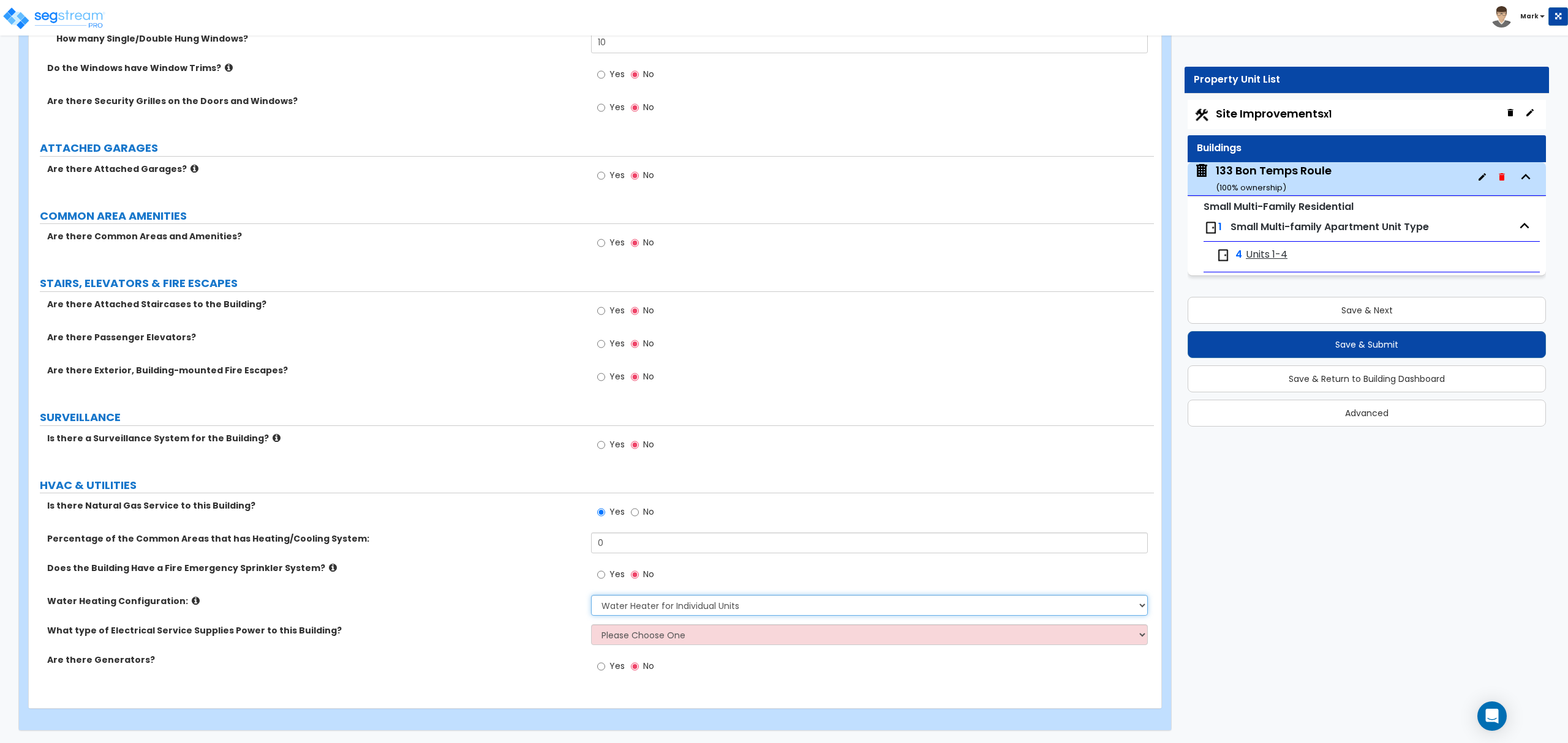
click at [591, 595] on select "None Water Heater for Multiple Units Water Heater for Individual Units" at bounding box center [869, 605] width 556 height 21
click at [635, 640] on select "Please Choose One Overhead Underground" at bounding box center [869, 635] width 556 height 21
select select "2"
click at [591, 625] on select "Please Choose One Overhead Underground" at bounding box center [869, 635] width 556 height 21
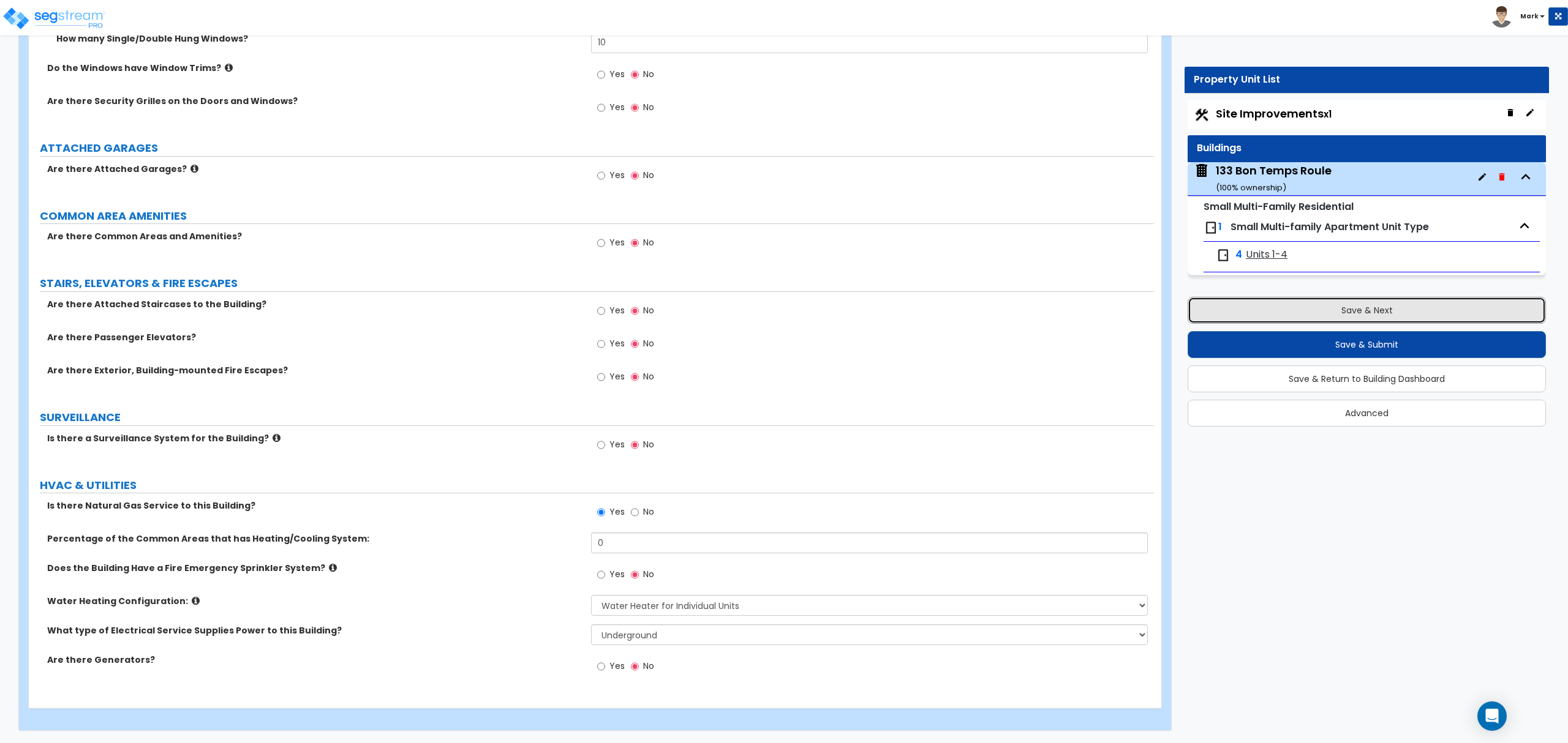
click at [1413, 326] on div "Save & Next Save & Submit Save & Return to Building Dashboard Advanced" at bounding box center [1366, 357] width 358 height 138
click at [1288, 317] on button "Save & Next" at bounding box center [1366, 310] width 358 height 27
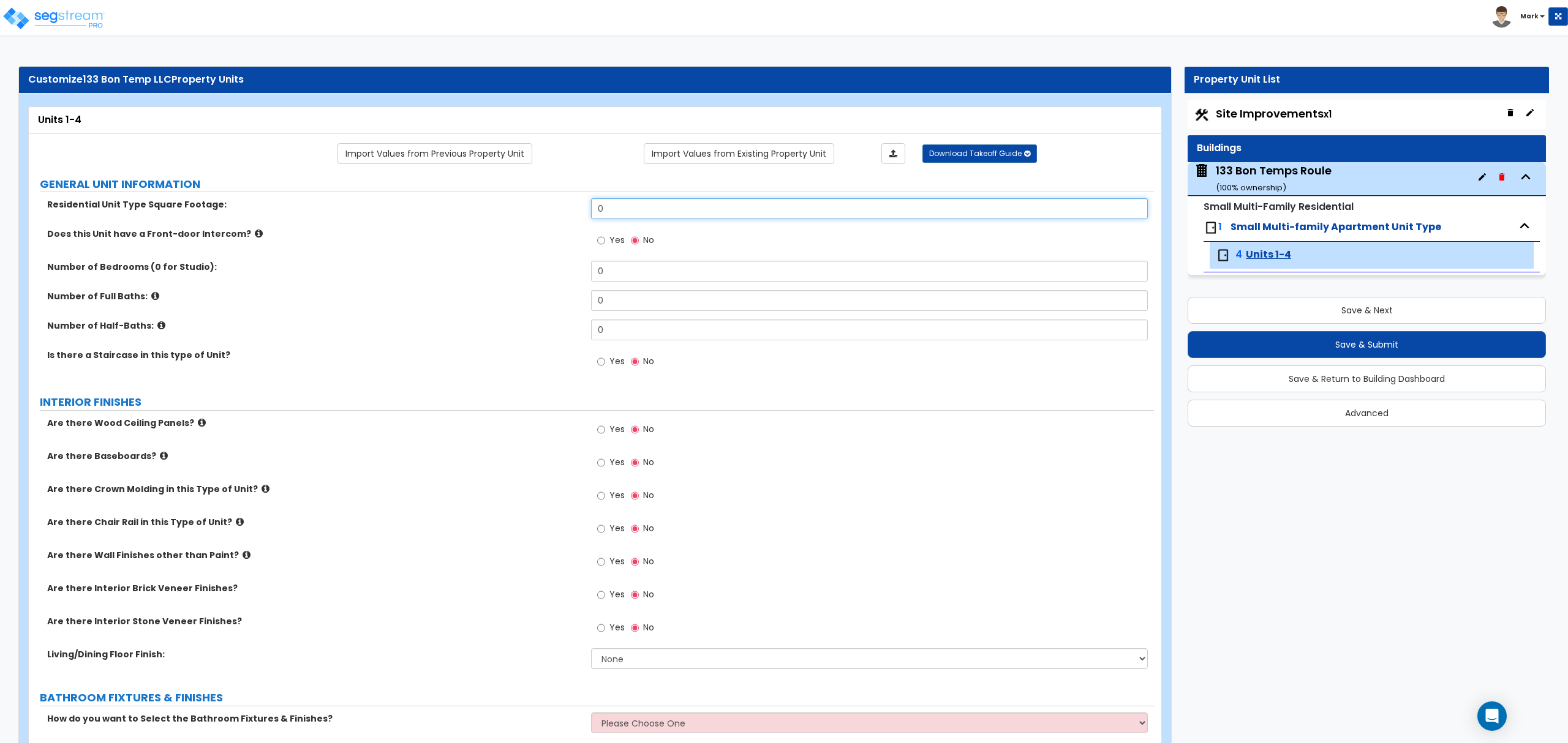
click at [650, 207] on input "0" at bounding box center [869, 209] width 556 height 21
click at [648, 207] on input "0" at bounding box center [869, 209] width 556 height 21
click at [605, 209] on input "0" at bounding box center [869, 209] width 556 height 21
type input "1,200"
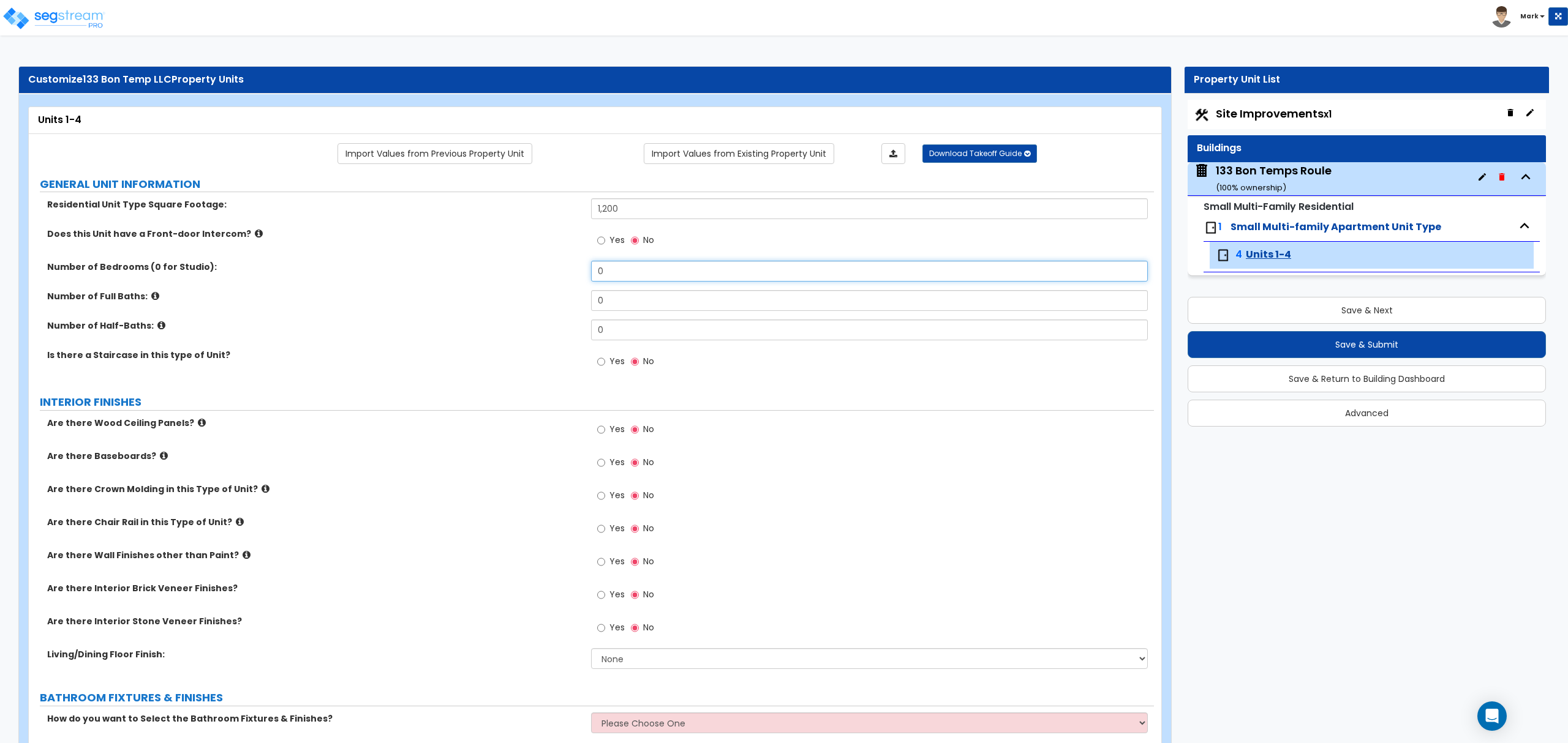
click at [656, 273] on input "0" at bounding box center [869, 271] width 556 height 21
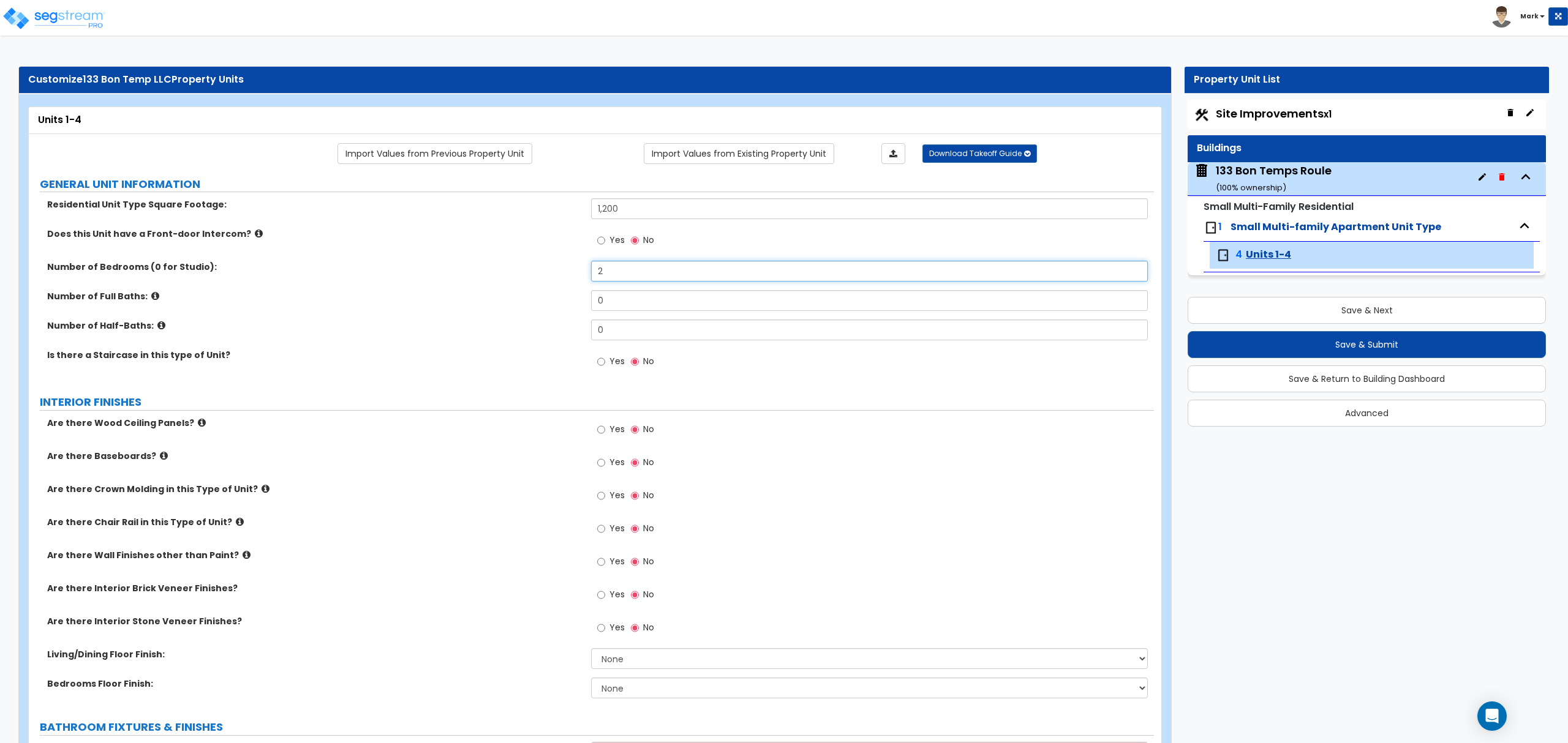
type input "2"
click at [625, 317] on div "Number of Full Baths: 0" at bounding box center [591, 305] width 1125 height 29
click at [626, 304] on input "0" at bounding box center [869, 301] width 556 height 21
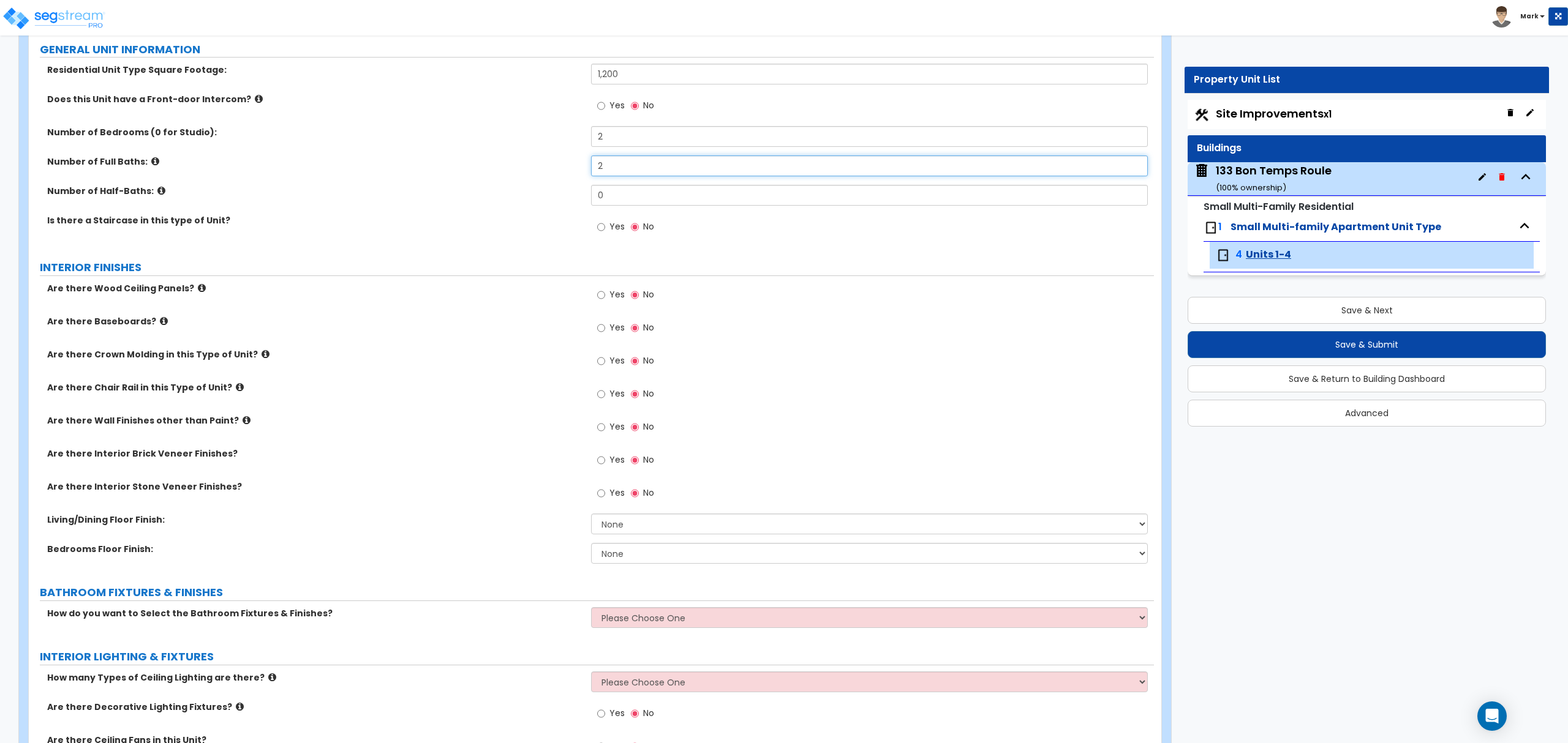
scroll to position [163, 0]
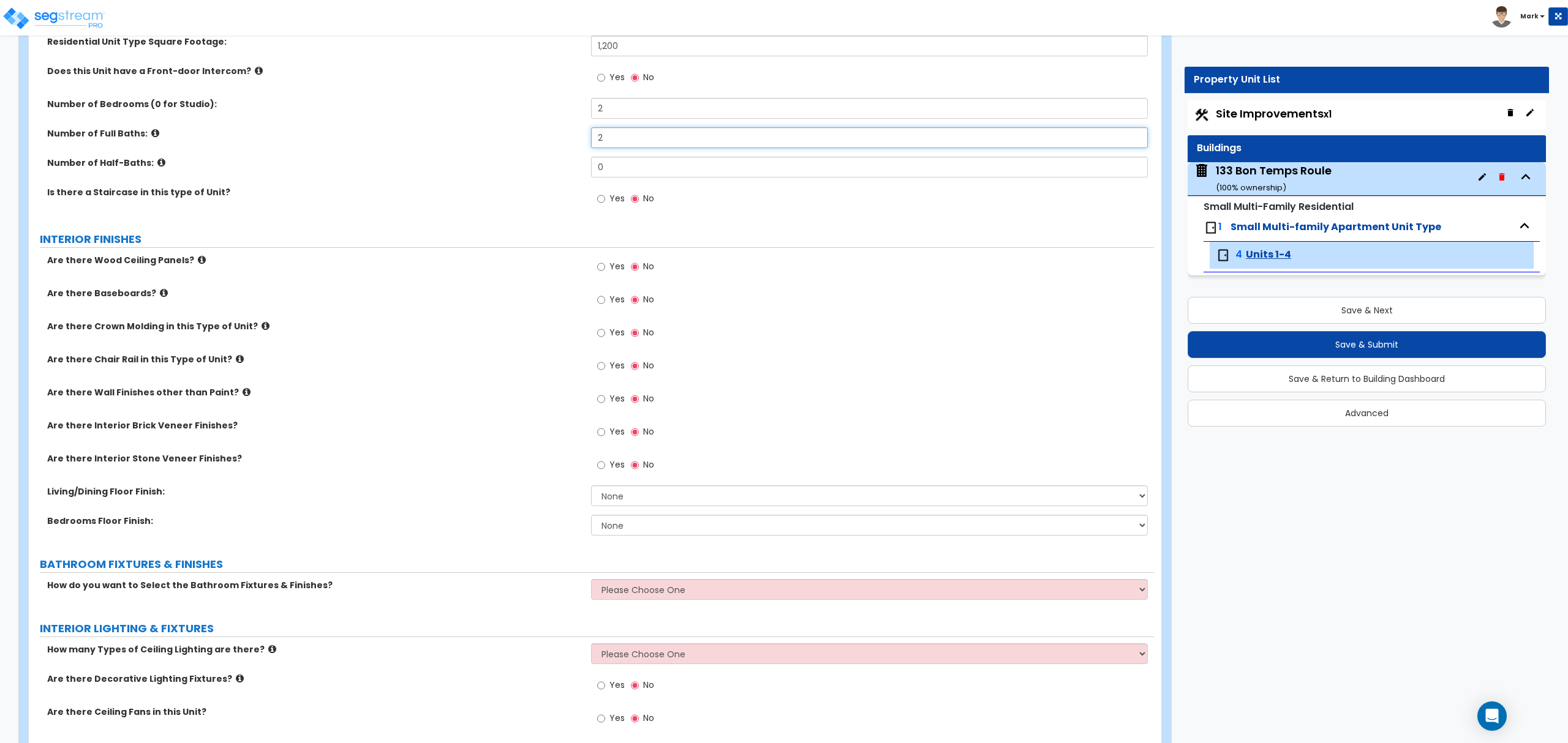
type input "2"
click at [599, 306] on input "Yes" at bounding box center [601, 299] width 8 height 13
radio input "true"
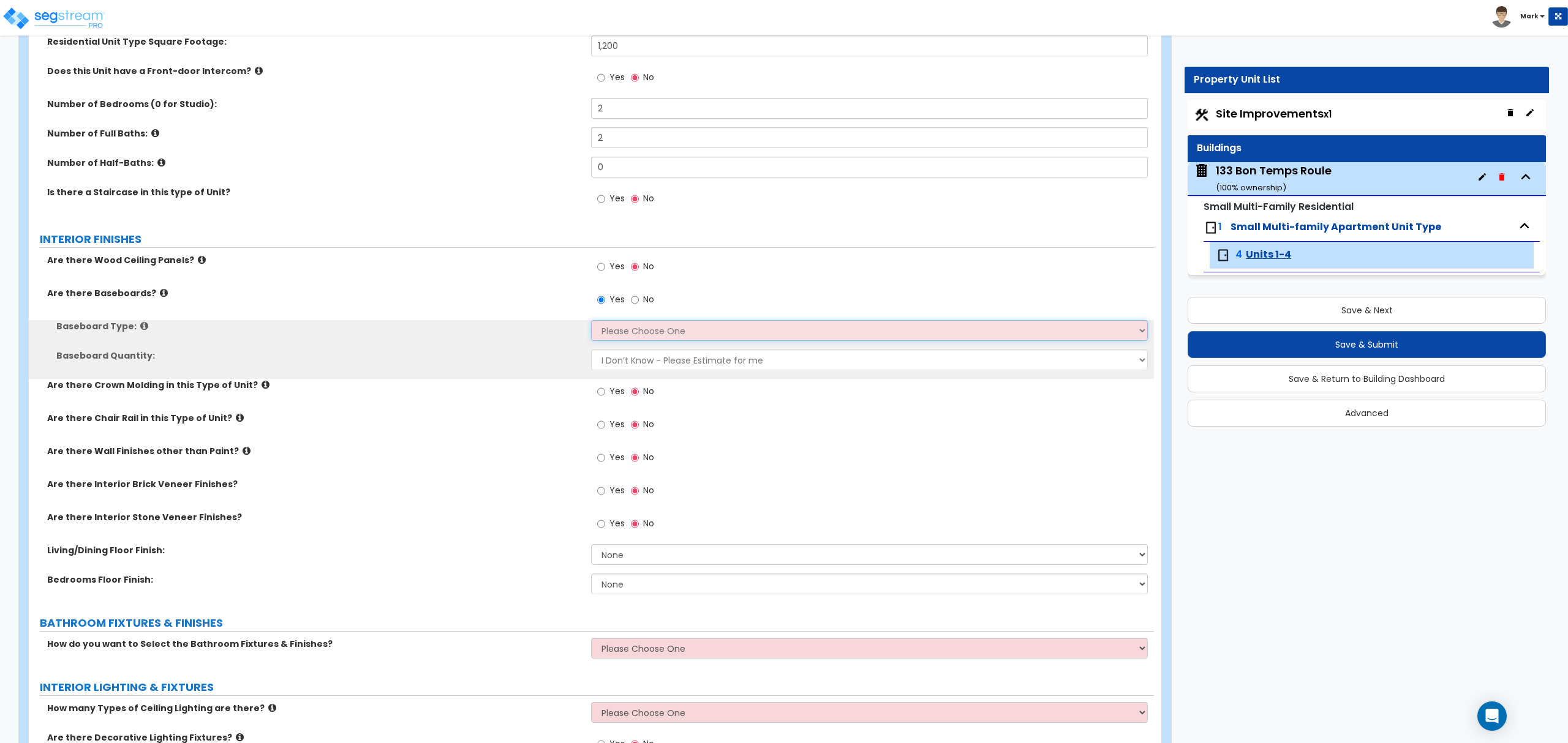
click at [615, 339] on select "Please Choose One Wood Vinyl Carpet Tile" at bounding box center [869, 330] width 556 height 21
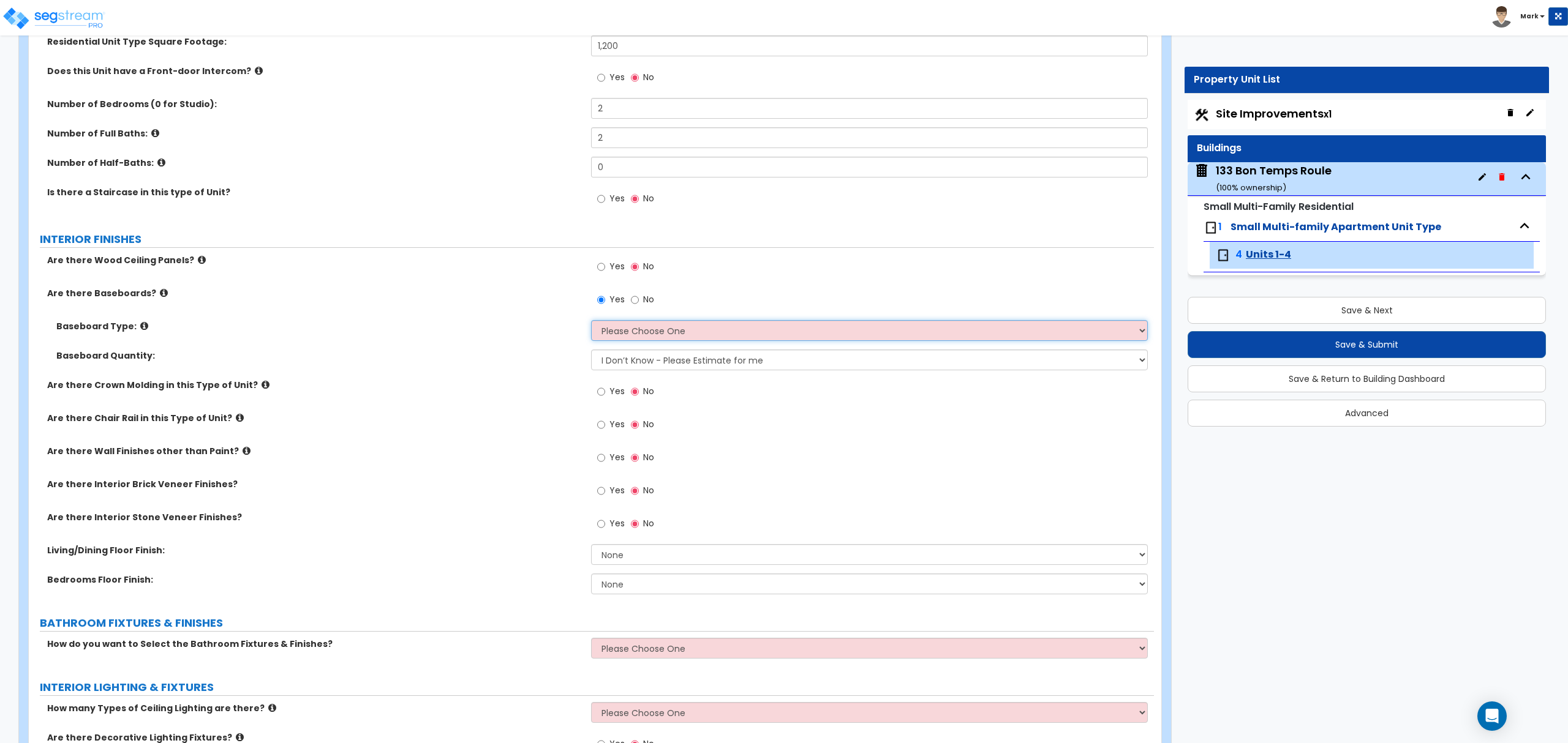
select select "1"
click at [591, 321] on select "Please Choose One Wood Vinyl Carpet Tile" at bounding box center [869, 330] width 556 height 21
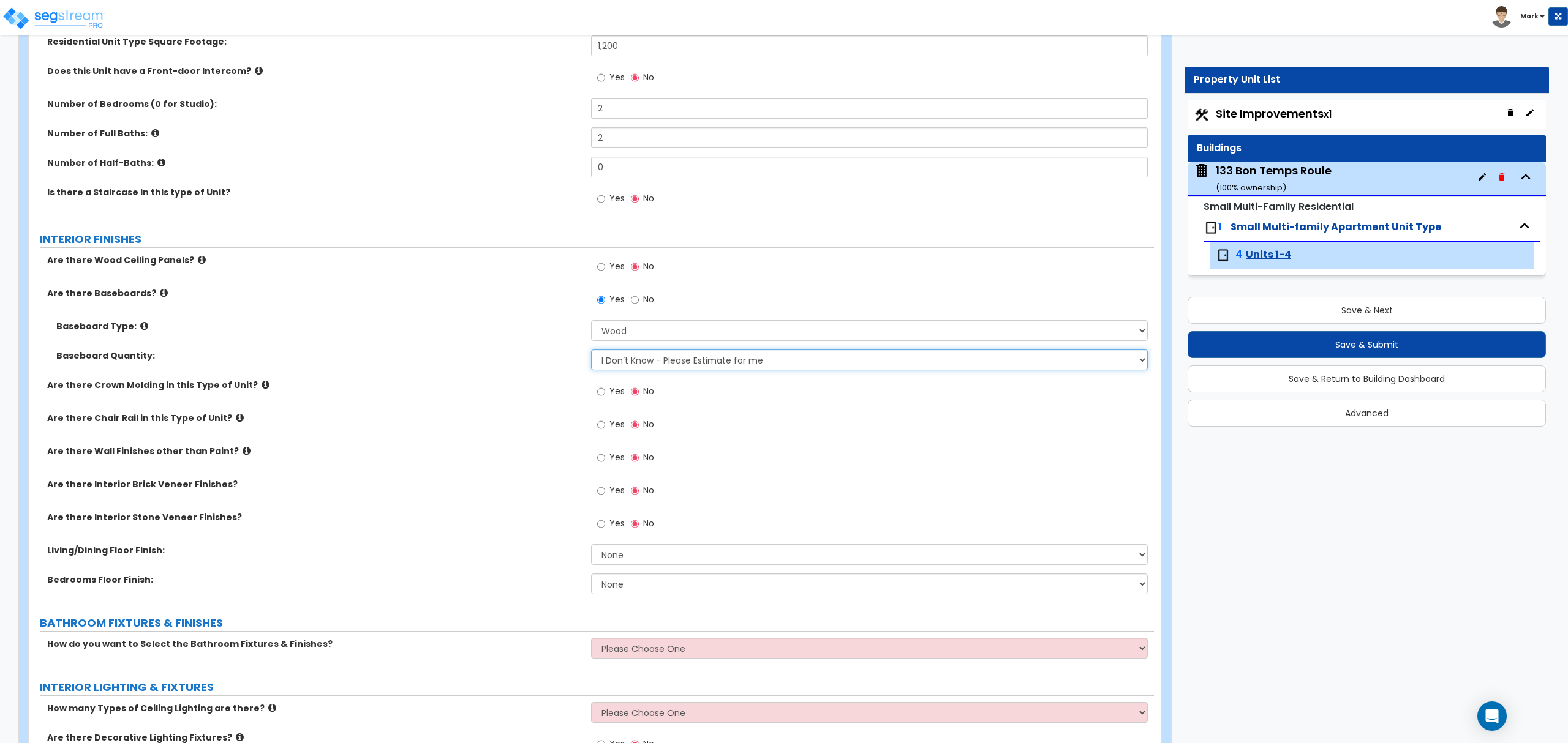
click at [638, 360] on select "I Don’t Know - Please Estimate for me I want to Enter the Linear Footage" at bounding box center [869, 360] width 556 height 21
click at [500, 375] on div "Baseboard Quantity: I Don’t Know - Please Estimate for me I want to Enter the L…" at bounding box center [591, 364] width 1125 height 29
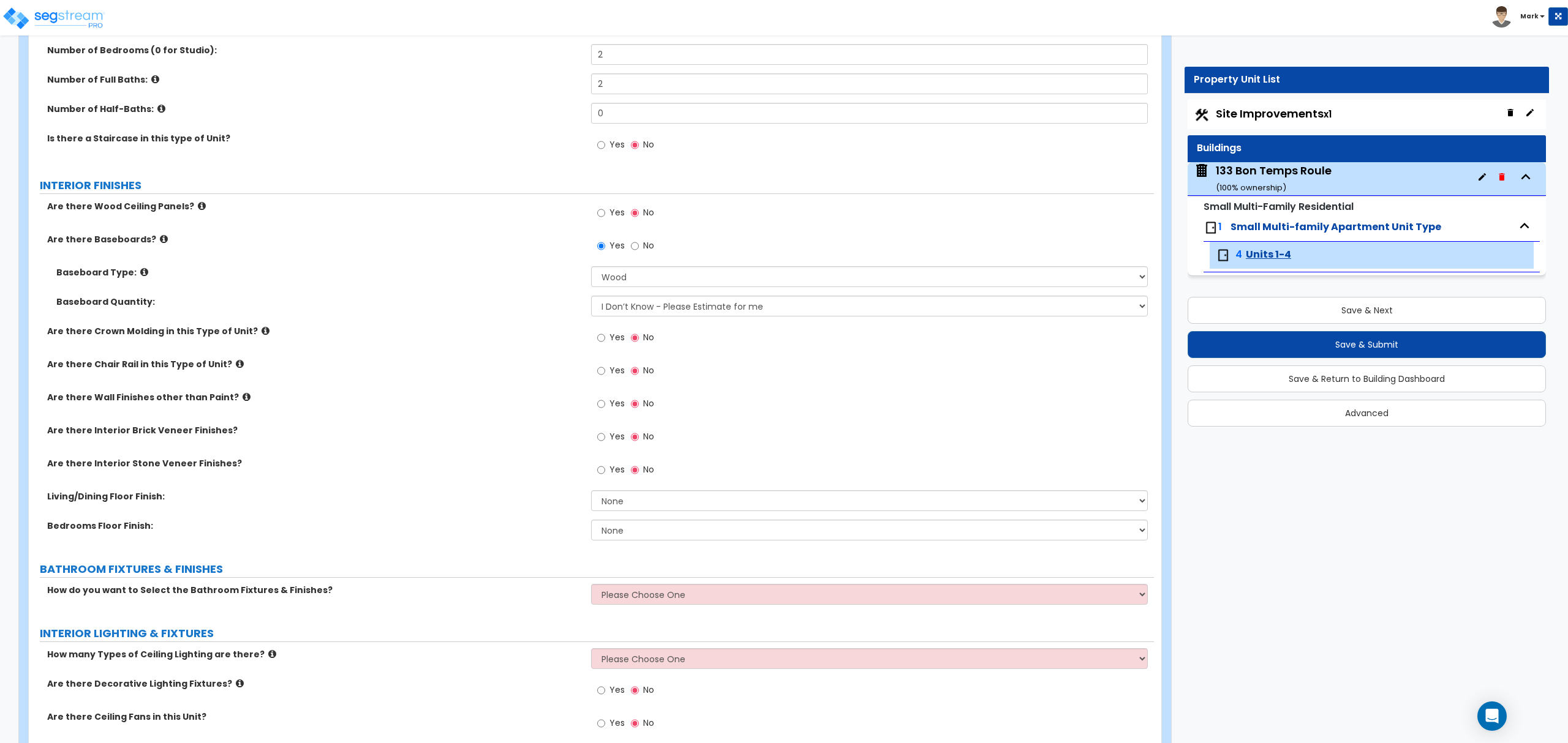
scroll to position [245, 0]
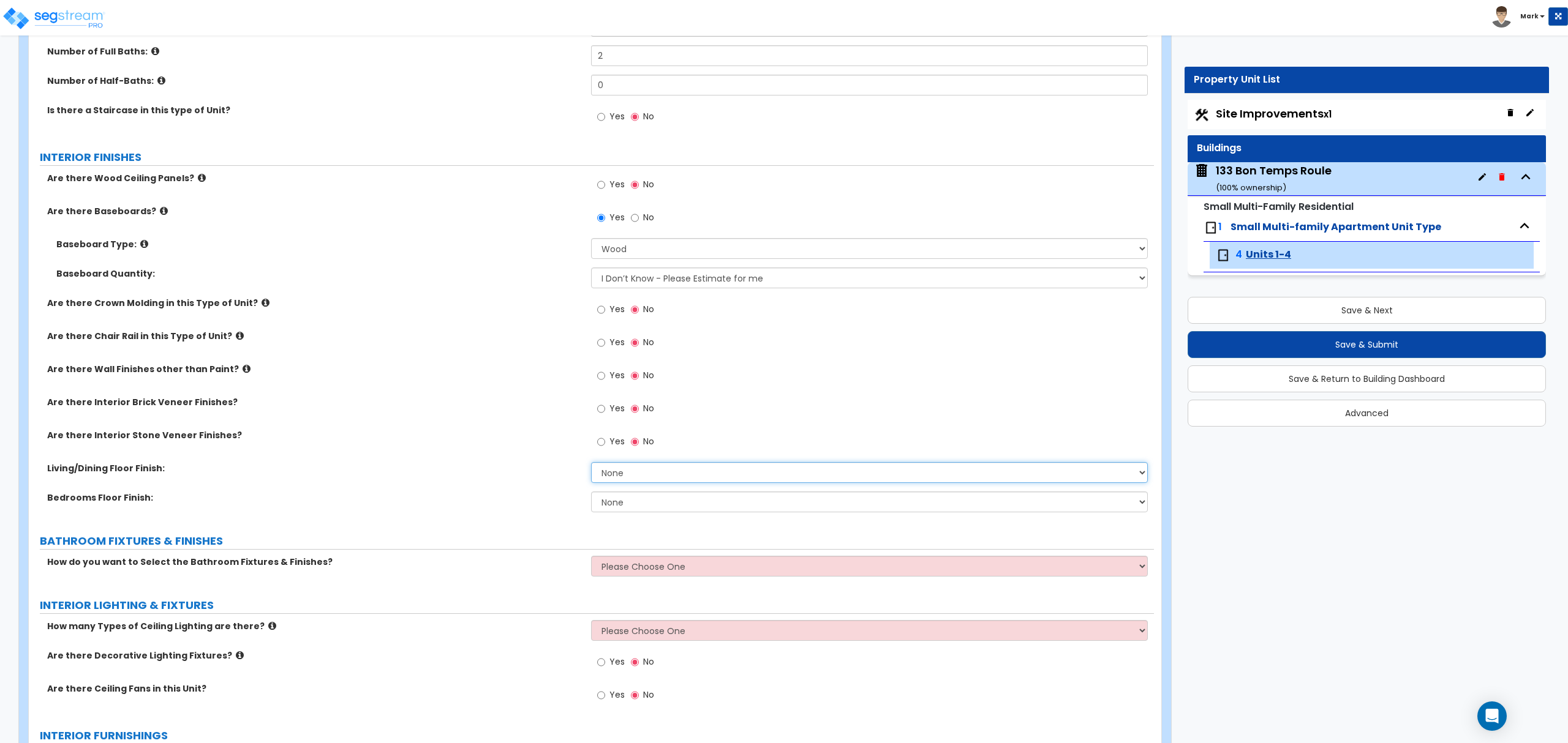
click at [620, 471] on select "None Tile Flooring Hardwood Flooring Resilient Laminate Flooring VCT Flooring S…" at bounding box center [869, 472] width 556 height 21
select select "3"
click at [591, 463] on select "None Tile Flooring Hardwood Flooring Resilient Laminate Flooring VCT Flooring S…" at bounding box center [869, 472] width 556 height 21
click at [647, 502] on select "None Tile Flooring Hardwood Flooring Resilient Laminate Flooring VCT Flooring S…" at bounding box center [869, 502] width 556 height 21
select select "3"
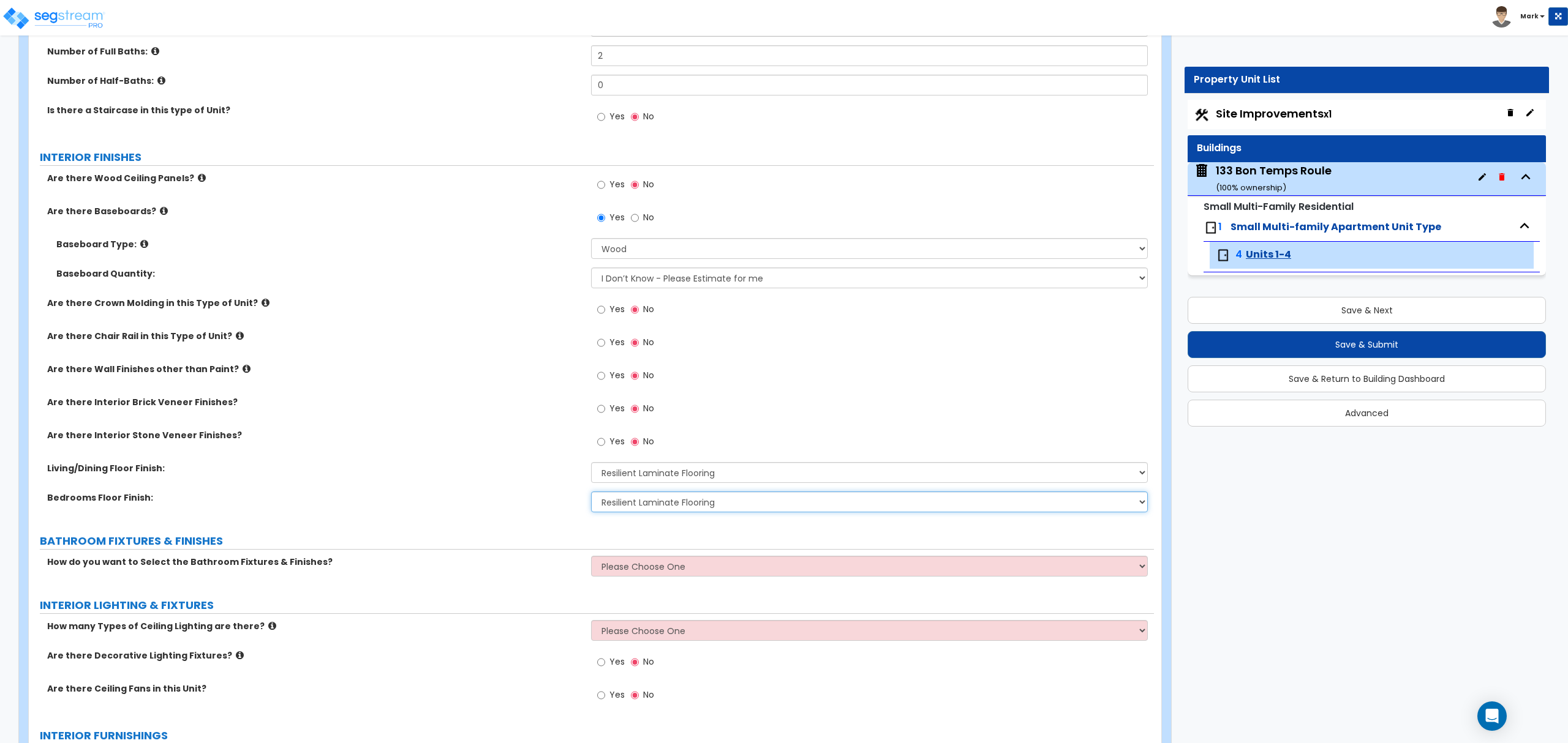
click at [591, 493] on select "None Tile Flooring Hardwood Flooring Resilient Laminate Flooring VCT Flooring S…" at bounding box center [869, 502] width 556 height 21
click at [625, 564] on select "Please Choose One Select the type of Fixtures and Finishes only for one Bath an…" at bounding box center [869, 566] width 556 height 21
select select "1"
click at [591, 557] on select "Please Choose One Select the type of Fixtures and Finishes only for one Bath an…" at bounding box center [869, 566] width 556 height 21
select select "1"
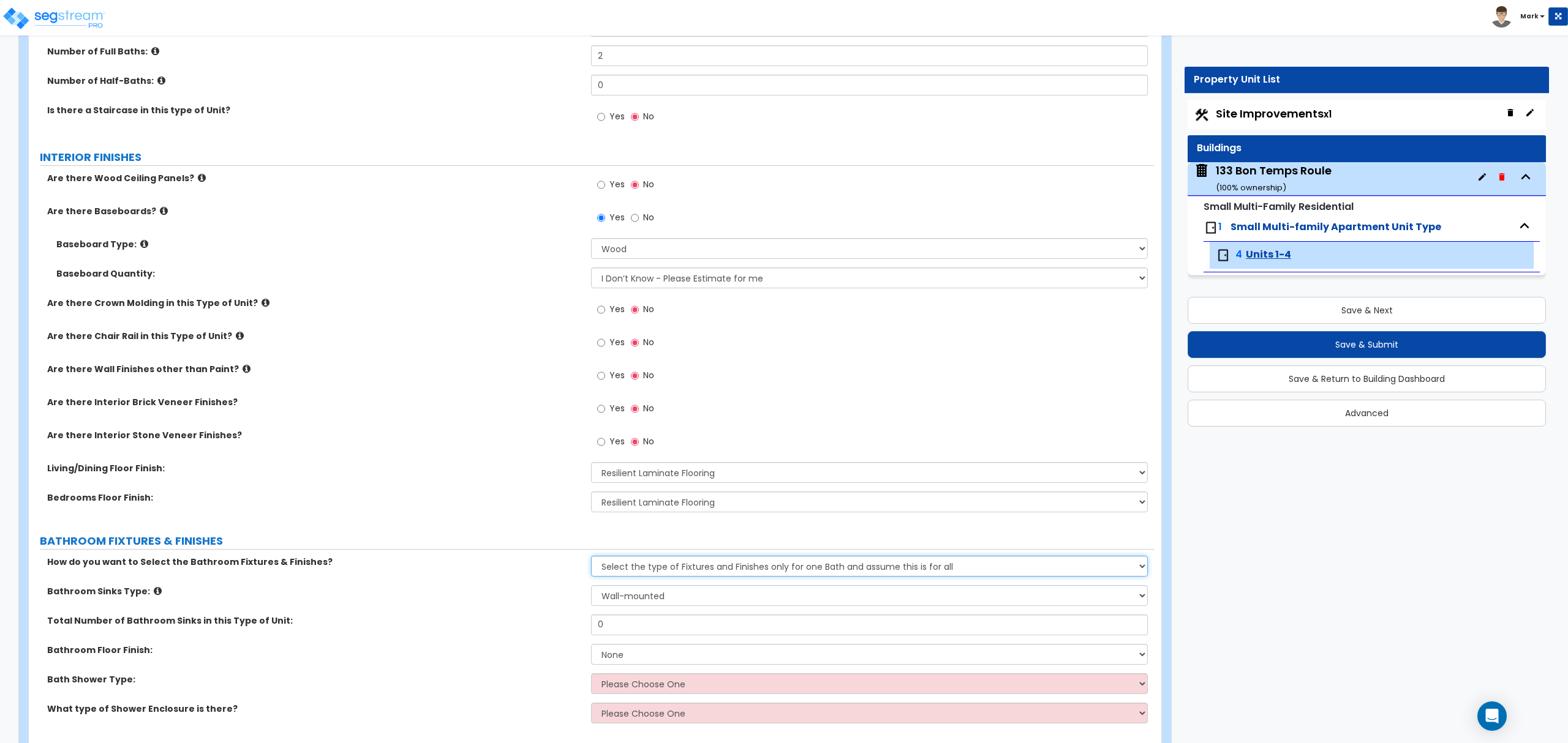
drag, startPoint x: 633, startPoint y: 568, endPoint x: 630, endPoint y: 578, distance: 10.4
click at [633, 568] on select "Please Choose One Select the type of Fixtures and Finishes only for one Bath an…" at bounding box center [869, 566] width 556 height 21
drag, startPoint x: 491, startPoint y: 566, endPoint x: 498, endPoint y: 564, distance: 7.3
click at [493, 564] on label "How do you want to Select the Bathroom Fixtures & Finishes?" at bounding box center [315, 562] width 534 height 13
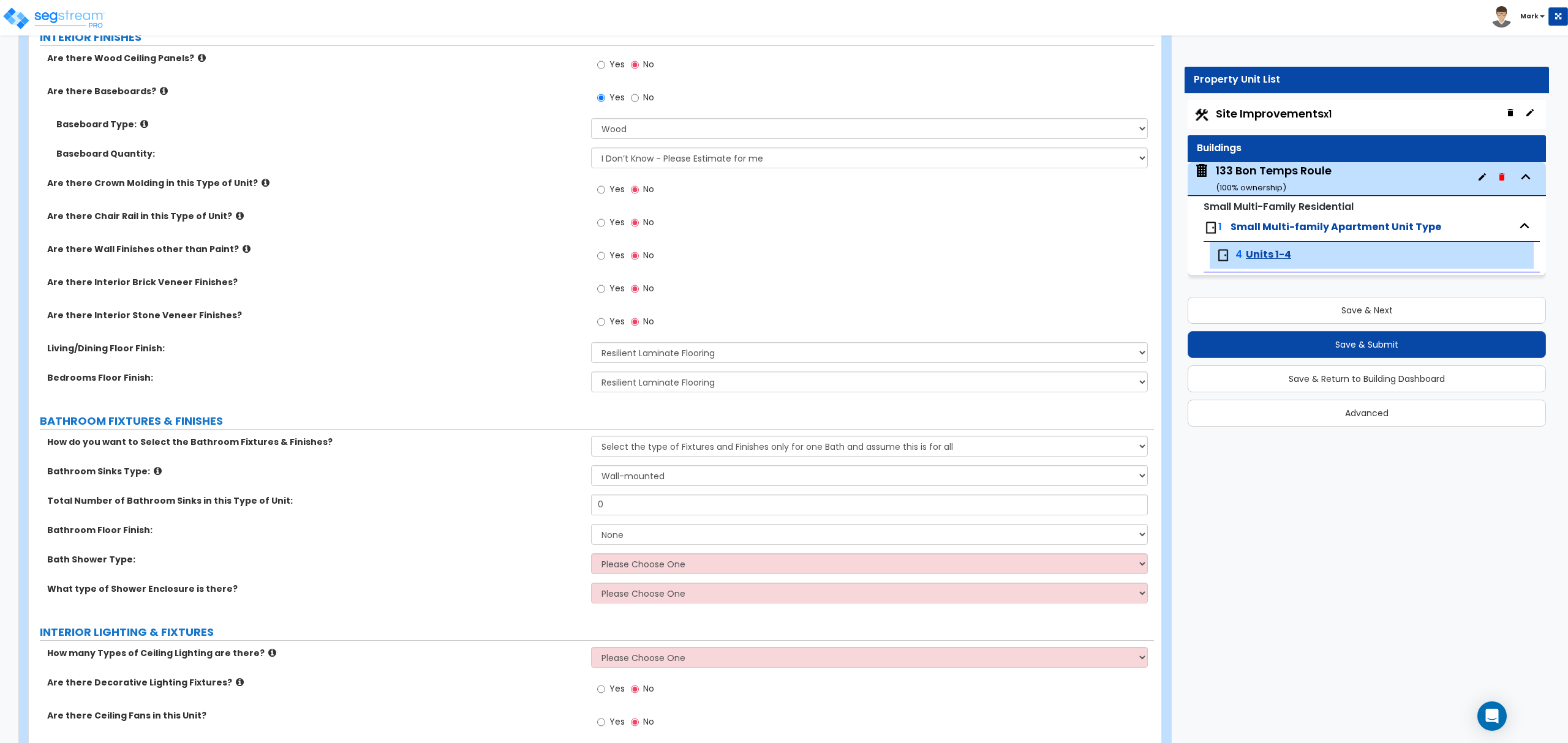
scroll to position [490, 0]
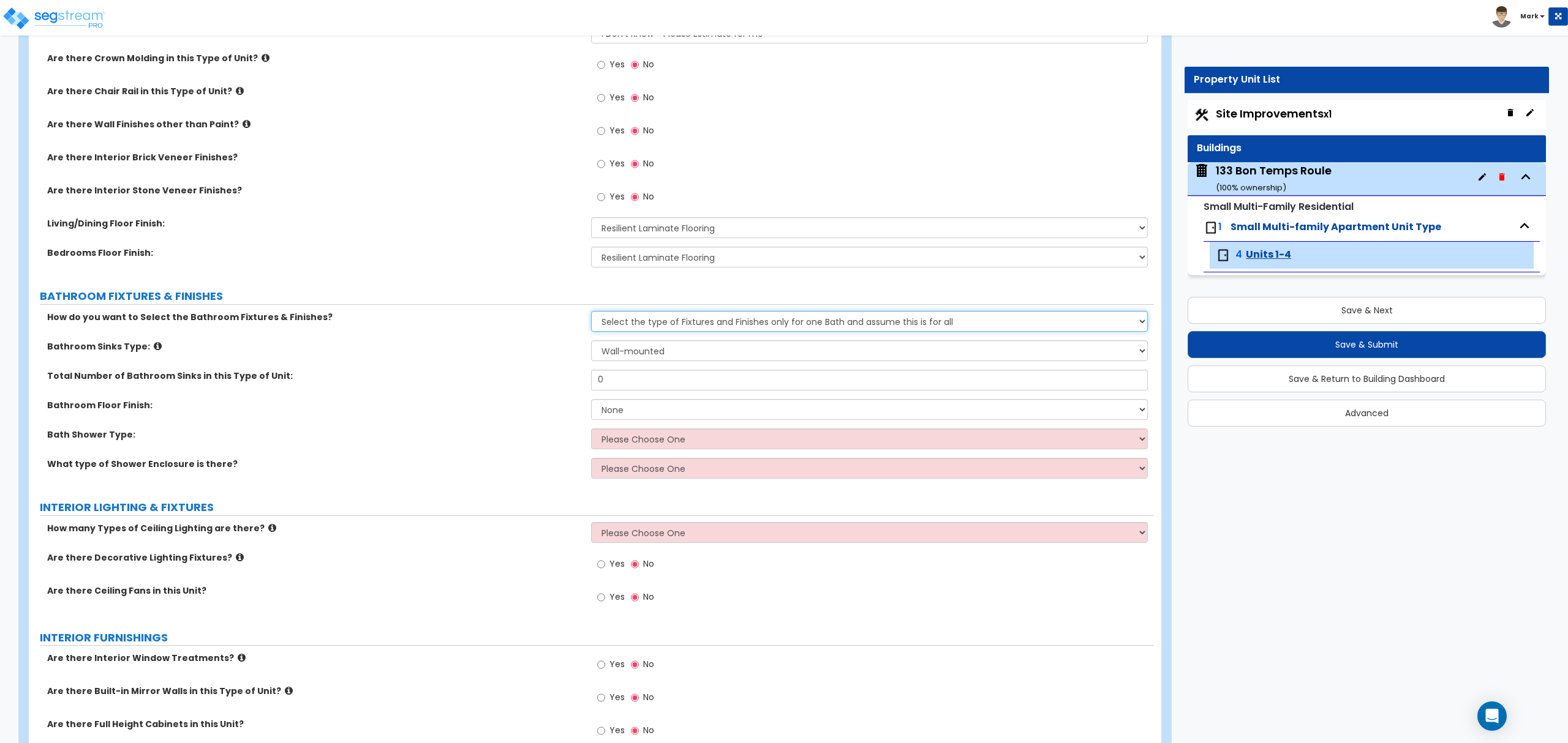
drag, startPoint x: 635, startPoint y: 321, endPoint x: 640, endPoint y: 333, distance: 13.0
click at [635, 321] on select "Please Choose One Select the type of Fixtures and Finishes only for one Bath an…" at bounding box center [869, 321] width 556 height 21
select select "2"
click at [591, 312] on select "Please Choose One Select the type of Fixtures and Finishes only for one Bath an…" at bounding box center [869, 321] width 556 height 21
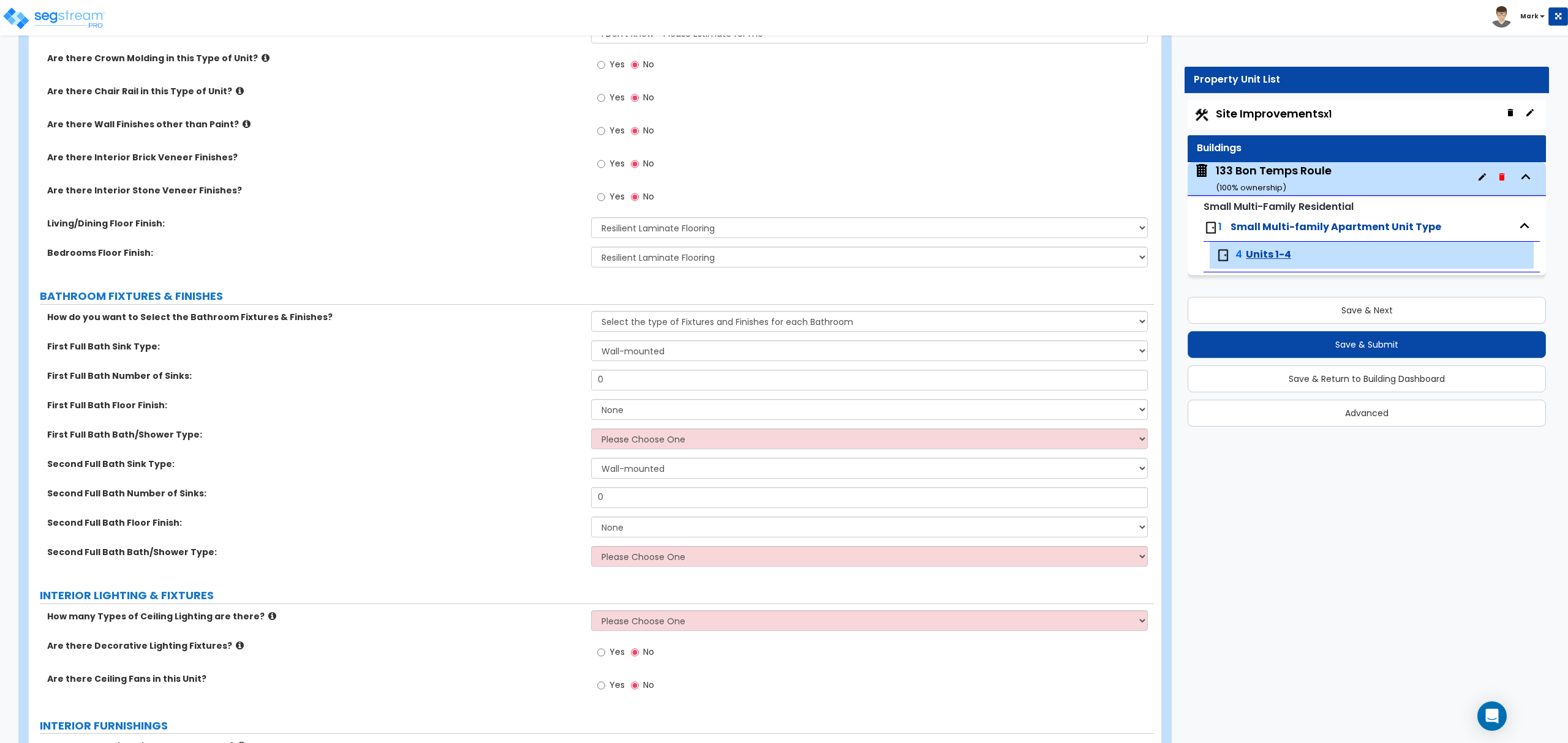
click at [642, 364] on div "First Full Bath Sink Type: Wall-mounted Pedestal-mounted Vanity-mounted" at bounding box center [591, 355] width 1125 height 29
click at [640, 356] on select "Wall-mounted Pedestal-mounted Vanity-mounted" at bounding box center [869, 351] width 556 height 21
select select "3"
click at [591, 342] on select "Wall-mounted Pedestal-mounted Vanity-mounted" at bounding box center [869, 351] width 556 height 21
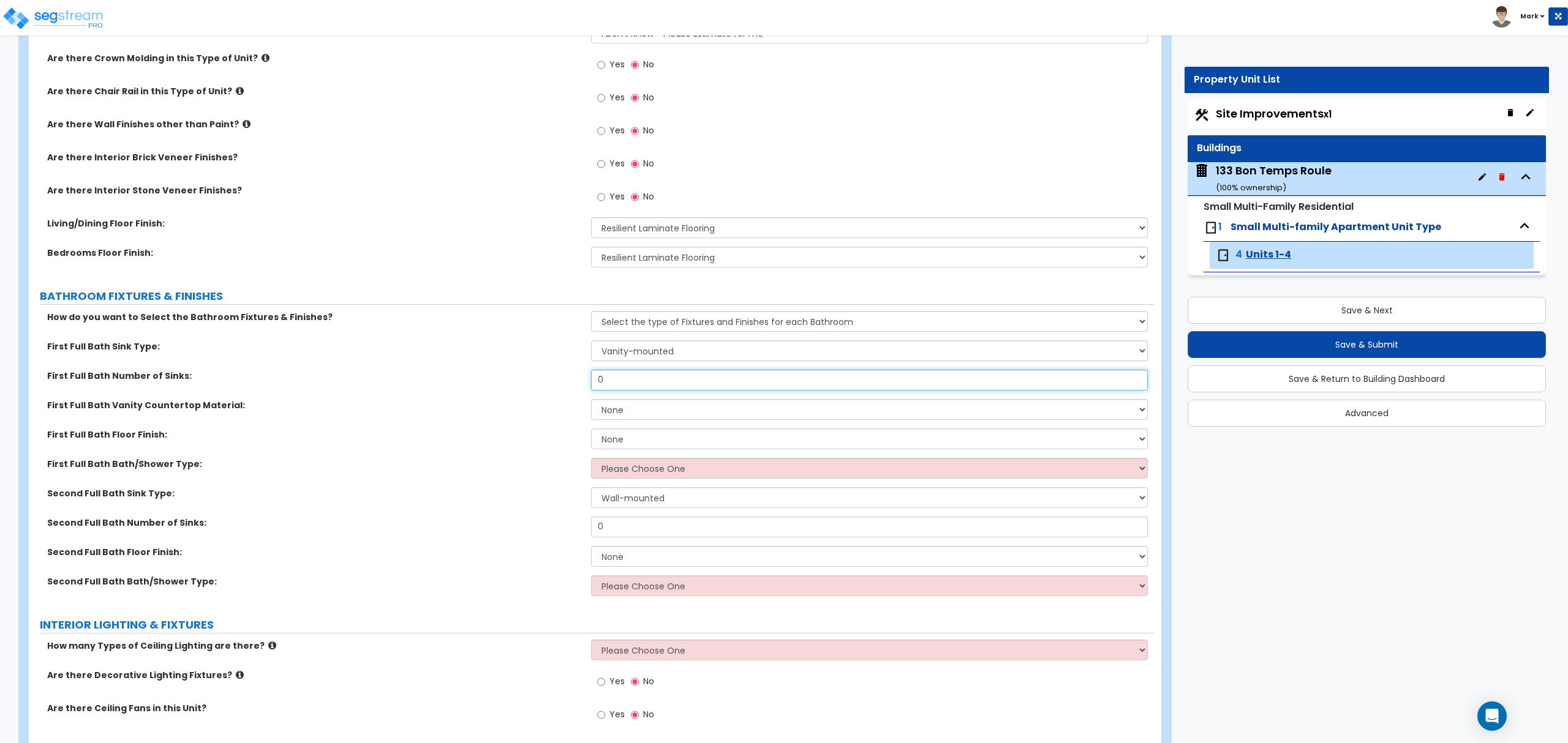
click at [632, 383] on input "0" at bounding box center [869, 380] width 556 height 21
type input "1"
click at [628, 410] on select "None Plastic Laminate Solid Surface Stone Quartz Marble Tile Wood" at bounding box center [869, 410] width 556 height 21
select select "2"
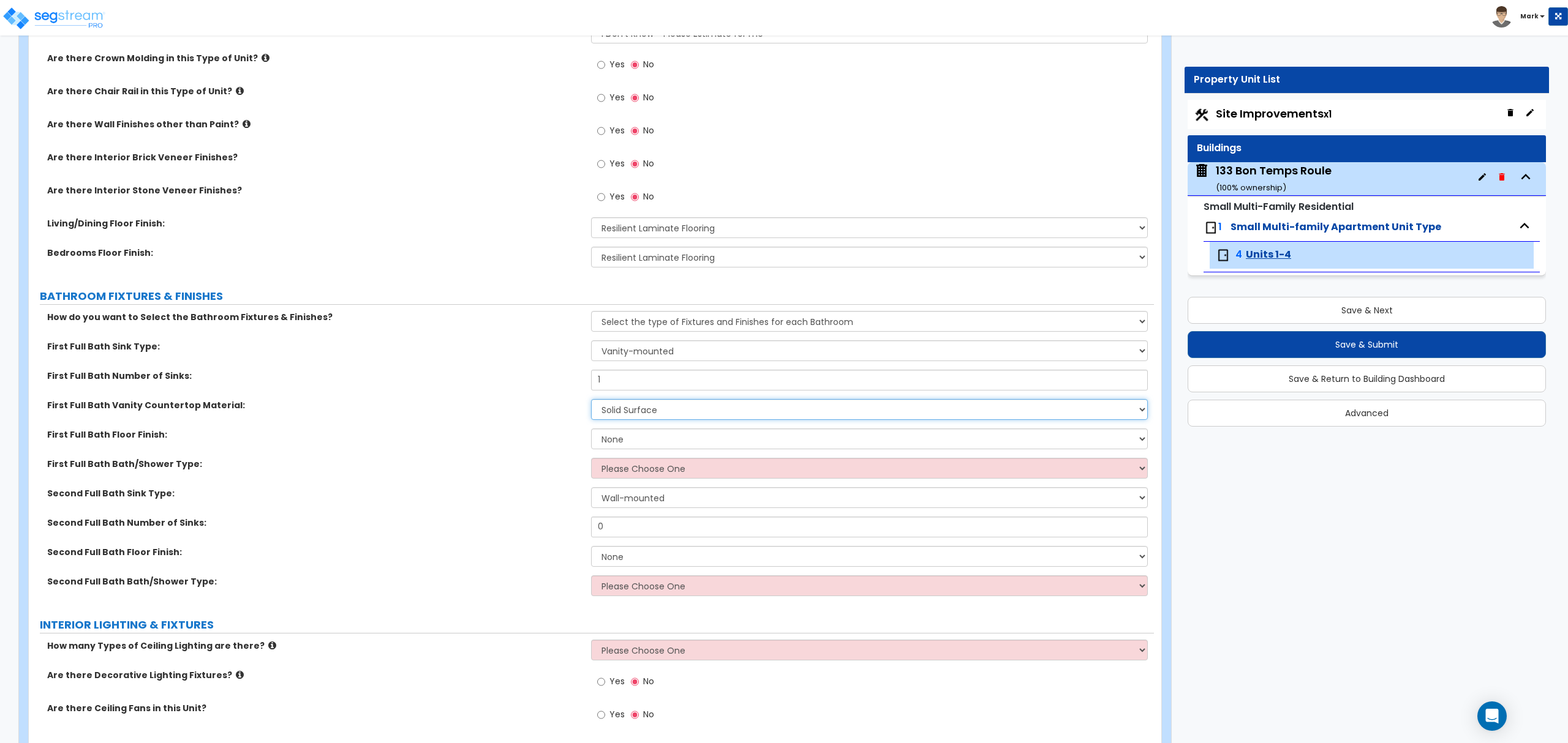
click at [591, 400] on select "None Plastic Laminate Solid Surface Stone Quartz Marble Tile Wood" at bounding box center [869, 410] width 556 height 21
click at [638, 416] on select "None Plastic Laminate Solid Surface Stone Quartz Marble Tile Wood" at bounding box center [869, 410] width 556 height 21
click at [633, 441] on select "None Tile Flooring Hardwood Flooring Resilient Laminate Flooring VCT Flooring S…" at bounding box center [869, 439] width 556 height 21
select select "1"
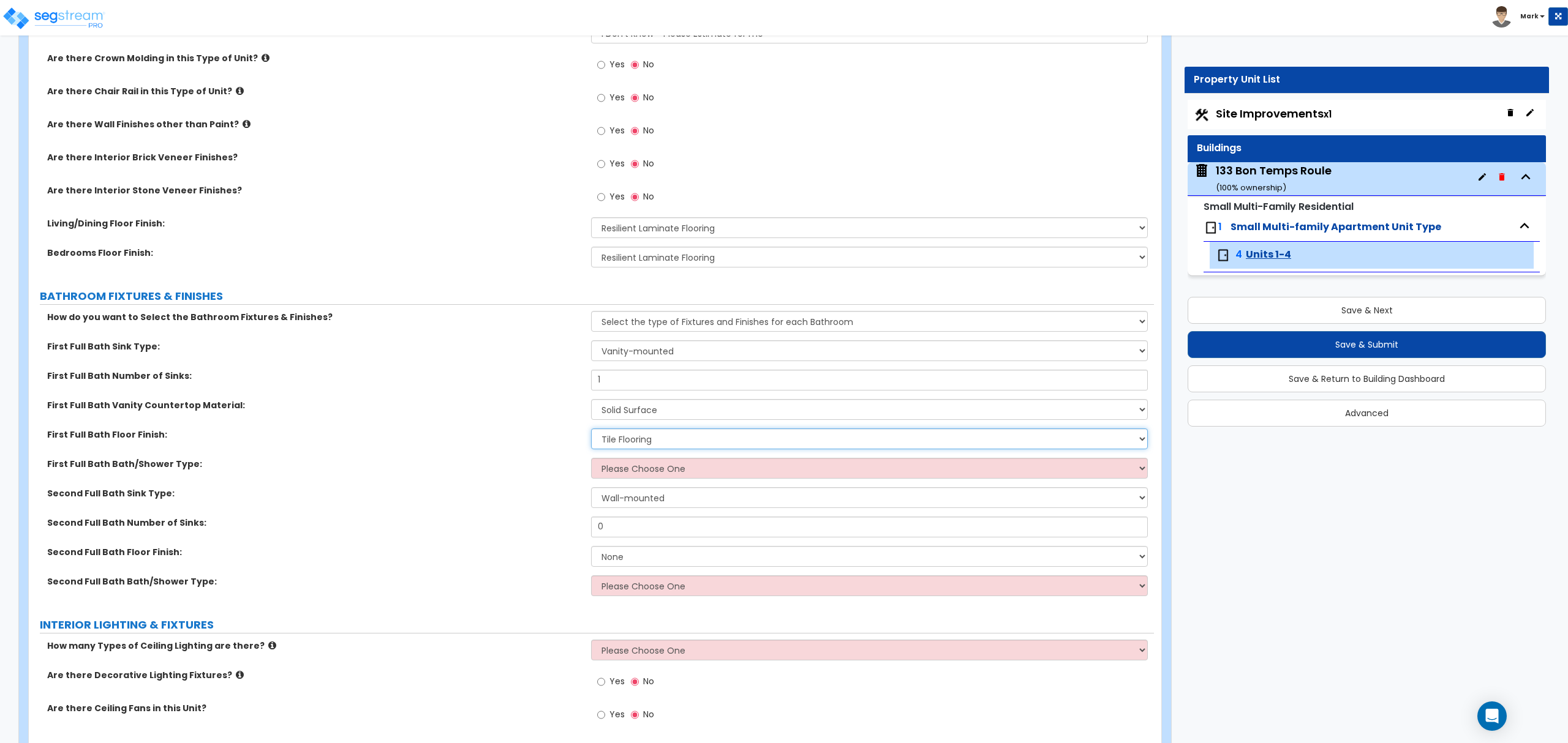
click at [591, 430] on select "None Tile Flooring Hardwood Flooring Resilient Laminate Flooring VCT Flooring S…" at bounding box center [869, 439] width 556 height 21
click at [638, 470] on select "Please Choose One Standalone Shower Bathtub - Shower Combo" at bounding box center [869, 468] width 556 height 21
select select "2"
click at [591, 459] on select "Please Choose One Standalone Shower Bathtub - Shower Combo" at bounding box center [869, 468] width 556 height 21
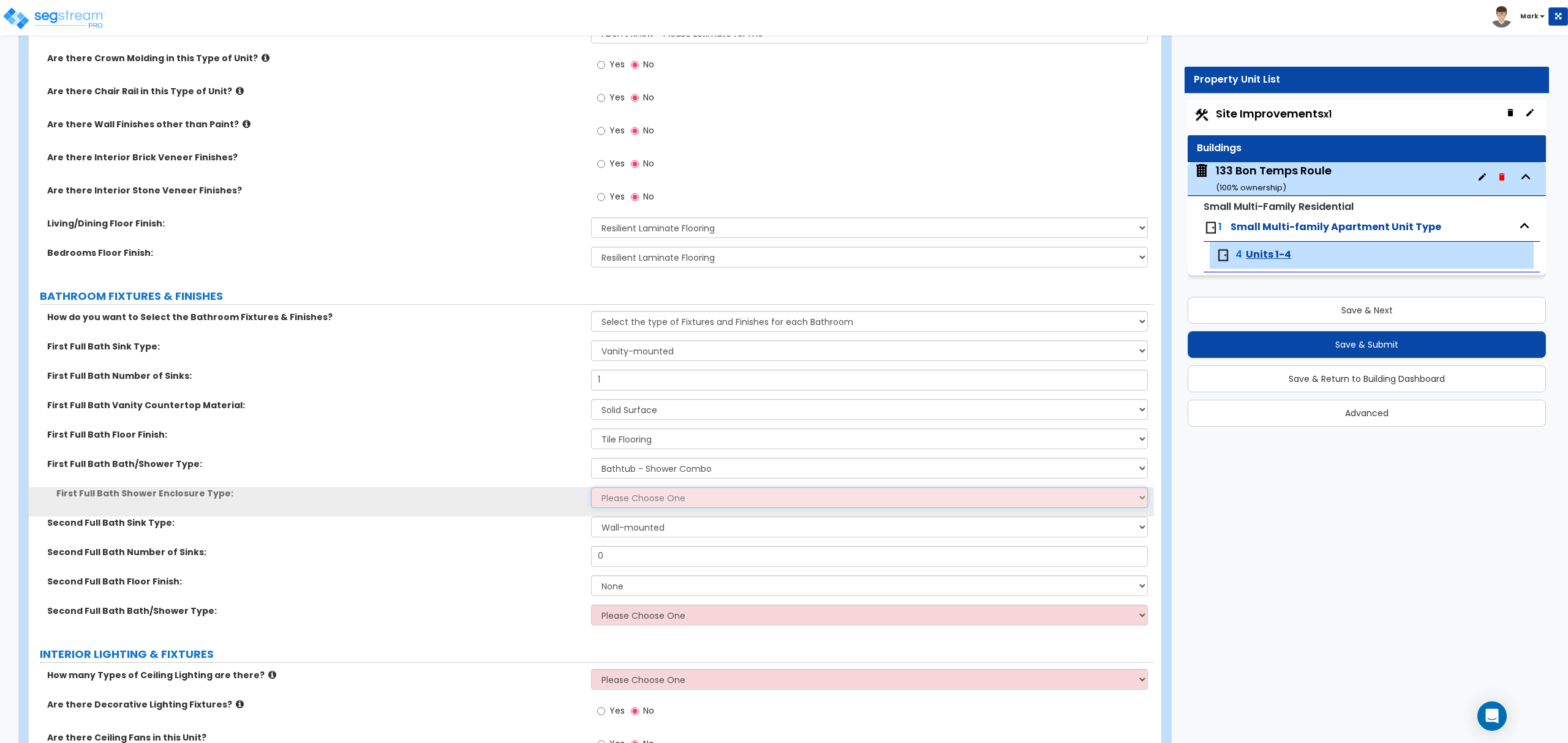
click at [637, 496] on select "Please Choose One Curtain & Rod Glass Sliding Doors Glass Hinged Doors" at bounding box center [869, 497] width 556 height 21
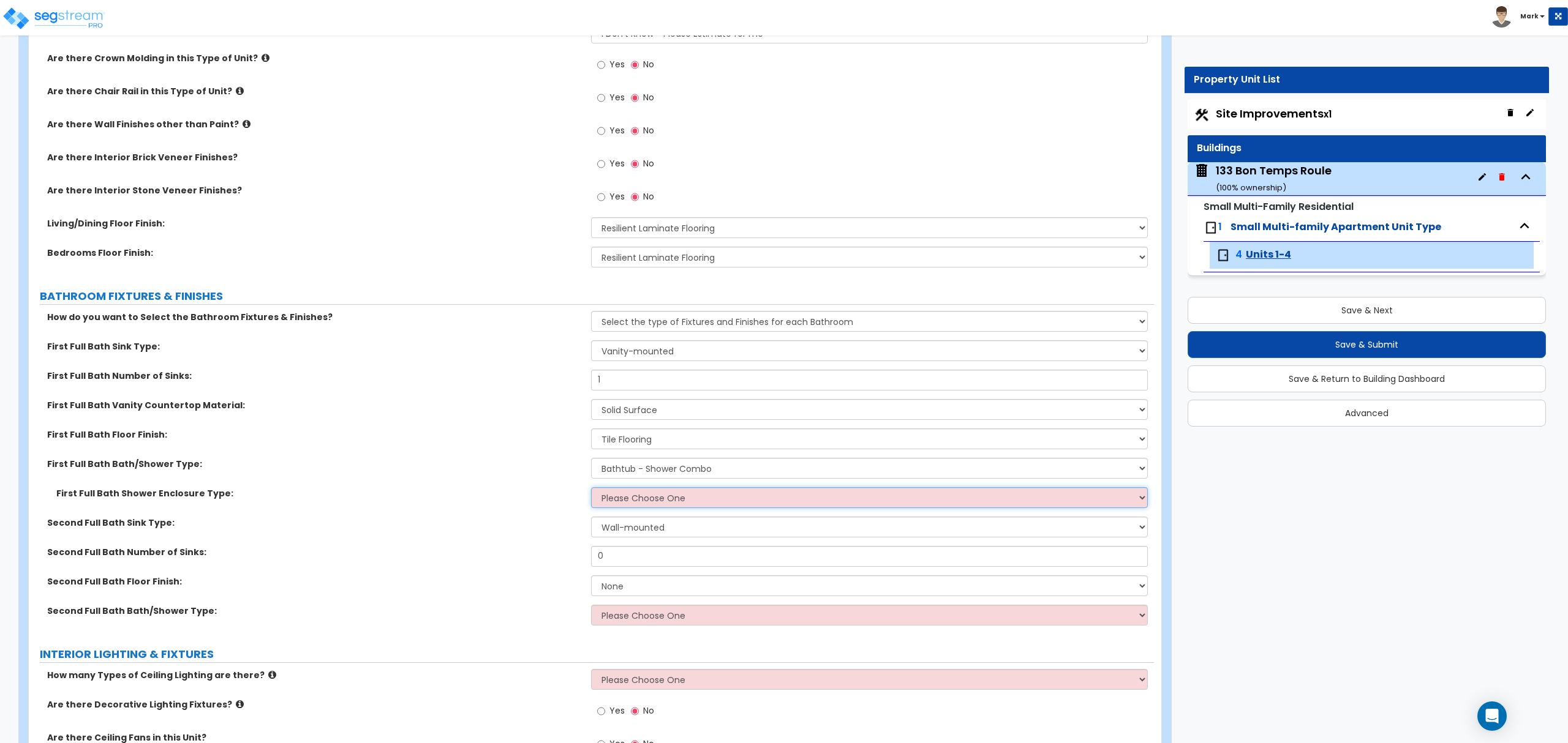
select select "1"
click at [591, 488] on select "Please Choose One Curtain & Rod Glass Sliding Doors Glass Hinged Doors" at bounding box center [869, 497] width 556 height 21
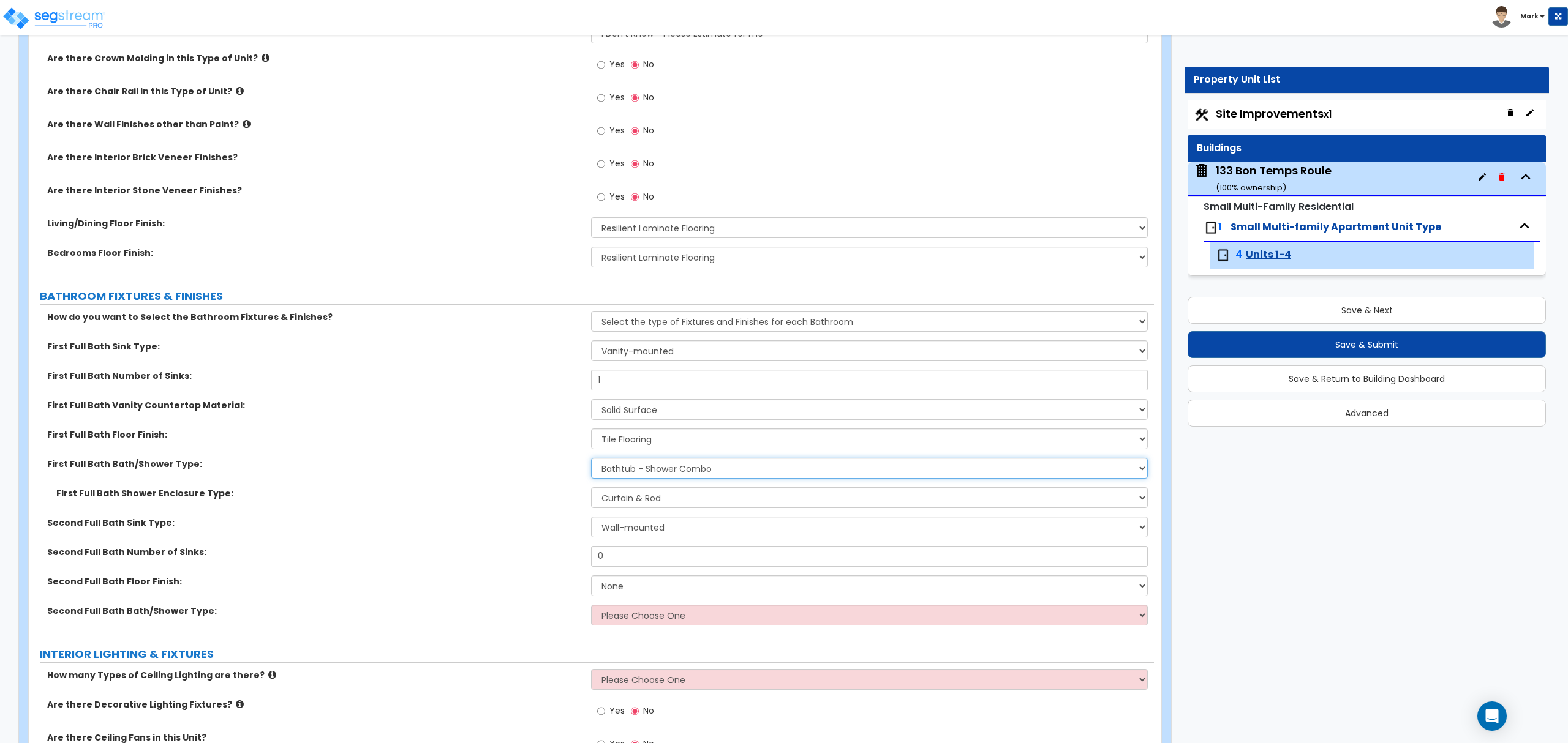
click at [620, 472] on select "Please Choose One Standalone Shower Bathtub - Shower Combo" at bounding box center [869, 468] width 556 height 21
click at [628, 522] on select "Wall-mounted Pedestal-mounted Vanity-mounted" at bounding box center [869, 527] width 556 height 21
select select "3"
click at [591, 518] on select "Wall-mounted Pedestal-mounted Vanity-mounted" at bounding box center [869, 527] width 556 height 21
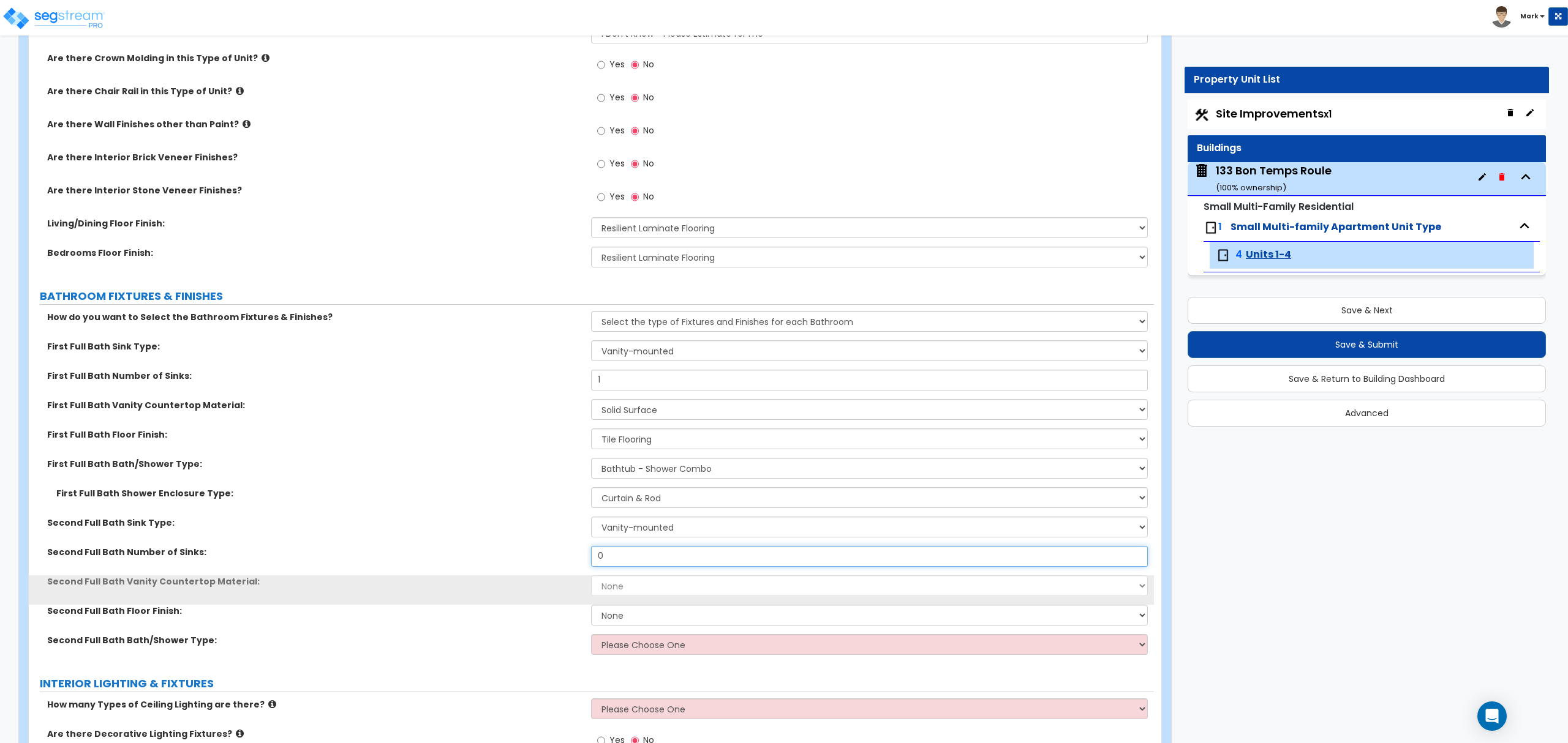
click at [638, 561] on input "0" at bounding box center [869, 557] width 556 height 21
type input "1"
click at [633, 586] on select "None Plastic Laminate Solid Surface Stone Quartz Marble Tile Wood" at bounding box center [869, 586] width 556 height 21
select select "2"
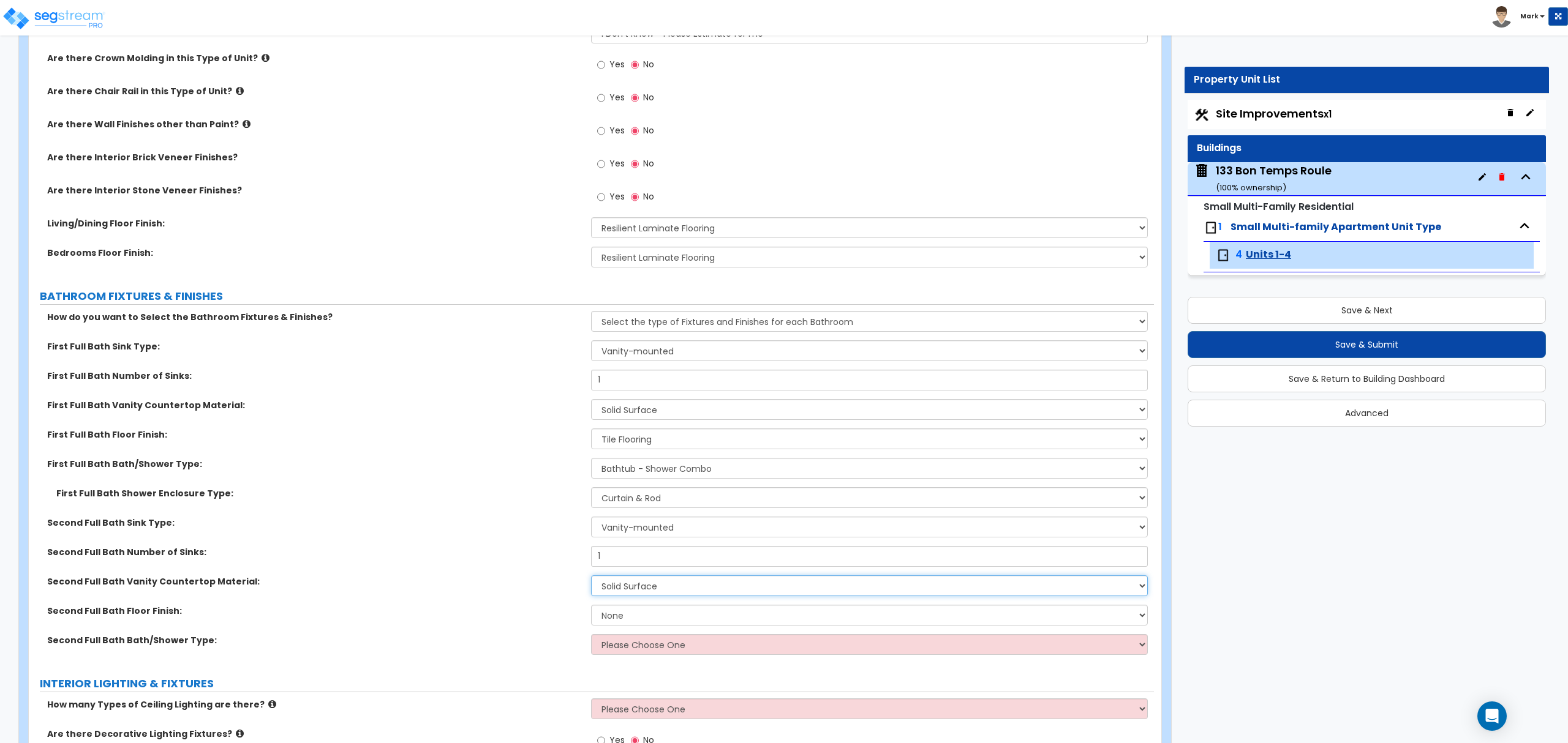
click at [591, 577] on select "None Plastic Laminate Solid Surface Stone Quartz Marble Tile Wood" at bounding box center [869, 586] width 556 height 21
click at [630, 614] on select "None Tile Flooring Hardwood Flooring Resilient Laminate Flooring VCT Flooring S…" at bounding box center [869, 615] width 556 height 21
select select "1"
click at [591, 606] on select "None Tile Flooring Hardwood Flooring Resilient Laminate Flooring VCT Flooring S…" at bounding box center [869, 615] width 556 height 21
click at [640, 648] on select "Please Choose One Standalone Shower Bathtub - Shower Combo" at bounding box center [869, 645] width 556 height 21
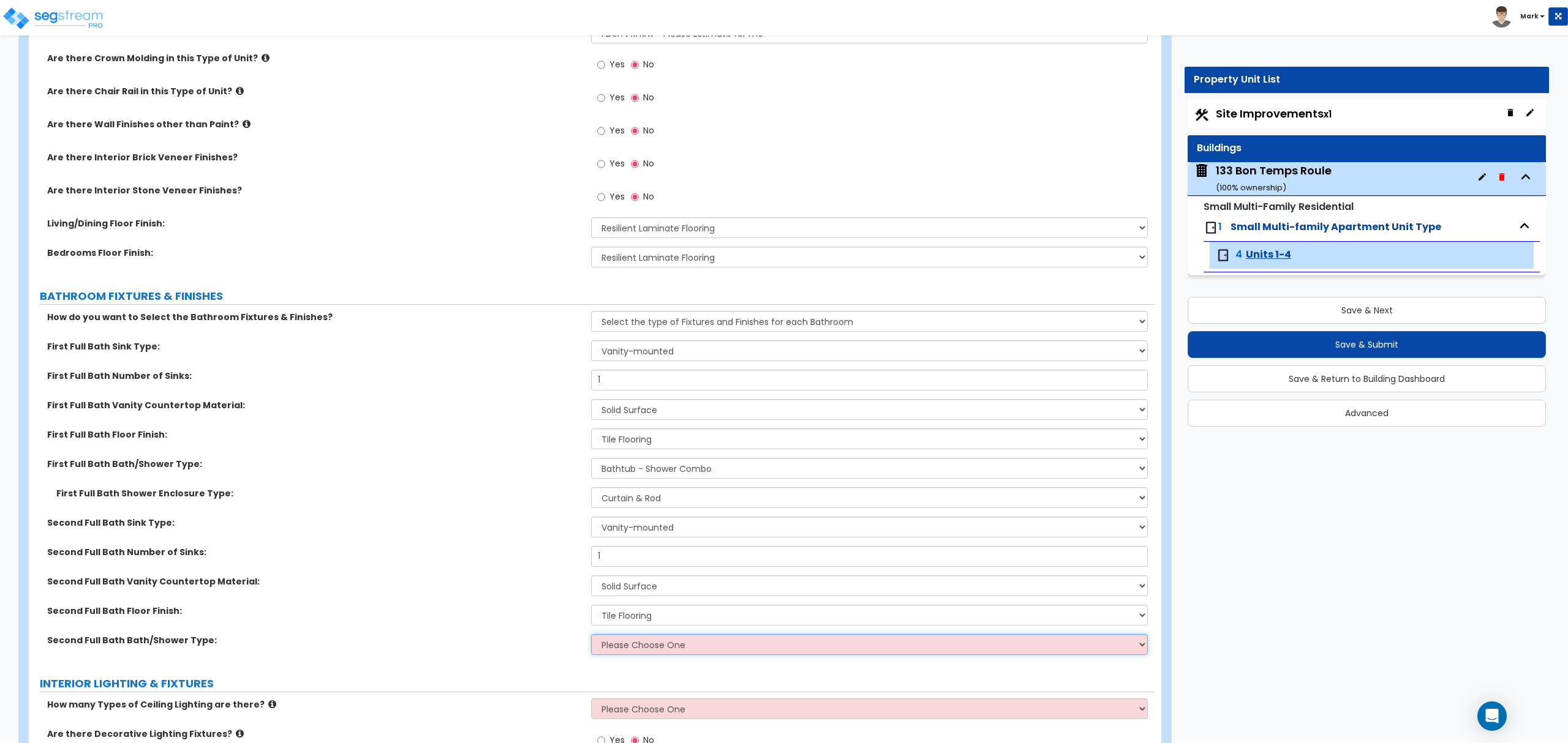
select select "2"
click at [591, 635] on select "Please Choose One Standalone Shower Bathtub - Shower Combo" at bounding box center [869, 645] width 556 height 21
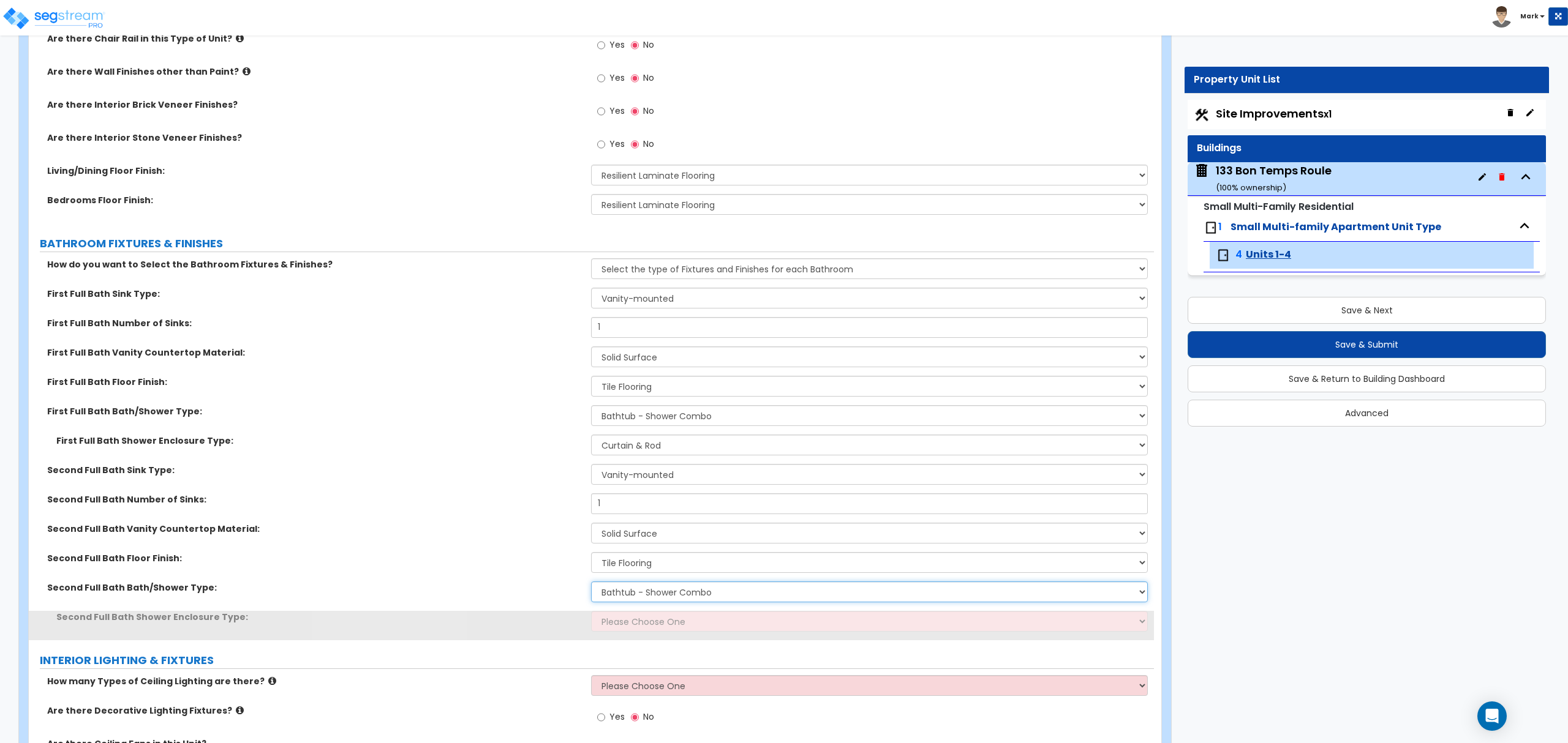
scroll to position [571, 0]
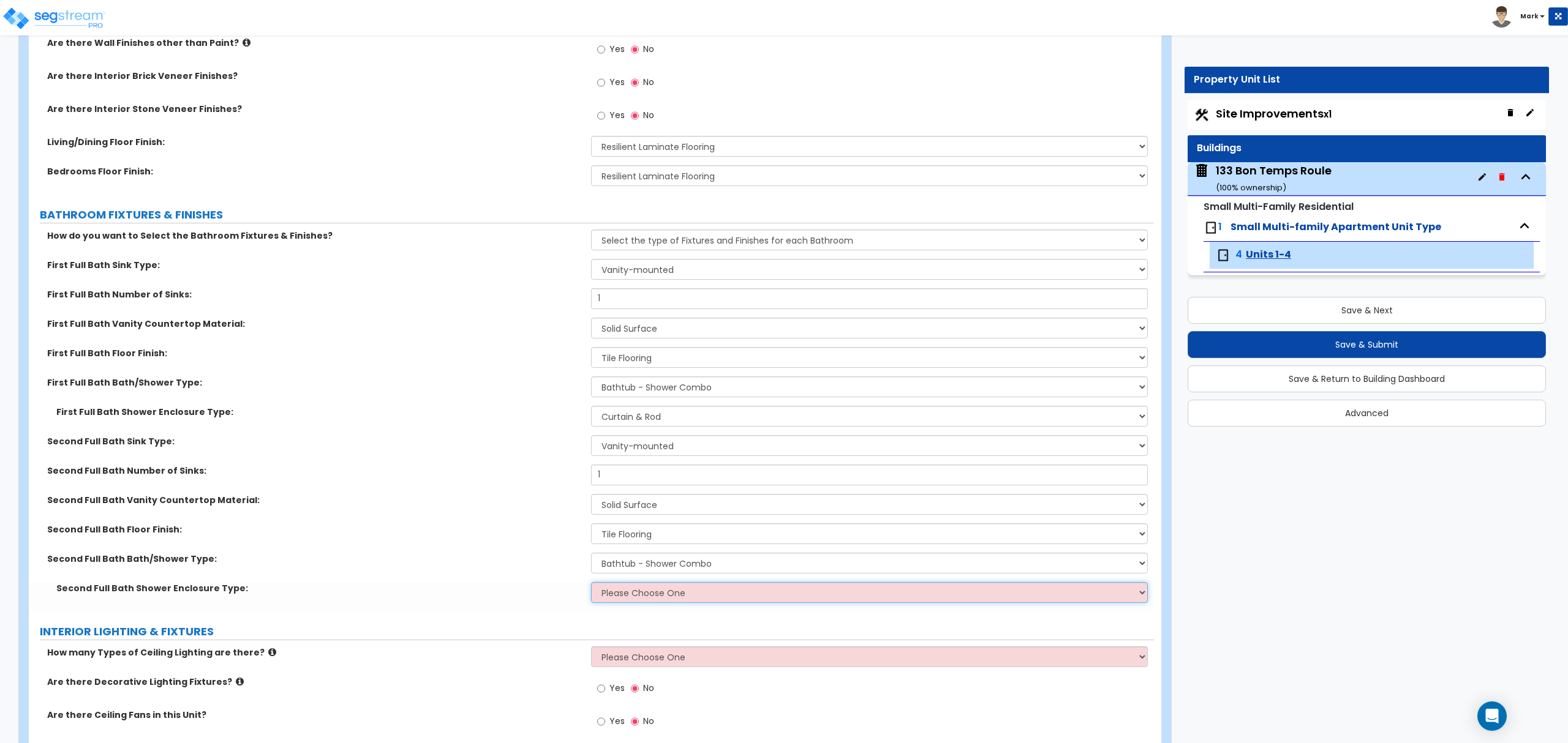
click at [631, 598] on select "Please Choose One Curtain & Rod Glass Sliding Doors Glass Hinged Doors" at bounding box center [869, 593] width 556 height 21
select select "1"
click at [591, 584] on select "Please Choose One Curtain & Rod Glass Sliding Doors Glass Hinged Doors" at bounding box center [869, 593] width 556 height 21
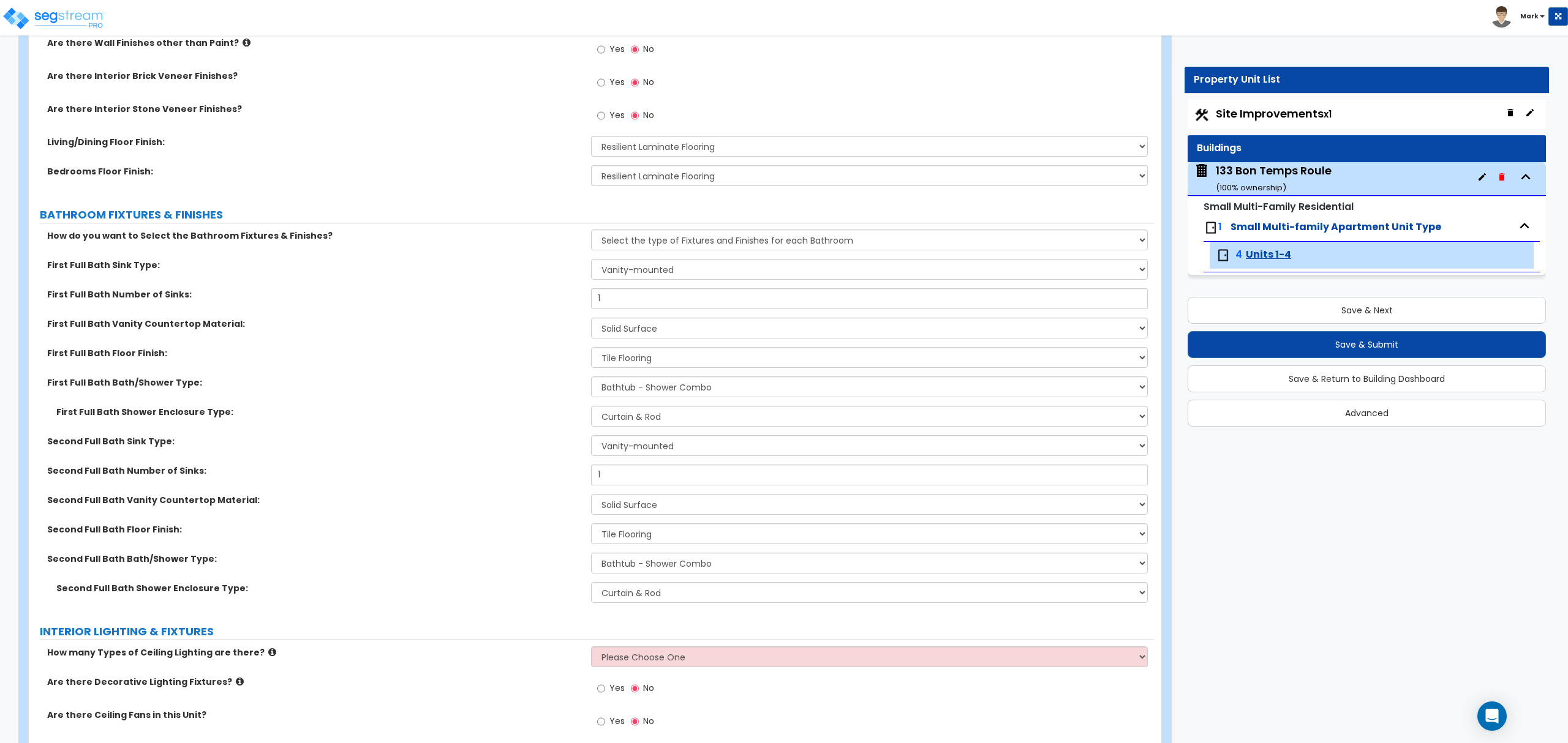
click at [567, 564] on label "Second Full Bath Bath/Shower Type:" at bounding box center [315, 559] width 534 height 13
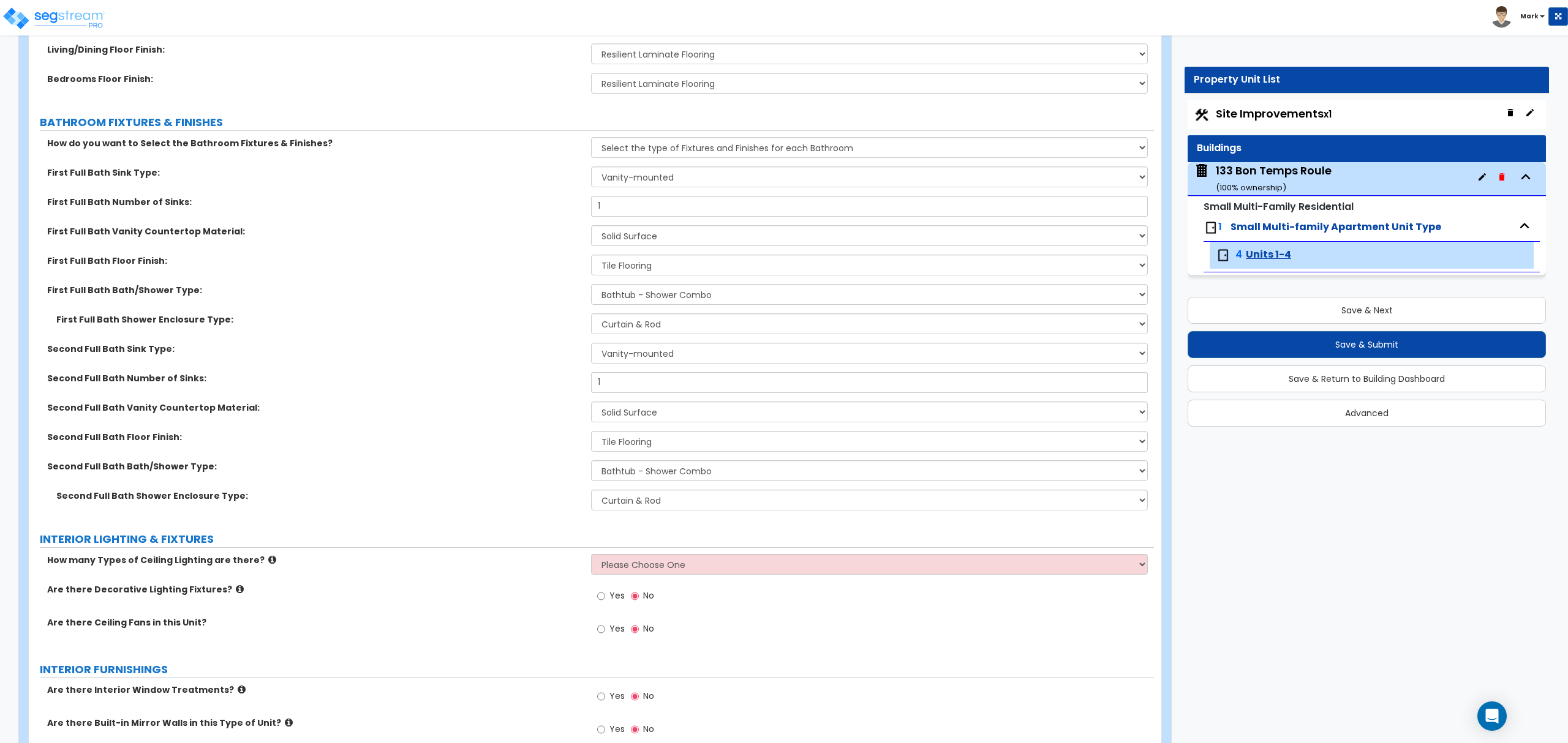
scroll to position [735, 0]
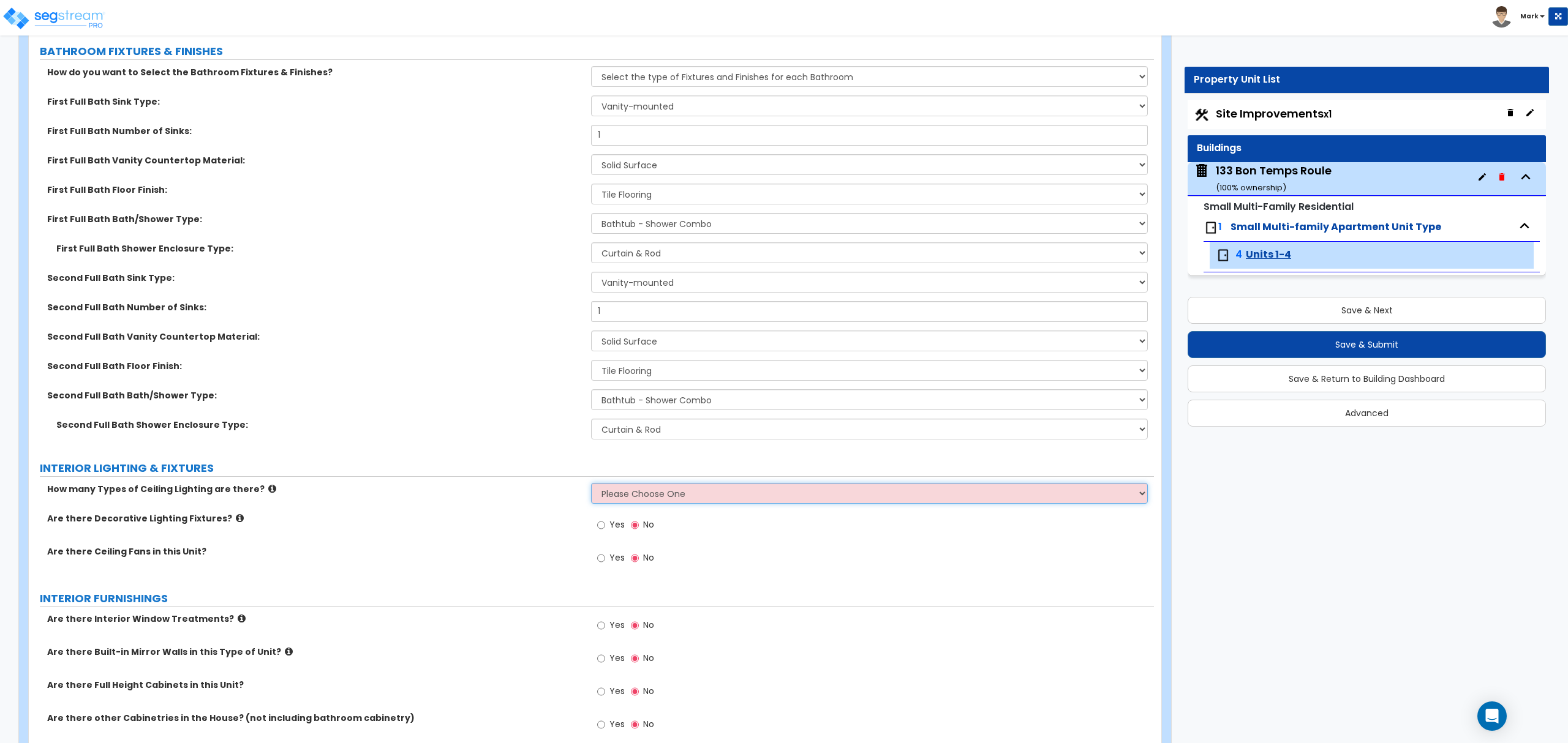
click at [625, 484] on select "Please Choose One 1 2 3" at bounding box center [869, 493] width 556 height 21
select select "1"
click at [591, 484] on select "Please Choose One 1 2 3" at bounding box center [869, 493] width 556 height 21
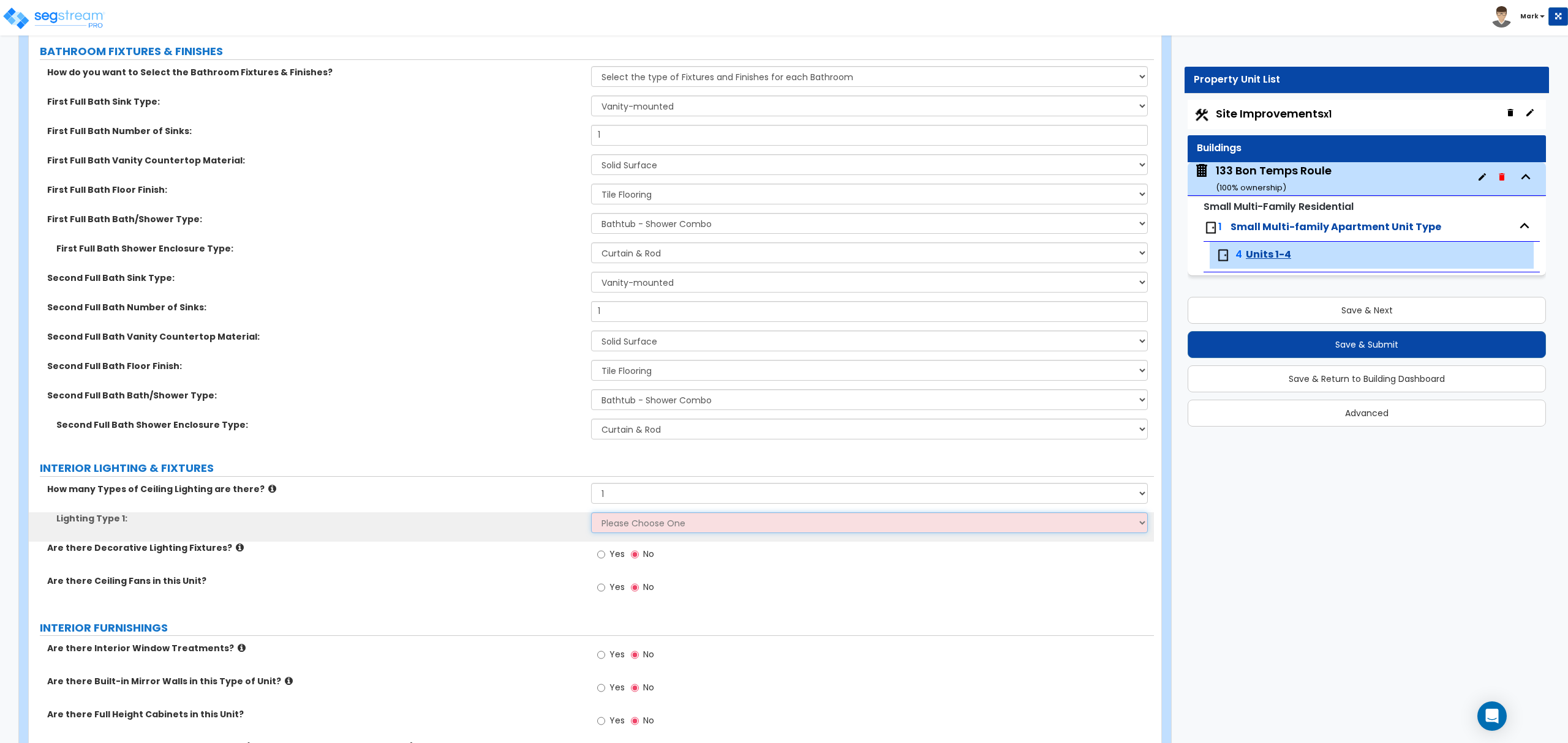
click at [640, 533] on select "Please Choose One LED Surface-Mounted LED Recessed Fluorescent Surface-Mounted …" at bounding box center [869, 523] width 556 height 21
click at [591, 513] on select "Please Choose One LED Surface-Mounted LED Recessed Fluorescent Surface-Mounted …" at bounding box center [869, 523] width 556 height 21
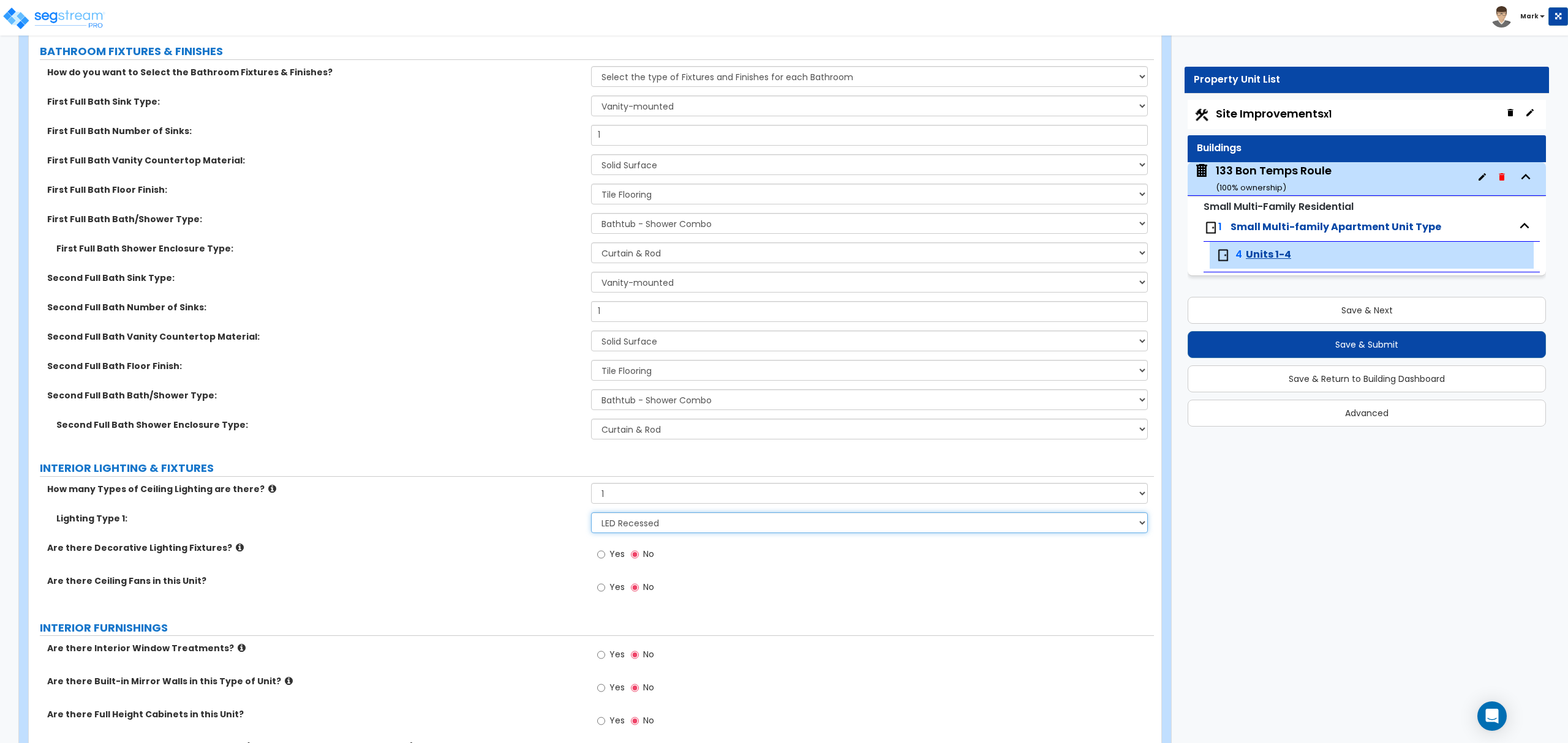
click at [620, 529] on select "Please Choose One LED Surface-Mounted LED Recessed Fluorescent Surface-Mounted …" at bounding box center [869, 523] width 556 height 21
select select "1"
click at [591, 513] on select "Please Choose One LED Surface-Mounted LED Recessed Fluorescent Surface-Mounted …" at bounding box center [869, 523] width 556 height 21
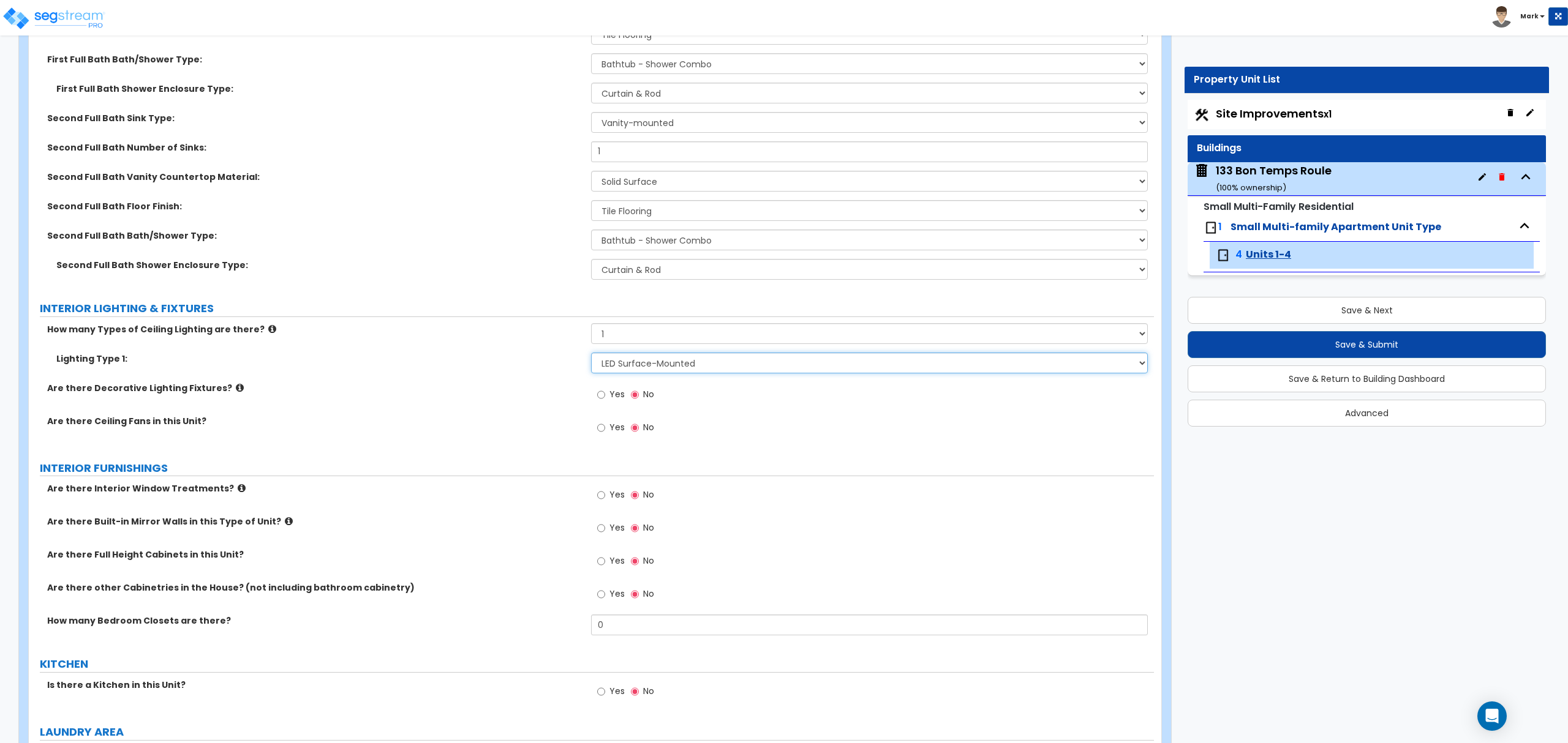
scroll to position [897, 0]
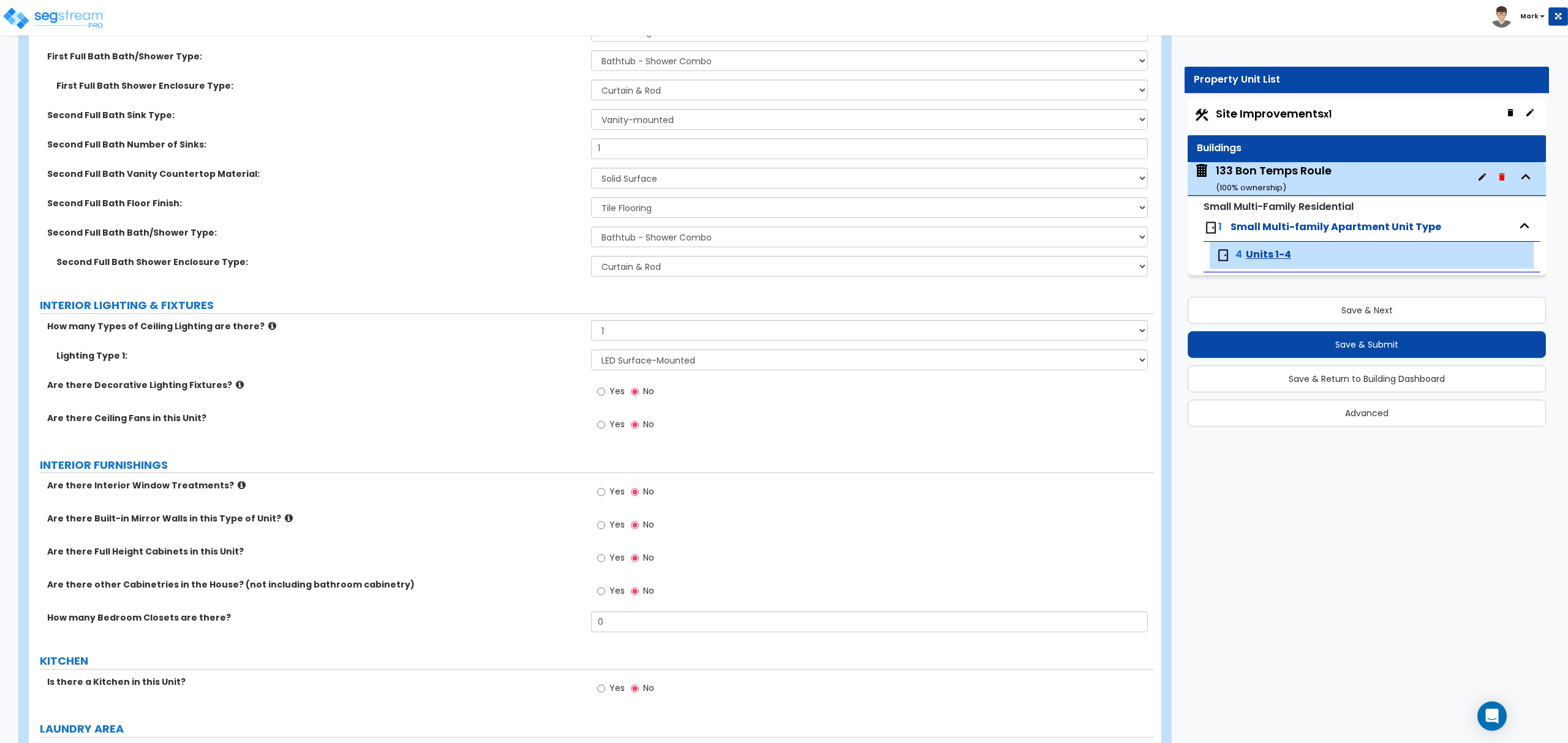
click at [611, 431] on label "Yes" at bounding box center [611, 426] width 28 height 21
click at [605, 431] on input "Yes" at bounding box center [601, 424] width 8 height 13
radio input "true"
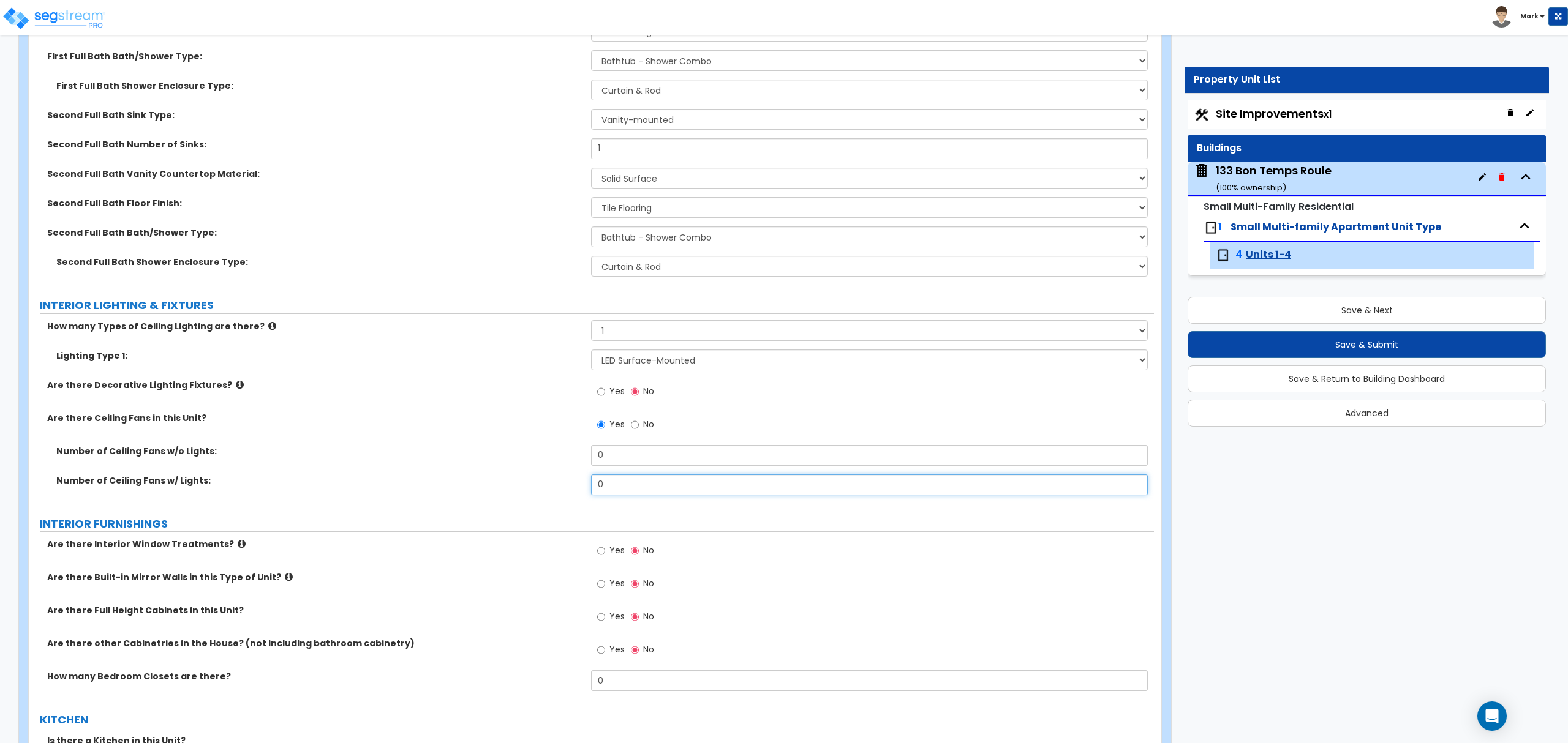
click at [624, 486] on input "0" at bounding box center [869, 485] width 556 height 21
type input "3"
click at [326, 417] on label "Are there Ceiling Fans in this Unit?" at bounding box center [315, 418] width 534 height 13
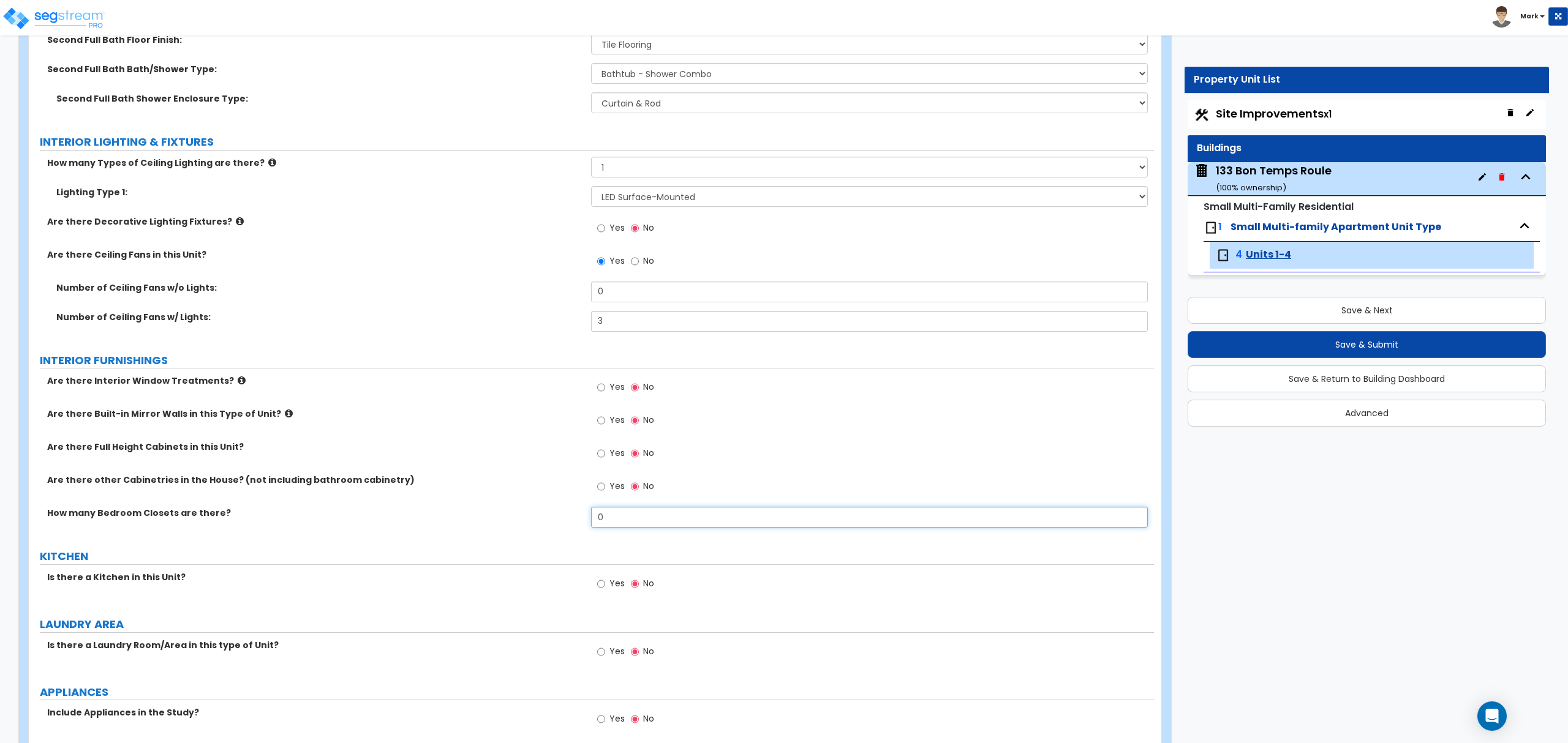
click at [649, 525] on input "0" at bounding box center [869, 518] width 556 height 21
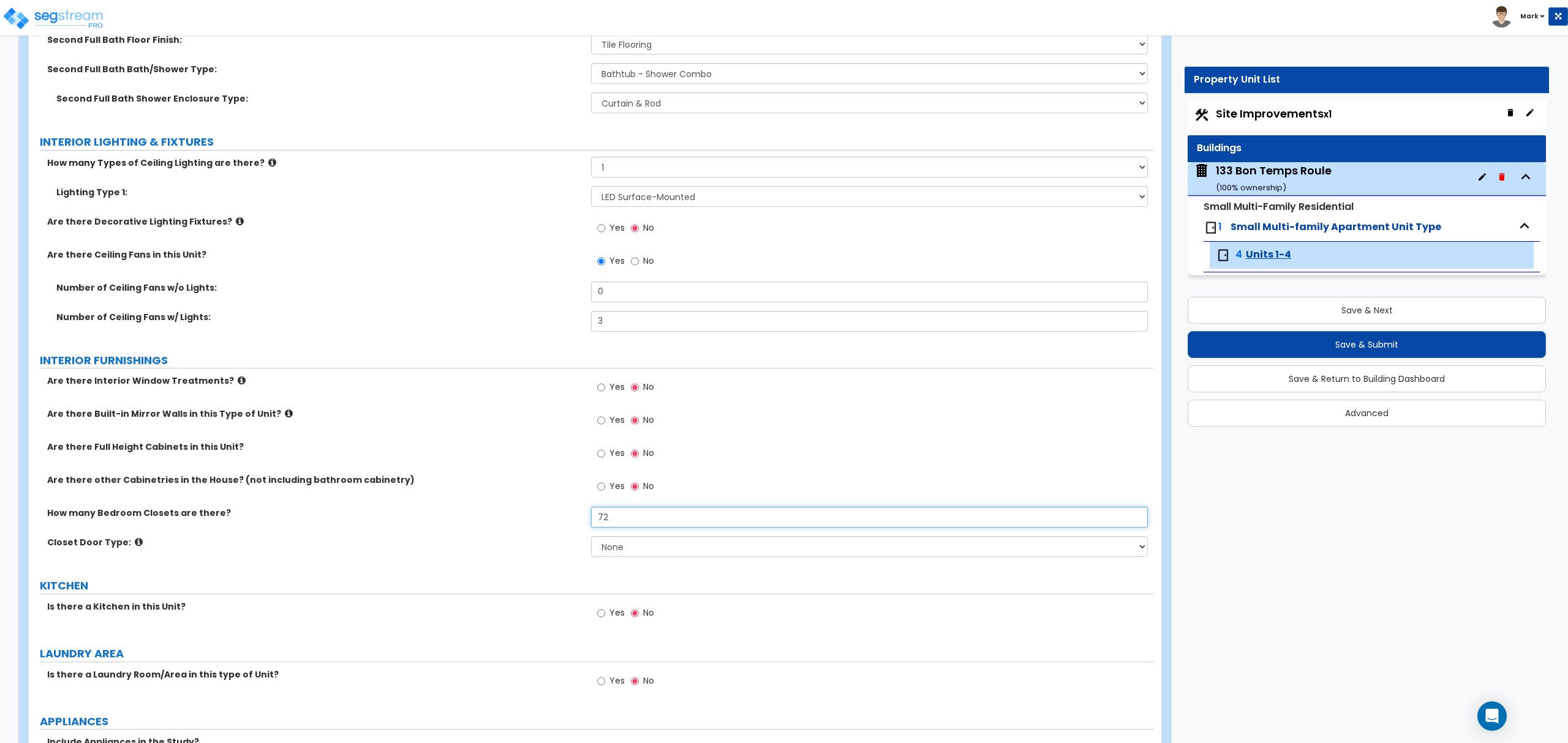
type input "7"
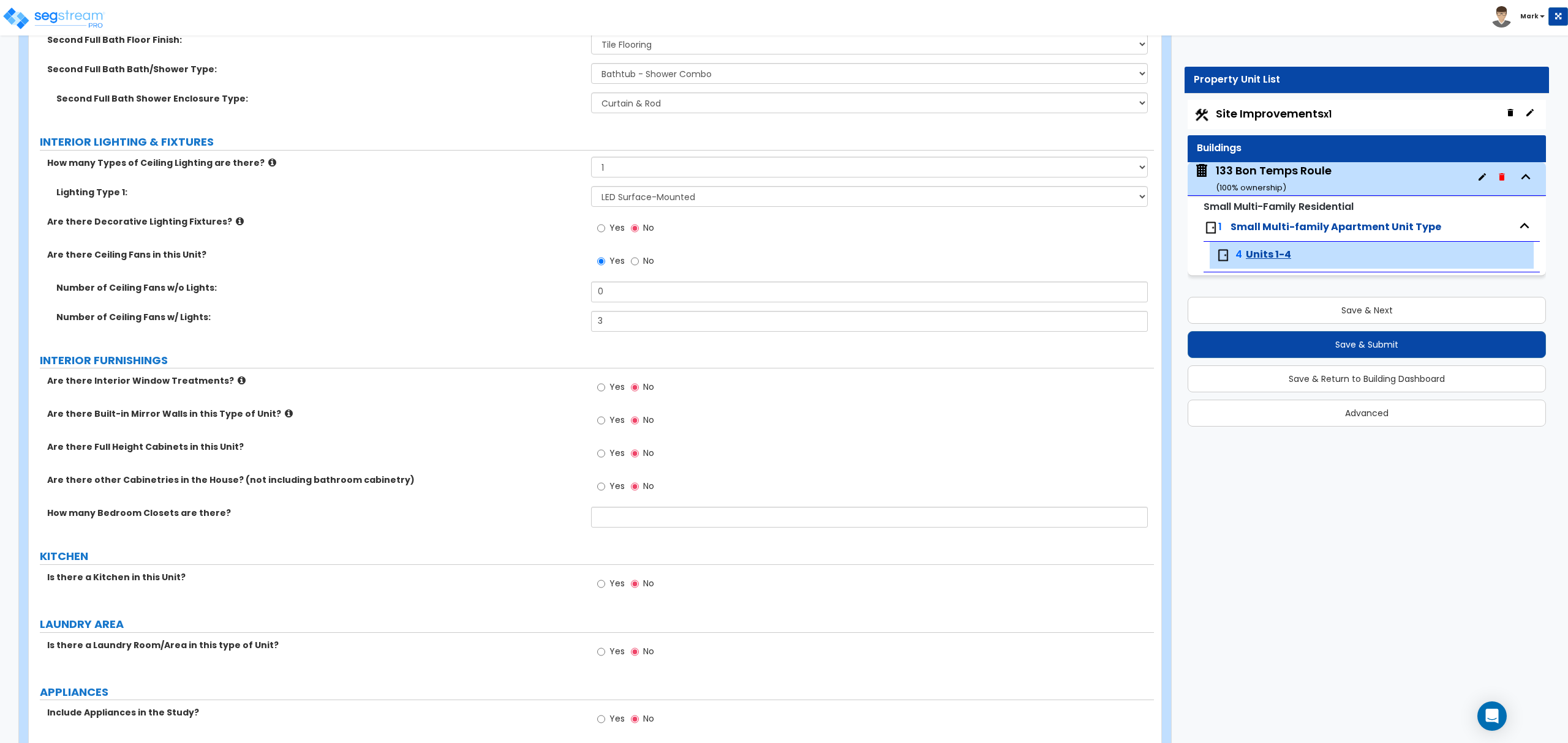
click at [614, 390] on span "Yes" at bounding box center [617, 387] width 15 height 13
click at [605, 390] on input "Yes" at bounding box center [601, 387] width 8 height 13
radio input "true"
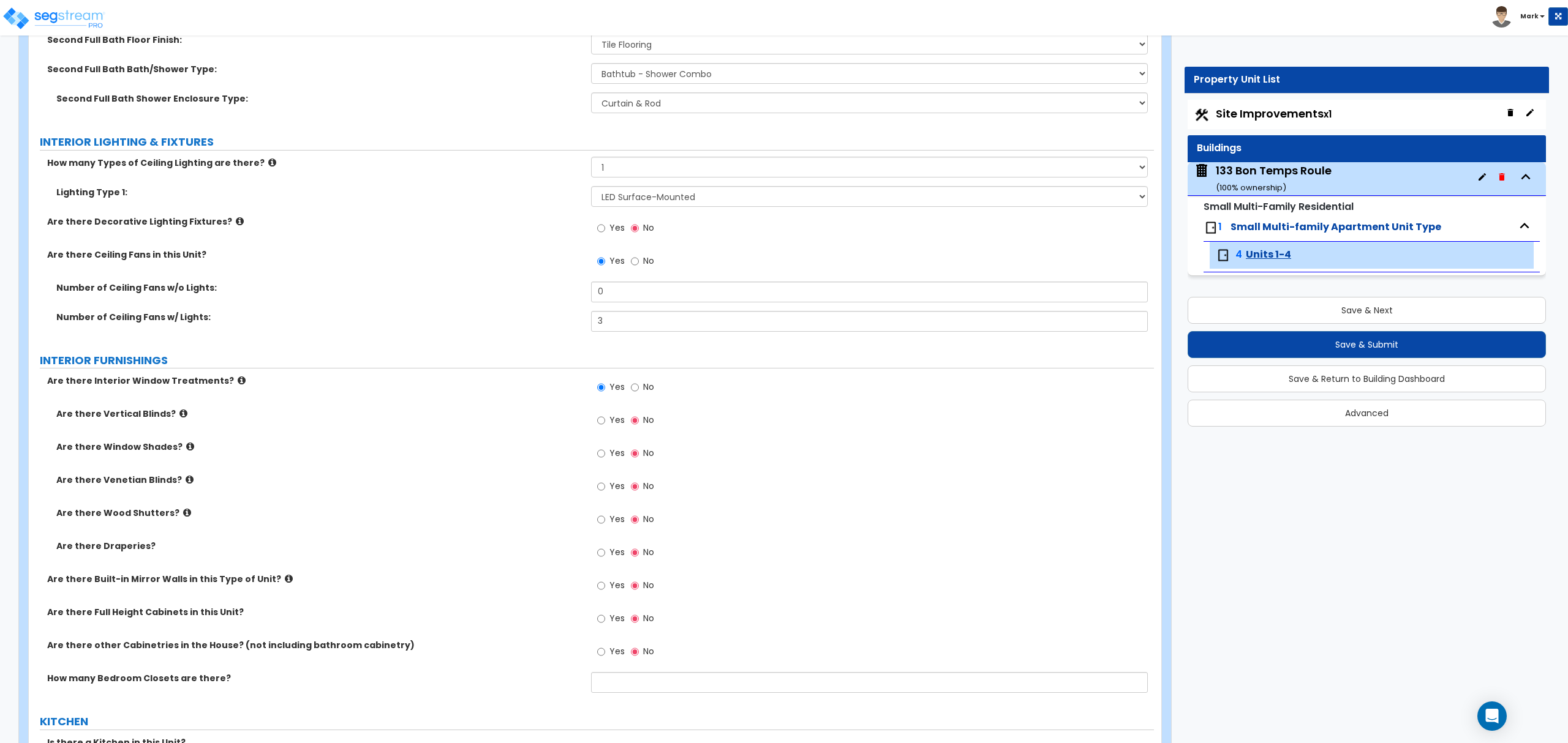
click at [617, 422] on span "Yes" at bounding box center [617, 420] width 15 height 13
click at [605, 422] on input "Yes" at bounding box center [601, 420] width 8 height 13
radio input "true"
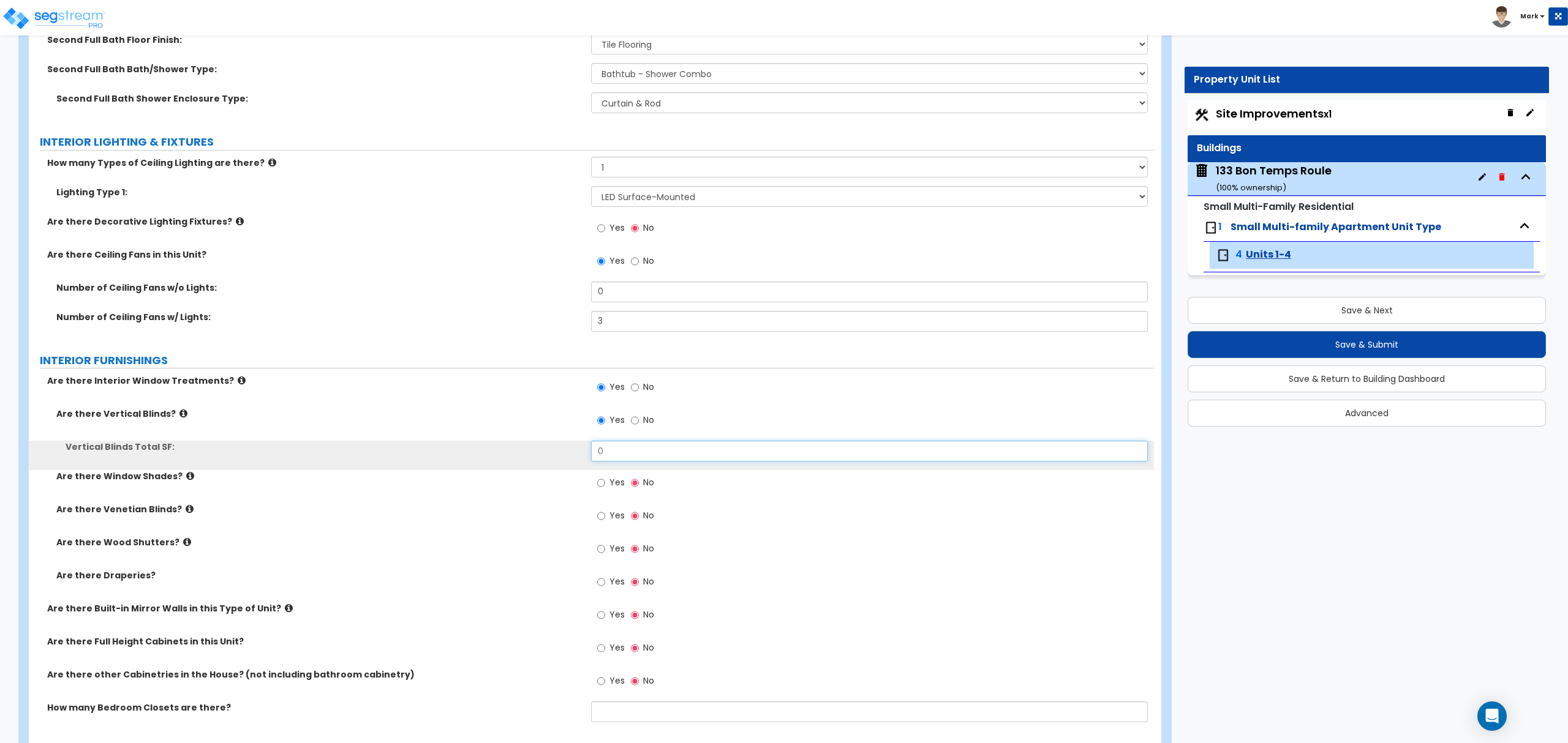
click at [626, 452] on input "0" at bounding box center [869, 452] width 556 height 21
type input "72"
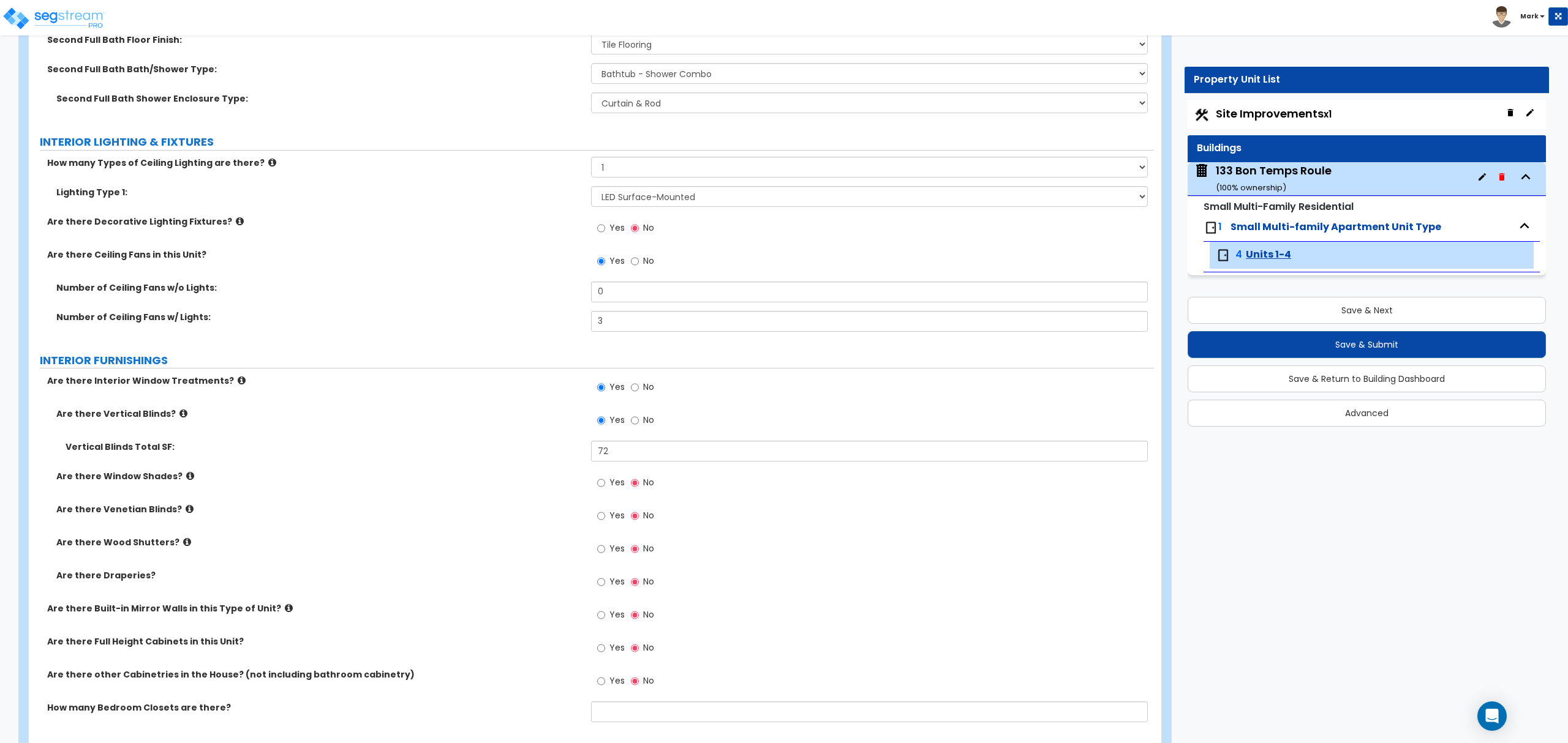
drag, startPoint x: 403, startPoint y: 458, endPoint x: 422, endPoint y: 467, distance: 21.0
click at [404, 459] on div "Vertical Blinds Total SF: 72" at bounding box center [591, 456] width 1125 height 29
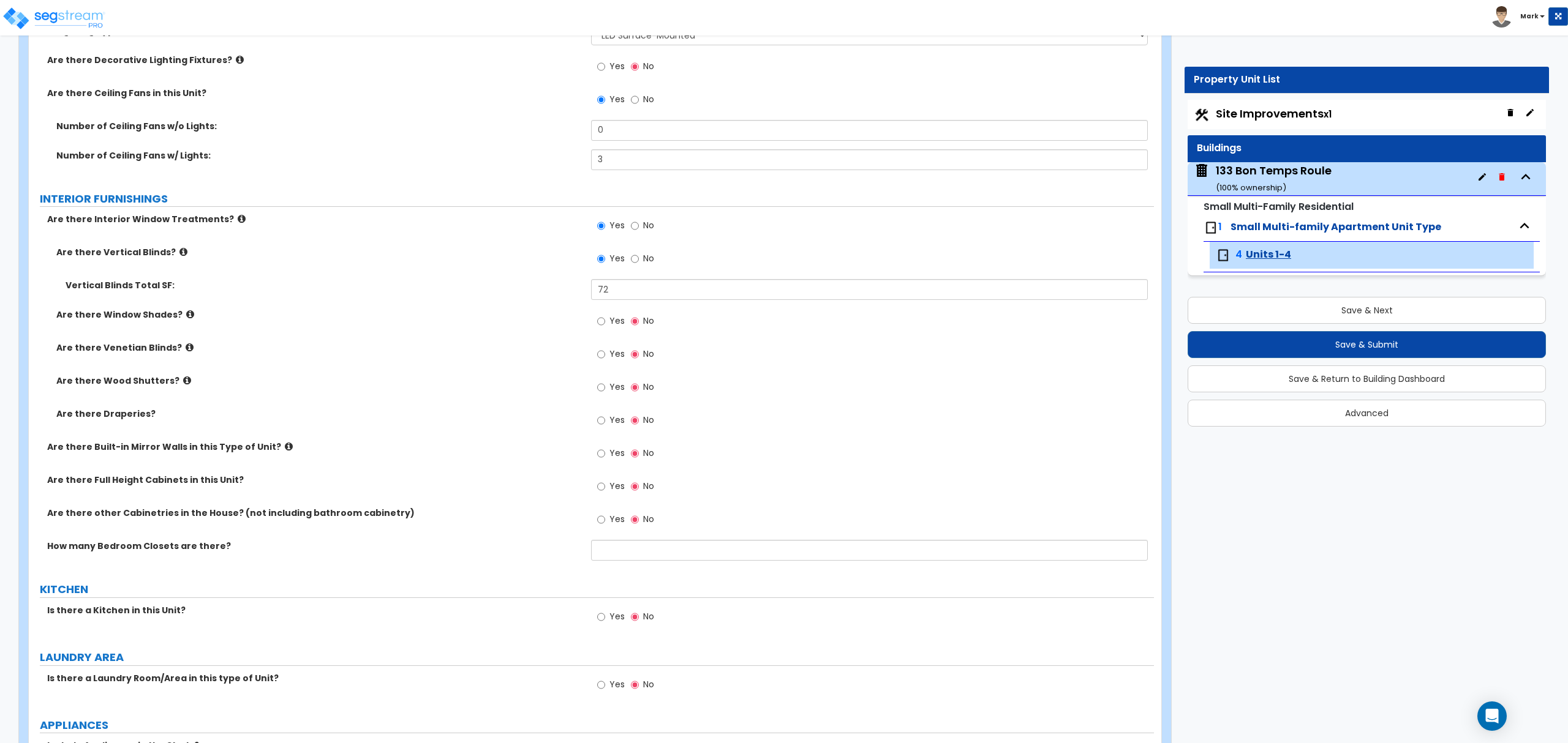
scroll to position [1224, 0]
click at [693, 554] on input "text" at bounding box center [869, 548] width 556 height 21
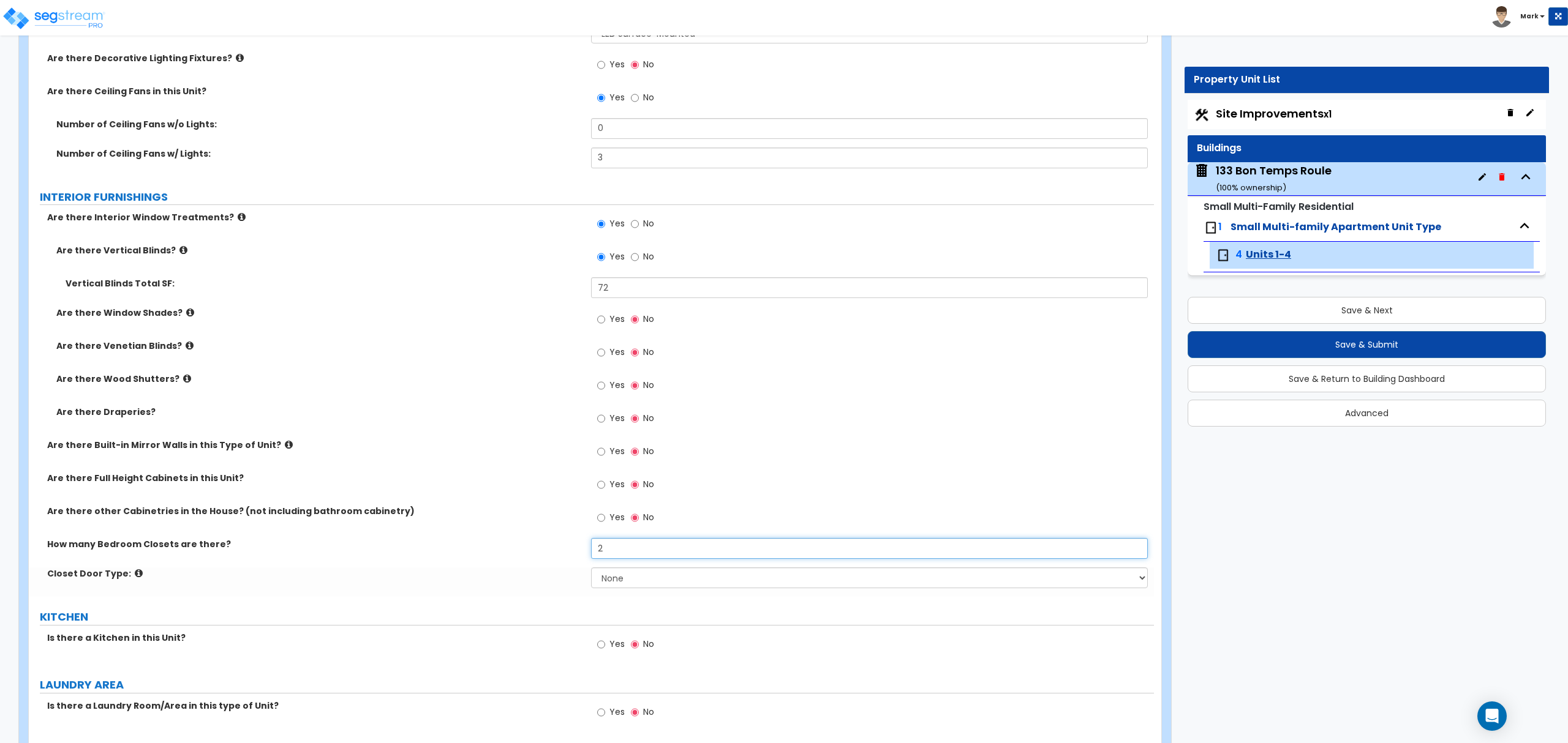
type input "2"
click at [647, 585] on select "None Bi-fold Louvered Doors Bi-fold Panel Doors Sliding Doors Hinged Wood Door" at bounding box center [869, 578] width 556 height 21
select select "3"
click at [591, 569] on select "None Bi-fold Louvered Doors Bi-fold Panel Doors Sliding Doors Hinged Wood Door" at bounding box center [869, 578] width 556 height 21
click at [532, 561] on div "How many Bedroom Closets are there? 2" at bounding box center [591, 552] width 1125 height 29
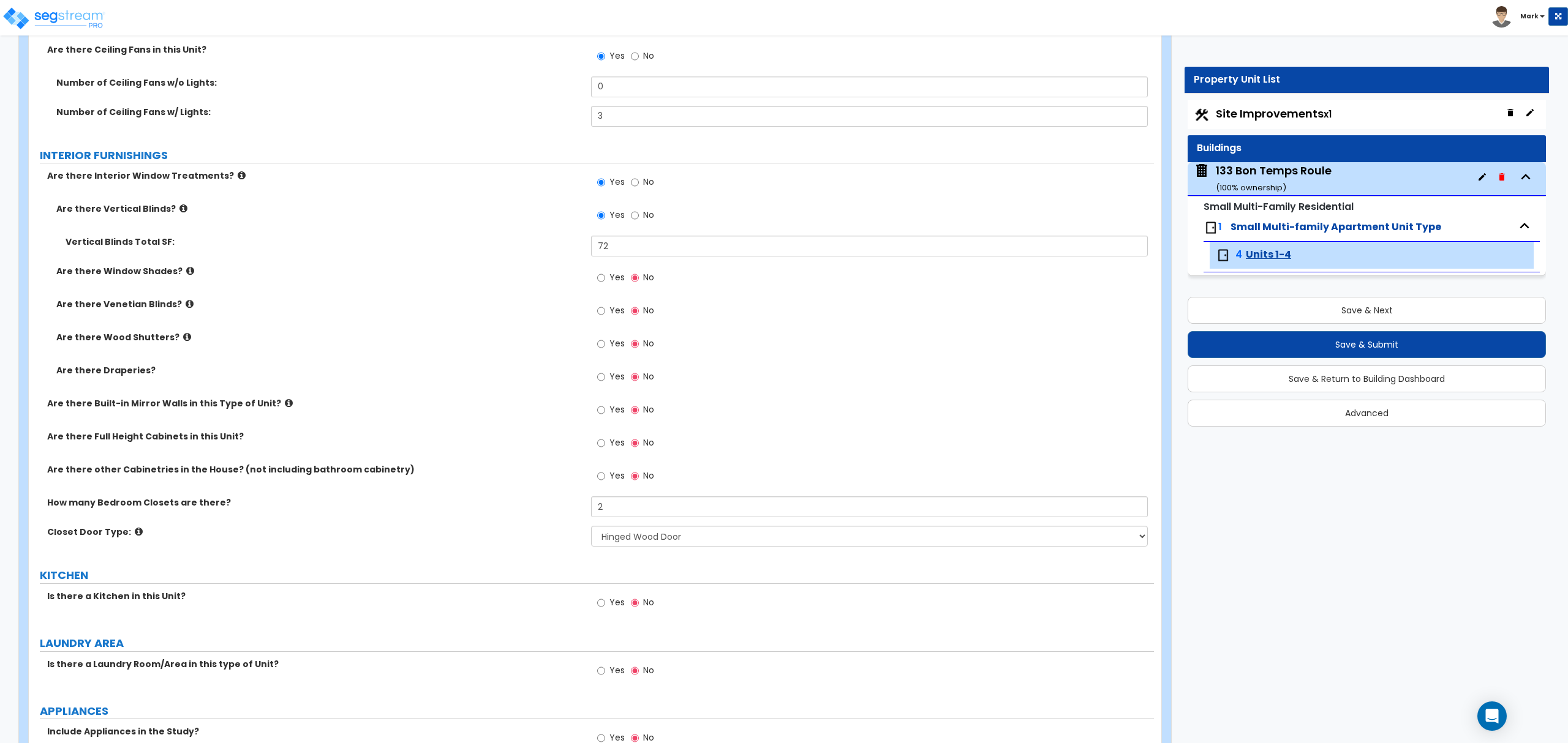
scroll to position [1306, 0]
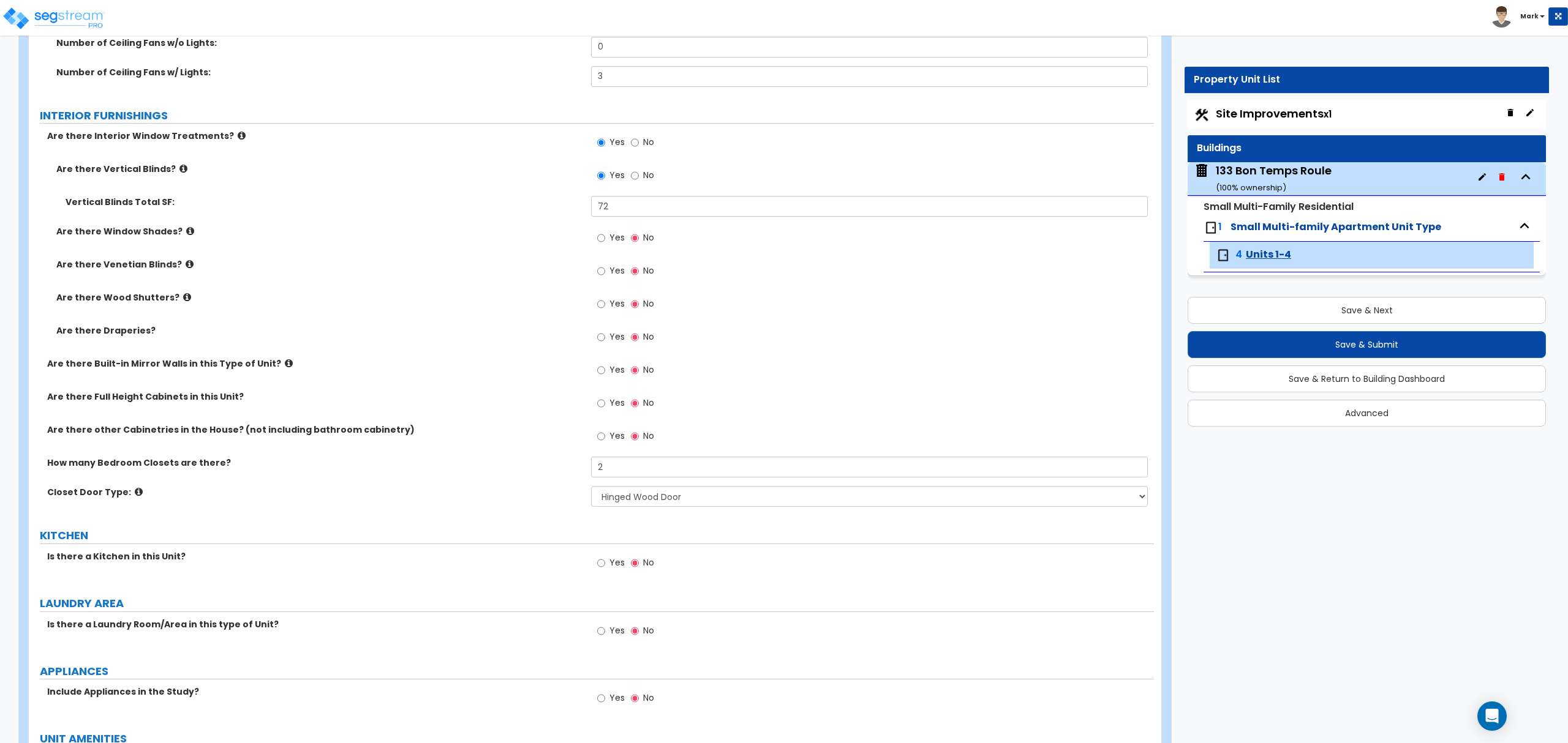
click at [605, 564] on label "Yes" at bounding box center [611, 564] width 28 height 21
click at [605, 564] on input "Yes" at bounding box center [601, 563] width 8 height 13
radio input "true"
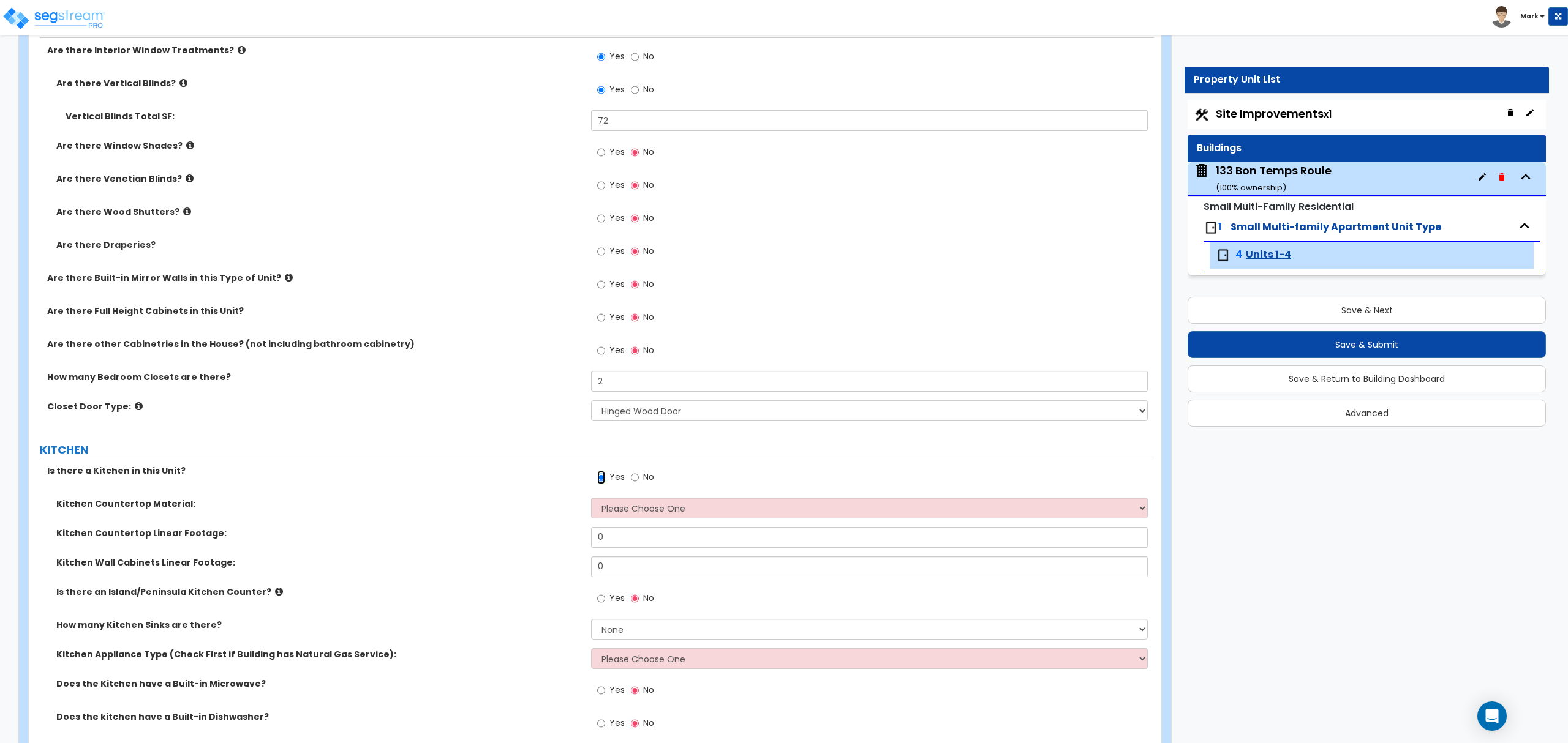
scroll to position [1551, 0]
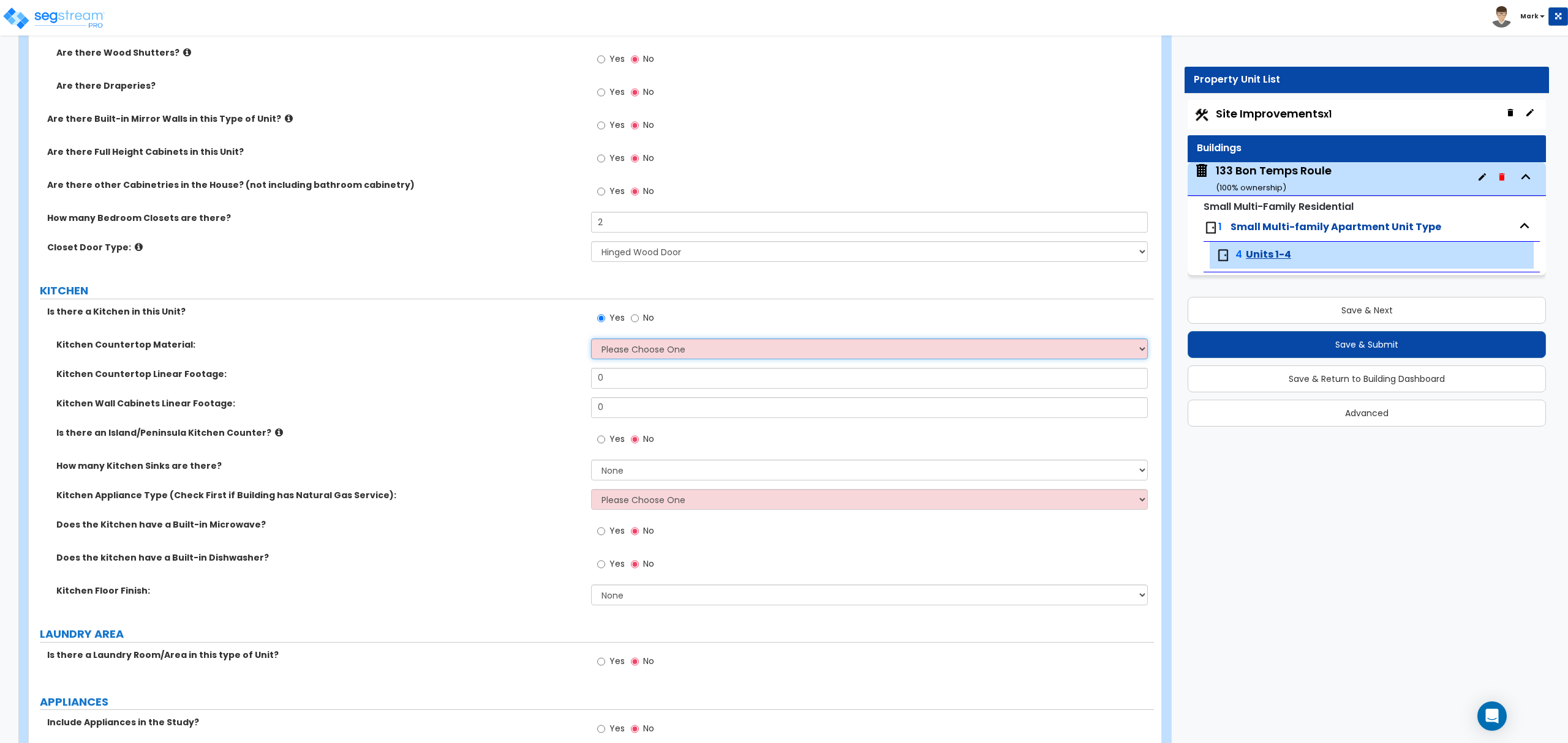
click at [649, 355] on select "Please Choose One Plastic Laminate Solid Surface Stone Quartz Marble Tile Wood …" at bounding box center [869, 349] width 556 height 21
select select "2"
click at [591, 340] on select "Please Choose One Plastic Laminate Solid Surface Stone Quartz Marble Tile Wood …" at bounding box center [869, 349] width 556 height 21
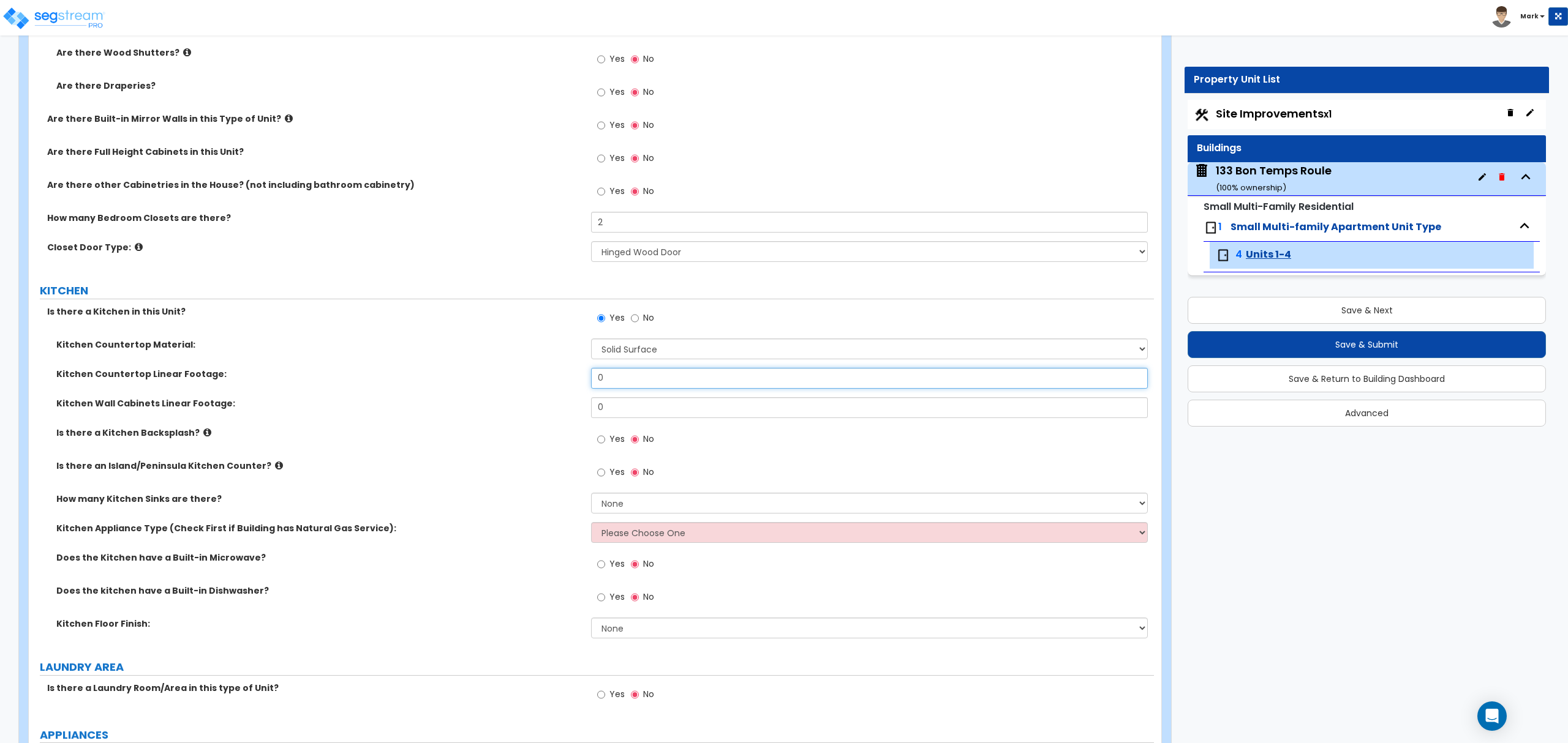
click at [640, 389] on input "0" at bounding box center [869, 378] width 556 height 21
type input "8"
click at [635, 410] on input "0" at bounding box center [869, 408] width 556 height 21
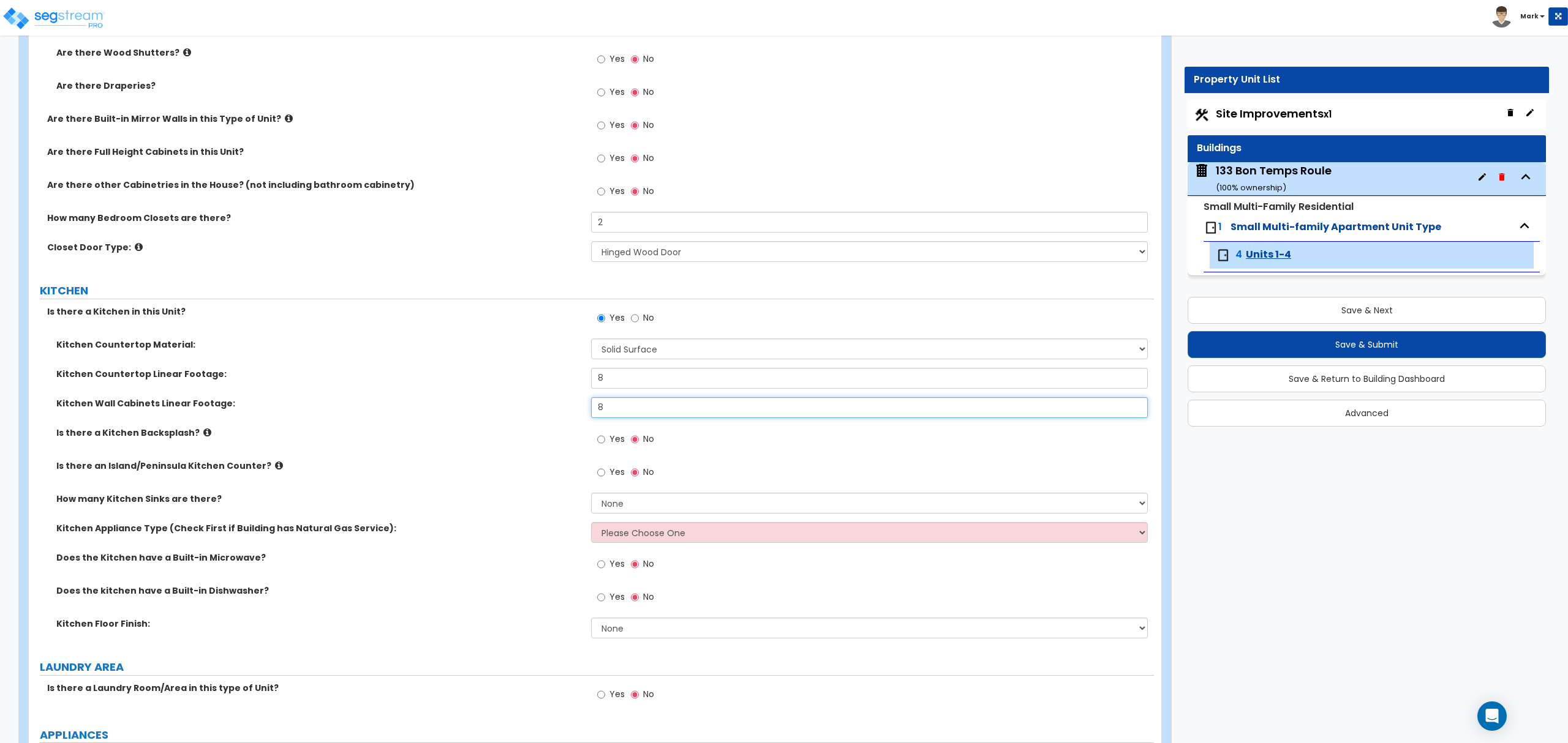
type input "8"
click at [622, 502] on select "None 1 2 3" at bounding box center [869, 503] width 556 height 21
select select "1"
click at [591, 495] on select "None 1 2 3" at bounding box center [869, 503] width 556 height 21
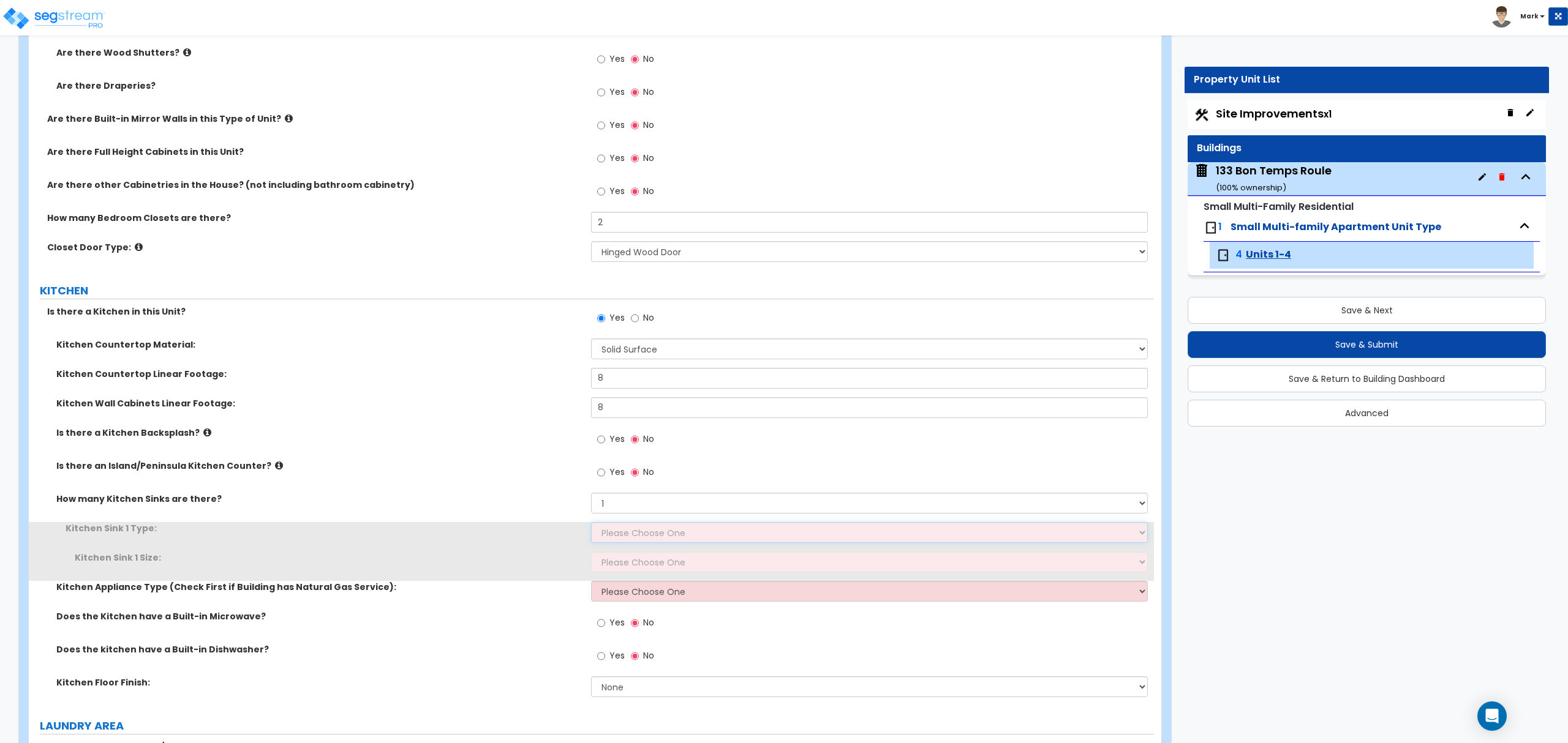
click at [624, 532] on select "Please Choose One Stainless Steel Porcelain Enamel Cast Iron Granite Composite" at bounding box center [869, 533] width 556 height 21
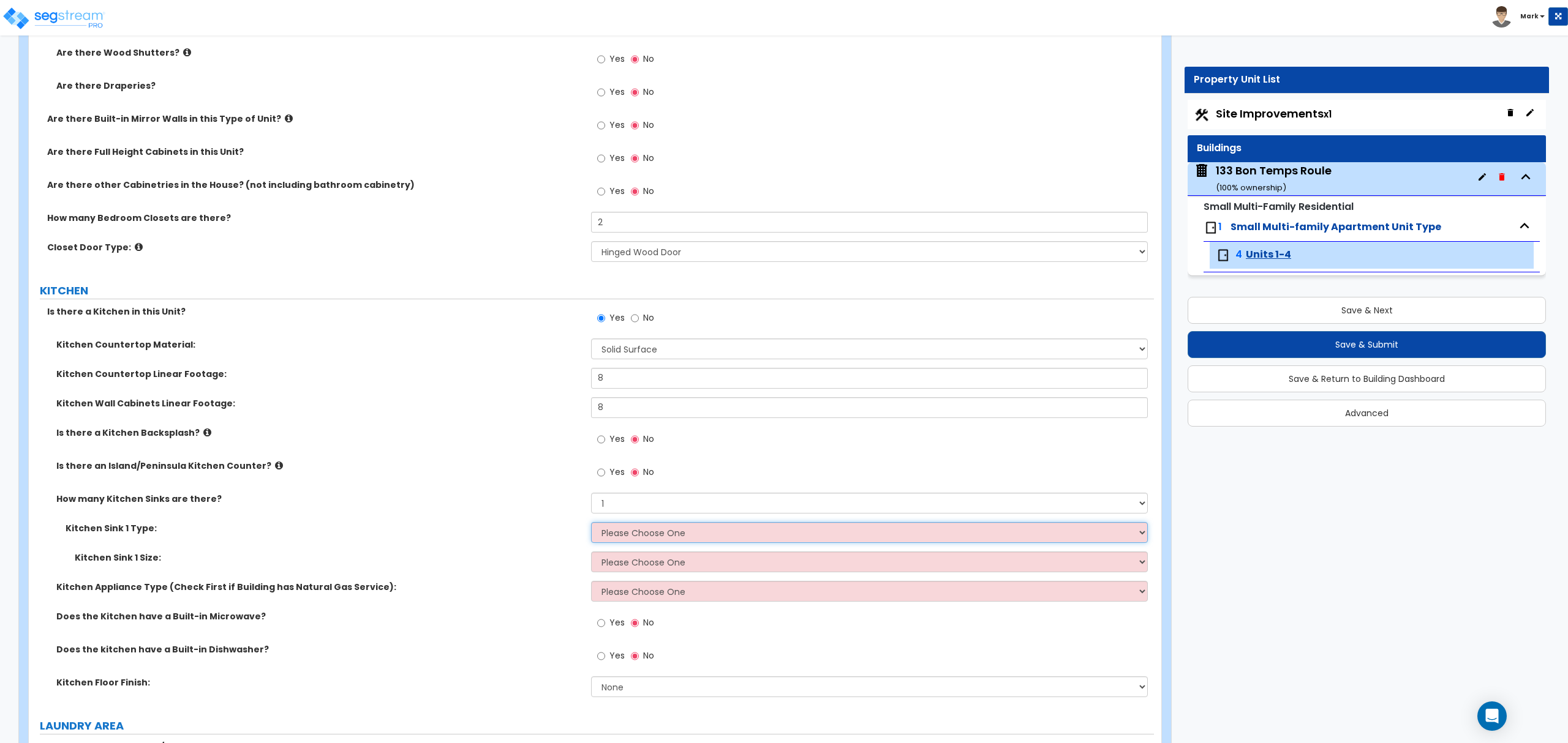
select select "1"
click at [591, 524] on select "Please Choose One Stainless Steel Porcelain Enamel Cast Iron Granite Composite" at bounding box center [869, 533] width 556 height 21
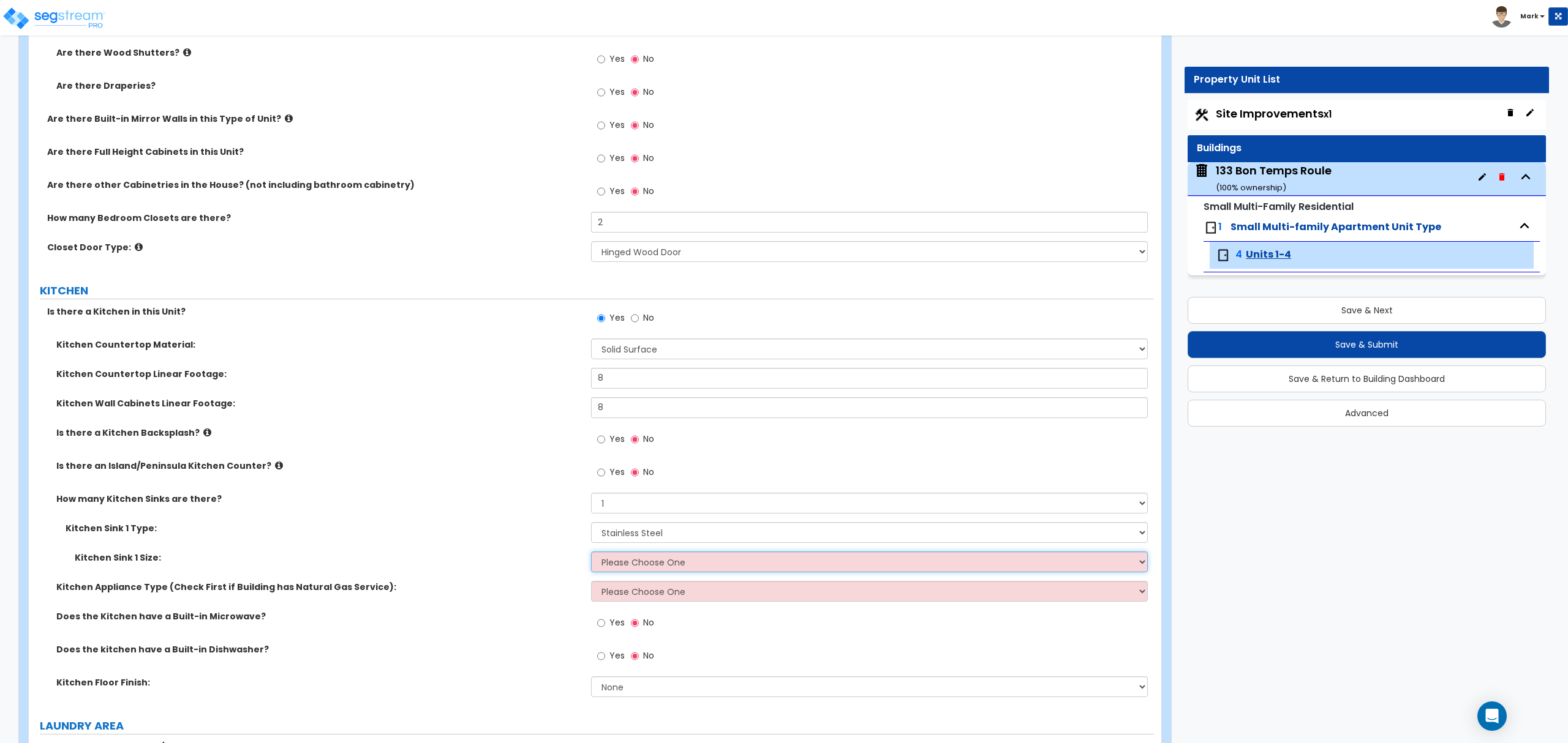
click at [638, 564] on select "Please Choose One Single Sink Double Sink" at bounding box center [869, 562] width 556 height 21
select select "2"
click at [591, 553] on select "Please Choose One Single Sink Double Sink" at bounding box center [869, 562] width 556 height 21
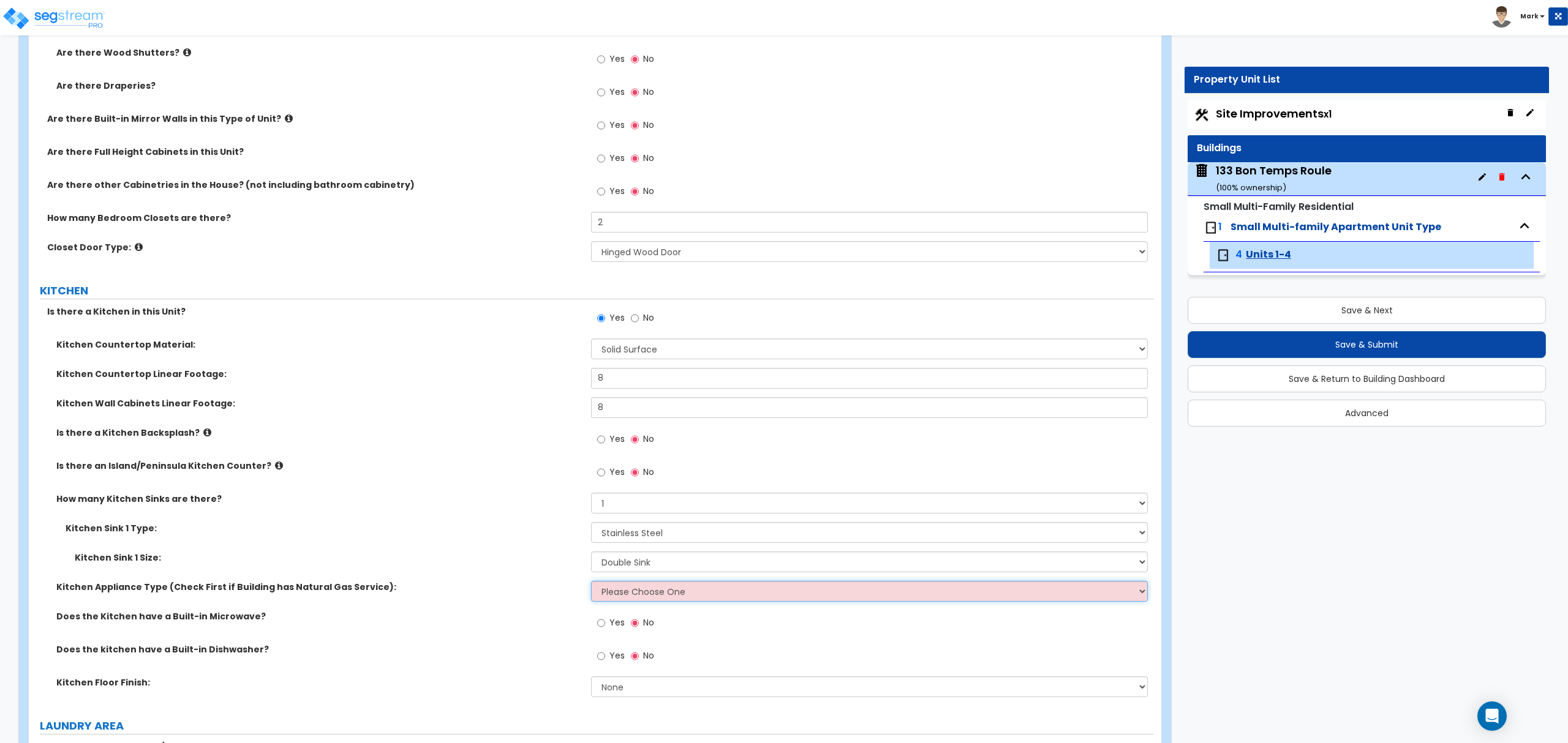
click at [640, 591] on select "Please Choose One Gas Electric" at bounding box center [869, 591] width 556 height 21
select select "2"
click at [591, 583] on select "Please Choose One Gas Electric" at bounding box center [869, 591] width 556 height 21
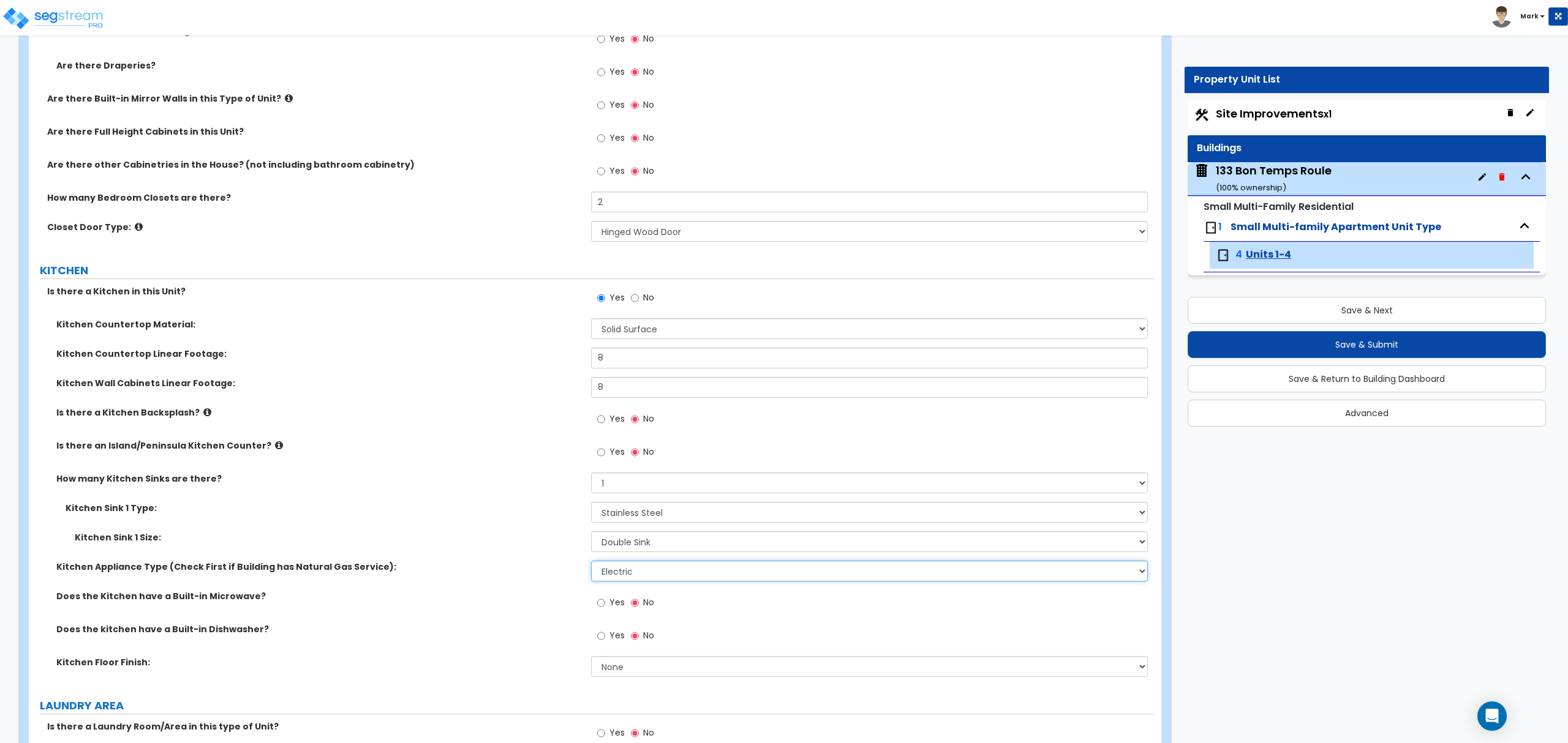
scroll to position [1632, 0]
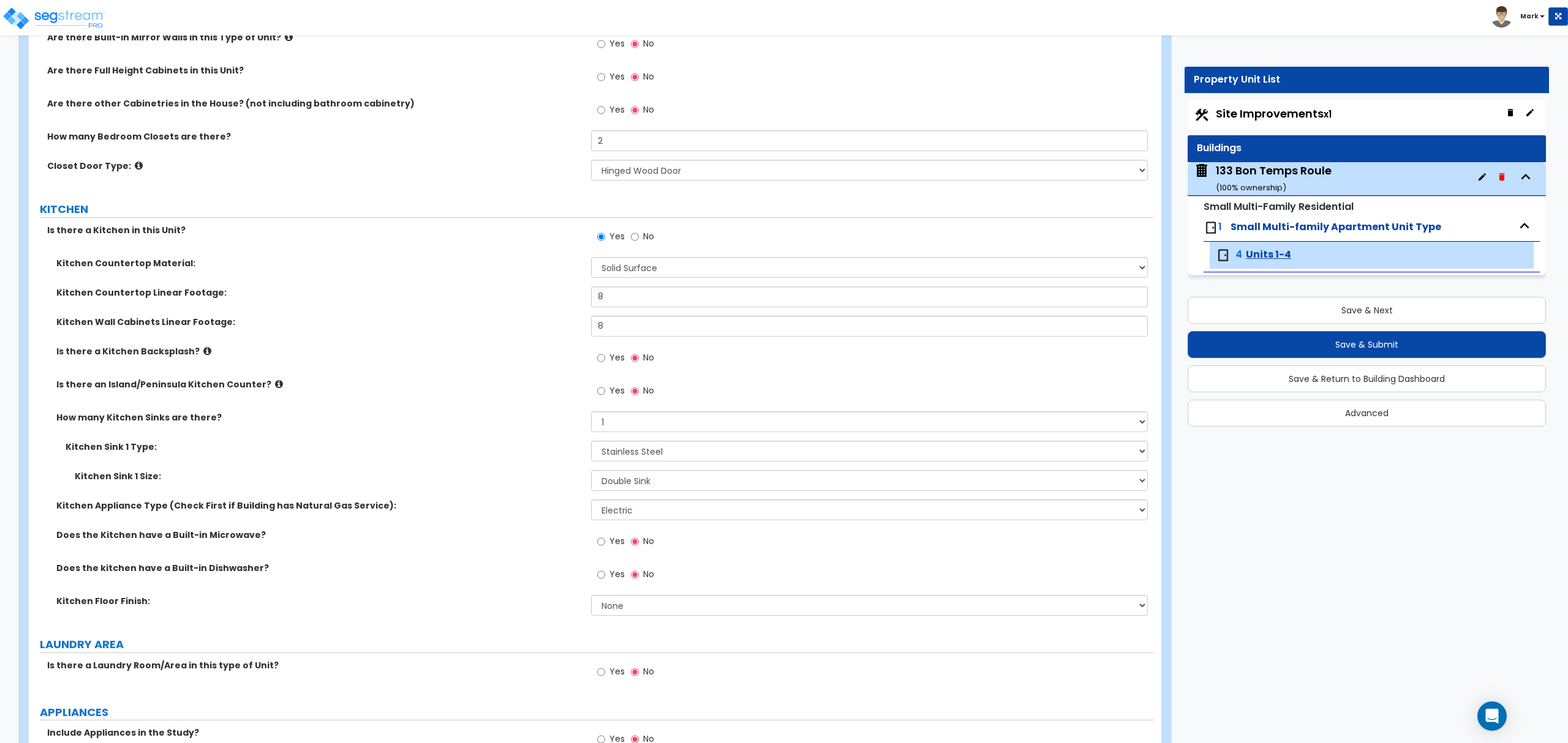
click at [610, 549] on label "Yes" at bounding box center [611, 543] width 28 height 21
click at [605, 548] on input "Yes" at bounding box center [601, 541] width 8 height 13
radio input "true"
click at [613, 586] on label "Yes" at bounding box center [611, 576] width 28 height 21
click at [605, 582] on input "Yes" at bounding box center [601, 575] width 8 height 13
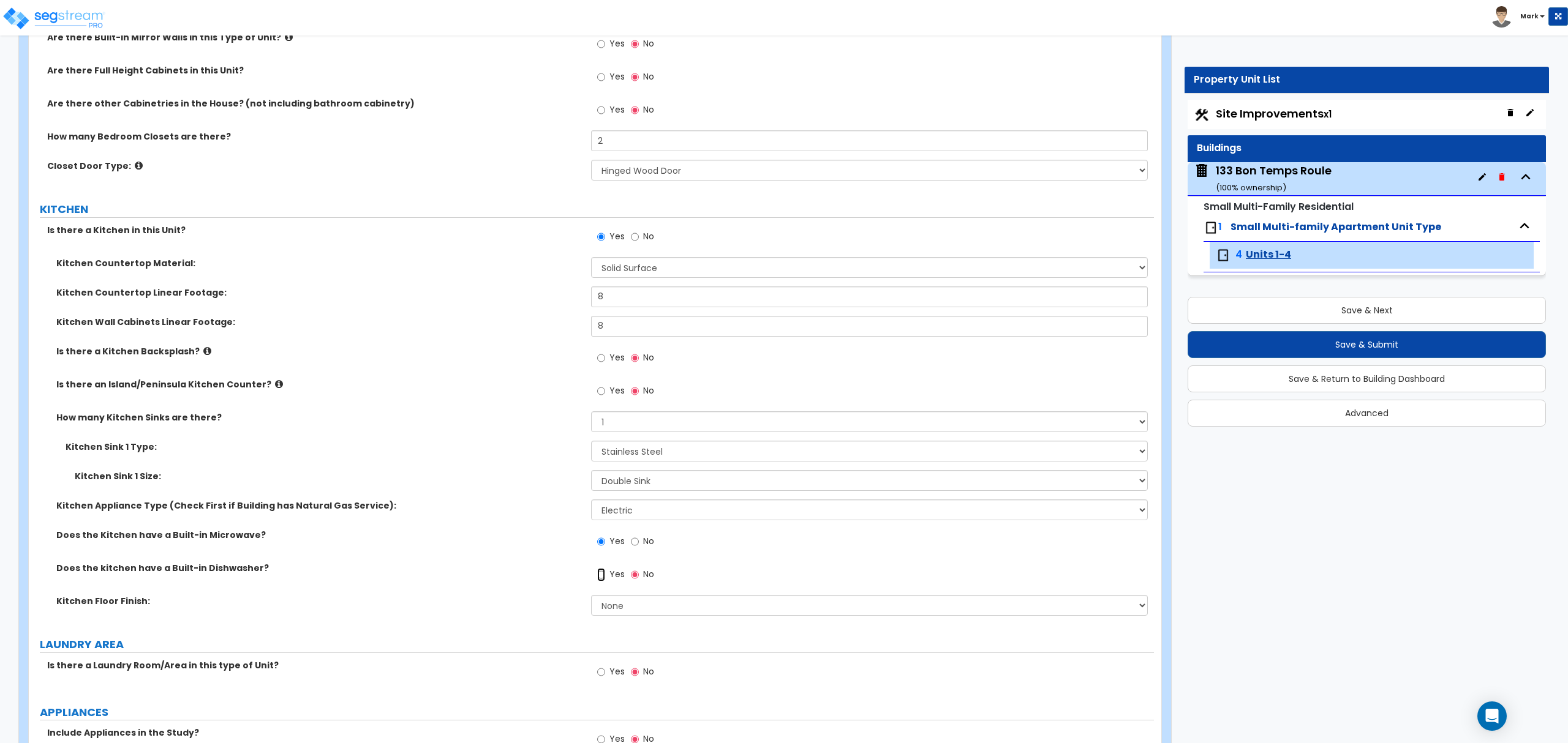
radio input "true"
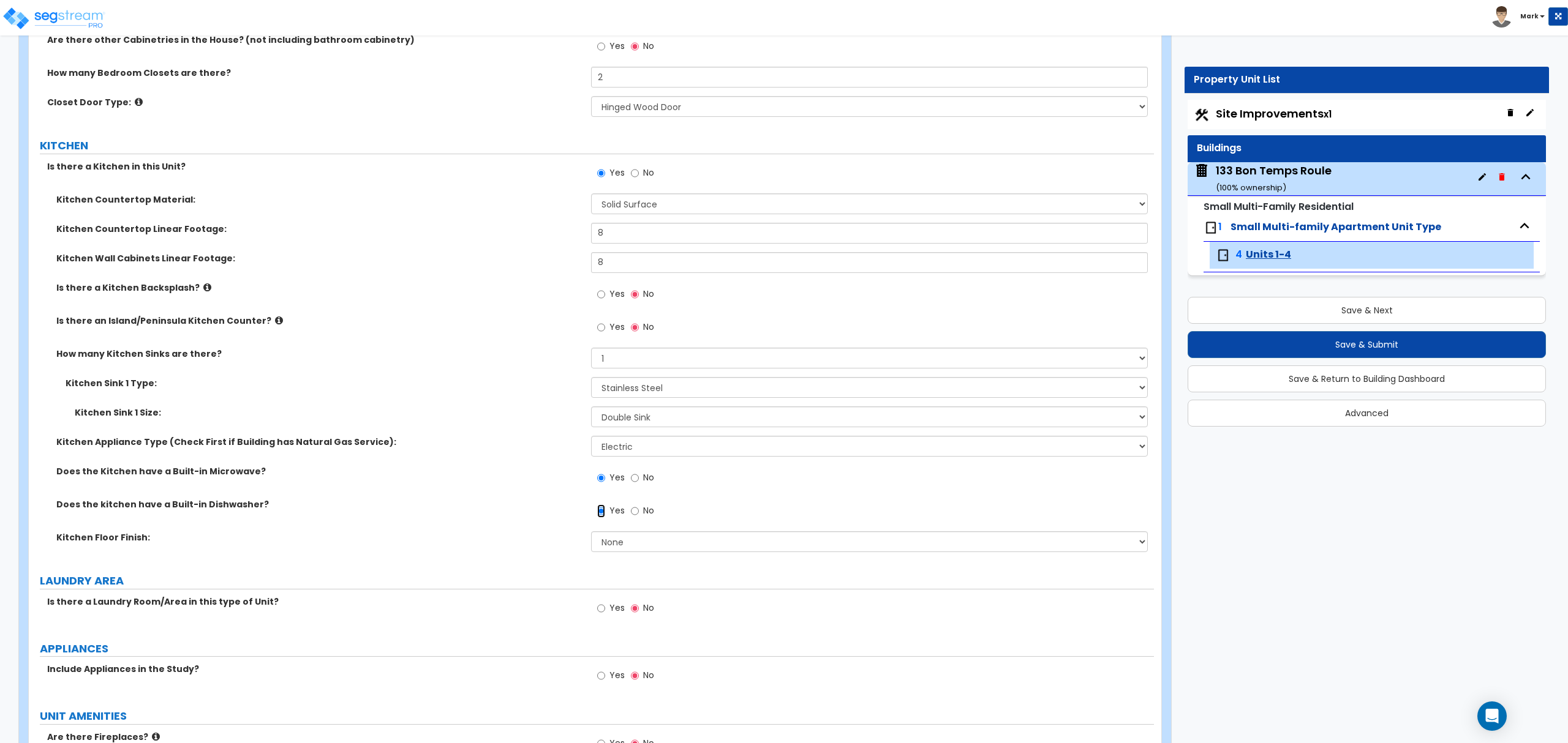
scroll to position [1796, 0]
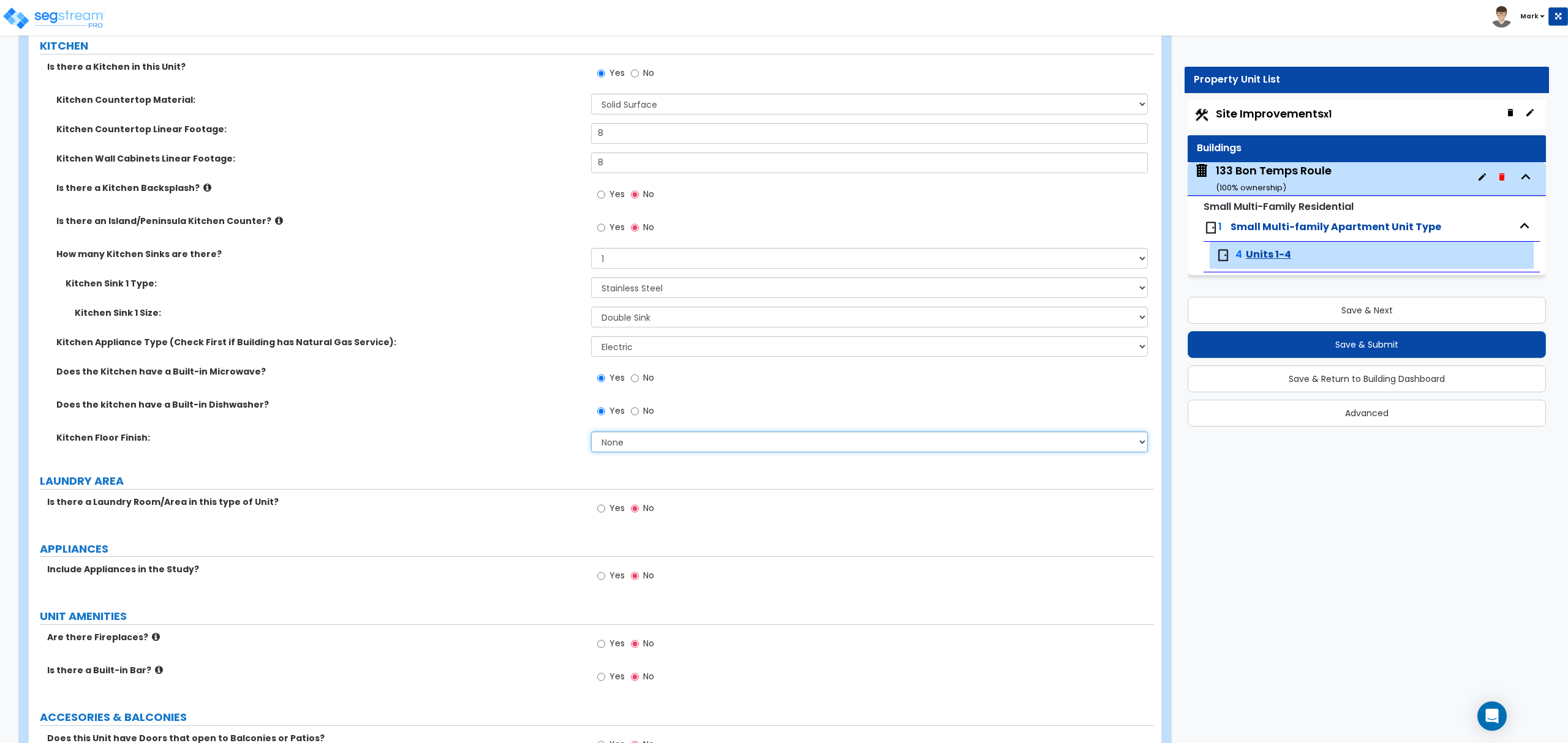
click at [605, 449] on select "None Tile Flooring Hardwood Flooring Resilient Laminate Flooring VCT Flooring S…" at bounding box center [869, 442] width 556 height 21
select select "1"
click at [591, 433] on select "None Tile Flooring Hardwood Flooring Resilient Laminate Flooring VCT Flooring S…" at bounding box center [869, 442] width 556 height 21
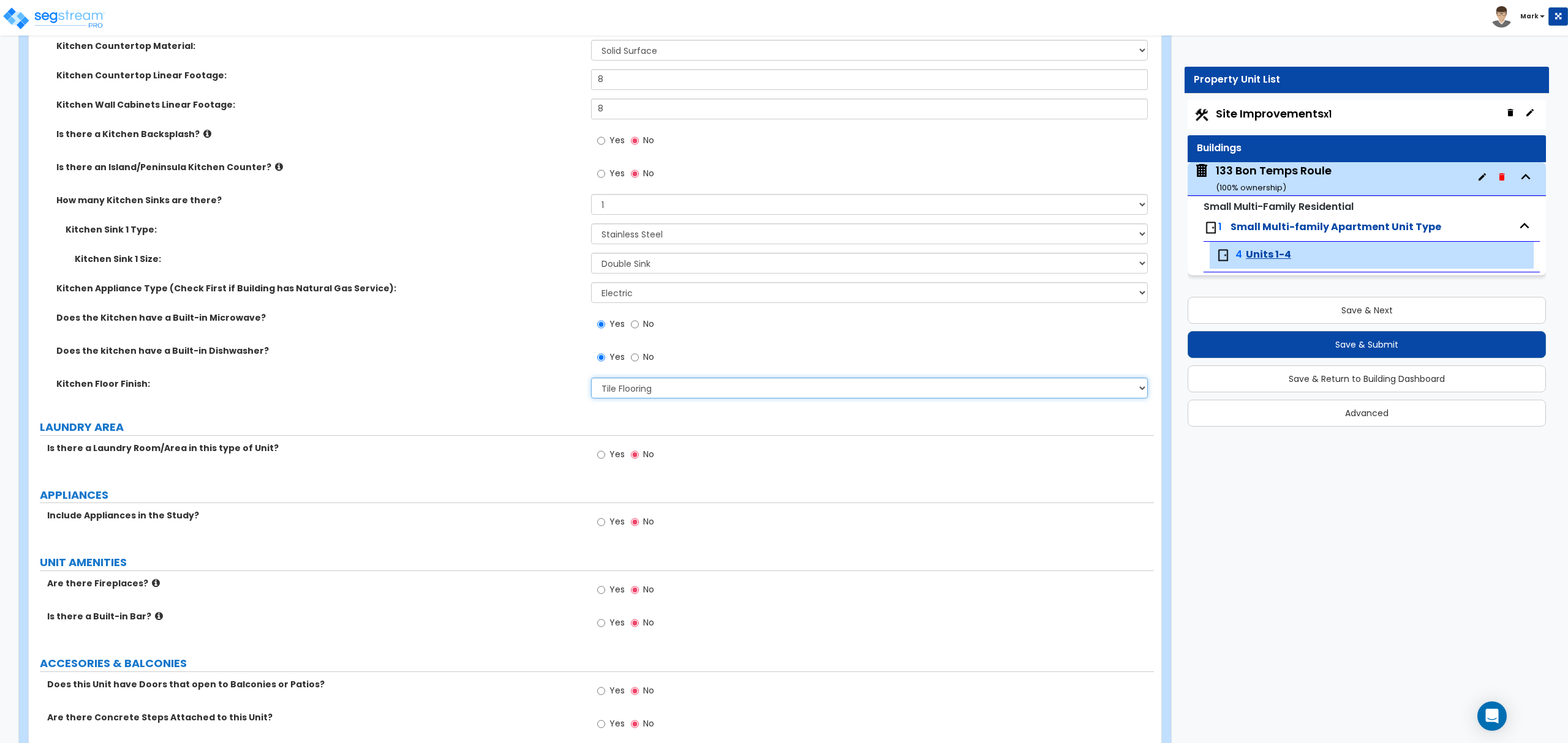
scroll to position [1877, 0]
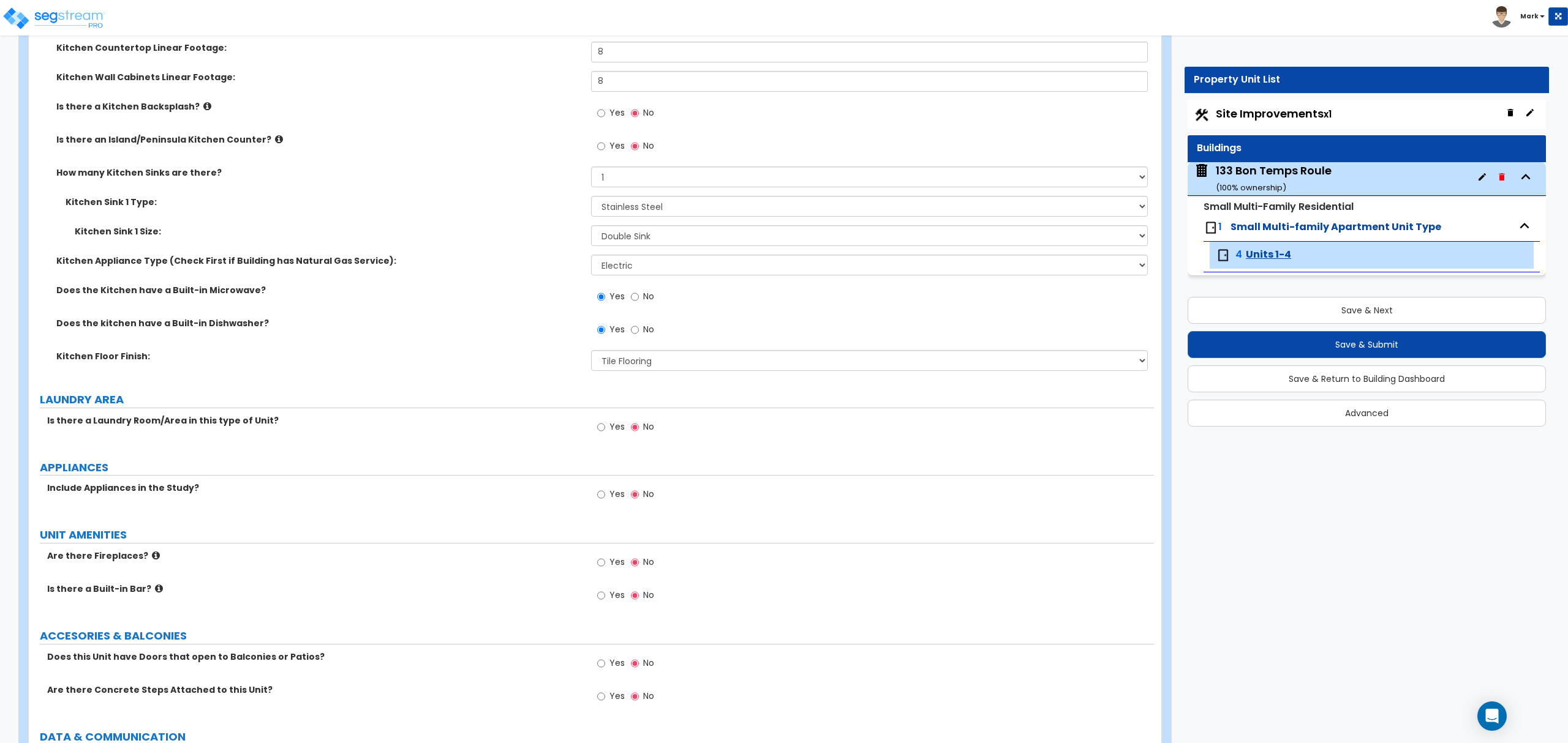
click at [605, 432] on label "Yes" at bounding box center [611, 429] width 28 height 21
click at [605, 432] on input "Yes" at bounding box center [601, 427] width 8 height 13
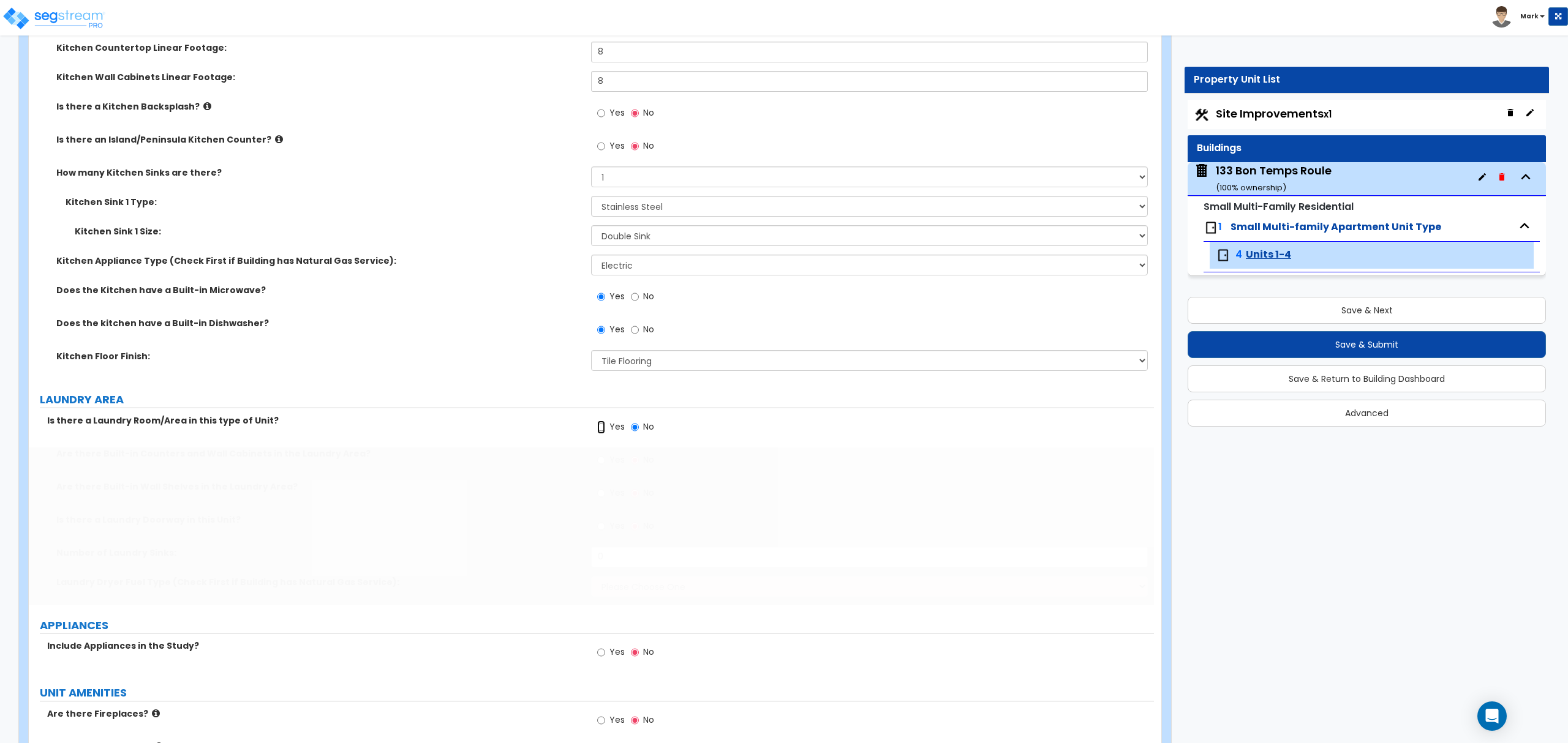
radio input "true"
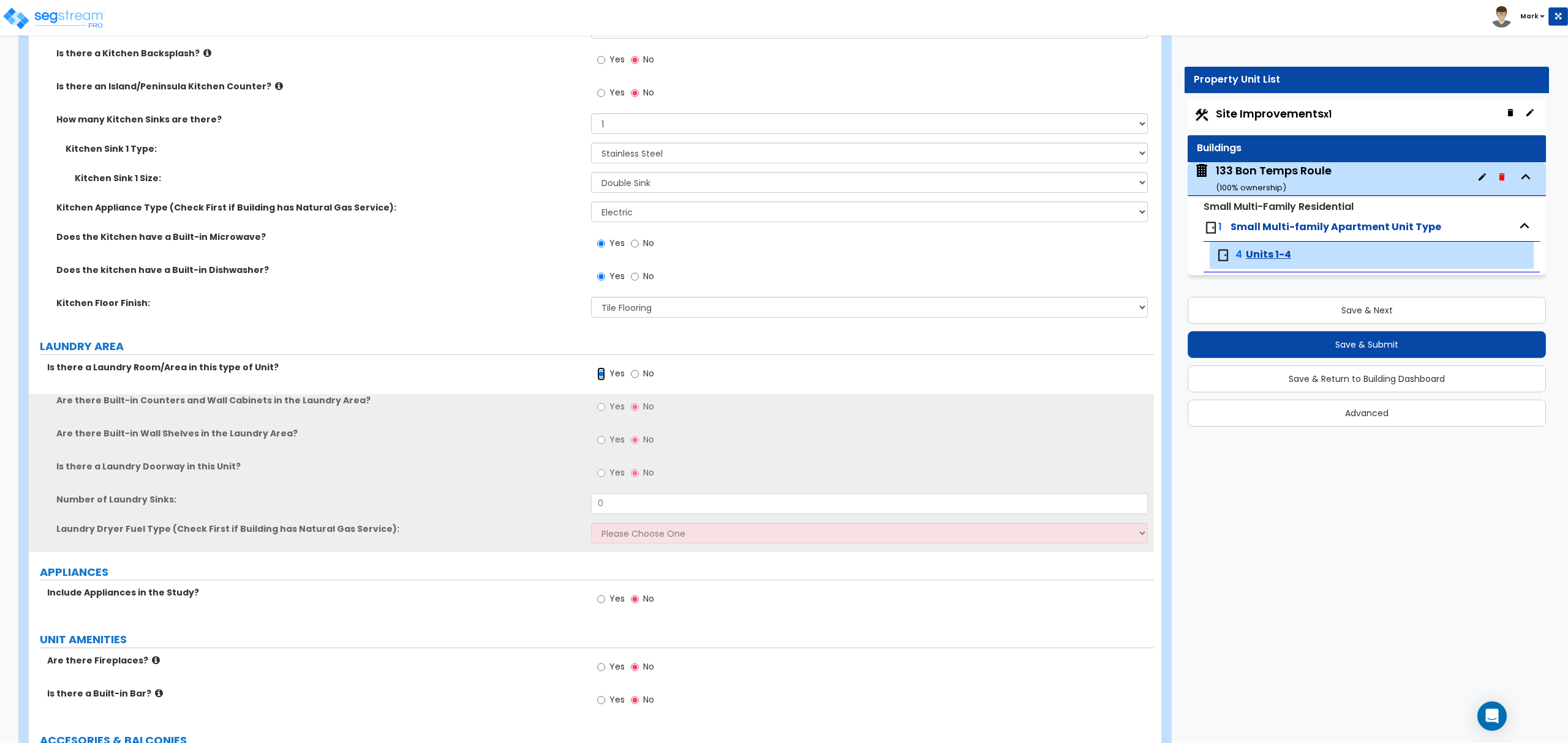
scroll to position [1959, 0]
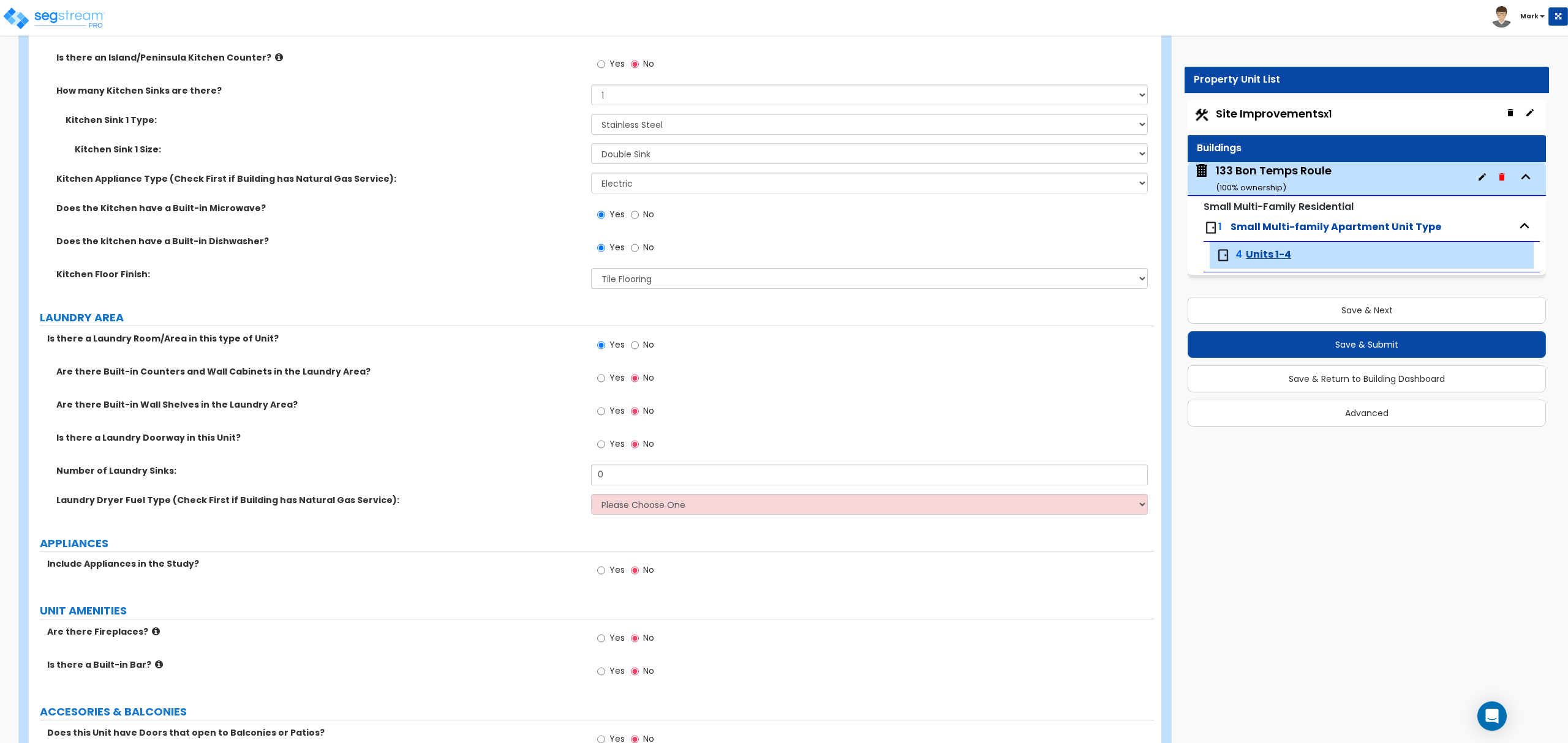
click at [610, 446] on span "Yes" at bounding box center [617, 444] width 15 height 13
click at [605, 446] on input "Yes" at bounding box center [601, 444] width 8 height 13
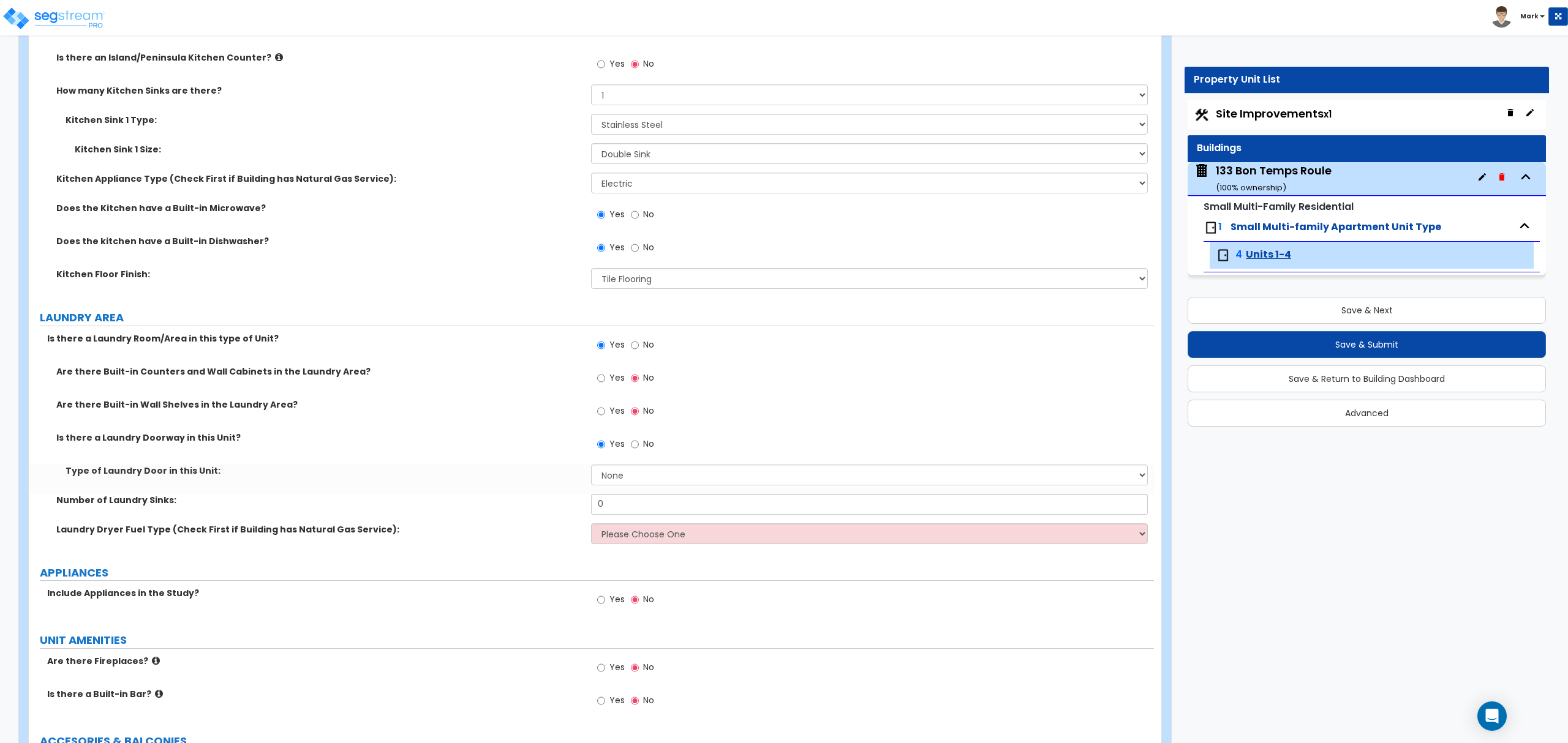
click at [642, 447] on label "No" at bounding box center [642, 446] width 23 height 21
click at [639, 447] on input "No" at bounding box center [634, 444] width 8 height 13
radio input "false"
radio input "true"
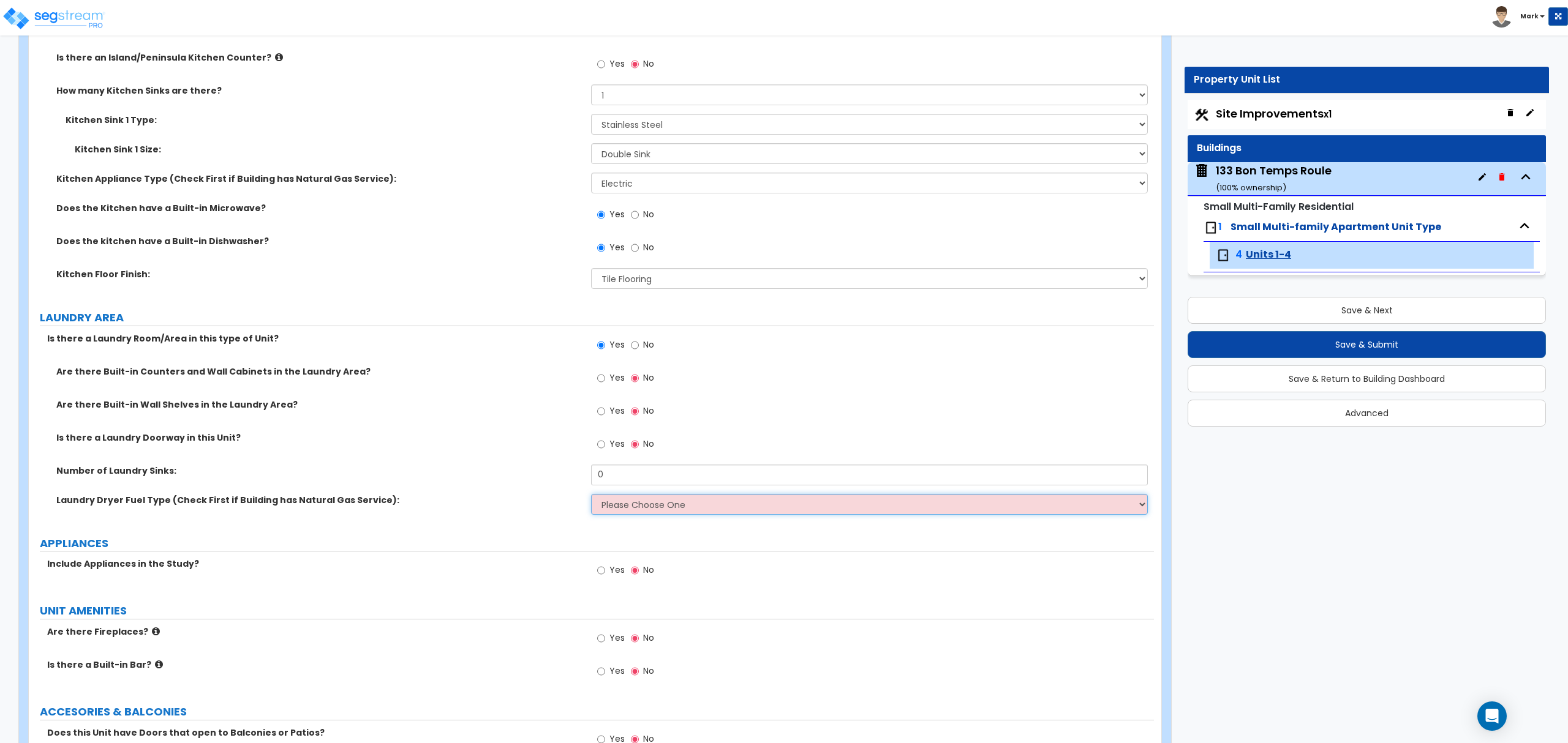
click at [610, 505] on select "Please Choose One Gas Electric" at bounding box center [869, 504] width 556 height 21
select select "2"
click at [591, 497] on select "Please Choose One Gas Electric" at bounding box center [869, 504] width 556 height 21
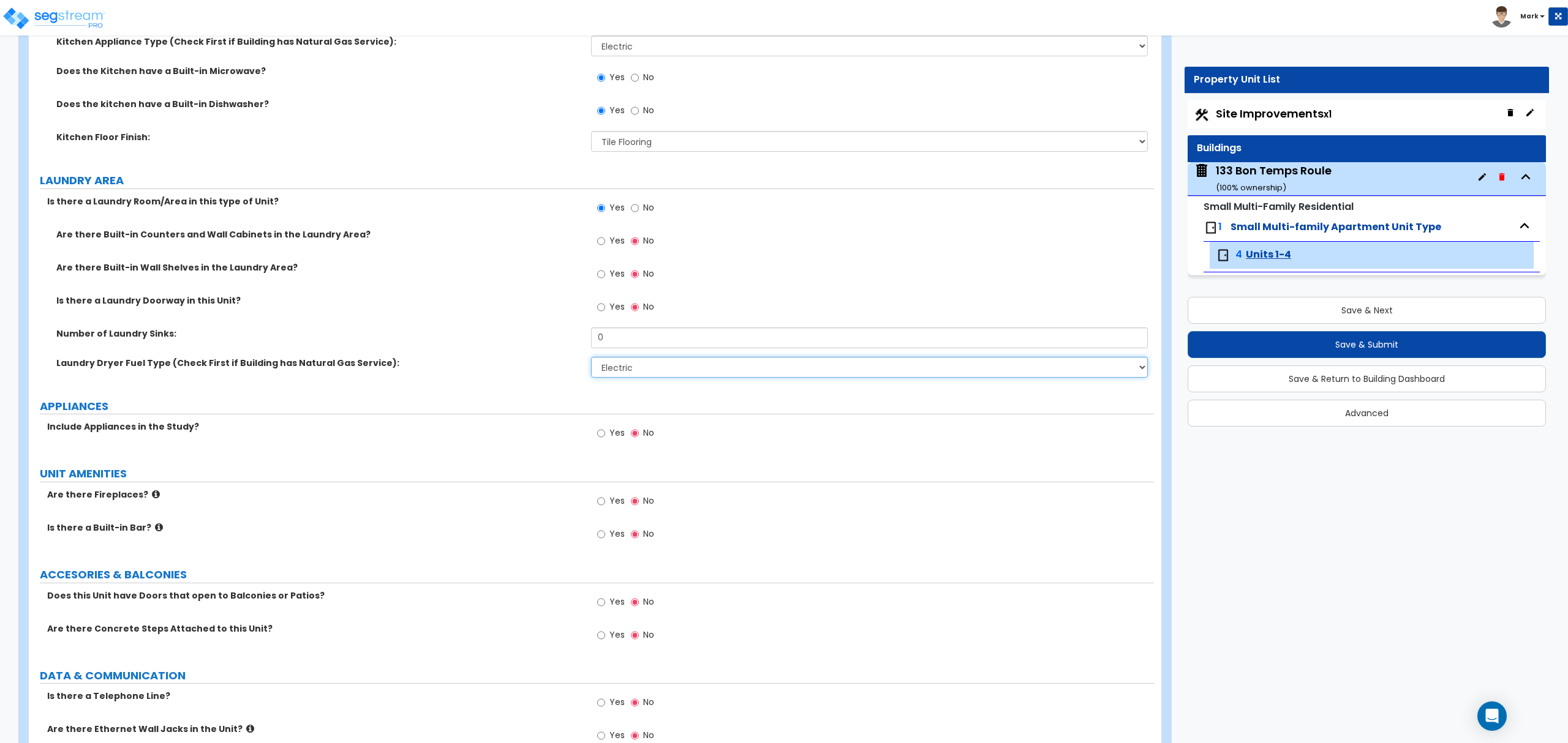
scroll to position [2122, 0]
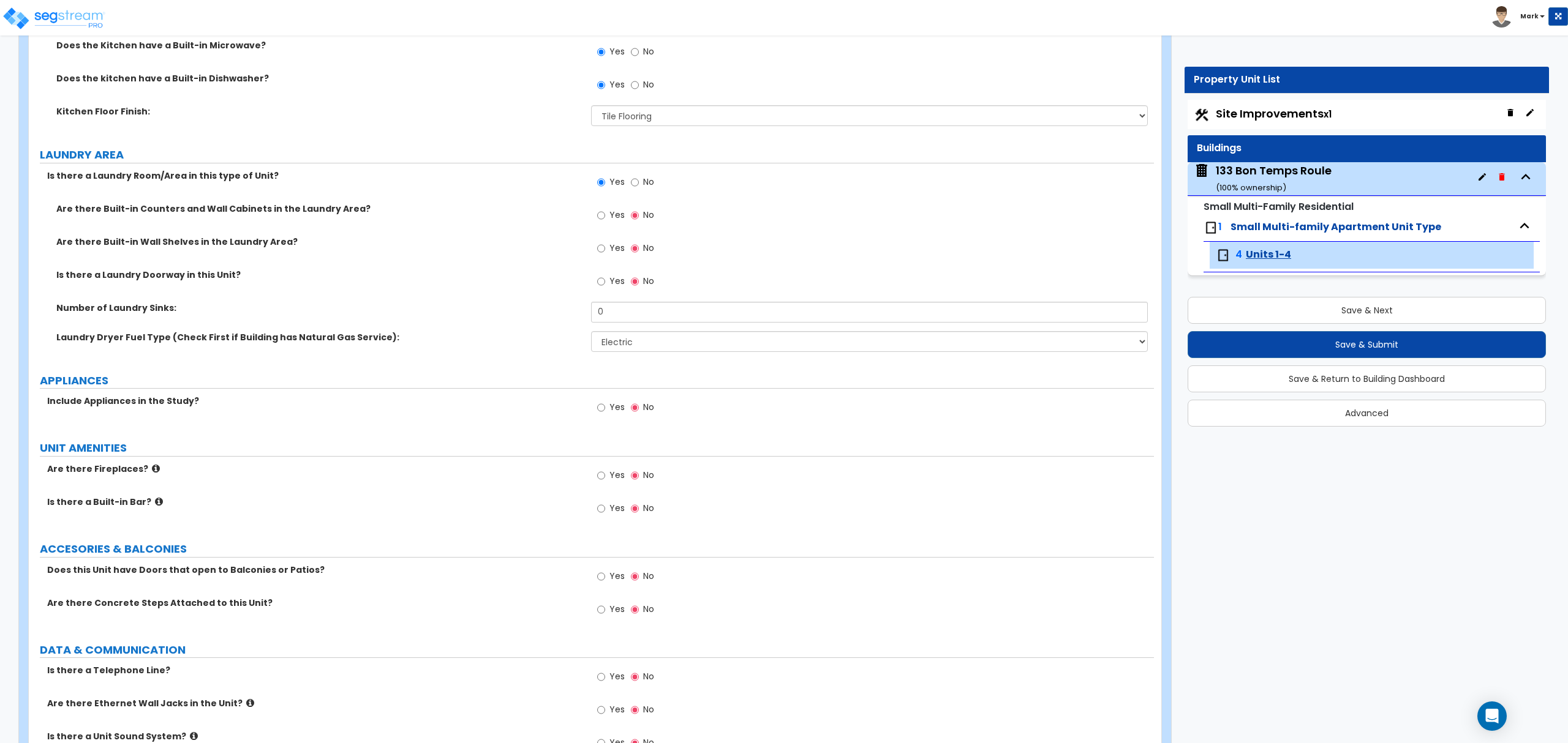
click at [610, 427] on div "Yes No" at bounding box center [872, 412] width 562 height 33
click at [610, 422] on div "Yes No" at bounding box center [625, 409] width 69 height 28
click at [610, 420] on label "Yes" at bounding box center [611, 409] width 28 height 21
click at [605, 415] on input "Yes" at bounding box center [601, 407] width 8 height 13
radio input "true"
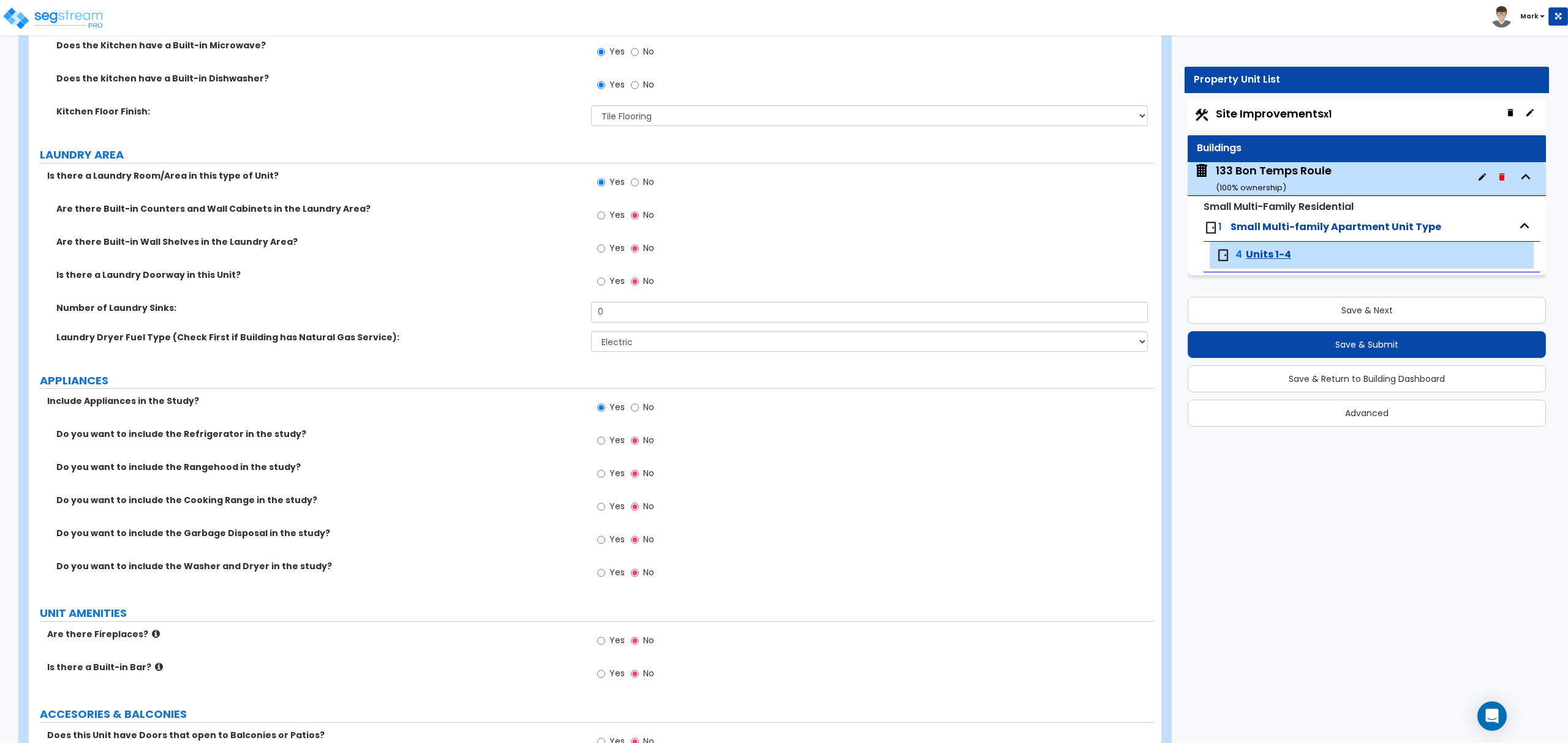
click at [605, 442] on label "Yes" at bounding box center [611, 442] width 28 height 21
click at [605, 442] on input "Yes" at bounding box center [601, 440] width 8 height 13
radio input "true"
click at [599, 506] on input "Yes" at bounding box center [601, 506] width 8 height 13
radio input "true"
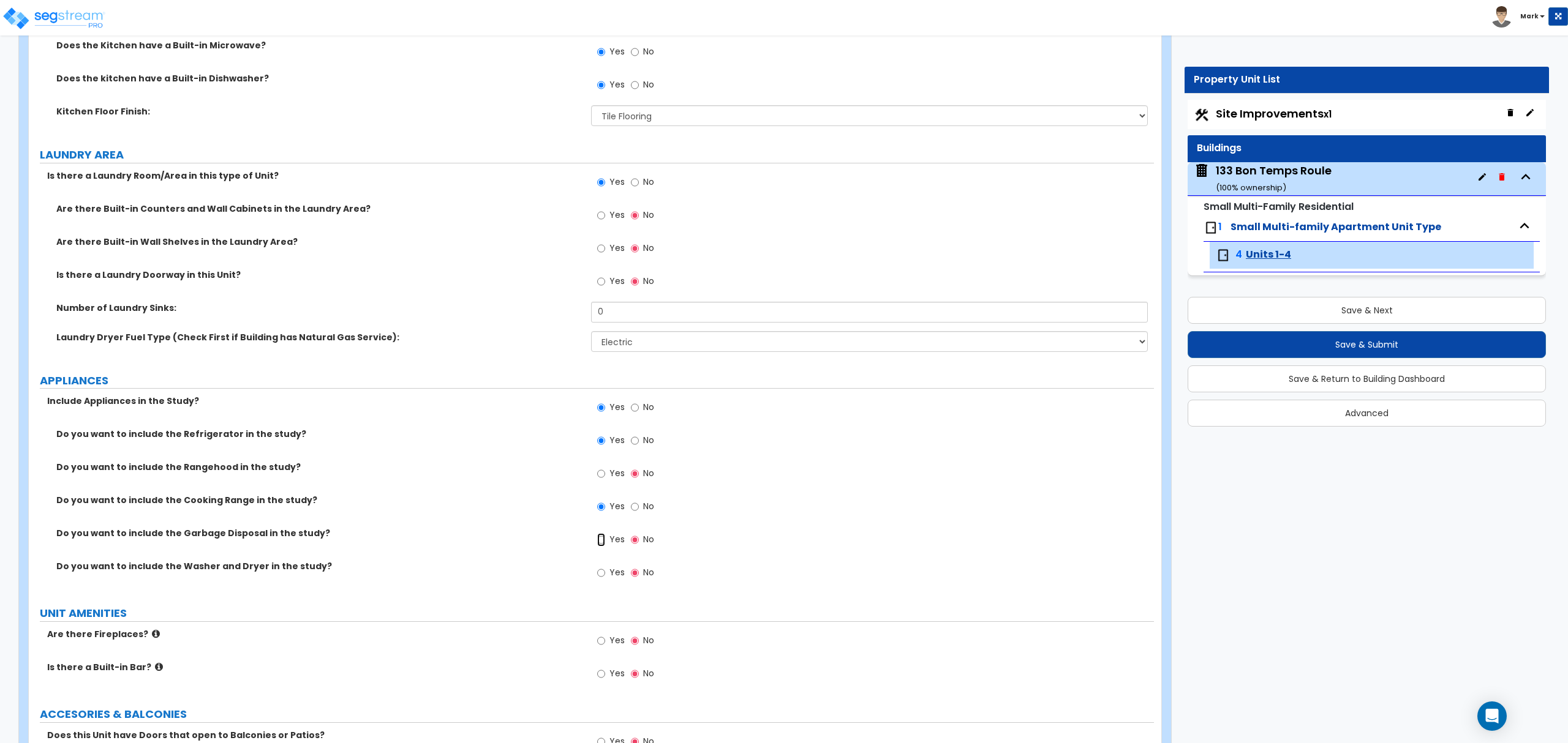
click at [603, 540] on input "Yes" at bounding box center [601, 539] width 8 height 13
radio input "true"
click at [610, 579] on span "Yes" at bounding box center [617, 573] width 15 height 13
click at [605, 579] on input "Yes" at bounding box center [601, 573] width 8 height 13
radio input "true"
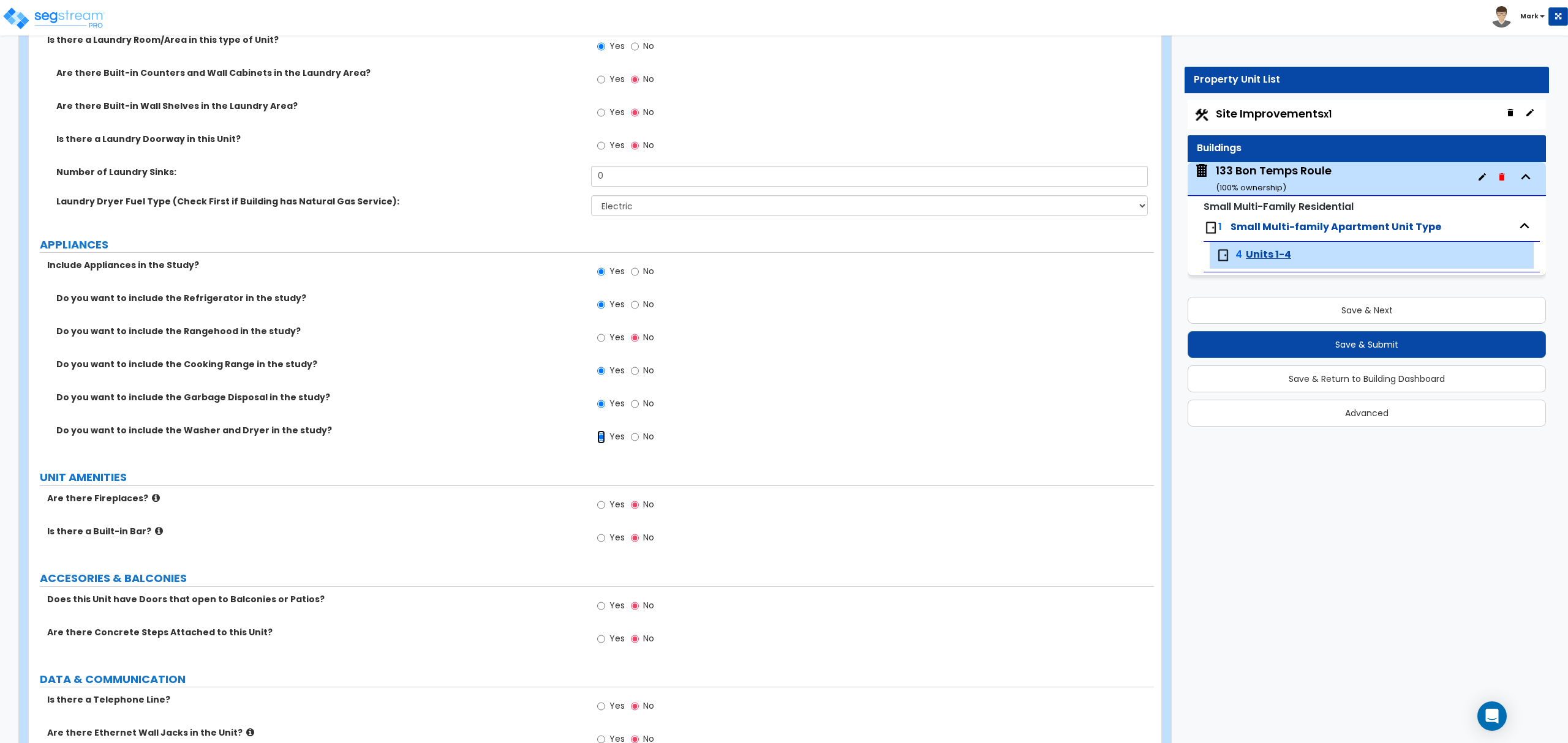
scroll to position [2285, 0]
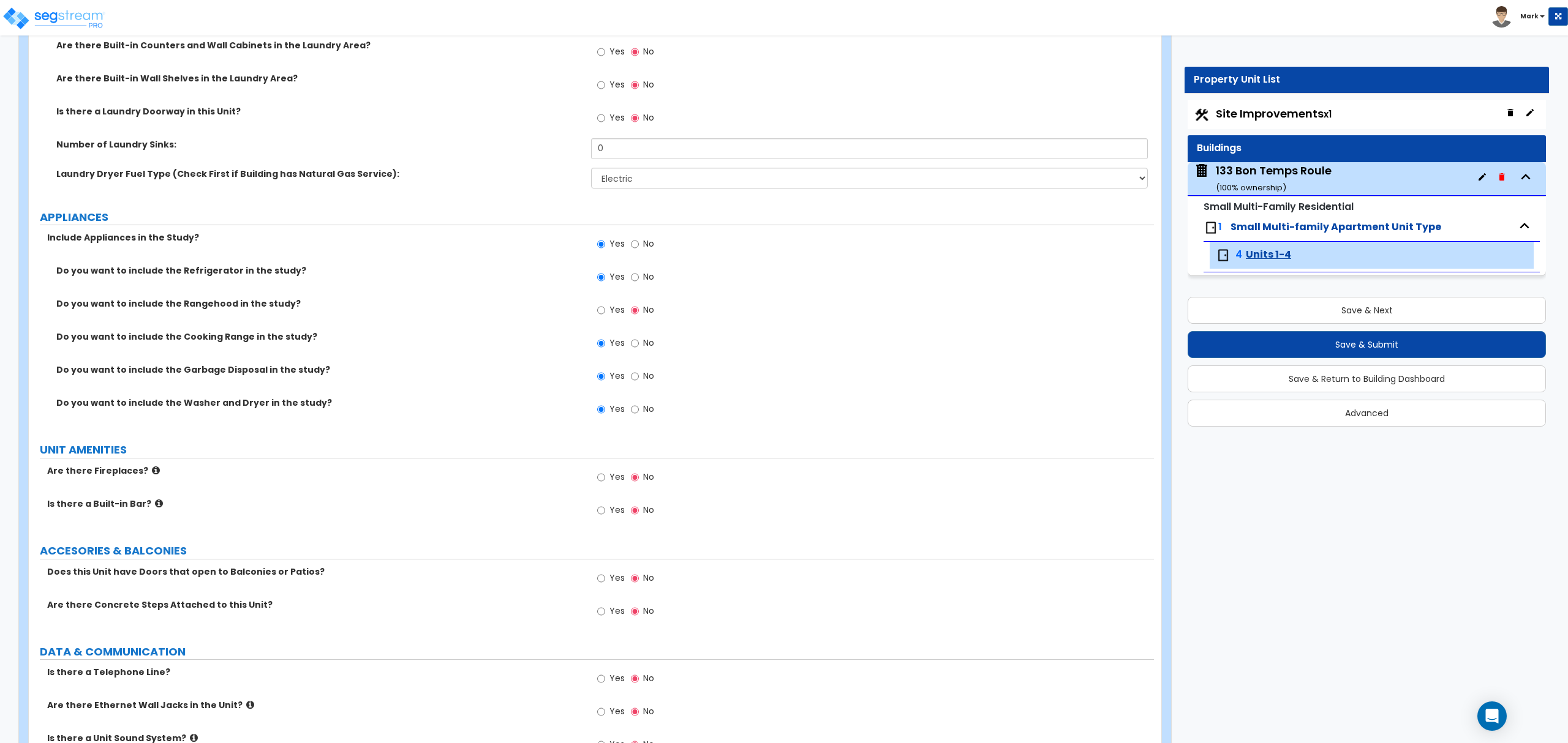
click at [608, 487] on label "Yes" at bounding box center [611, 479] width 28 height 21
click at [605, 484] on input "Yes" at bounding box center [601, 477] width 8 height 13
radio input "true"
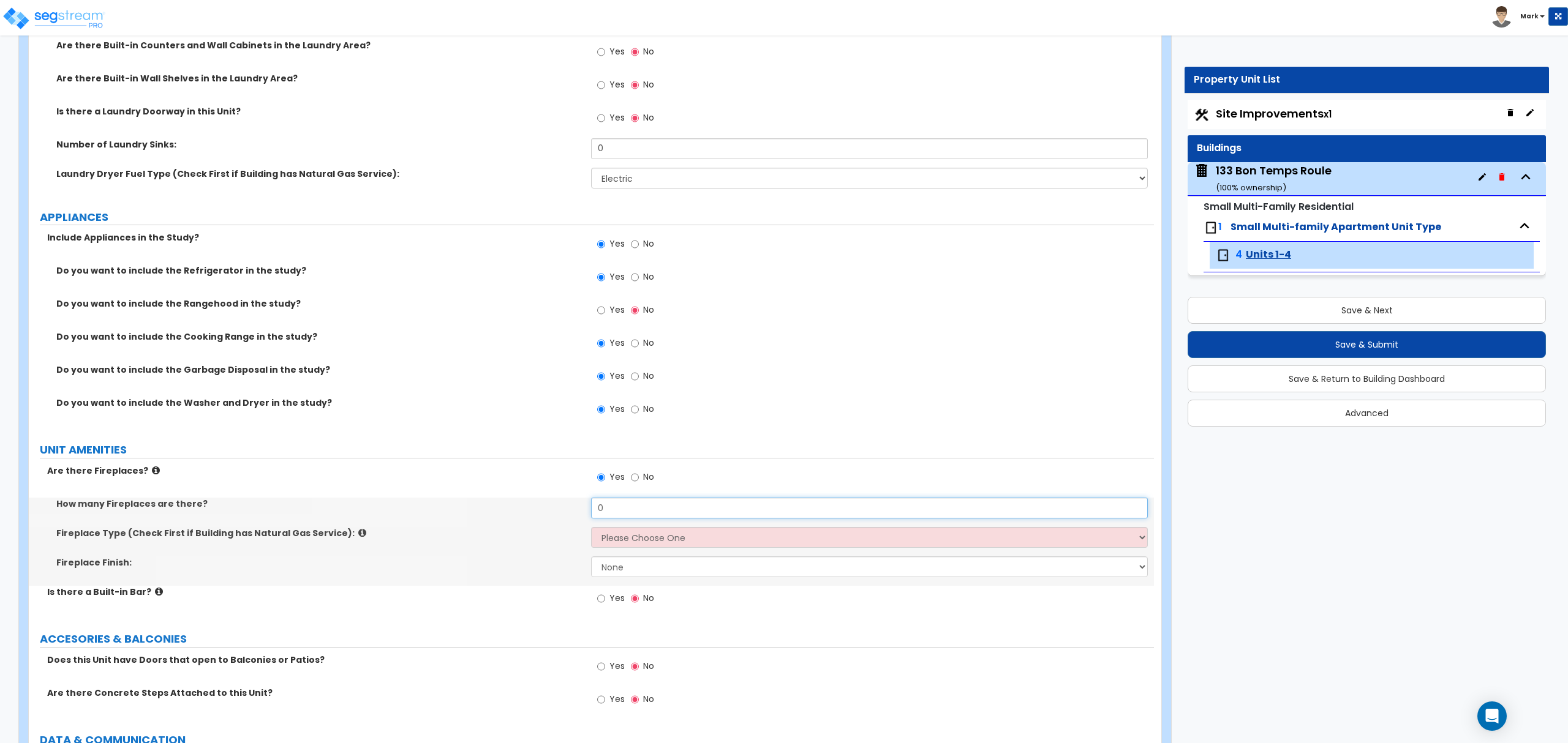
click at [611, 513] on input "0" at bounding box center [869, 508] width 556 height 21
type input "1"
click at [605, 542] on select "Please Choose One Built-in Electric Fireplace Built-in Gas Fireplace Built-in W…" at bounding box center [869, 538] width 556 height 21
select select "2"
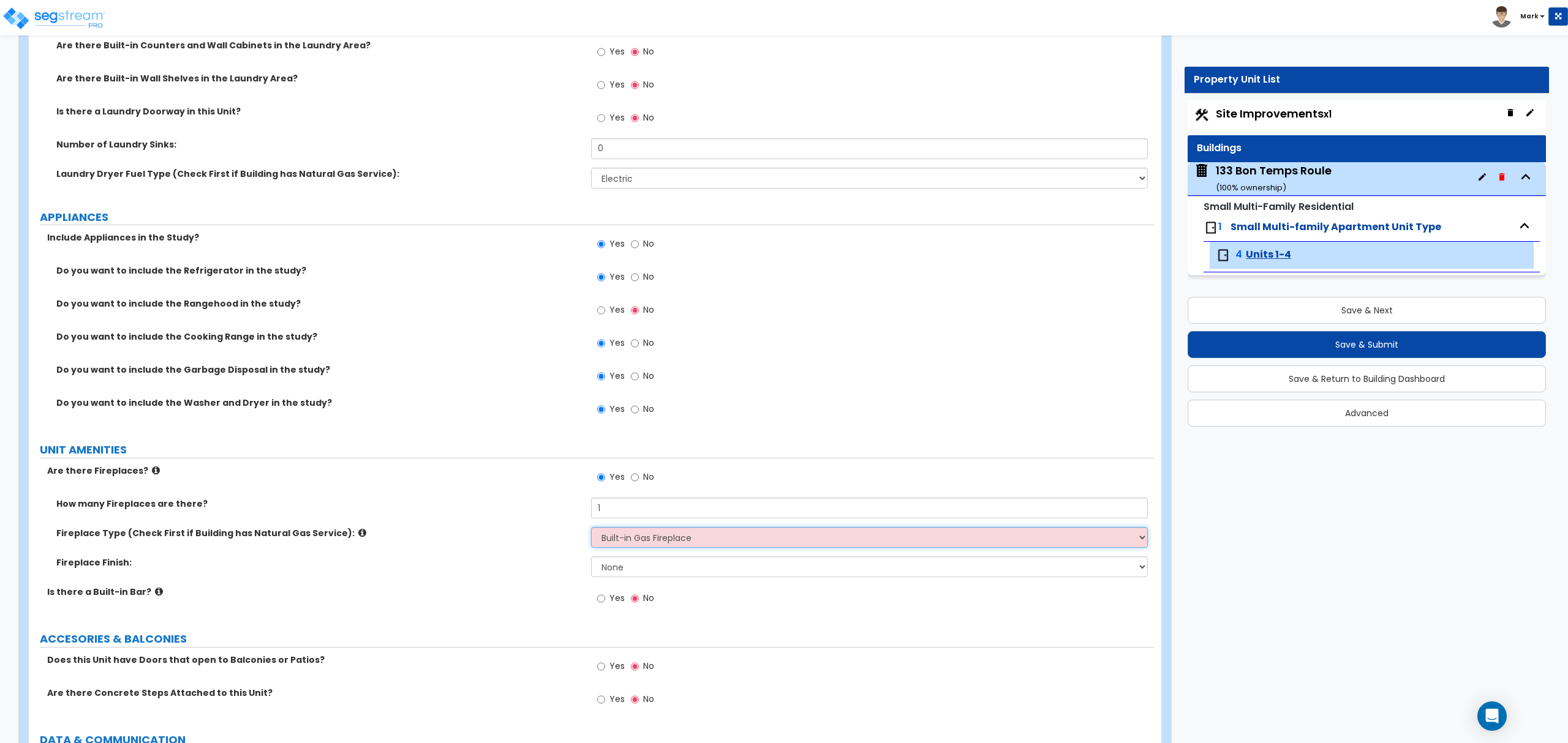
click at [591, 529] on select "Please Choose One Built-in Electric Fireplace Built-in Gas Fireplace Built-in W…" at bounding box center [869, 538] width 556 height 21
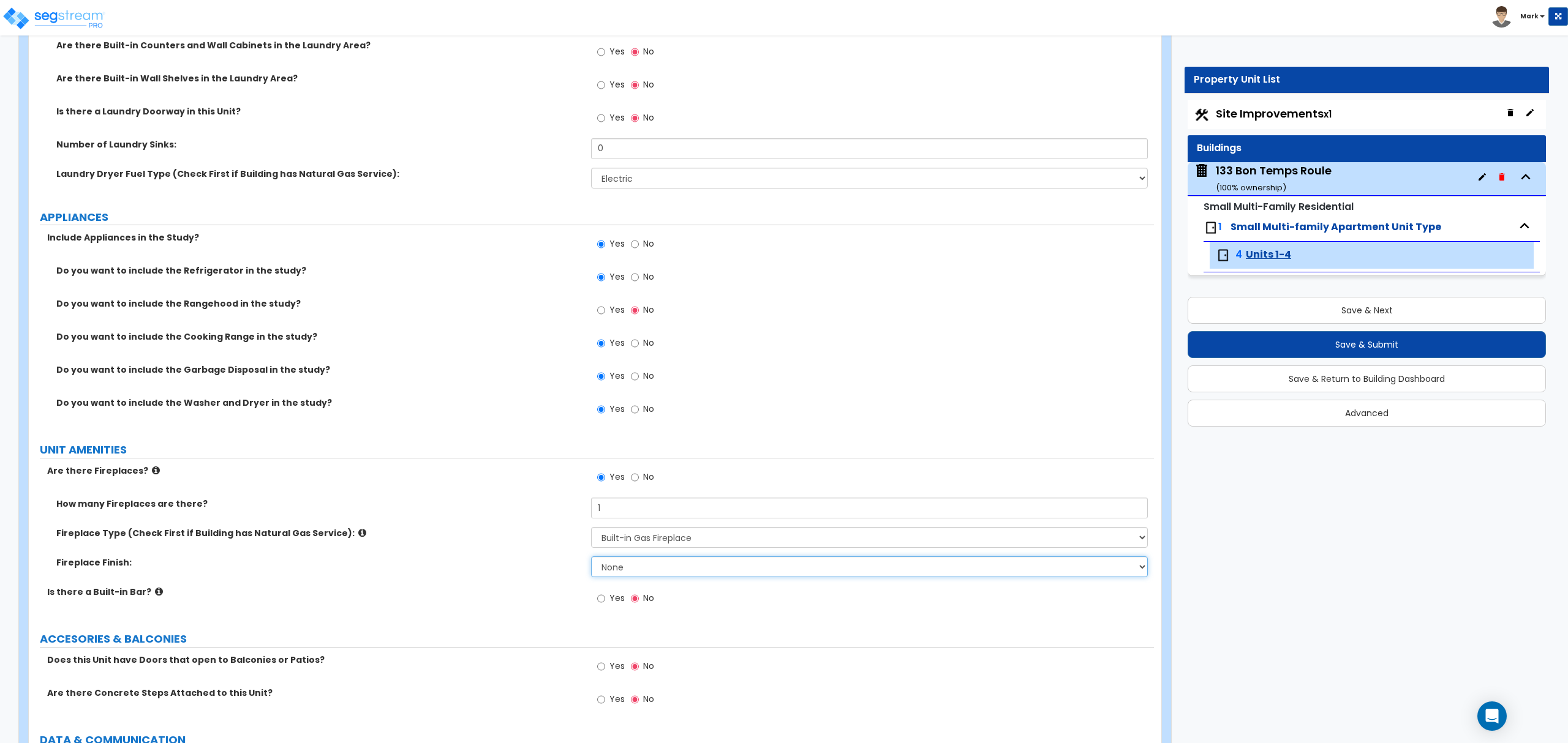
click at [640, 572] on select "None Brick Stone Tile Painted Molding" at bounding box center [869, 567] width 556 height 21
select select "1"
click at [591, 559] on select "None Brick Stone Tile Painted Molding" at bounding box center [869, 567] width 556 height 21
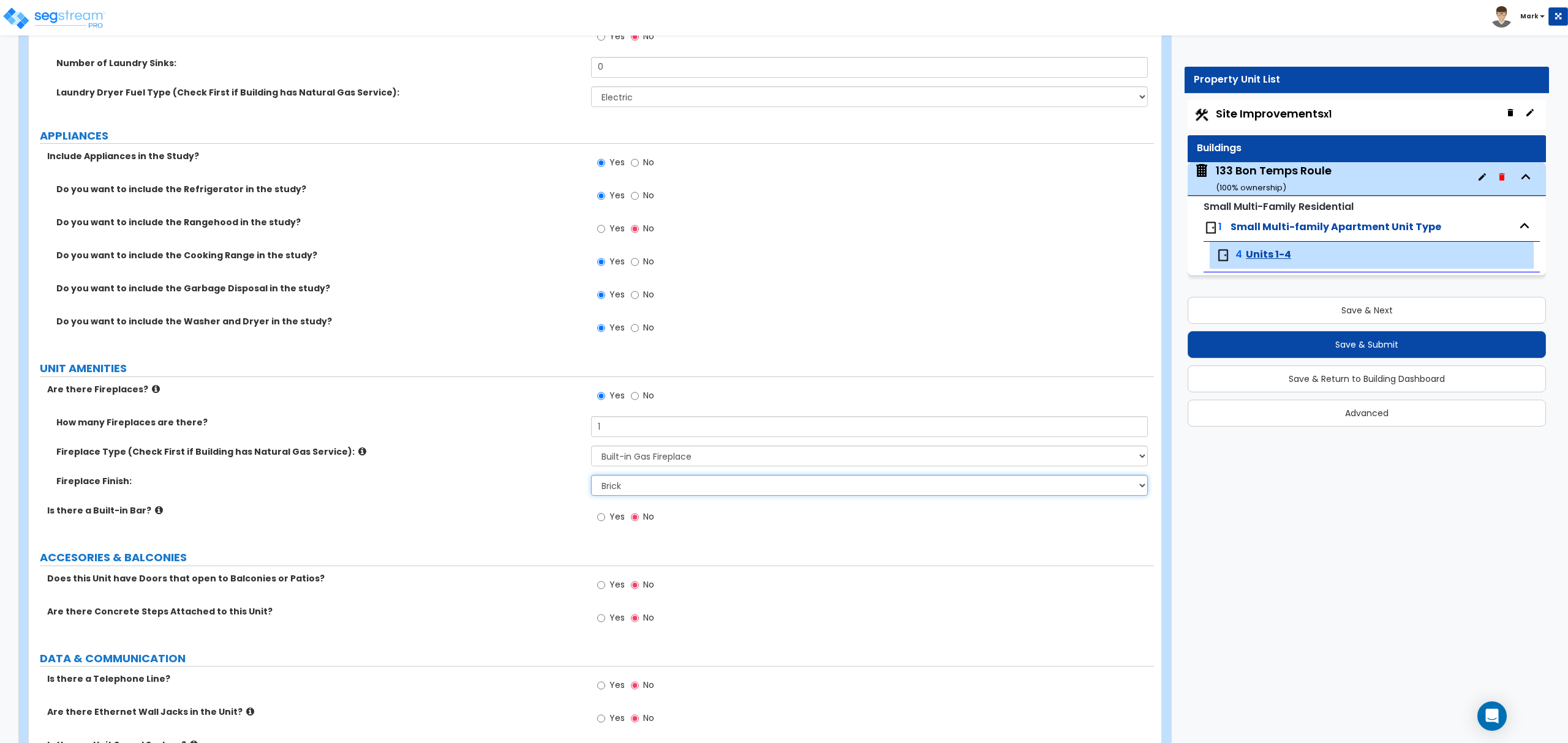
scroll to position [2449, 0]
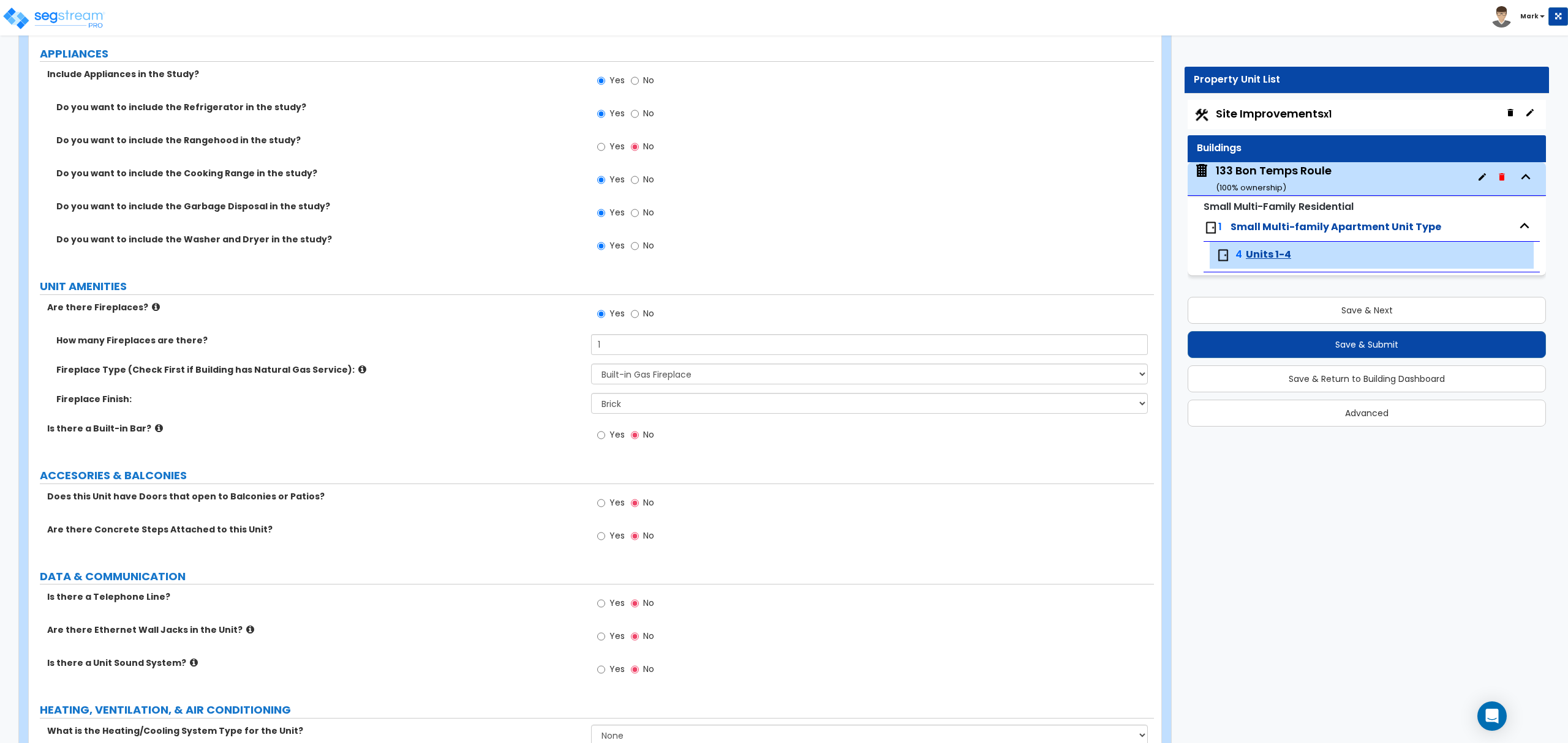
click at [605, 502] on label "Yes" at bounding box center [611, 504] width 28 height 21
click at [605, 502] on input "Yes" at bounding box center [601, 503] width 8 height 13
radio input "true"
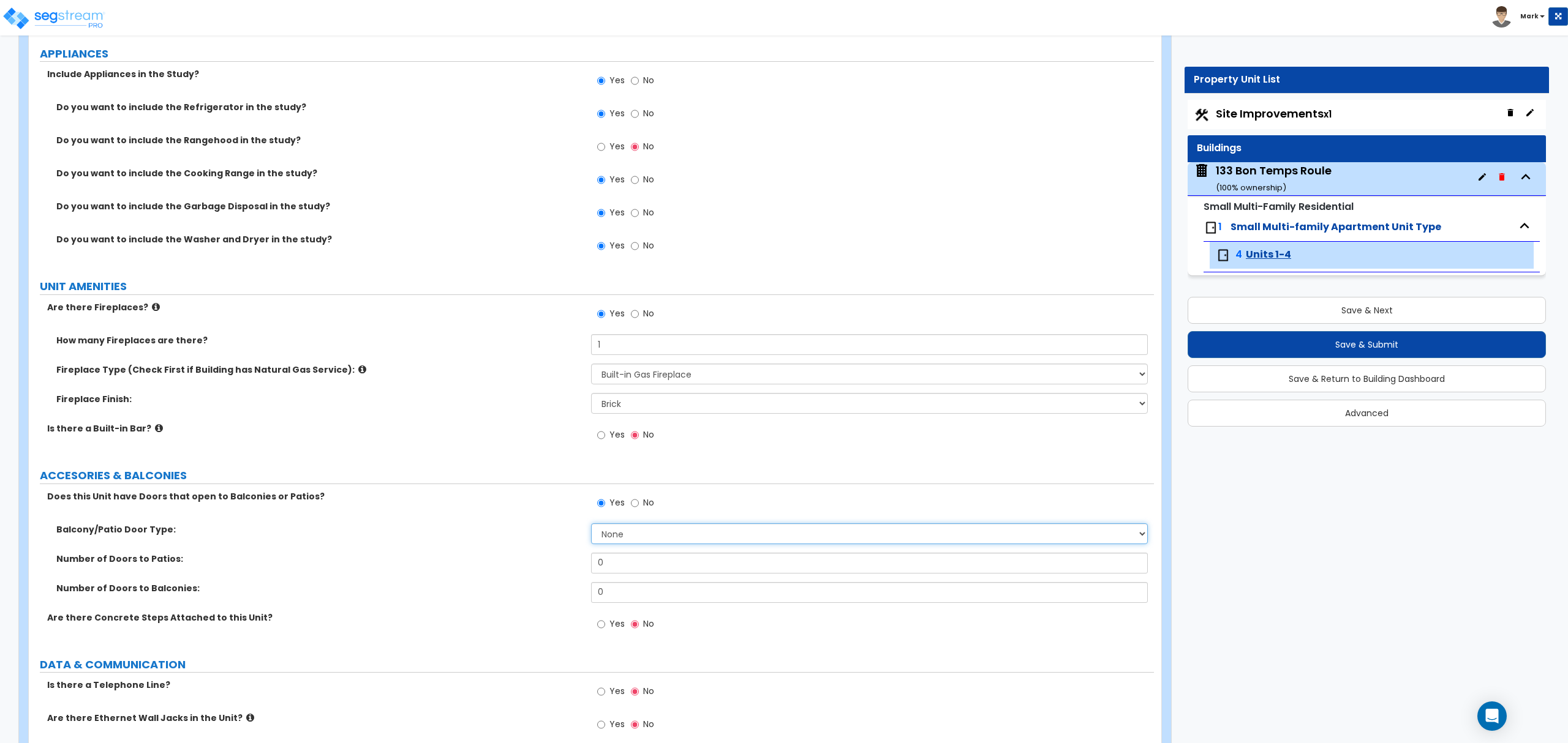
click at [610, 537] on select "None Single Hinged Doors Double Hinged Doors Single French Doors Double French …" at bounding box center [869, 534] width 556 height 21
select select "5"
click at [591, 527] on select "None Single Hinged Doors Double Hinged Doors Single French Doors Double French …" at bounding box center [869, 534] width 556 height 21
click at [635, 572] on input "0" at bounding box center [869, 564] width 556 height 21
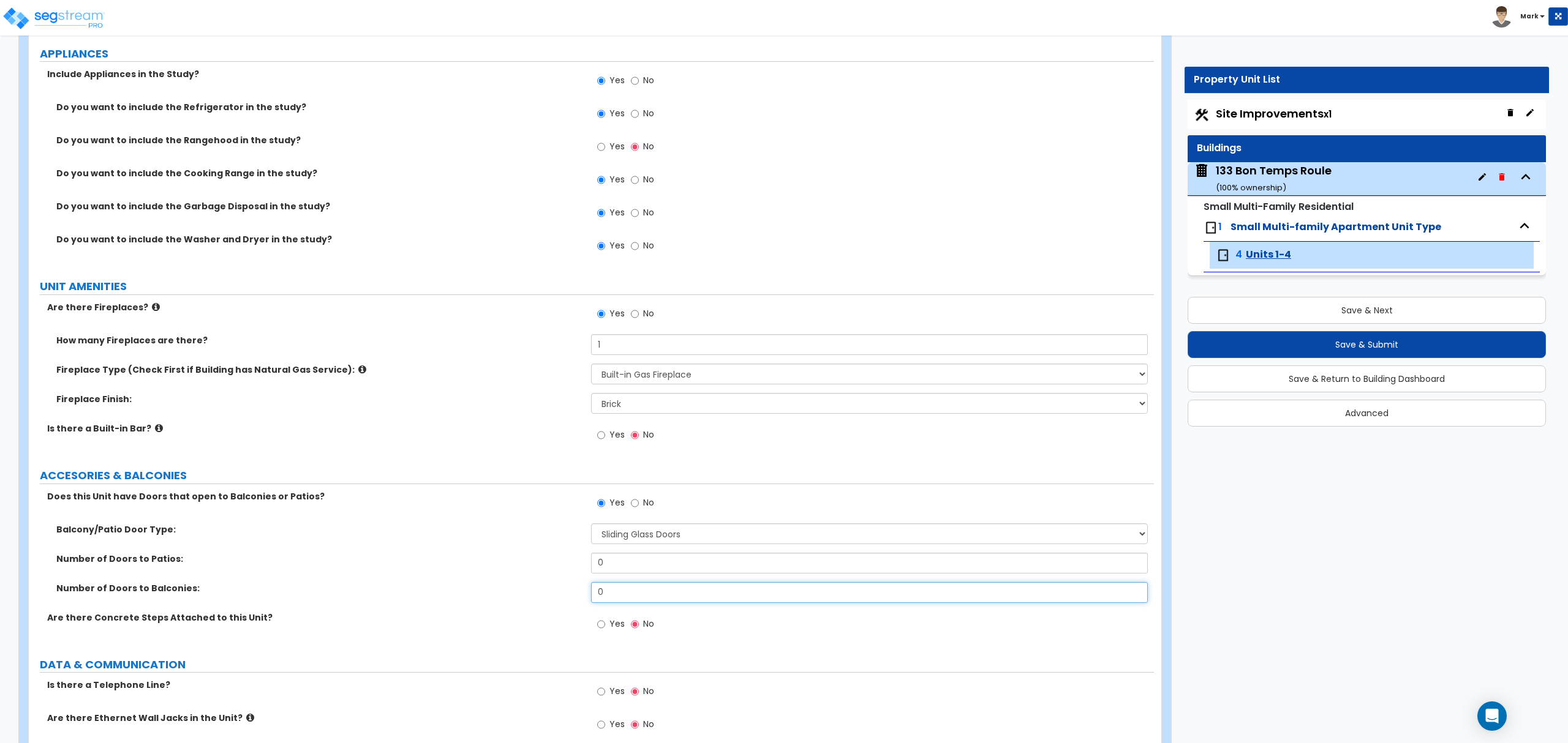
click at [633, 600] on input "0" at bounding box center [869, 593] width 556 height 21
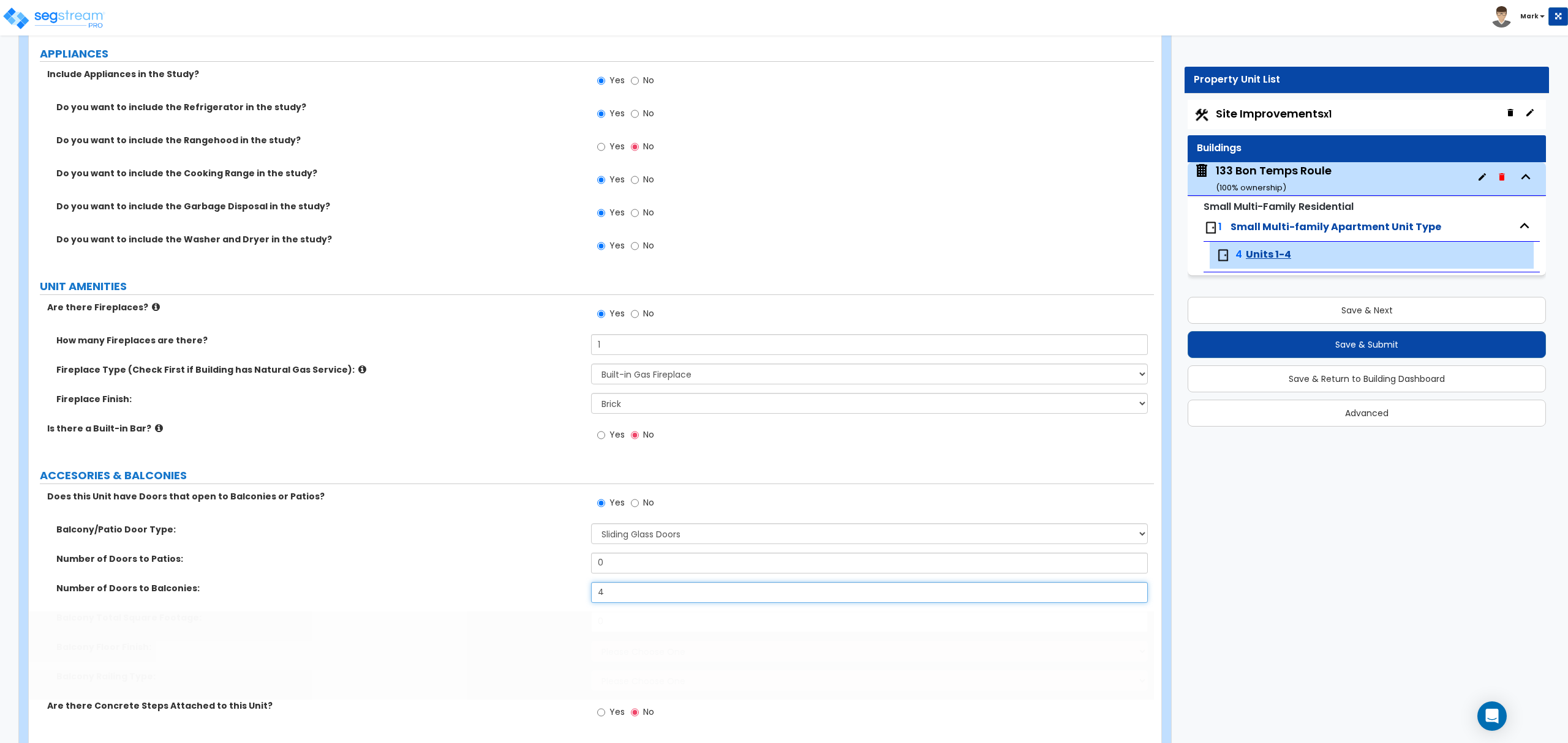
type input "4"
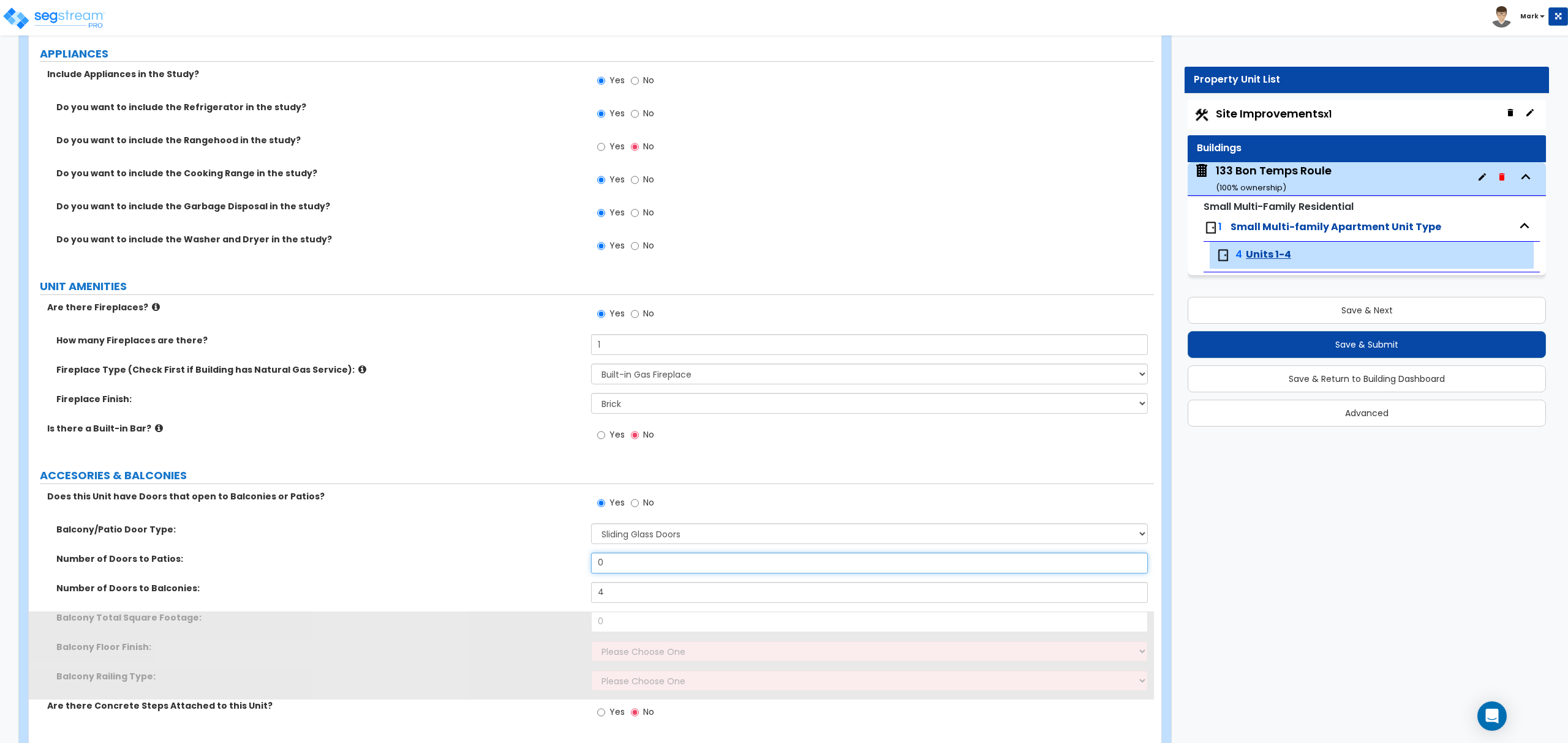
click at [623, 571] on input "0" at bounding box center [869, 564] width 556 height 21
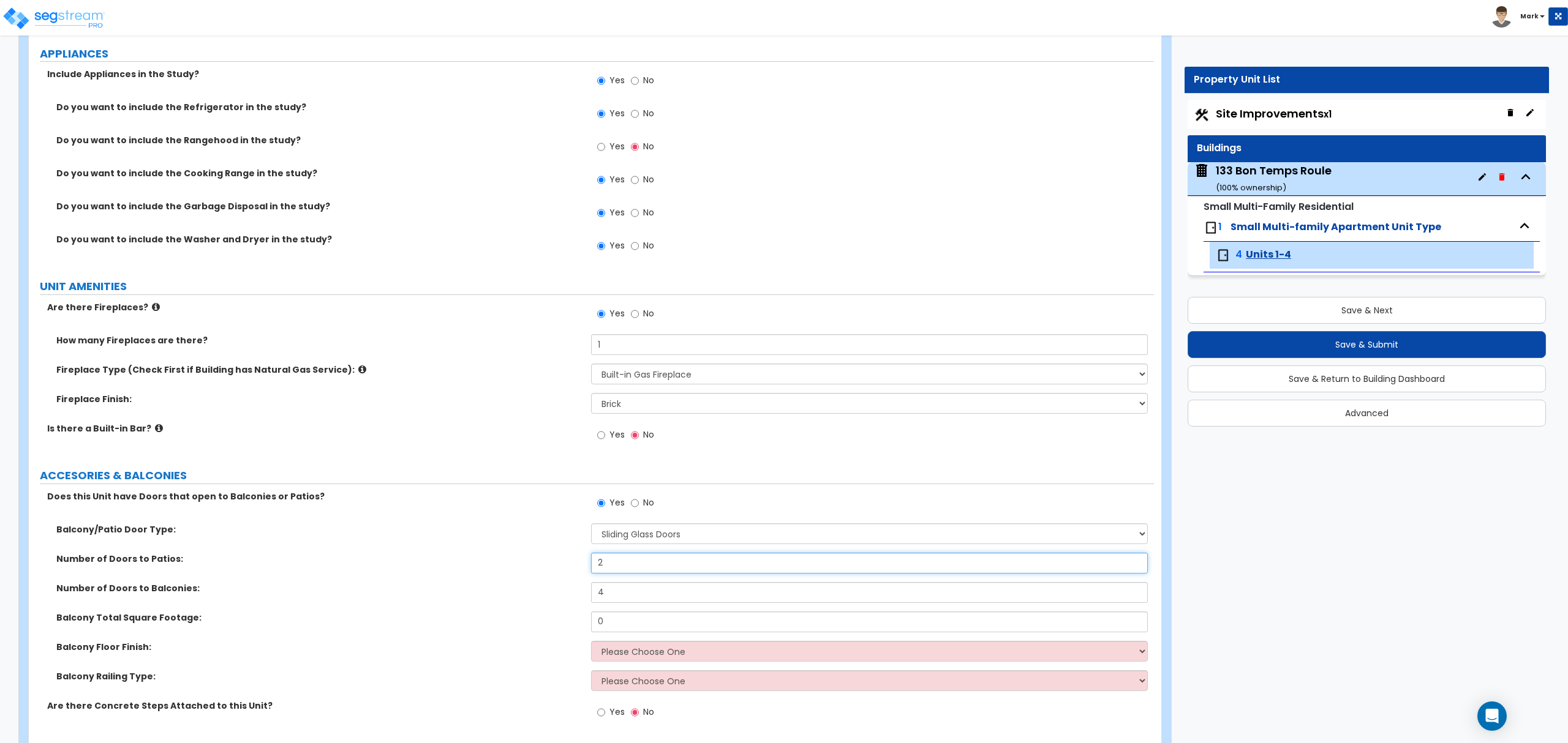
type input "2"
click at [530, 604] on div "Number of Doors to Balconies: 4" at bounding box center [591, 597] width 1125 height 29
click at [645, 654] on select "Please Choose One Concrete Tile Flooring Wood Flooring Wood Composite" at bounding box center [869, 651] width 556 height 21
select select "1"
click at [591, 644] on select "Please Choose One Concrete Tile Flooring Wood Flooring Wood Composite" at bounding box center [869, 651] width 556 height 21
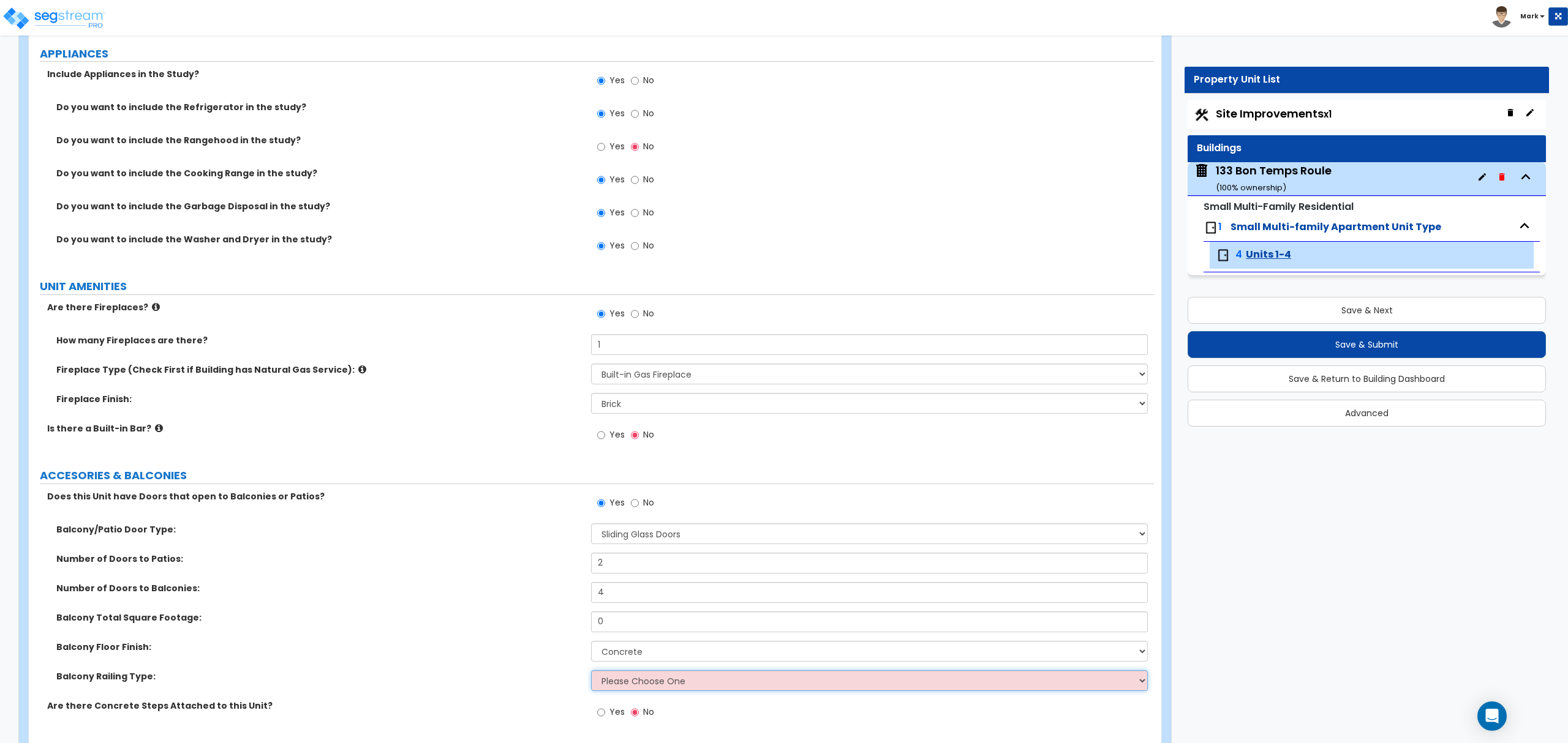
click at [638, 682] on select "Please Choose One Steel Aluminum Wood Glass and Metal Wrought Iron" at bounding box center [869, 681] width 556 height 21
select select "3"
click at [591, 673] on select "Please Choose One Steel Aluminum Wood Glass and Metal Wrought Iron" at bounding box center [869, 681] width 556 height 21
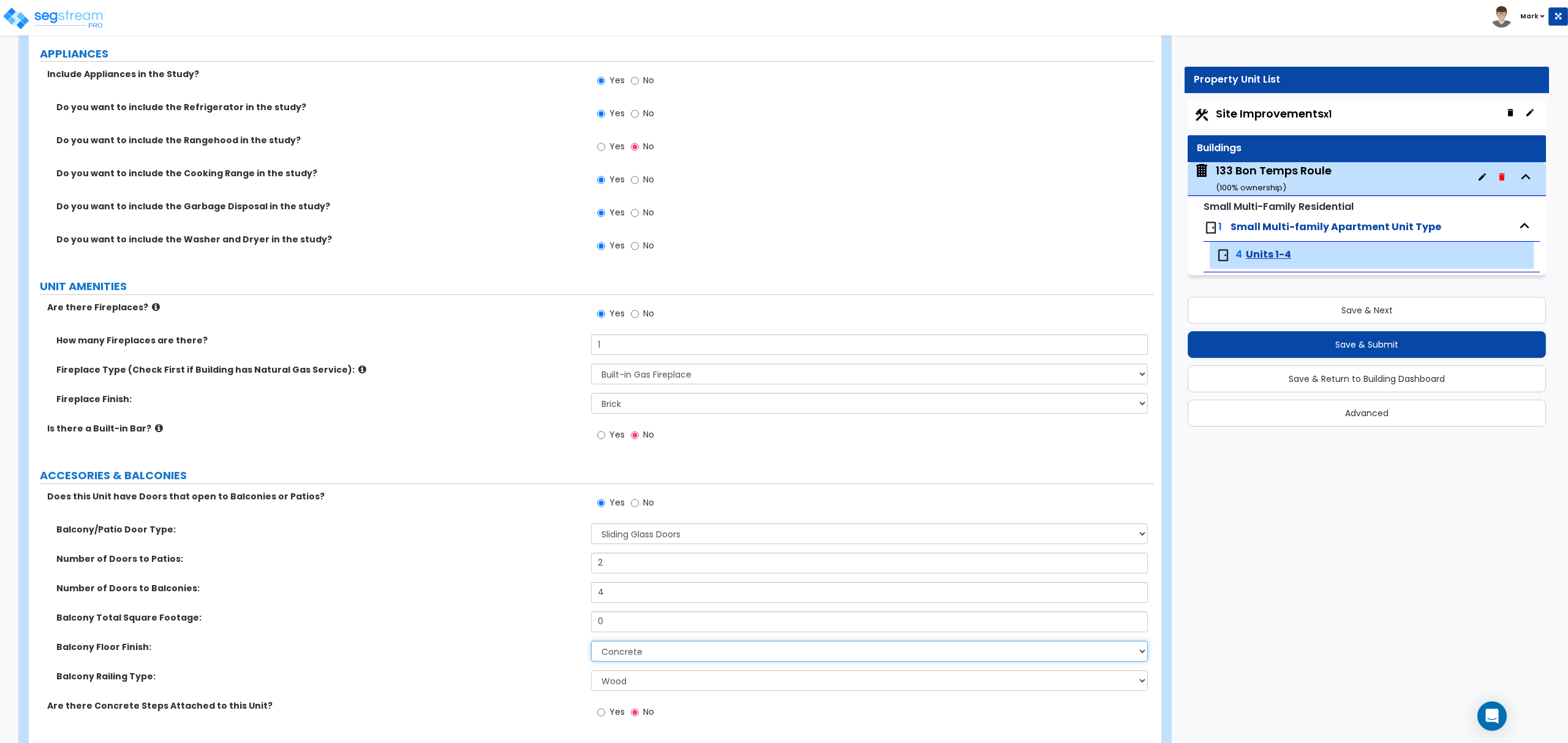
click at [630, 655] on select "Please Choose One Concrete Tile Flooring Wood Flooring Wood Composite" at bounding box center [869, 651] width 556 height 21
select select "3"
click at [591, 644] on select "Please Choose One Concrete Tile Flooring Wood Flooring Wood Composite" at bounding box center [869, 651] width 556 height 21
click at [633, 656] on select "Please Choose One Concrete Tile Flooring Wood Flooring Wood Composite" at bounding box center [869, 651] width 556 height 21
click at [544, 661] on div "Balcony Floor Finish: Please Choose One Concrete Tile Flooring Wood Flooring Wo…" at bounding box center [591, 655] width 1125 height 29
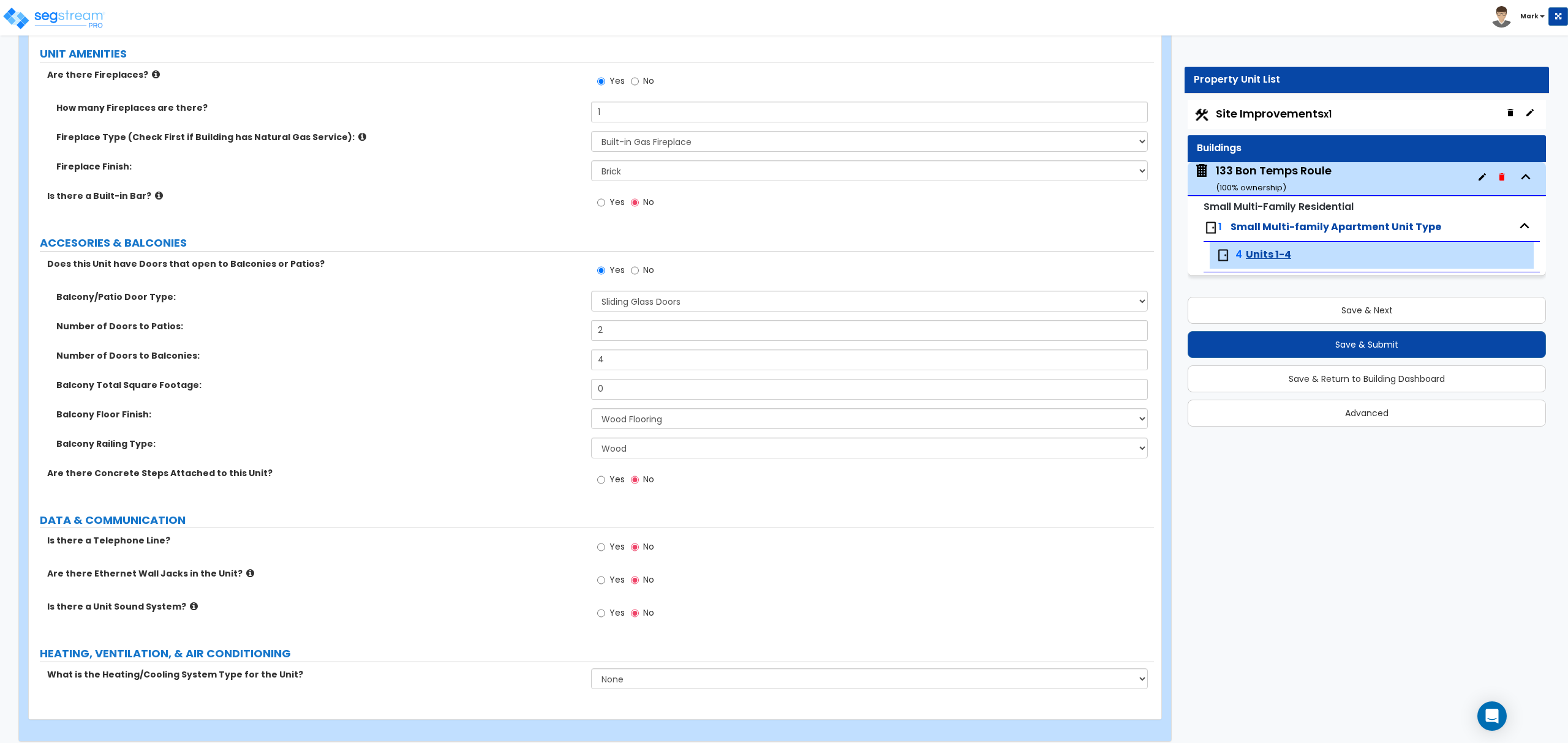
scroll to position [2694, 0]
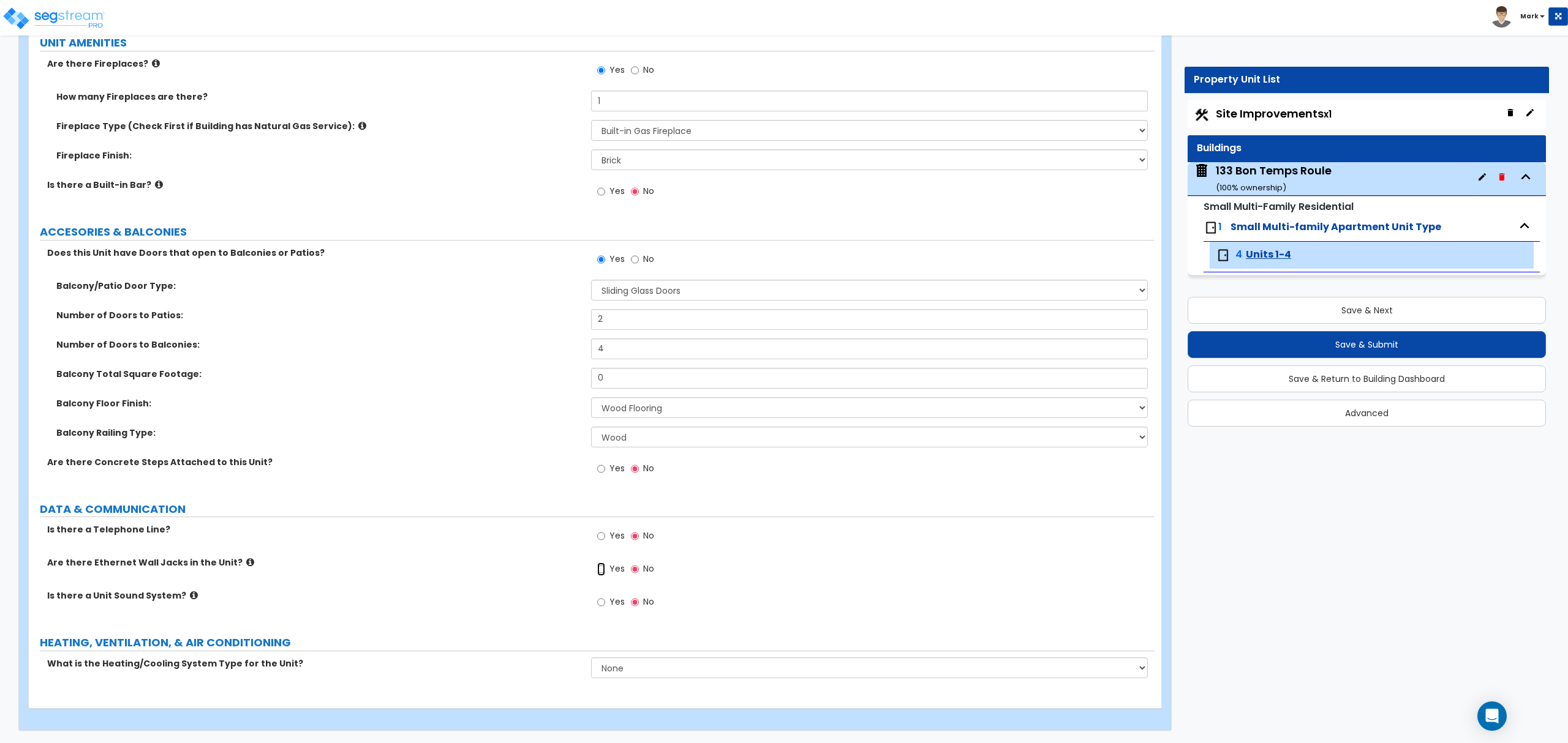
click at [604, 573] on input "Yes" at bounding box center [601, 569] width 8 height 13
radio input "true"
click at [635, 683] on div "What is the Heating/Cooling System Type for the Unit? None Heat Only Centralize…" at bounding box center [591, 672] width 1125 height 29
click at [635, 671] on select "None Heat Only Centralized Heating & Cooling Thru Wall Air Conditioners Mini Sp…" at bounding box center [869, 668] width 556 height 21
select select "4"
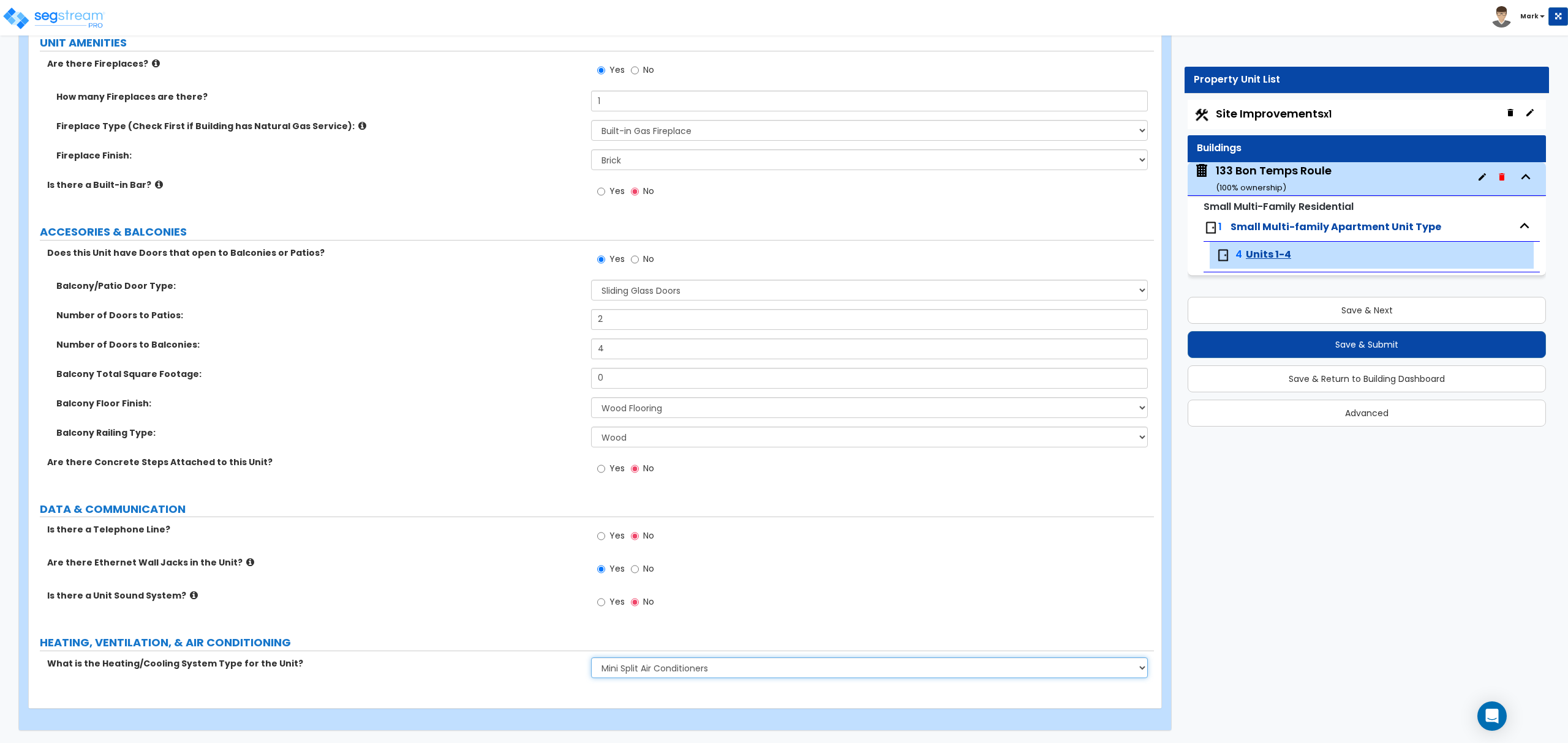
click at [591, 660] on select "None Heat Only Centralized Heating & Cooling Thru Wall Air Conditioners Mini Sp…" at bounding box center [869, 668] width 556 height 21
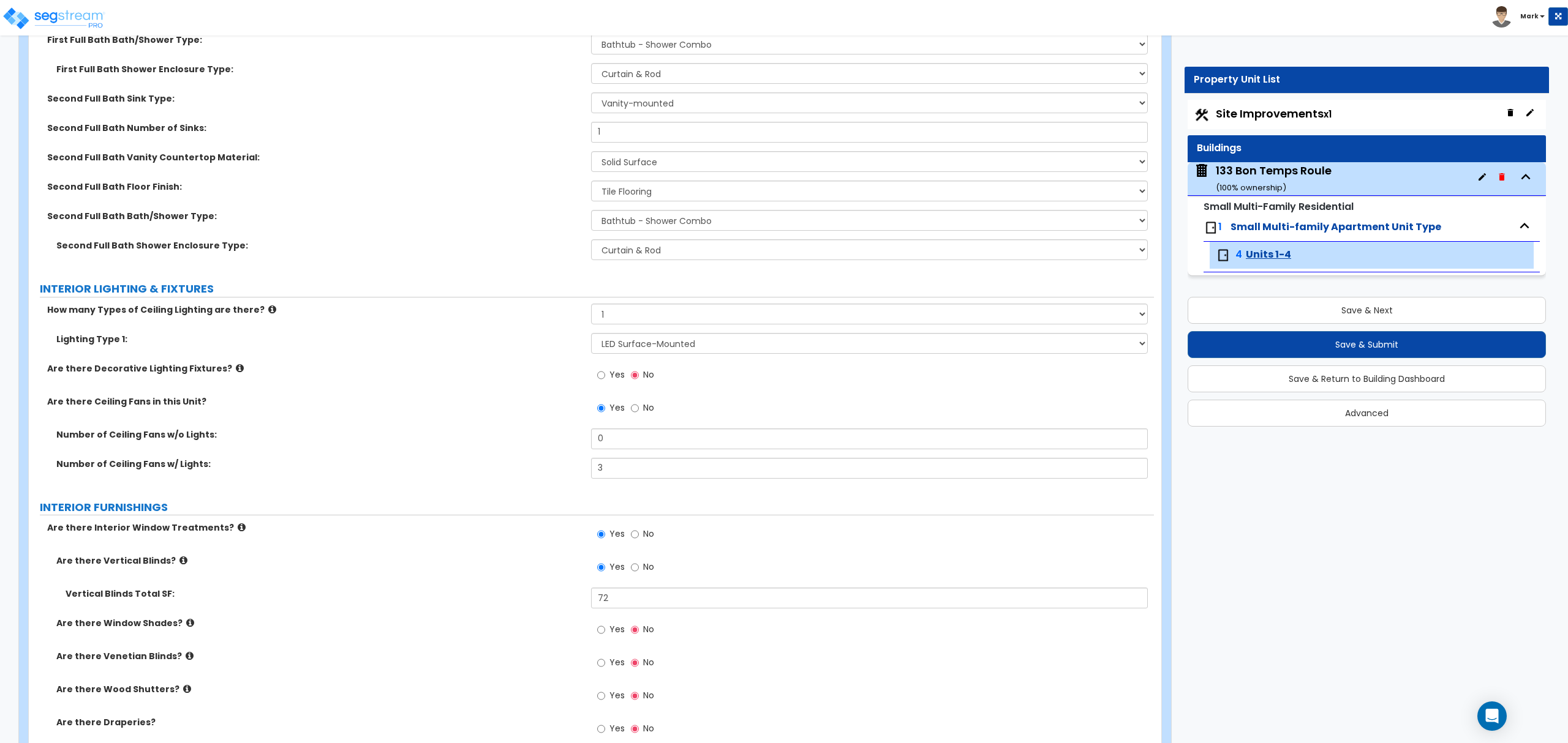
scroll to position [816, 0]
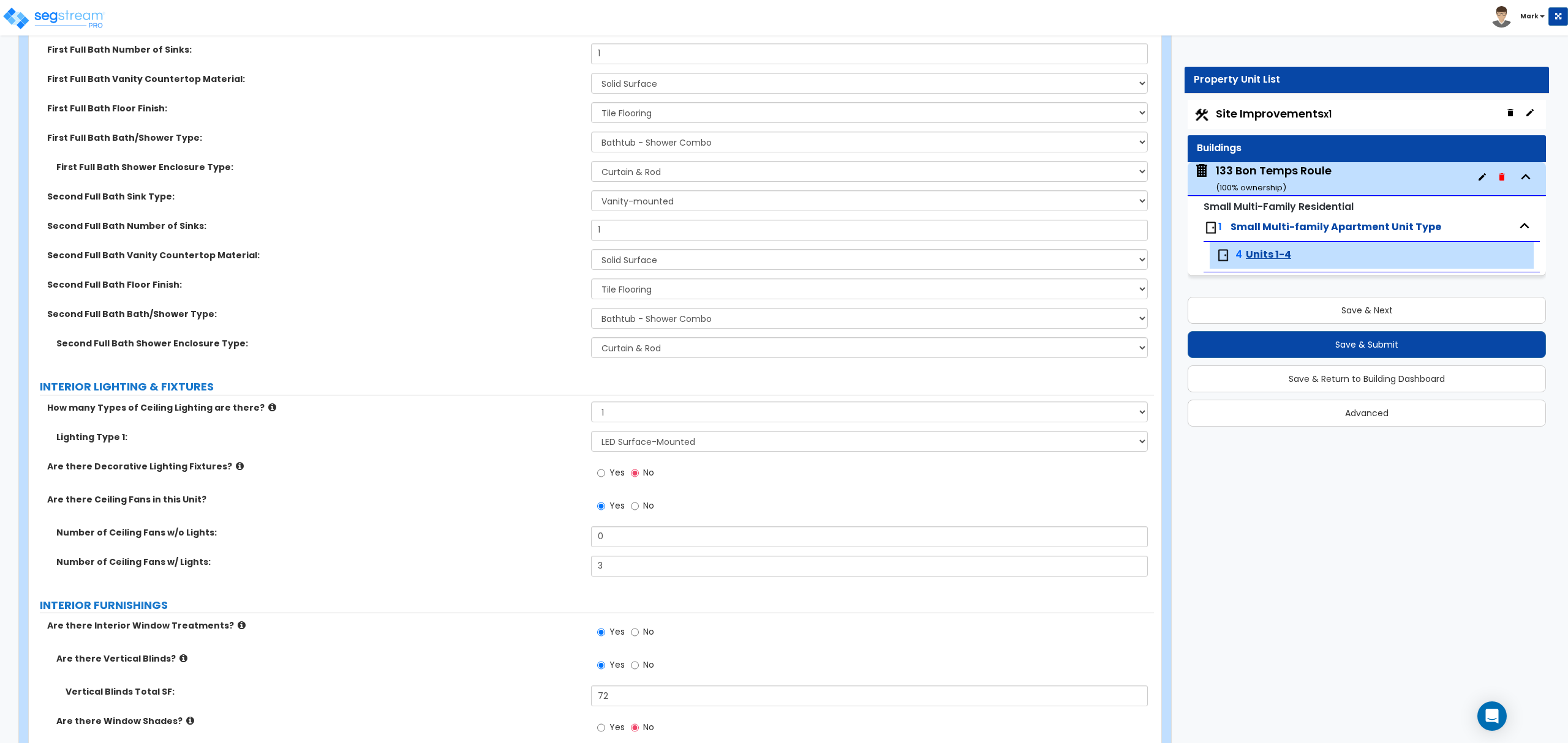
click at [1237, 189] on small "( 100 % ownership)" at bounding box center [1251, 187] width 70 height 12
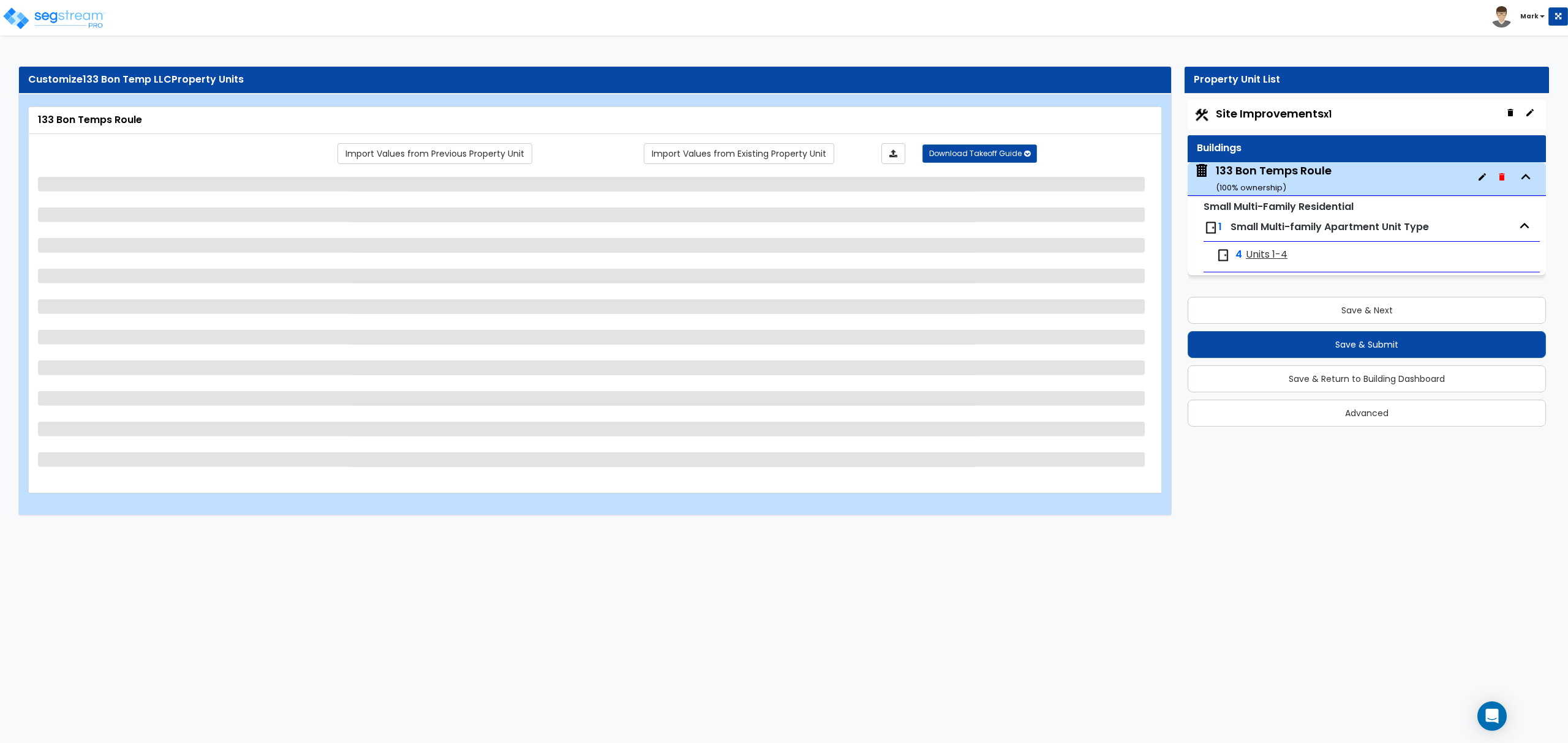
scroll to position [0, 0]
select select "2"
select select "7"
select select "2"
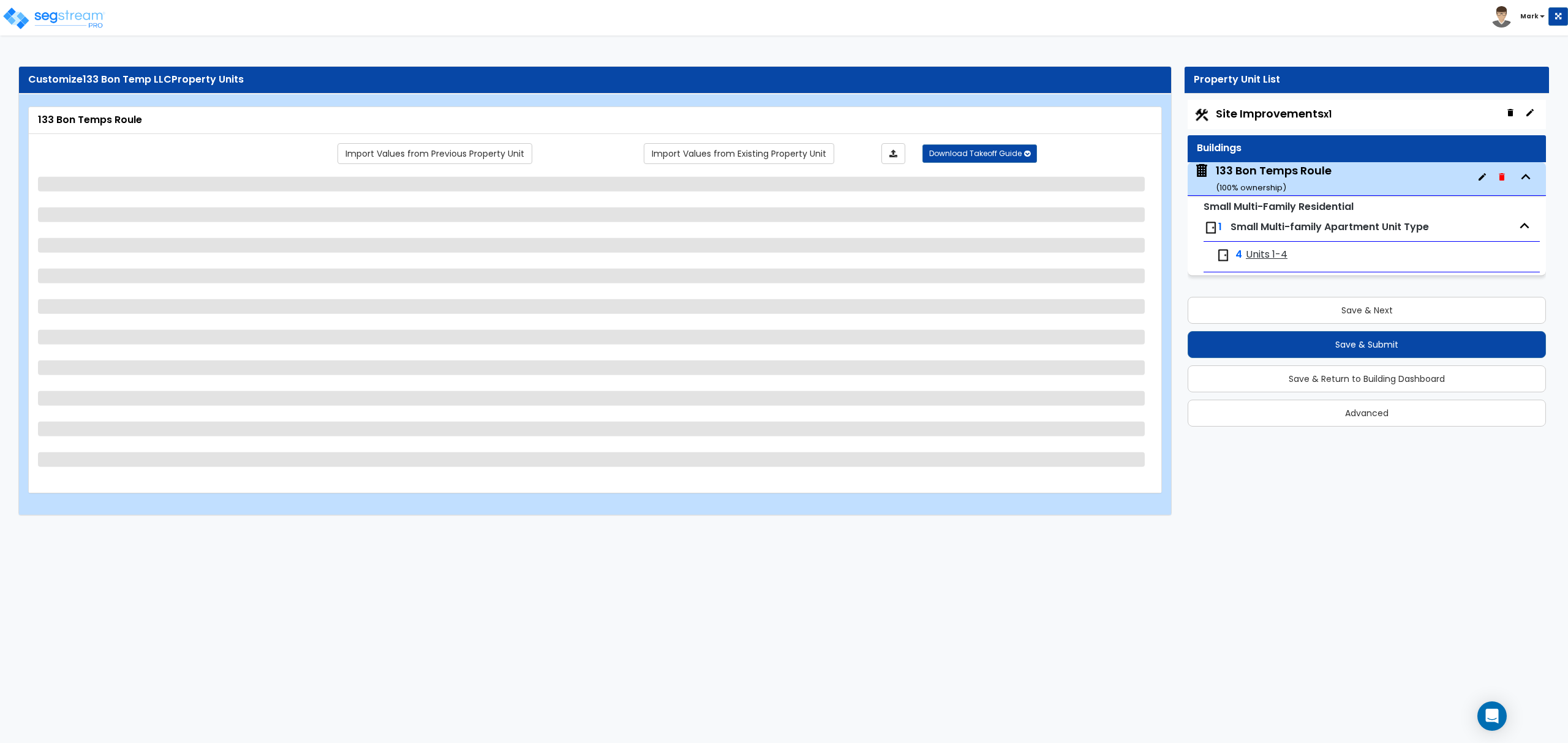
select select "2"
select select "5"
select select "1"
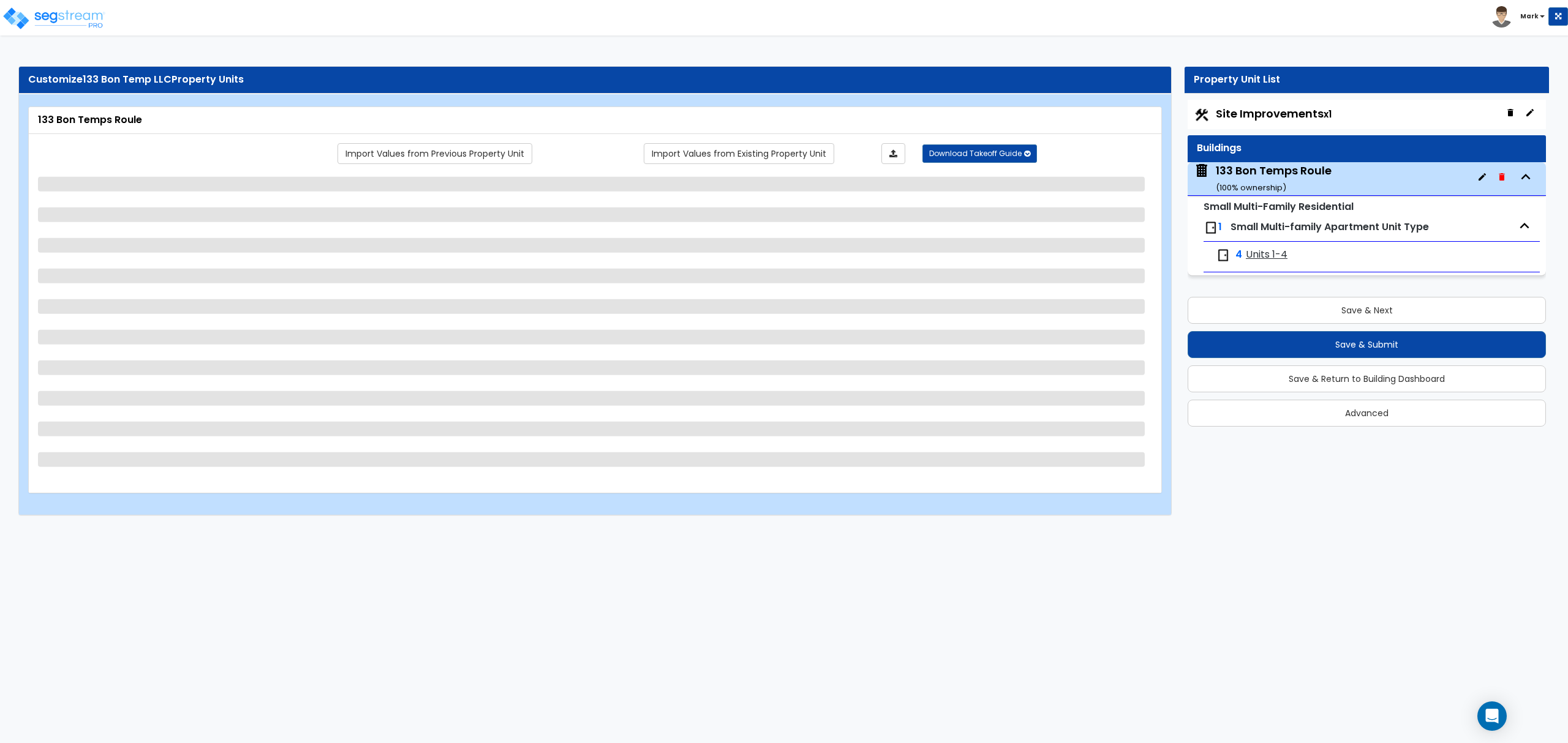
select select "1"
select select "2"
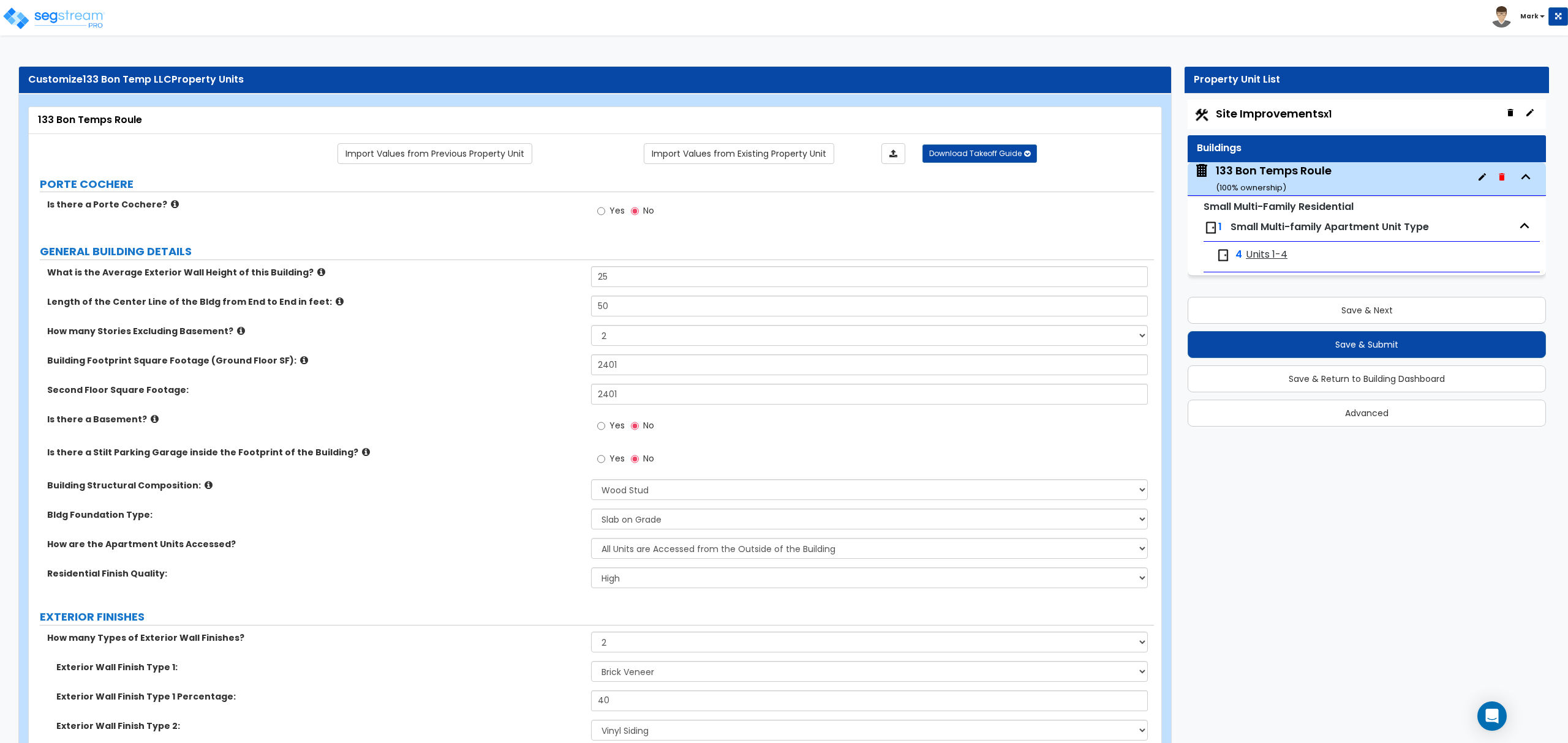
scroll to position [809, 0]
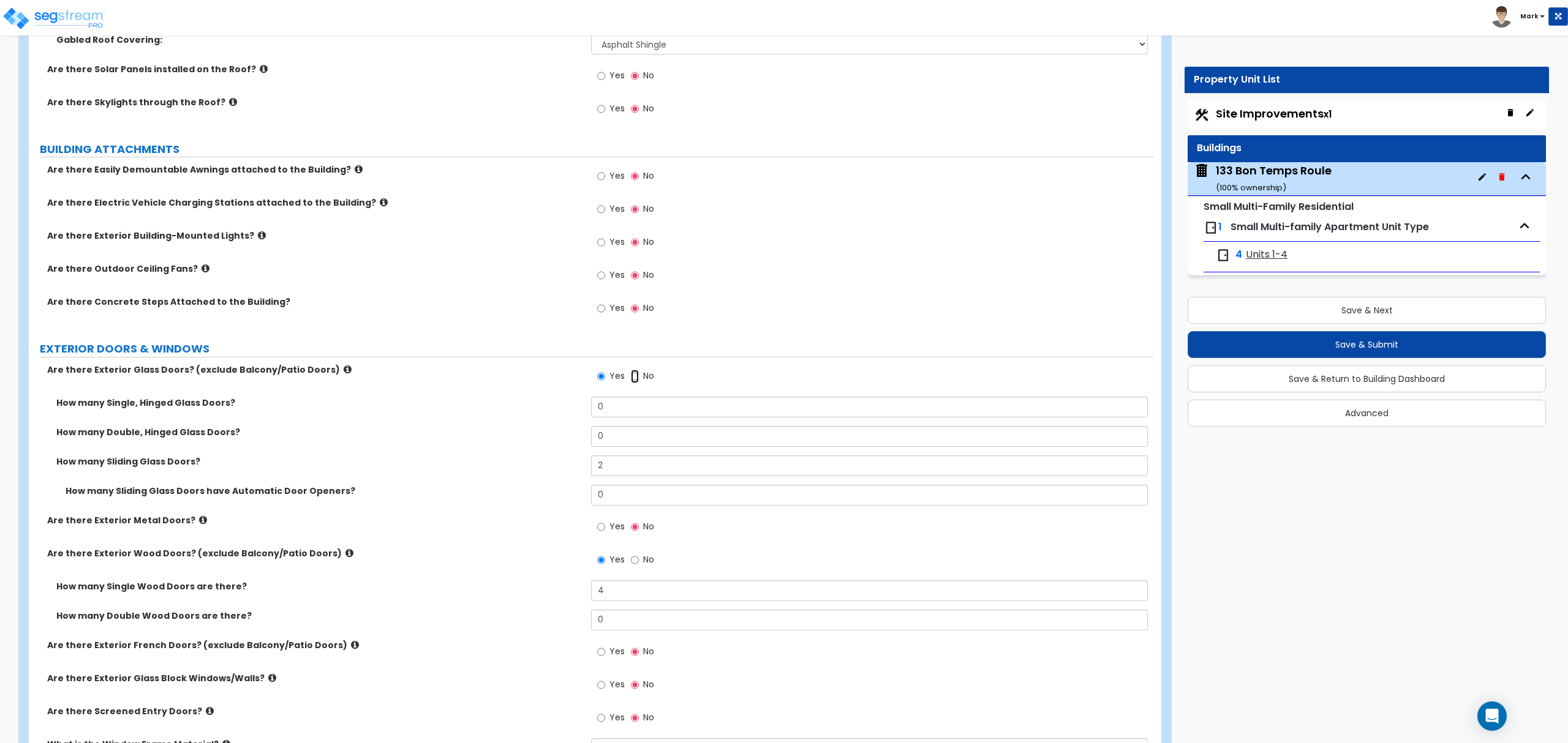
click at [635, 377] on input "No" at bounding box center [634, 376] width 8 height 13
radio input "false"
radio input "true"
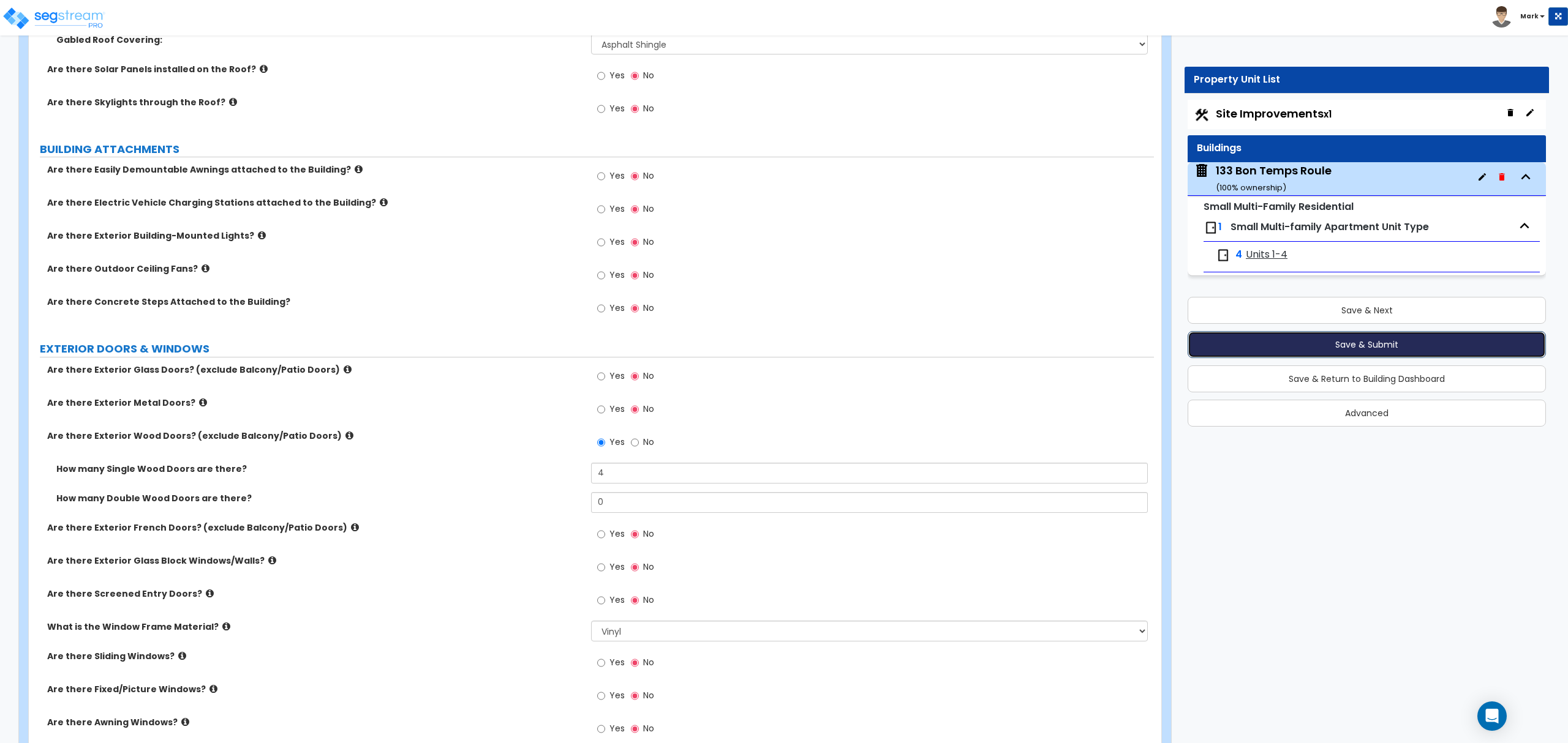
click at [1362, 351] on button "Save & Submit" at bounding box center [1366, 344] width 358 height 27
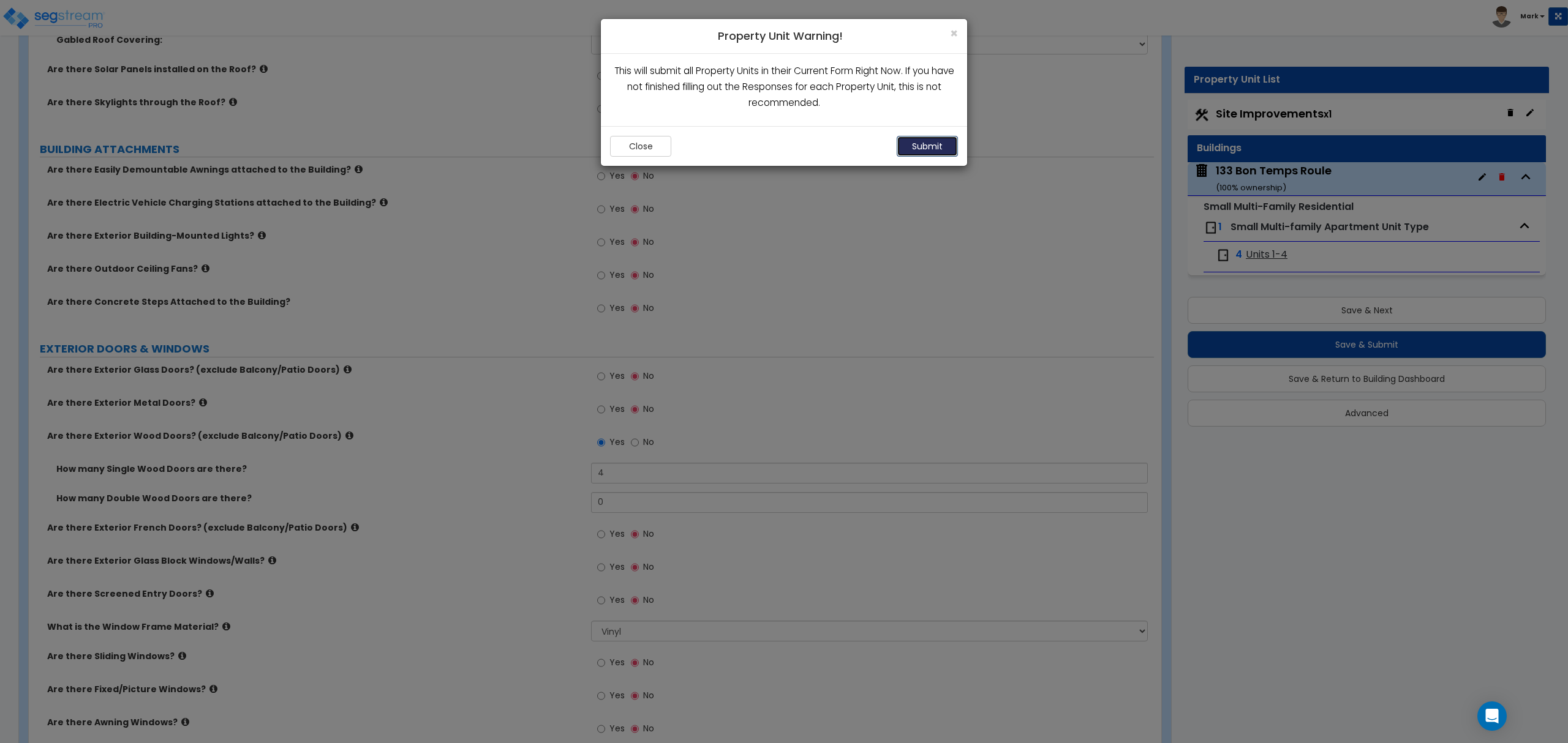
click at [924, 145] on button "Submit" at bounding box center [927, 146] width 61 height 21
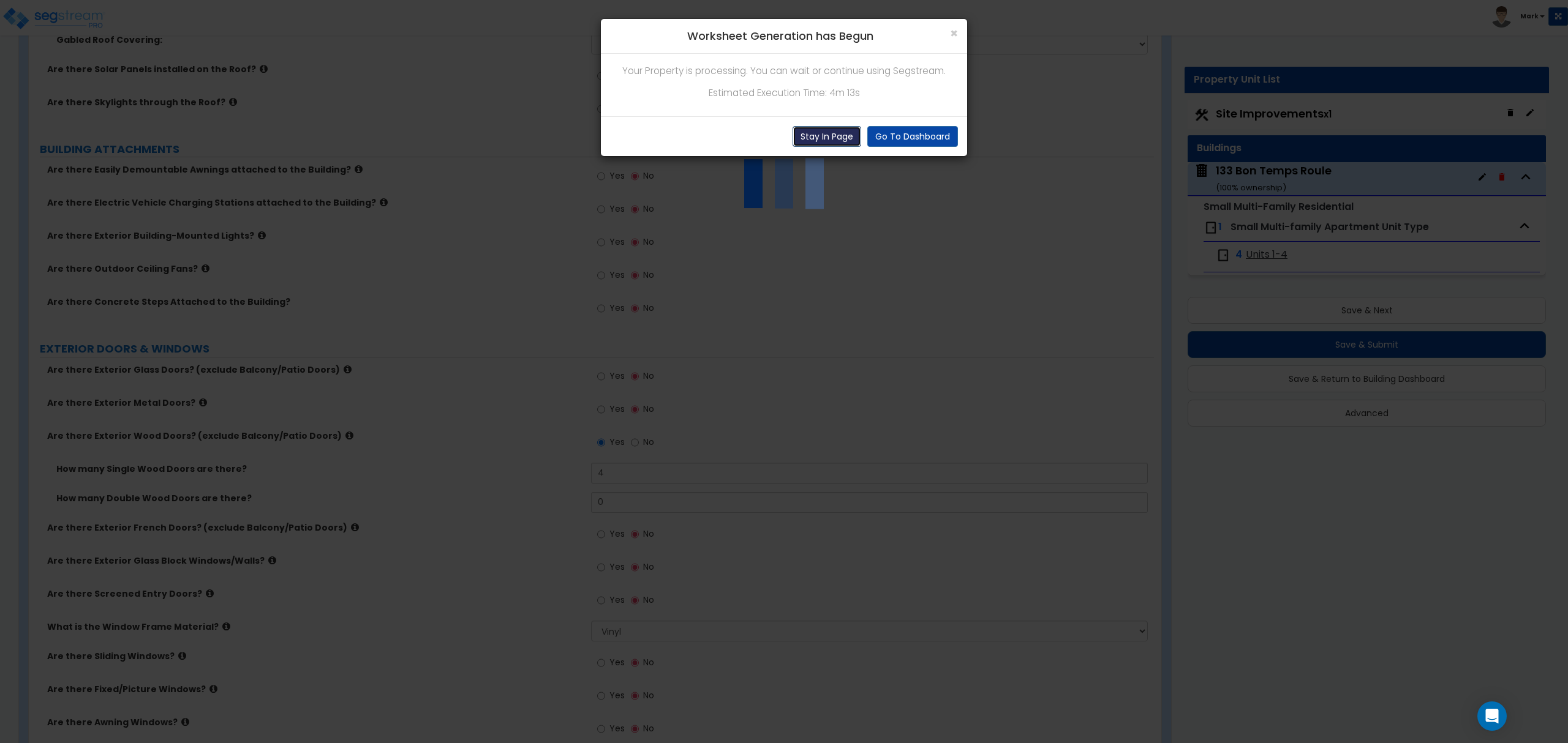
click at [827, 136] on button "Stay In Page" at bounding box center [827, 136] width 69 height 21
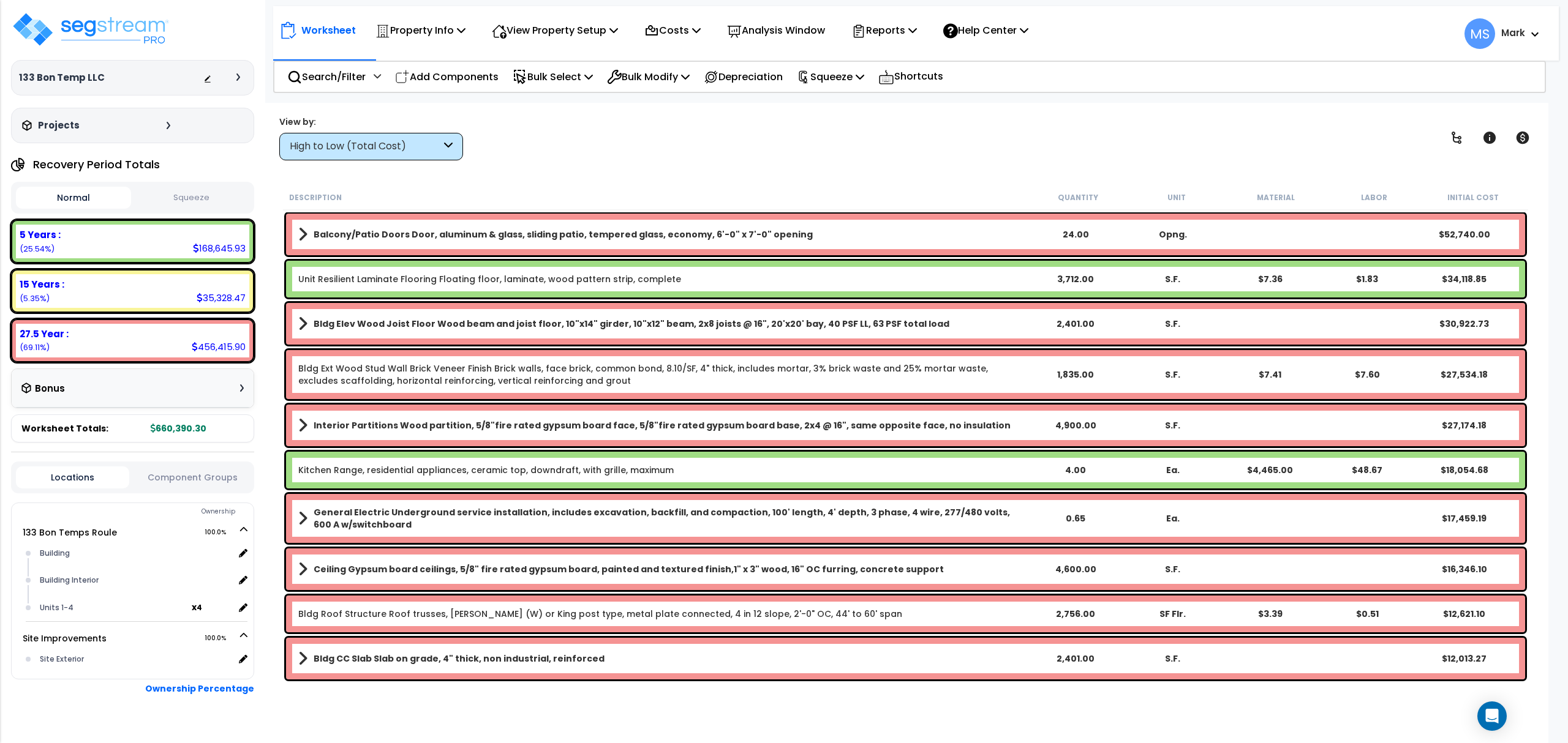
click at [830, 95] on div "Property Name DB Costs Setup Indirect Costs Direct Costs Costs Setup Rapid Take…" at bounding box center [784, 78] width 1568 height 49
click at [831, 84] on p "Squeeze" at bounding box center [830, 77] width 68 height 17
click at [833, 106] on link "Squeeze" at bounding box center [851, 104] width 121 height 24
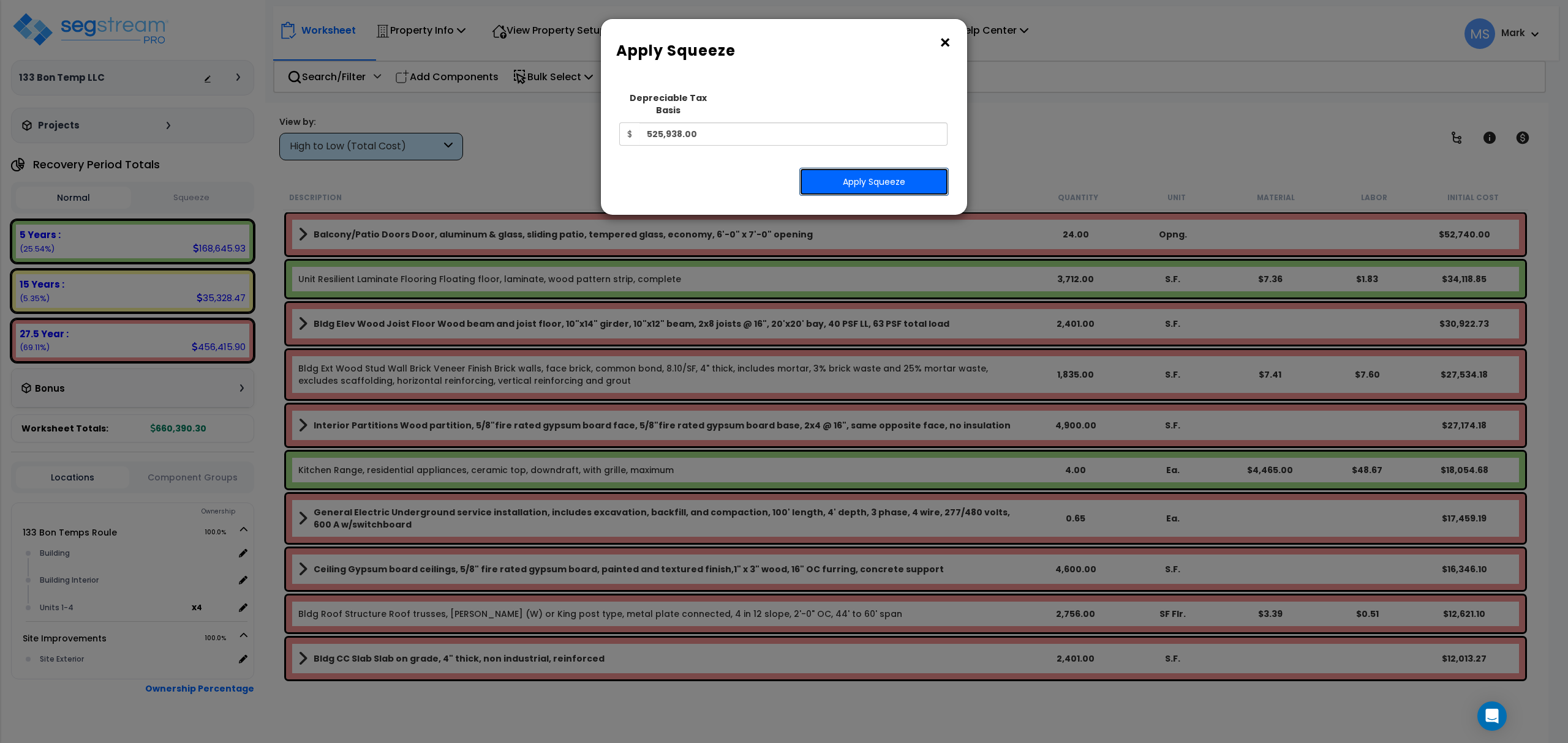
click at [867, 173] on button "Apply Squeeze" at bounding box center [873, 182] width 150 height 28
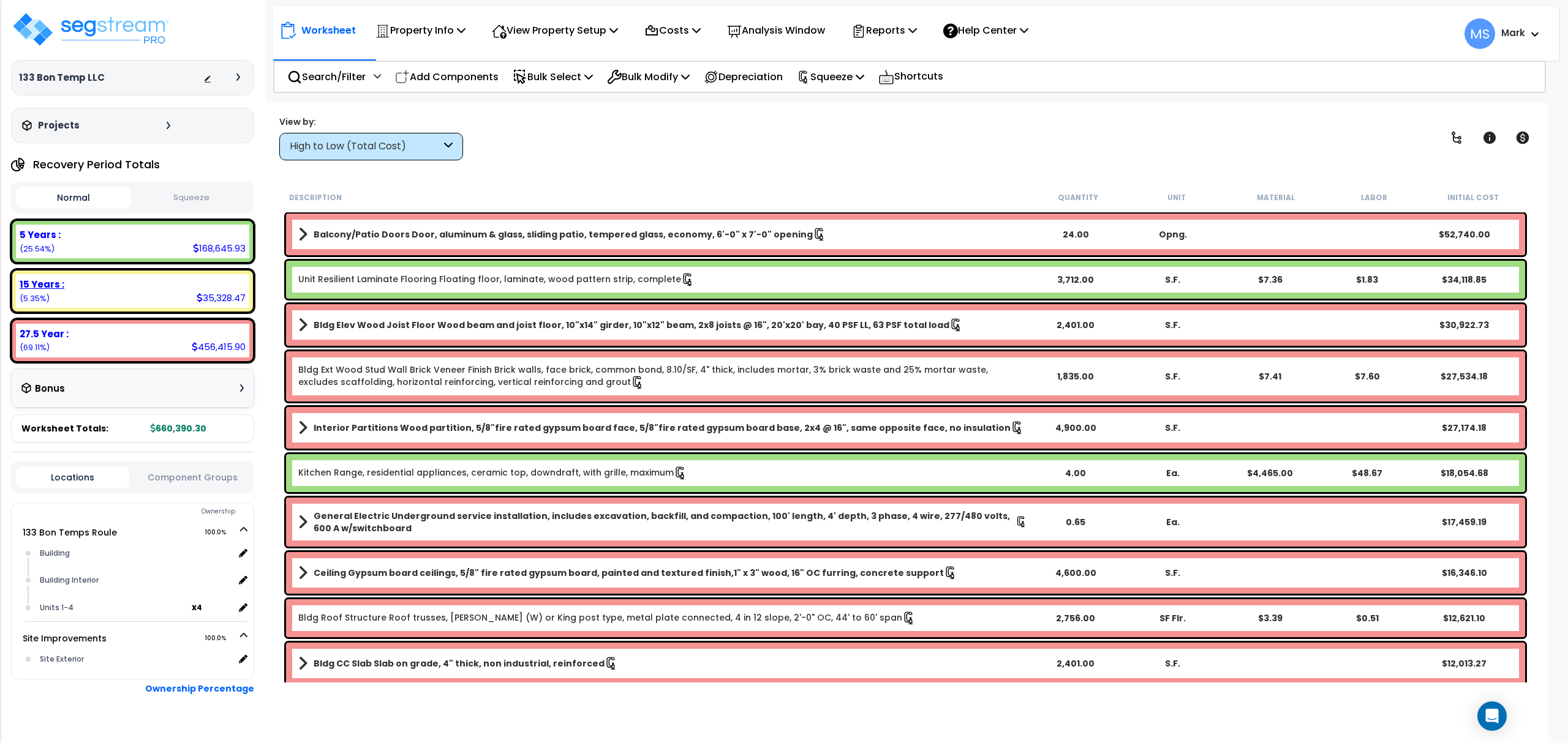
click at [150, 285] on div "15 Years :" at bounding box center [132, 285] width 226 height 13
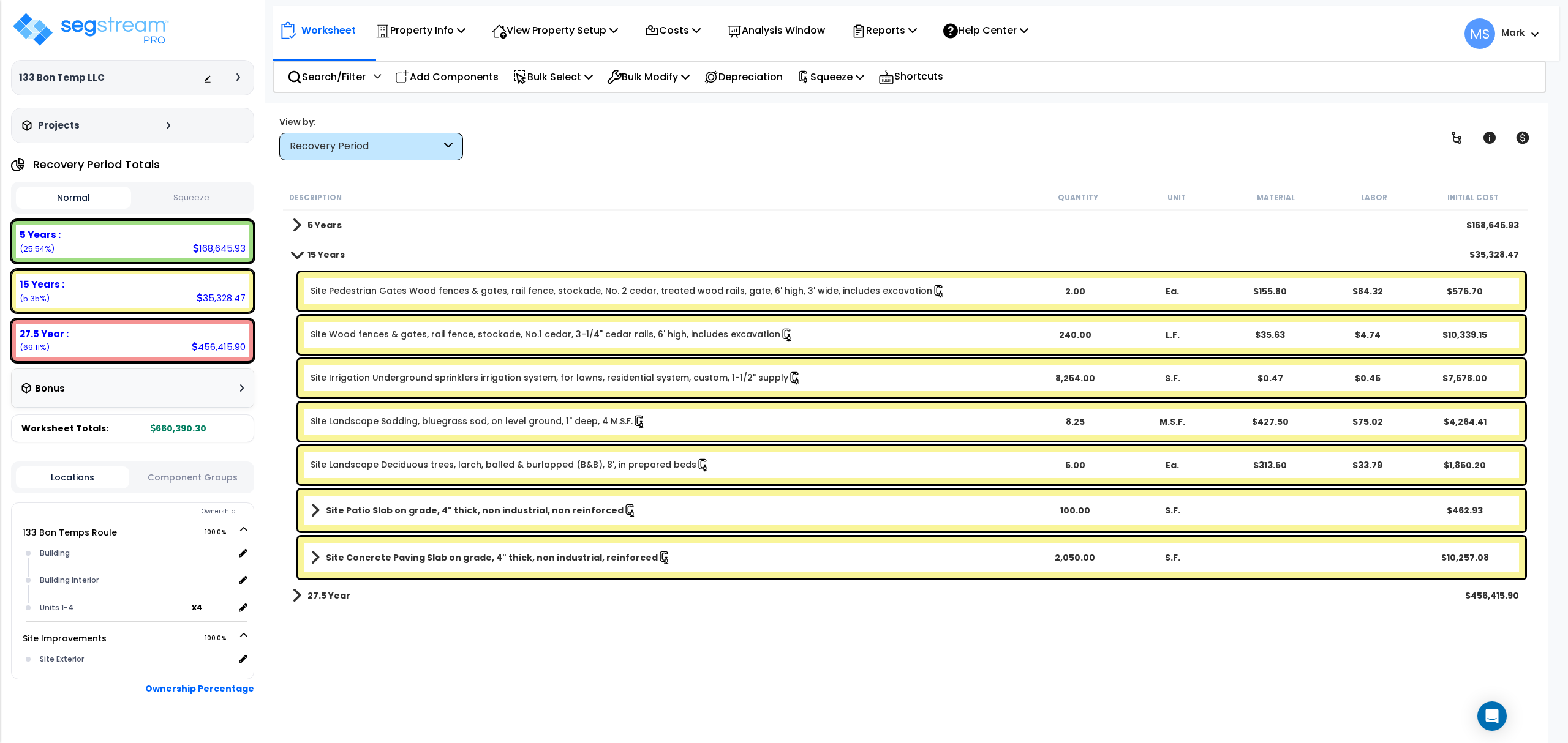
click at [349, 153] on div "Recovery Period" at bounding box center [365, 147] width 151 height 14
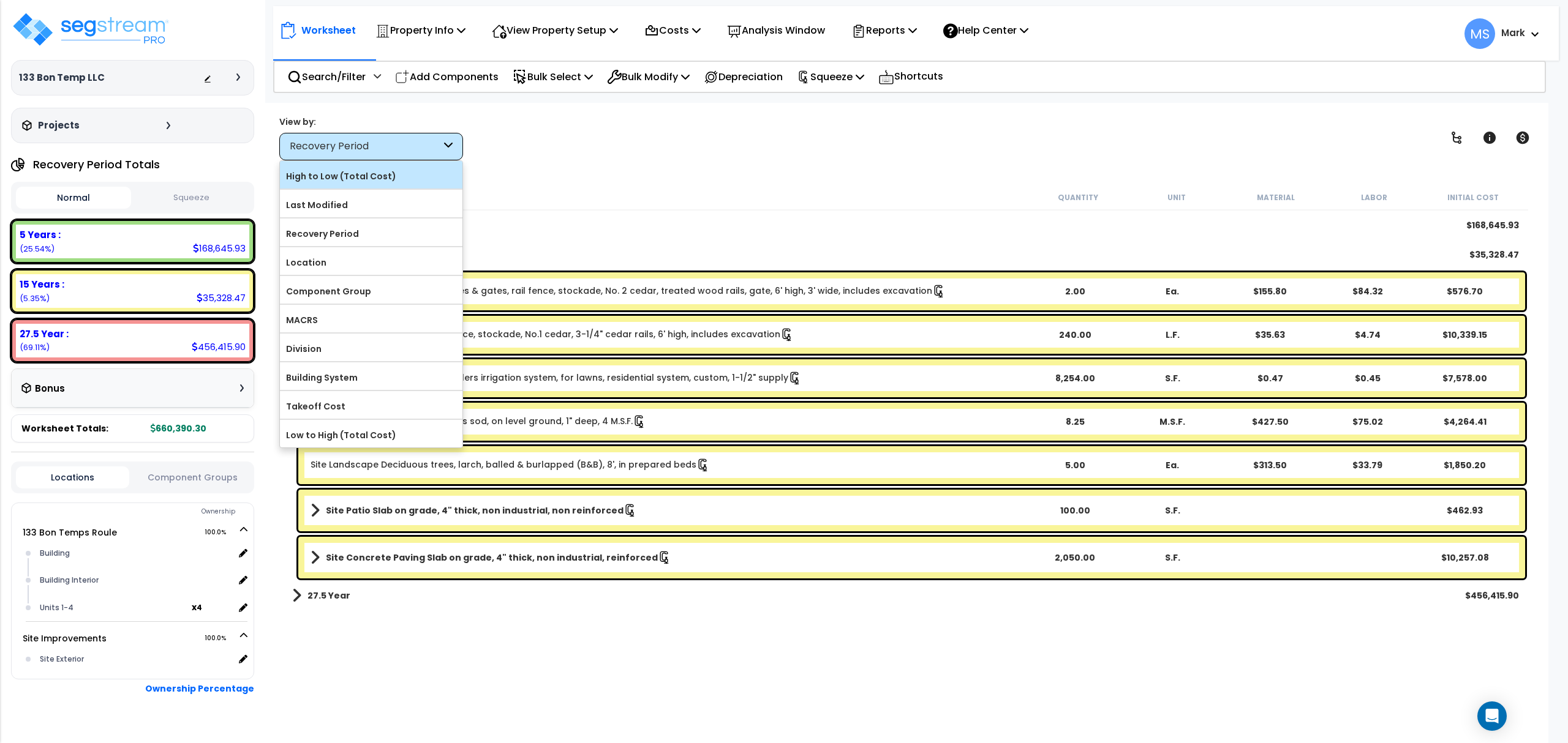
click at [363, 177] on label "High to Low (Total Cost)" at bounding box center [371, 176] width 182 height 18
click at [0, 0] on input "High to Low (Total Cost)" at bounding box center [0, 0] width 0 height 0
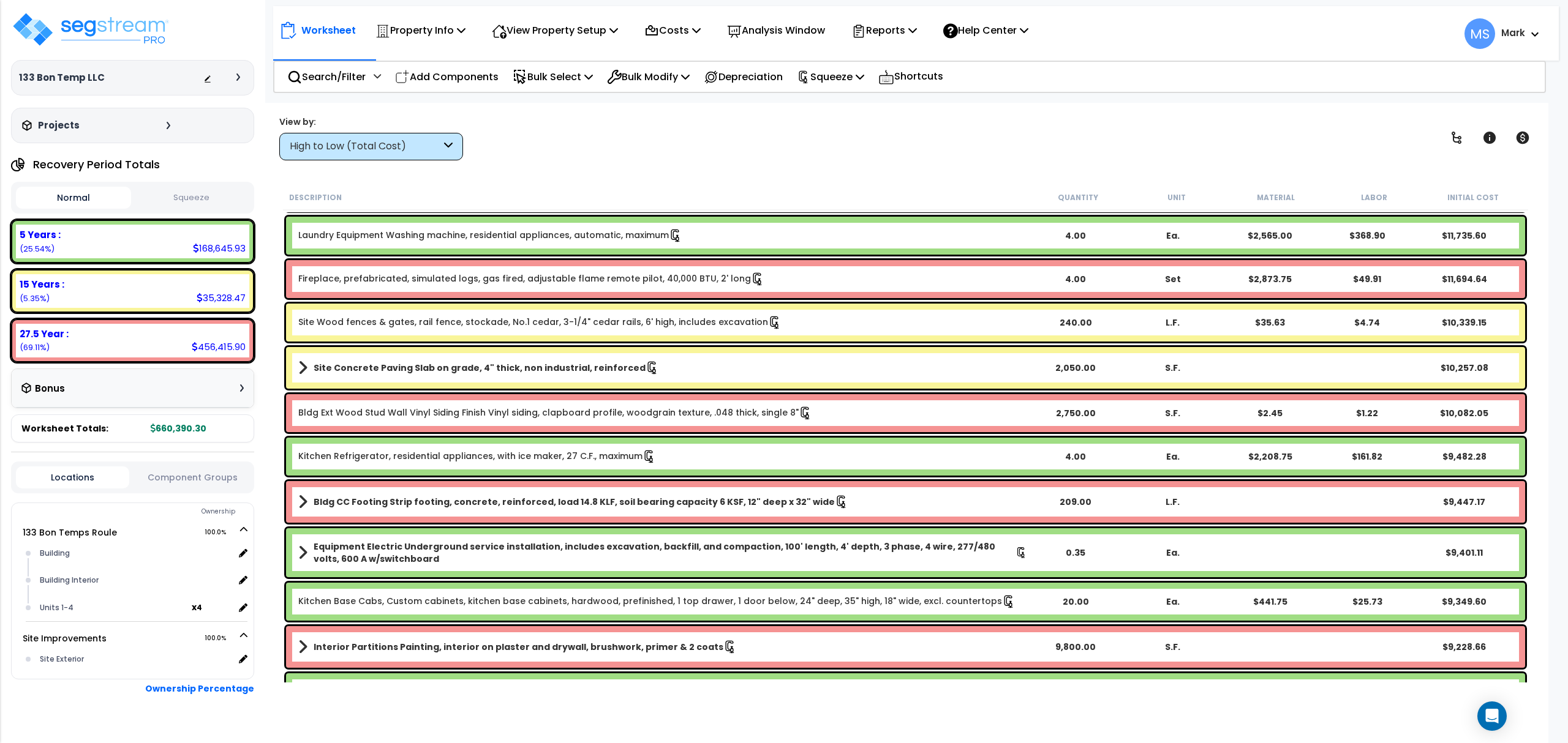
scroll to position [490, 0]
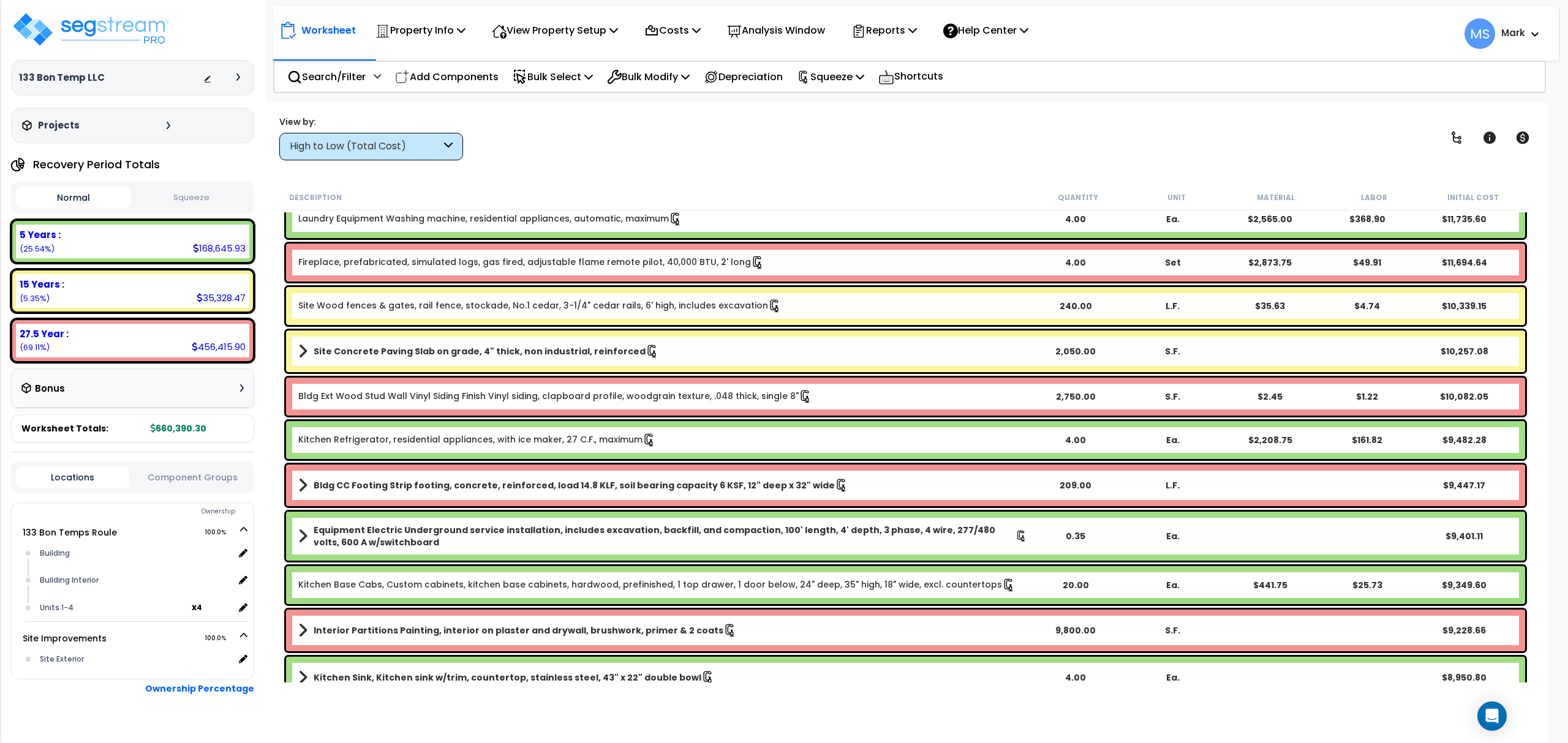
click at [508, 355] on b "Site Concrete Paving Slab on grade, 4" thick, non industrial, reinforced" at bounding box center [480, 351] width 332 height 13
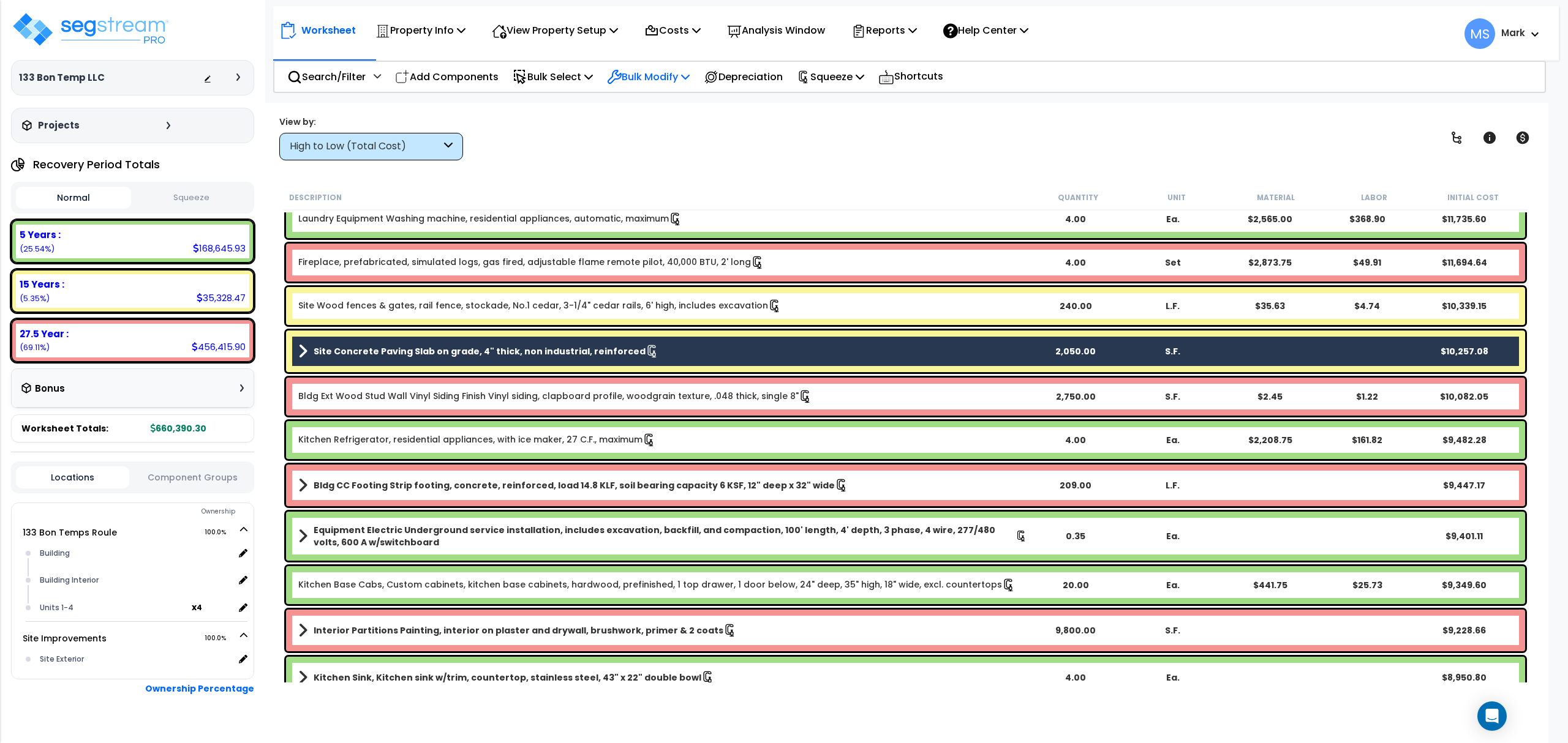
click at [670, 64] on div "Bulk Modify" at bounding box center [648, 77] width 83 height 29
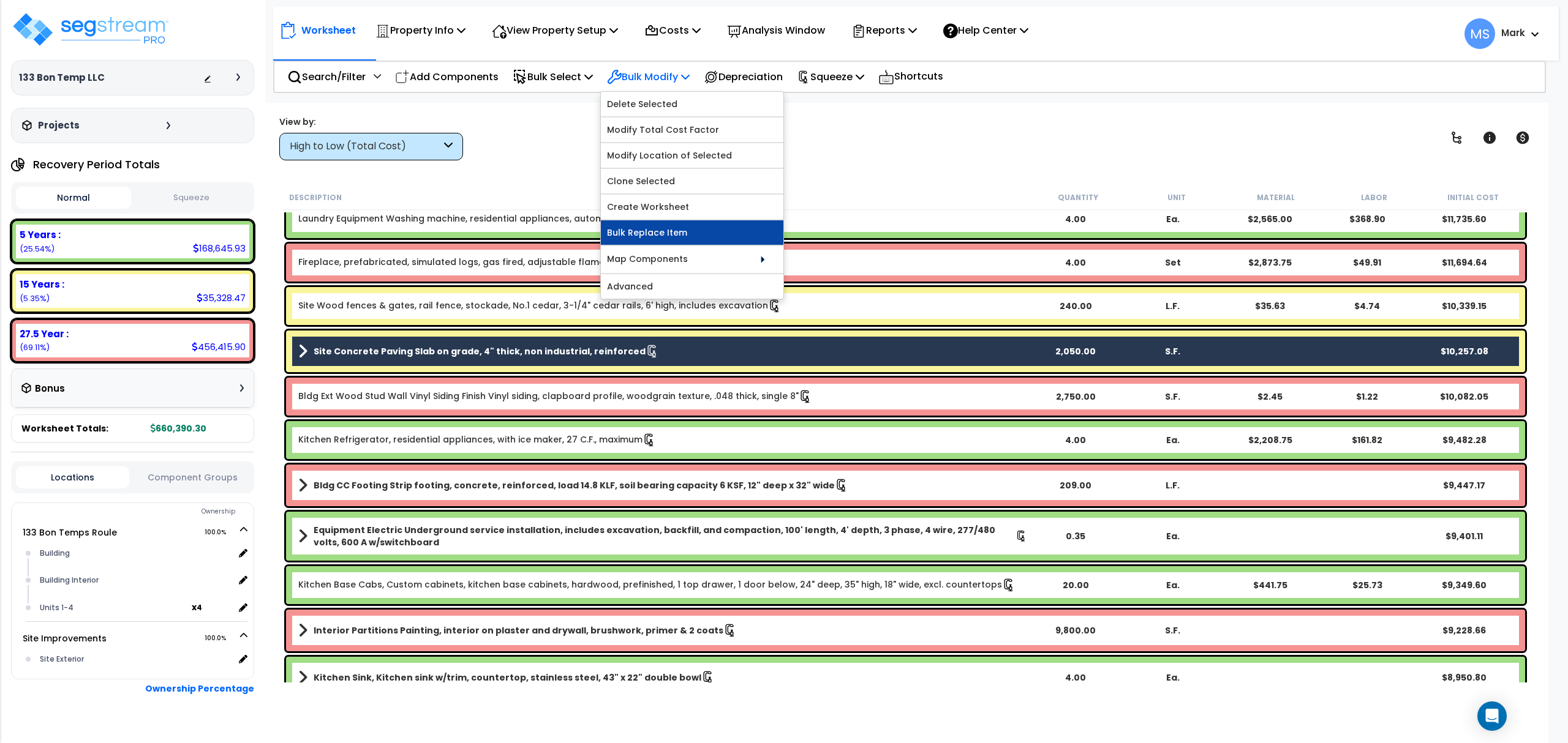
click at [681, 238] on link "Bulk Replace Item" at bounding box center [692, 232] width 182 height 24
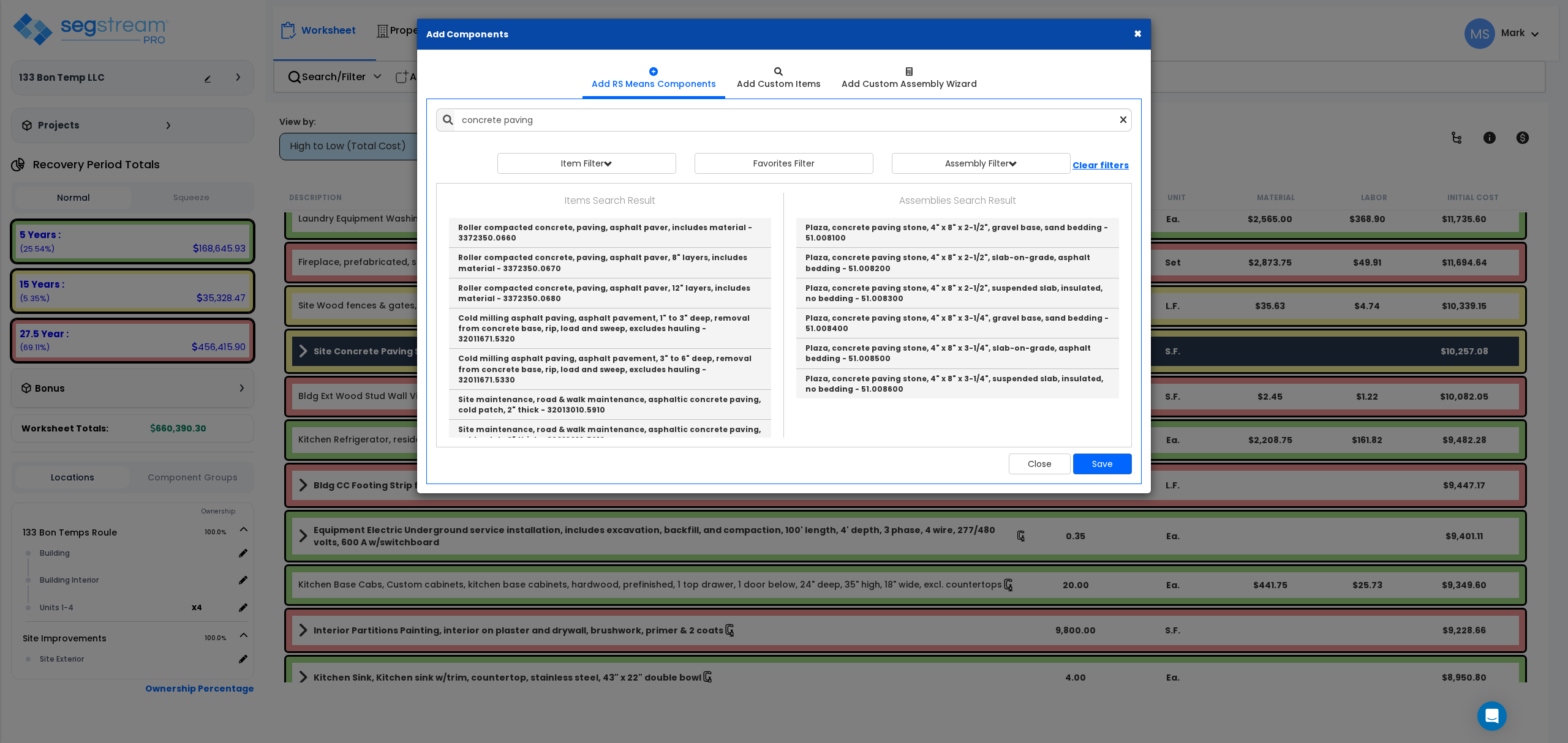
drag, startPoint x: 887, startPoint y: 37, endPoint x: 1011, endPoint y: 192, distance: 198.5
click at [985, 157] on div "× Add Components Add RS Means Components Add Custom Items" at bounding box center [784, 256] width 735 height 476
click at [1020, 474] on button "Close" at bounding box center [1039, 464] width 62 height 21
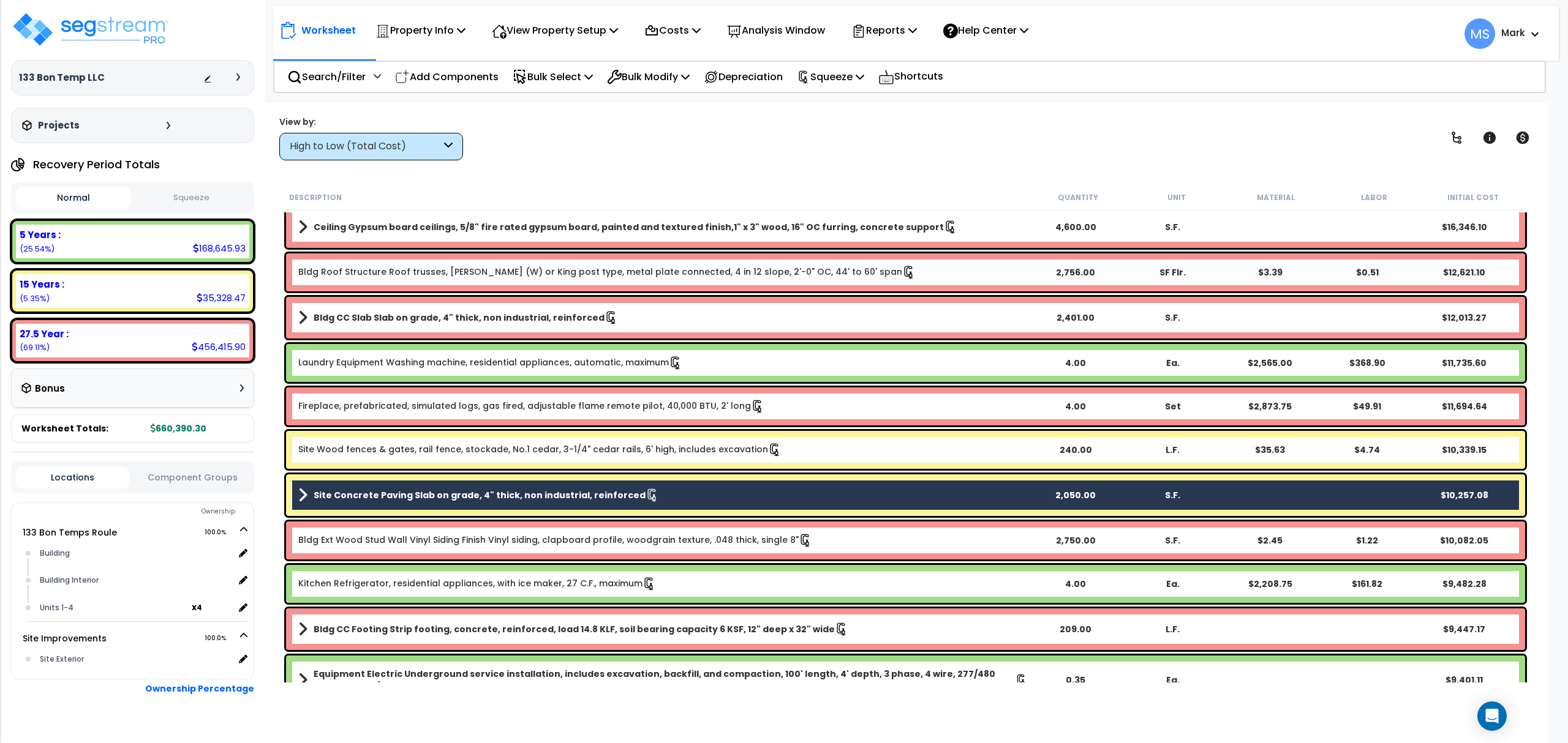
scroll to position [326, 0]
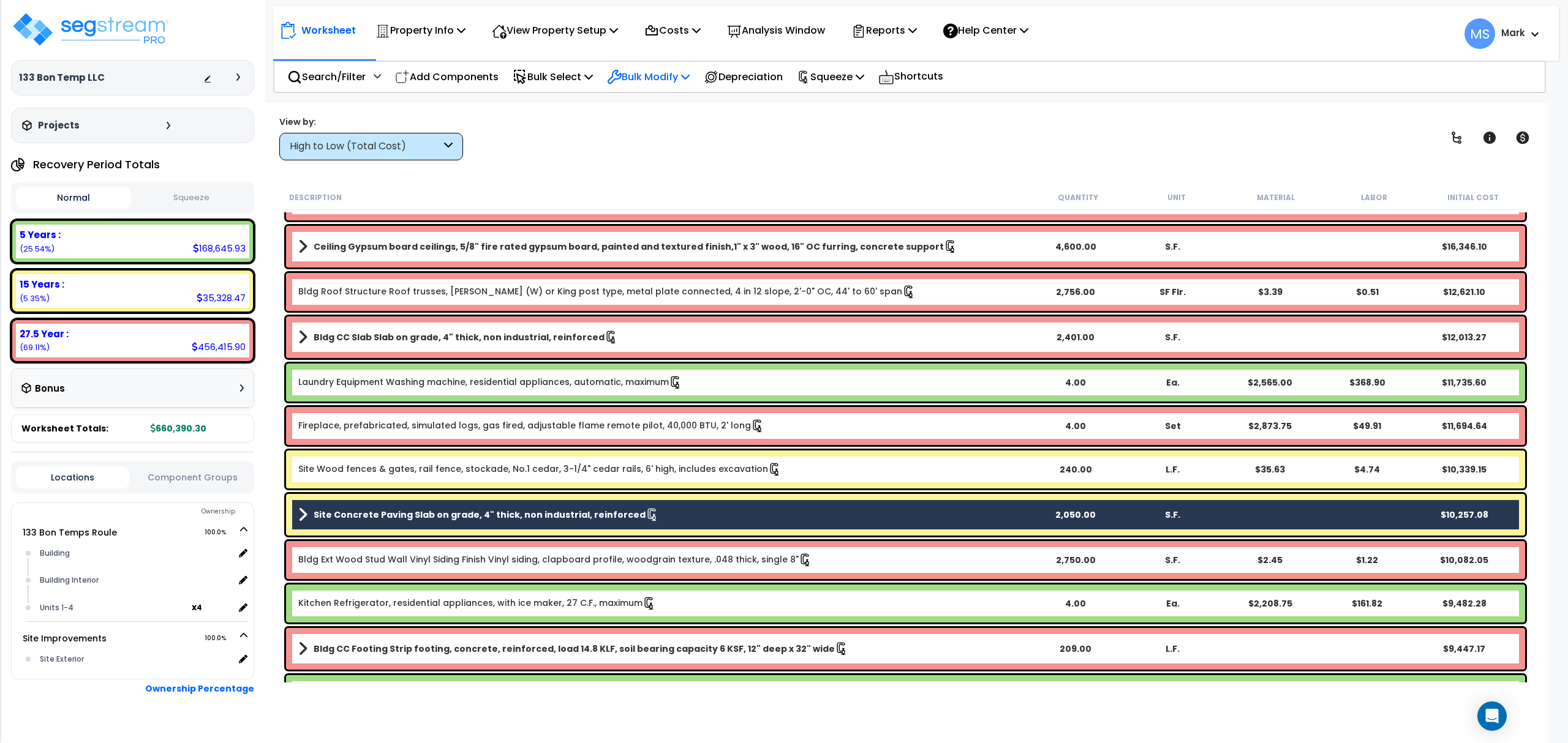
click at [665, 81] on p "Bulk Modify" at bounding box center [648, 77] width 83 height 17
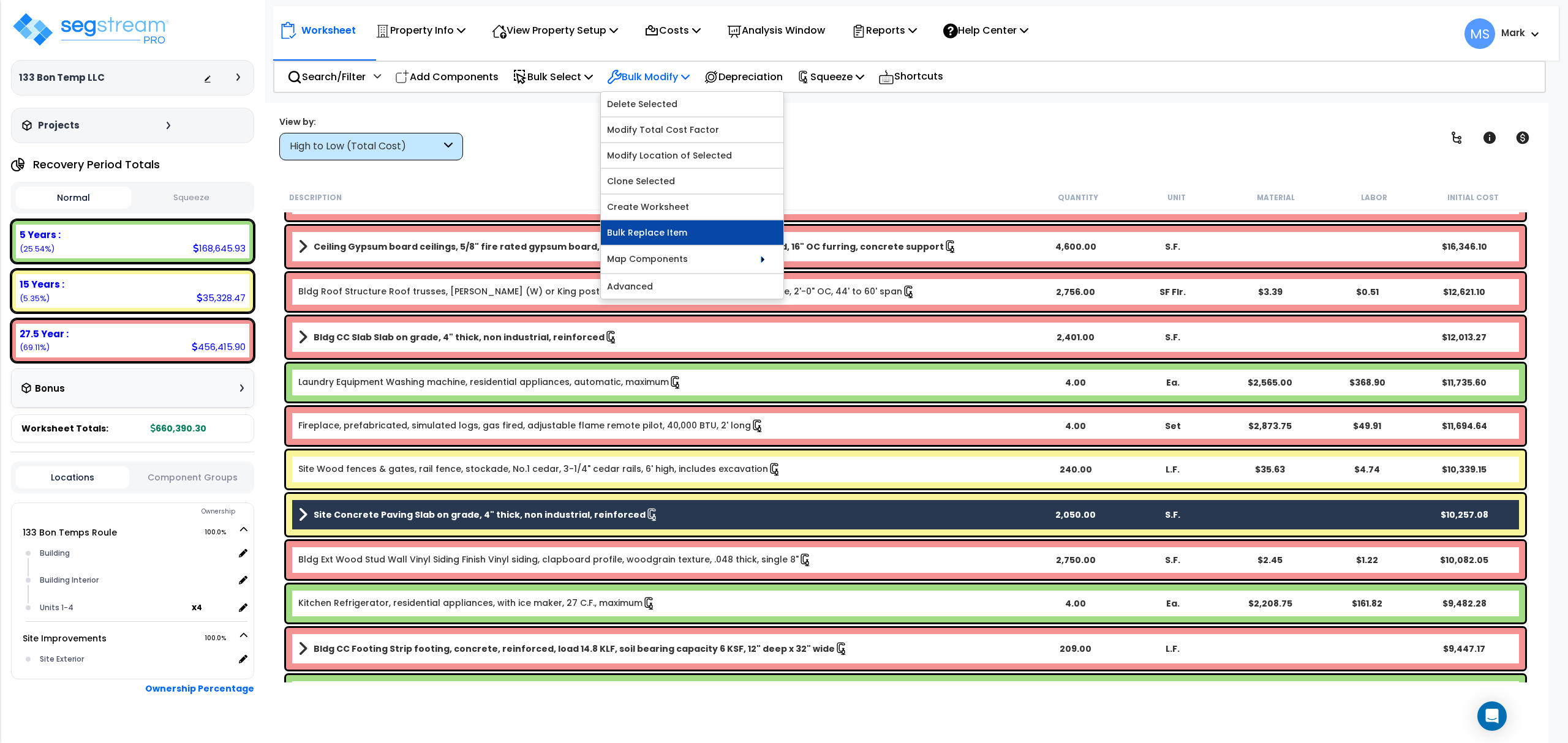
click at [665, 234] on link "Bulk Replace Item" at bounding box center [692, 232] width 182 height 24
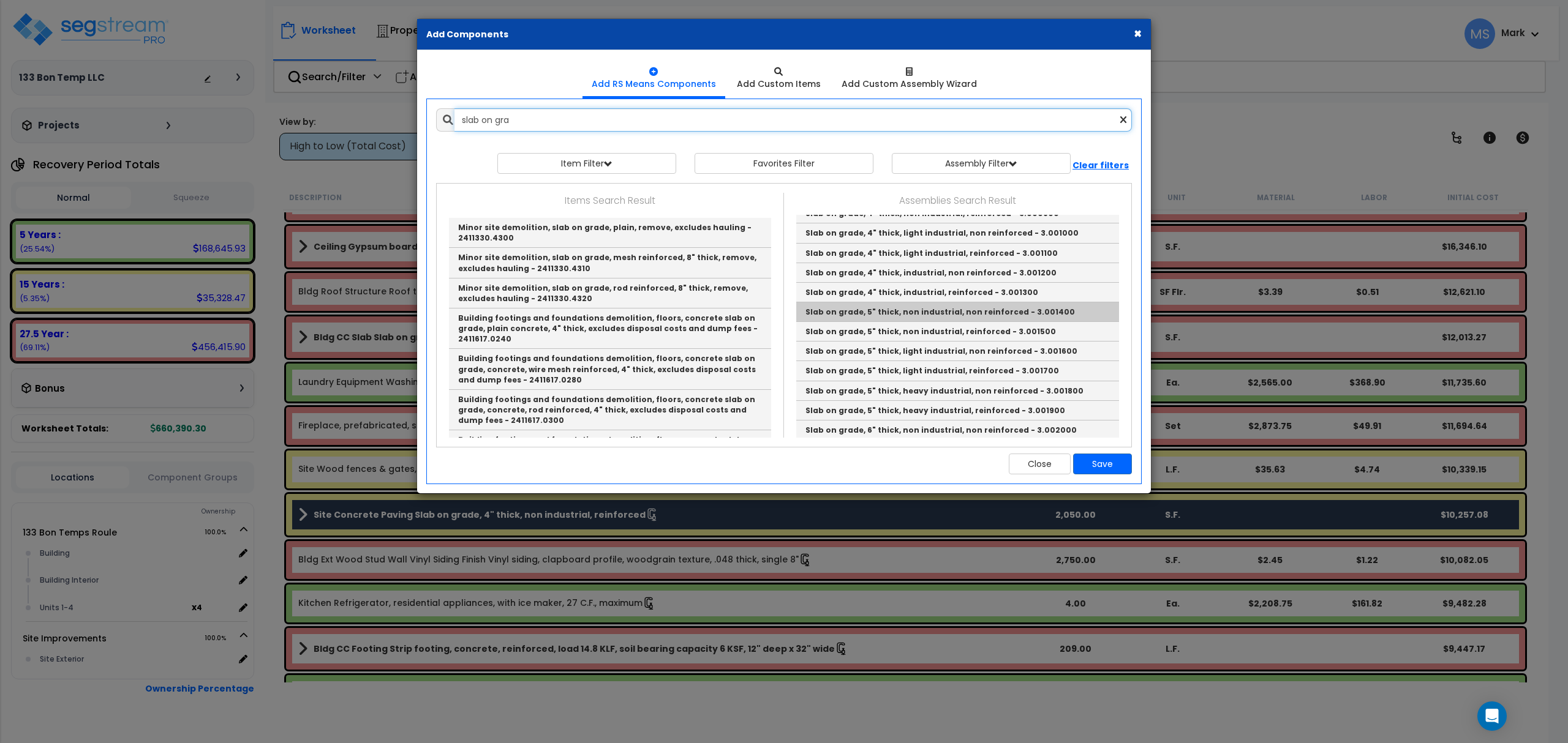
scroll to position [163, 0]
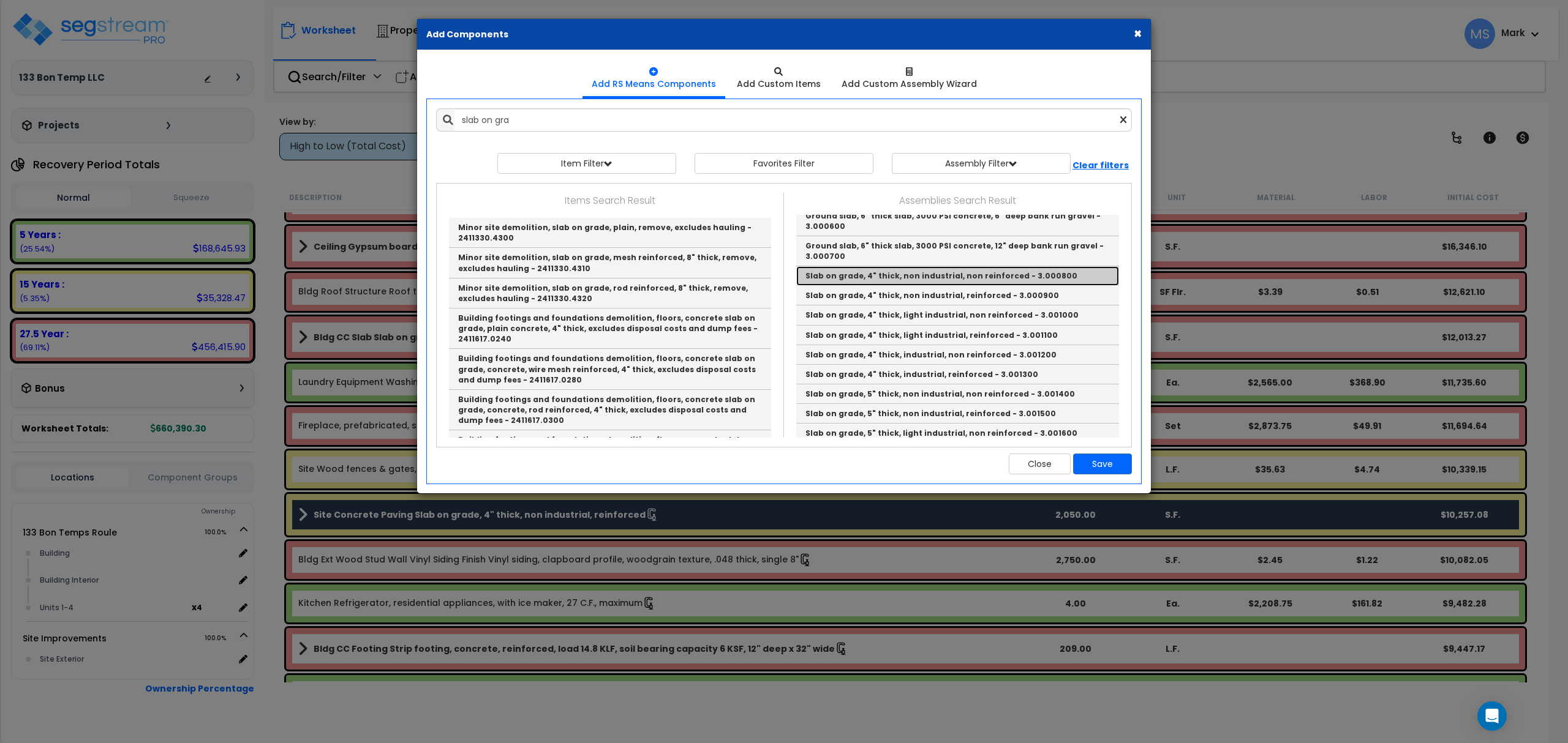
click at [958, 283] on link "Slab on grade, 4" thick, non industrial, non reinforced - 3.000800" at bounding box center [958, 276] width 323 height 19
type input "Slab on grade, 4" thick, non industrial, non reinforced - 3.000800"
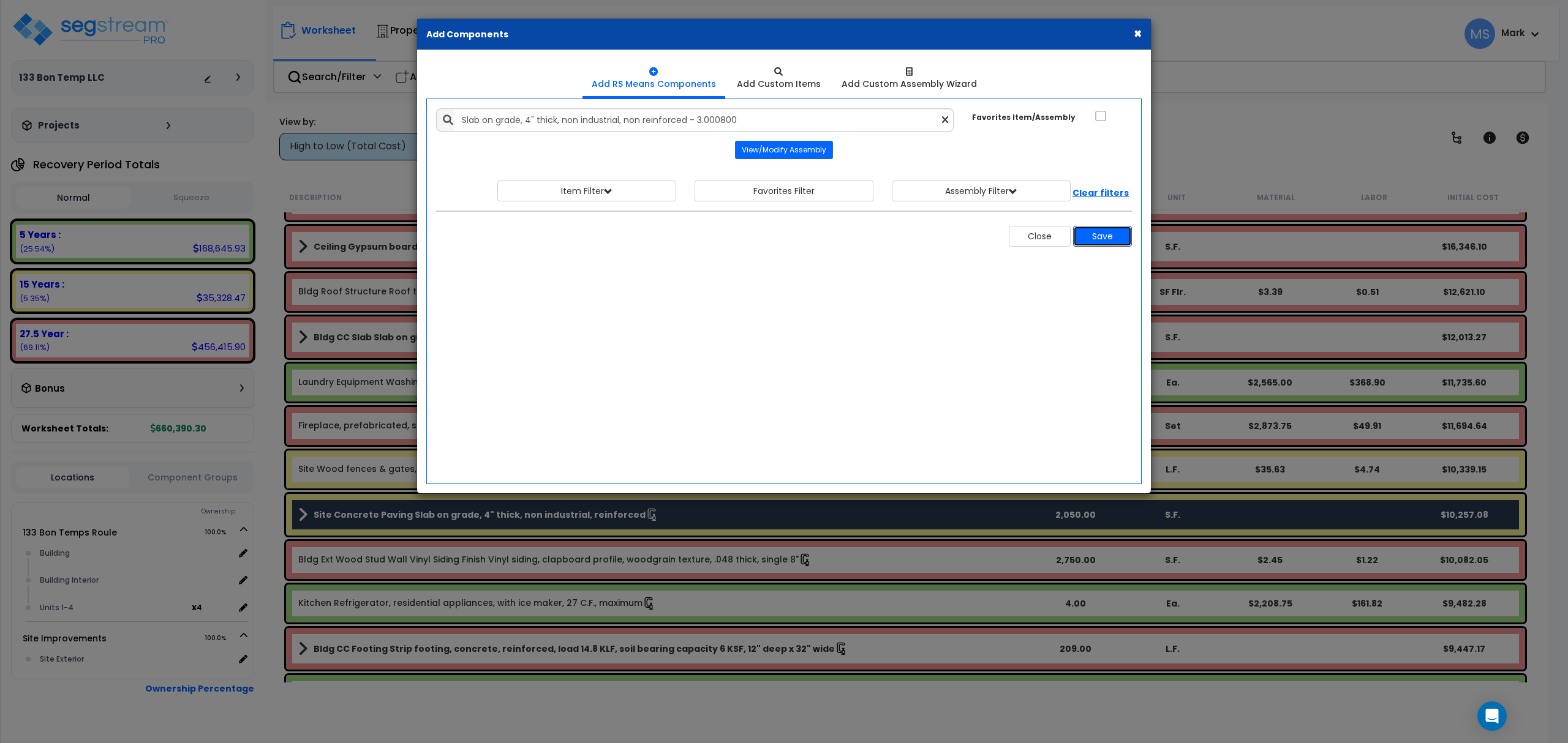
click at [1104, 243] on button "Save" at bounding box center [1102, 237] width 58 height 21
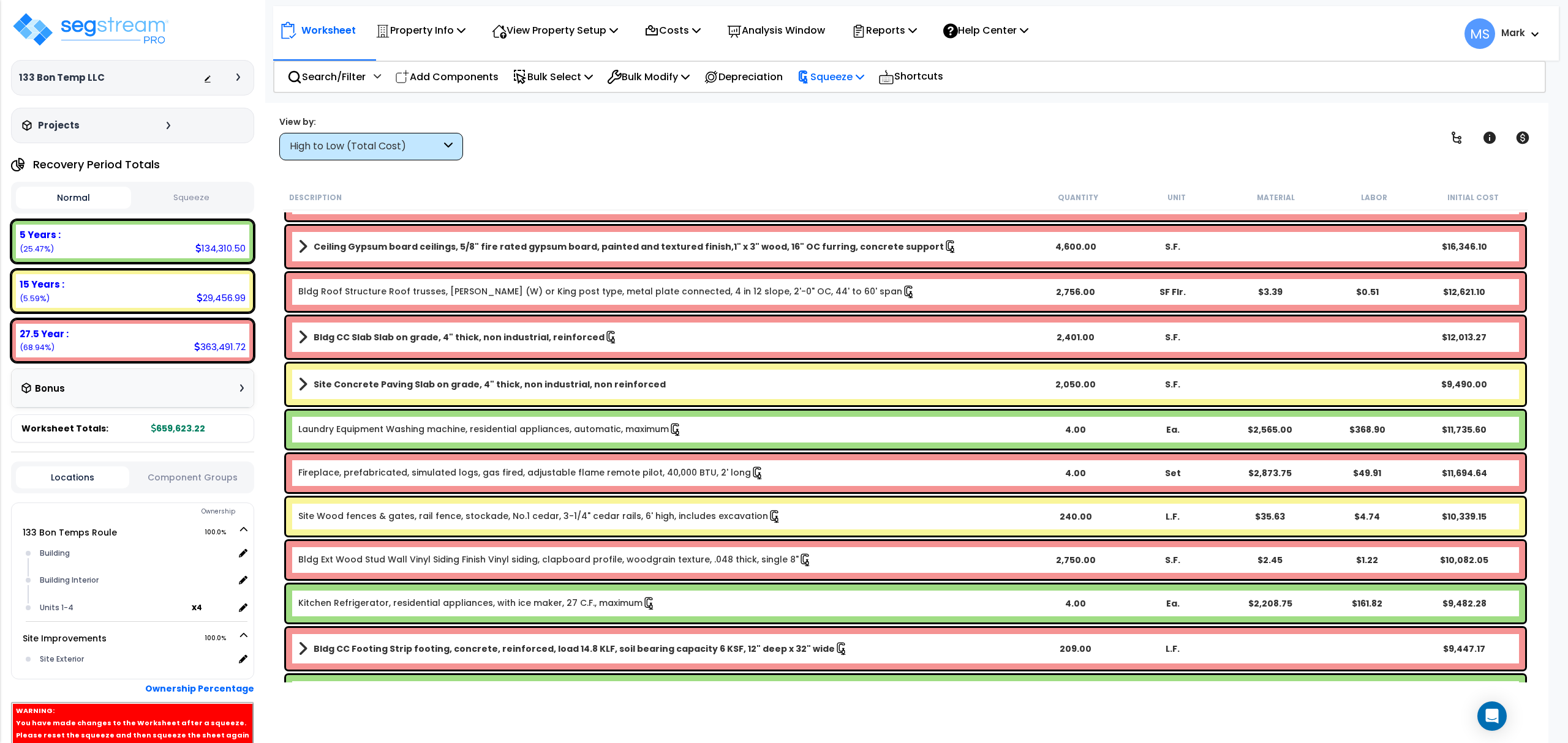
click at [864, 81] on p "Squeeze" at bounding box center [830, 77] width 68 height 17
click at [870, 108] on link "Re-squeeze" at bounding box center [851, 106] width 121 height 28
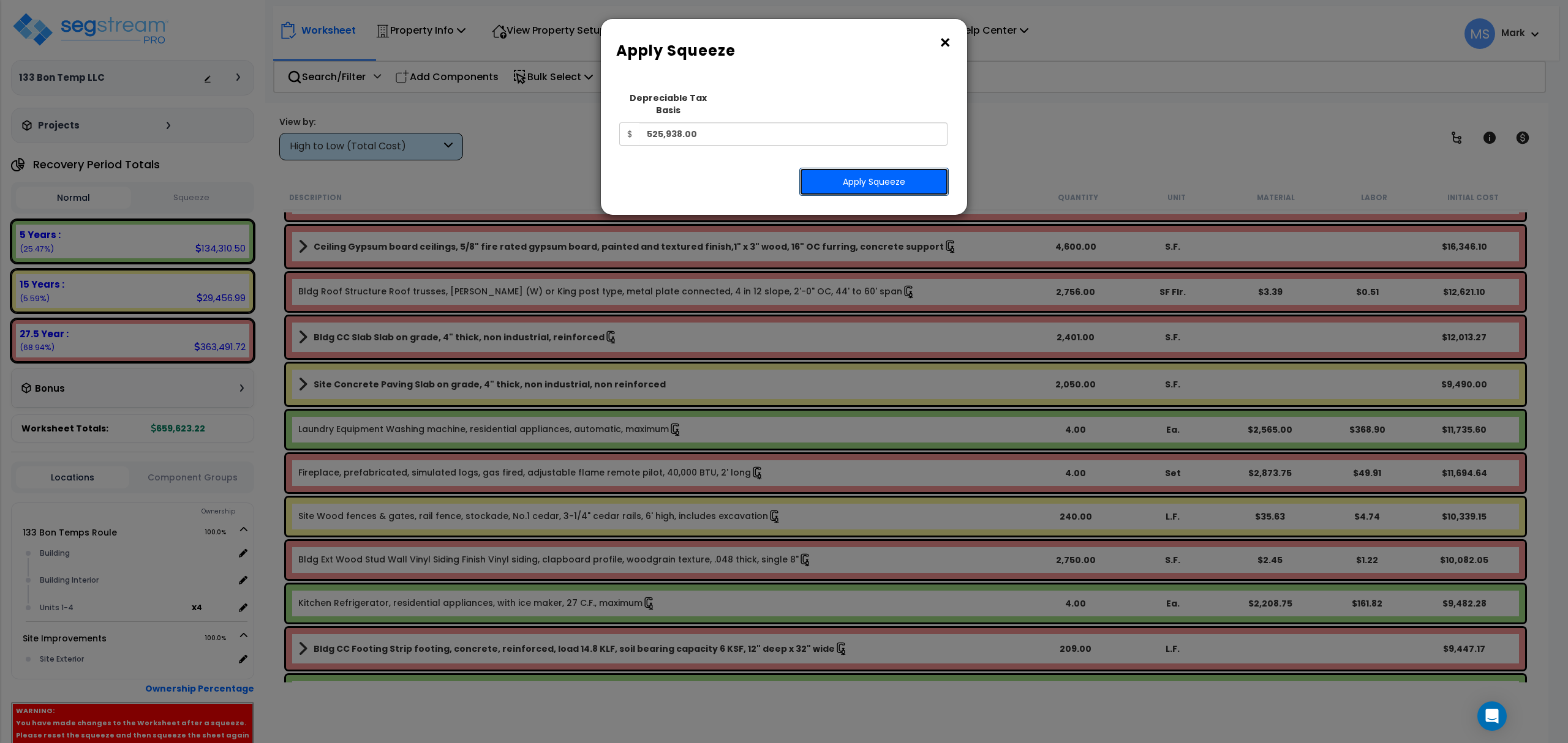
click at [856, 175] on button "Apply Squeeze" at bounding box center [873, 182] width 150 height 28
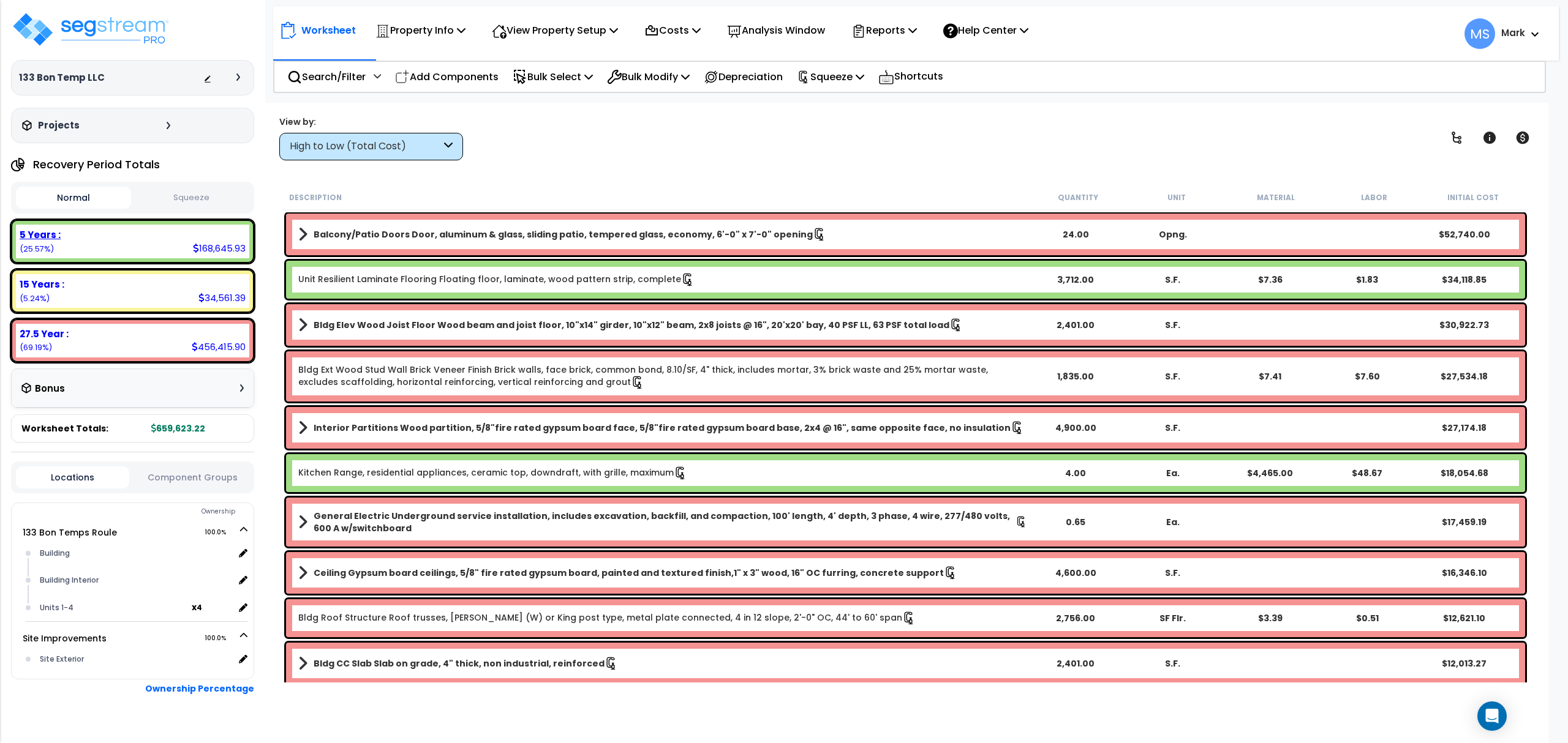
click at [171, 255] on div "5 Years : 168,645.93 (25.57%)" at bounding box center [132, 241] width 233 height 33
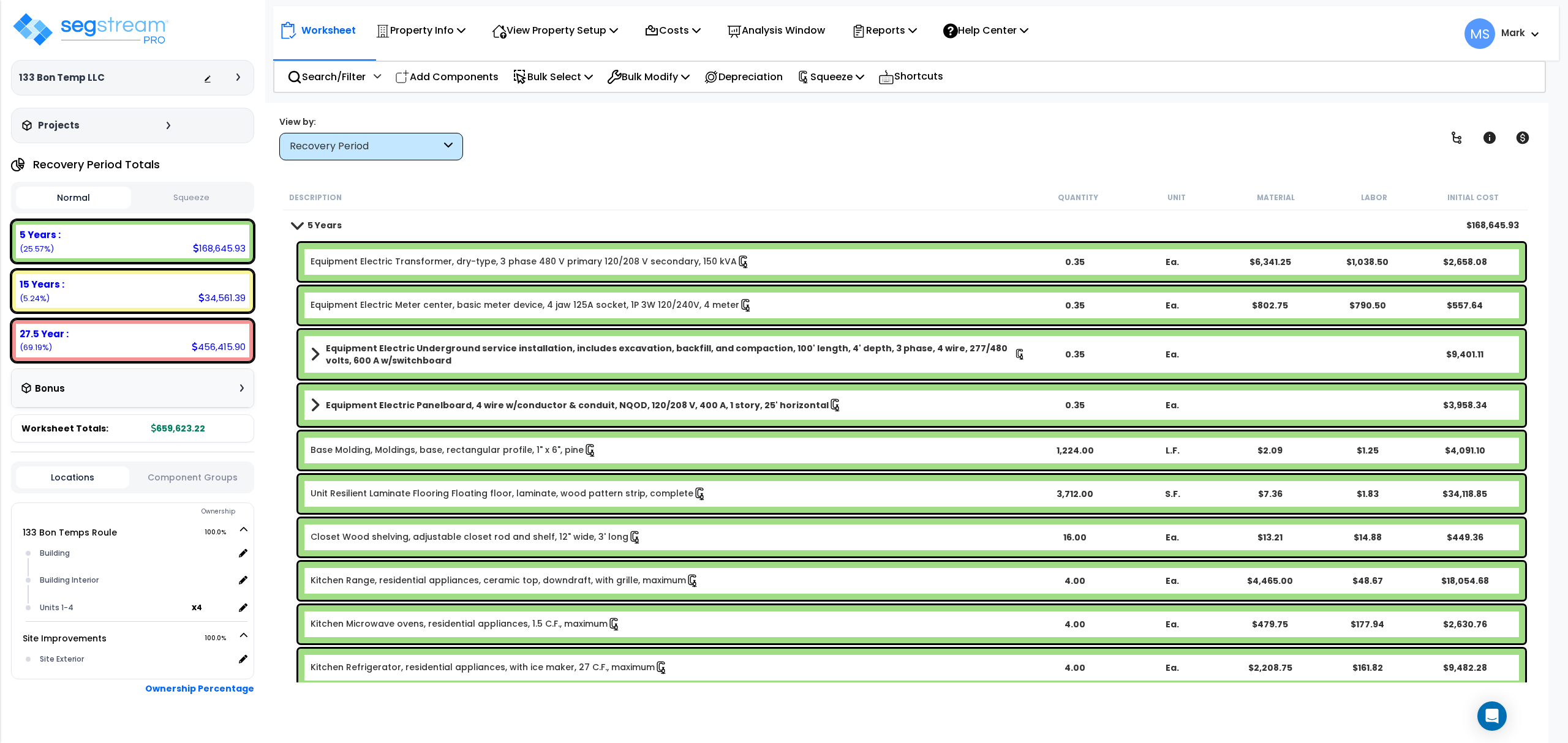
click at [614, 261] on link "Equipment Electric Transformer, dry-type, 3 phase 480 V primary 120/208 V secon…" at bounding box center [530, 262] width 440 height 13
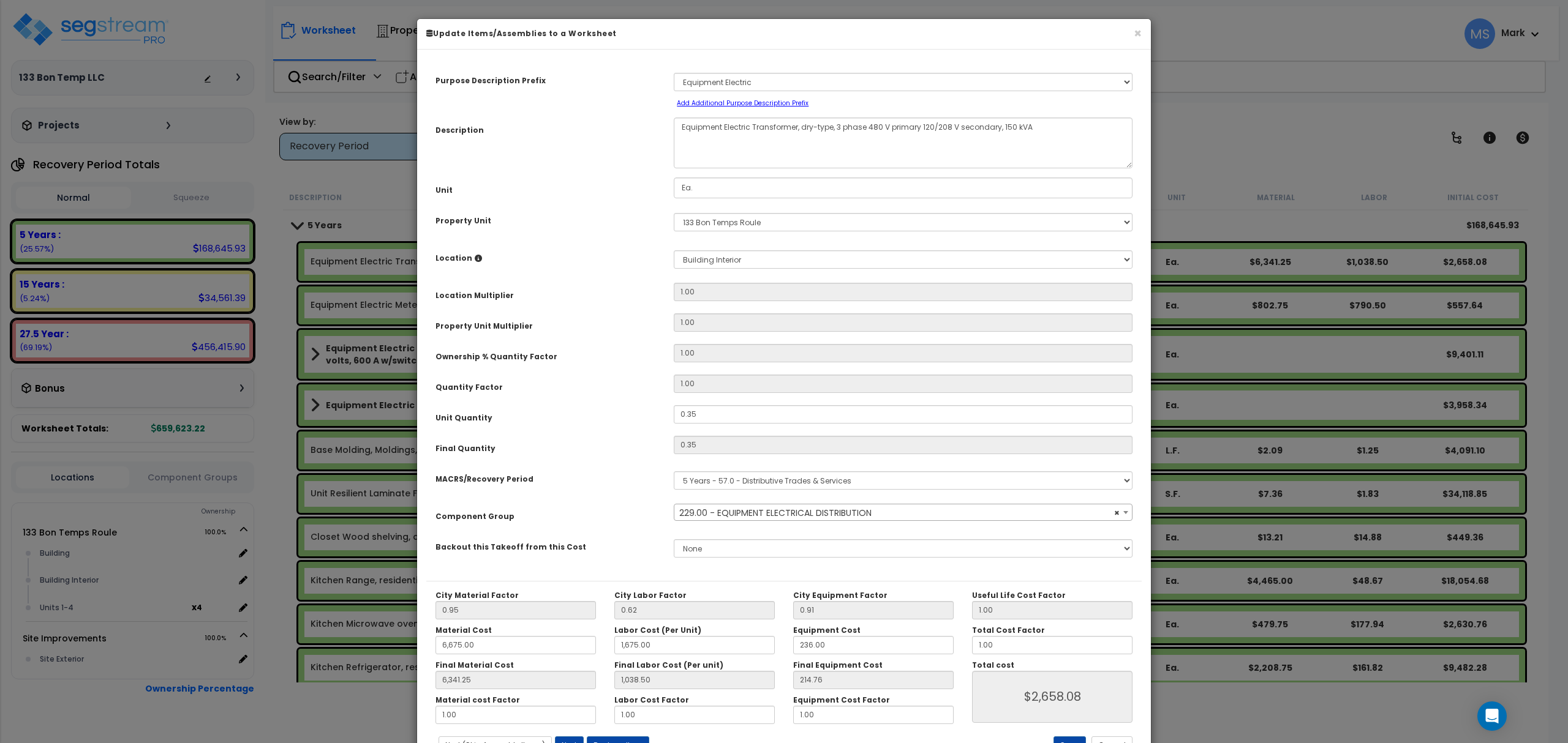
select select "46042"
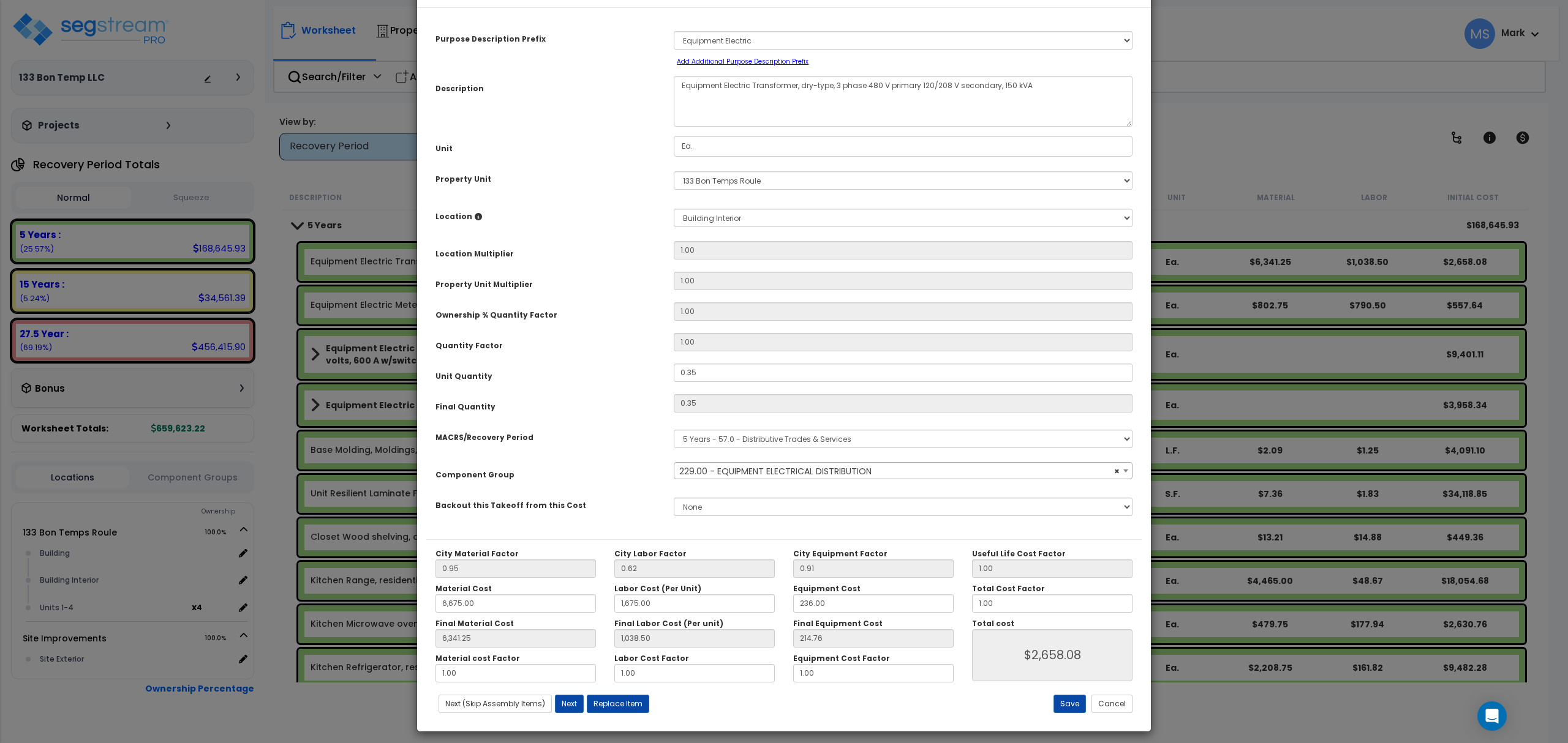
scroll to position [49, 0]
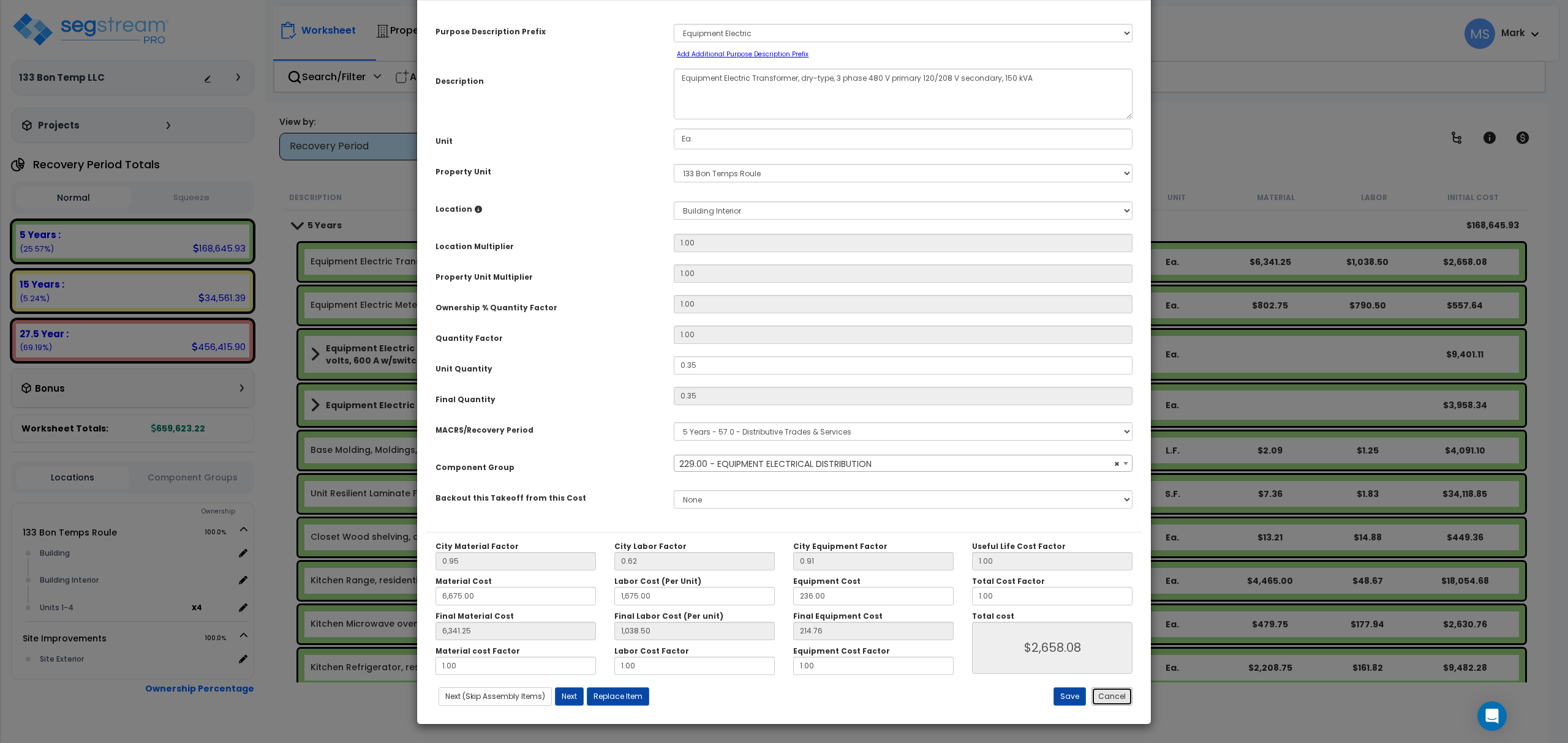
click at [1108, 698] on button "Cancel" at bounding box center [1111, 696] width 41 height 18
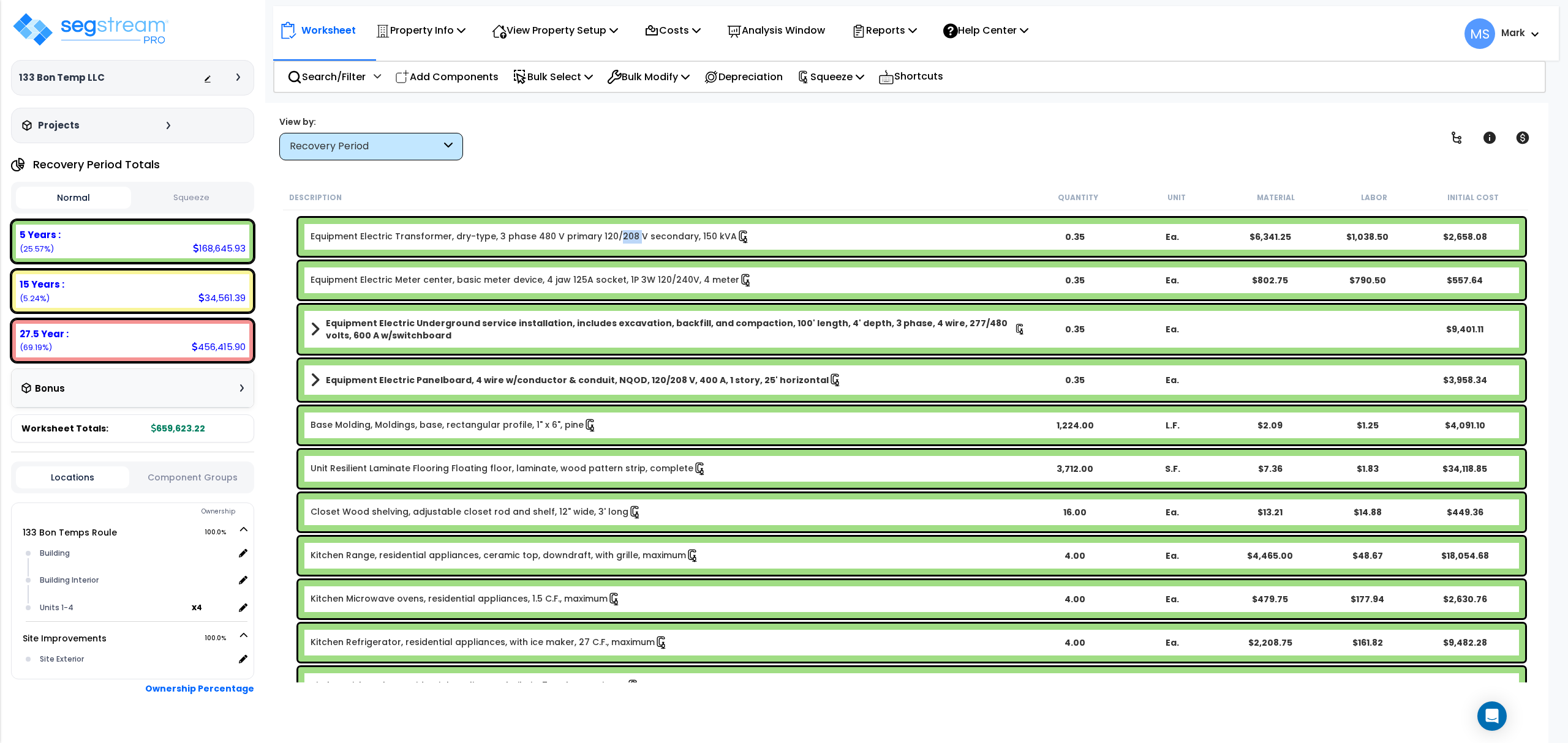
scroll to position [0, 0]
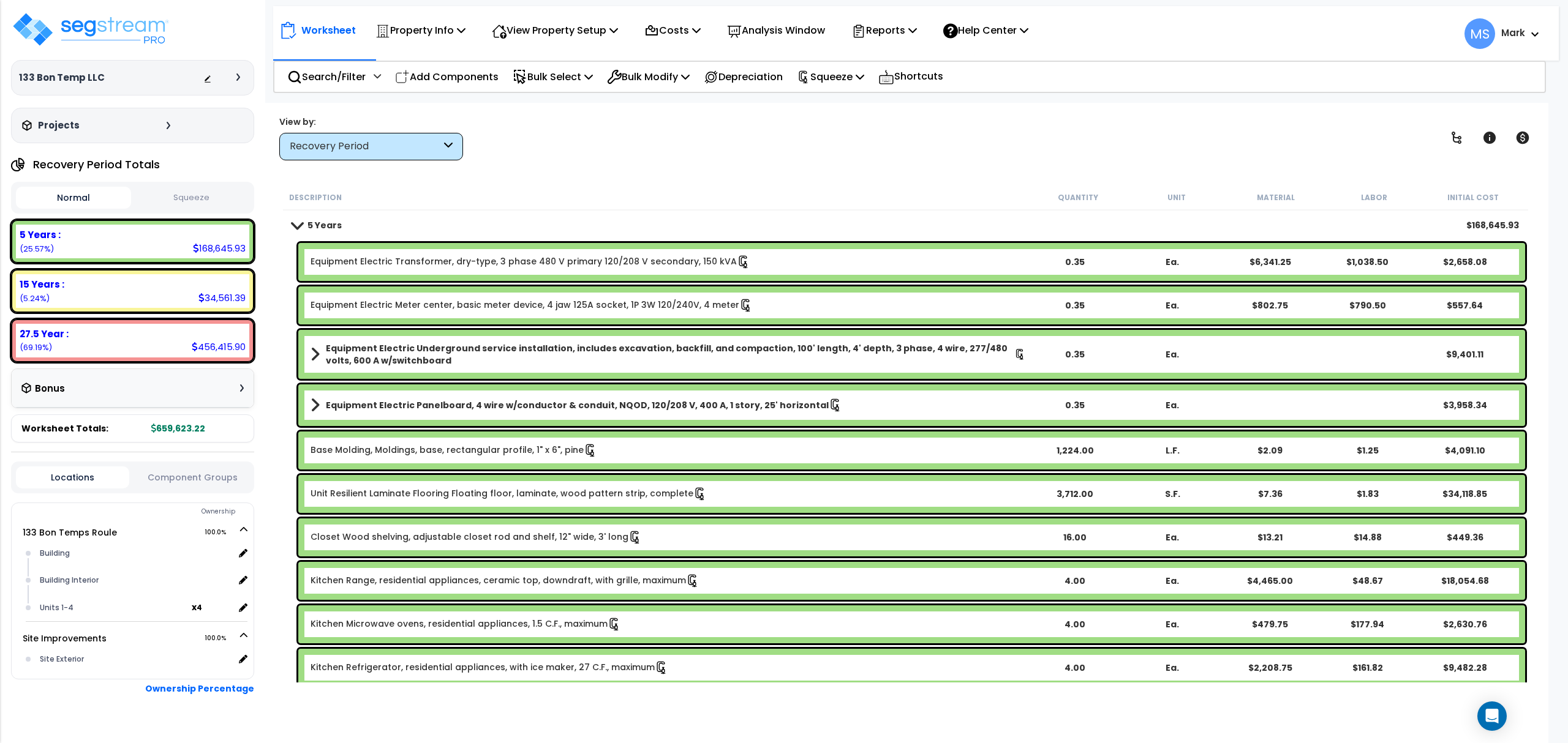
click at [546, 262] on link "Equipment Electric Transformer, dry-type, 3 phase 480 V primary 120/208 V secon…" at bounding box center [530, 262] width 440 height 13
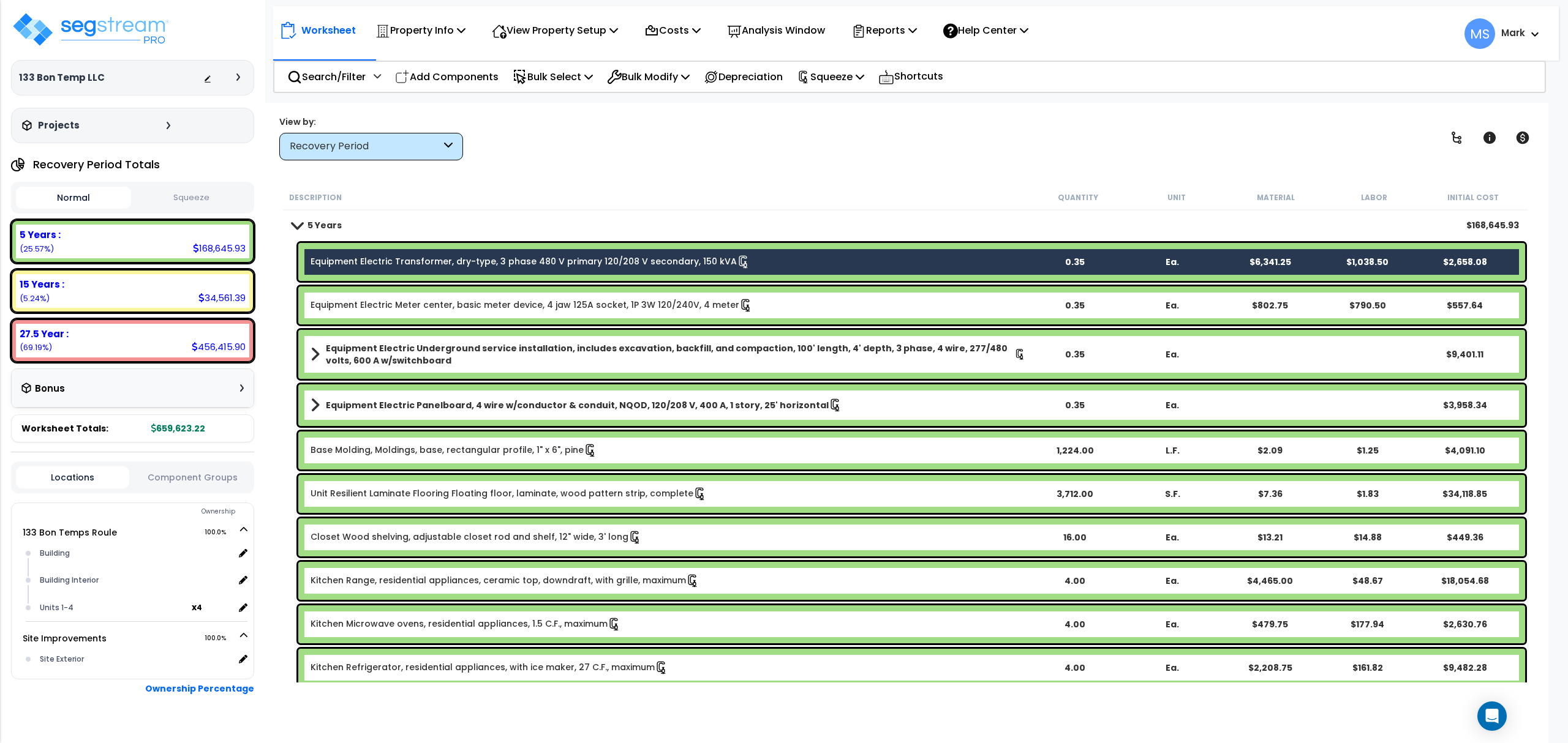
click at [557, 310] on link "Equipment Electric Meter center, basic meter device, 4 jaw 125A socket, 1P 3W 1…" at bounding box center [531, 305] width 442 height 13
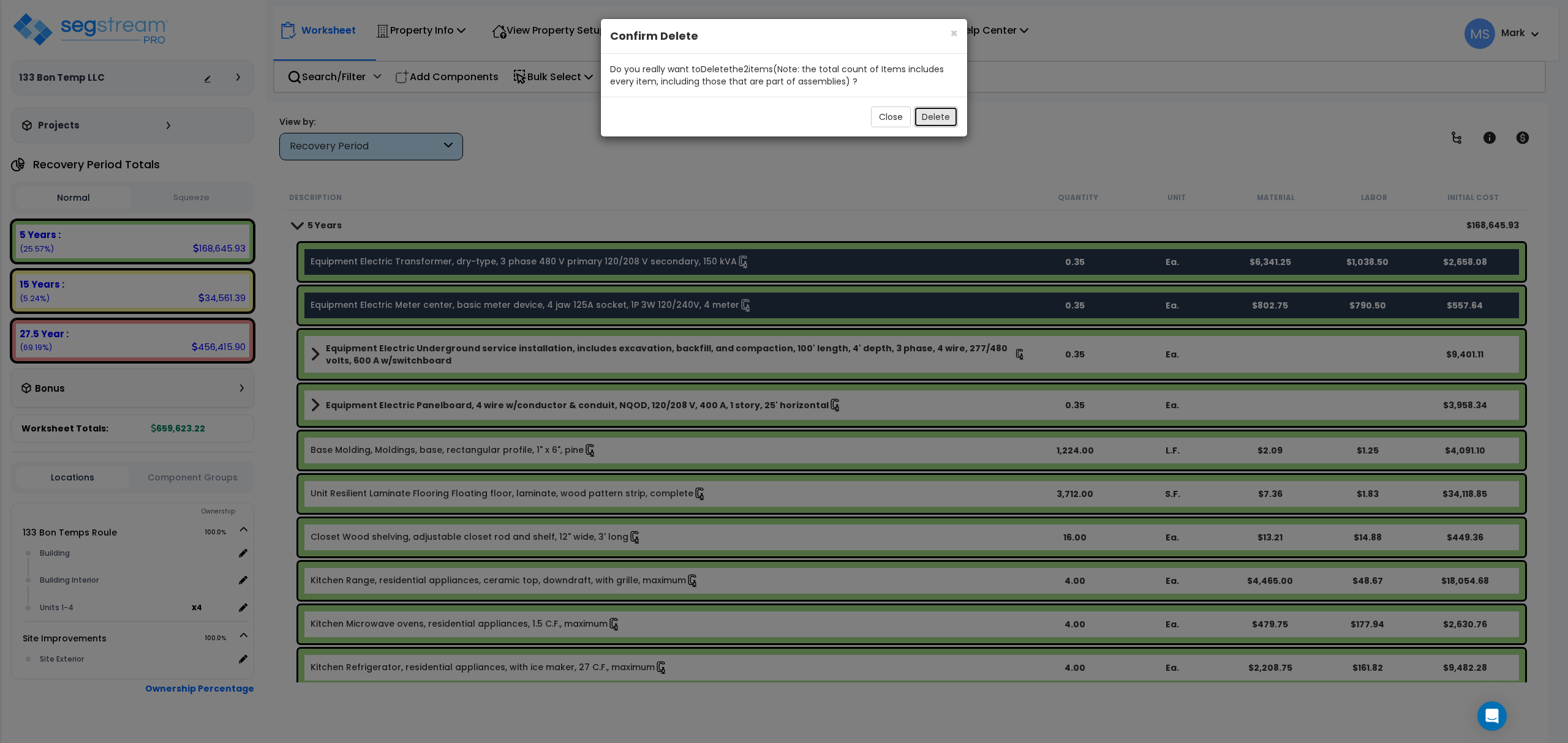
click at [941, 127] on button "Delete" at bounding box center [935, 117] width 44 height 21
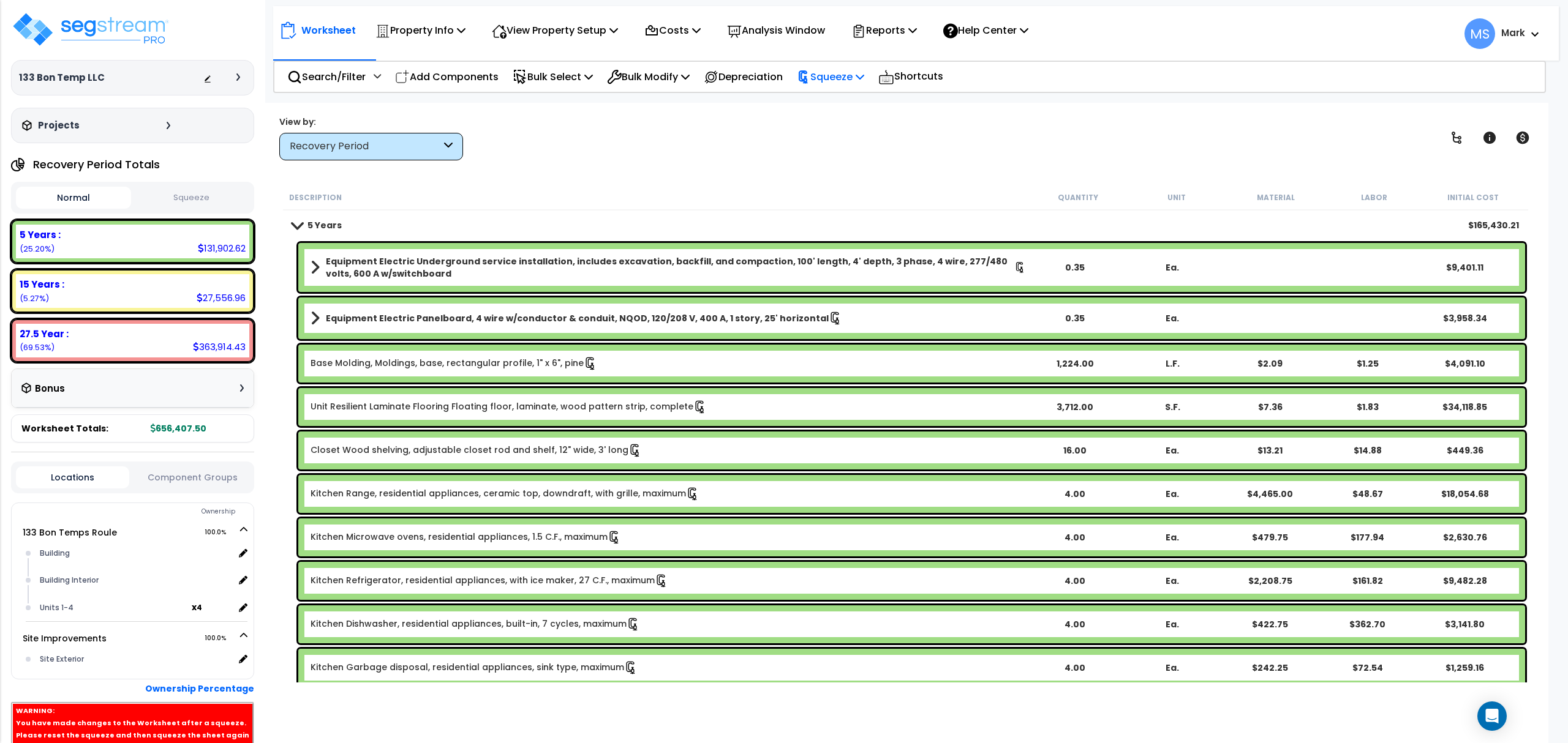
click at [830, 82] on p "Squeeze" at bounding box center [830, 77] width 68 height 17
click at [833, 106] on link "Re-squeeze" at bounding box center [851, 106] width 121 height 28
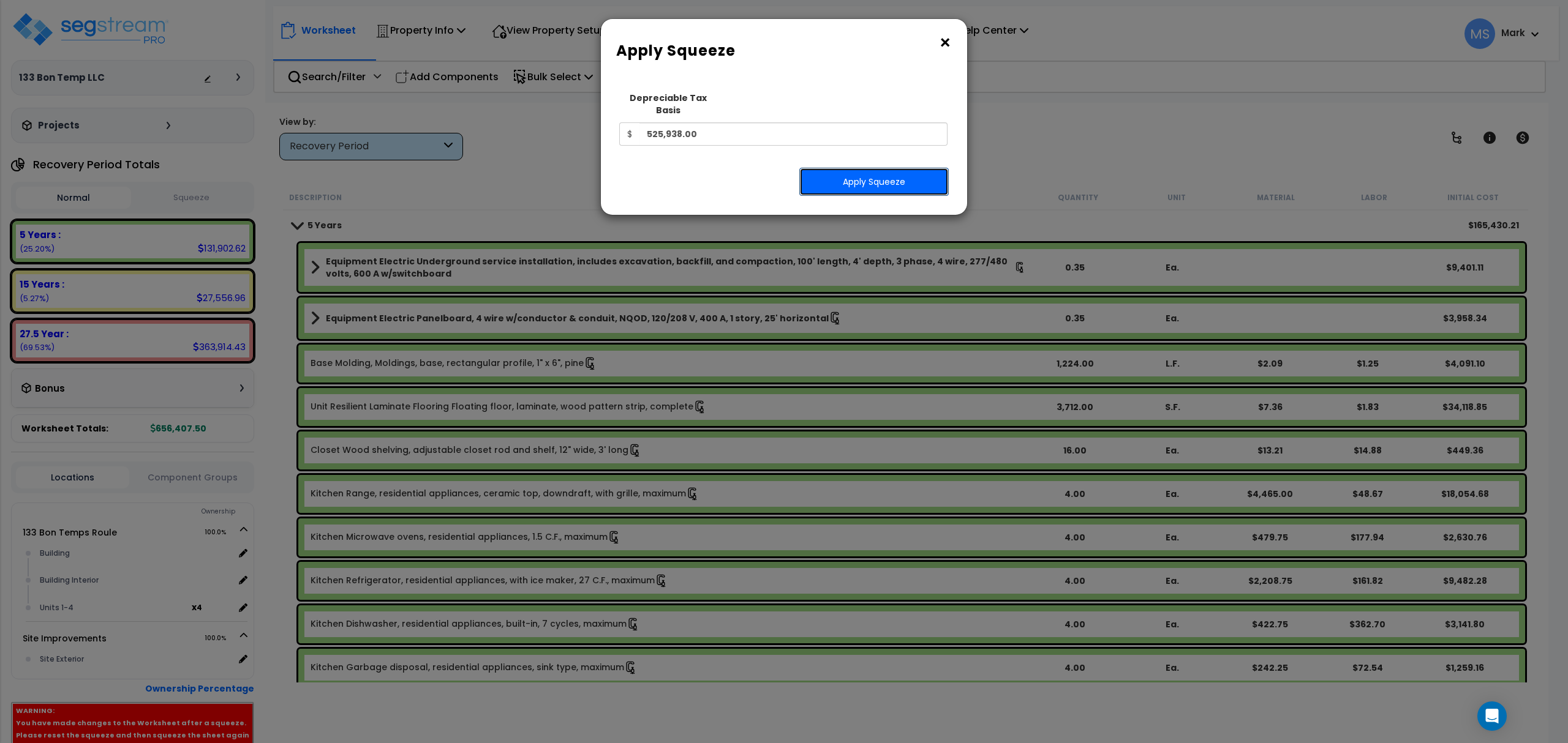
click at [828, 174] on button "Apply Squeeze" at bounding box center [873, 182] width 150 height 28
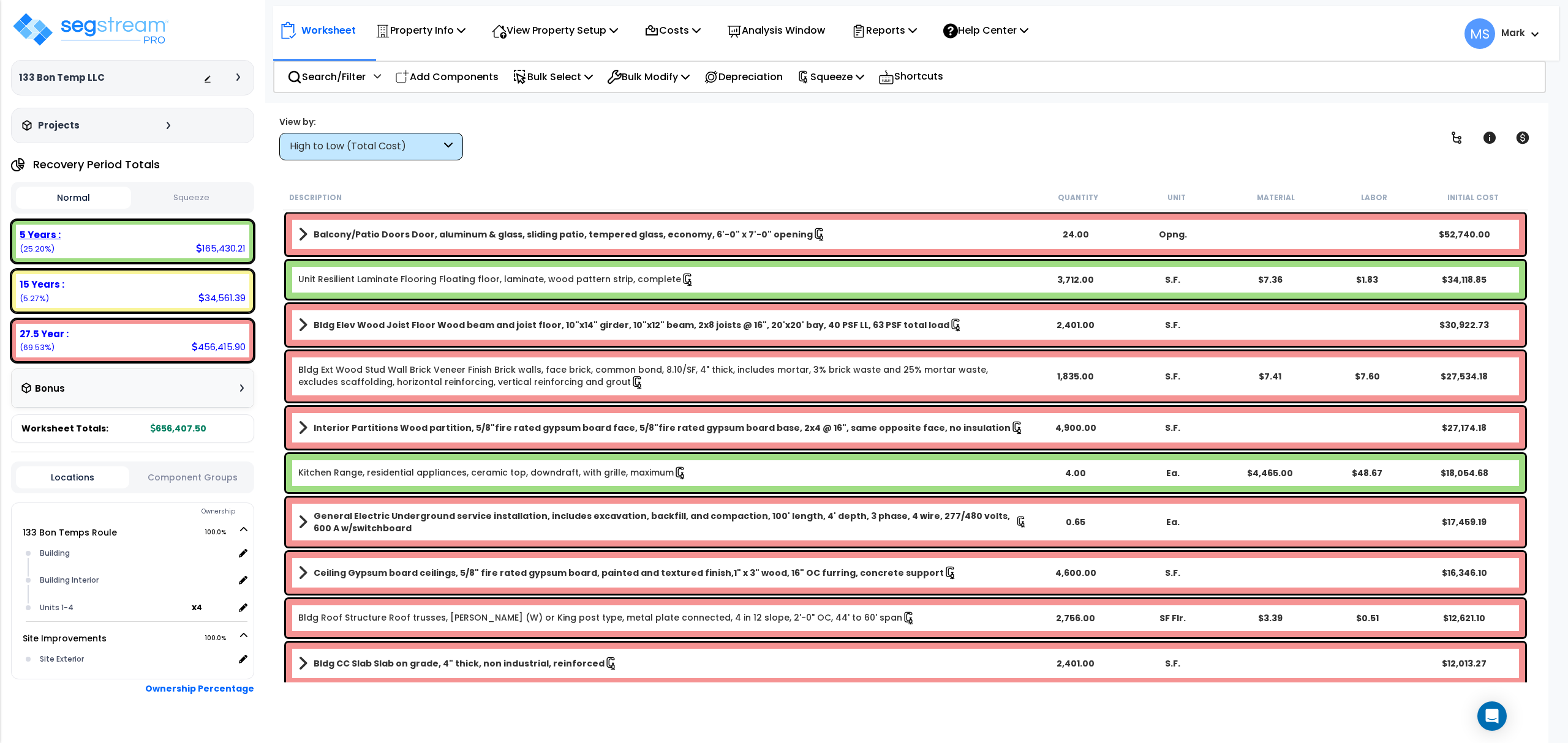
click at [184, 255] on div "5 Years : 165,430.21 (25.20%)" at bounding box center [132, 241] width 233 height 33
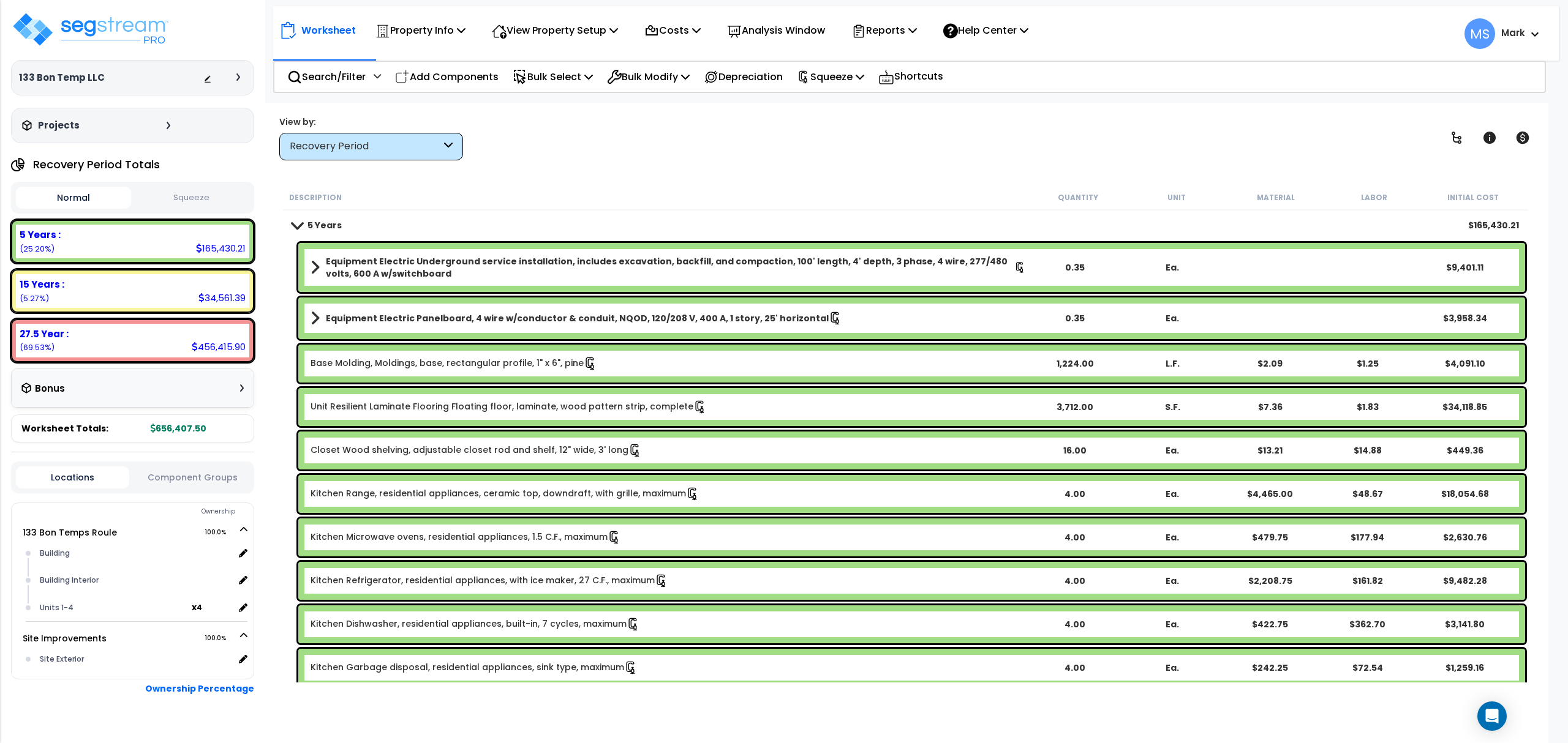
click at [530, 502] on div "Kitchen Range, residential appliances, ceramic top, downdraft, with grille, max…" at bounding box center [912, 494] width 1227 height 38
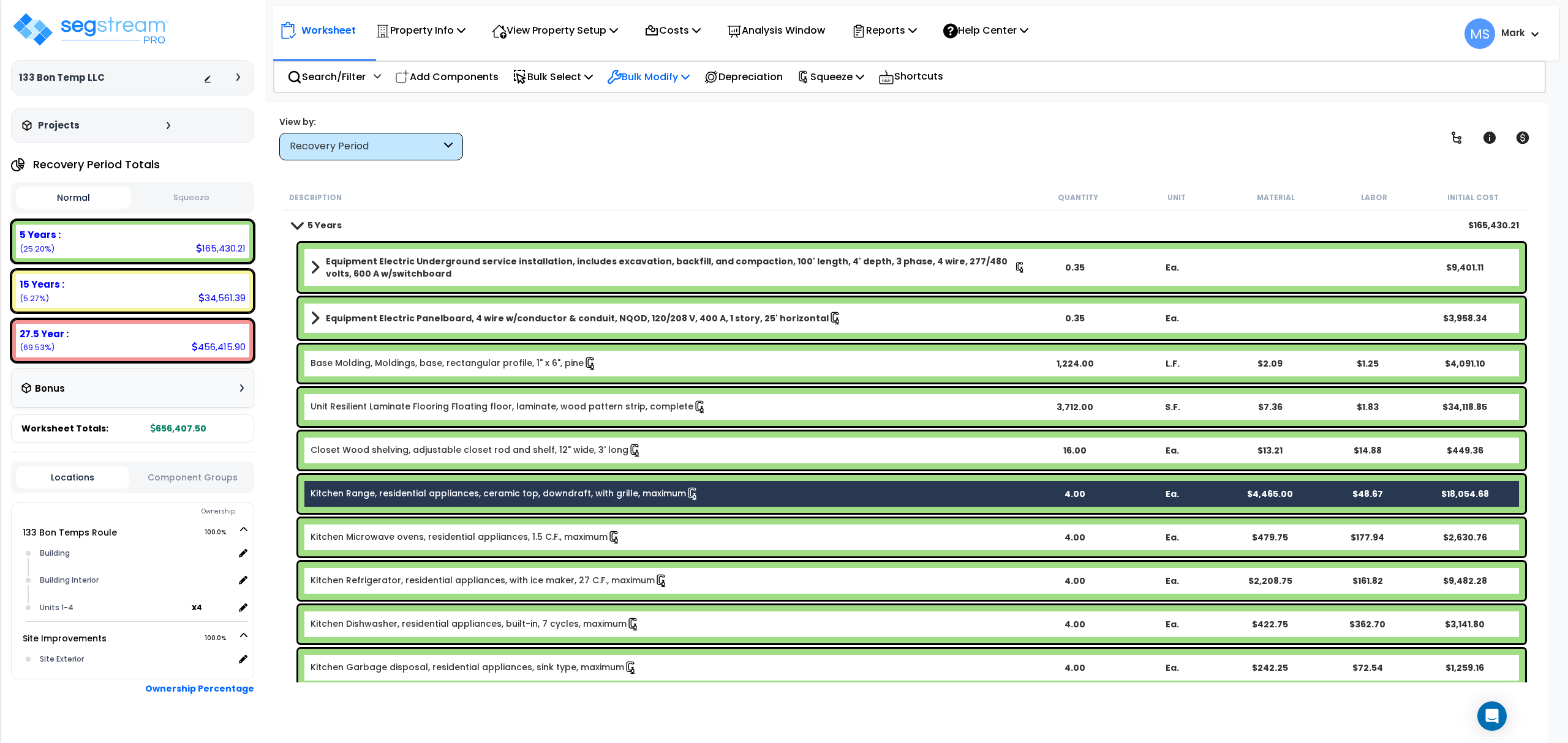
click at [657, 64] on div "Bulk Modify" at bounding box center [648, 77] width 83 height 29
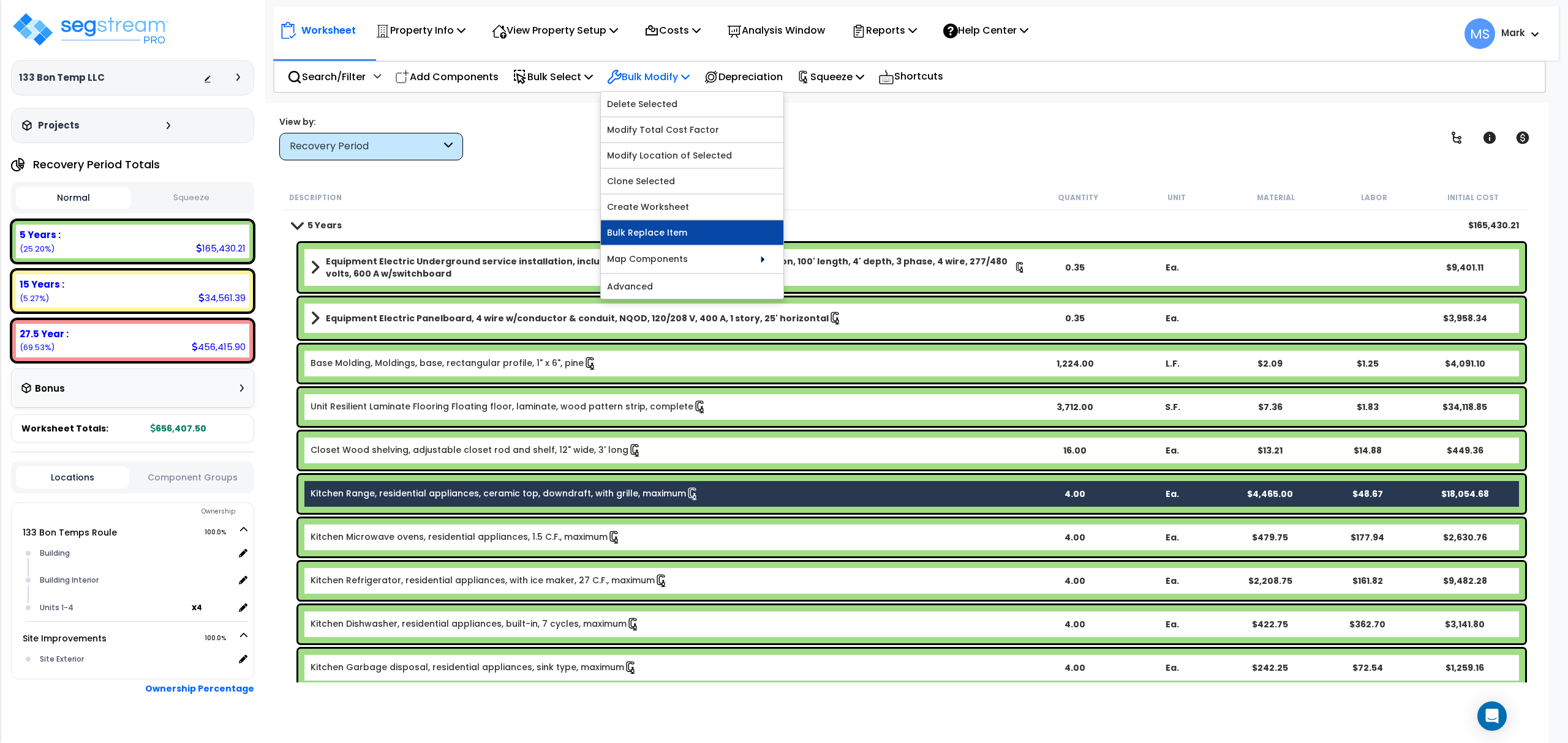
click at [670, 237] on link "Bulk Replace Item" at bounding box center [692, 232] width 182 height 24
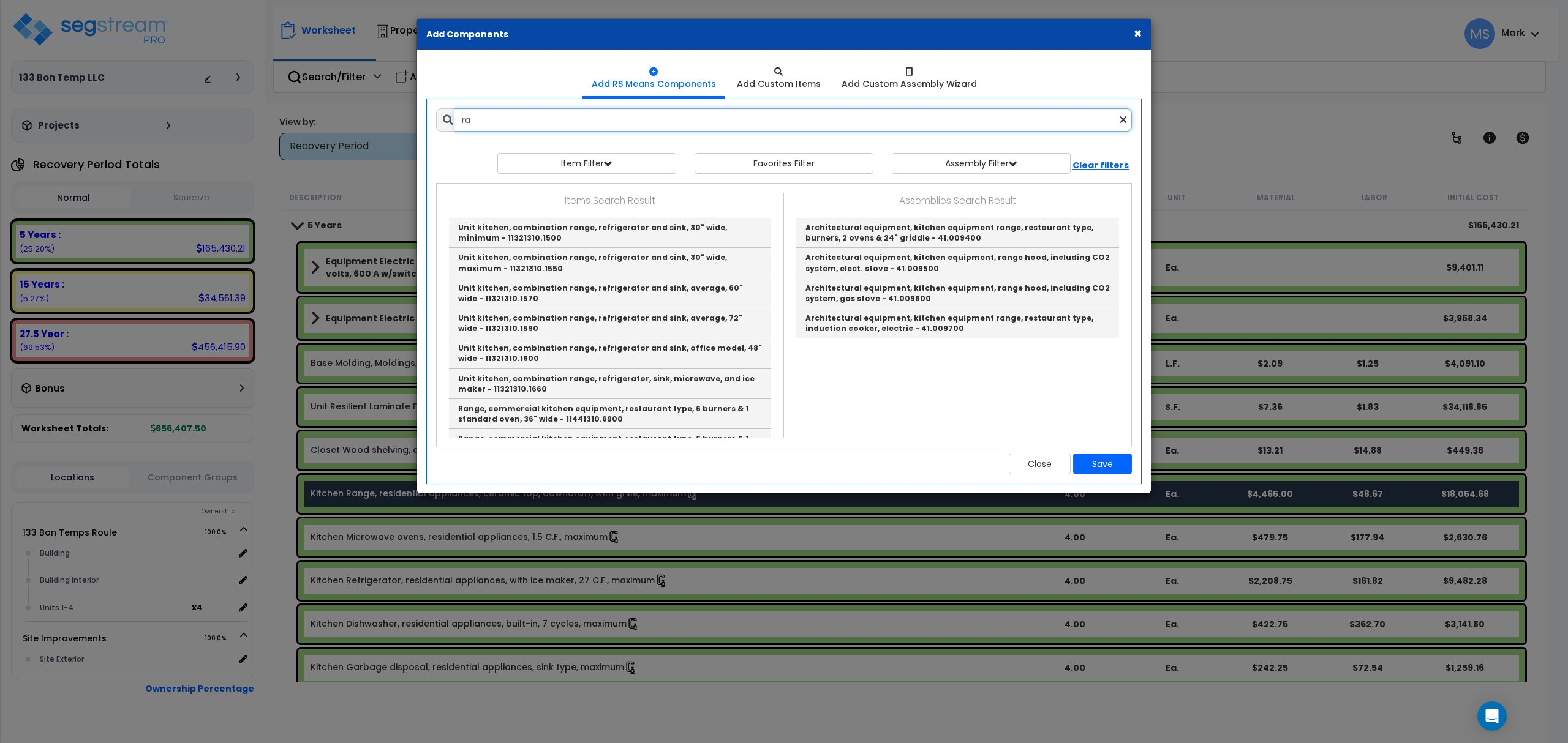
type input "r"
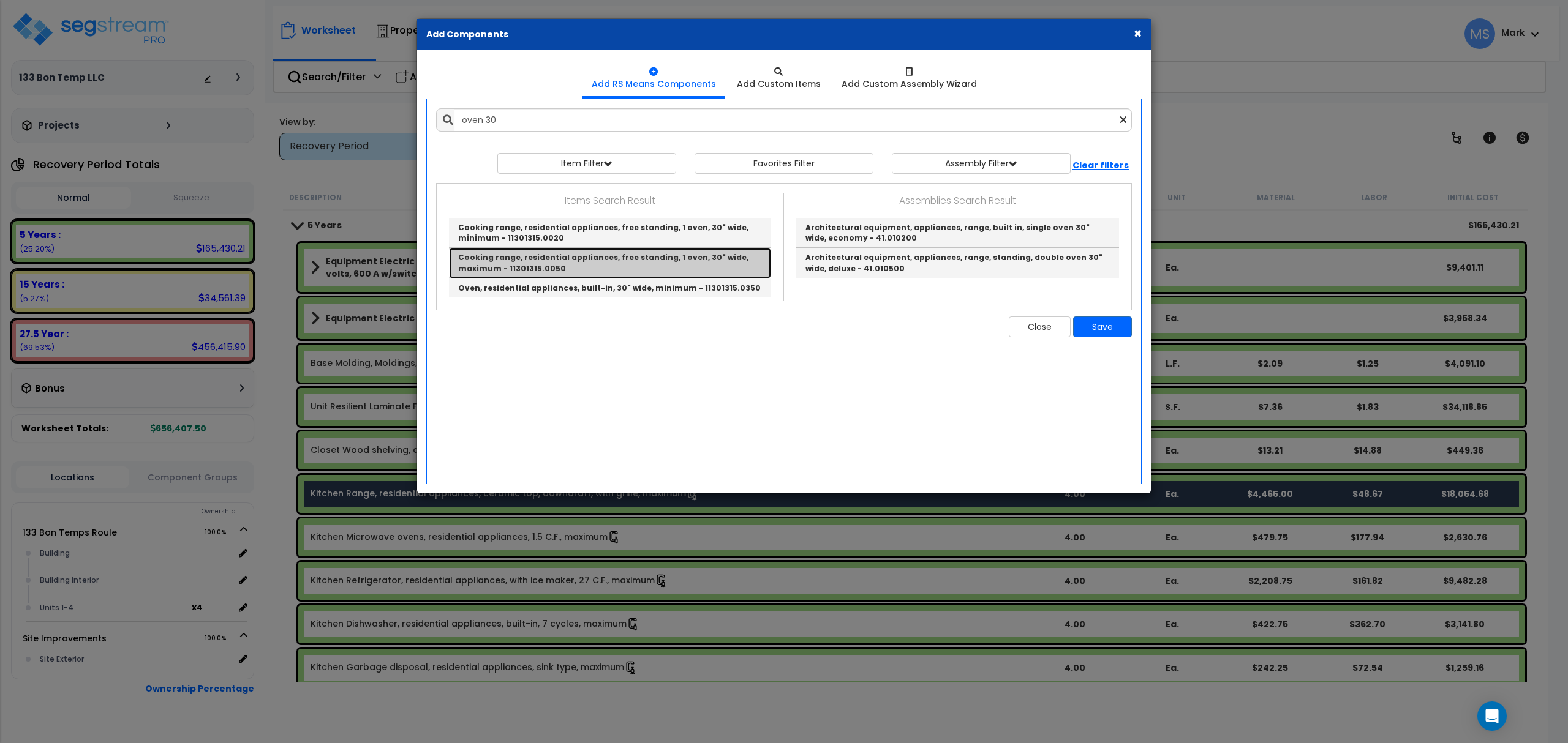
click at [605, 253] on link "Cooking range, residential appliances, free standing, 1 oven, 30" wide, maximum…" at bounding box center [610, 262] width 322 height 30
type input "Cooking range, residential appliances, free standing, 1 oven, 30" wide, maximum…"
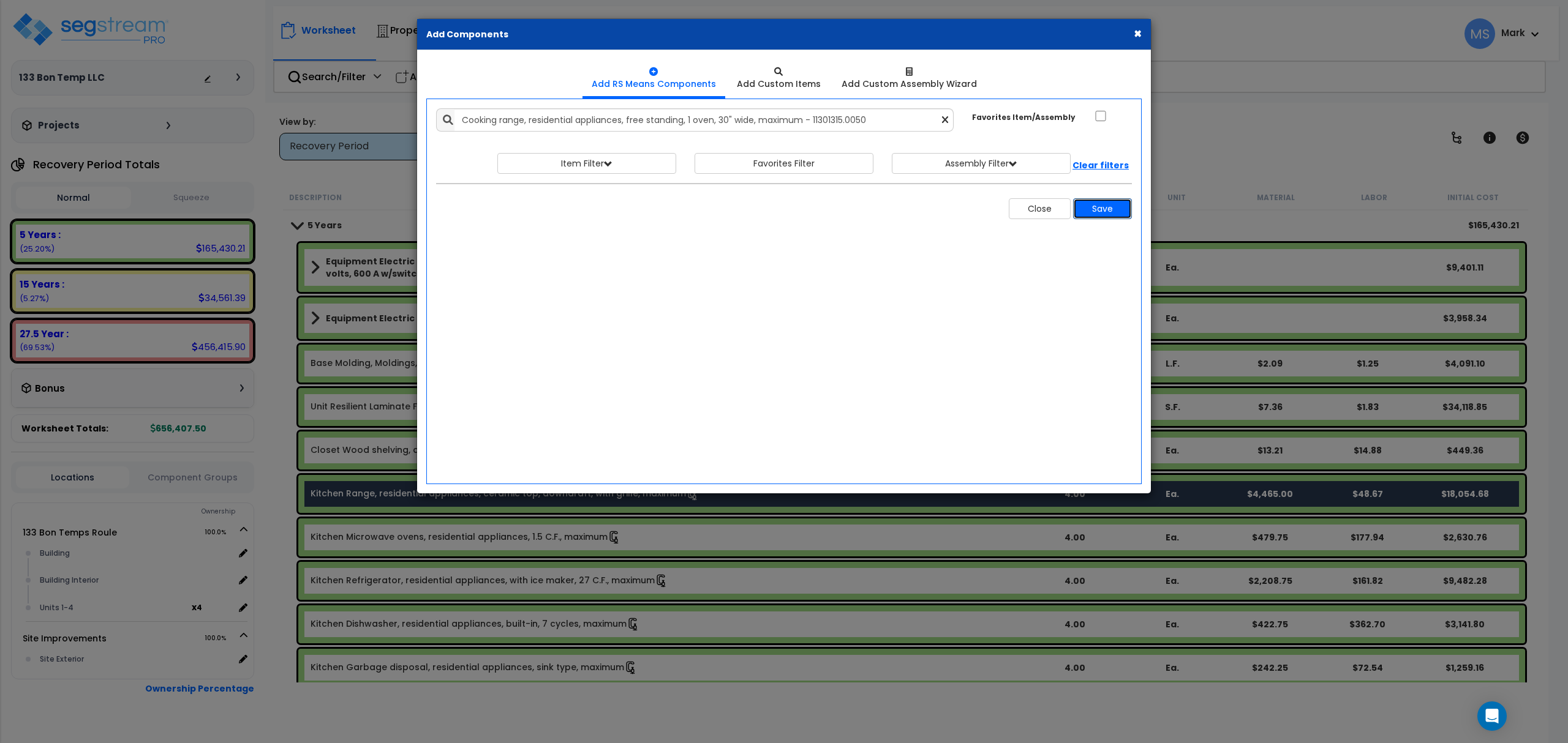
click at [1100, 219] on button "Save" at bounding box center [1102, 209] width 58 height 21
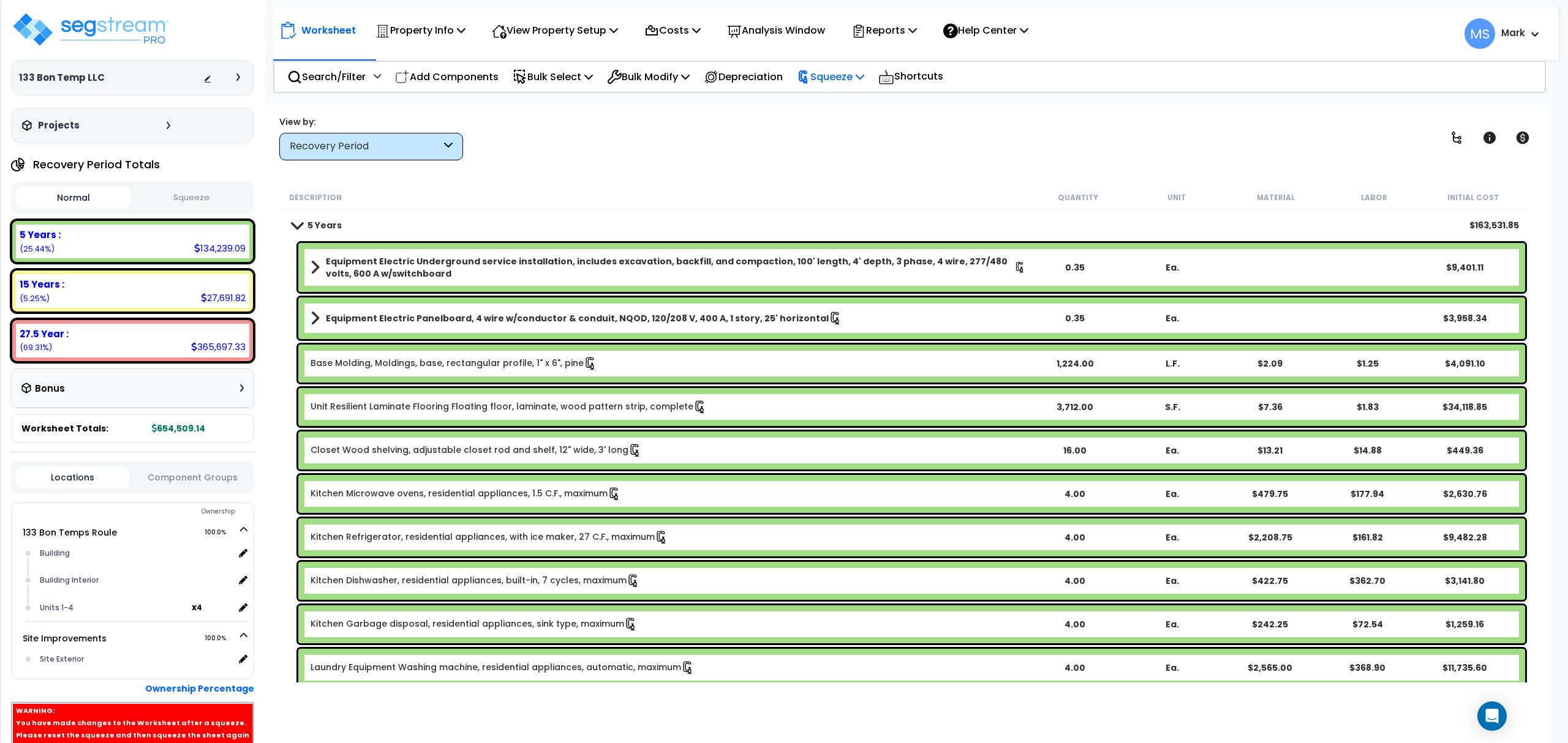
click at [844, 81] on p "Squeeze" at bounding box center [830, 77] width 68 height 17
click at [839, 111] on link "Re-squeeze" at bounding box center [851, 106] width 121 height 28
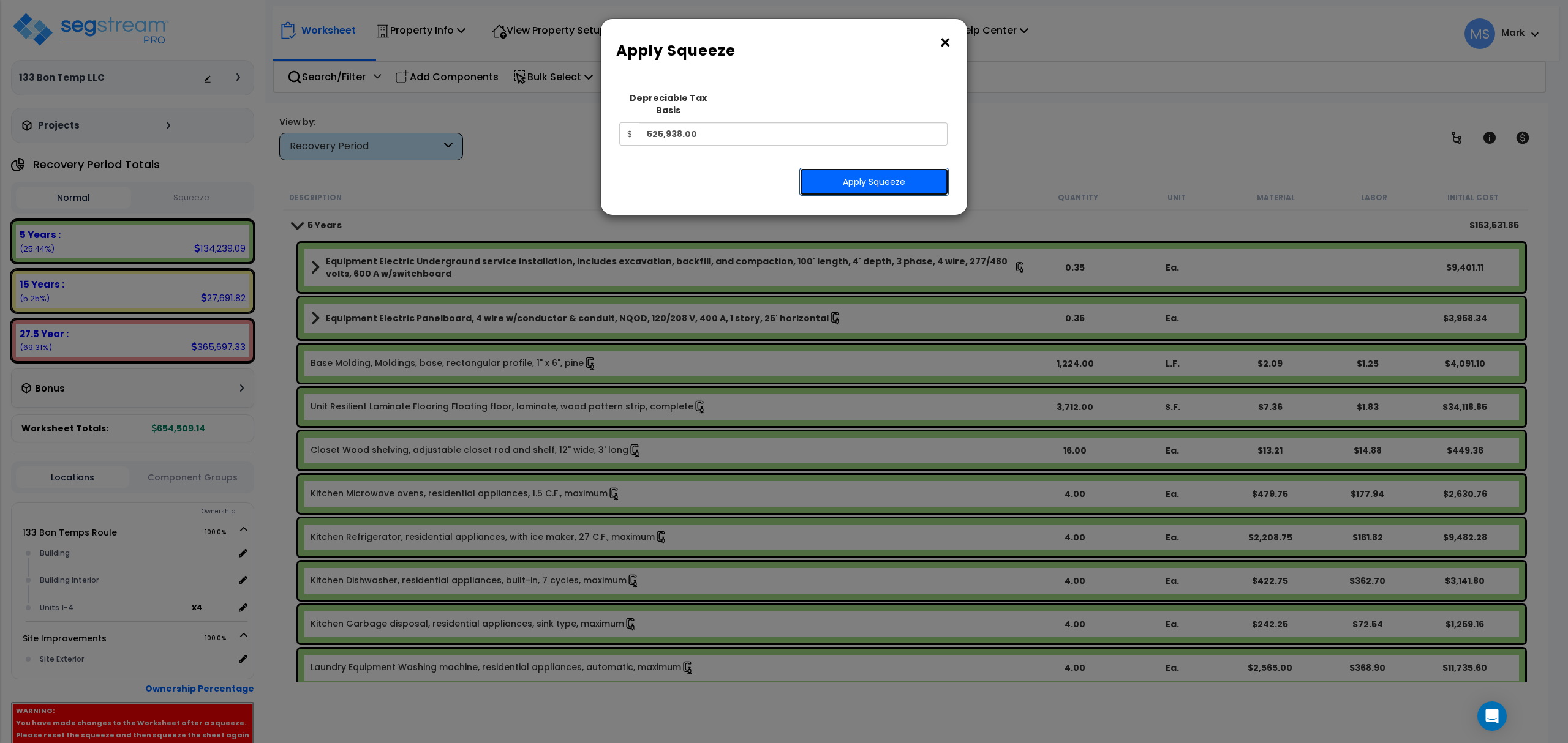
click at [827, 176] on button "Apply Squeeze" at bounding box center [873, 182] width 150 height 28
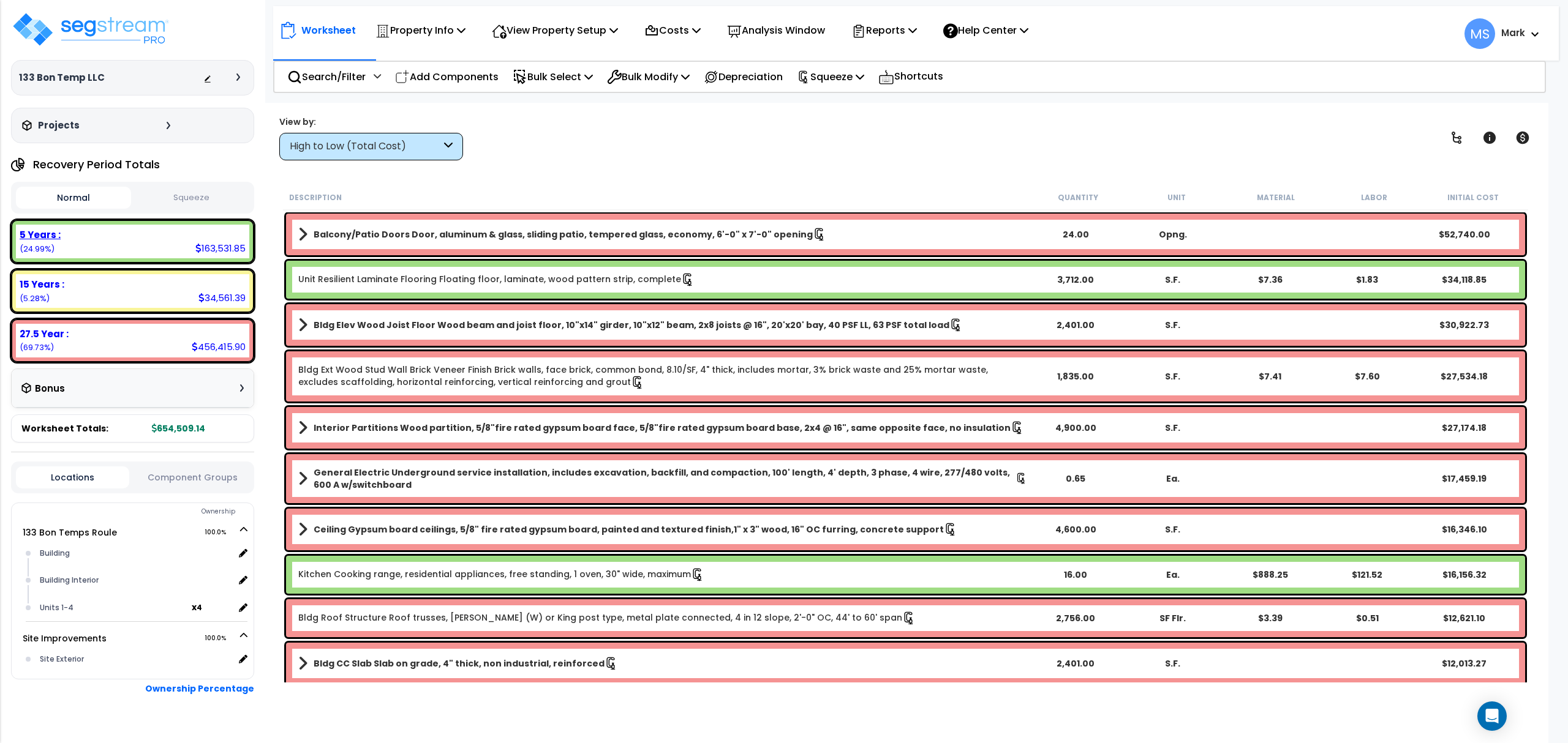
click at [232, 238] on div "5 Years :" at bounding box center [132, 234] width 226 height 13
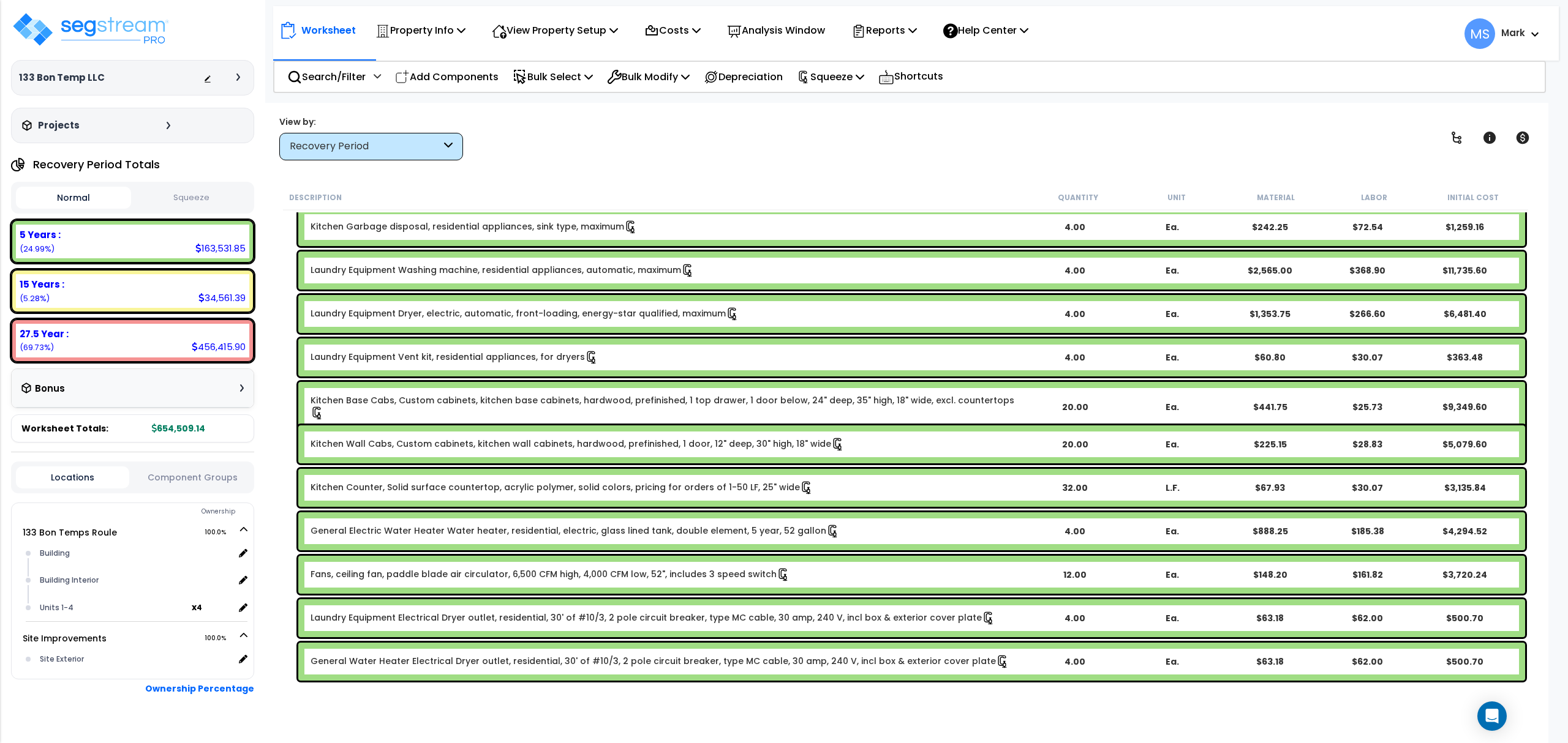
scroll to position [408, 0]
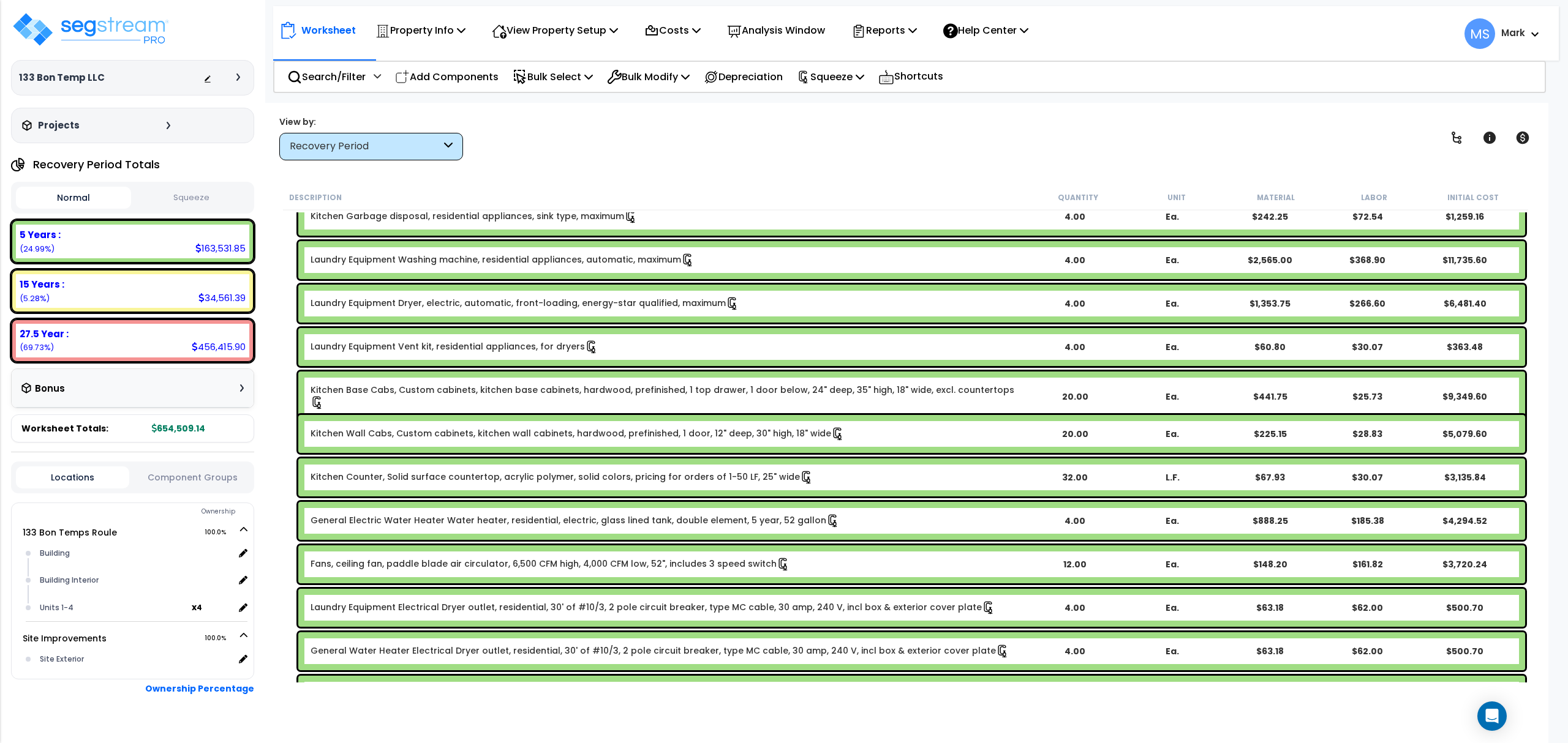
click at [473, 390] on link "Kitchen Base Cabs, Custom cabinets, kitchen base cabinets, hardwood, prefinishe…" at bounding box center [668, 397] width 715 height 26
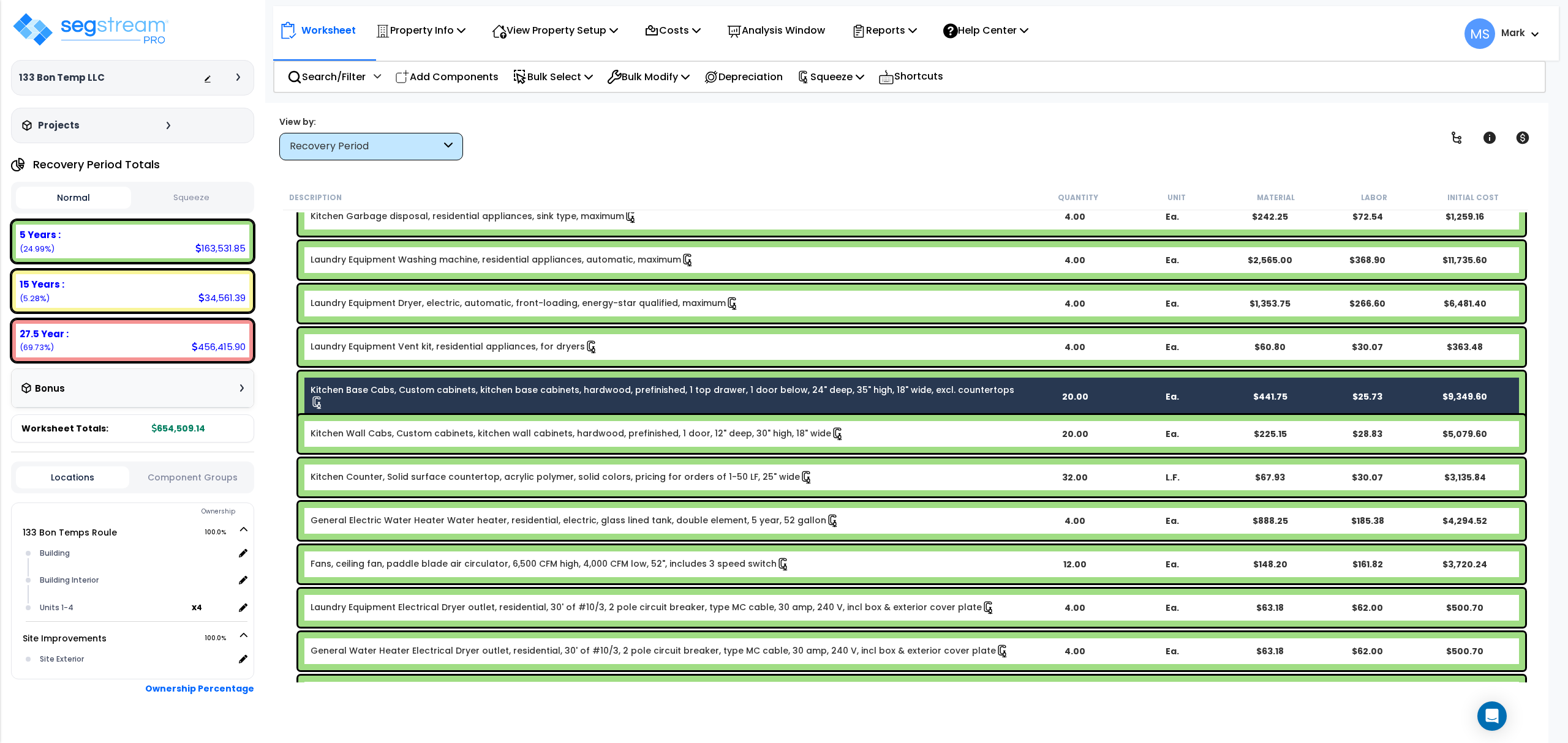
click at [477, 435] on link "Kitchen Wall Cabs, Custom cabinets, kitchen wall cabinets, hardwood, prefinishe…" at bounding box center [577, 433] width 534 height 13
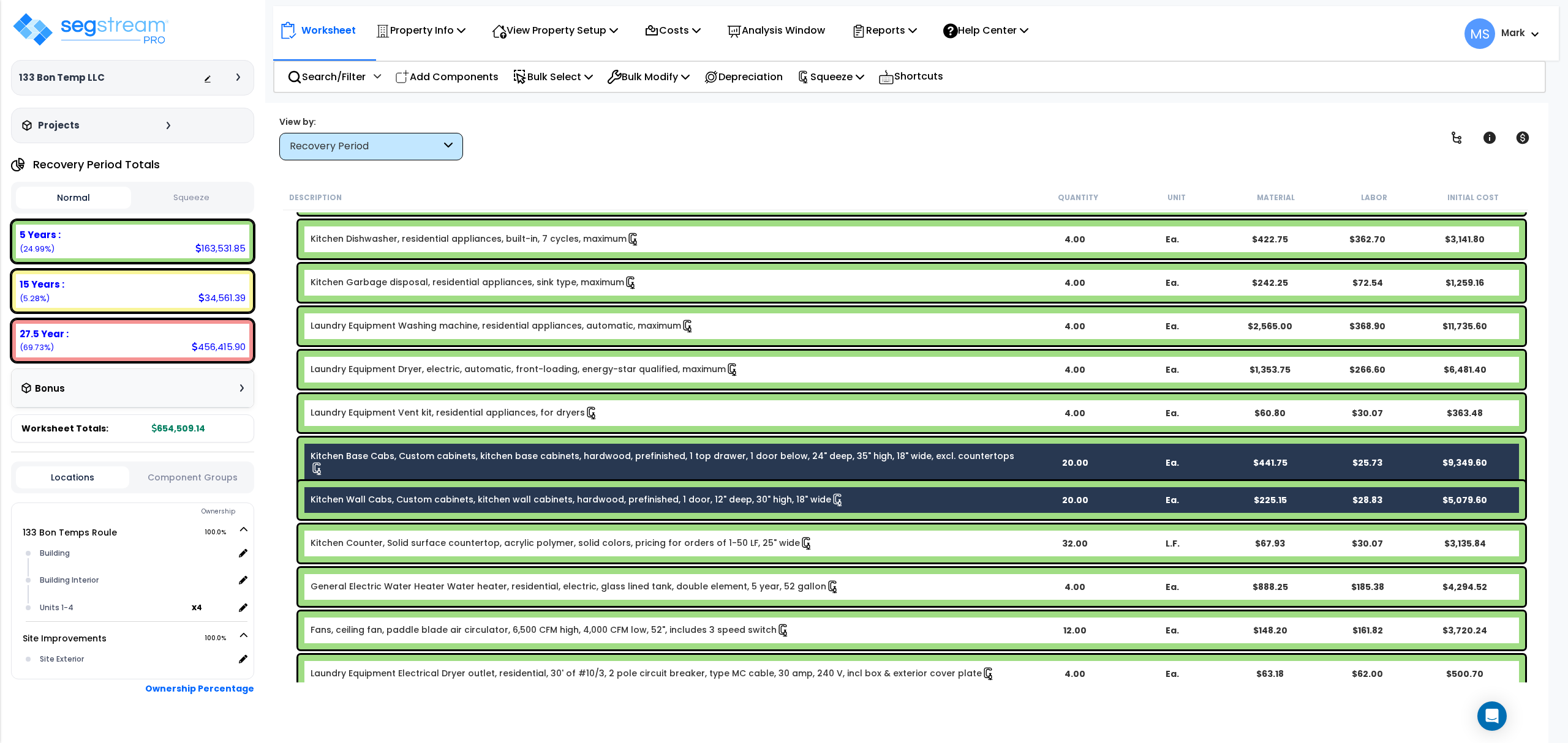
scroll to position [173, 0]
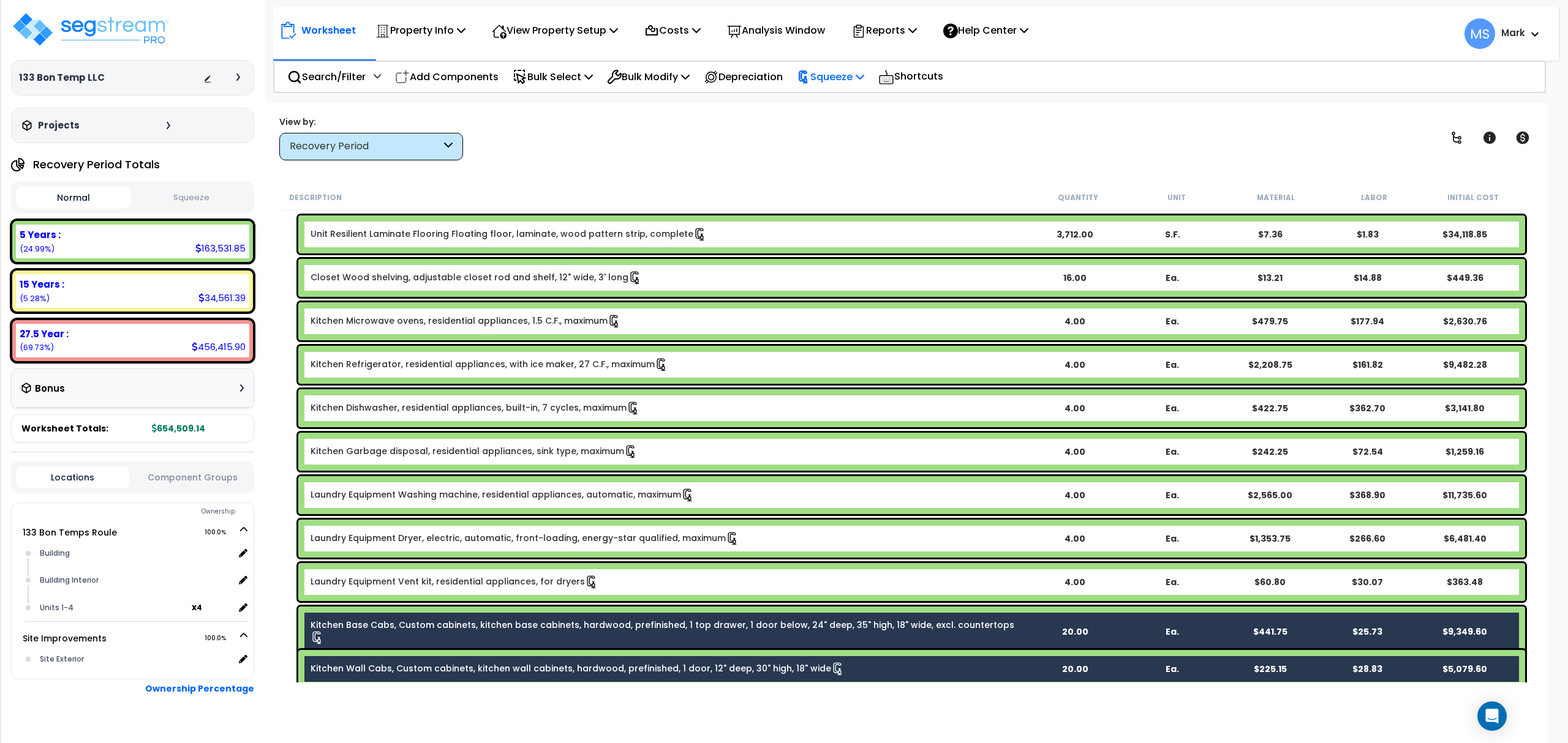
click at [853, 79] on p "Squeeze" at bounding box center [830, 77] width 68 height 17
click at [853, 77] on p "Squeeze" at bounding box center [830, 77] width 68 height 17
click at [664, 65] on div "Bulk Modify" at bounding box center [648, 77] width 83 height 29
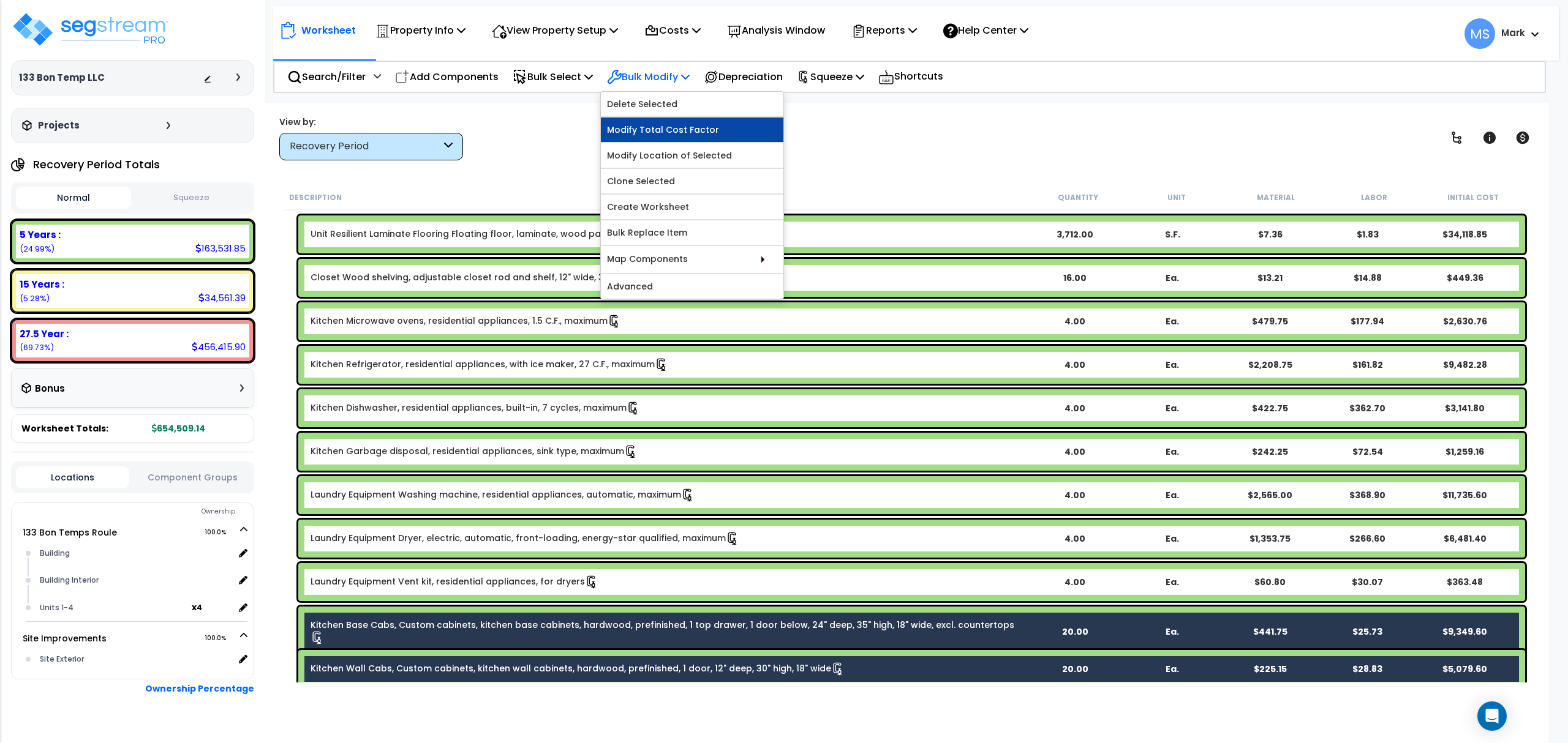
click at [679, 131] on link "Modify Total Cost Factor" at bounding box center [692, 129] width 182 height 24
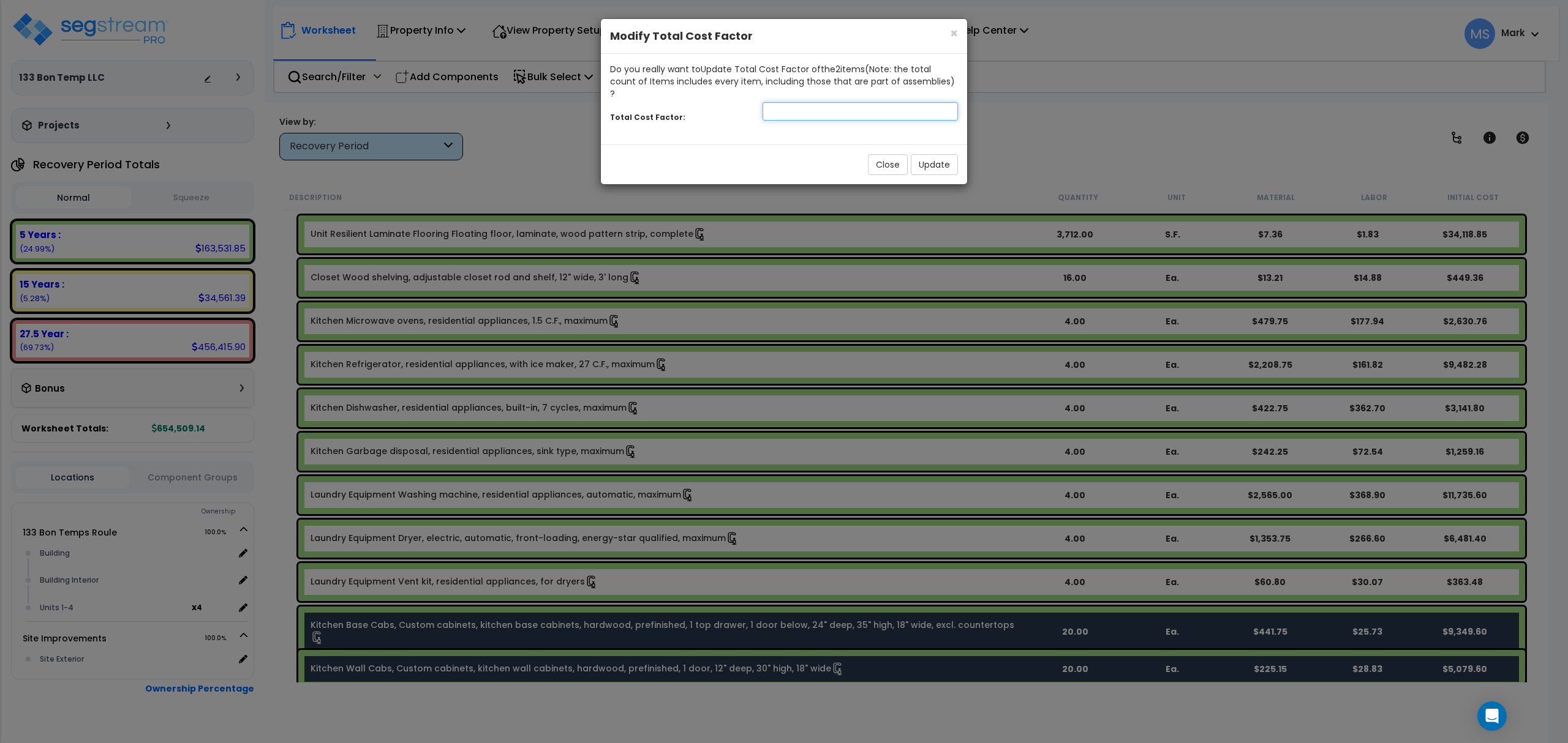
click at [770, 102] on input "number" at bounding box center [860, 111] width 196 height 18
type input "1.2"
click at [926, 156] on button "Update" at bounding box center [934, 165] width 47 height 21
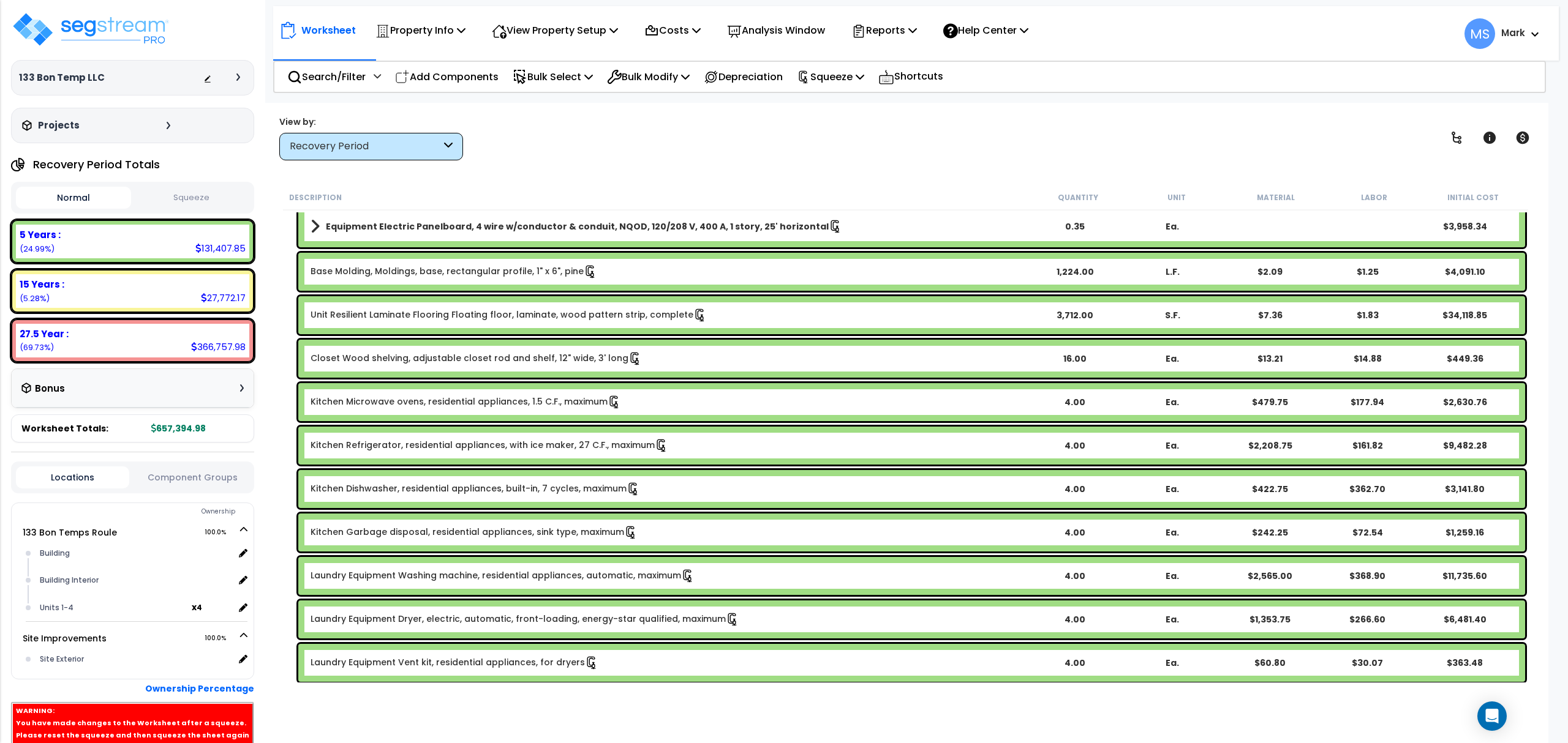
scroll to position [0, 0]
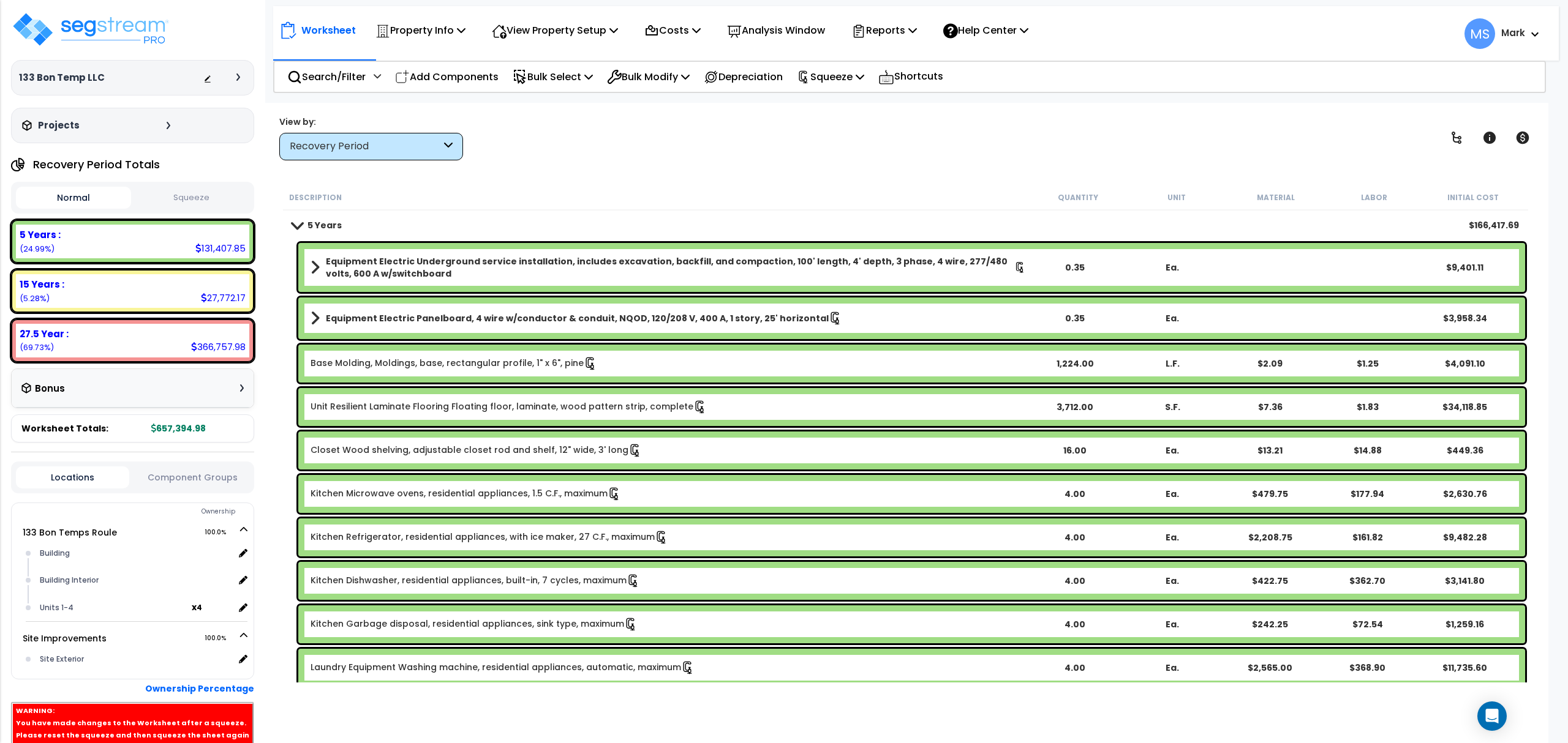
click at [612, 410] on link "Unit Resilient Laminate Flooring Floating floor, laminate, wood pattern strip, …" at bounding box center [508, 406] width 396 height 13
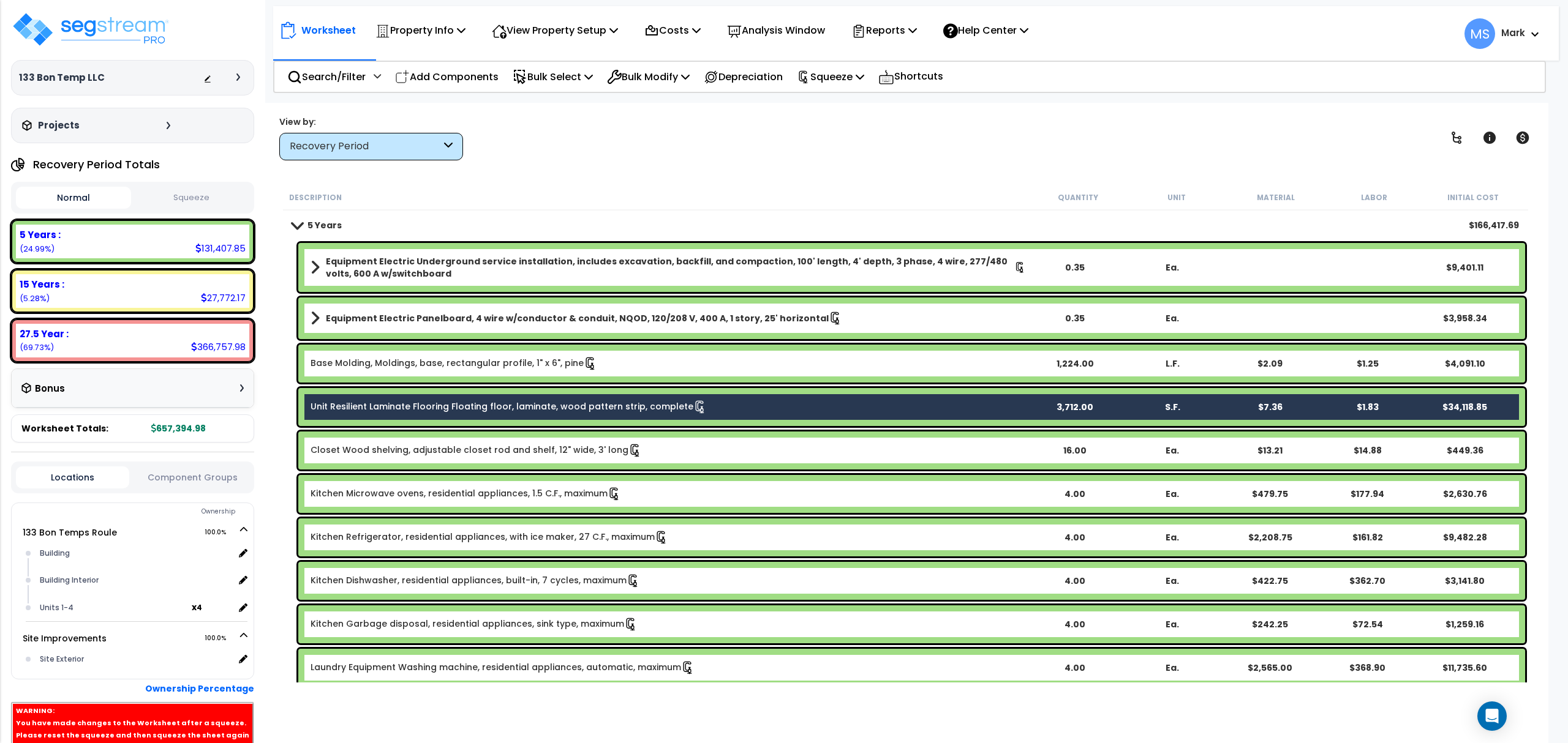
click at [669, 92] on div "Property Name DB Costs Setup Indirect Costs Direct Costs Costs Setup Rapid Take…" at bounding box center [784, 78] width 1568 height 49
click at [670, 83] on p "Bulk Modify" at bounding box center [648, 77] width 83 height 17
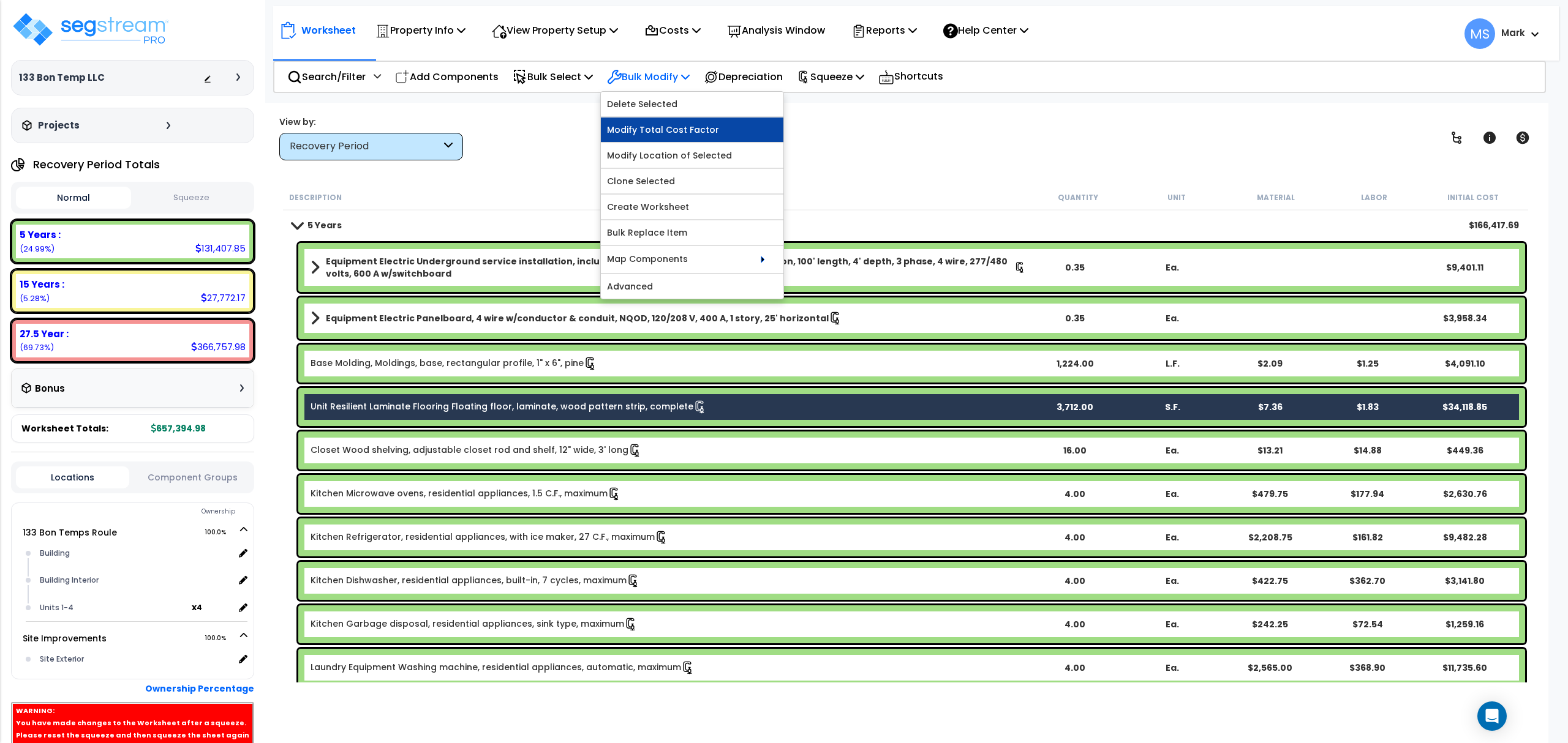
click at [677, 136] on link "Modify Total Cost Factor" at bounding box center [692, 129] width 182 height 24
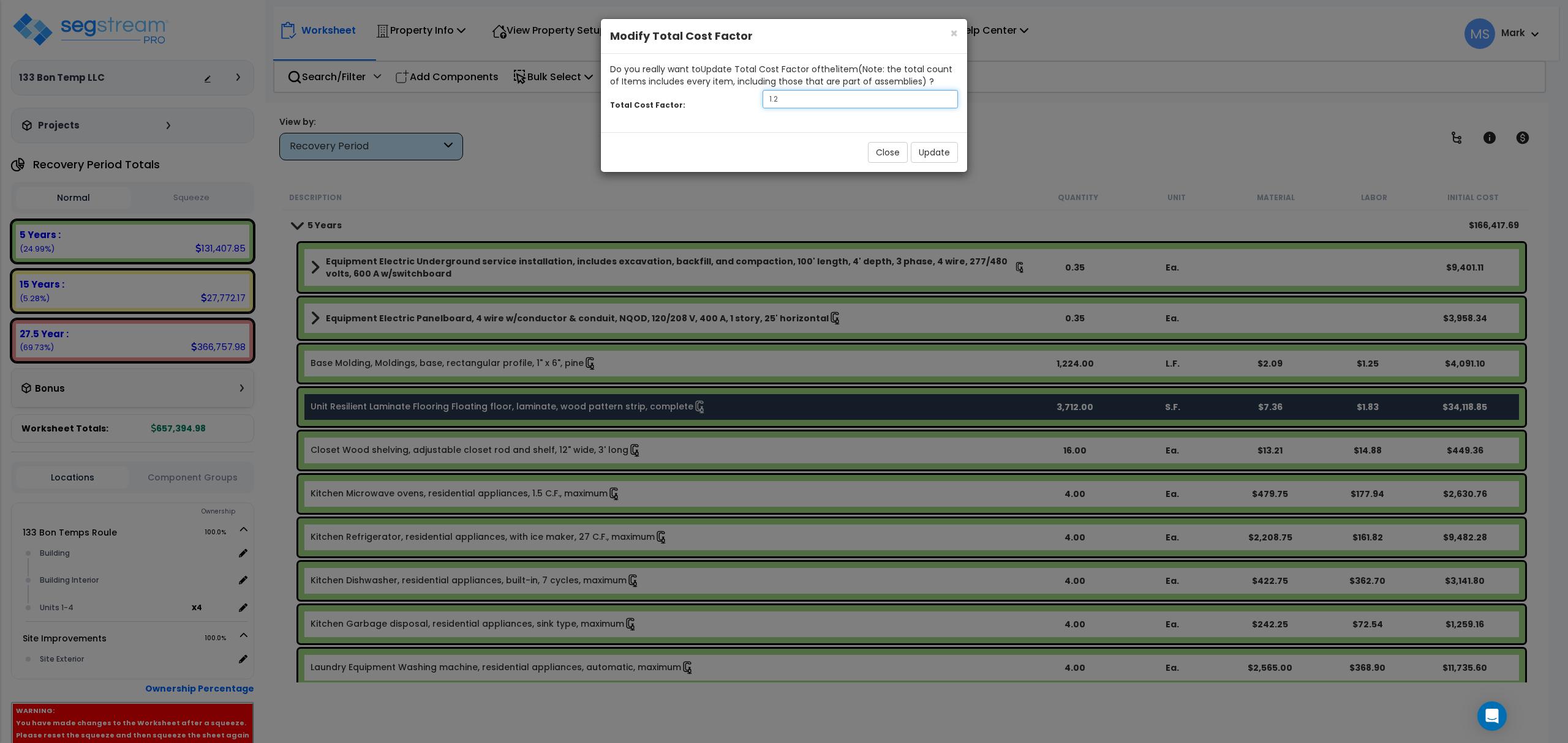
click at [814, 102] on input "1.2" at bounding box center [860, 99] width 196 height 18
click at [814, 102] on input "1.2" at bounding box center [860, 99] width 196 height 18
type input ".8"
click at [932, 155] on button "Update" at bounding box center [934, 152] width 47 height 21
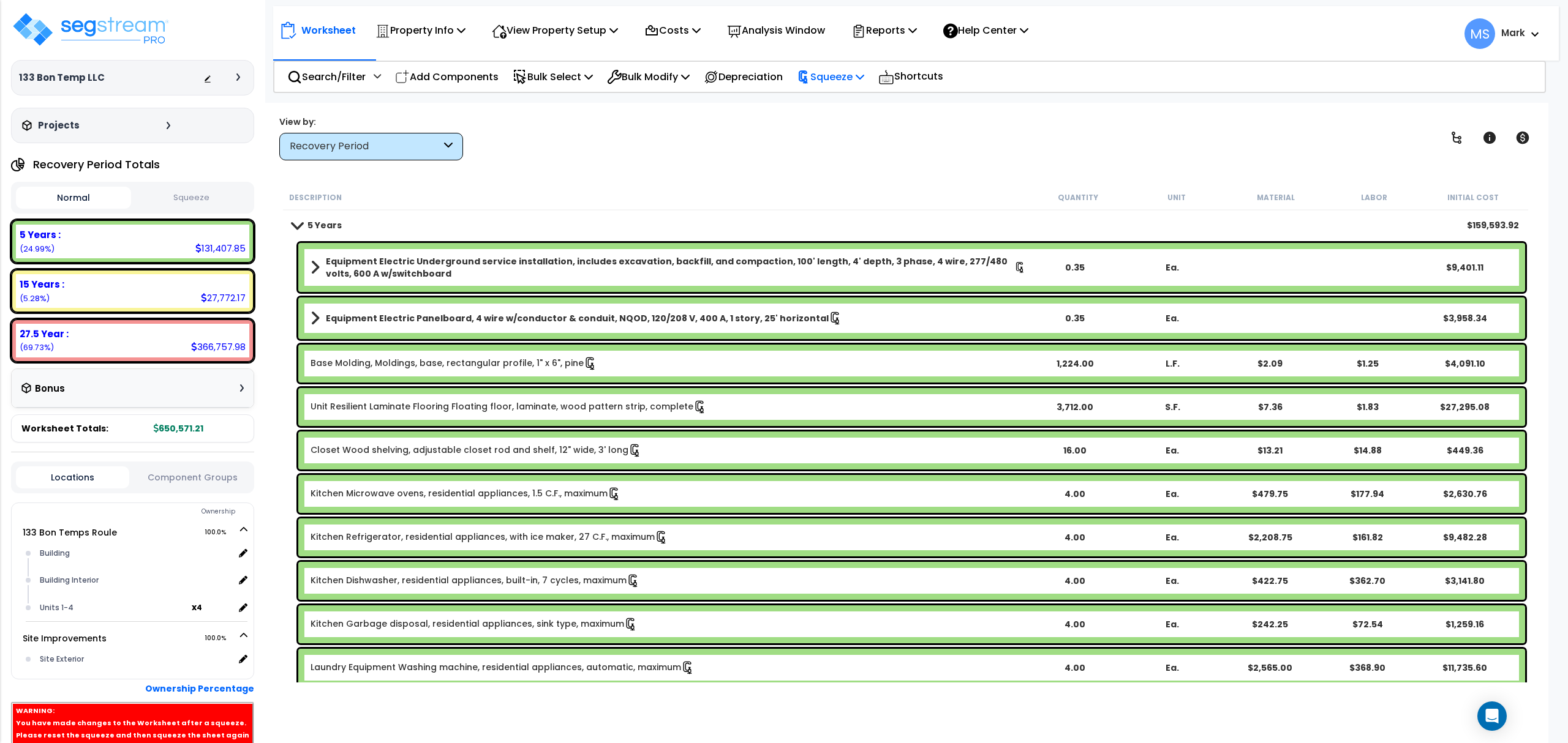
click at [864, 77] on icon at bounding box center [860, 77] width 8 height 10
drag, startPoint x: 860, startPoint y: 109, endPoint x: 853, endPoint y: 118, distance: 11.4
click at [859, 109] on link "Re-squeeze" at bounding box center [851, 106] width 121 height 28
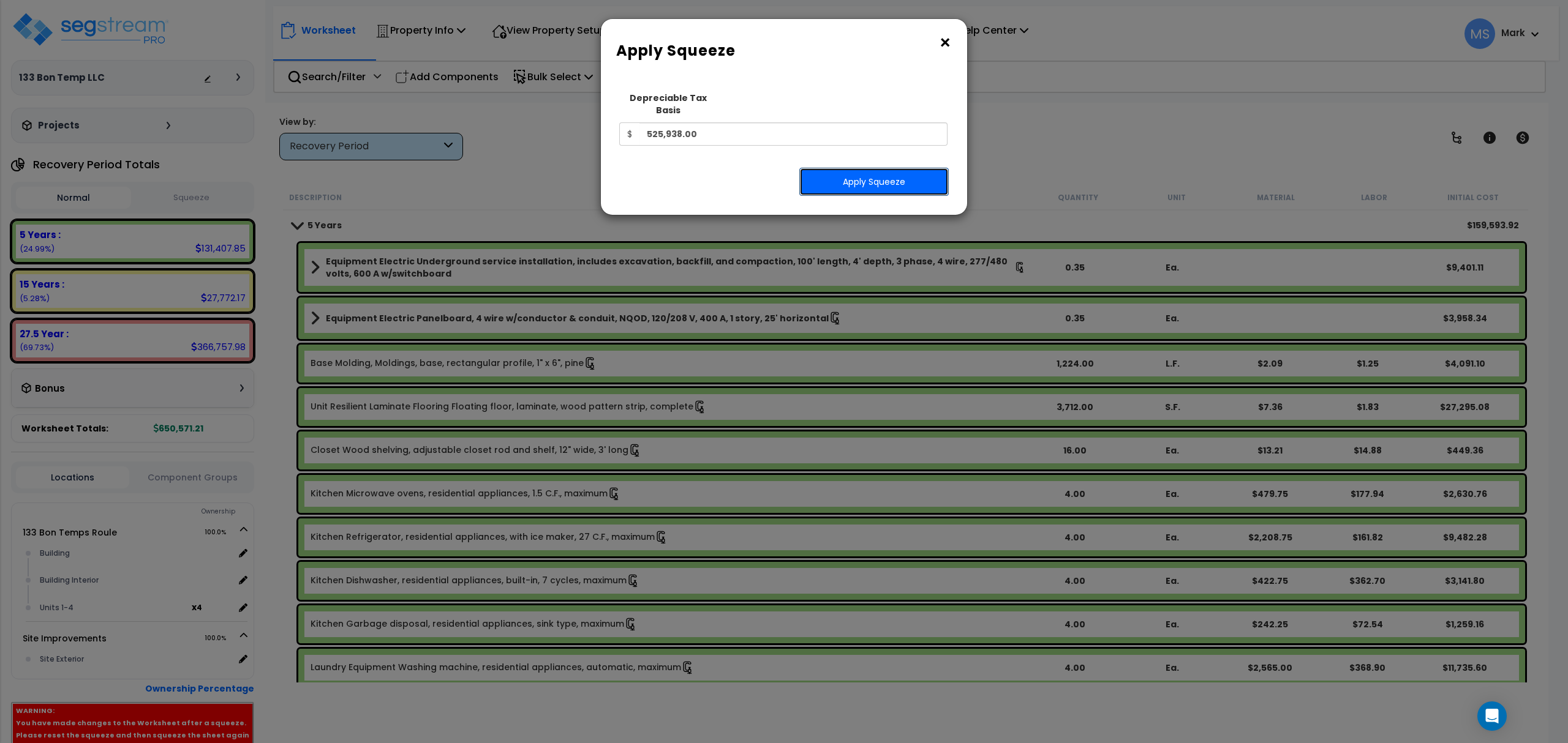
click at [873, 168] on button "Apply Squeeze" at bounding box center [873, 182] width 150 height 28
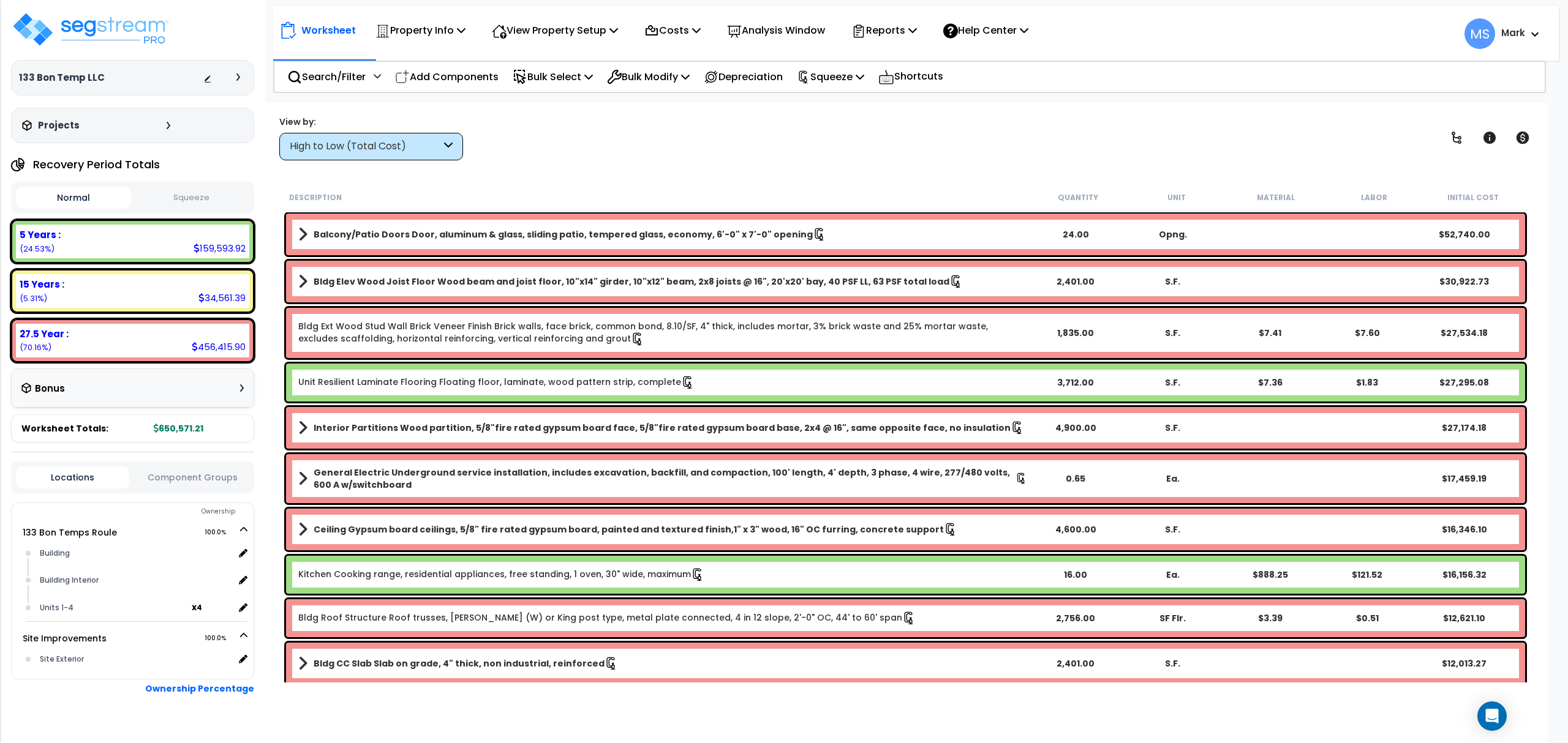
click at [795, 33] on p "Analysis Window" at bounding box center [776, 31] width 98 height 17
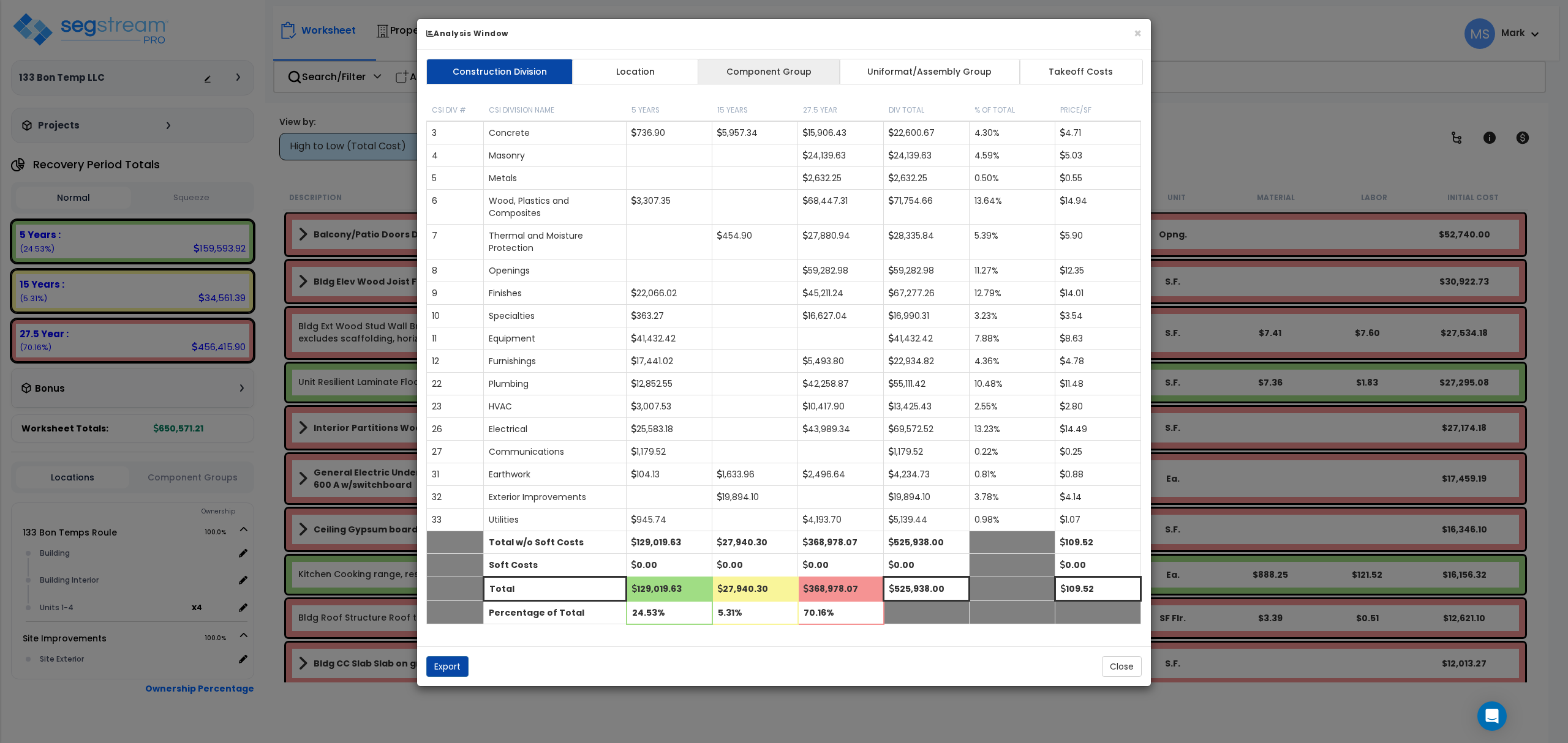
click at [769, 66] on link "Component Group" at bounding box center [768, 71] width 142 height 26
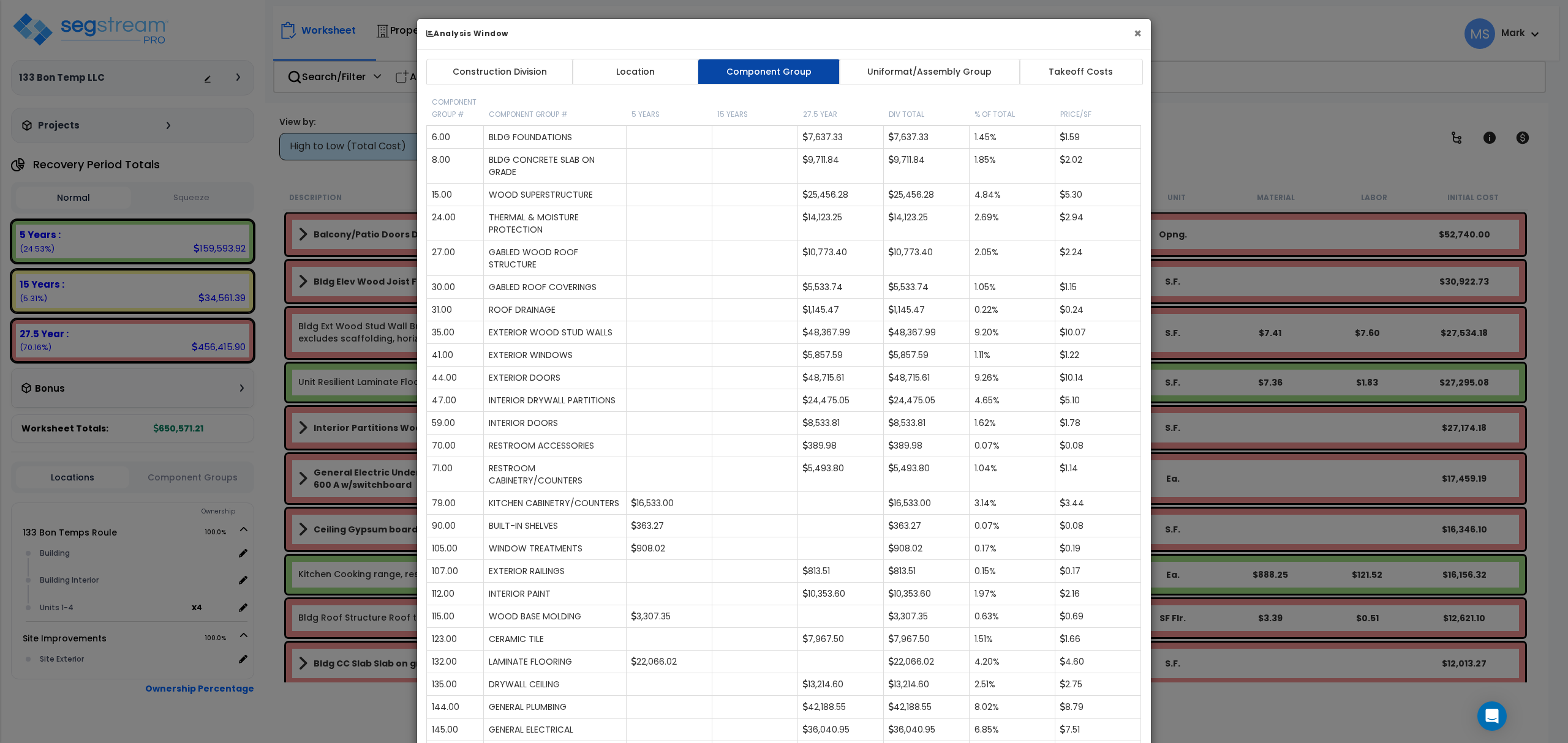
click at [1135, 28] on button "×" at bounding box center [1137, 33] width 8 height 13
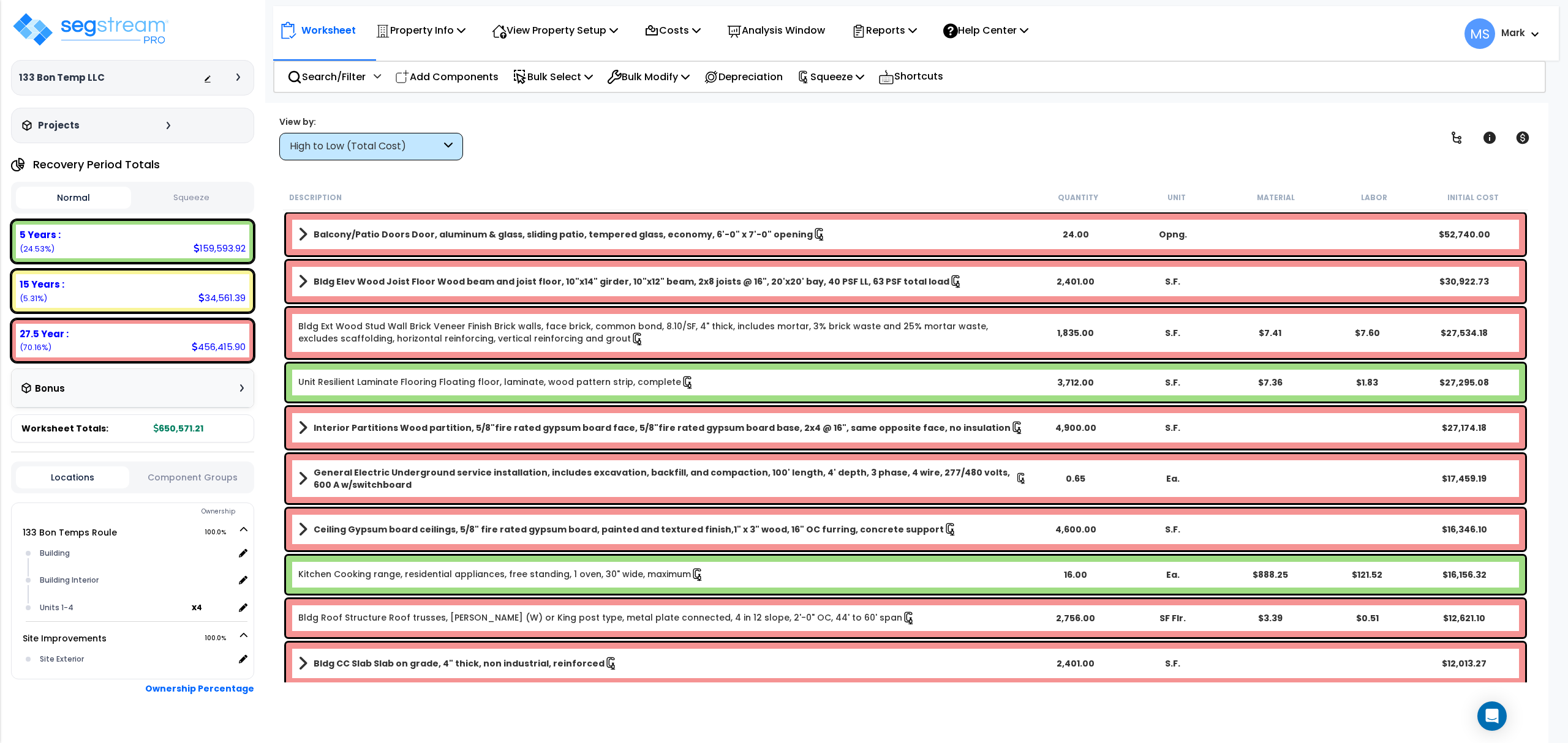
click at [452, 388] on link "Unit Resilient Laminate Flooring Floating floor, laminate, wood pattern strip, …" at bounding box center [496, 382] width 396 height 13
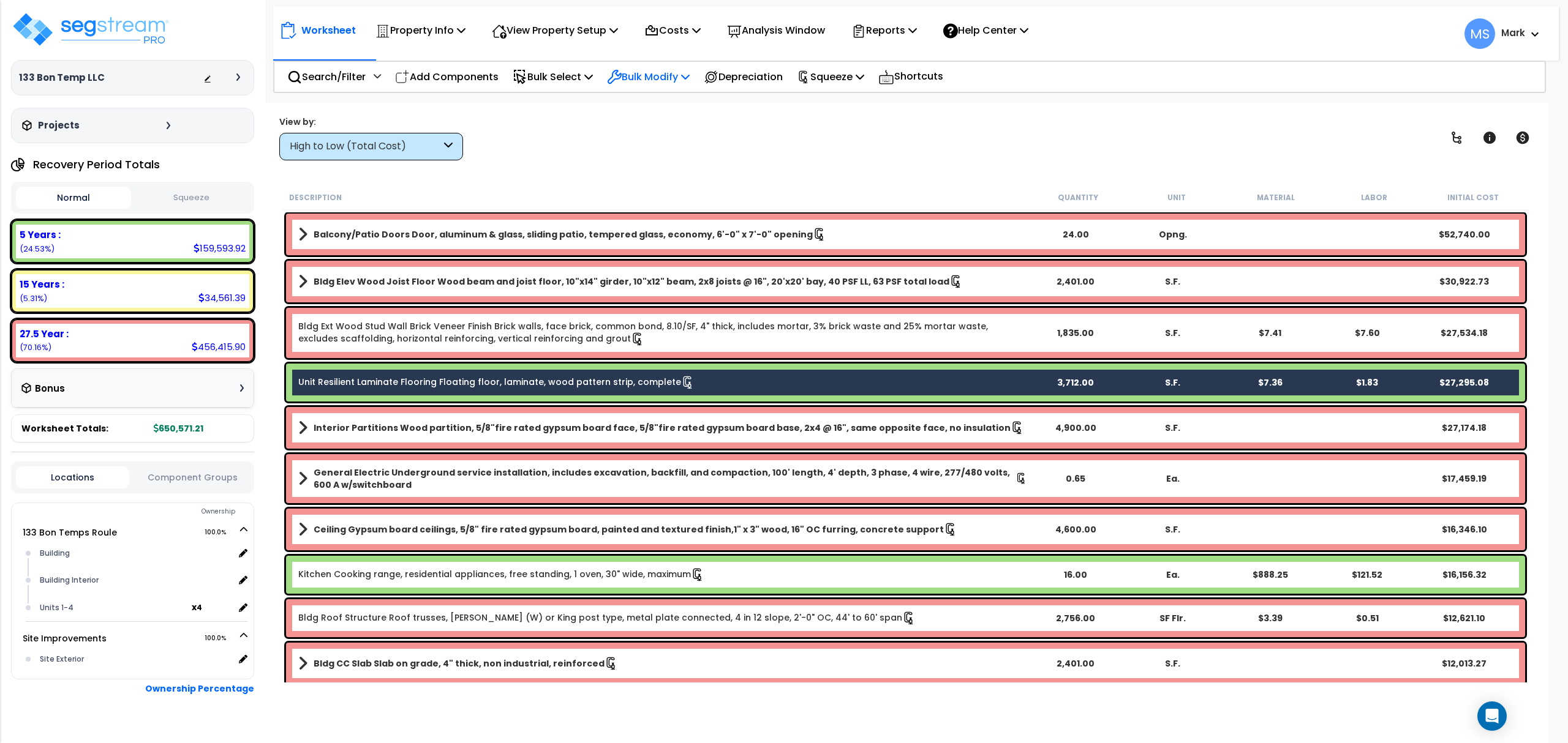
click at [674, 71] on p "Bulk Modify" at bounding box center [648, 77] width 83 height 17
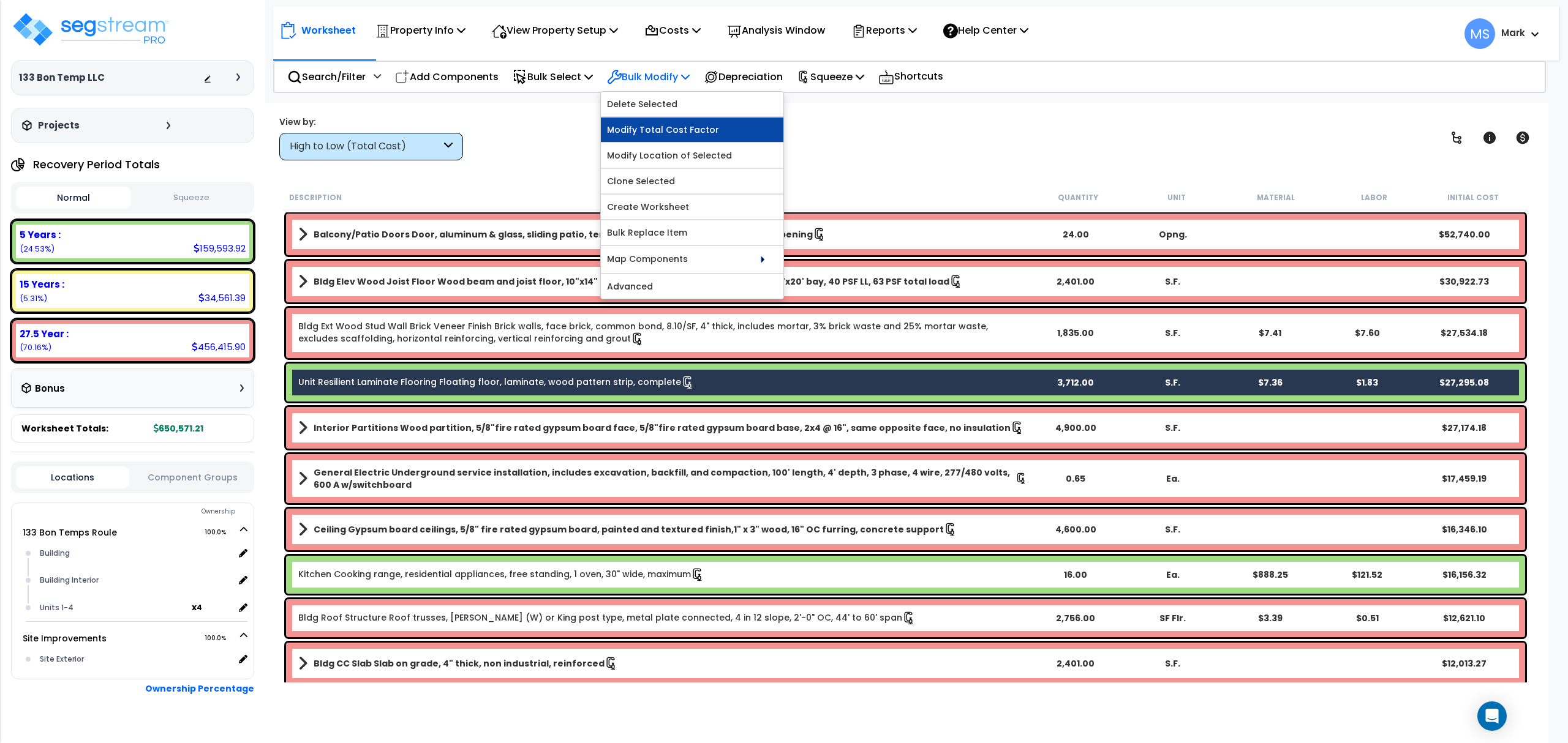
click at [697, 133] on link "Modify Total Cost Factor" at bounding box center [692, 129] width 182 height 24
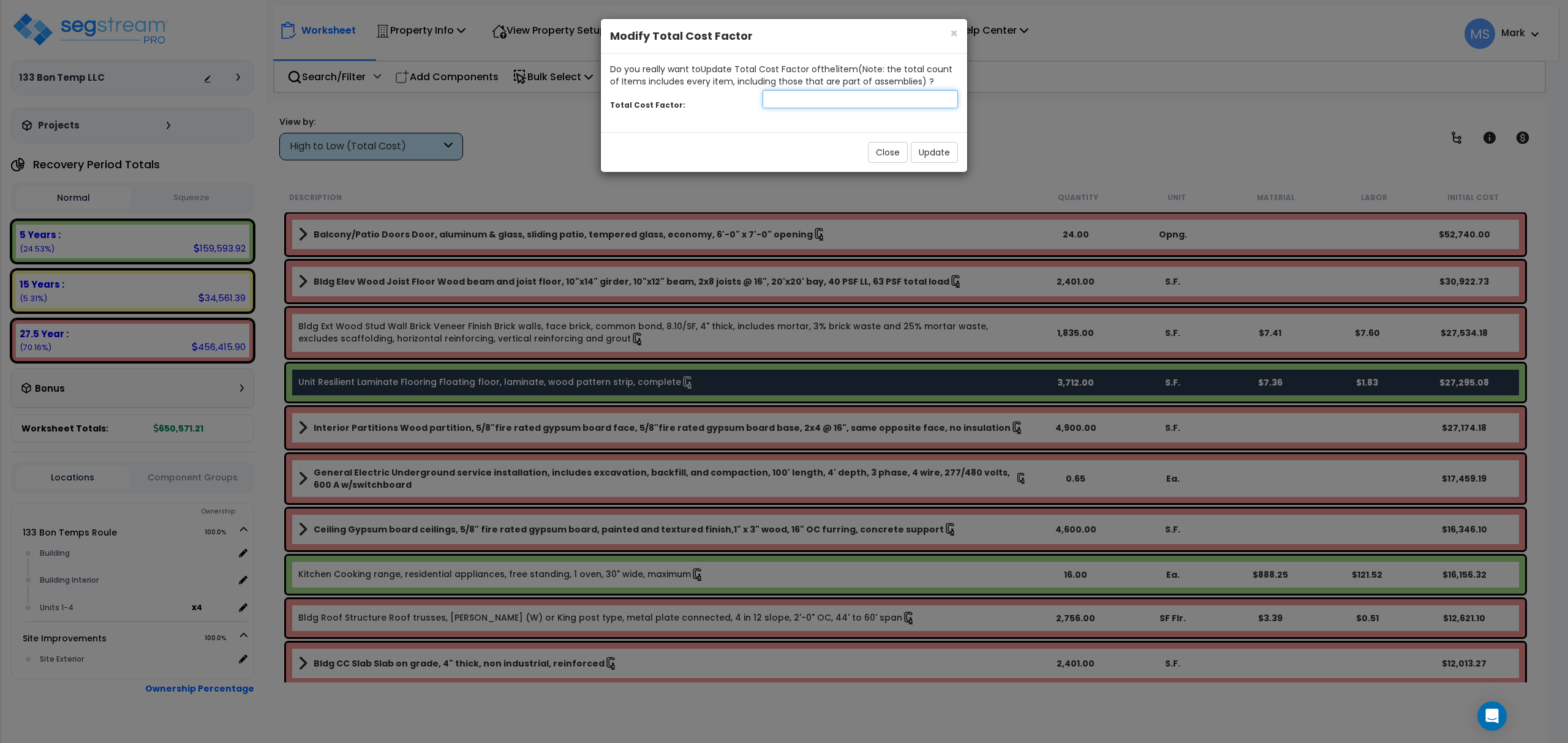
click at [846, 99] on input "number" at bounding box center [860, 99] width 196 height 18
type input ".5"
click at [924, 150] on button "Update" at bounding box center [934, 152] width 47 height 21
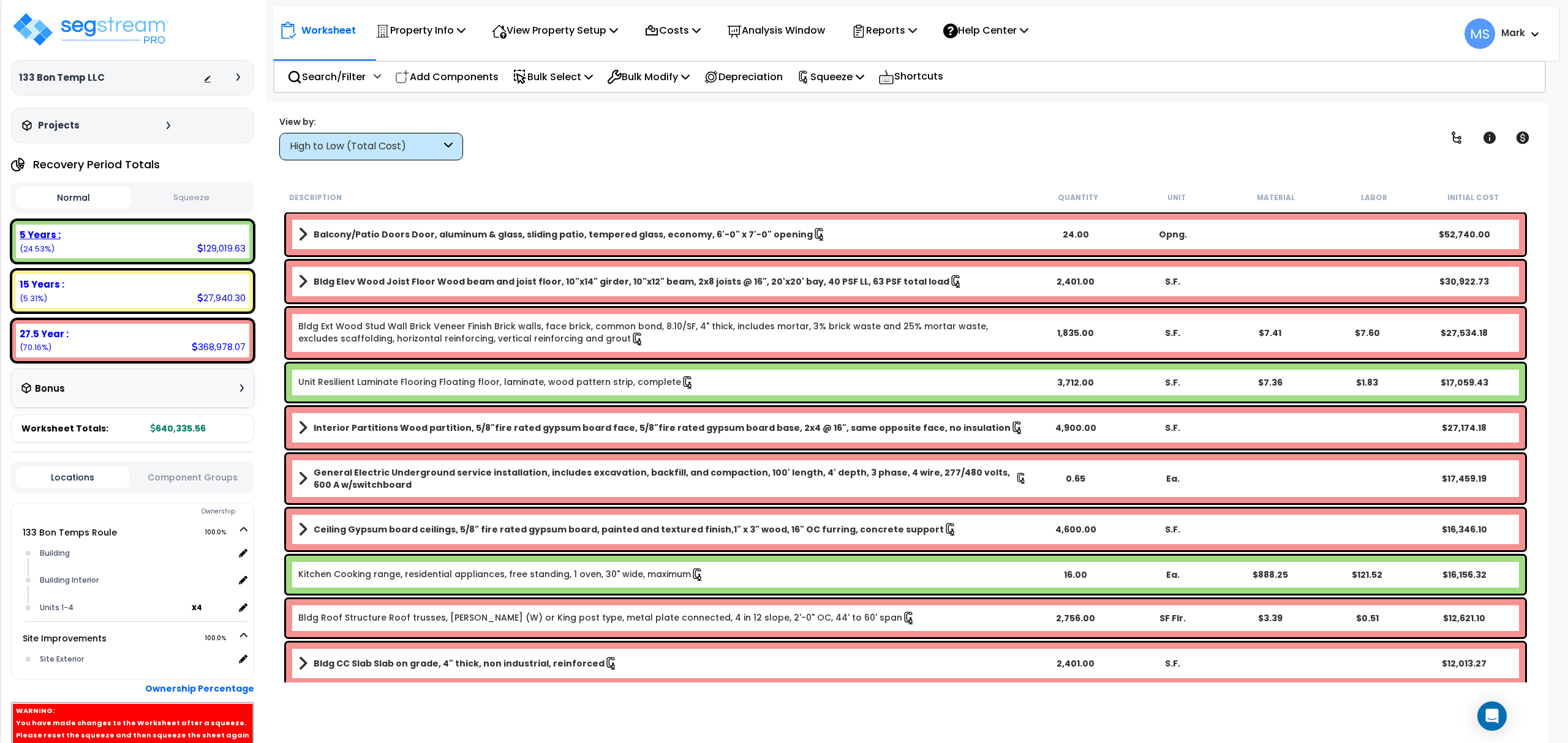
click at [177, 246] on div "5 Years : 129,019.63 (24.53%)" at bounding box center [132, 241] width 233 height 33
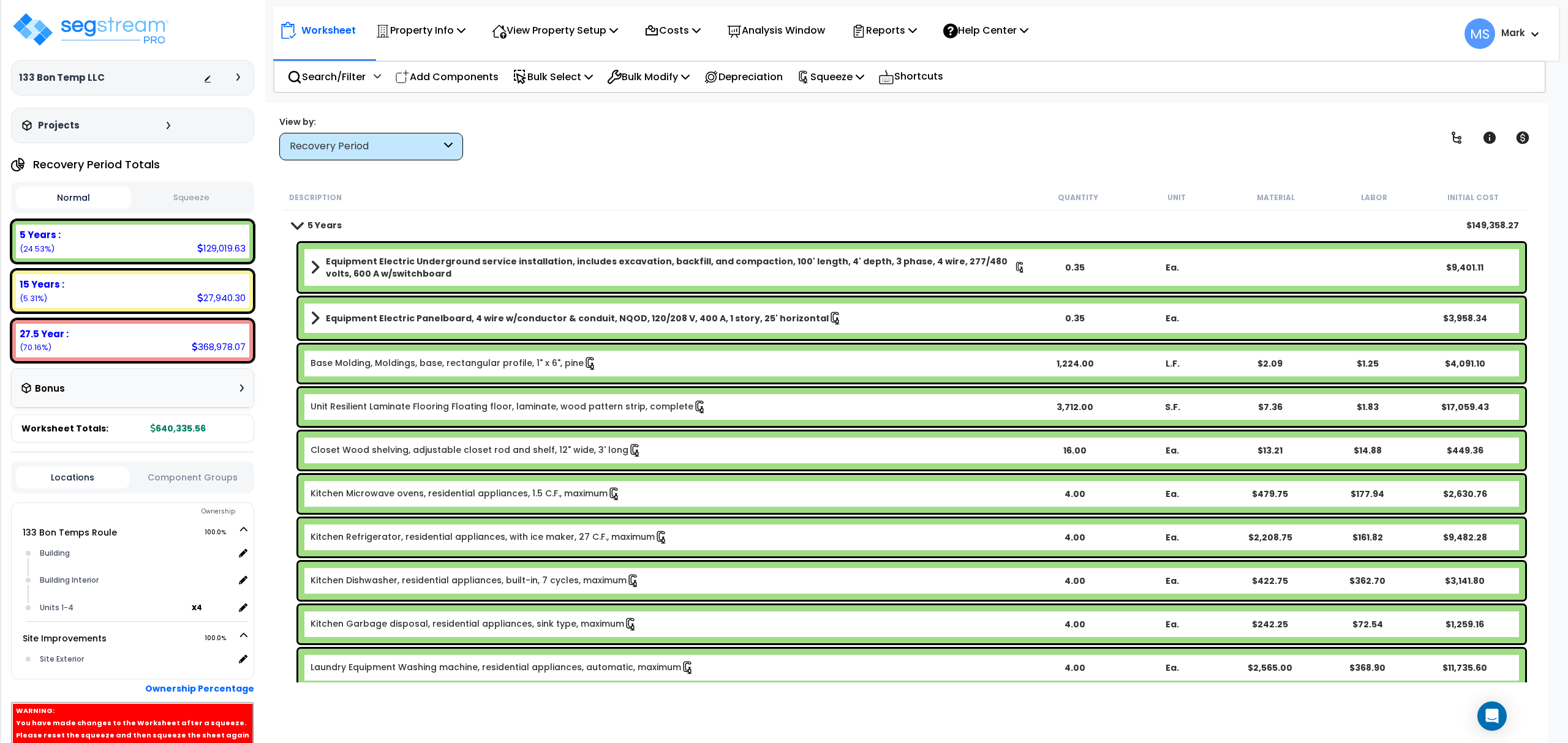
scroll to position [350, 0]
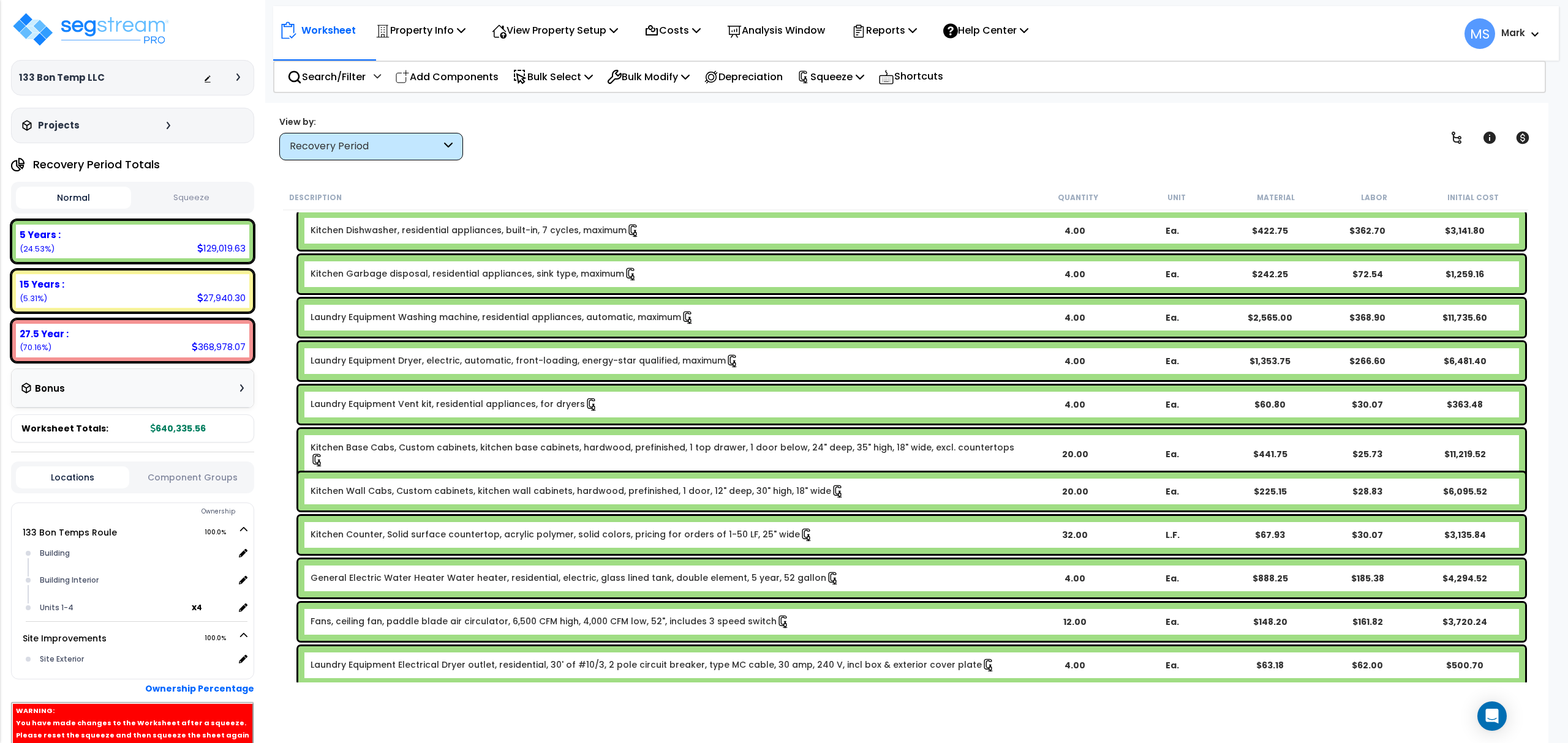
click at [561, 482] on div "Kitchen Wall Cabs, Custom cabinets, kitchen wall cabinets, hardwood, prefinishe…" at bounding box center [912, 491] width 1227 height 38
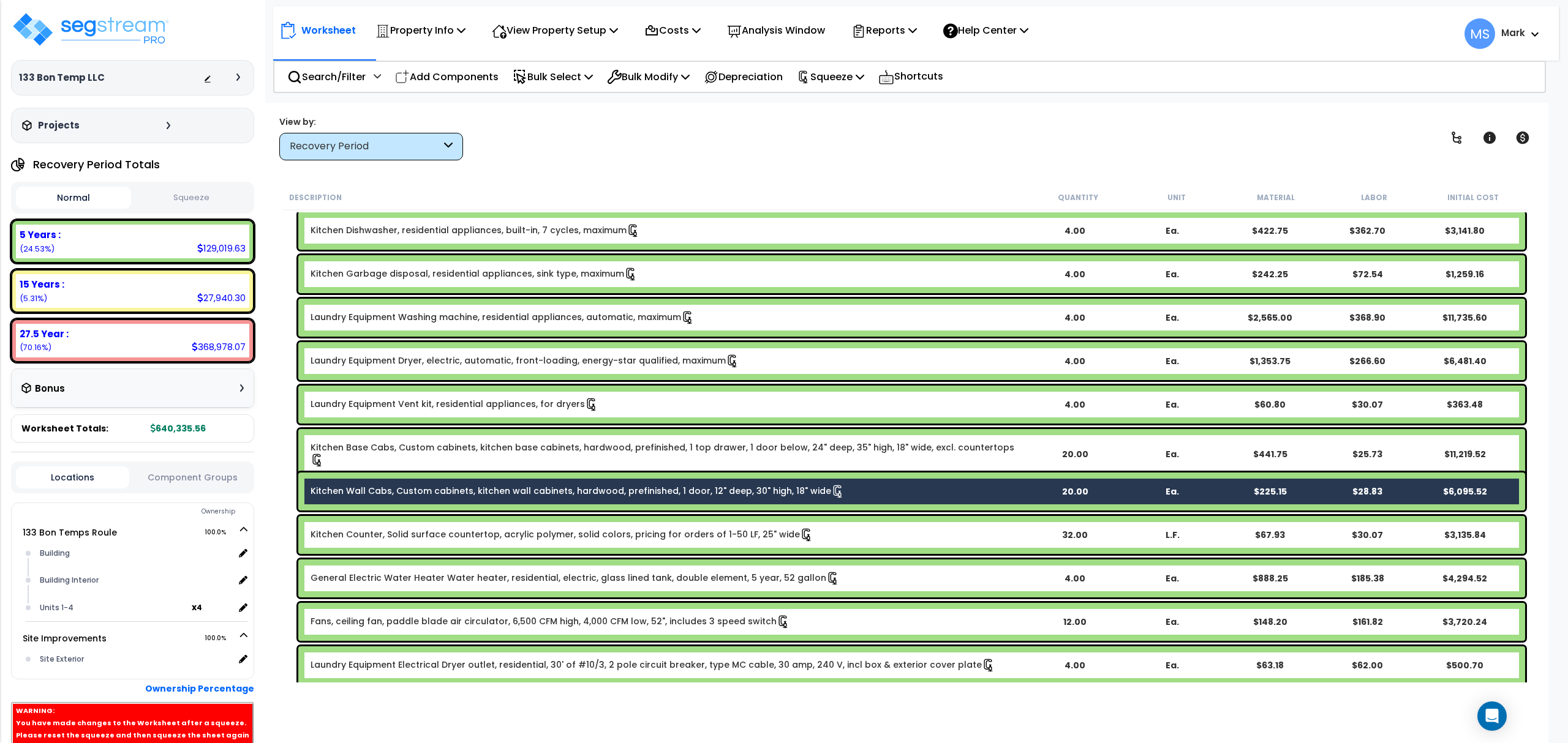
click at [567, 459] on div "Kitchen Base Cabs, Custom cabinets, kitchen base cabinets, hardwood, prefinishe…" at bounding box center [912, 454] width 1227 height 50
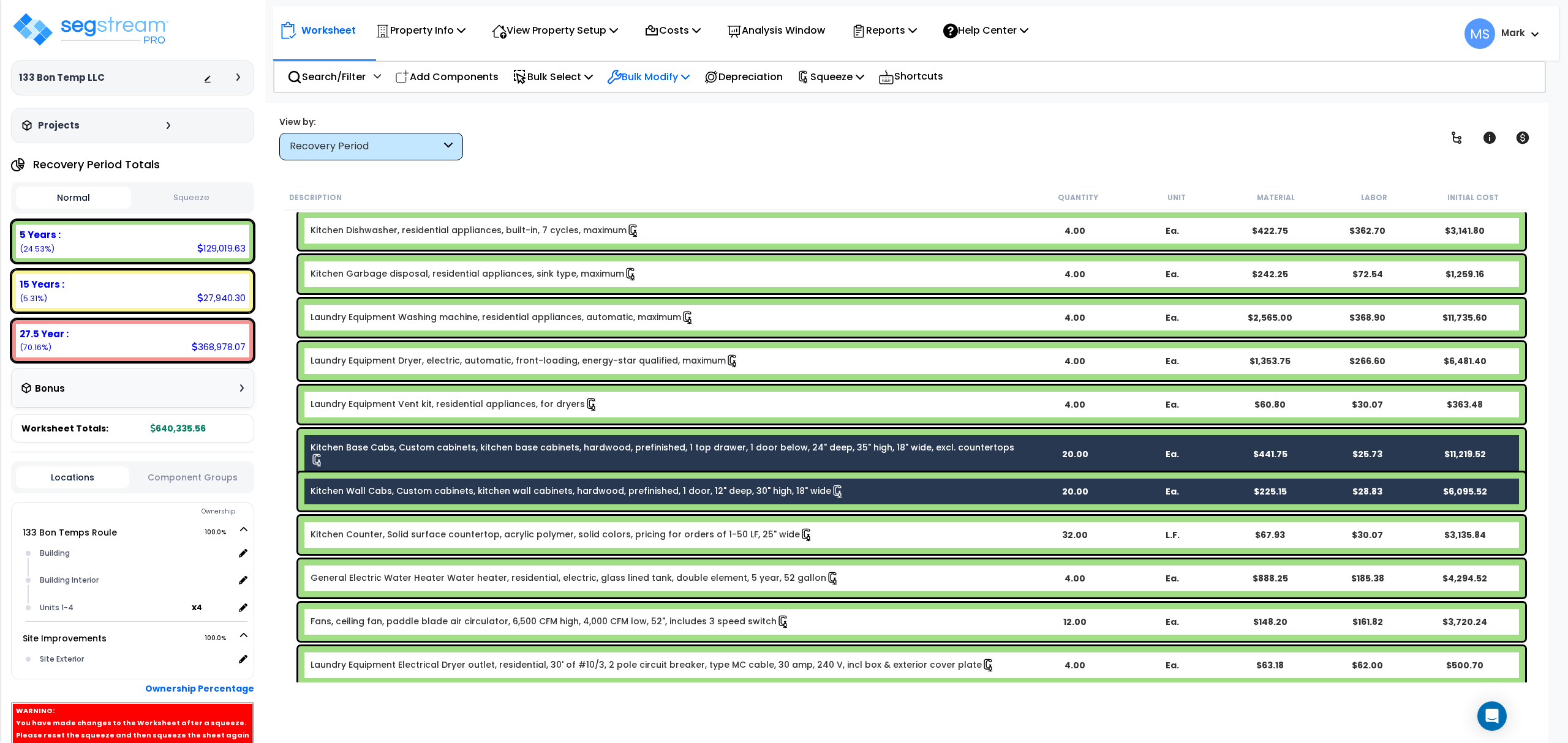
click at [690, 69] on p "Bulk Modify" at bounding box center [648, 77] width 83 height 17
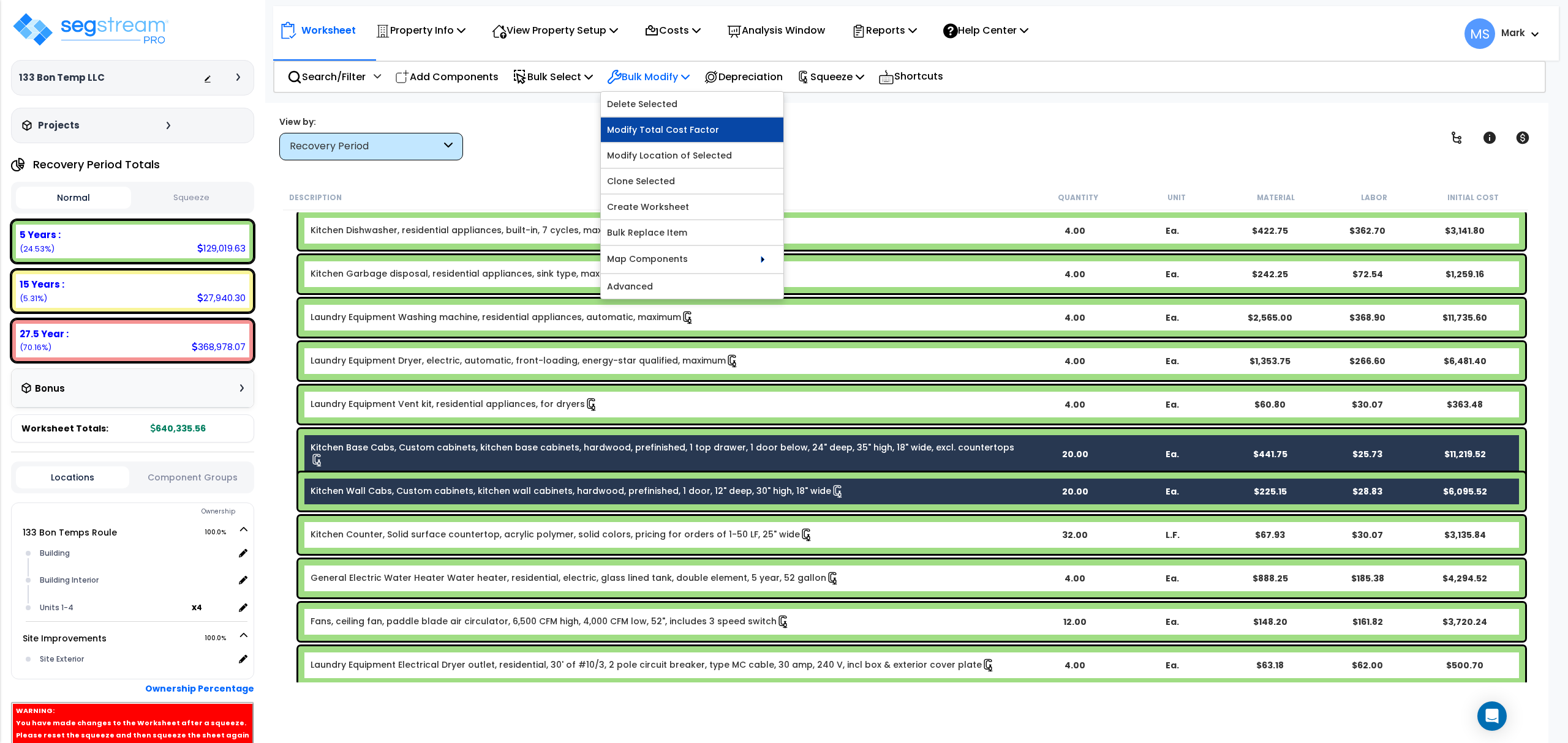
click at [718, 140] on link "Modify Total Cost Factor" at bounding box center [692, 129] width 182 height 24
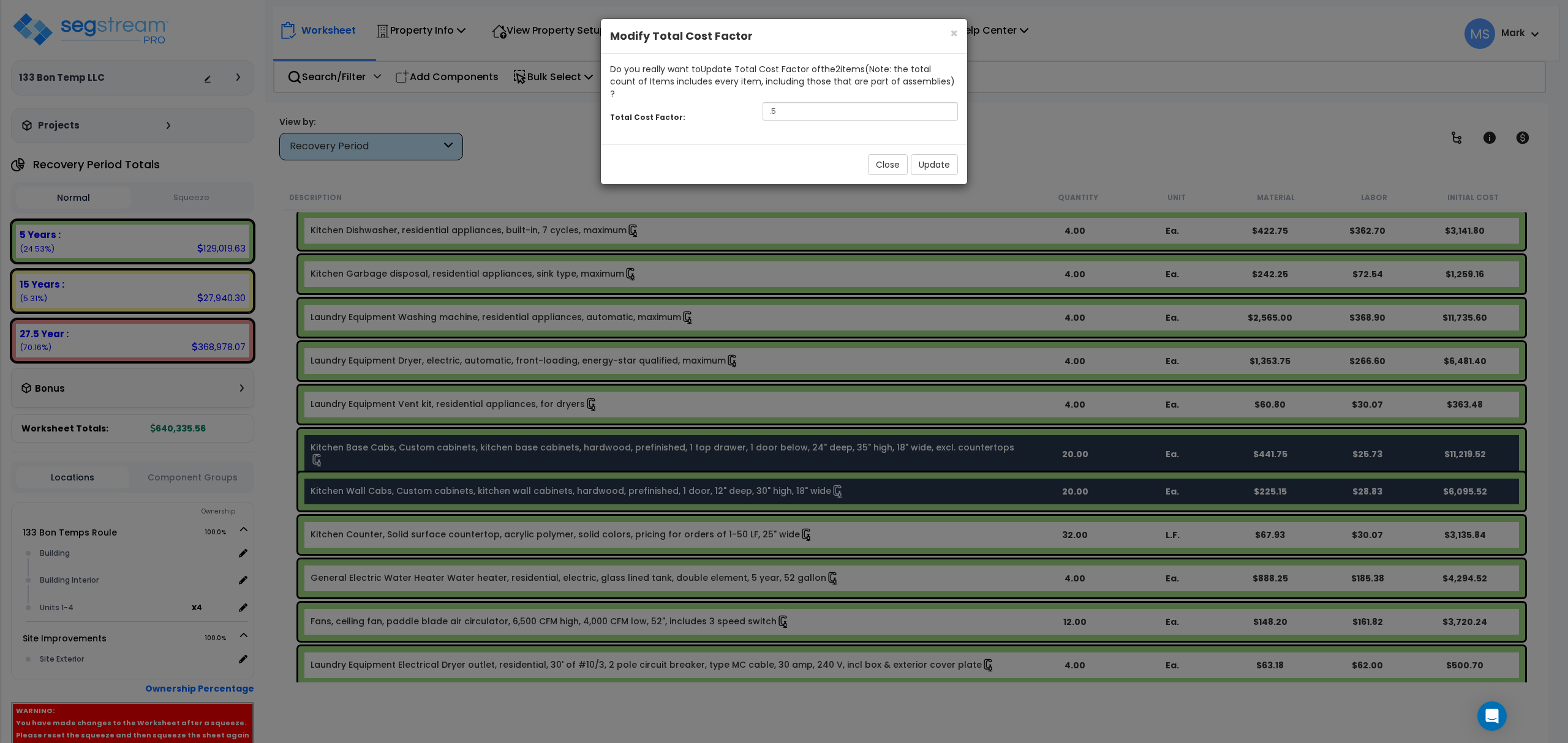
click at [850, 109] on div "Total Cost Factor: .5" at bounding box center [784, 113] width 366 height 26
click at [841, 102] on input ".5" at bounding box center [860, 111] width 196 height 18
type input "1.5"
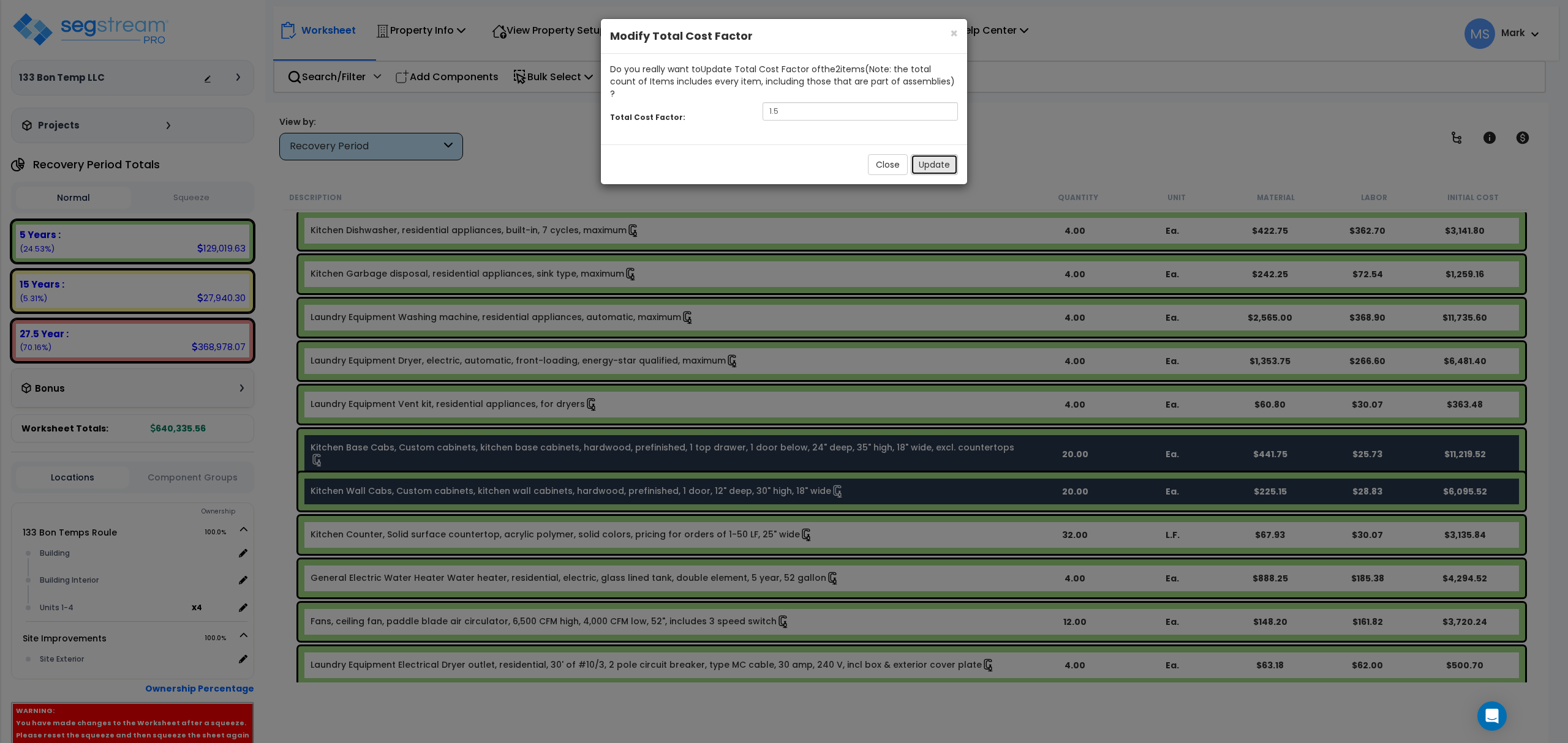
click at [935, 156] on button "Update" at bounding box center [934, 165] width 47 height 21
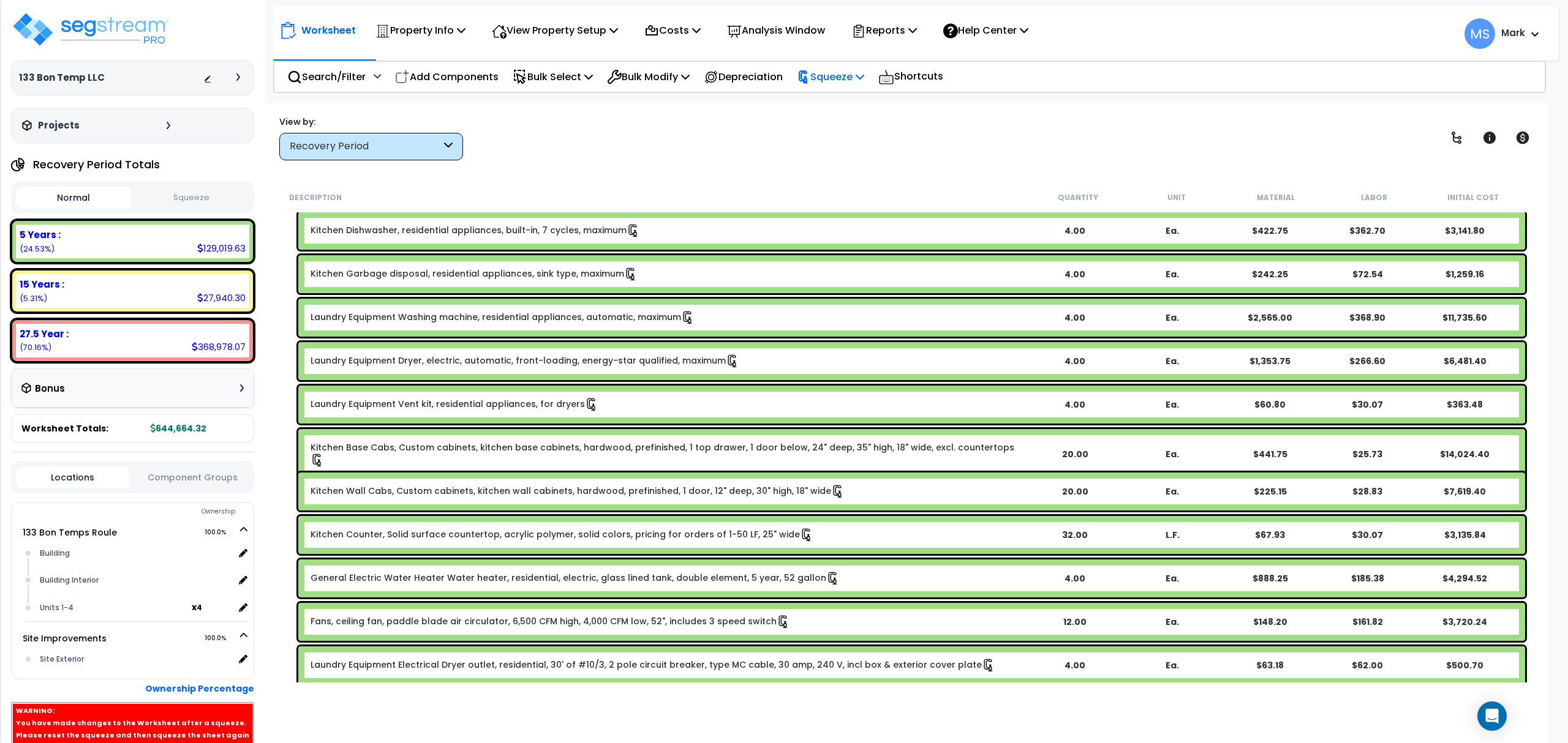
click at [862, 81] on p "Squeeze" at bounding box center [830, 77] width 68 height 17
click at [859, 109] on link "Re-squeeze" at bounding box center [851, 106] width 121 height 28
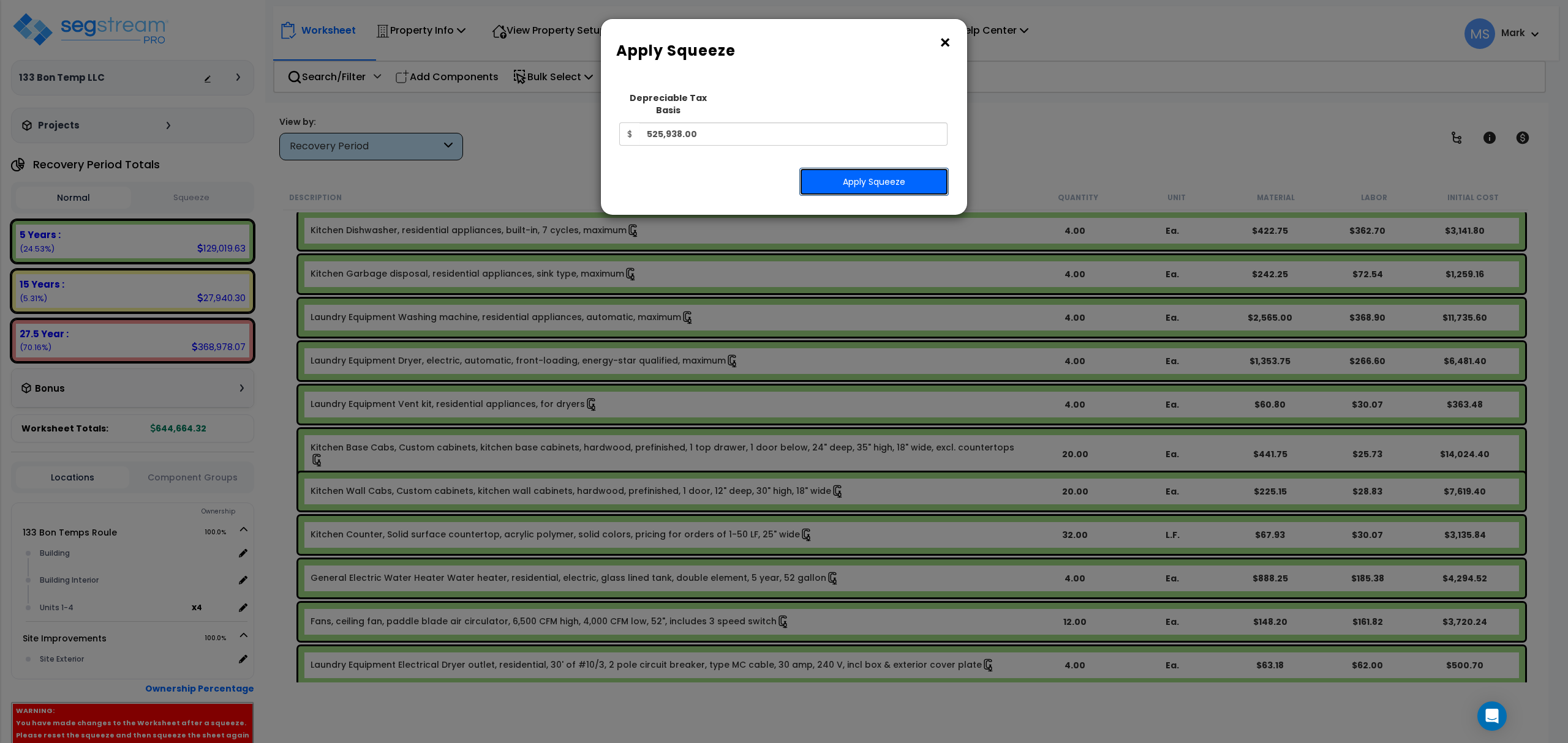
click at [846, 173] on button "Apply Squeeze" at bounding box center [873, 182] width 150 height 28
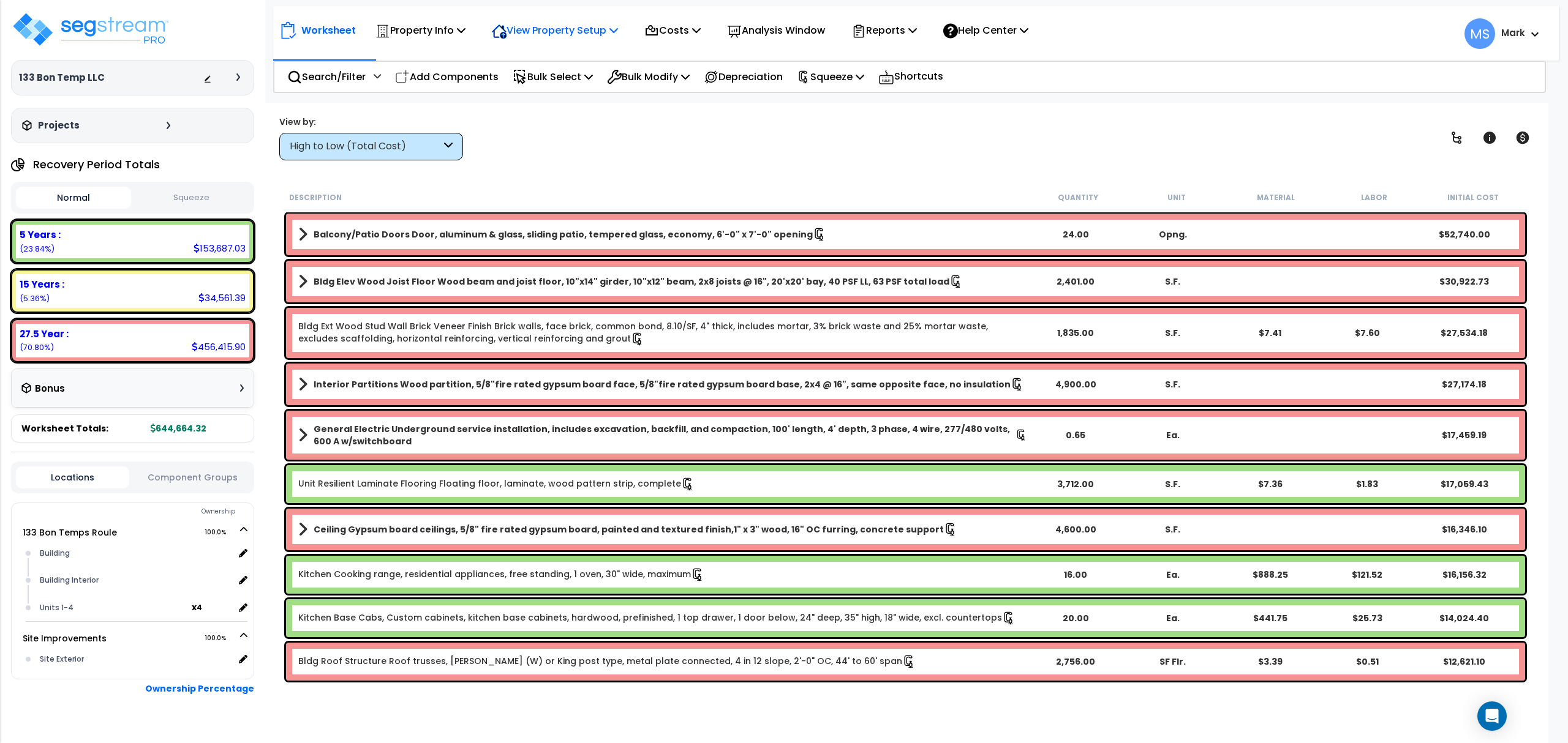
click at [574, 38] on p "View Property Setup" at bounding box center [555, 31] width 126 height 17
drag, startPoint x: 566, startPoint y: 131, endPoint x: 610, endPoint y: 74, distance: 72.0
click at [569, 126] on div "View by: High to Low (Total Cost) High to Low (Total Cost)" at bounding box center [905, 137] width 1261 height 45
click at [793, 32] on p "Analysis Window" at bounding box center [776, 31] width 98 height 17
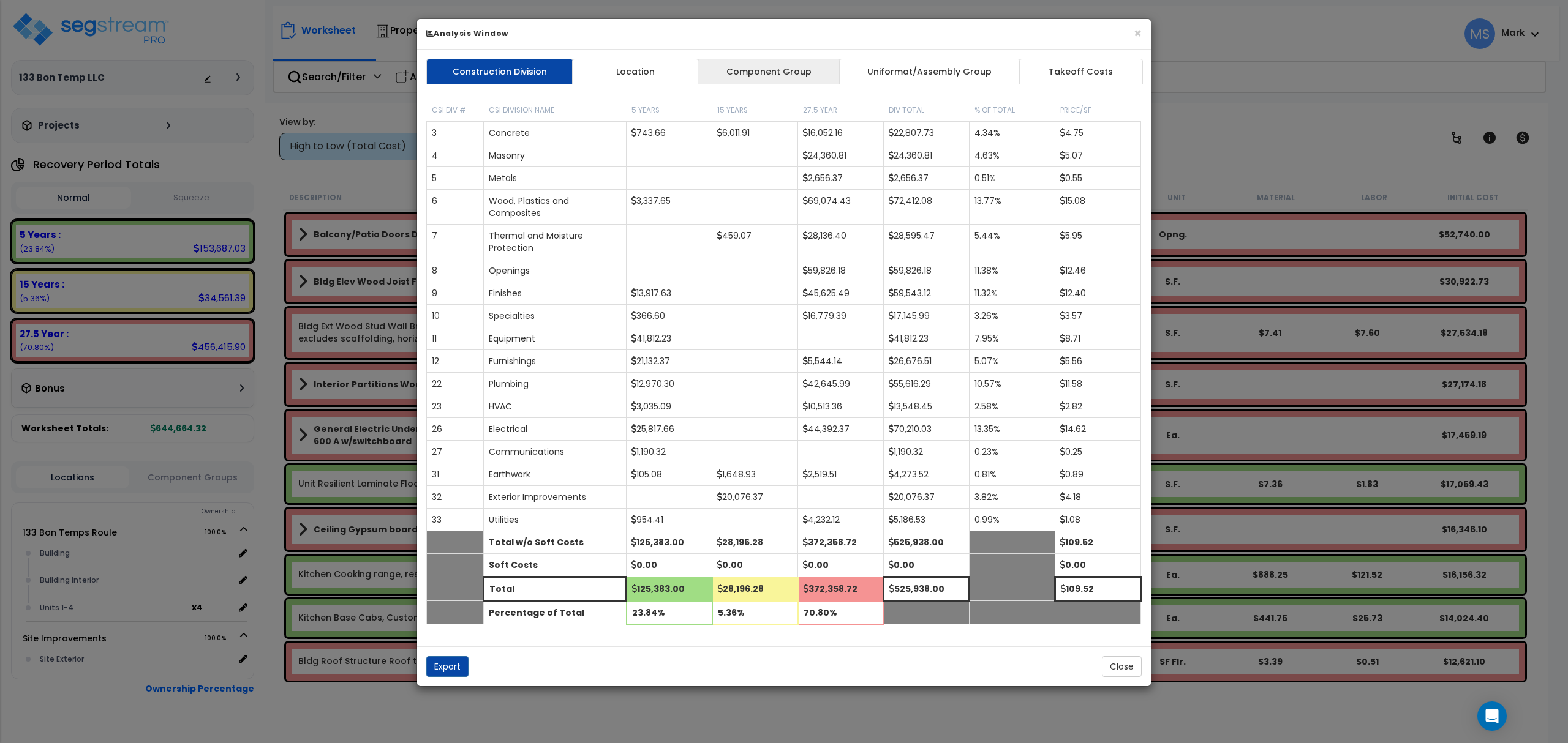
click at [746, 74] on link "Component Group" at bounding box center [768, 71] width 142 height 26
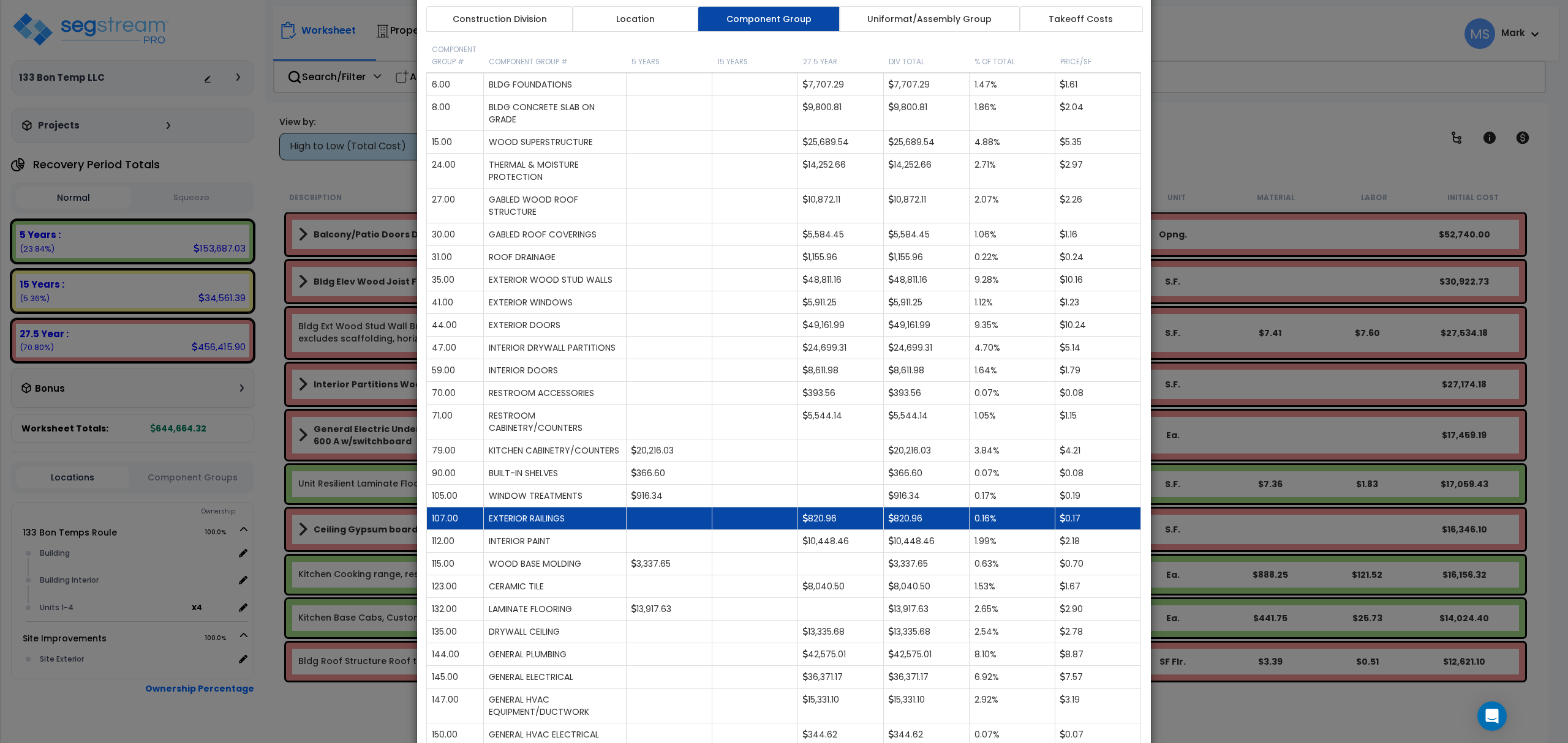
scroll to position [81, 0]
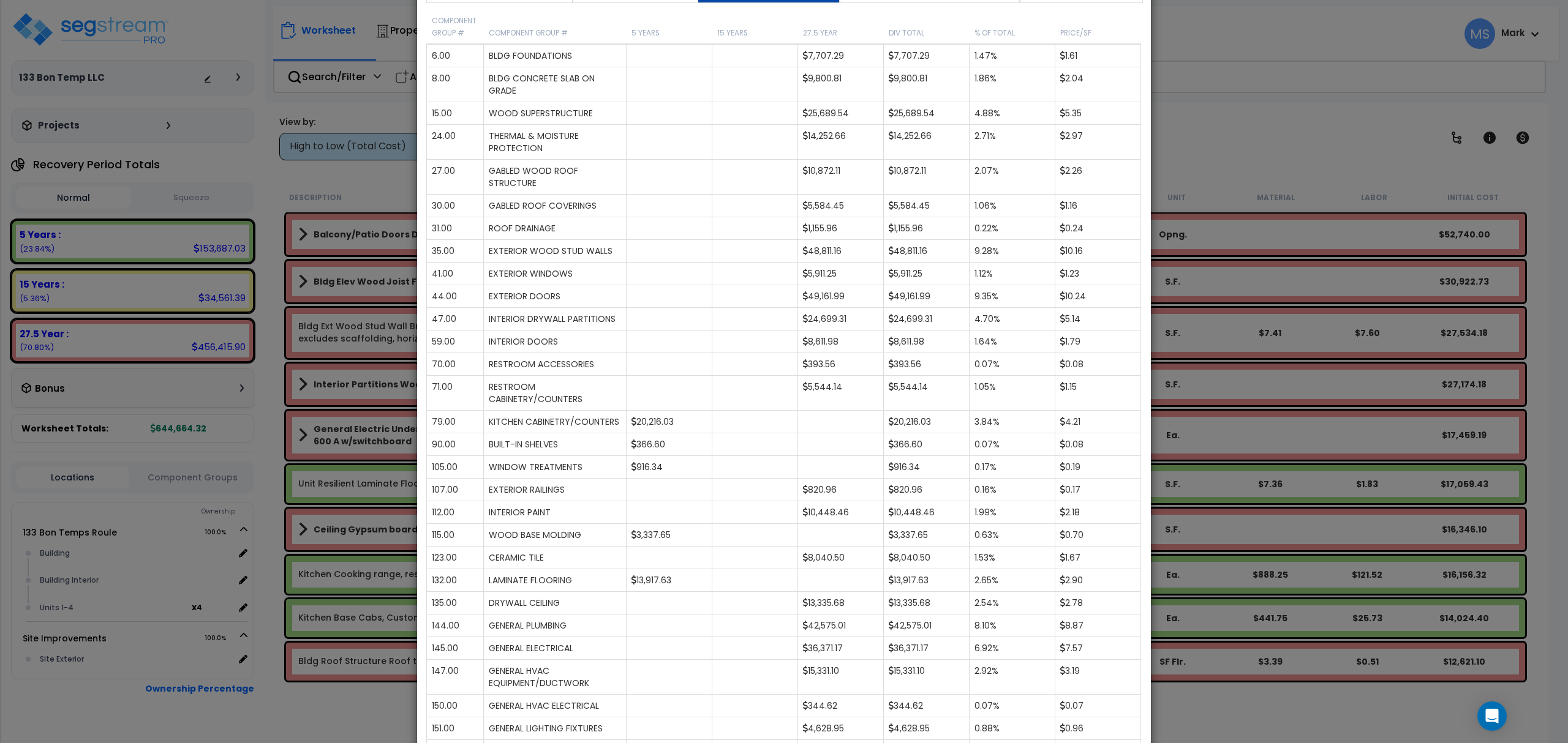
click at [237, 109] on div "× Analysis Window Construction Division Location Component Group Uniformat/Asse…" at bounding box center [784, 372] width 1568 height 743
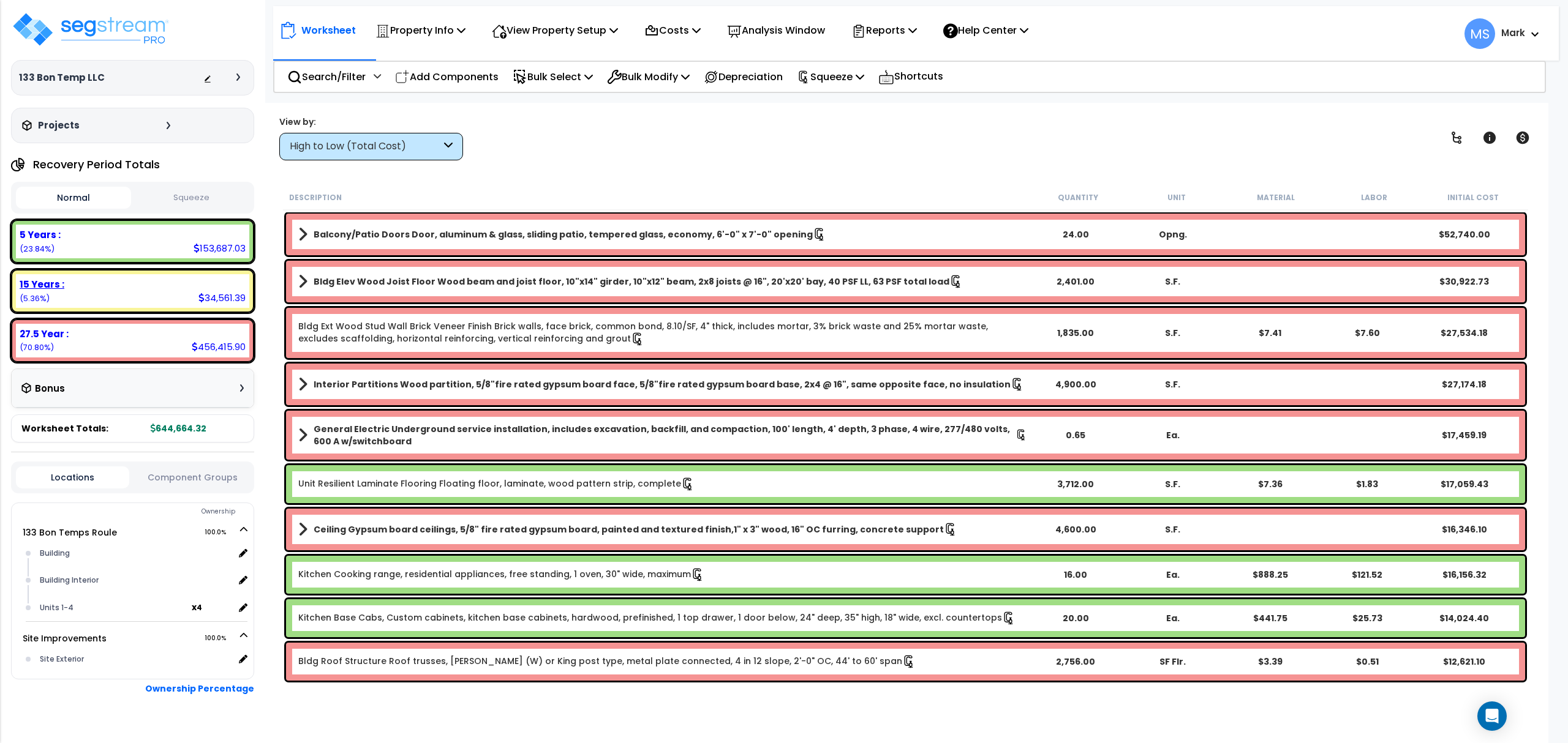
click at [159, 299] on div "15 Years : 34,561.39 (5.36%)" at bounding box center [132, 291] width 233 height 33
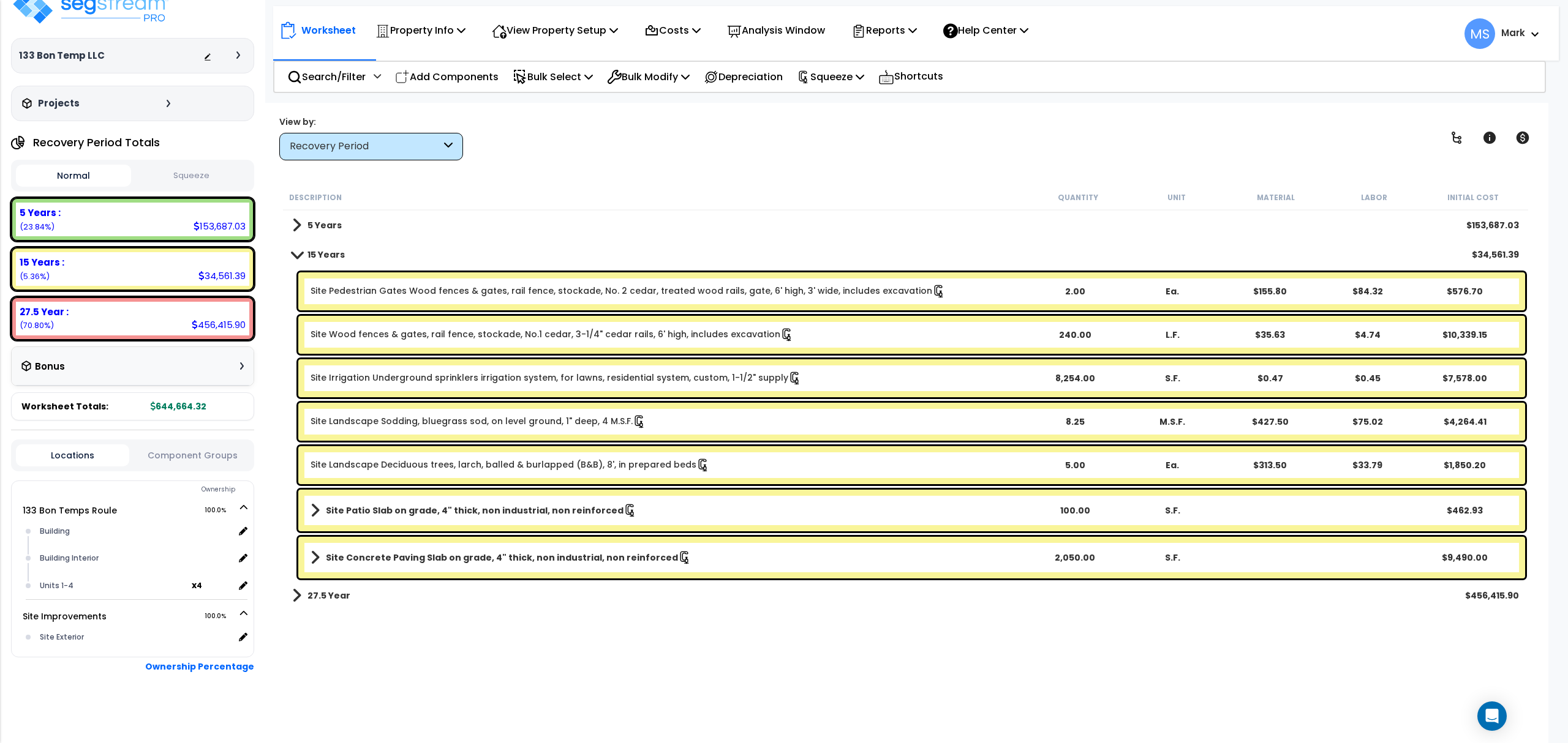
scroll to position [54, 0]
click at [191, 445] on div "Locations Component Groups" at bounding box center [132, 456] width 243 height 32
click at [195, 456] on button "Component Groups" at bounding box center [191, 455] width 113 height 13
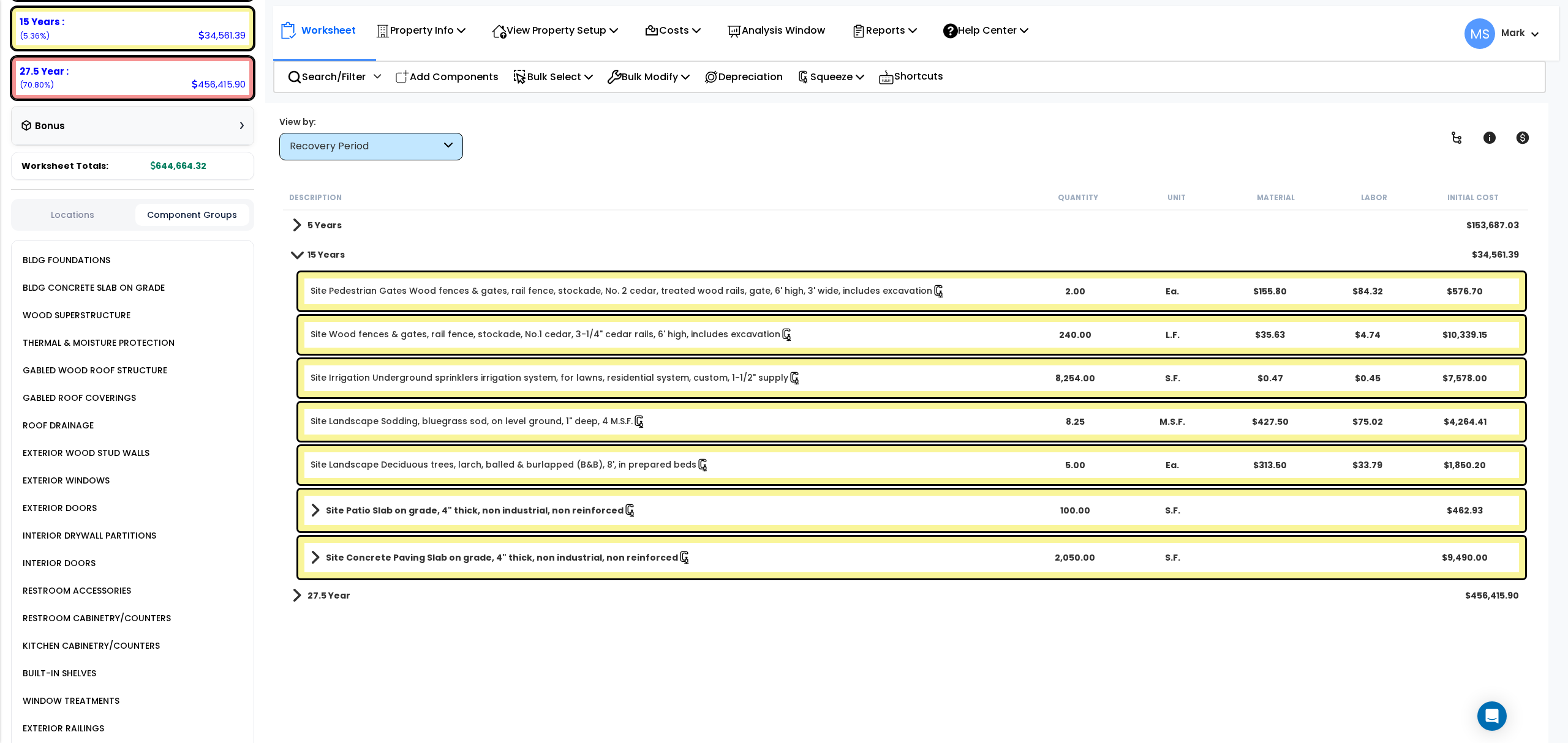
scroll to position [349, 0]
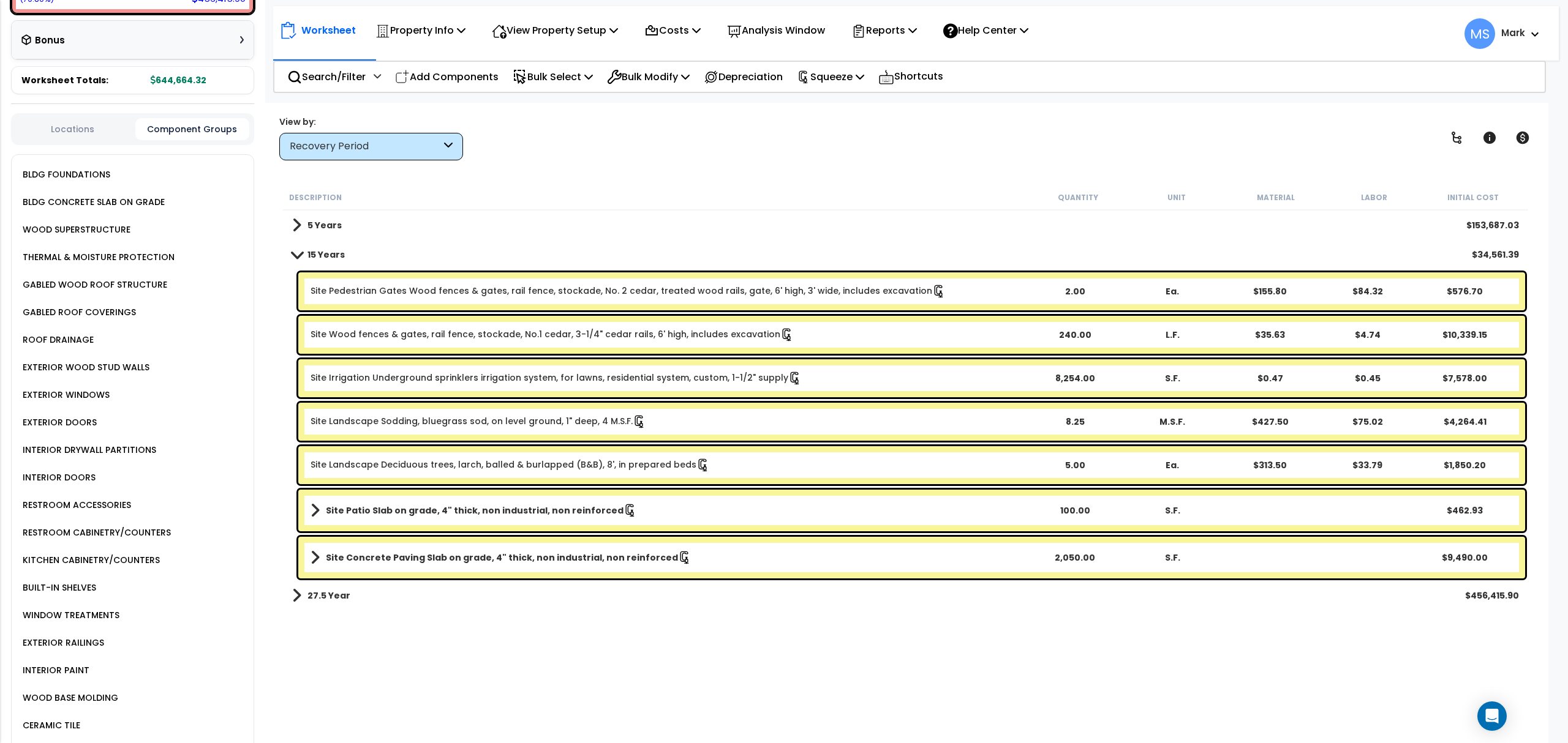
drag, startPoint x: 704, startPoint y: 170, endPoint x: 720, endPoint y: 169, distance: 16.0
click at [704, 170] on div "Worksheet Property Info Property Setup Add Property Unit Template property Clon…" at bounding box center [905, 474] width 1285 height 743
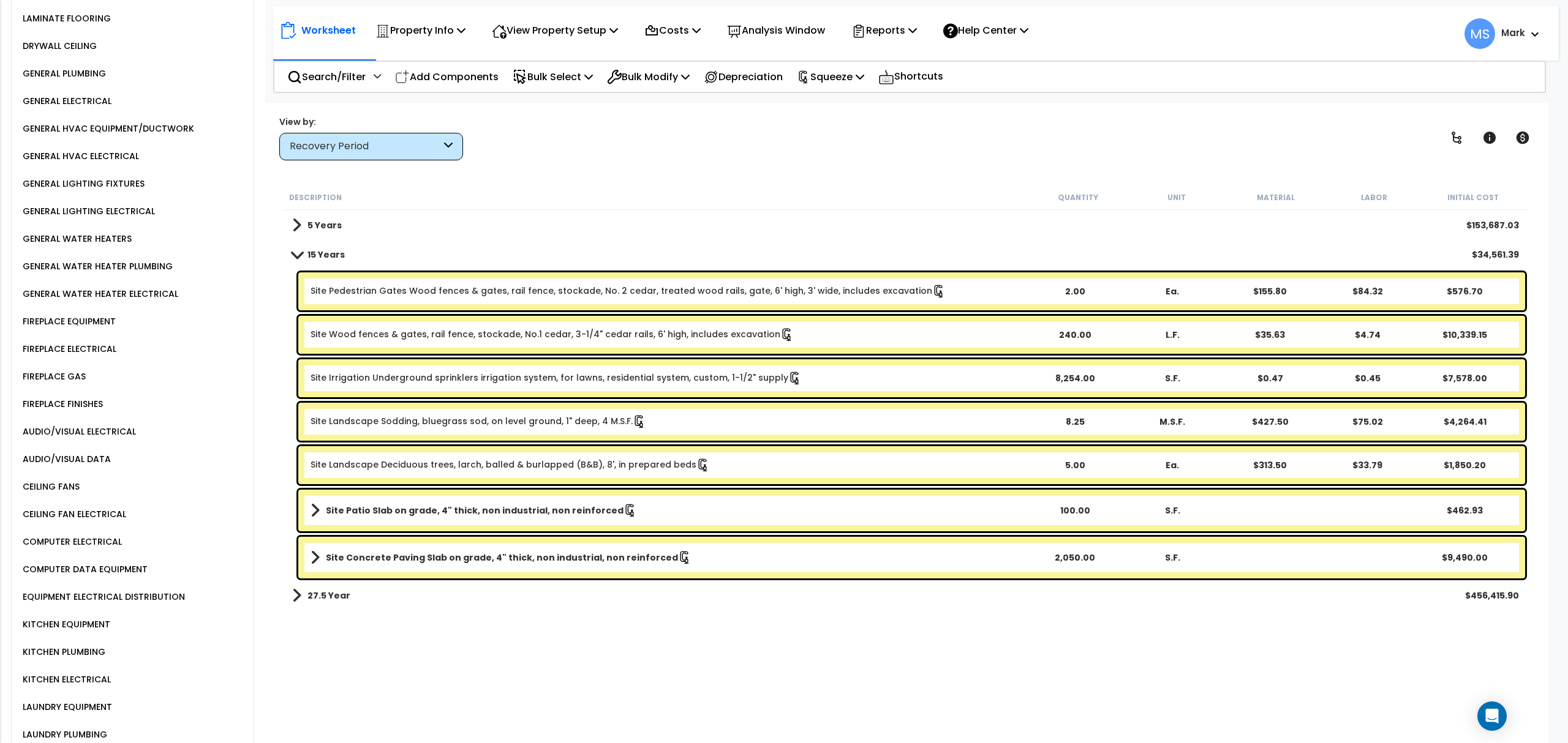
scroll to position [0, 0]
click at [334, 605] on div "27.5 Year $456,415.90" at bounding box center [905, 596] width 1239 height 29
click at [338, 595] on b "27.5 Year" at bounding box center [329, 596] width 43 height 13
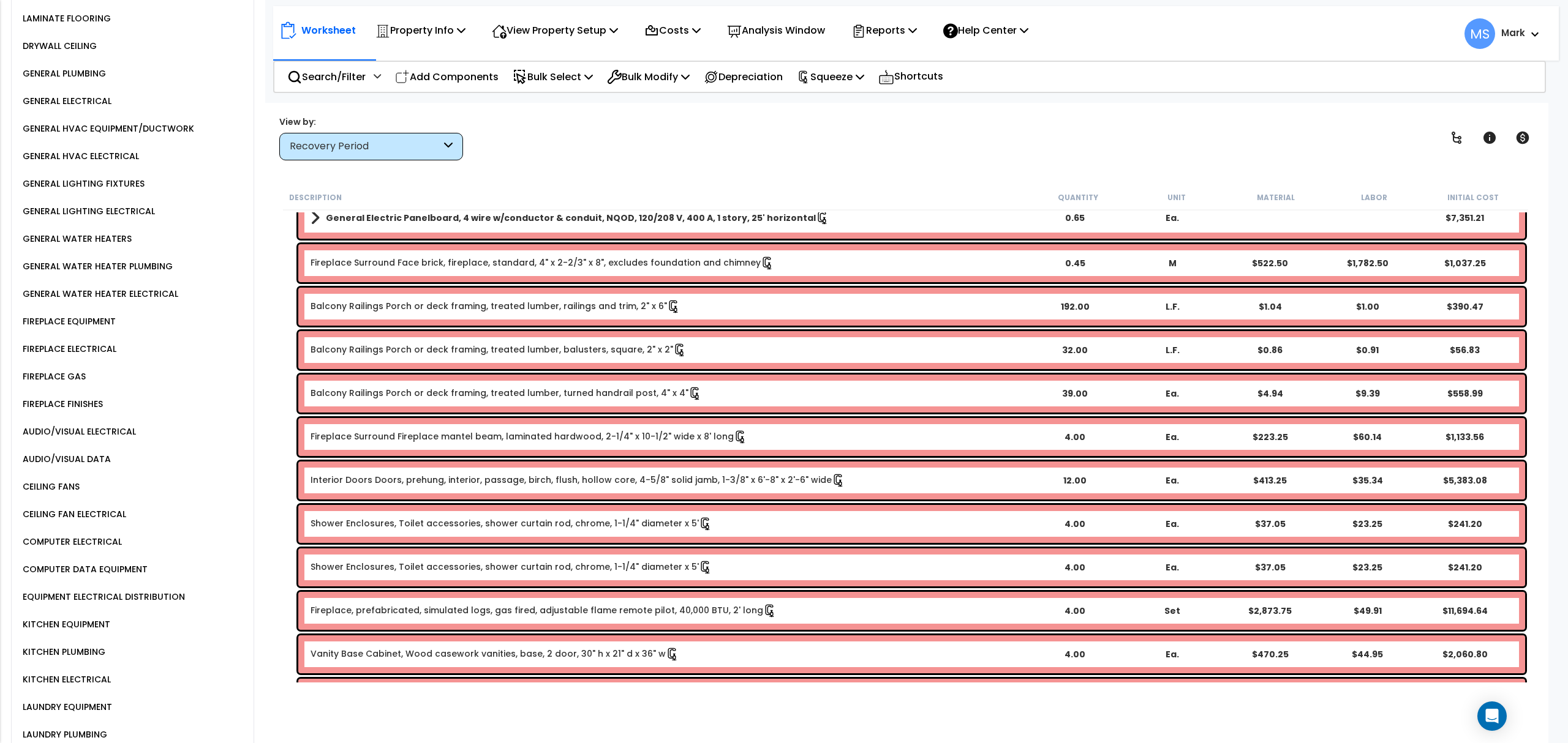
scroll to position [1551, 0]
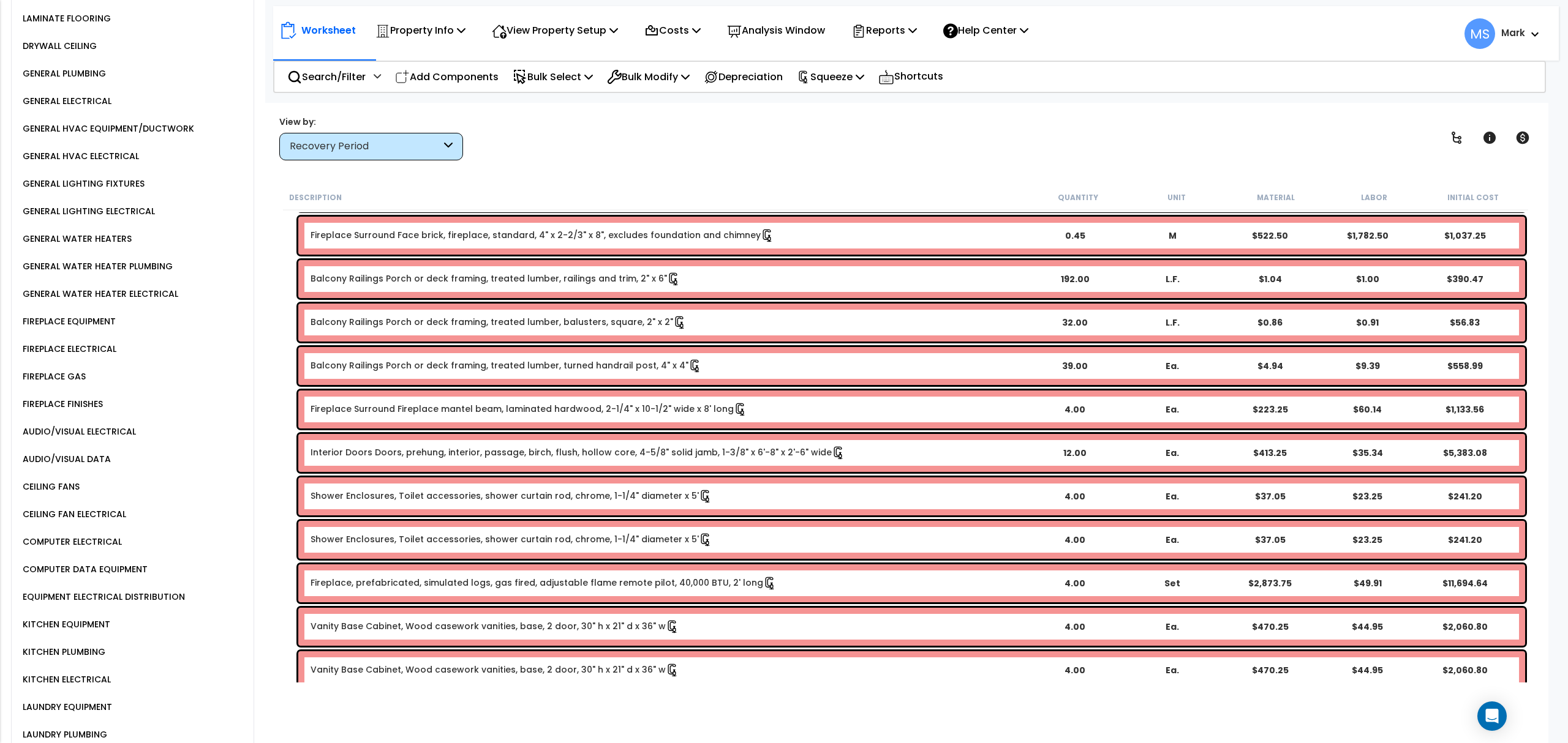
click at [572, 534] on link "Shower Enclosures, Toilet accessories, shower curtain rod, chrome, 1-1/4" diame…" at bounding box center [511, 539] width 402 height 13
click at [573, 540] on link "Shower Enclosures, Toilet accessories, shower curtain rod, chrome, 1-1/4" diame…" at bounding box center [511, 539] width 402 height 13
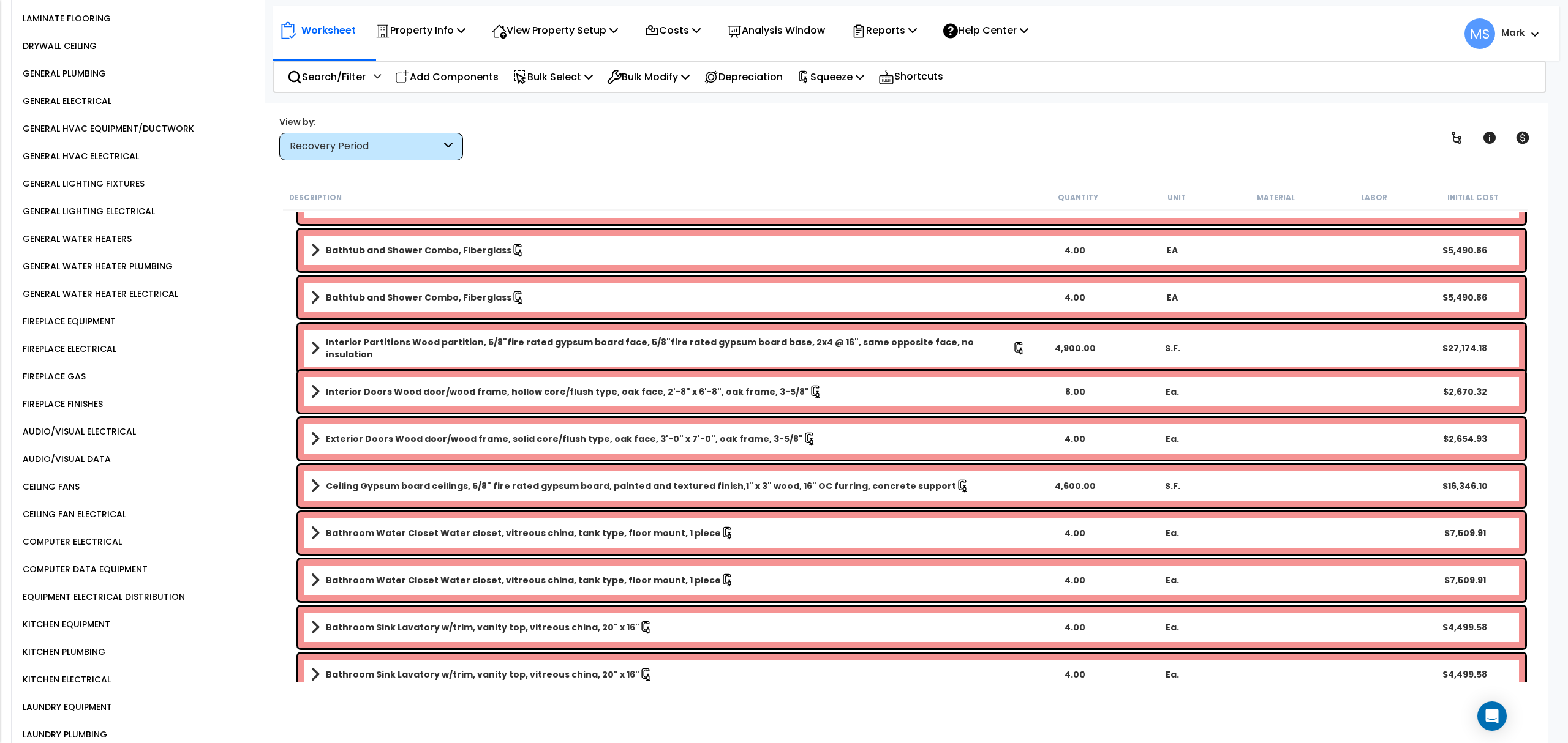
scroll to position [2724, 0]
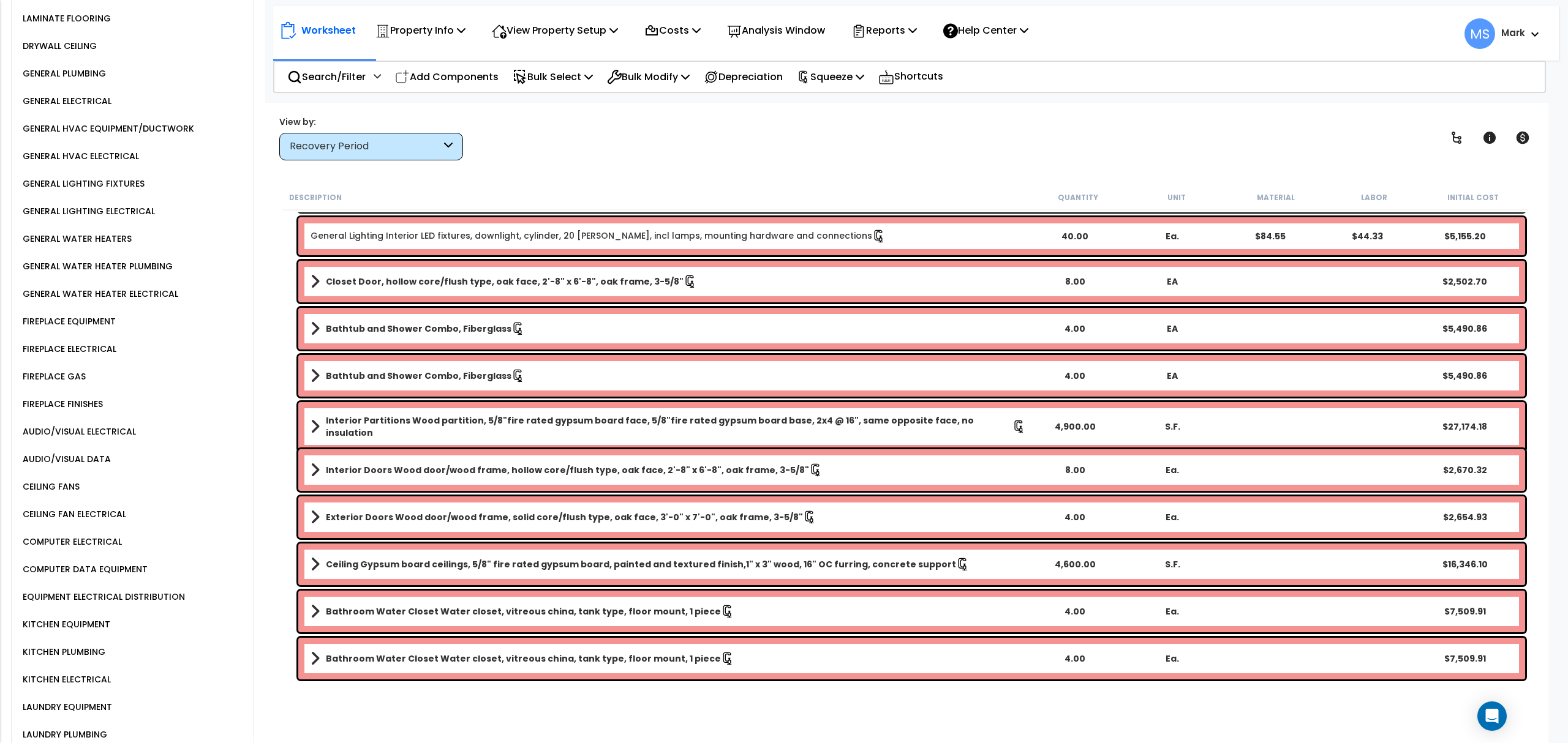
click at [461, 369] on b "Bathtub and Shower Combo, Fiberglass" at bounding box center [418, 376] width 186 height 13
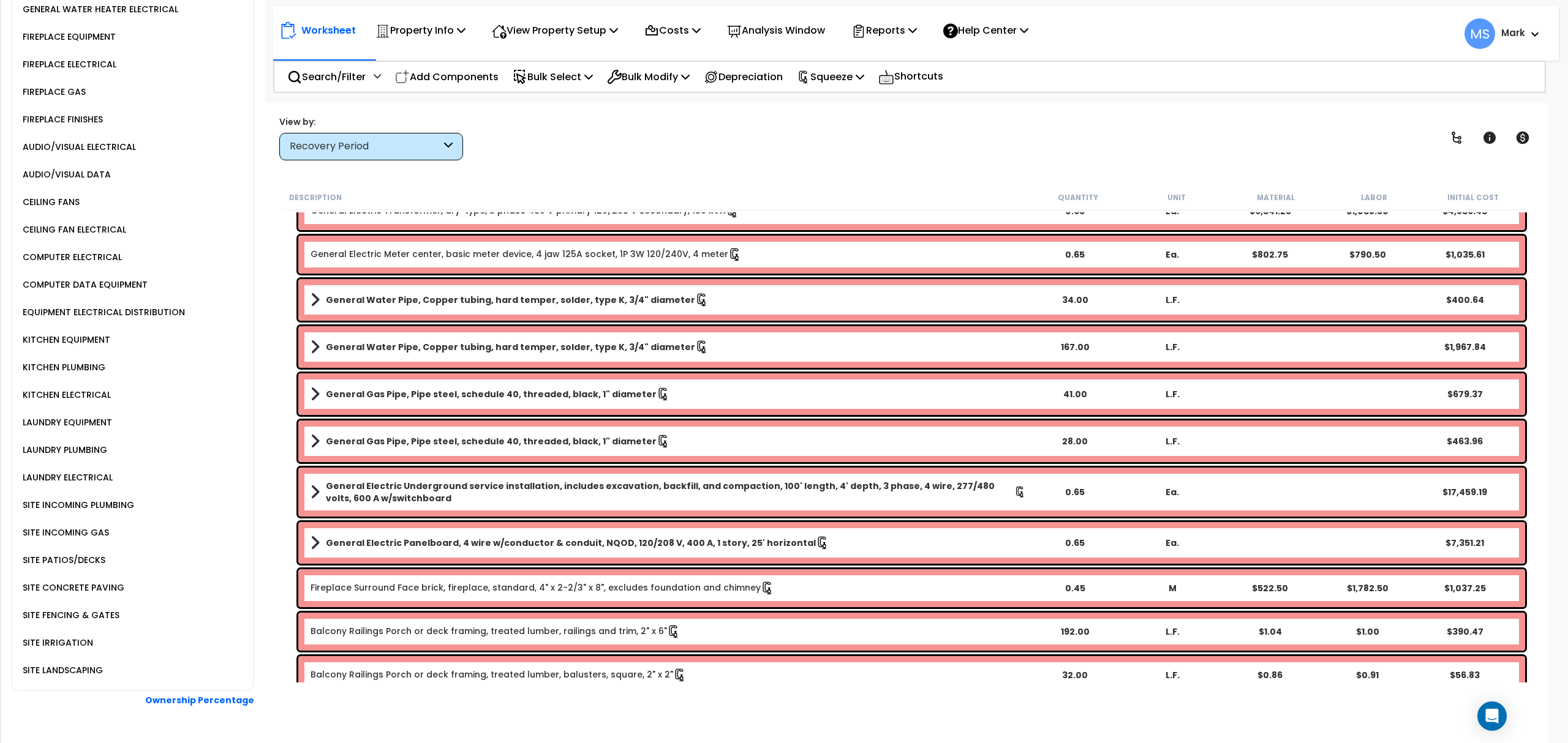
scroll to position [1221, 0]
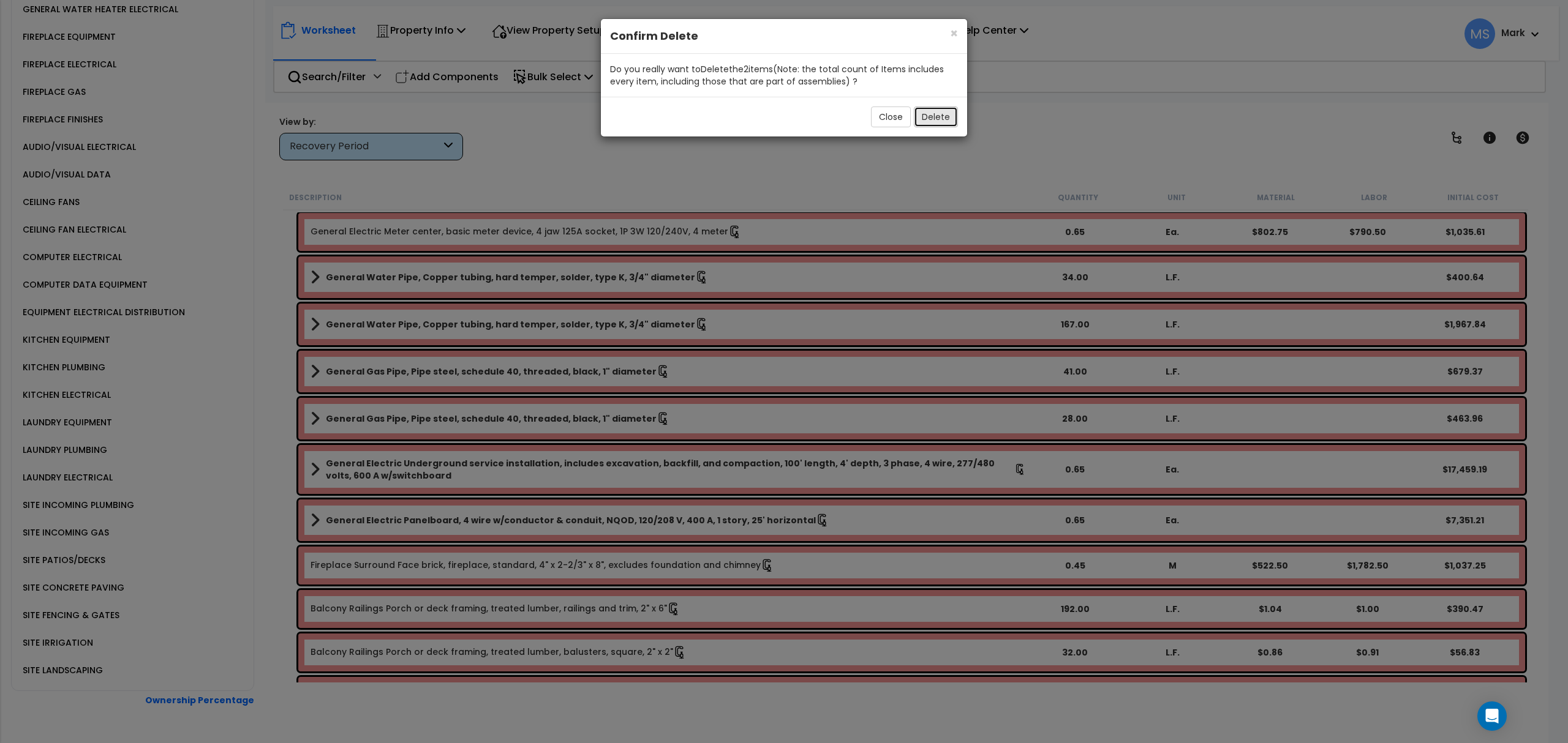
click at [934, 116] on button "Delete" at bounding box center [935, 117] width 44 height 21
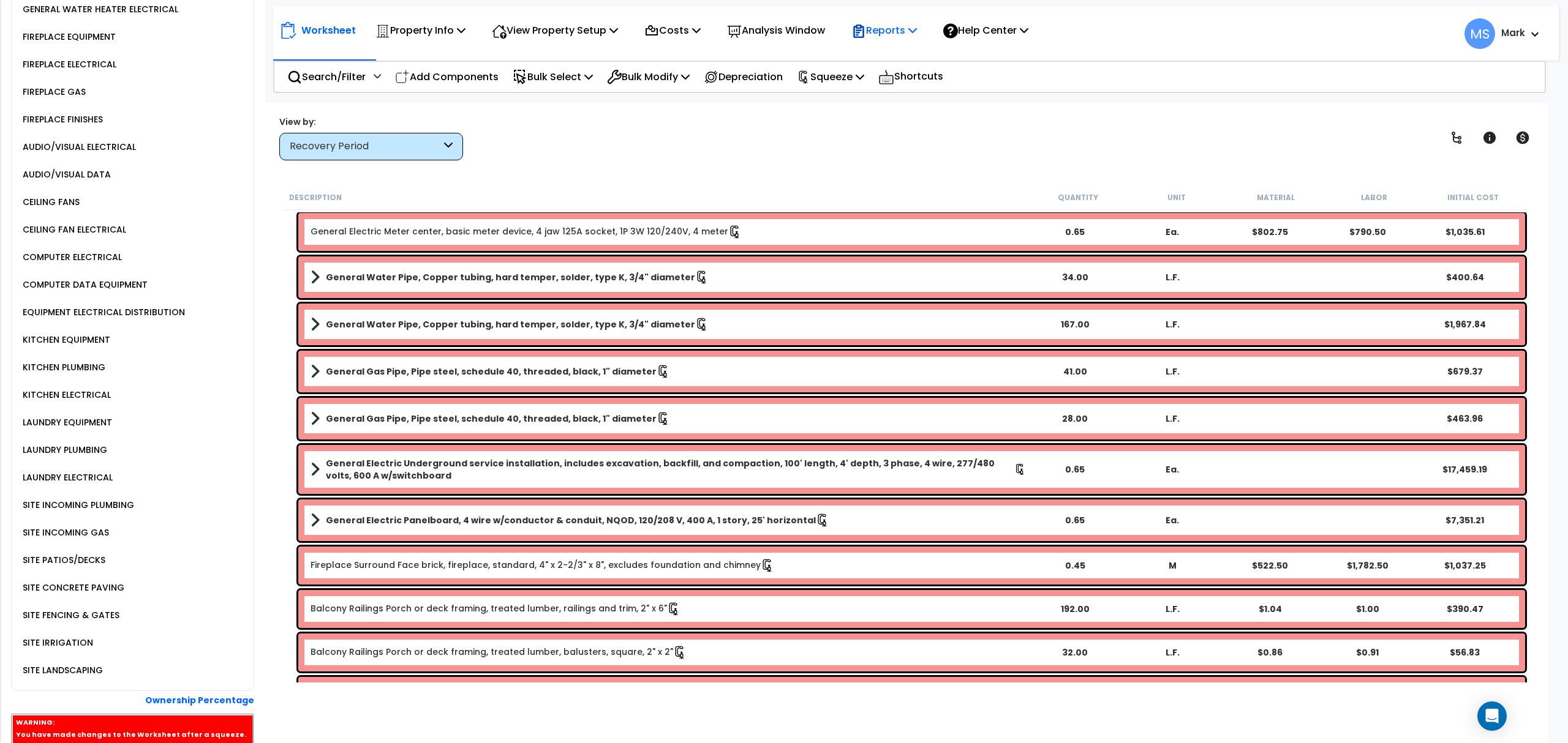
click at [917, 31] on icon at bounding box center [912, 30] width 8 height 10
click at [921, 122] on link "Manage Report Custom Fields" at bounding box center [905, 115] width 121 height 37
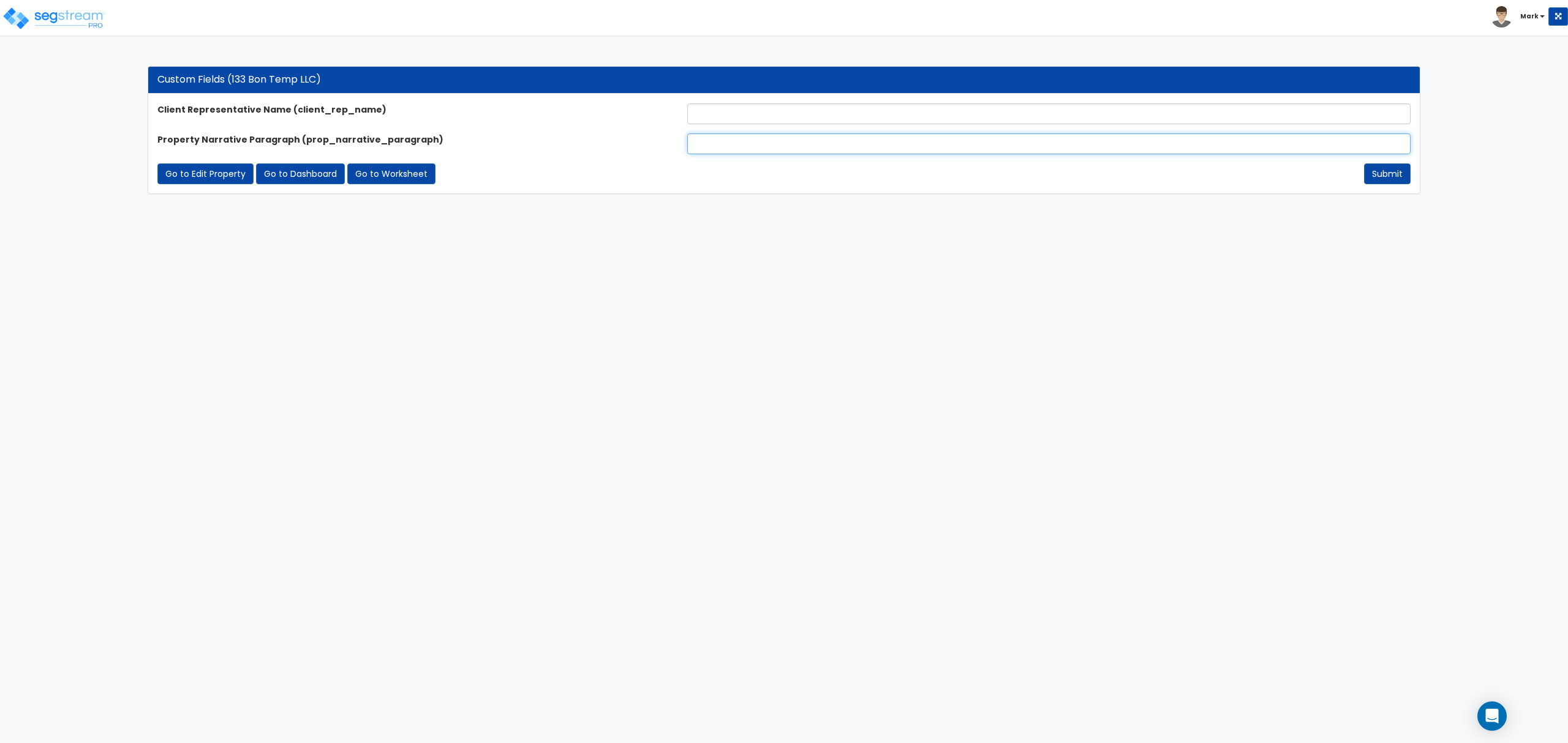
click at [713, 145] on input "text" at bounding box center [1048, 144] width 723 height 21
paste input "The subject property is a 4,802 SF multi-family residence consisting of four un…"
type input "The subject property is a 4,802 SF multi-family residence consisting of four un…"
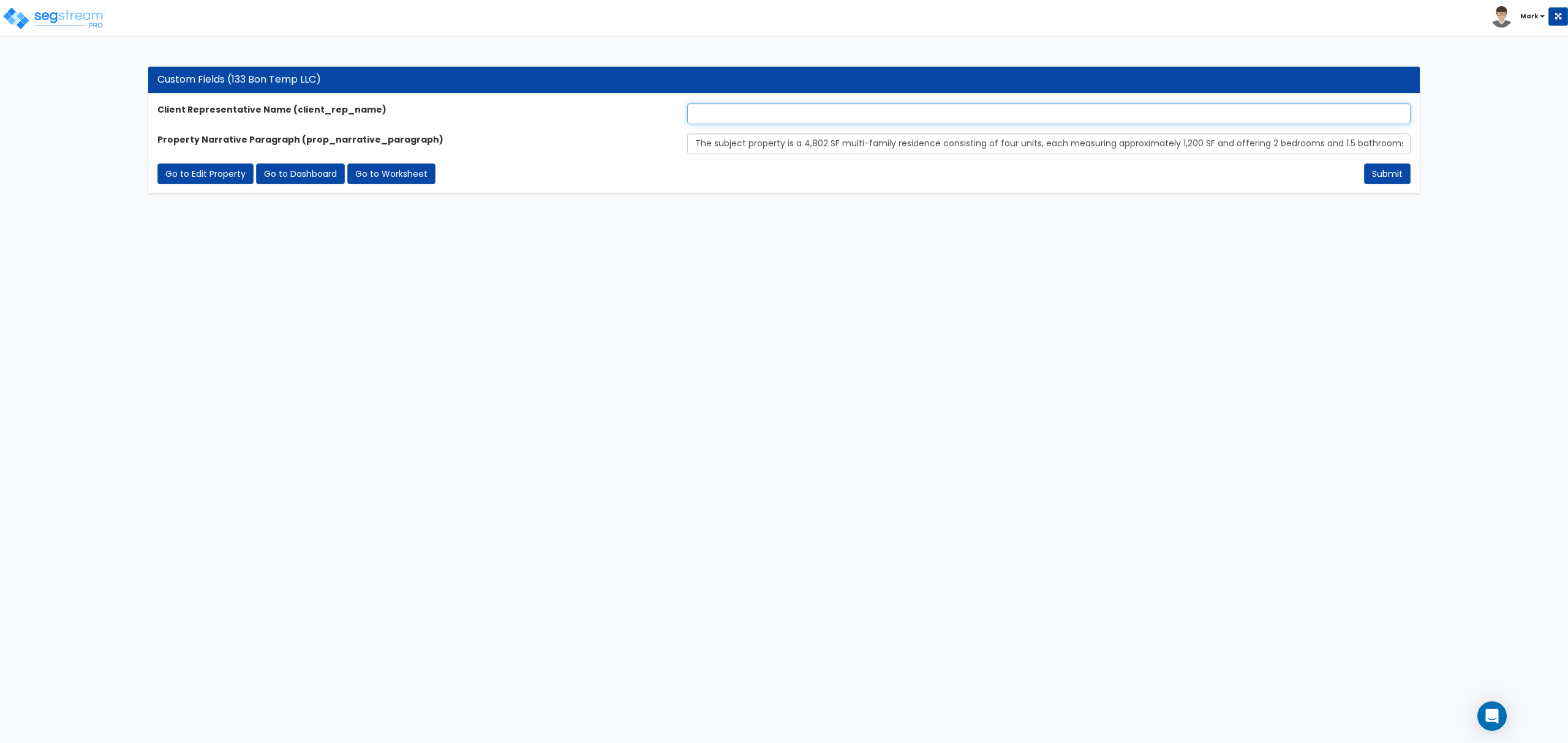
click at [733, 114] on input "text" at bounding box center [1048, 114] width 723 height 21
type input "[PERSON_NAME]"
click at [1378, 182] on button "Submit" at bounding box center [1387, 174] width 47 height 21
click at [1391, 166] on button "Submit" at bounding box center [1387, 174] width 47 height 21
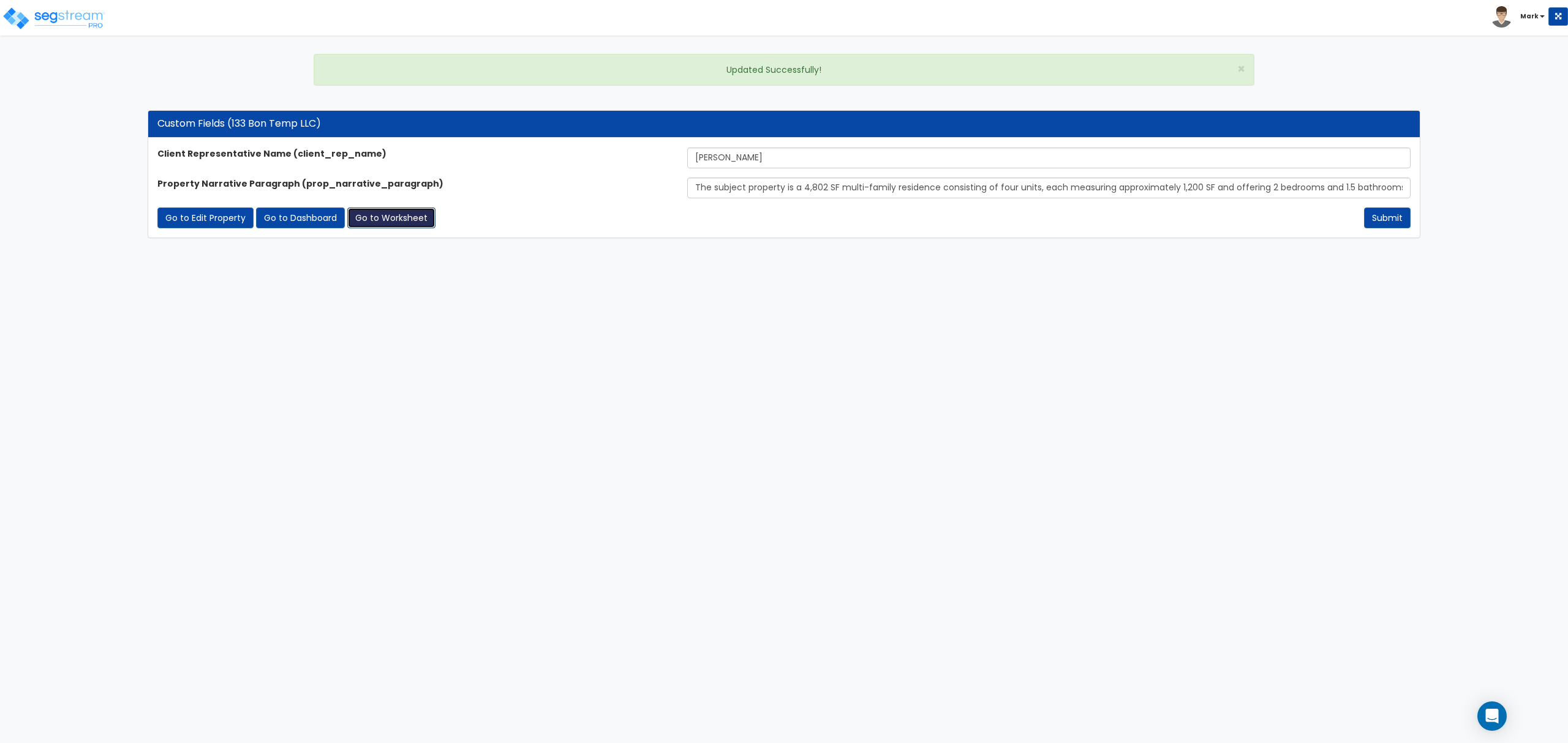
click at [397, 221] on link "Go to Worksheet" at bounding box center [391, 218] width 88 height 21
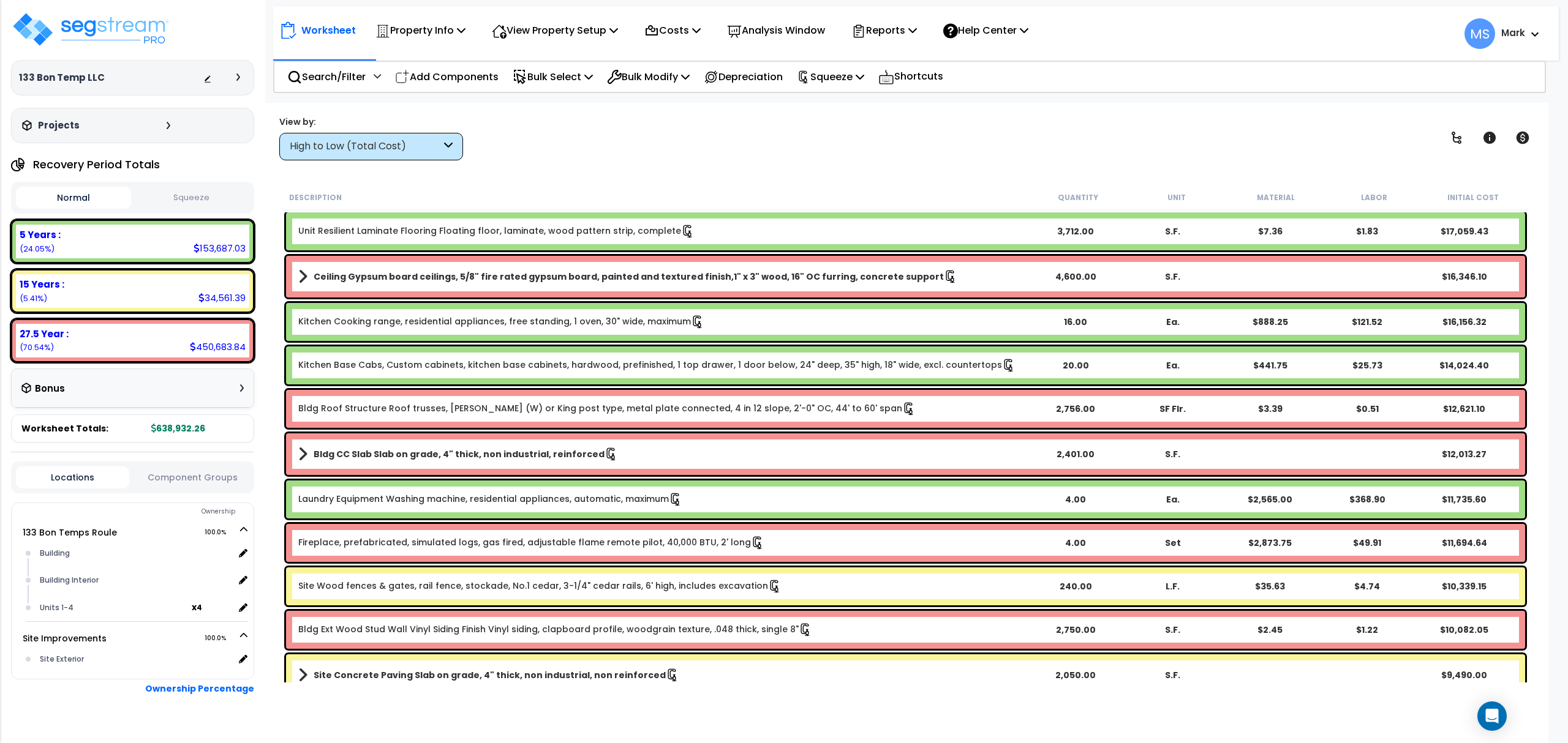
scroll to position [81, 0]
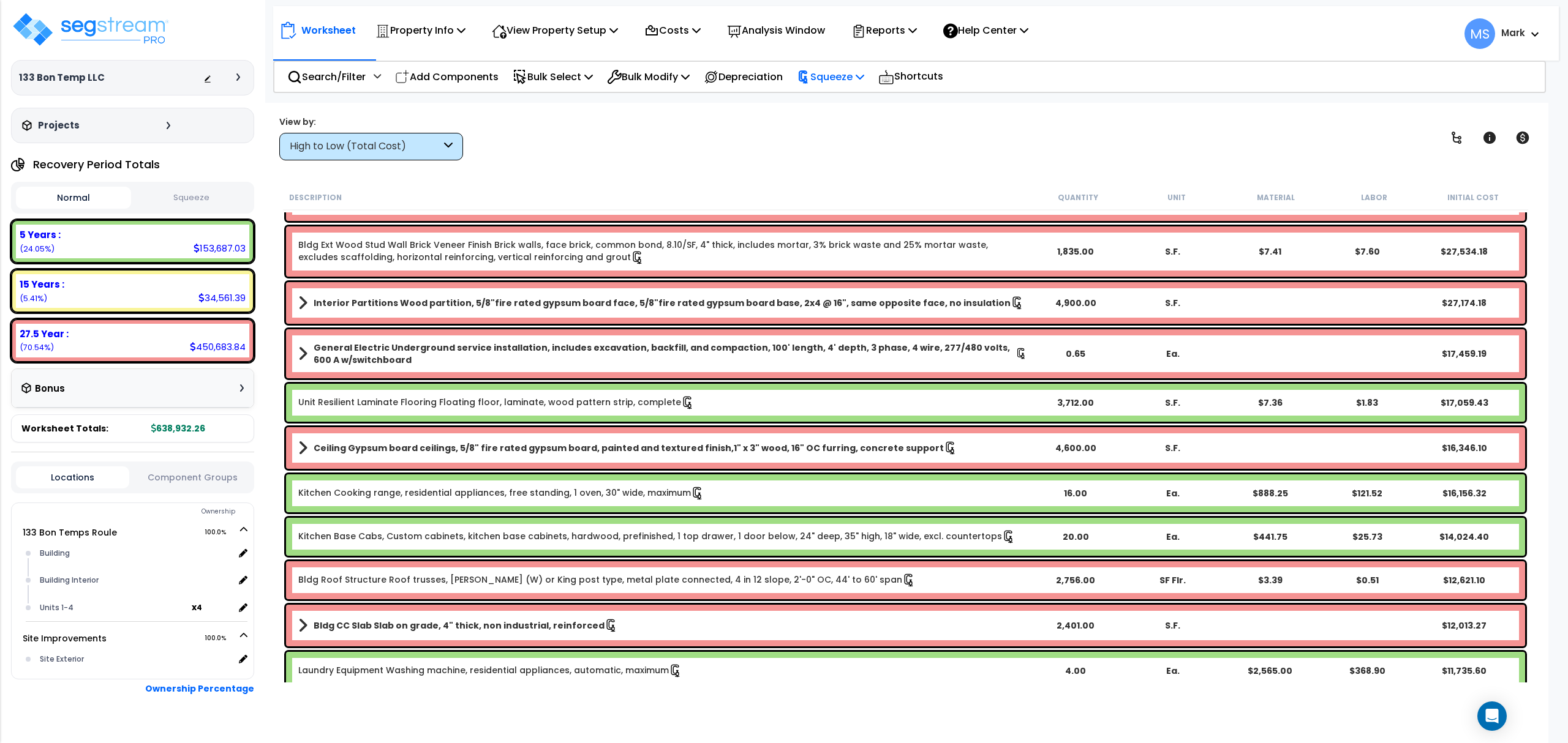
click at [845, 77] on p "Squeeze" at bounding box center [830, 77] width 68 height 17
click at [845, 99] on link "Re-squeeze" at bounding box center [851, 104] width 121 height 24
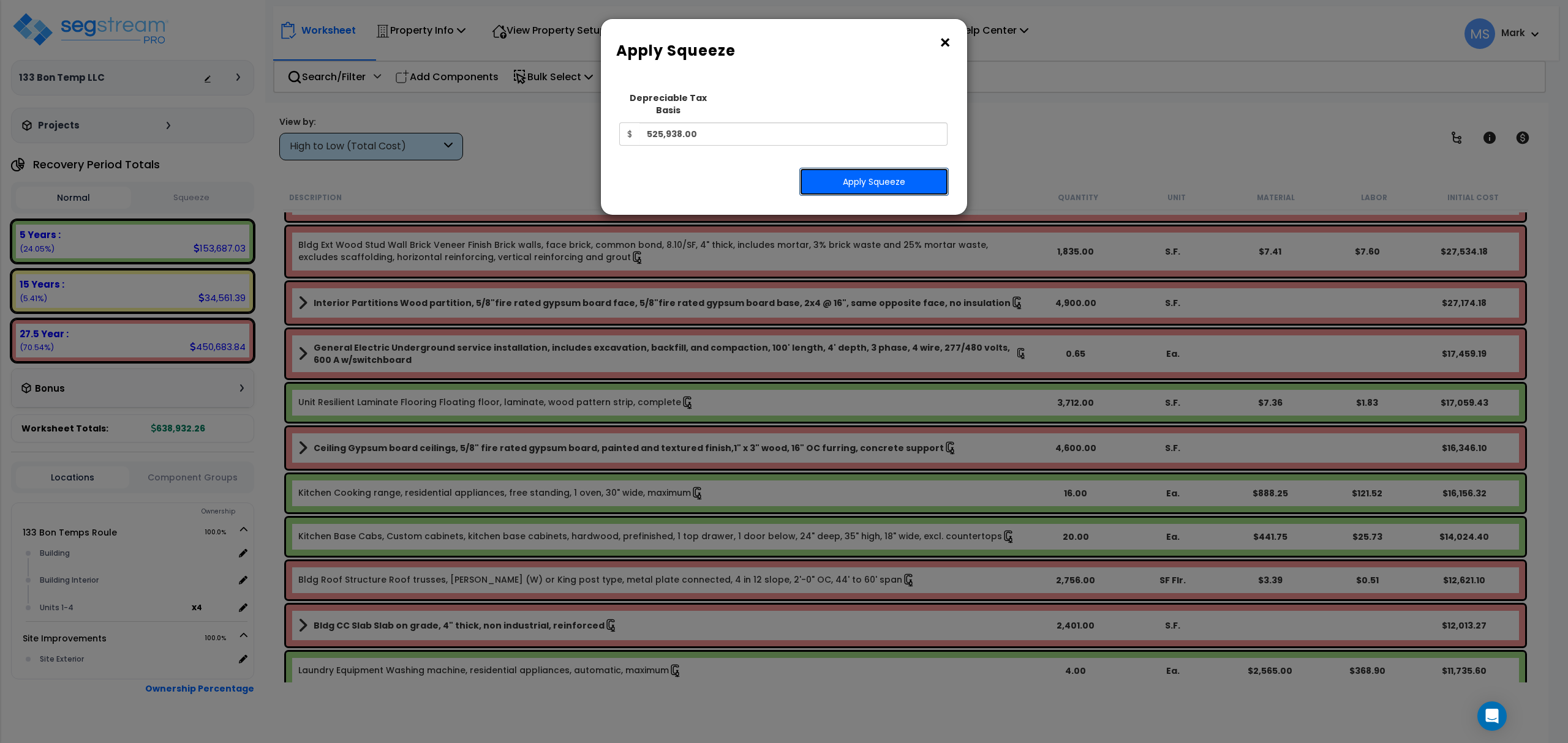
click at [859, 170] on button "Apply Squeeze" at bounding box center [873, 182] width 150 height 28
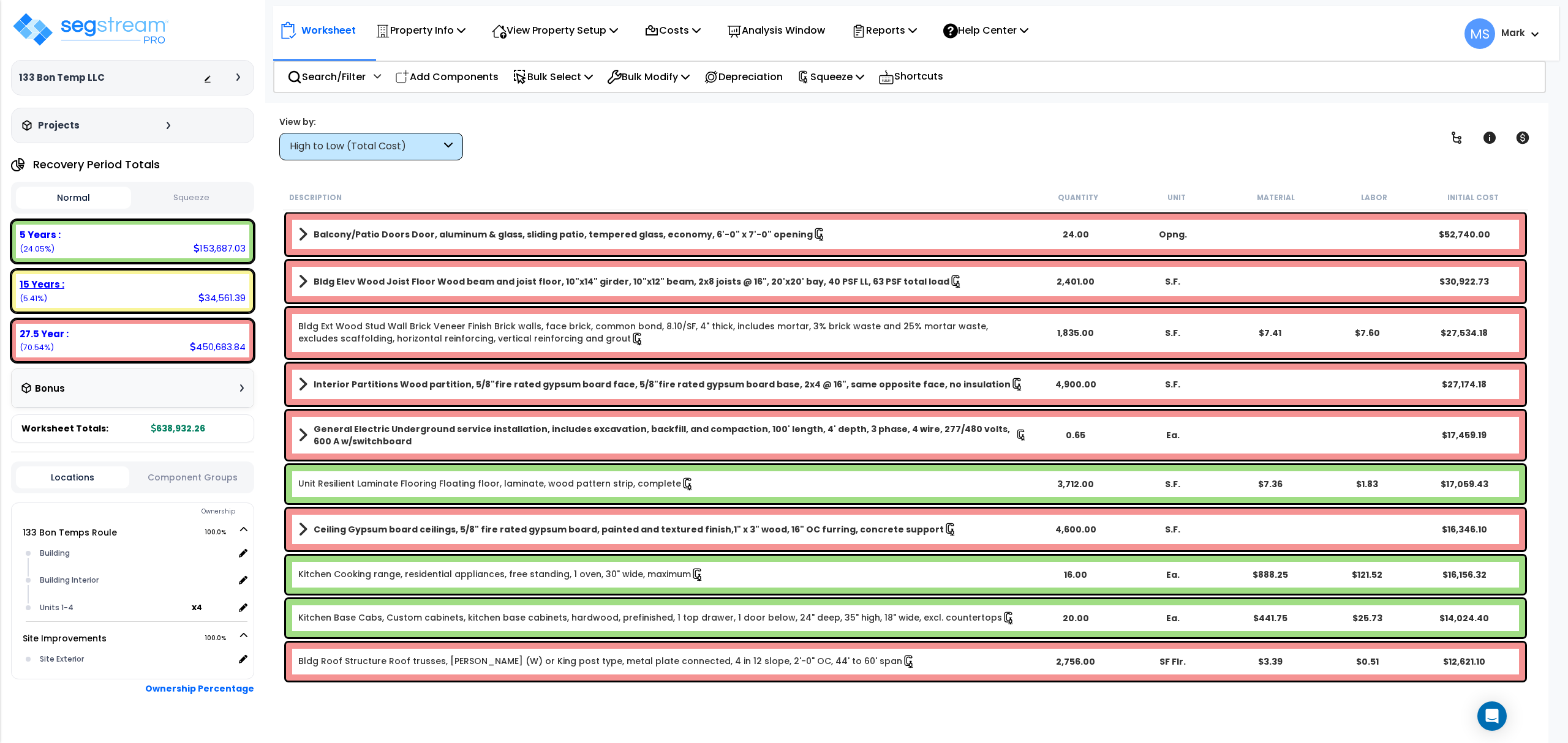
click at [113, 280] on div "15 Years :" at bounding box center [132, 285] width 226 height 13
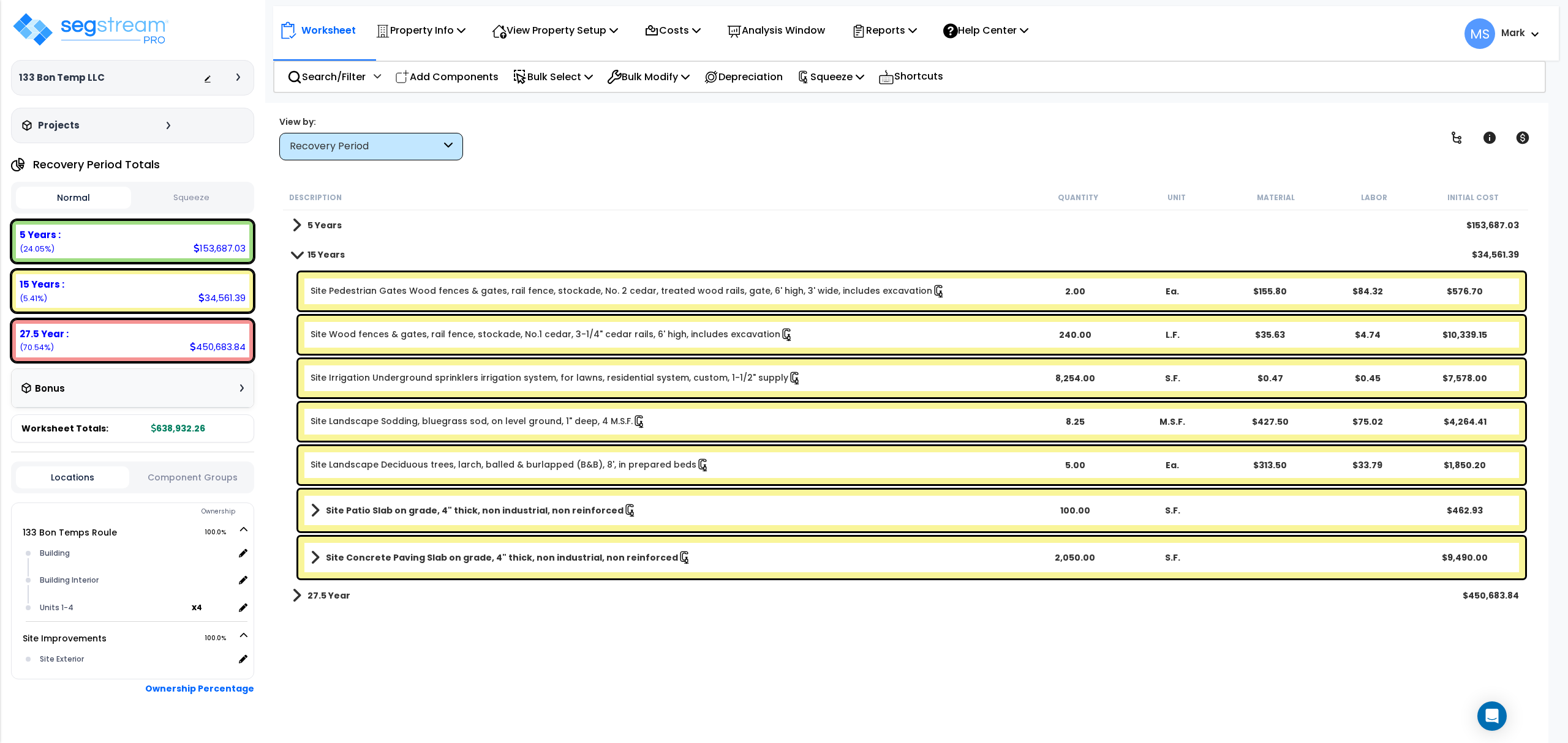
click at [598, 338] on link "Site Wood fences & gates, rail fence, stockade, No.1 cedar, 3-1/4" cedar rails,…" at bounding box center [552, 335] width 483 height 13
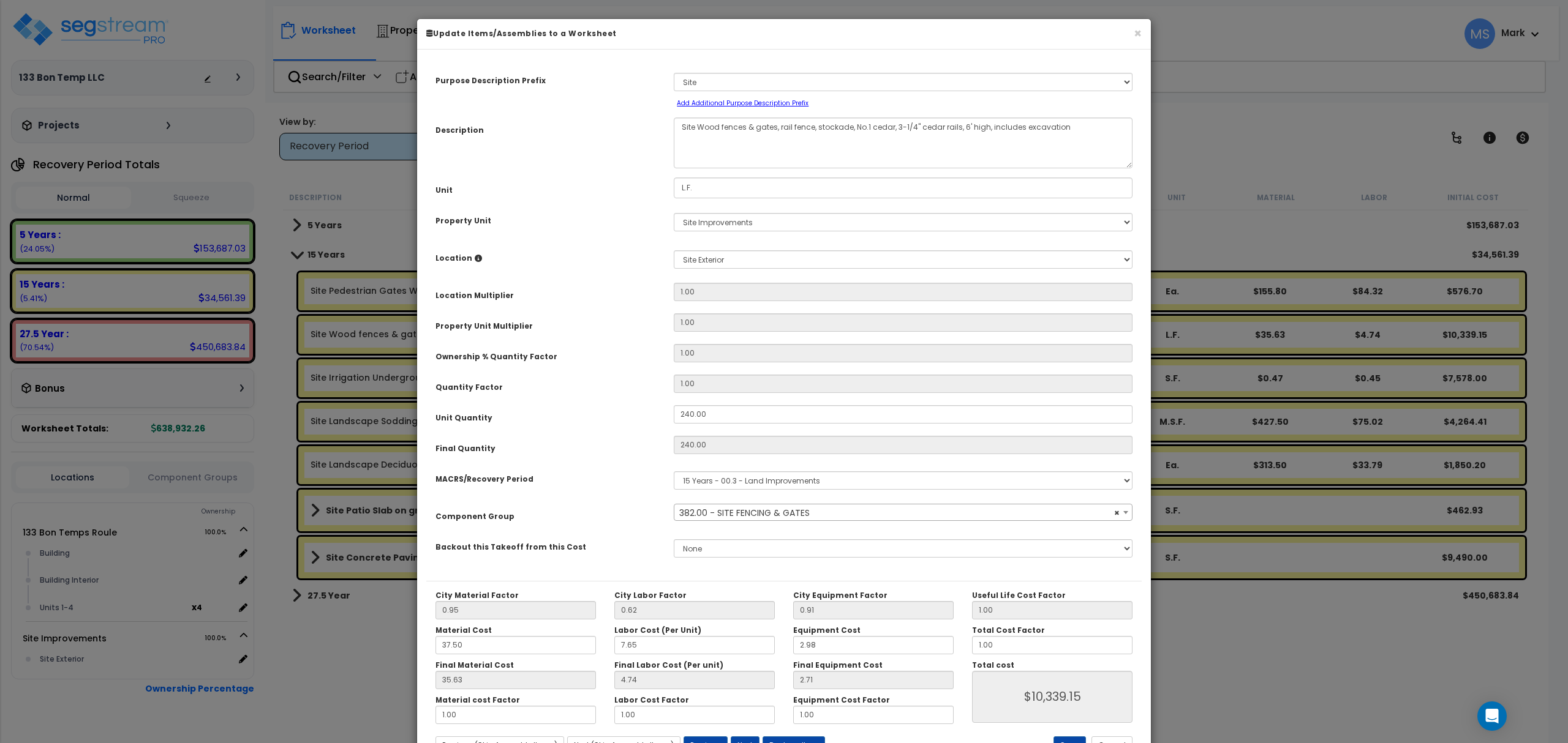
scroll to position [49, 0]
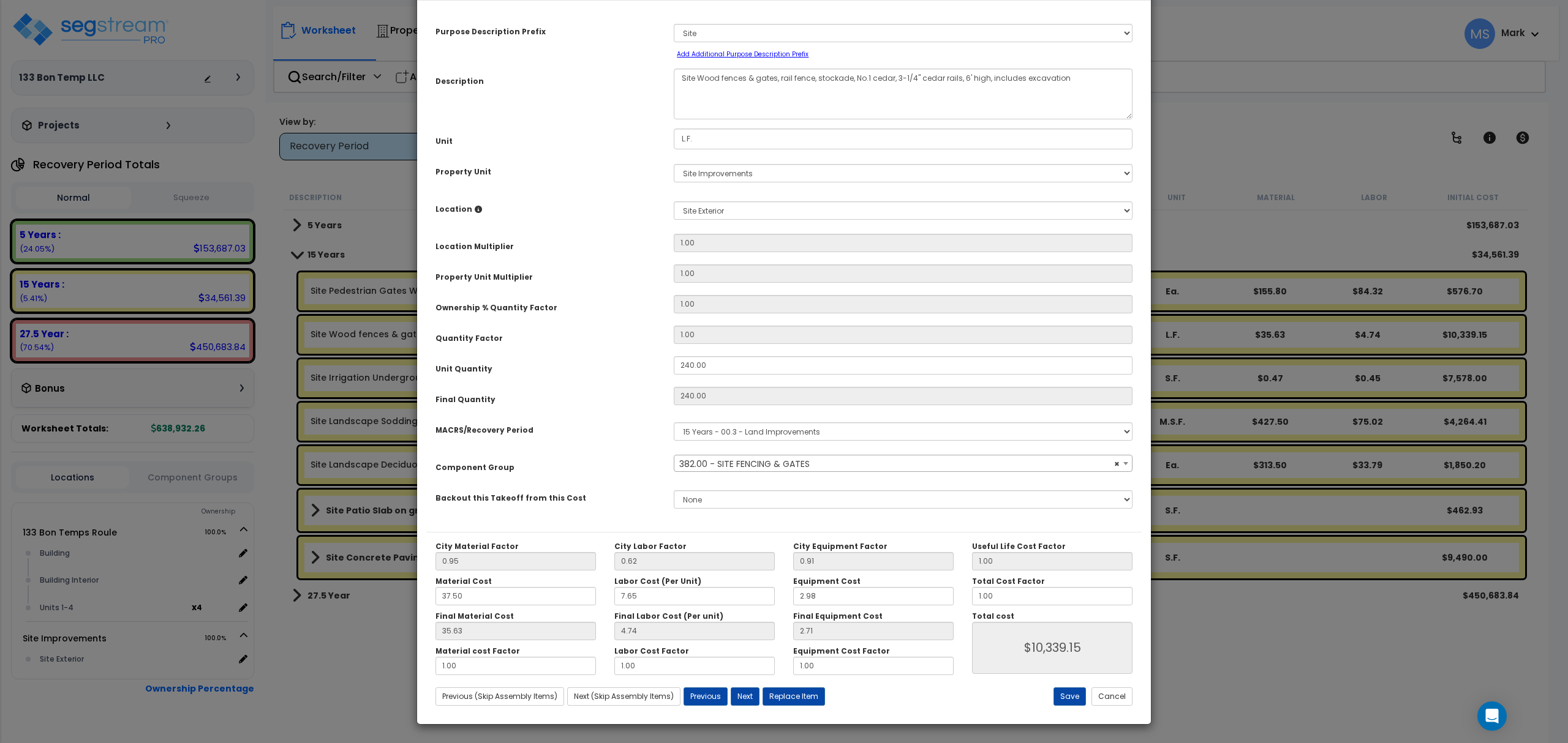
select select "46178"
click at [801, 701] on button "Replace Item" at bounding box center [794, 696] width 63 height 18
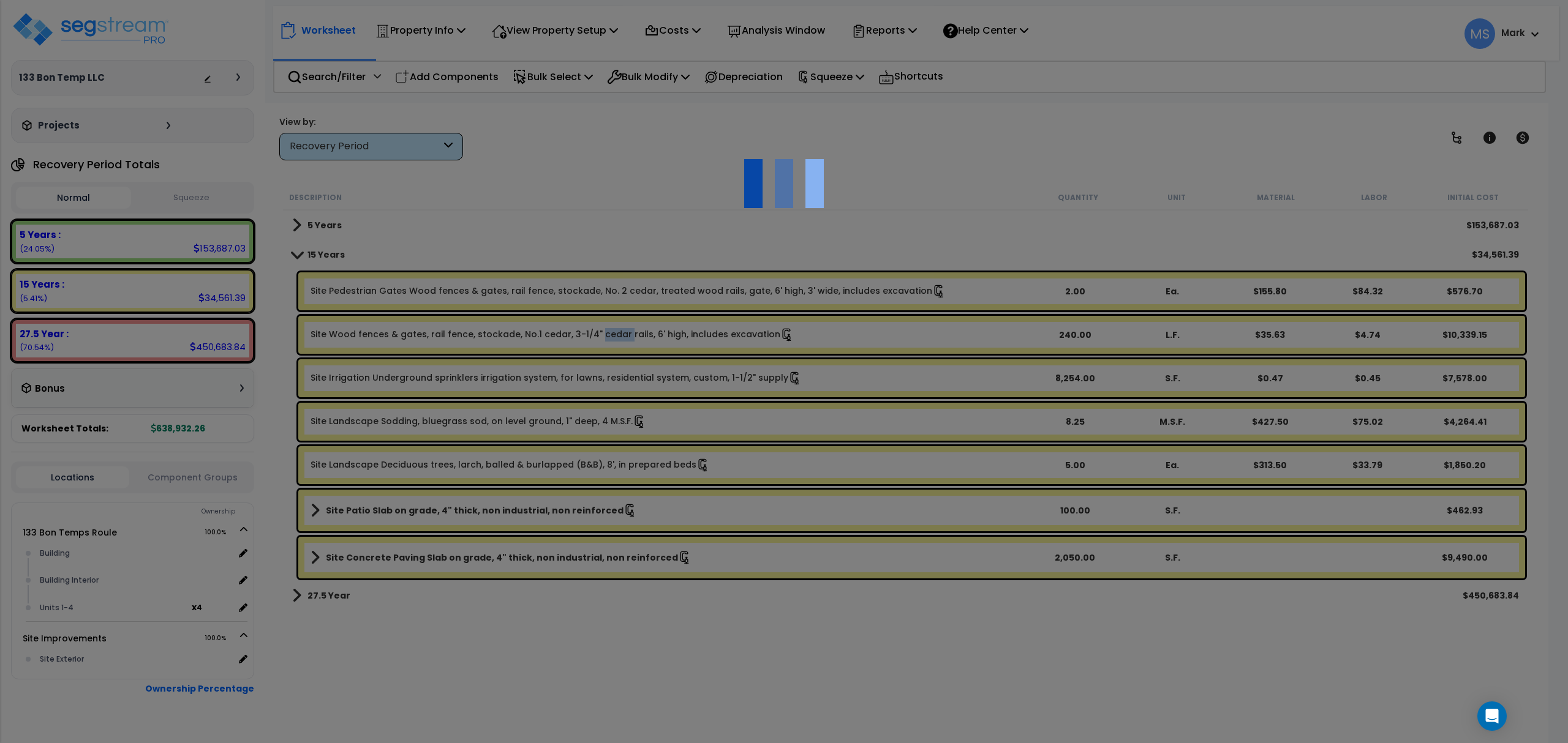
type input "240"
type input "L.F."
select select "168736"
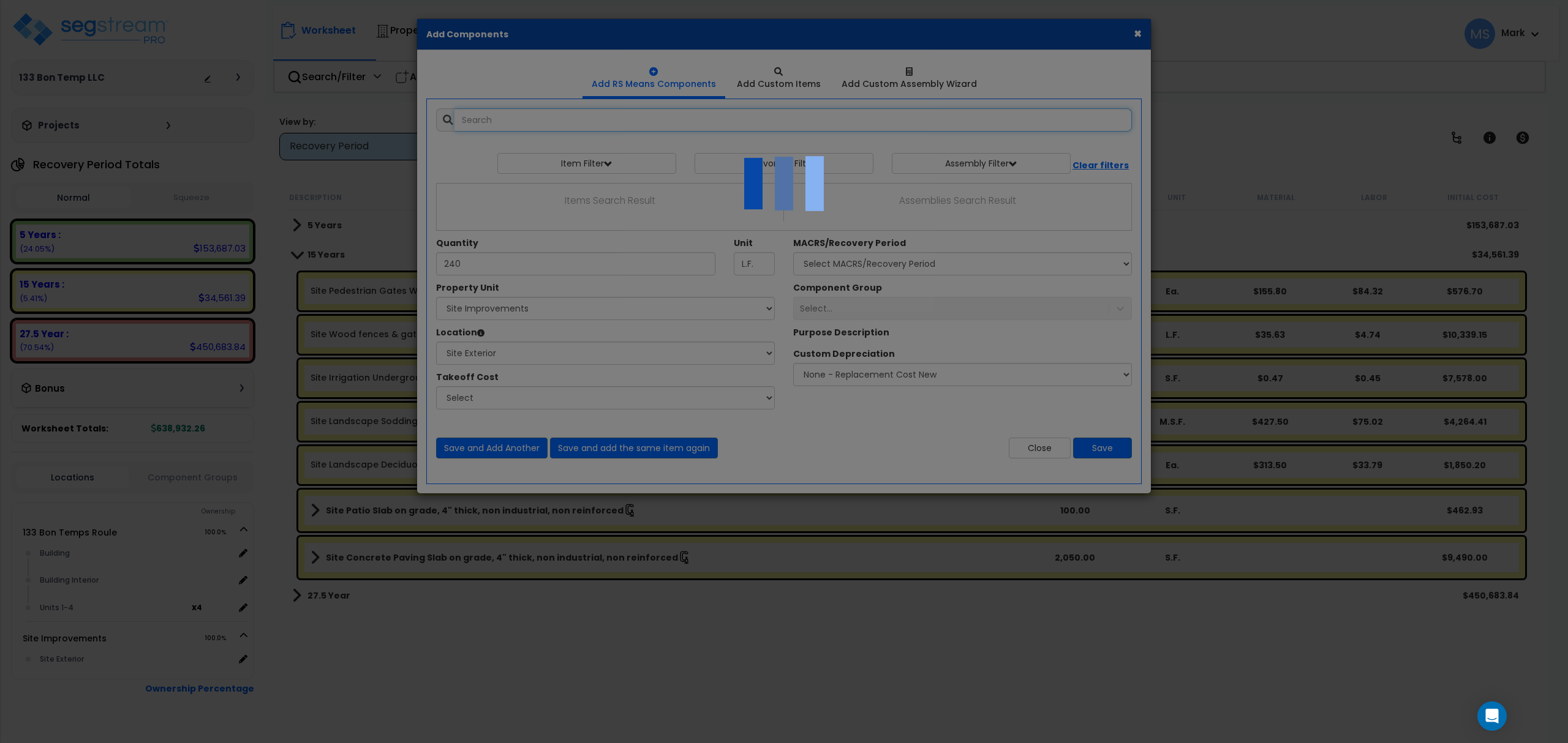
select select "462"
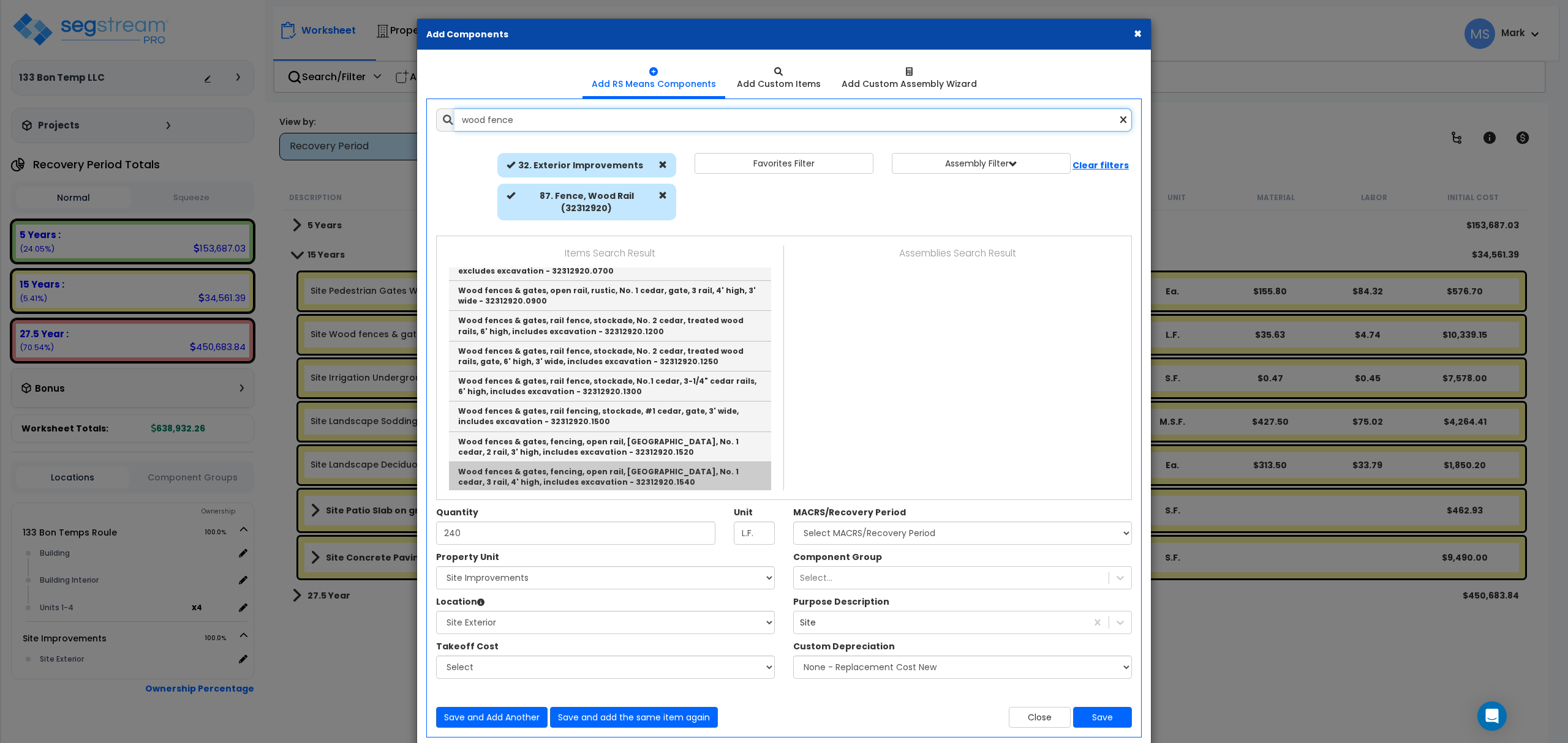
scroll to position [245, 0]
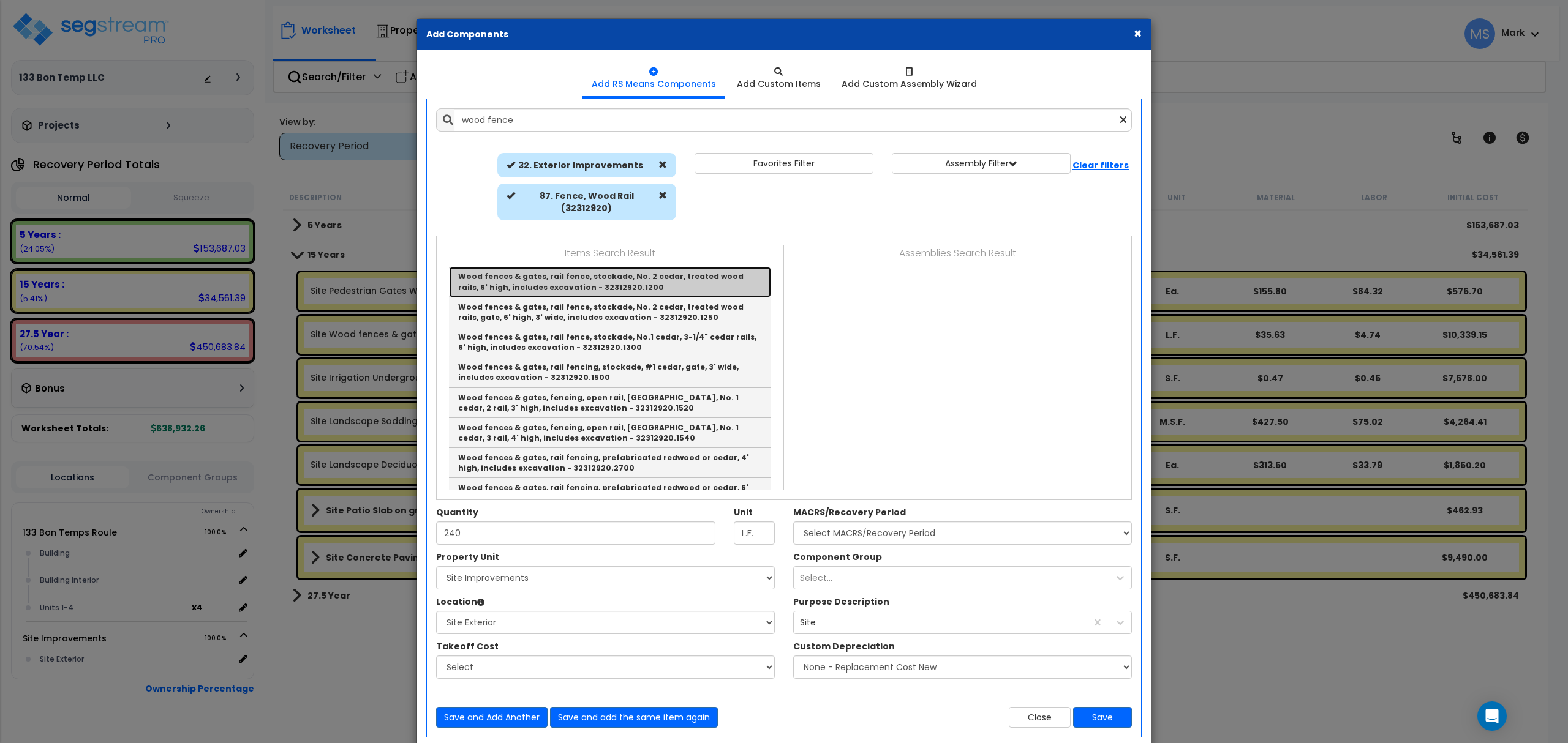
click at [702, 289] on link "Wood fences & gates, rail fence, stockade, No. 2 cedar, treated wood rails, 6' …" at bounding box center [610, 282] width 322 height 30
type input "Wood fences & gates, rail fence, stockade, No. 2 cedar, treated wood rails, 6' …"
checkbox input "true"
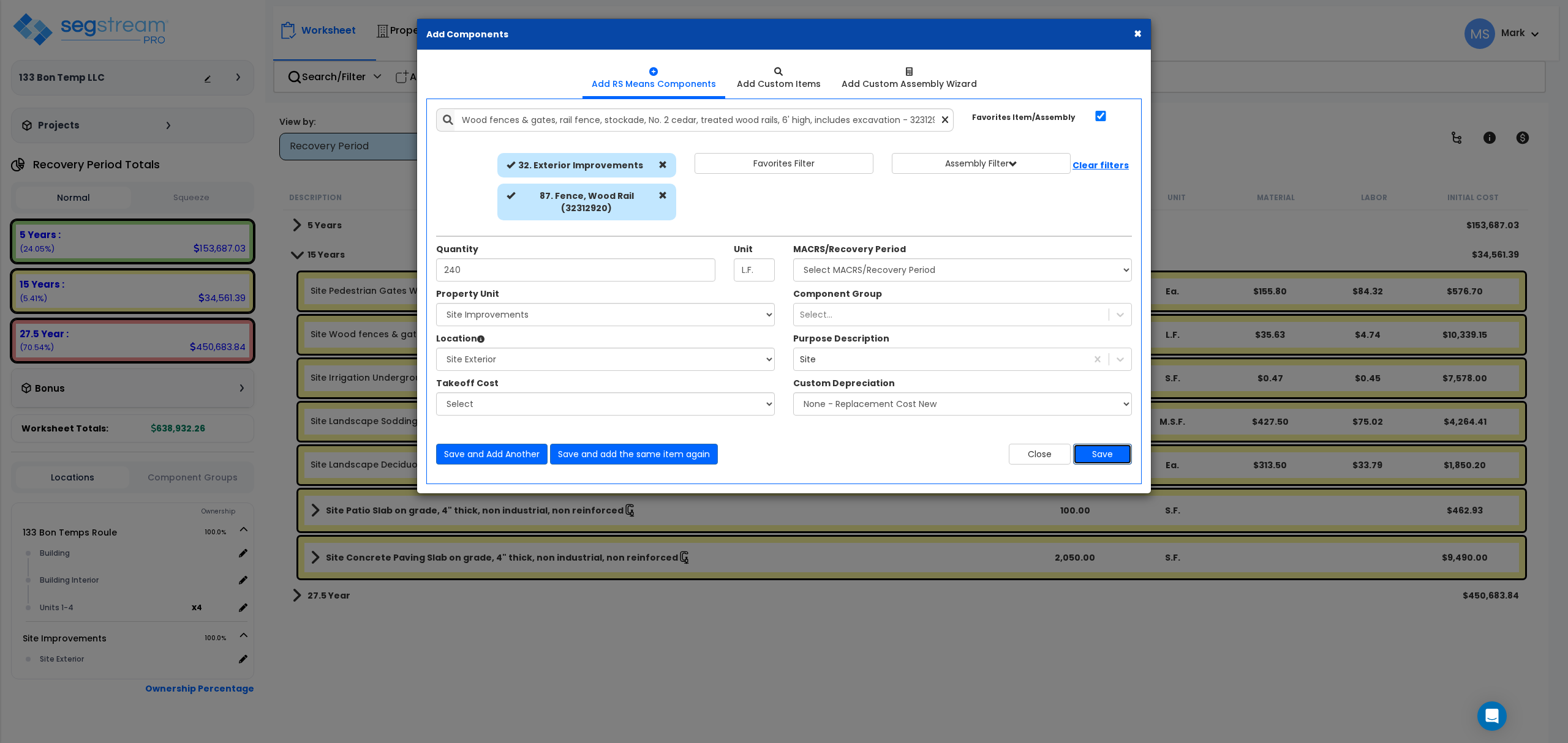
click at [1093, 461] on button "Save" at bounding box center [1102, 454] width 58 height 21
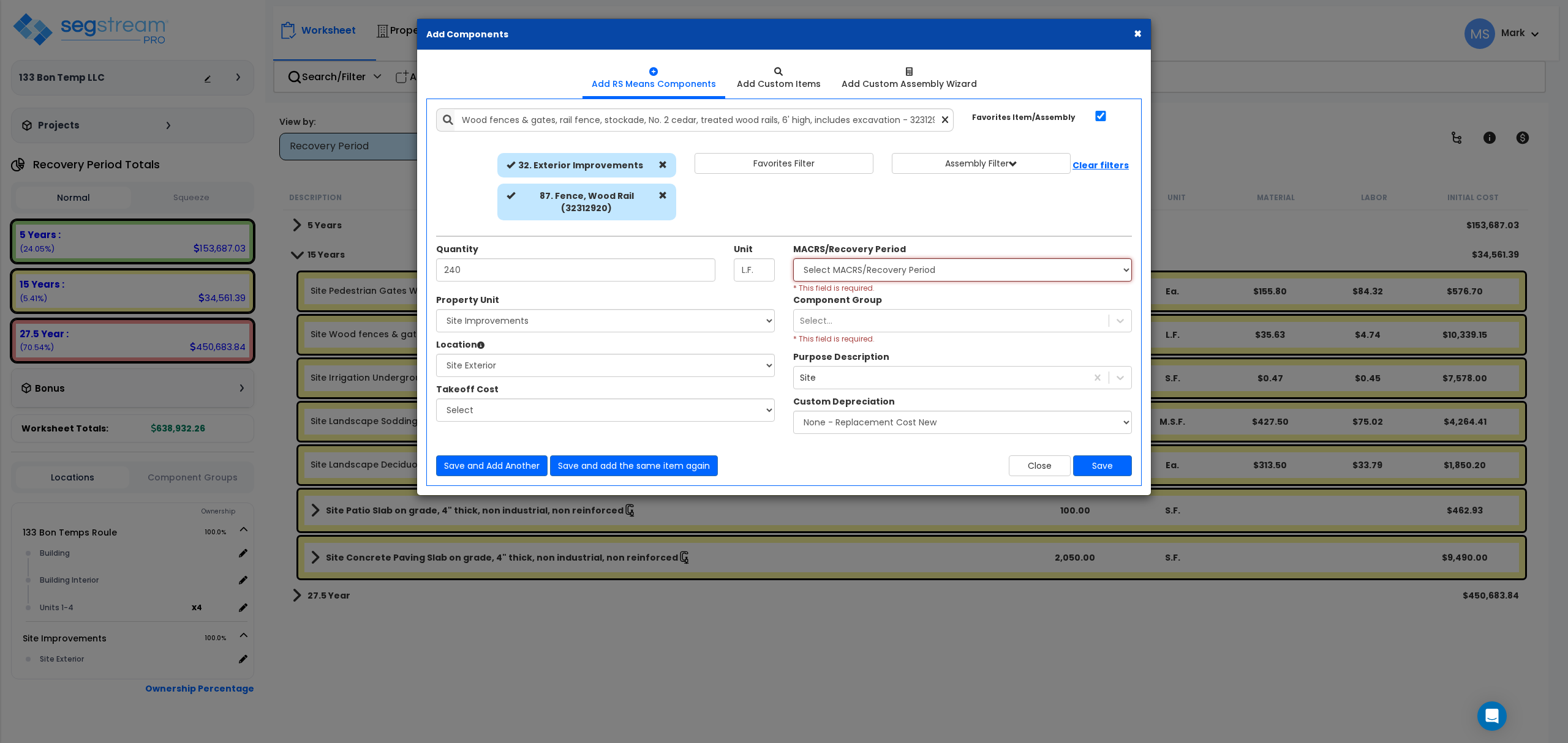
click at [877, 278] on select "Select MACRS/Recovery Period 5 Years - 57.0 - Distributive Trades & Services 5 …" at bounding box center [963, 269] width 339 height 23
select select "3666"
click at [793, 259] on select "Select MACRS/Recovery Period 5 Years - 57.0 - Distributive Trades & Services 5 …" at bounding box center [963, 269] width 339 height 23
click at [910, 321] on div "Select..." at bounding box center [951, 321] width 315 height 19
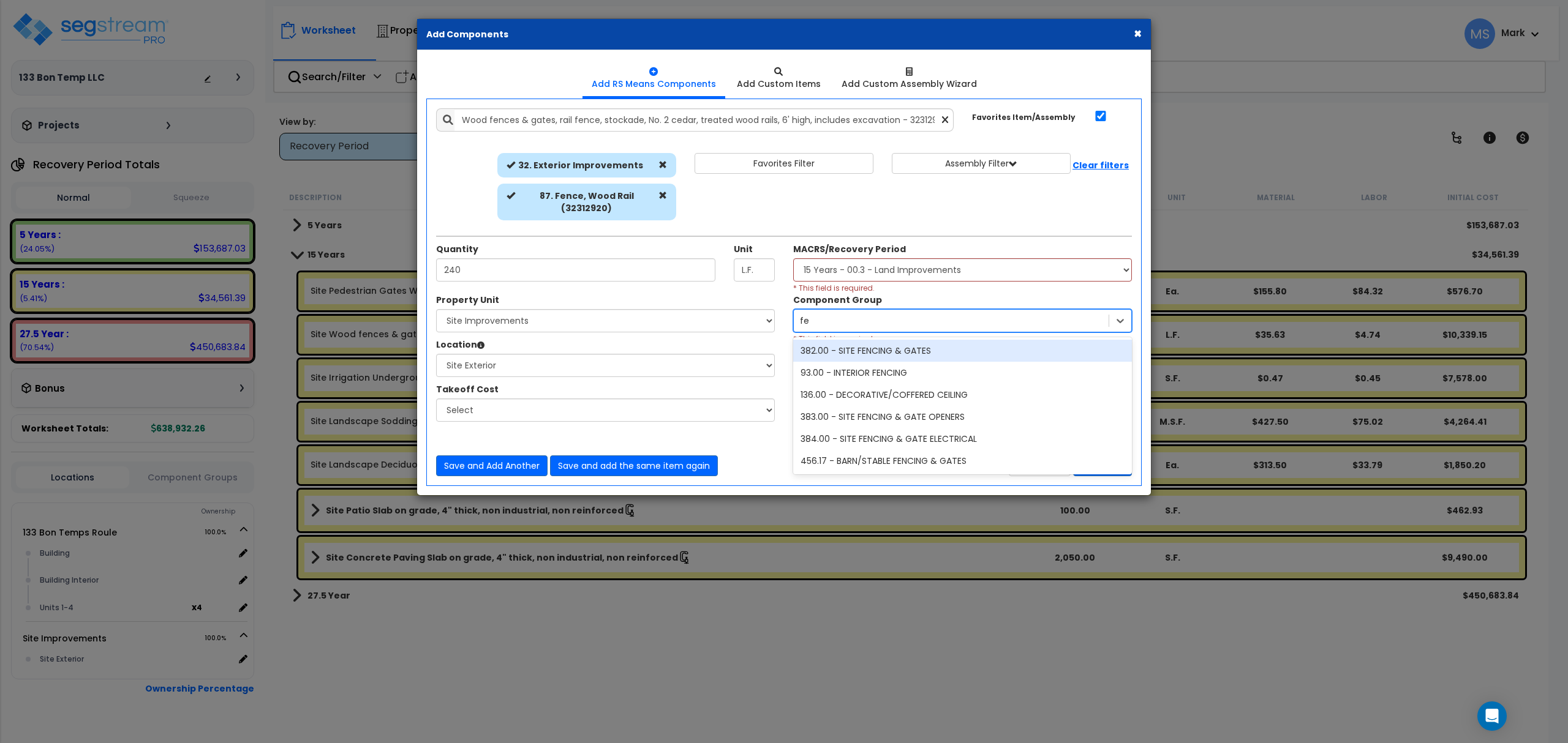
type input "fen"
click at [908, 354] on div "382.00 - SITE FENCING & GATES" at bounding box center [963, 351] width 339 height 22
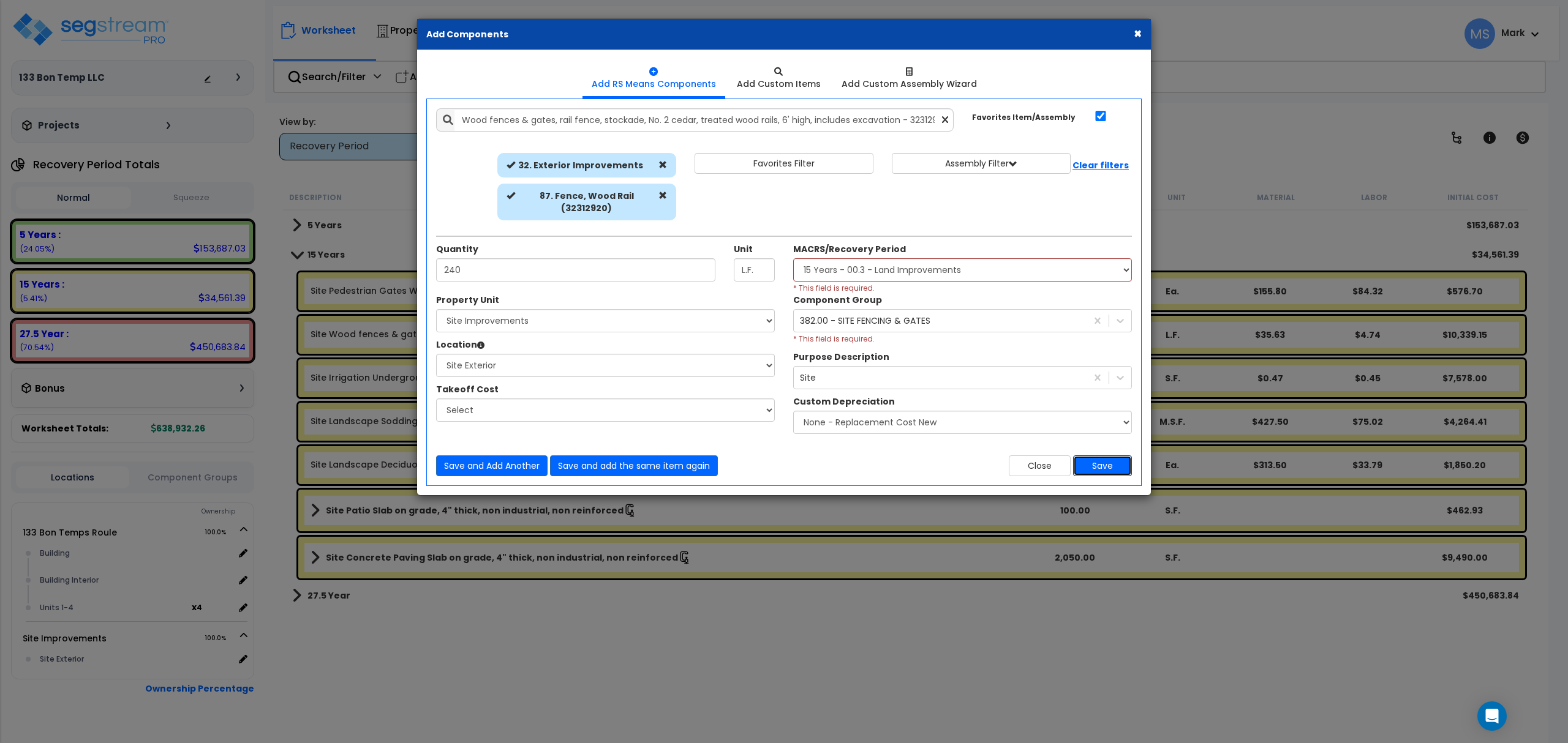
click at [1103, 468] on button "Save" at bounding box center [1102, 466] width 58 height 21
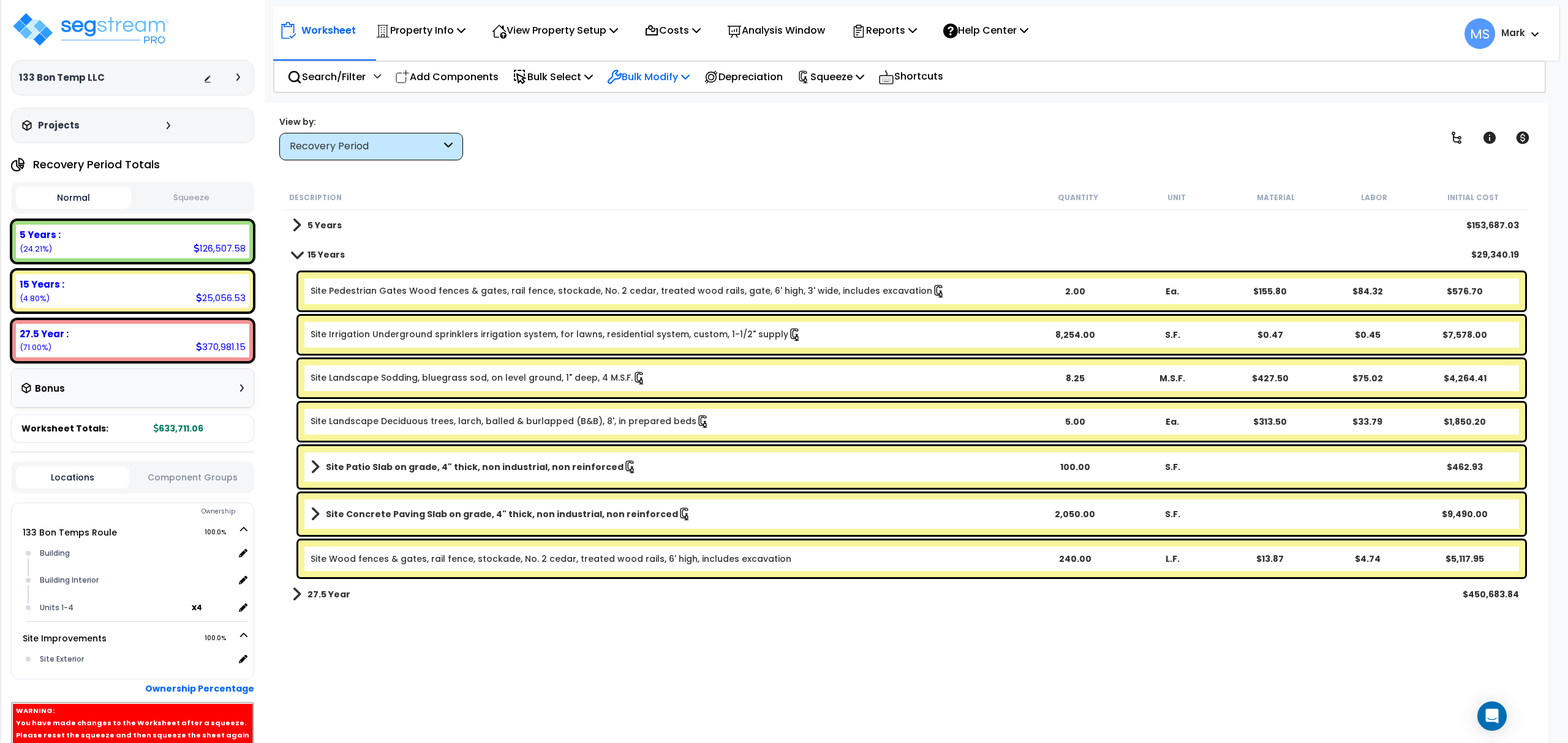
click at [655, 77] on p "Bulk Modify" at bounding box center [648, 77] width 83 height 17
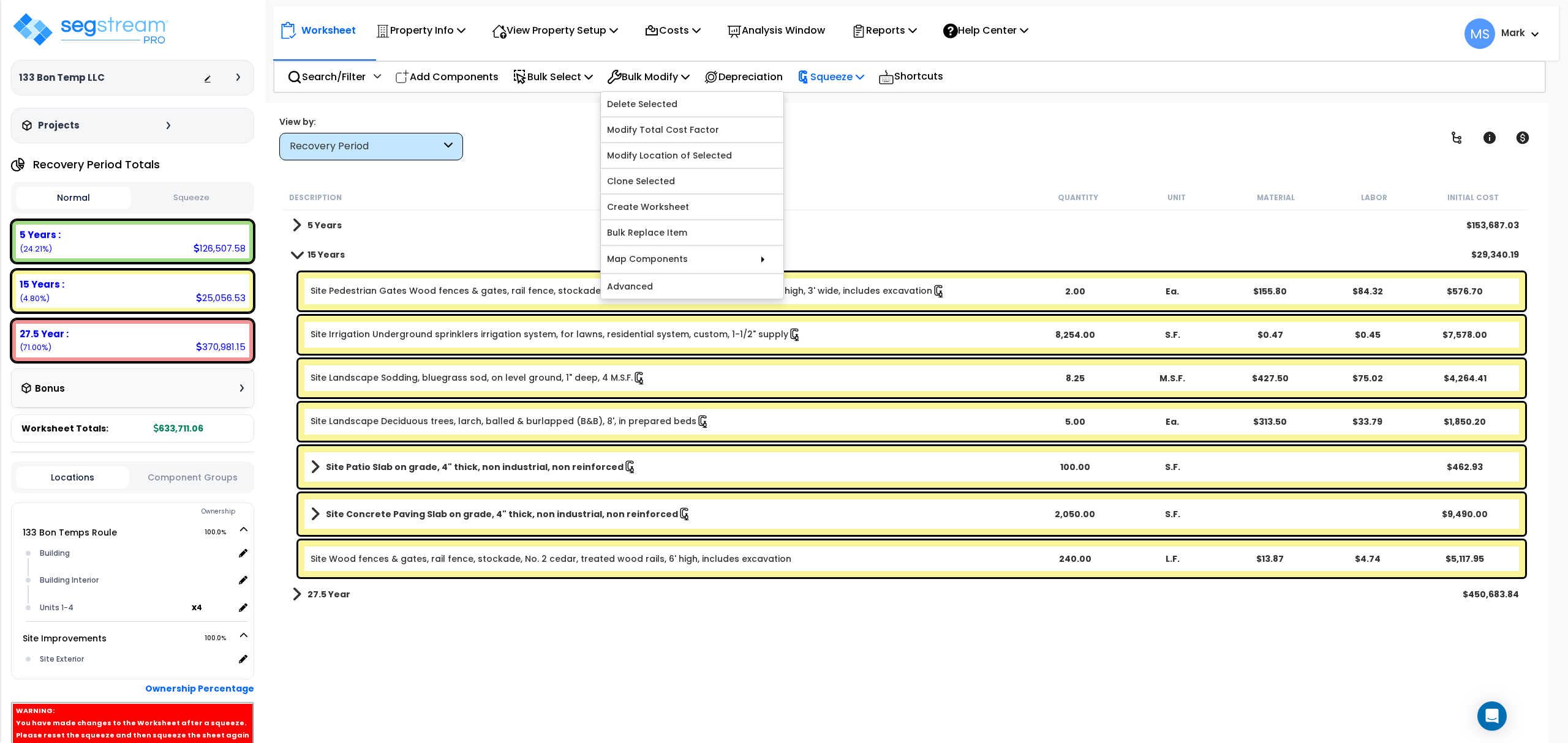
click at [860, 72] on p "Squeeze" at bounding box center [830, 77] width 68 height 17
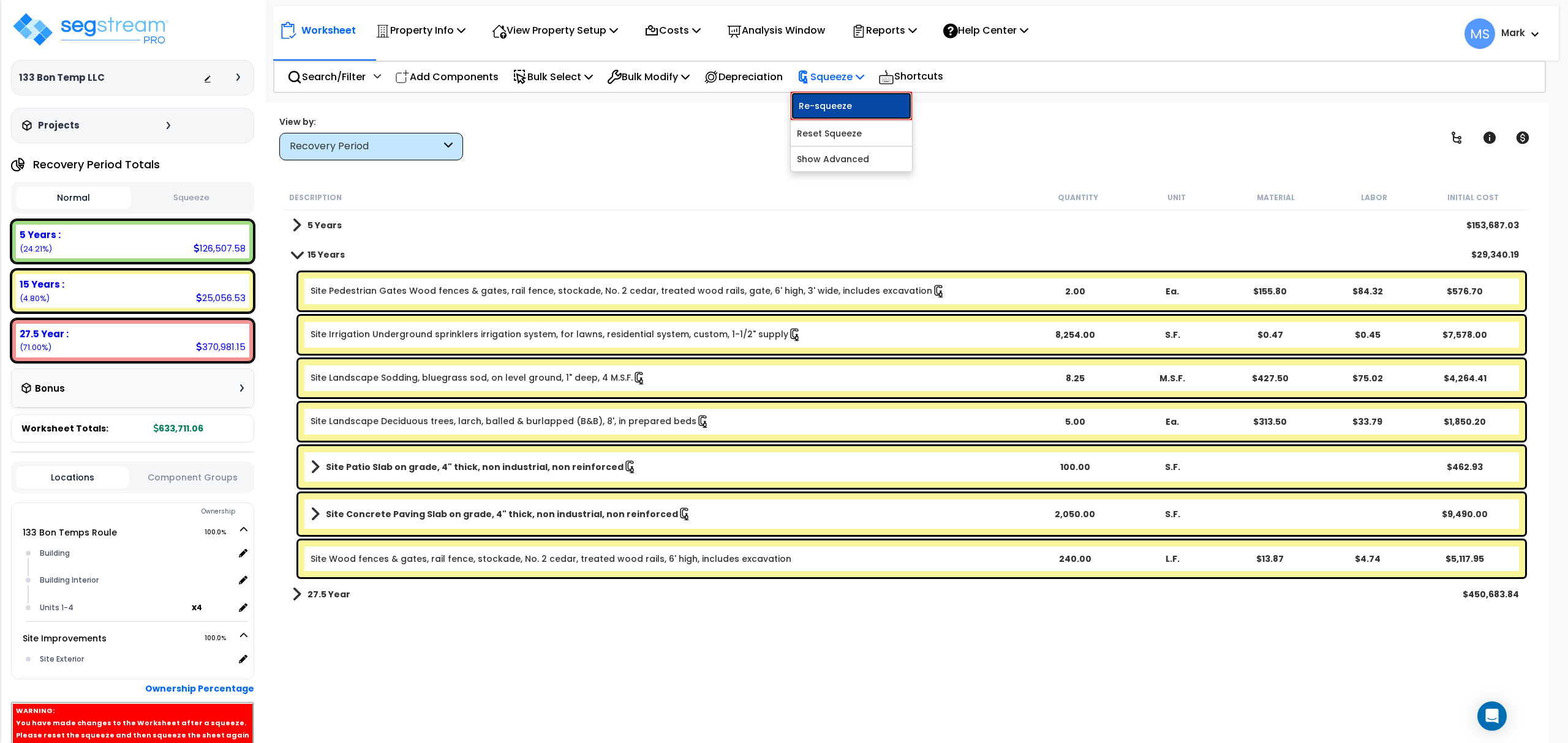
click at [866, 101] on link "Re-squeeze" at bounding box center [851, 106] width 121 height 28
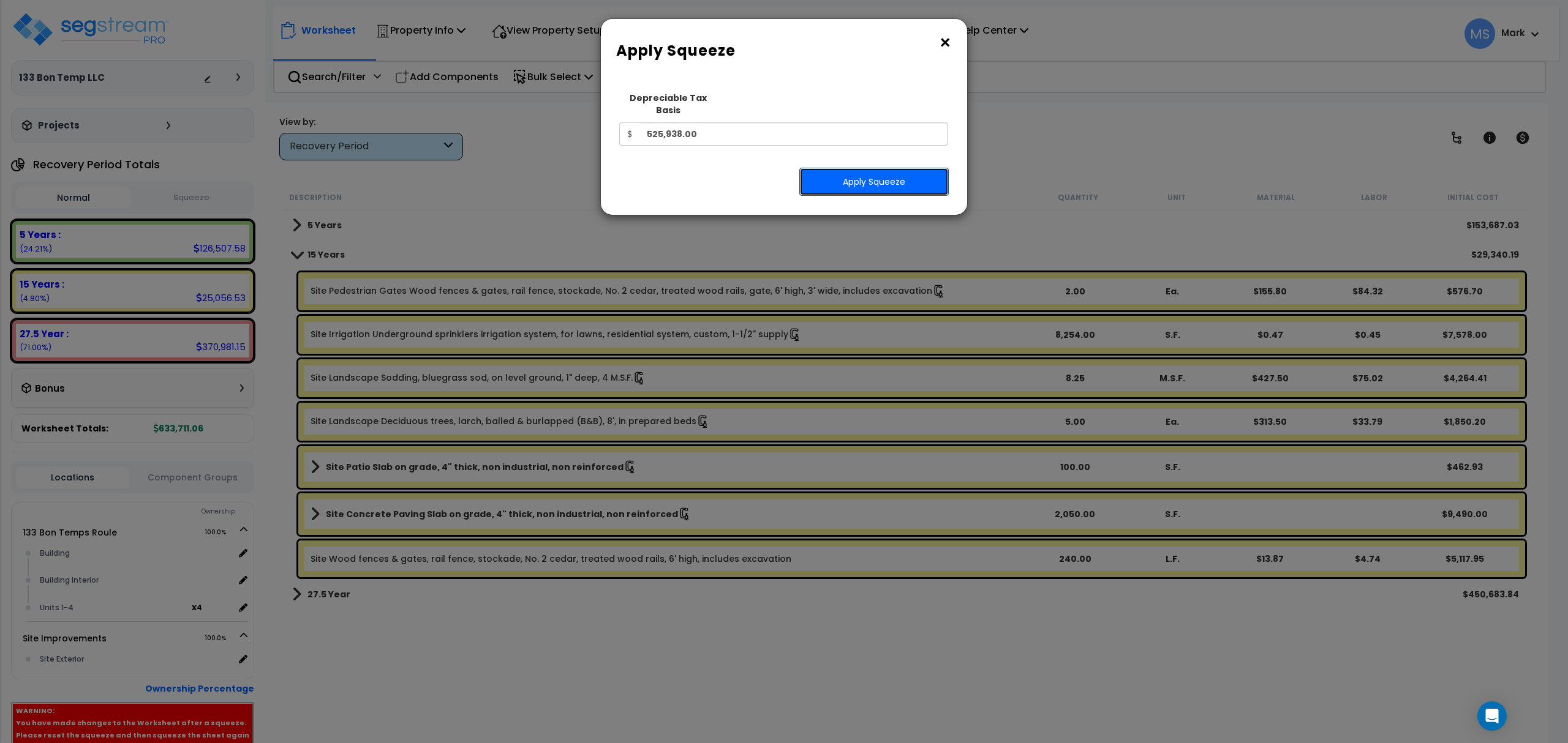
click at [846, 176] on button "Apply Squeeze" at bounding box center [873, 182] width 150 height 28
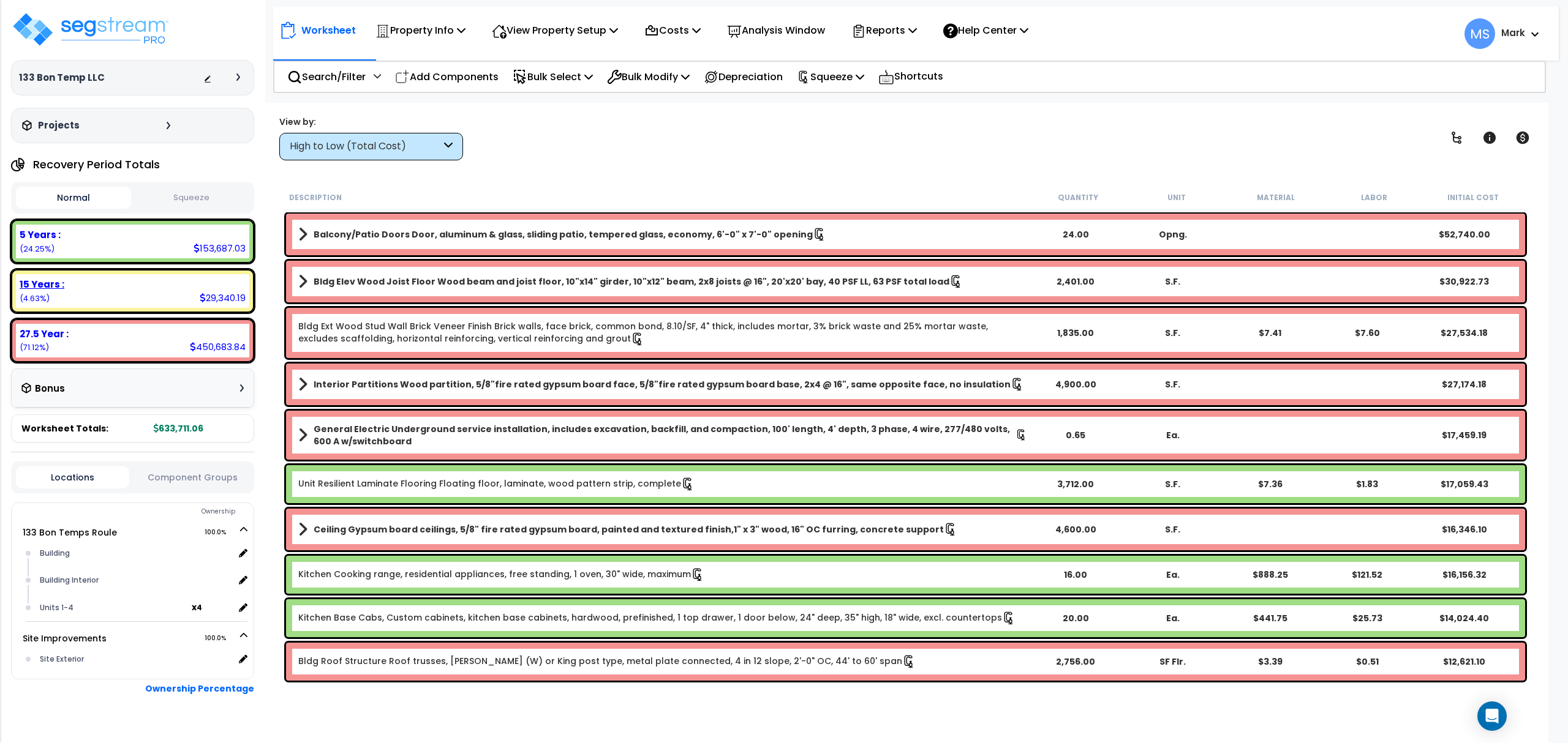
click at [177, 289] on div "15 Years :" at bounding box center [132, 285] width 226 height 13
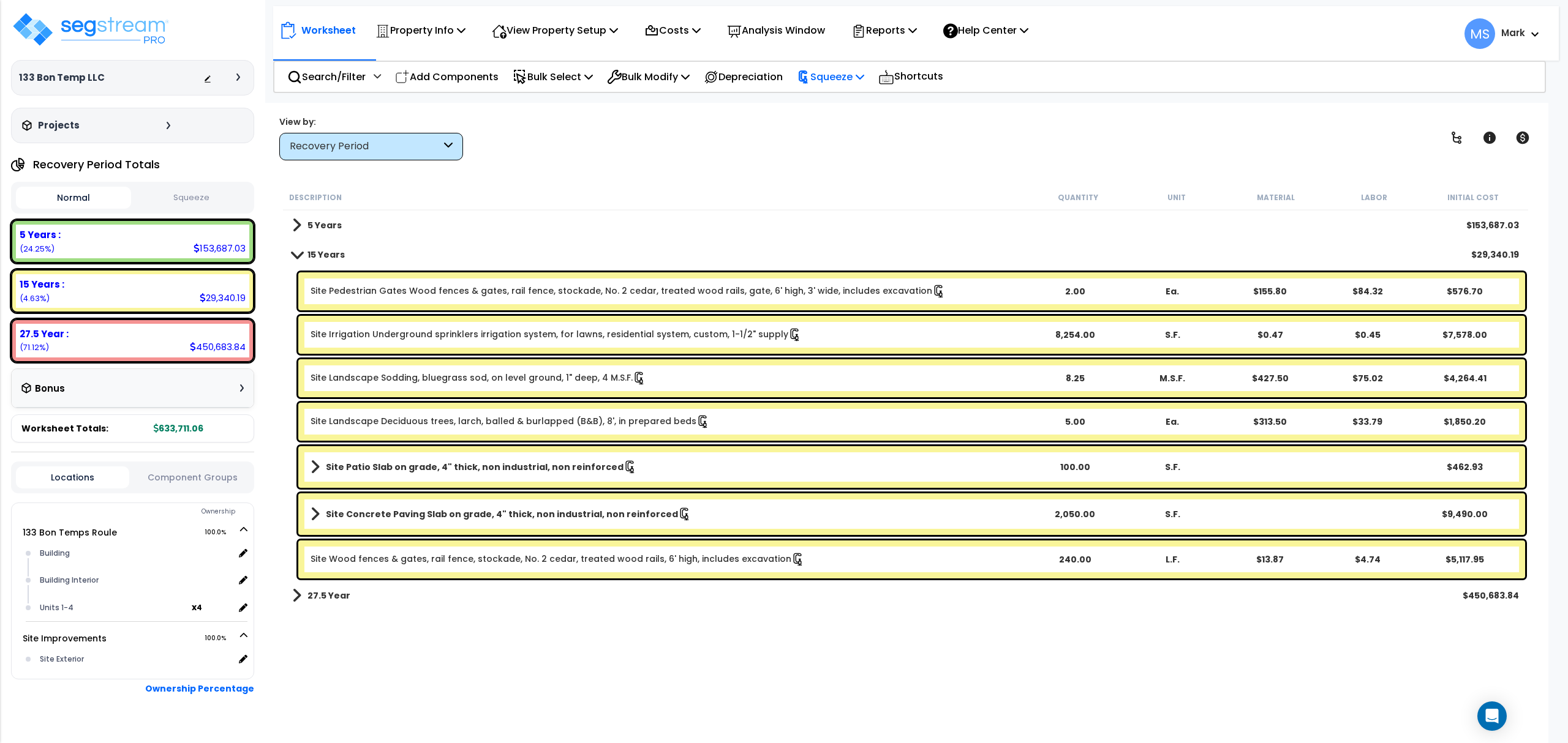
click at [864, 79] on p "Squeeze" at bounding box center [830, 77] width 68 height 17
click at [867, 108] on link "Re-squeeze" at bounding box center [851, 104] width 121 height 24
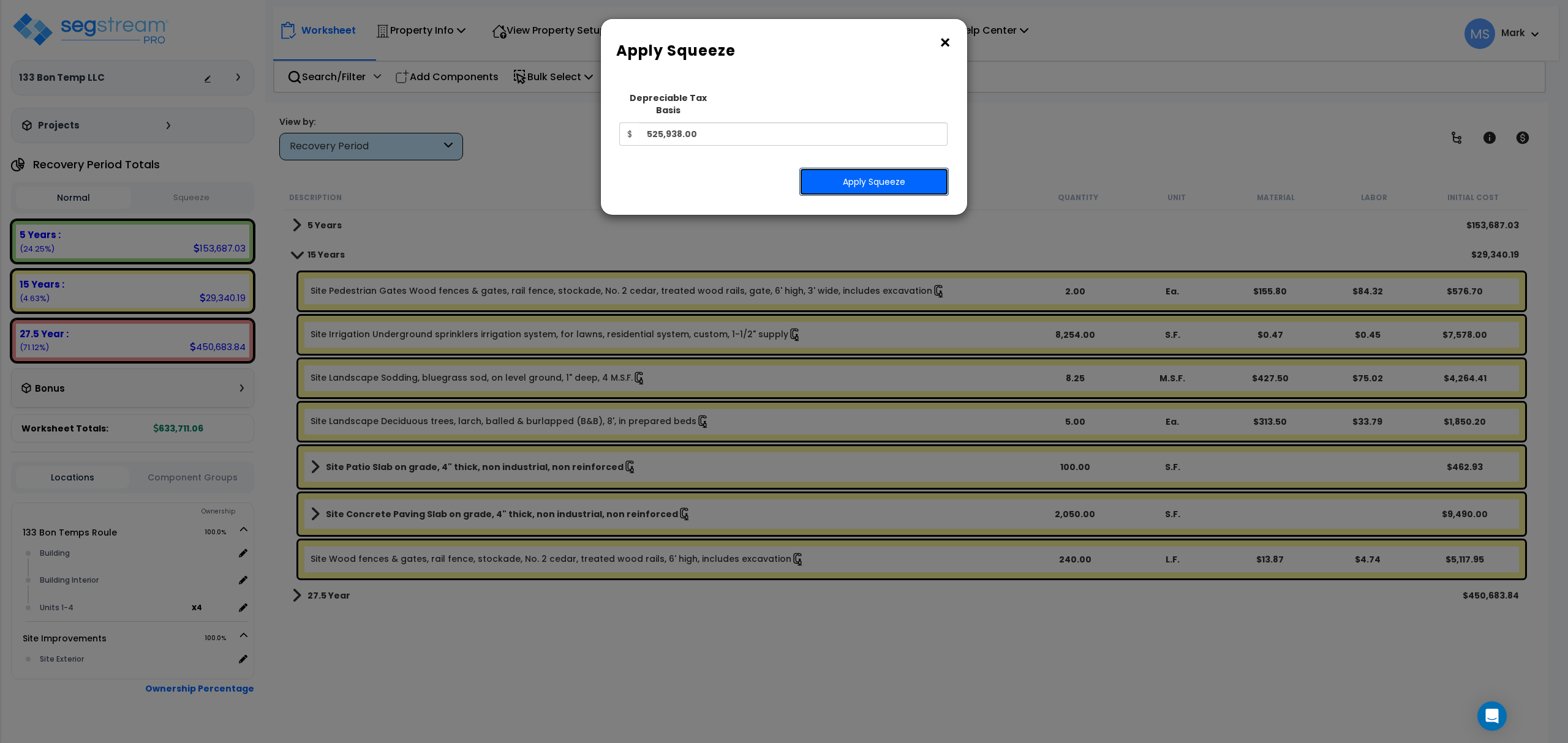
click at [853, 176] on button "Apply Squeeze" at bounding box center [873, 182] width 150 height 28
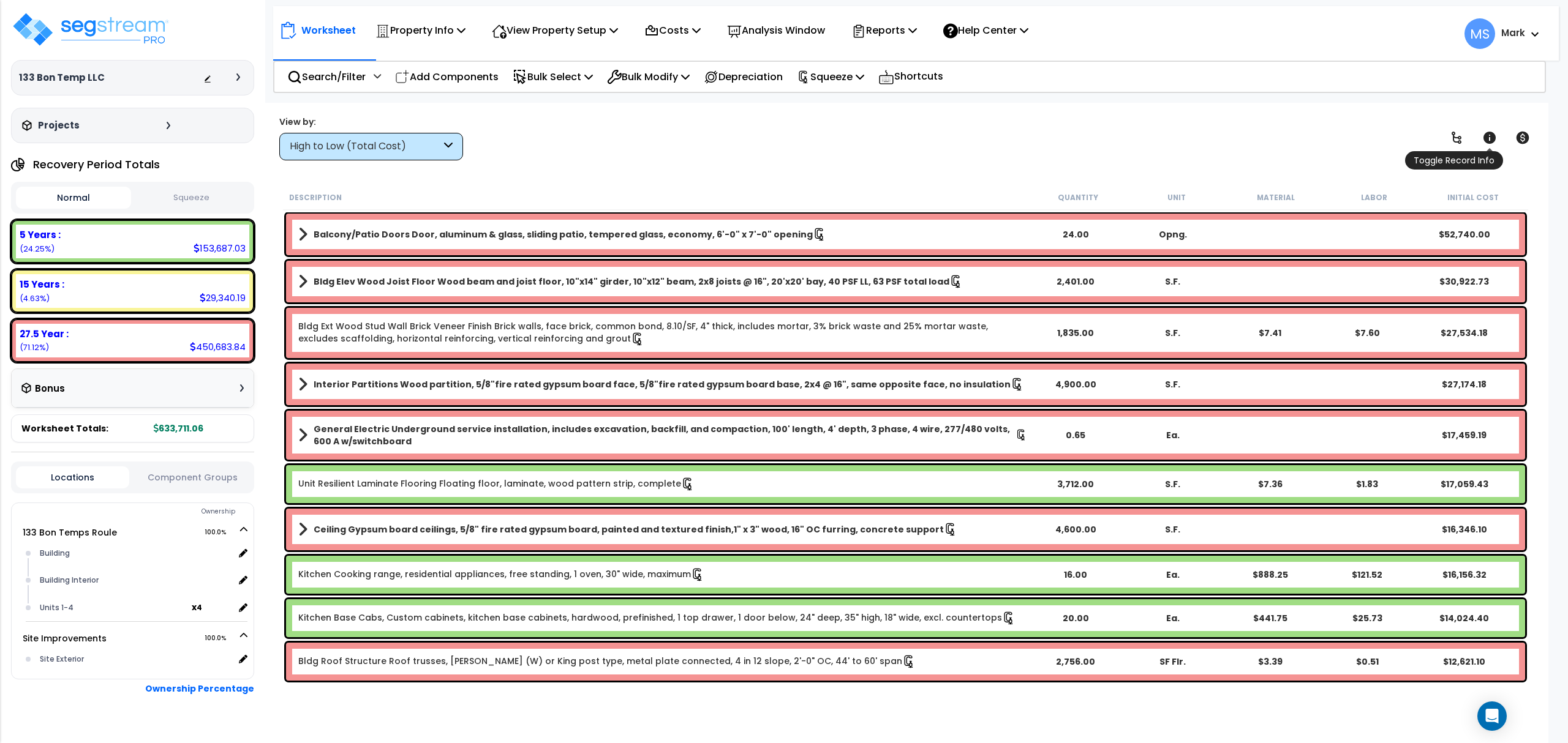
click at [1494, 129] on link at bounding box center [1489, 138] width 27 height 27
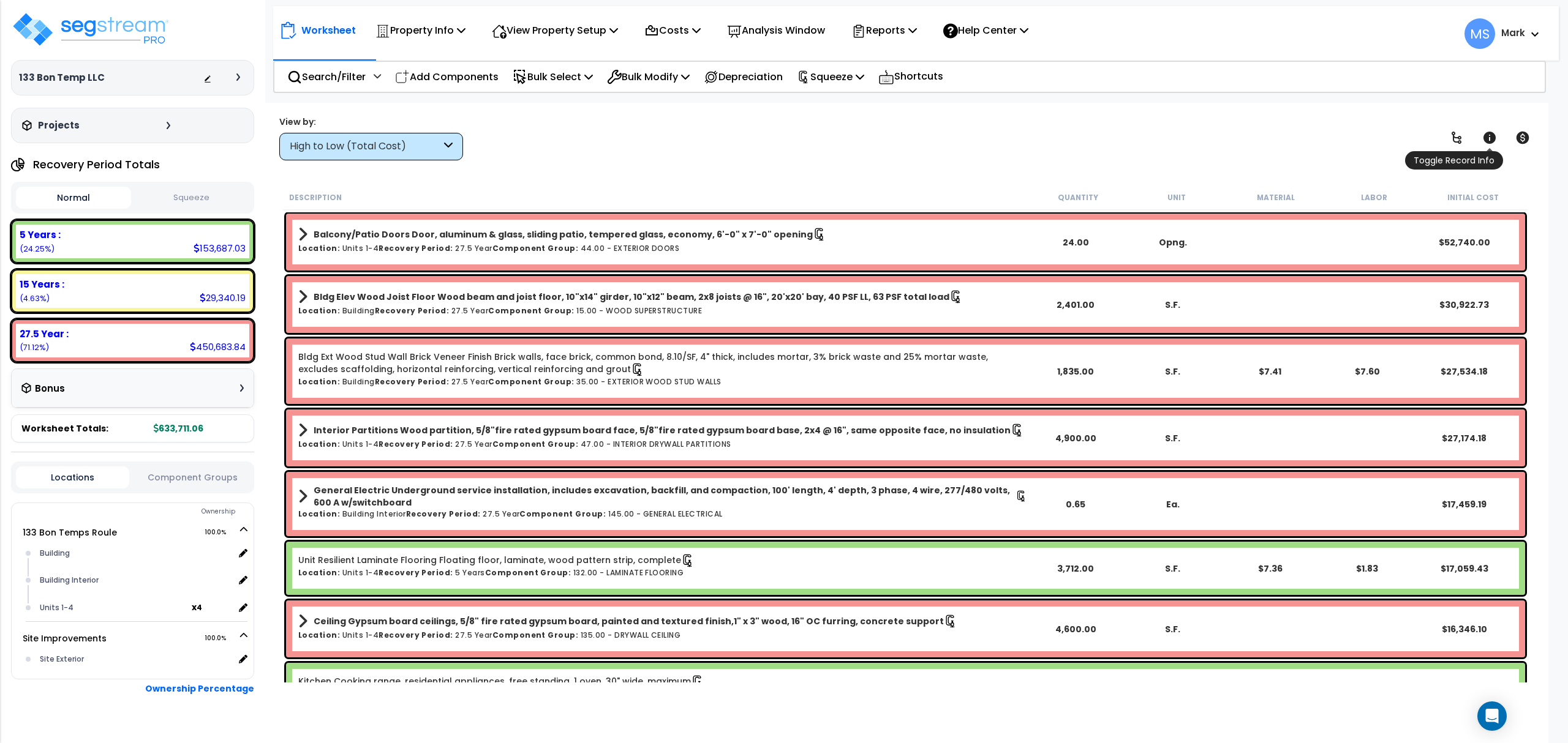
click at [1494, 129] on link at bounding box center [1489, 138] width 27 height 27
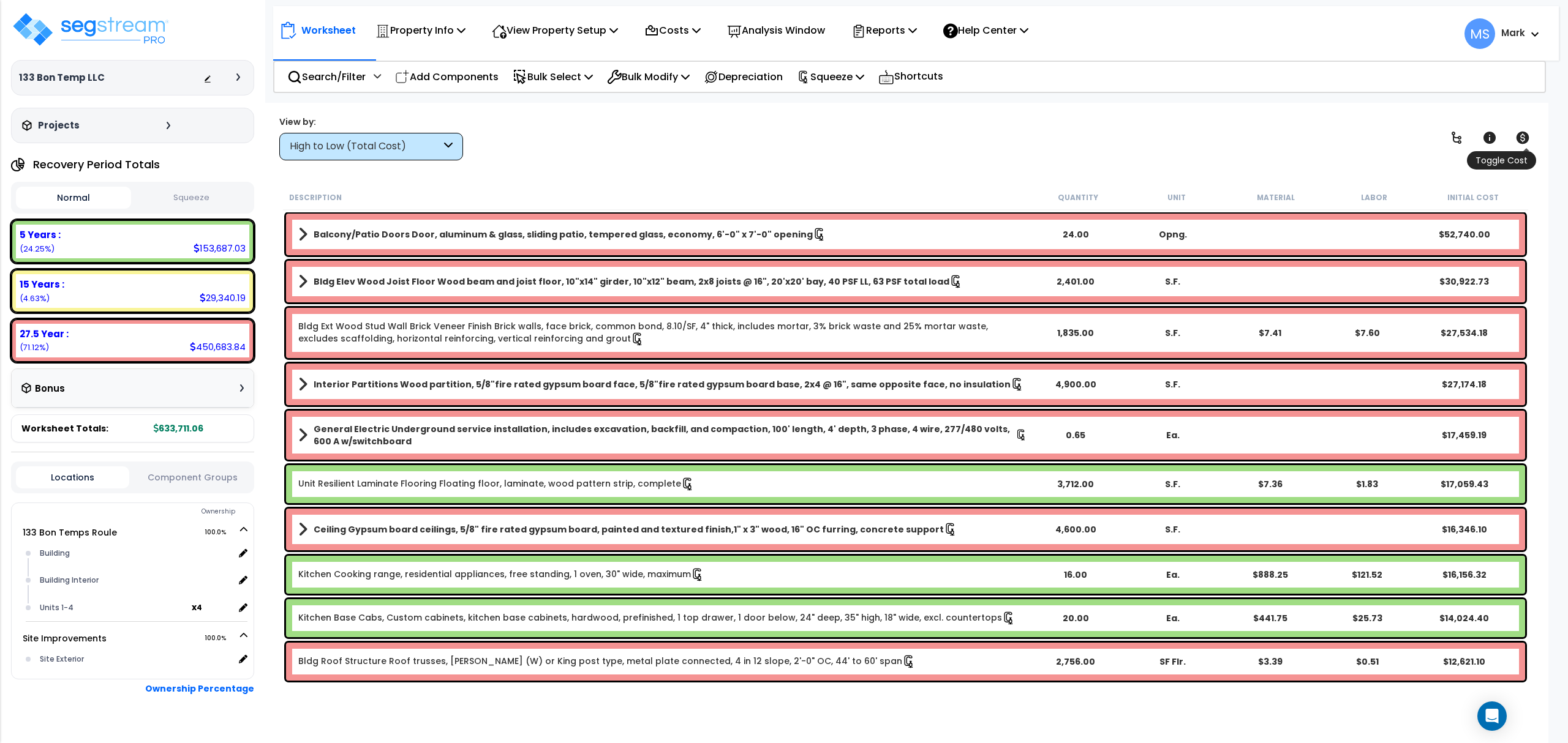
click at [1525, 143] on icon at bounding box center [1522, 137] width 15 height 15
